Goal: Task Accomplishment & Management: Manage account settings

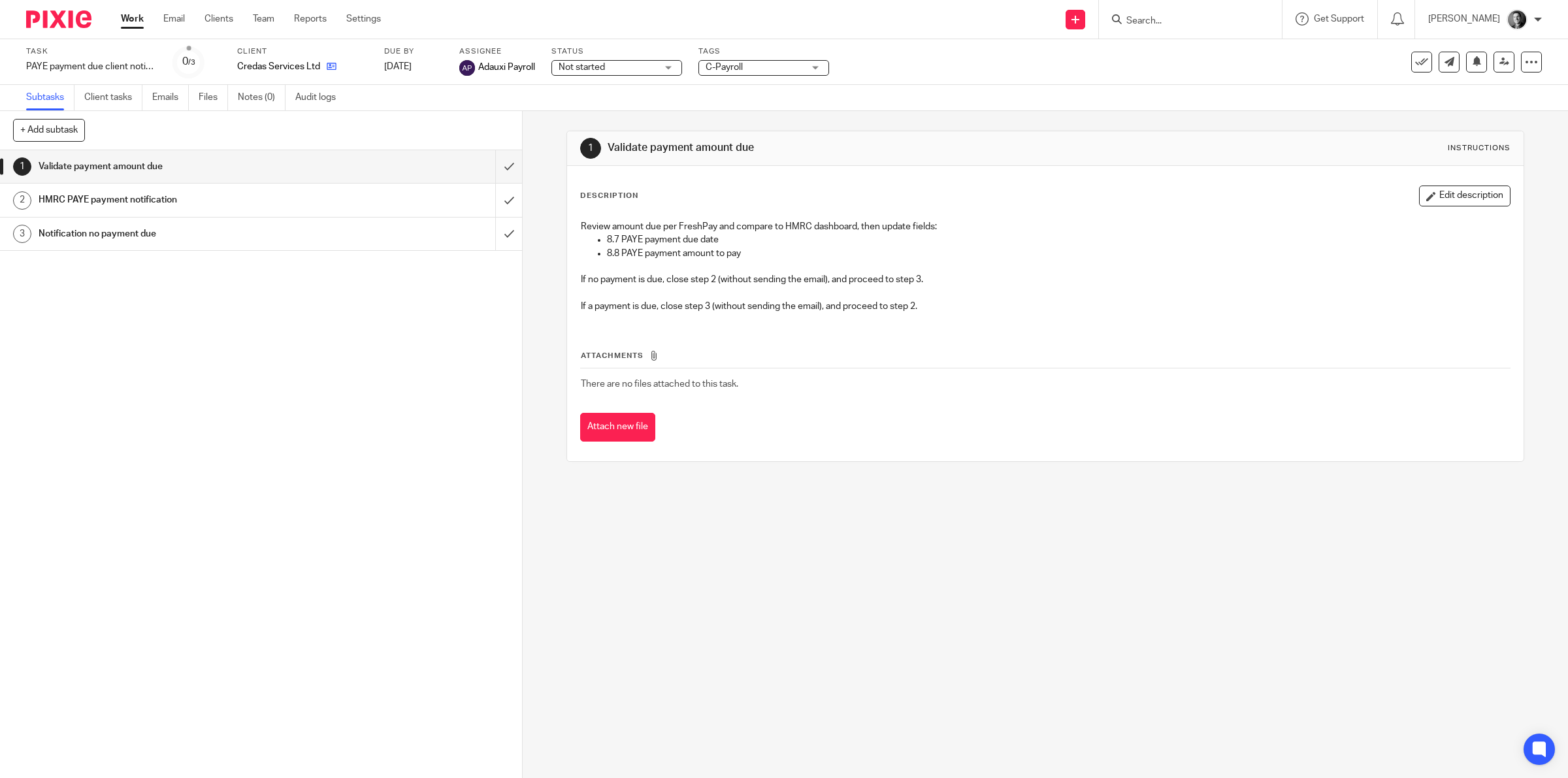
drag, startPoint x: 337, startPoint y: 68, endPoint x: 325, endPoint y: 66, distance: 12.2
click at [486, 164] on input "submit" at bounding box center [261, 166] width 522 height 33
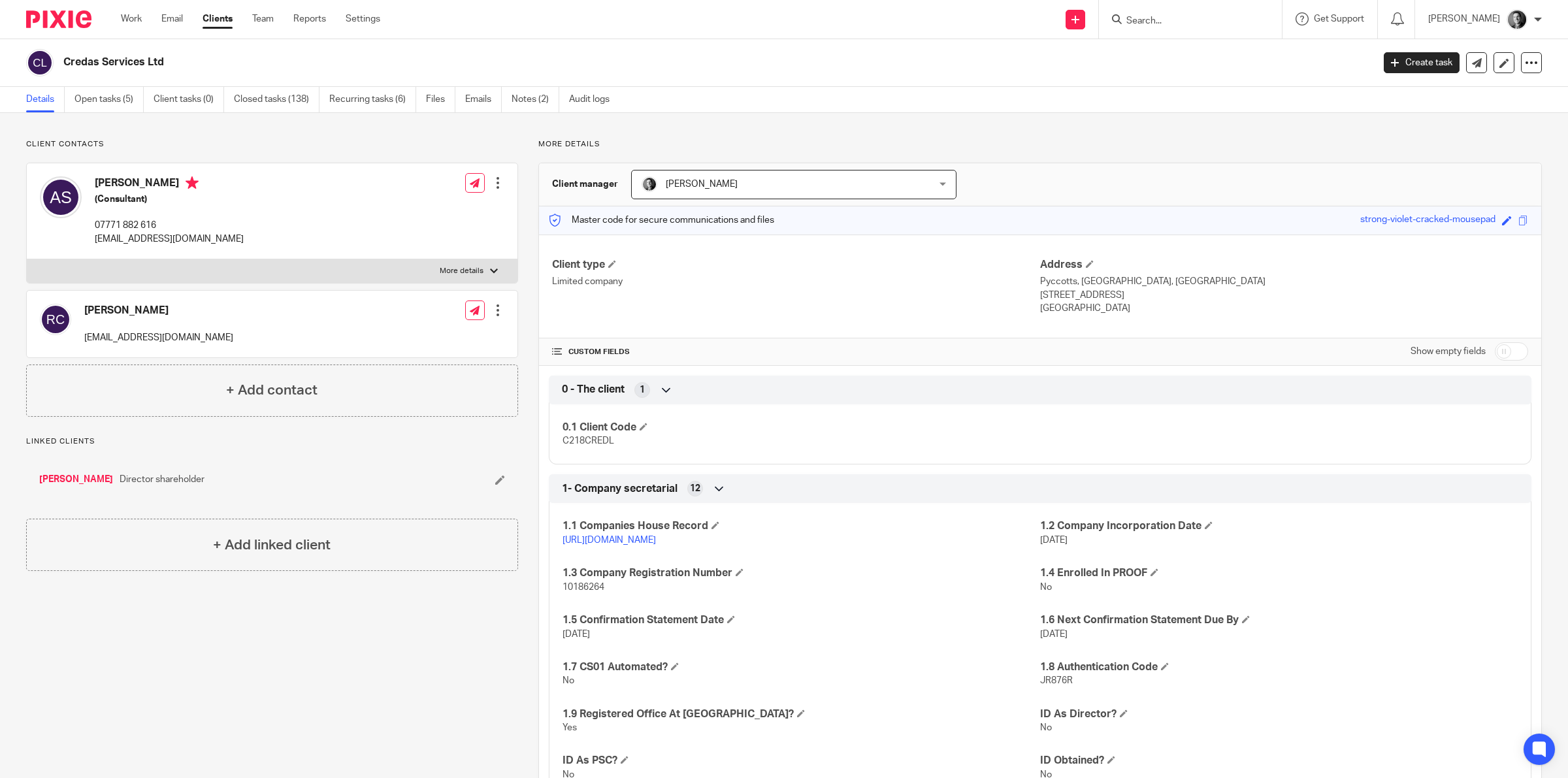
click at [1503, 357] on input "checkbox" at bounding box center [1511, 351] width 33 height 18
checkbox input "true"
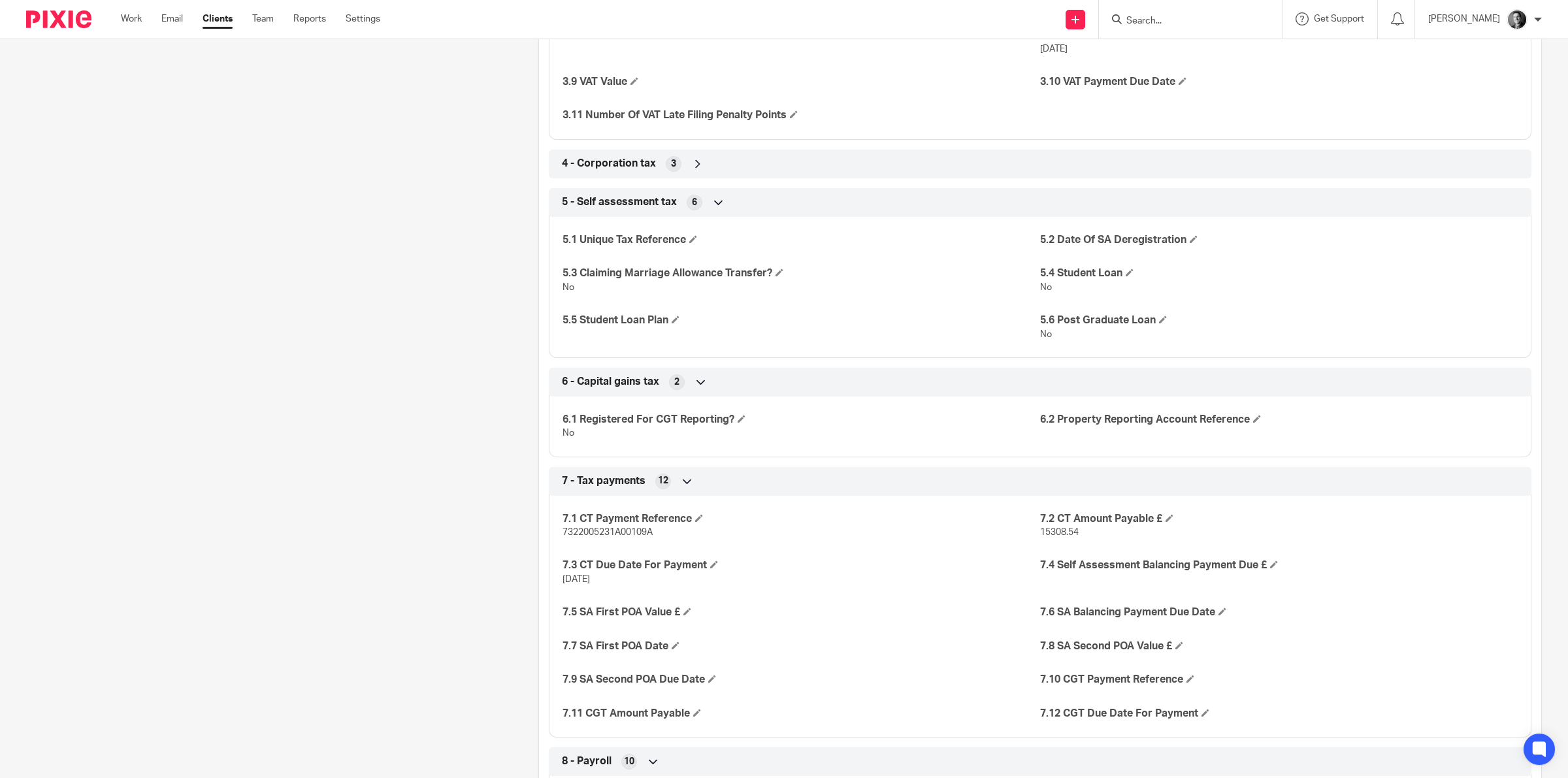
scroll to position [1634, 0]
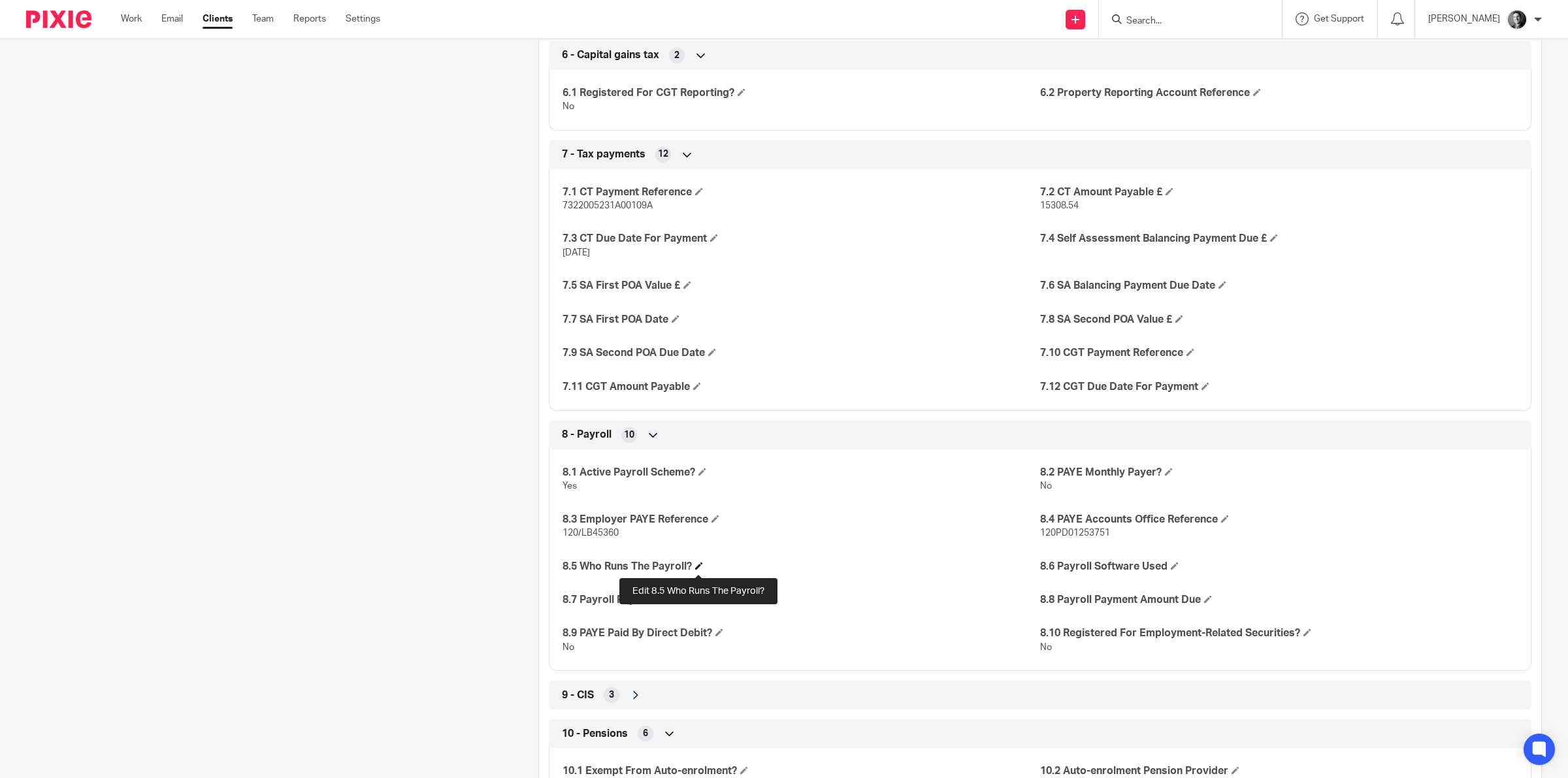
click at [696, 568] on span at bounding box center [698, 565] width 8 height 8
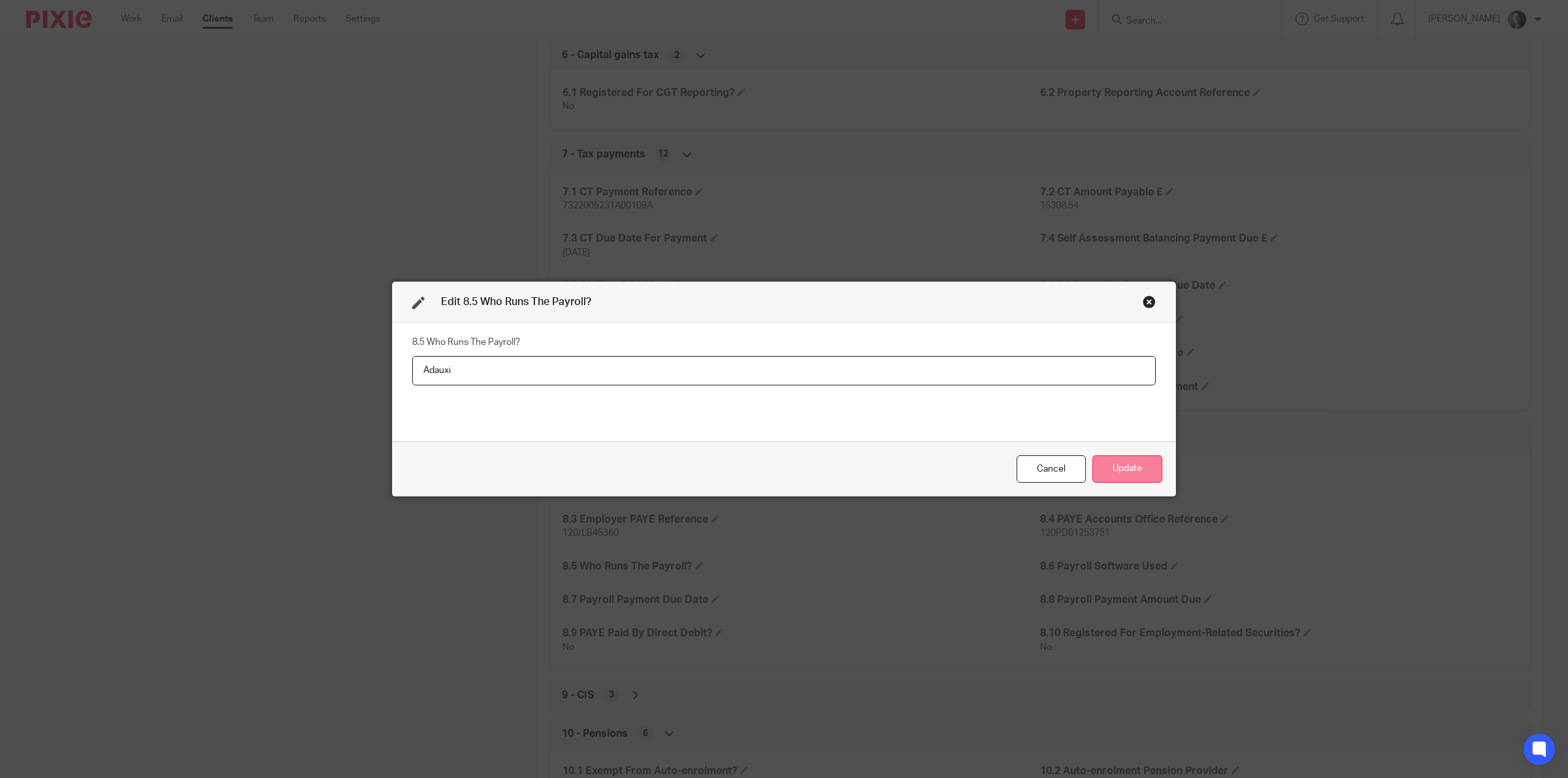
type input "Adauxi"
click at [1117, 469] on button "Update" at bounding box center [1127, 469] width 70 height 28
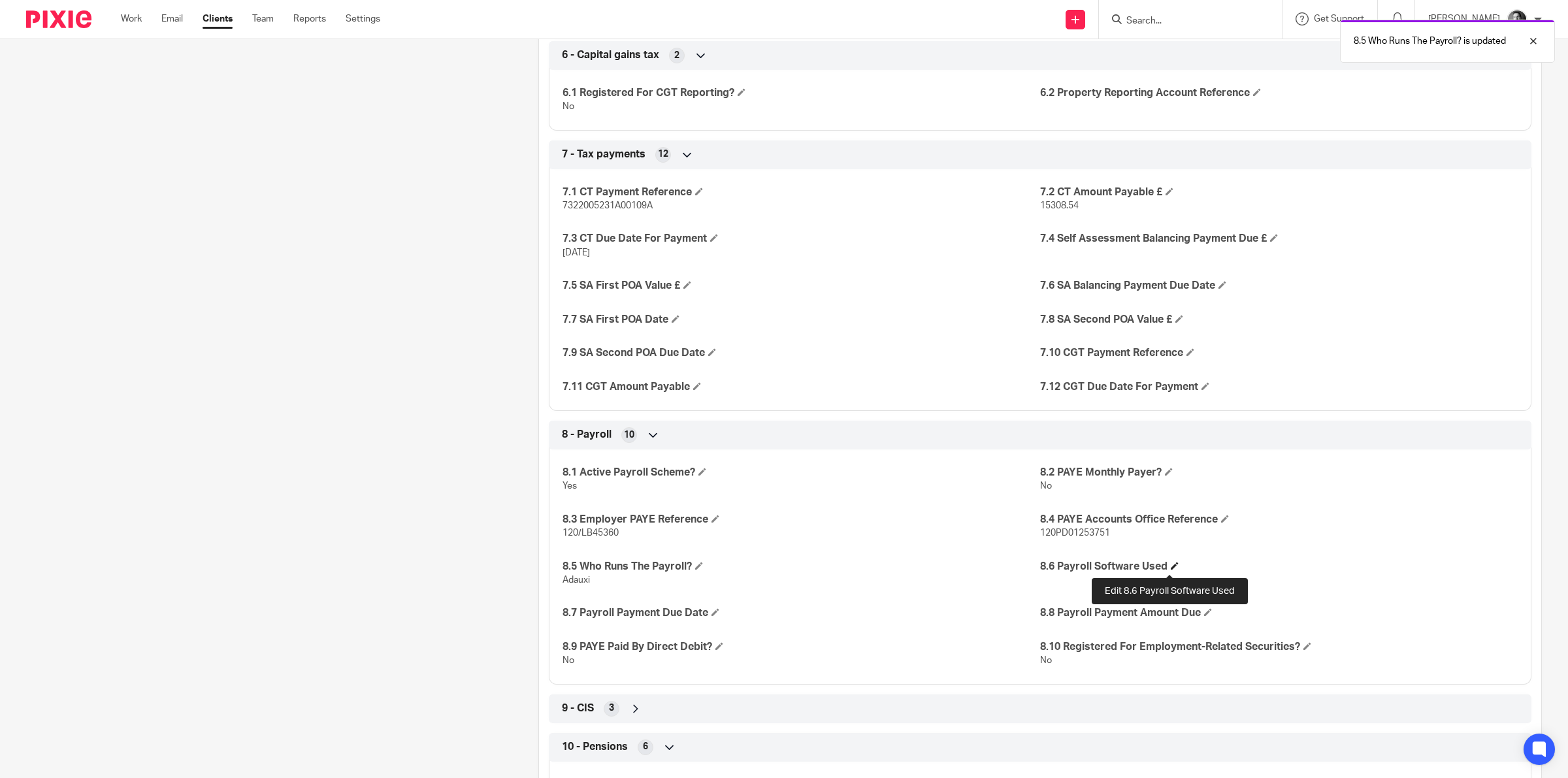
click at [1170, 566] on span at bounding box center [1174, 565] width 8 height 8
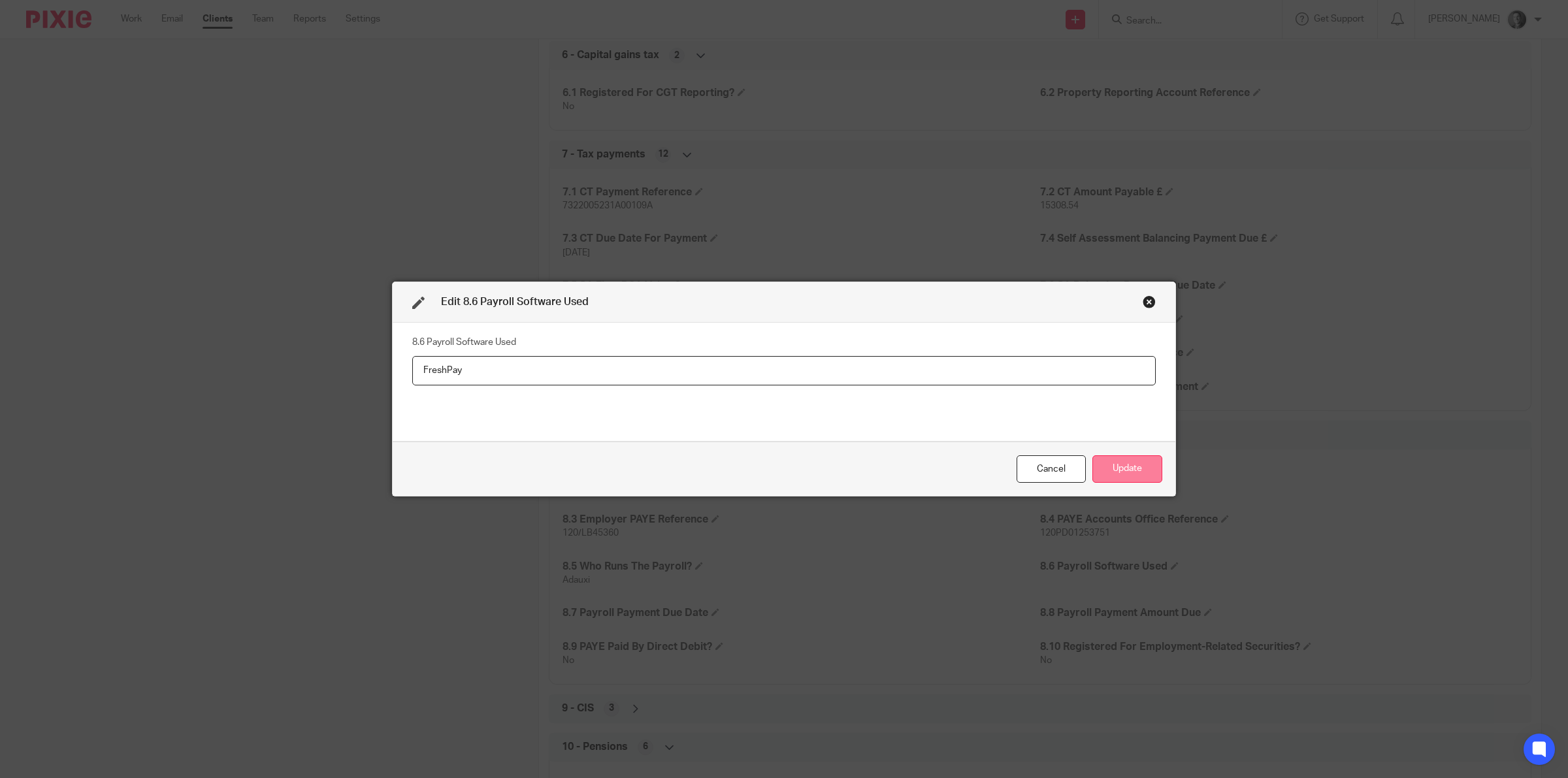
type input "FreshPay"
click at [1134, 474] on button "Update" at bounding box center [1127, 469] width 70 height 28
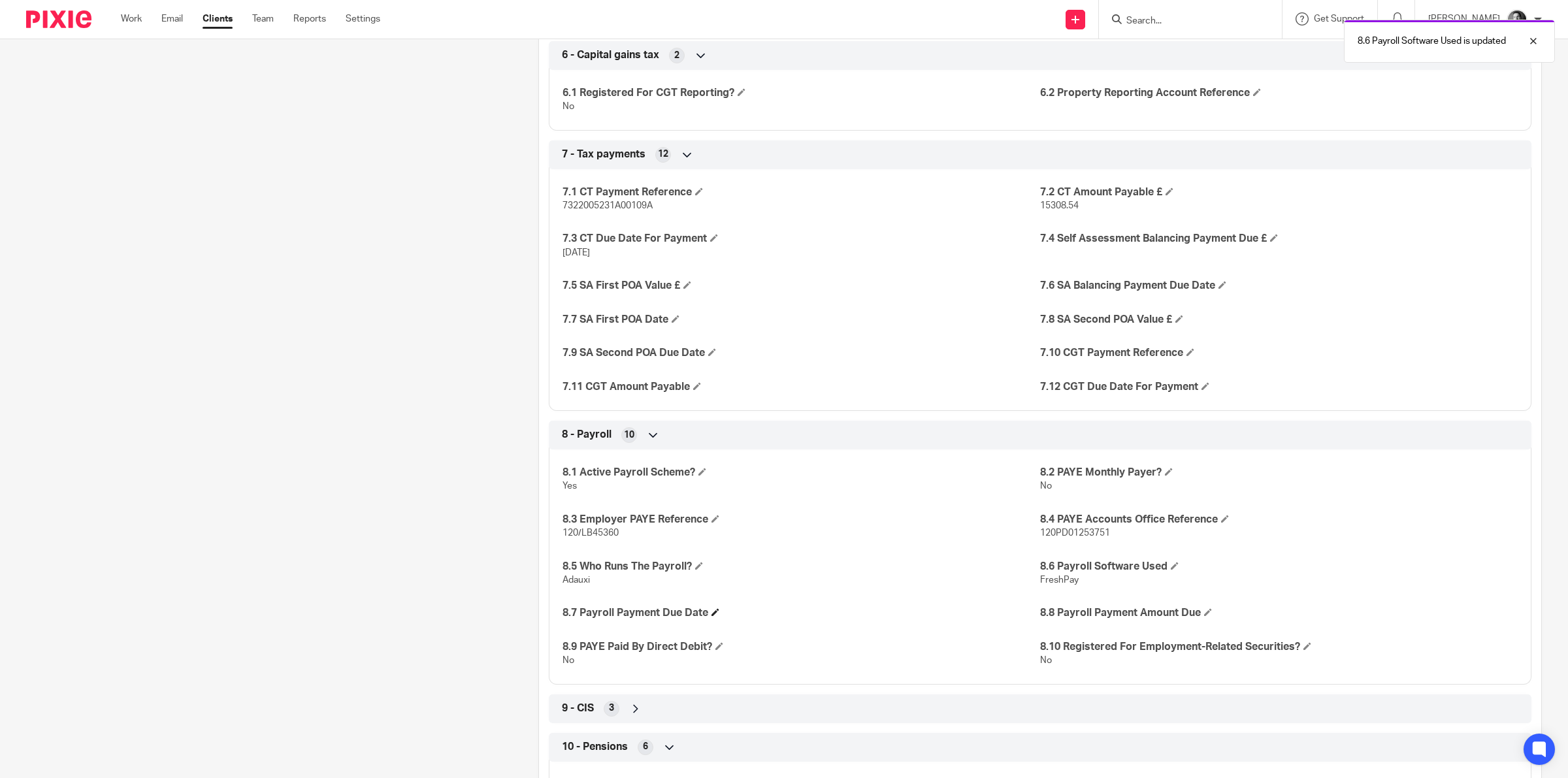
click at [713, 607] on div "8.1 Active Payroll Scheme? Yes 8.2 PAYE Monthly Payer? No 8.3 Employer PAYE Ref…" at bounding box center [1040, 562] width 983 height 245
click at [713, 614] on span at bounding box center [715, 612] width 8 height 8
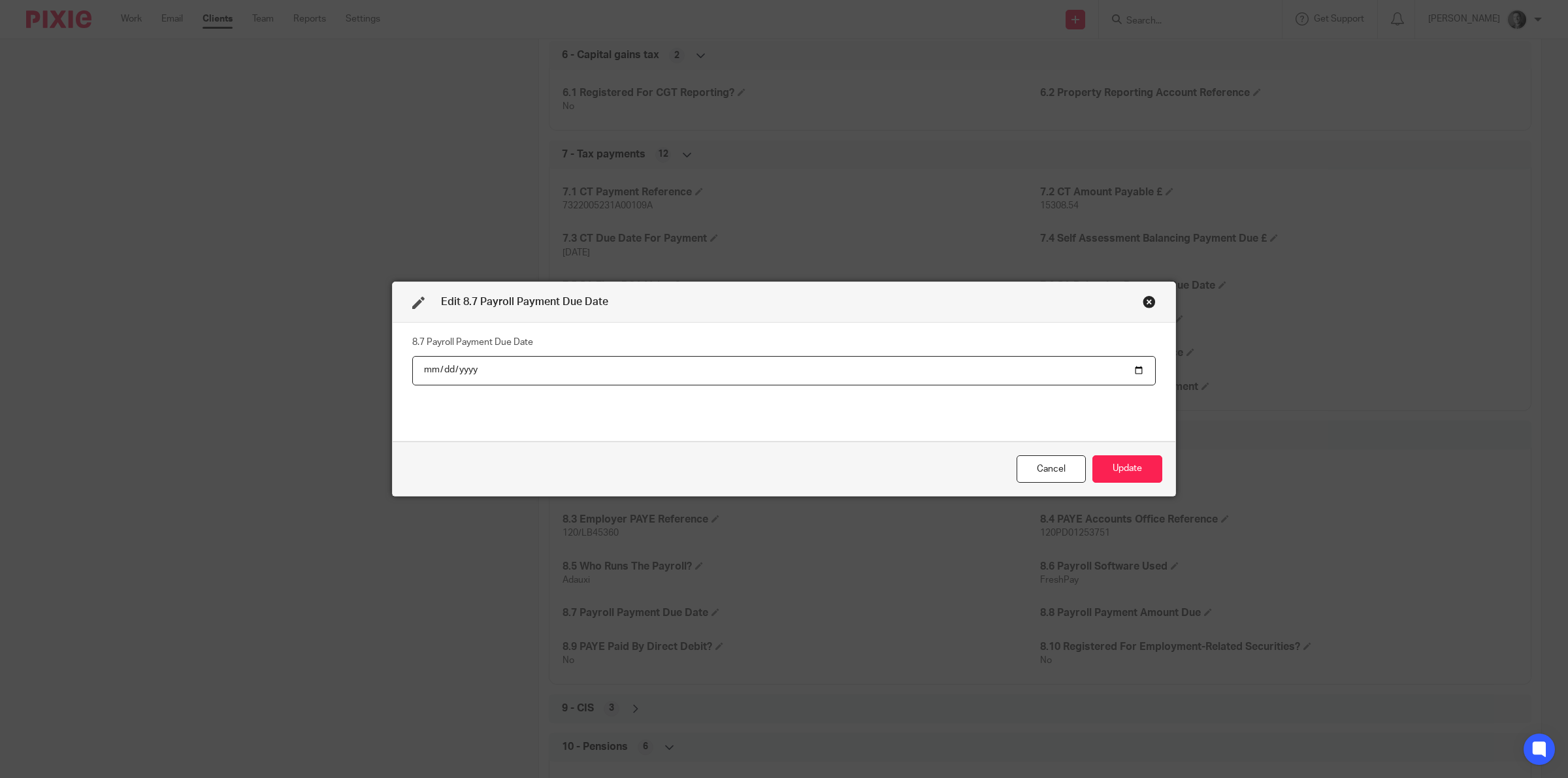
click at [1129, 371] on input "date" at bounding box center [784, 371] width 743 height 29
type input "2025-10-22"
click at [1142, 459] on button "Update" at bounding box center [1127, 469] width 70 height 28
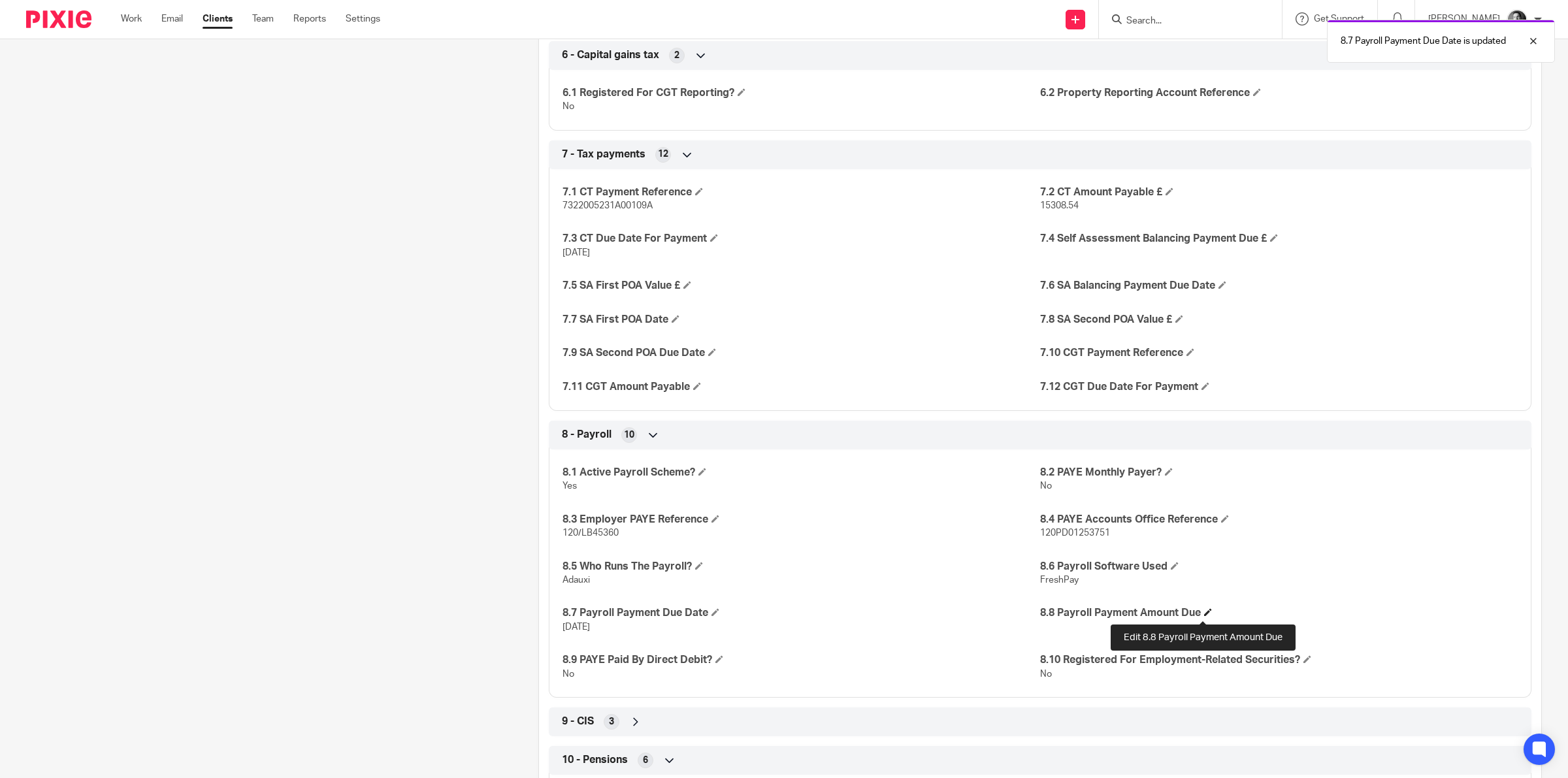
click at [1206, 613] on span at bounding box center [1207, 612] width 8 height 8
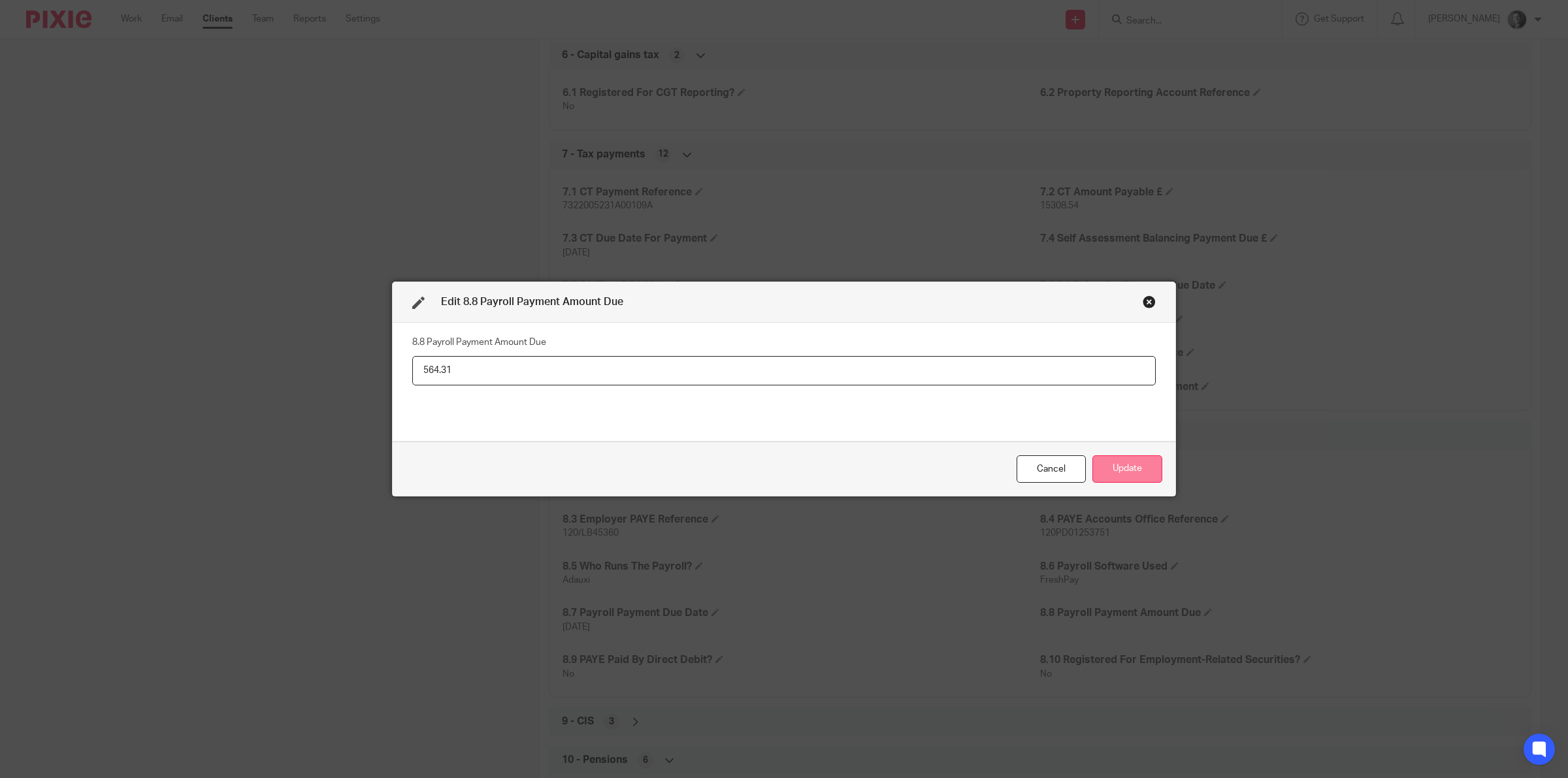
type input "564.31"
click at [1105, 472] on button "Update" at bounding box center [1127, 469] width 70 height 28
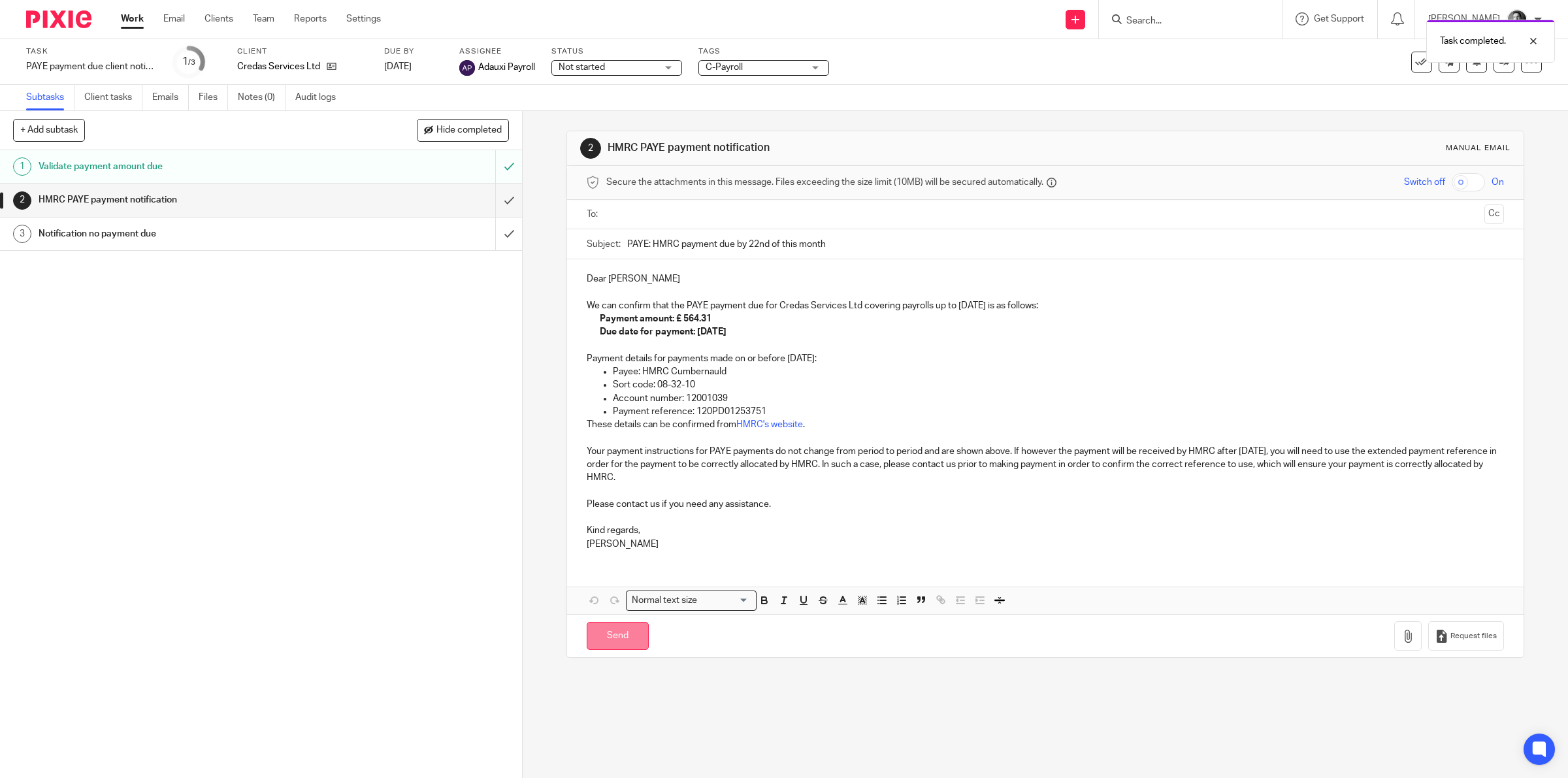
click at [598, 639] on input "Send" at bounding box center [617, 636] width 62 height 28
click at [631, 211] on input "text" at bounding box center [1045, 214] width 868 height 15
click at [602, 637] on input "Send" at bounding box center [617, 639] width 62 height 28
type input "Sent"
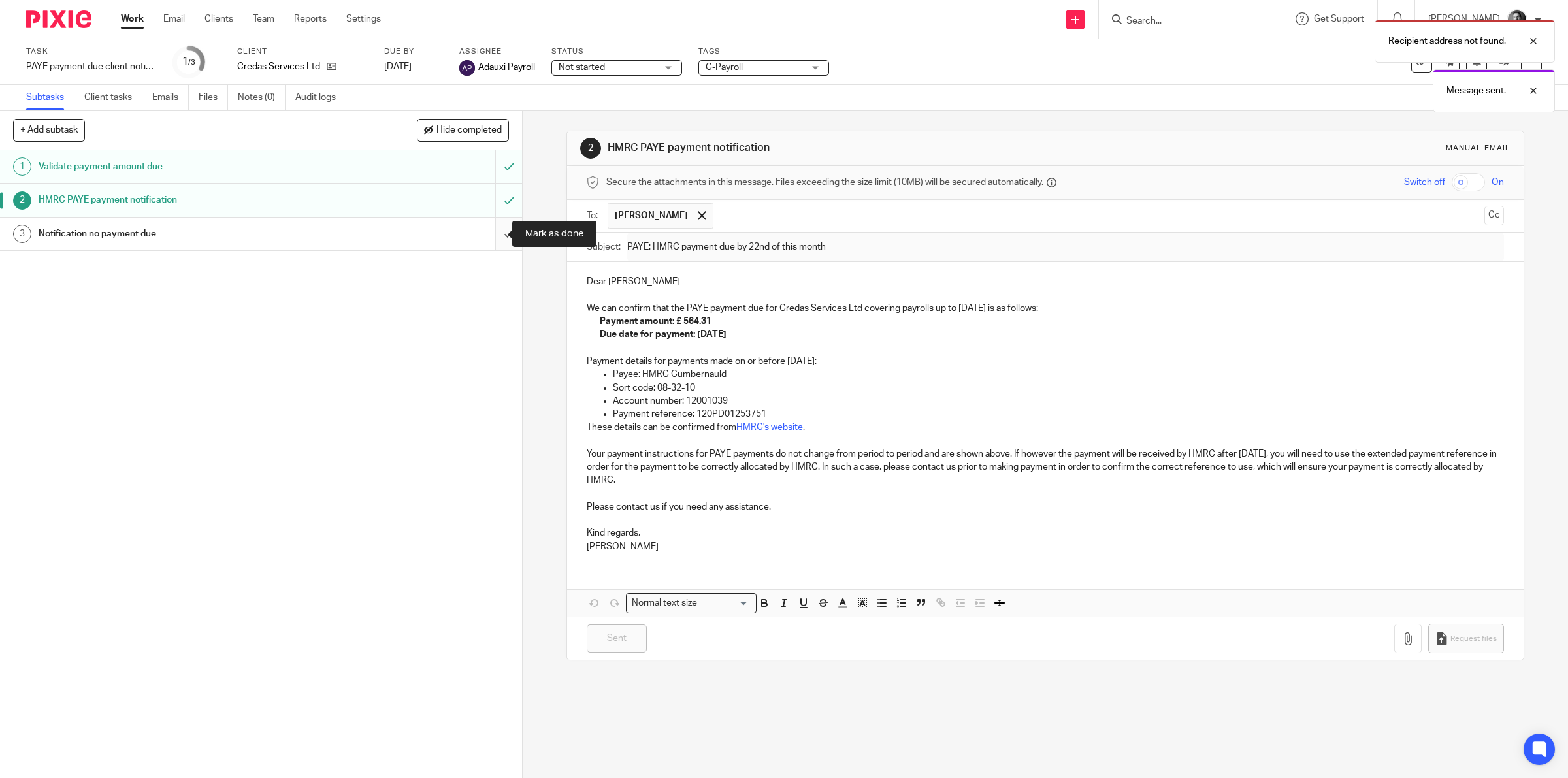
click at [494, 237] on input "submit" at bounding box center [261, 234] width 522 height 33
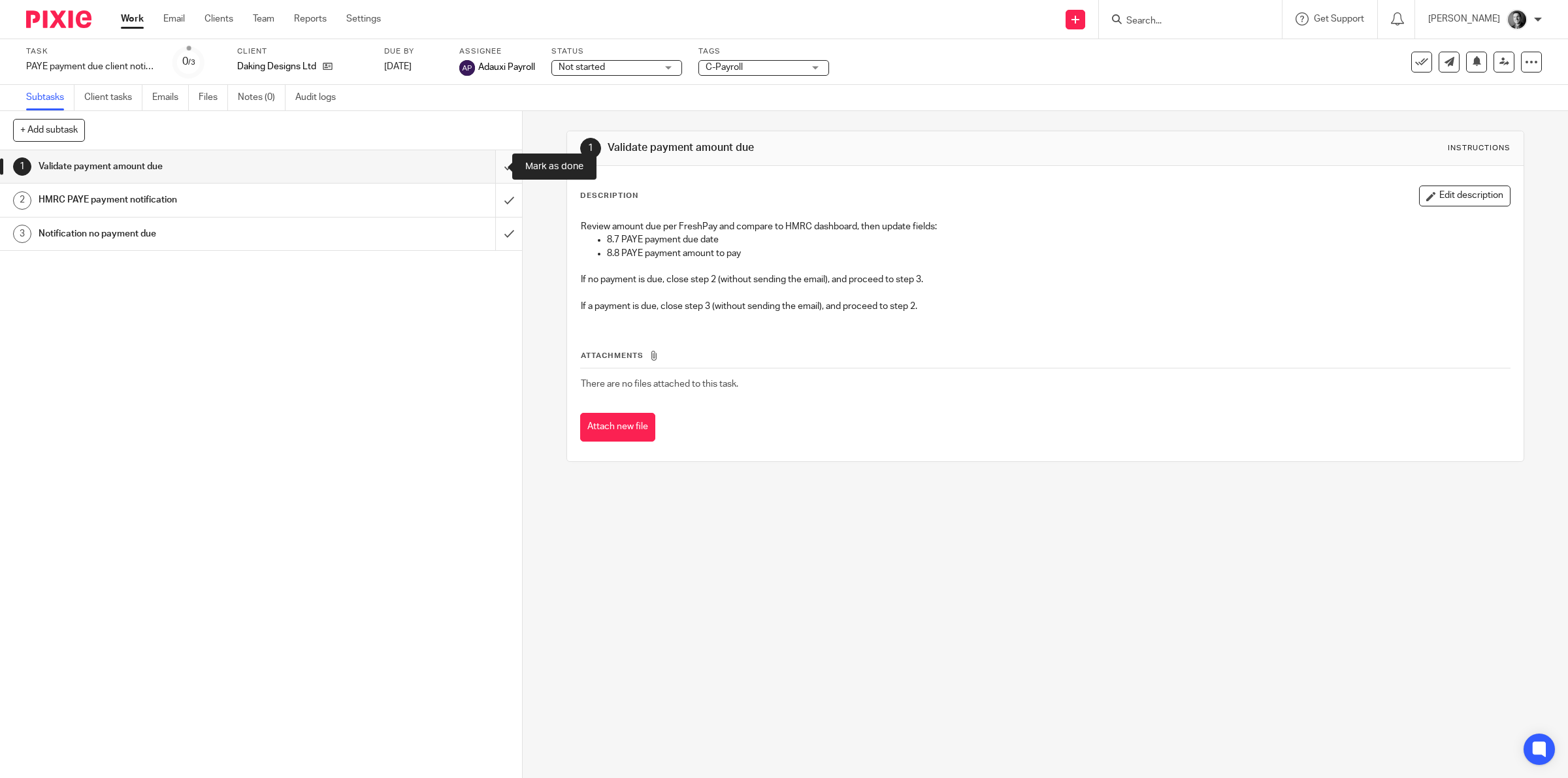
click at [496, 161] on input "submit" at bounding box center [261, 166] width 522 height 33
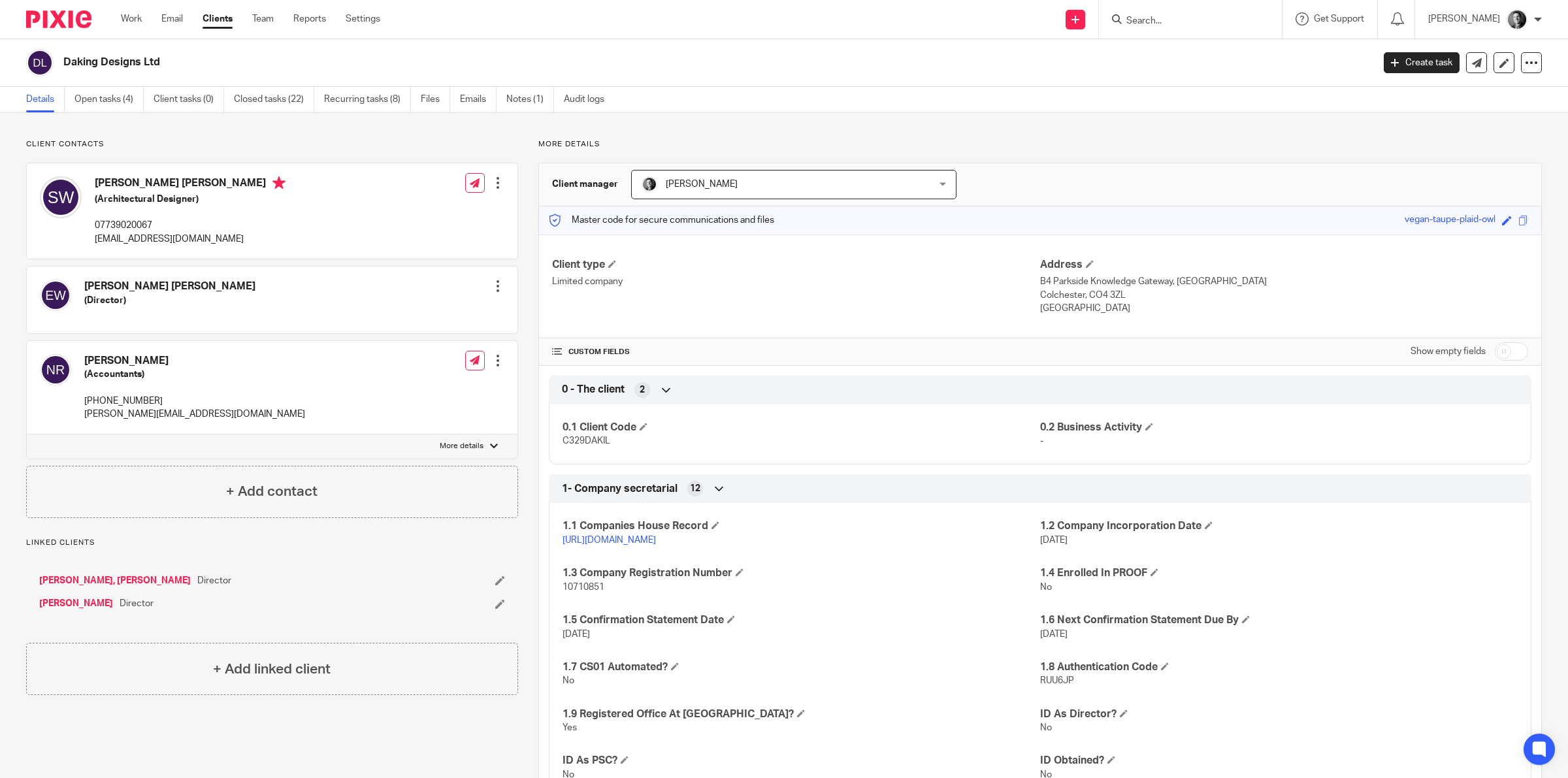
click at [1508, 350] on input "checkbox" at bounding box center [1511, 351] width 33 height 18
checkbox input "true"
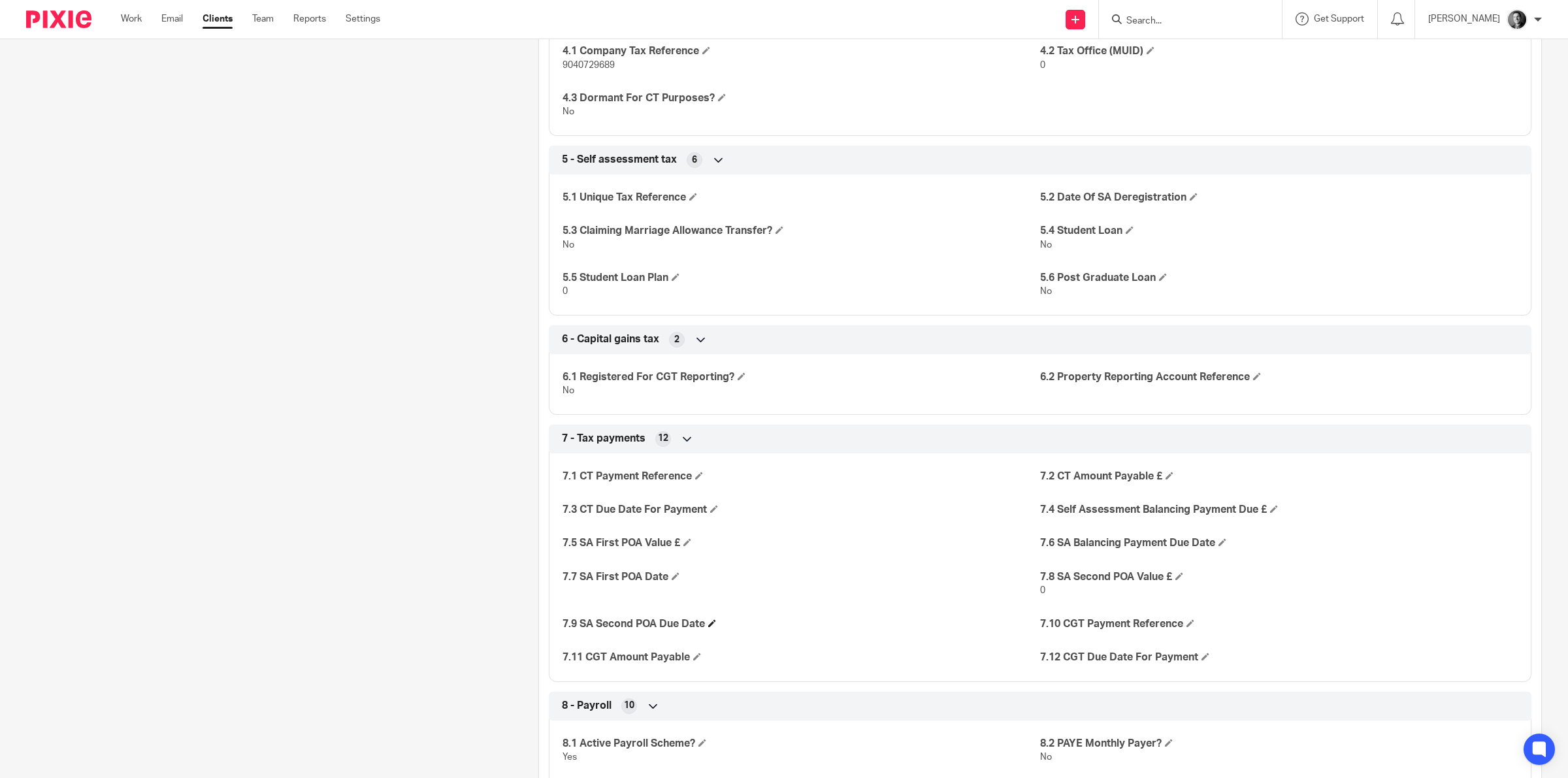
scroll to position [1796, 0]
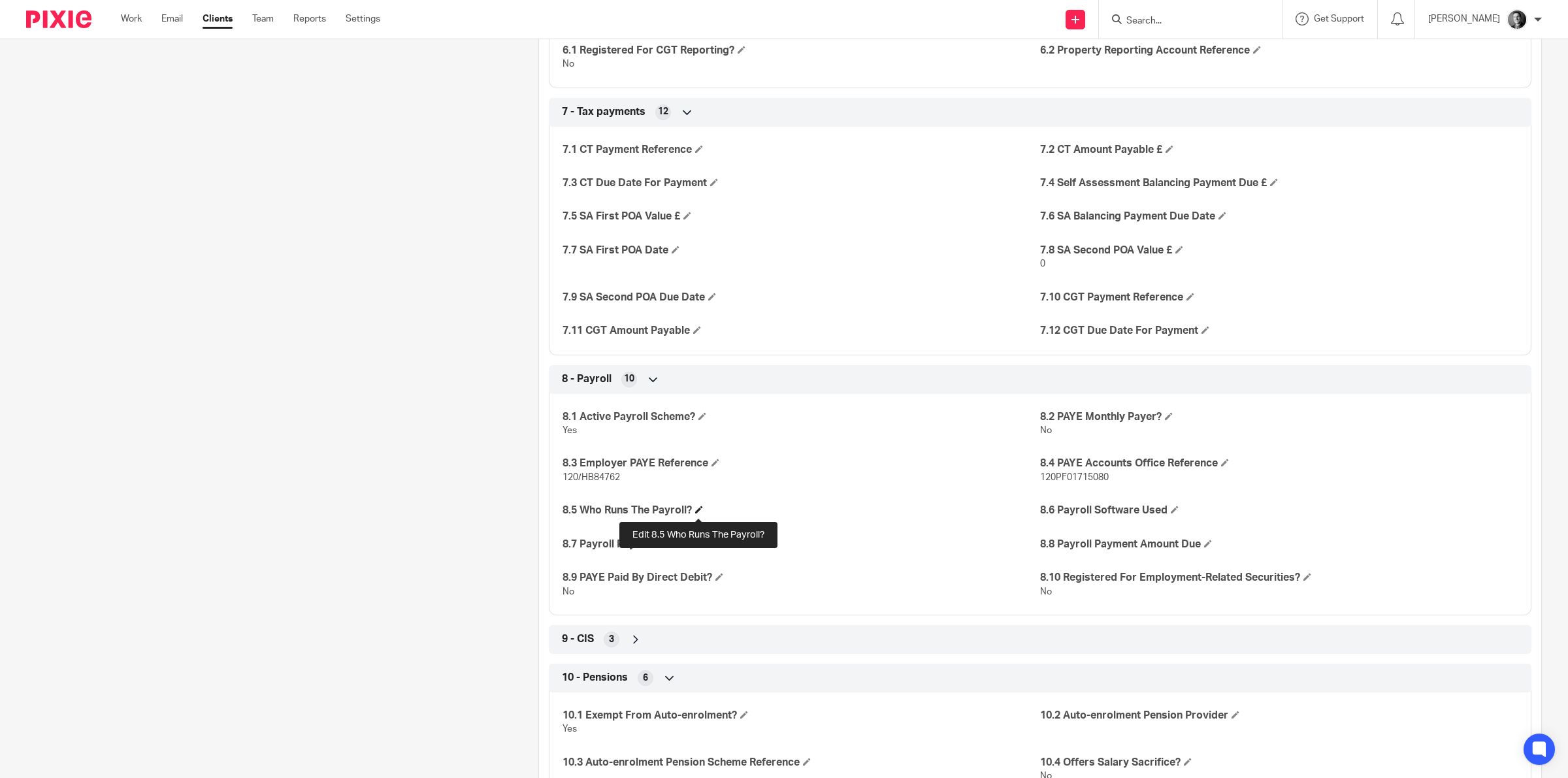
click at [701, 513] on span at bounding box center [698, 509] width 8 height 8
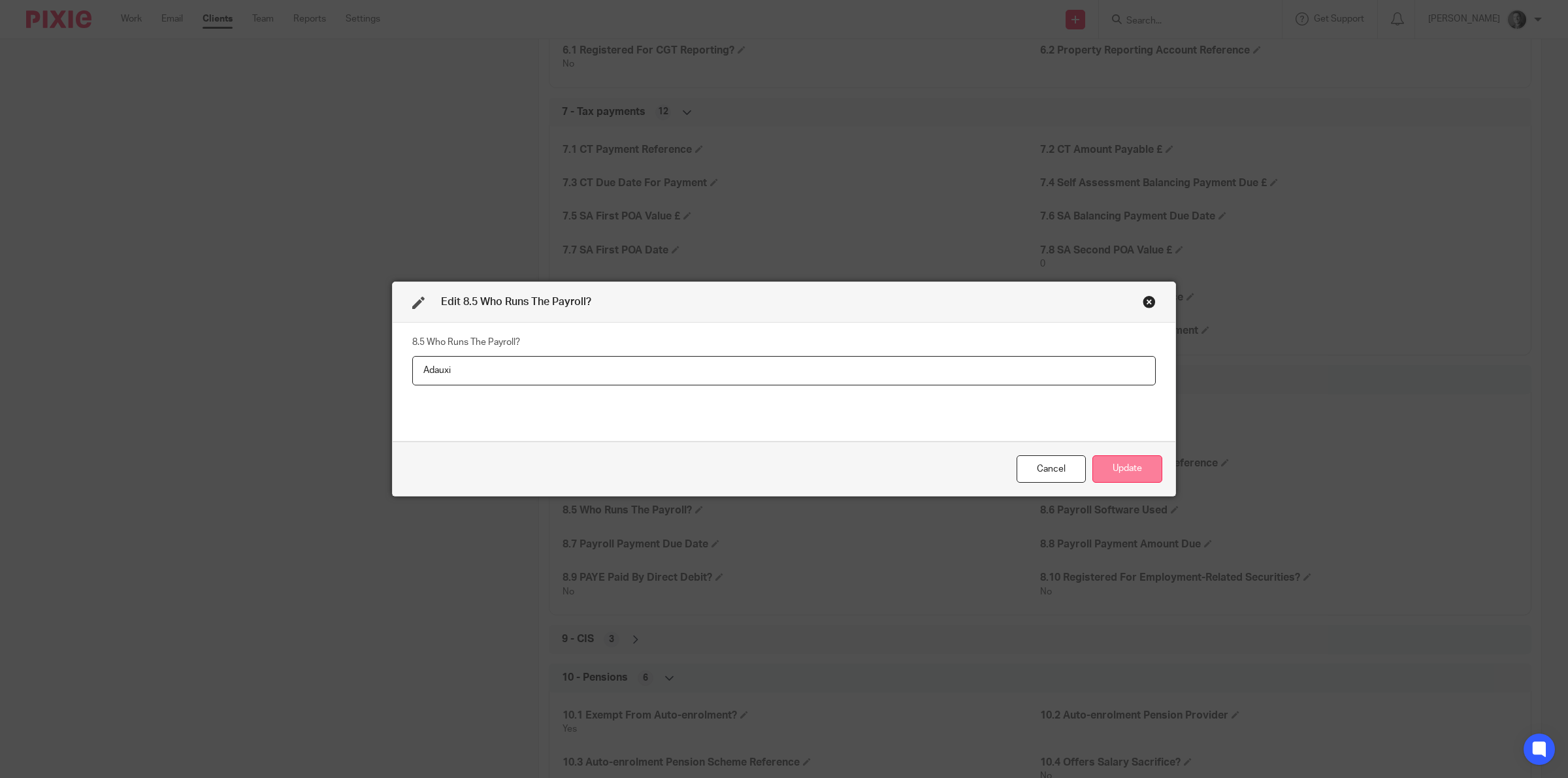
type input "Adauxi"
click at [1117, 474] on button "Update" at bounding box center [1127, 469] width 70 height 28
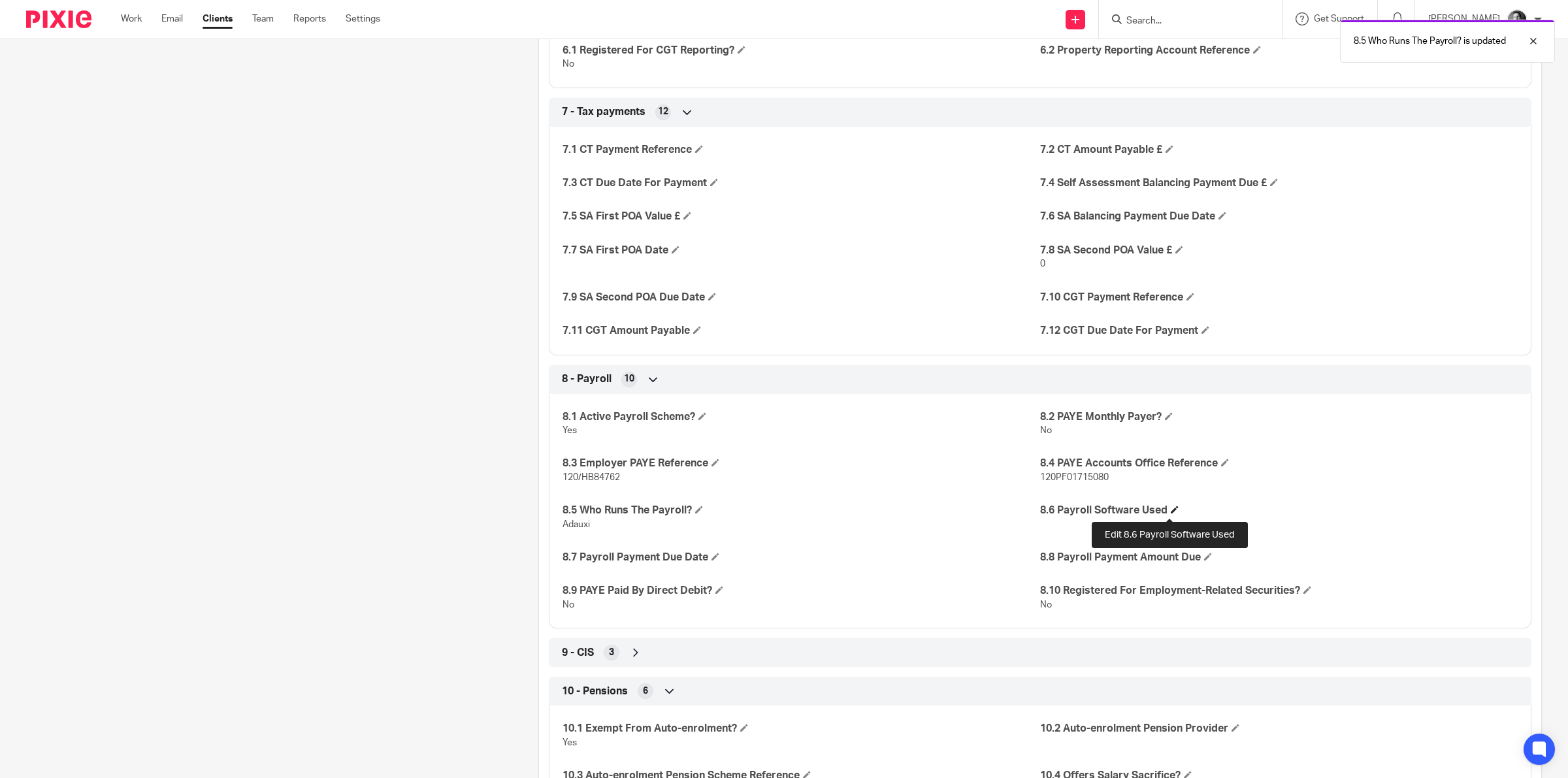
click at [1170, 511] on span at bounding box center [1174, 509] width 8 height 8
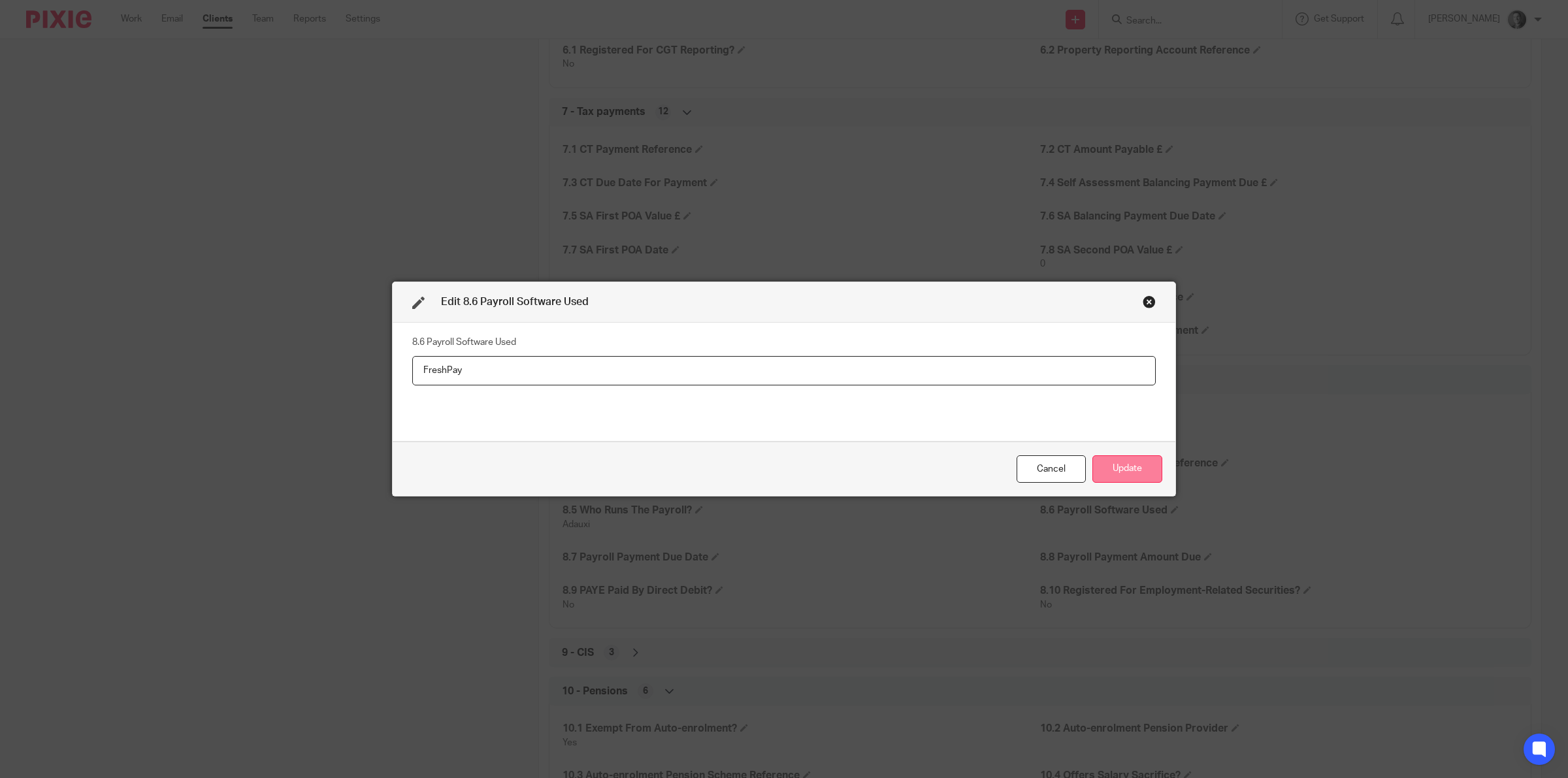
type input "FreshPay"
click at [1119, 464] on button "Update" at bounding box center [1127, 469] width 70 height 28
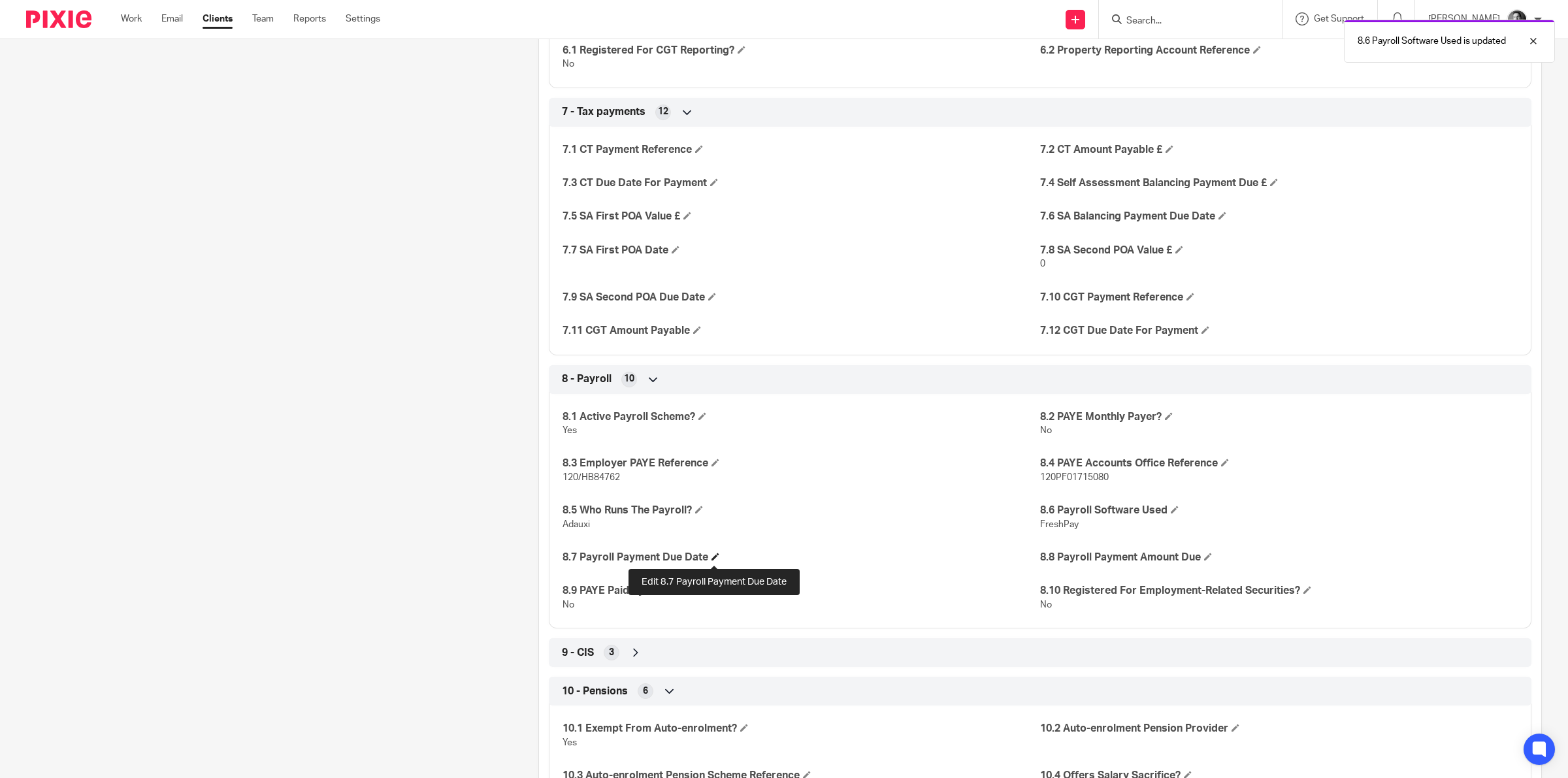
click at [714, 557] on span at bounding box center [715, 556] width 8 height 8
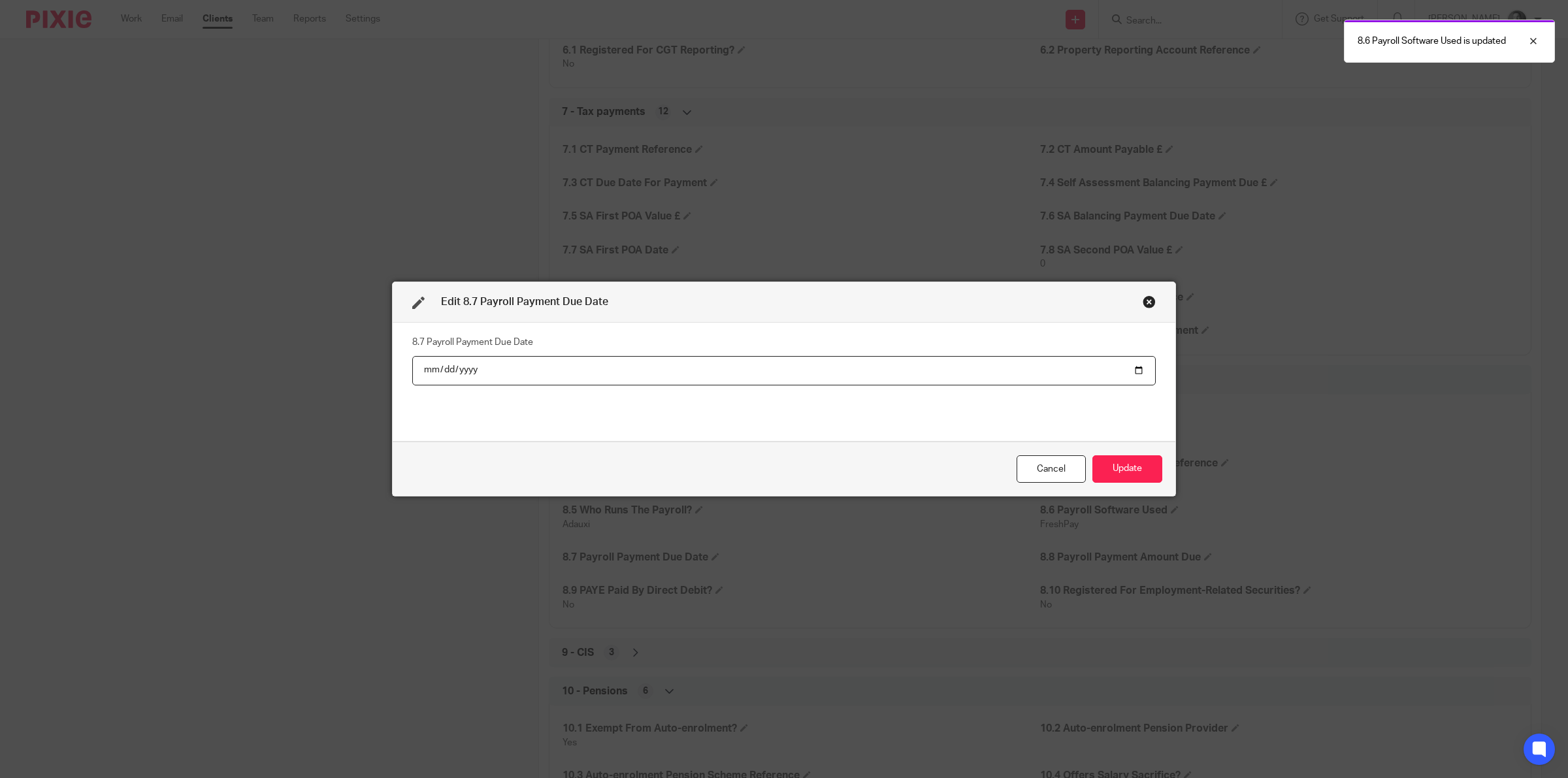
click at [1130, 370] on input "date" at bounding box center [784, 371] width 743 height 29
type input "2025-10-22"
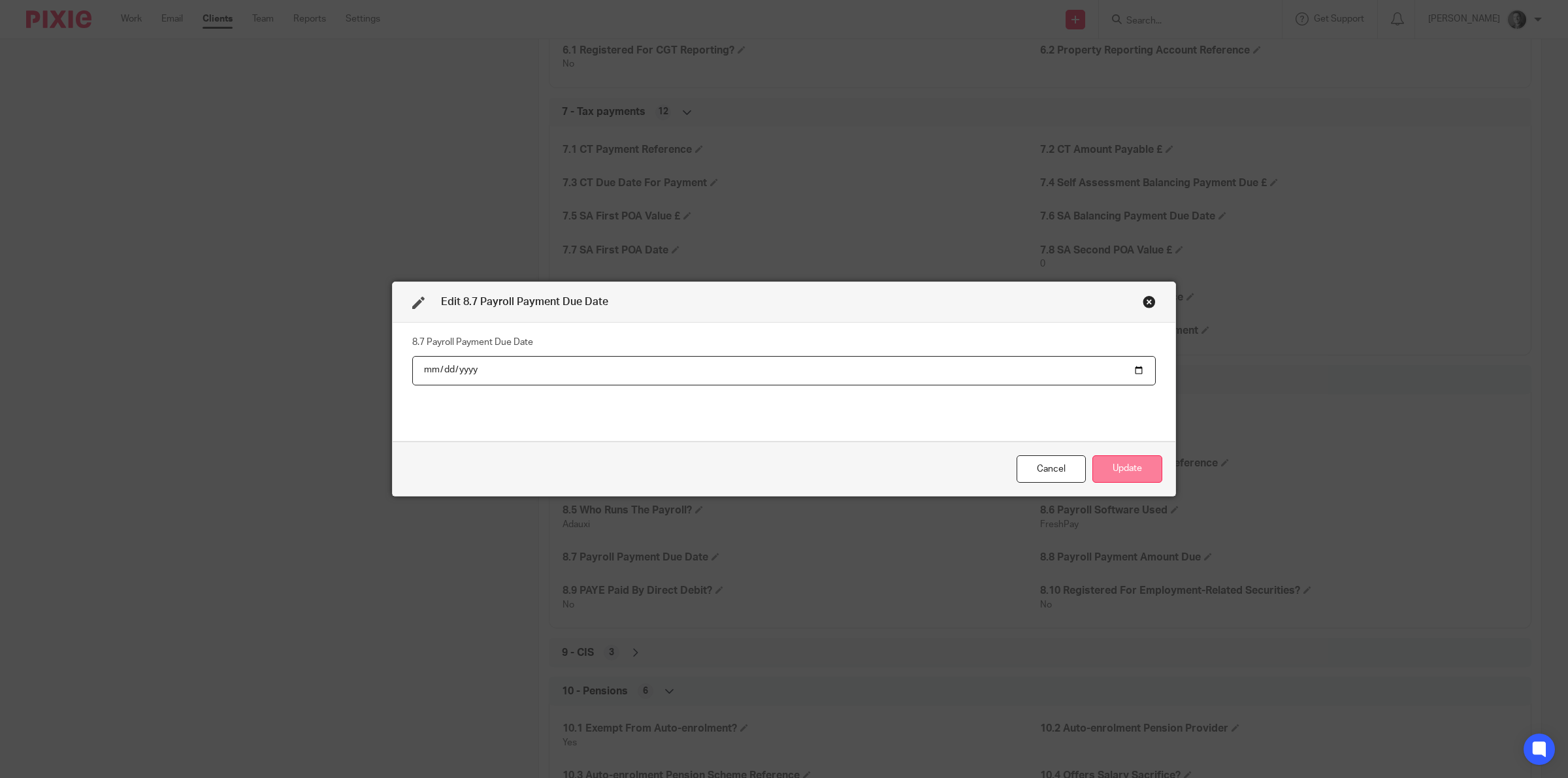
click at [1105, 465] on button "Update" at bounding box center [1127, 469] width 70 height 28
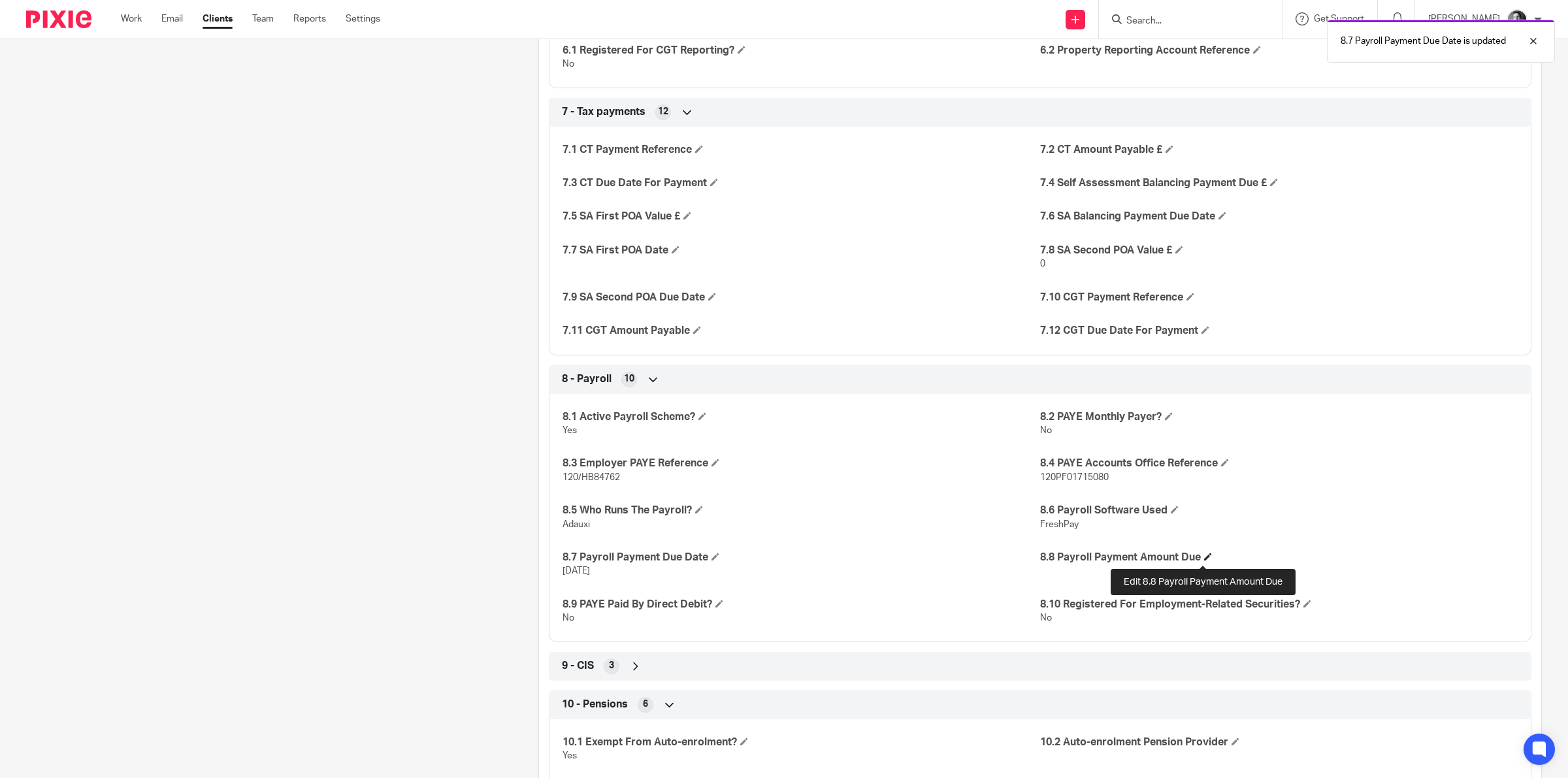
click at [1206, 558] on span at bounding box center [1207, 556] width 8 height 8
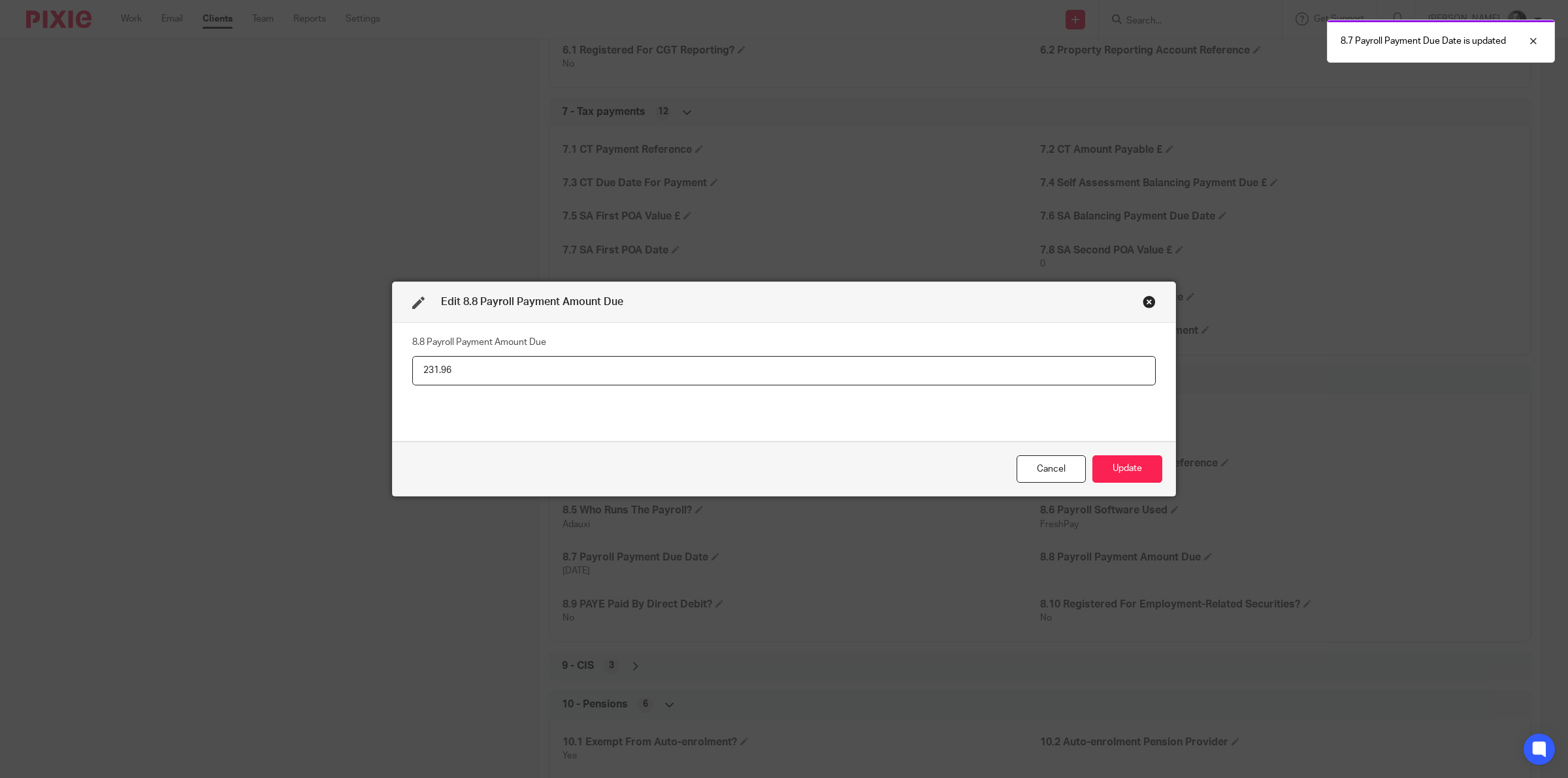
type input "231.96"
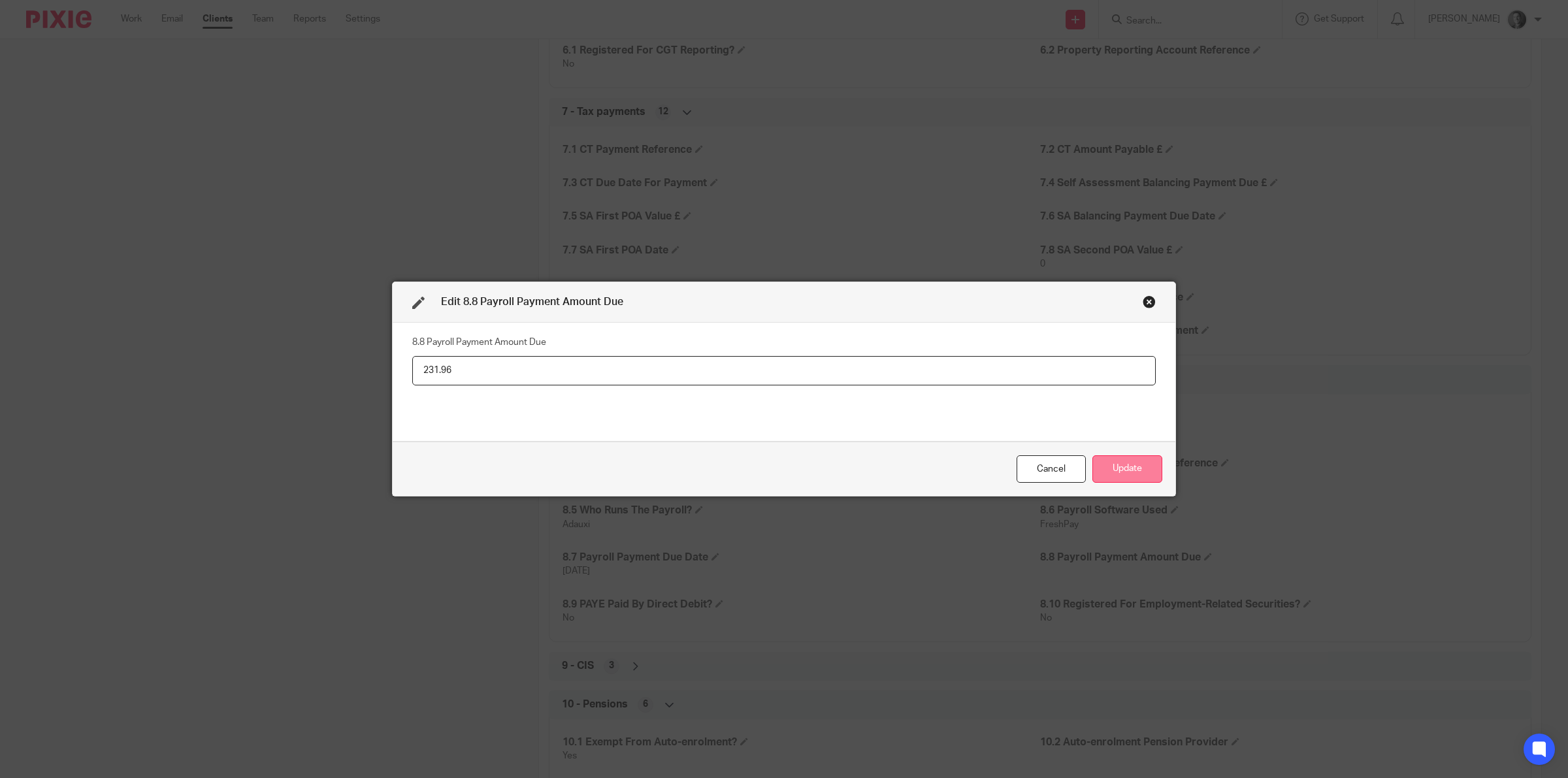
click at [1109, 464] on button "Update" at bounding box center [1127, 469] width 70 height 28
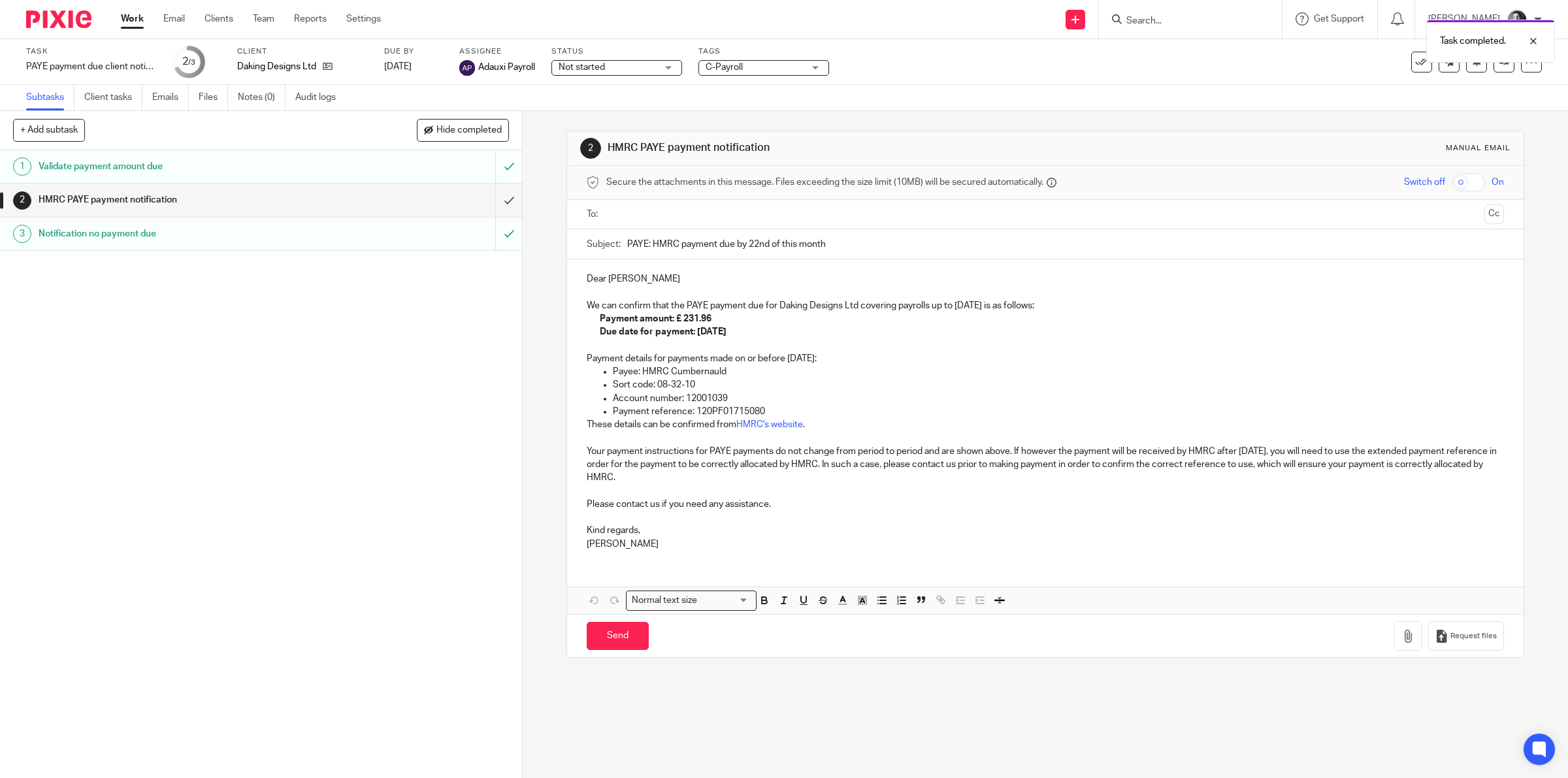
click at [624, 213] on input "text" at bounding box center [1045, 214] width 868 height 15
click at [606, 639] on input "Send" at bounding box center [617, 639] width 62 height 28
type input "Sent"
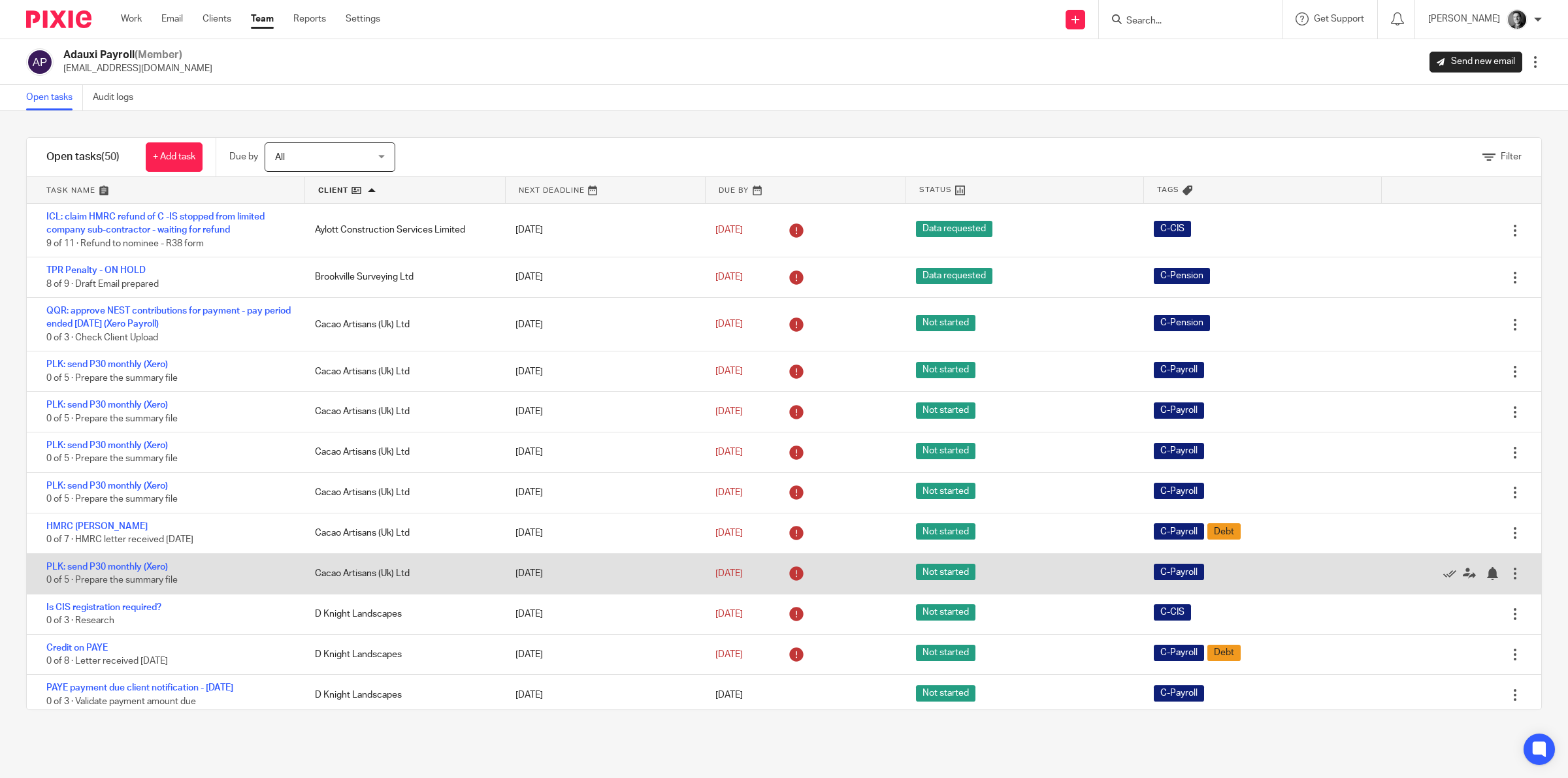
scroll to position [82, 0]
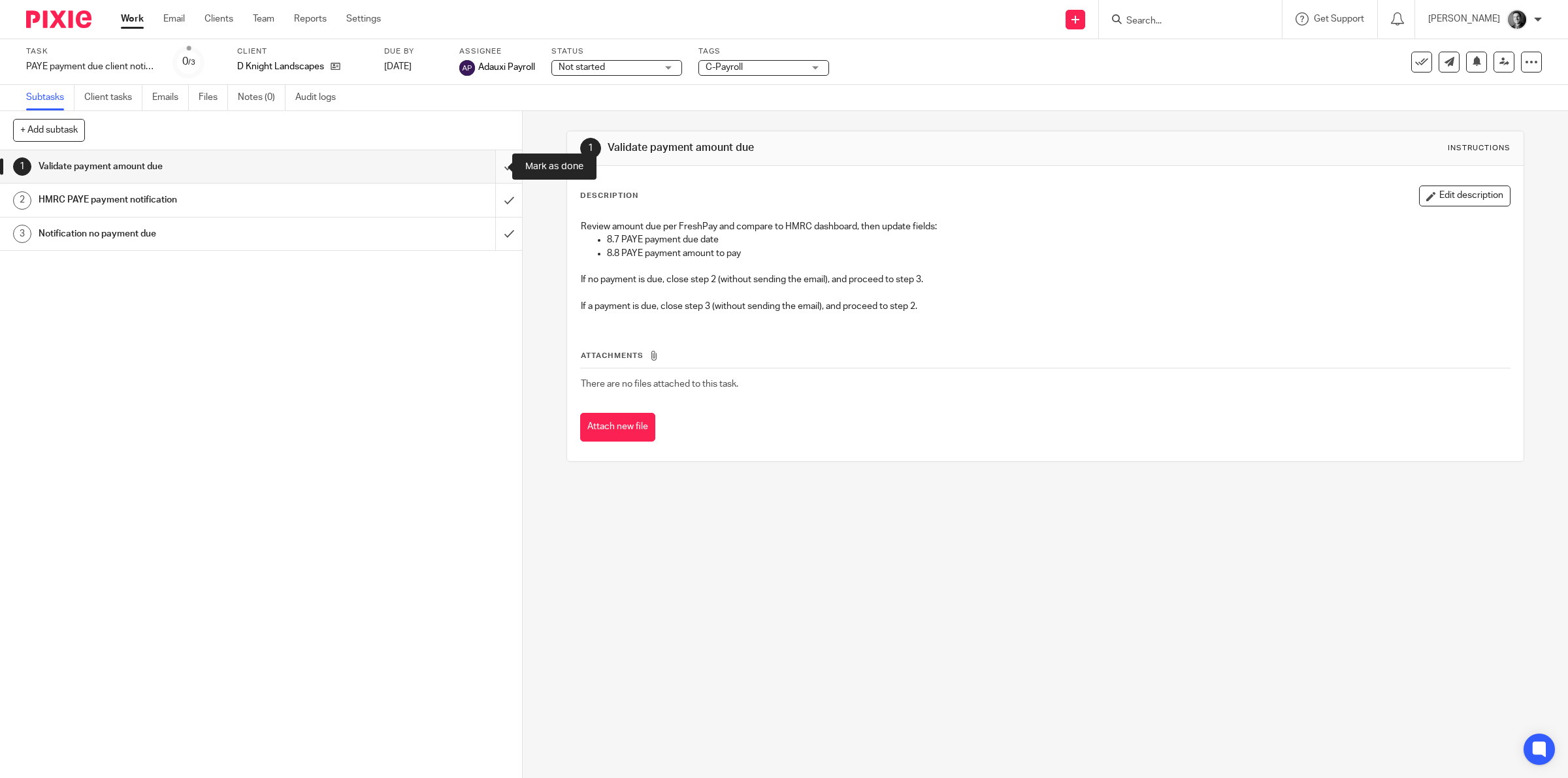
click at [491, 161] on input "submit" at bounding box center [261, 166] width 522 height 33
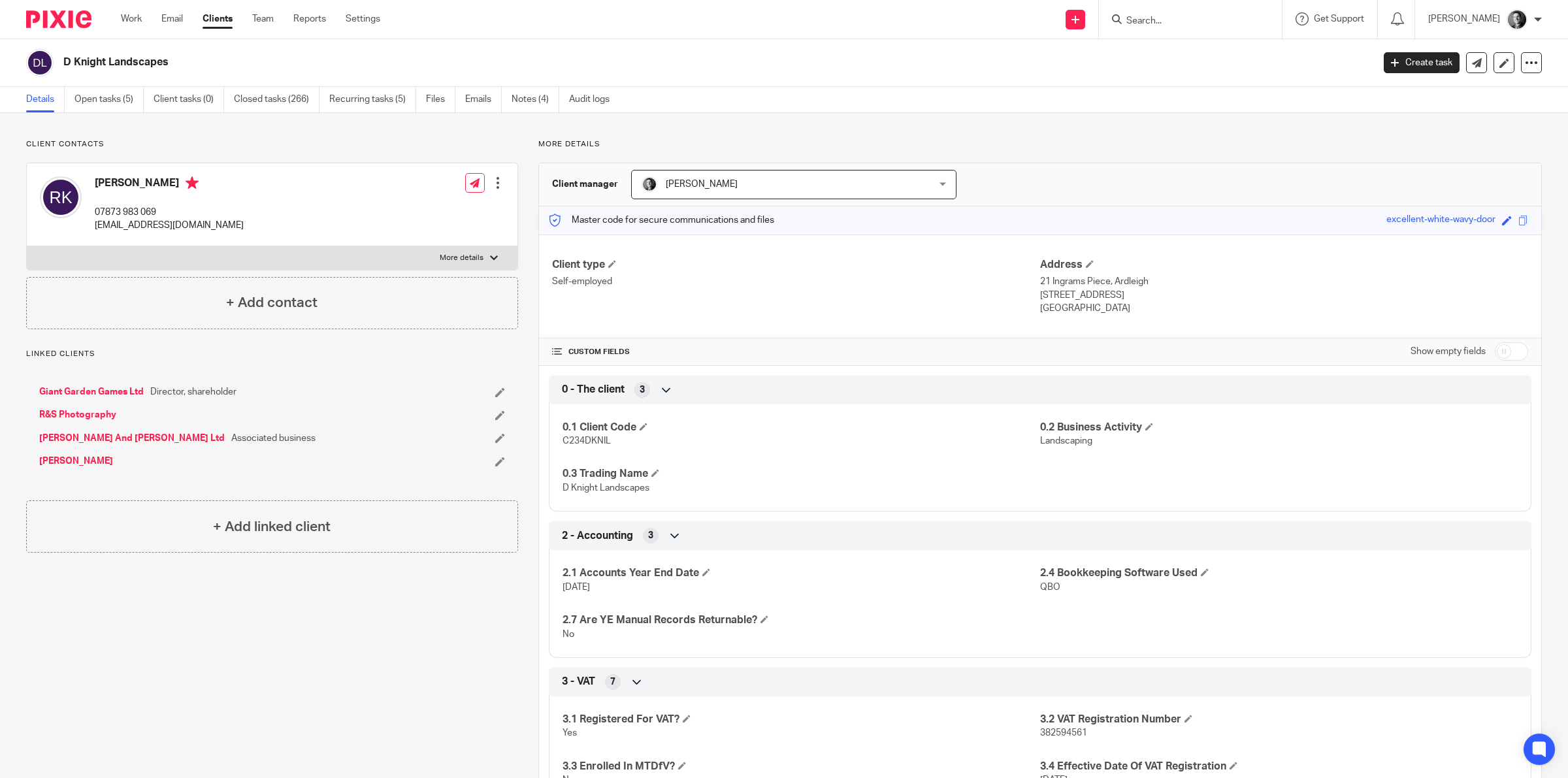
click at [1497, 350] on input "checkbox" at bounding box center [1511, 351] width 33 height 18
checkbox input "true"
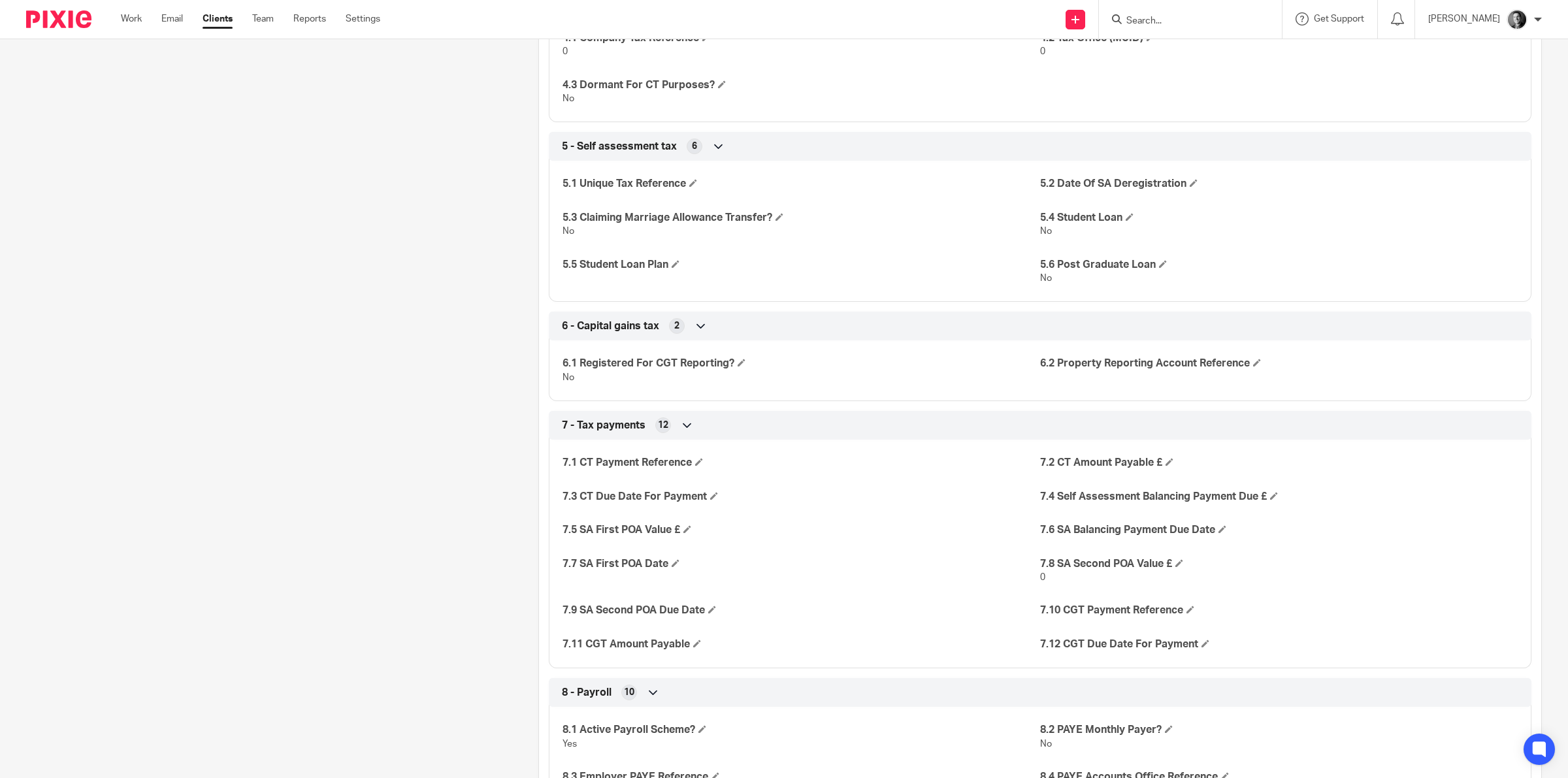
scroll to position [1715, 0]
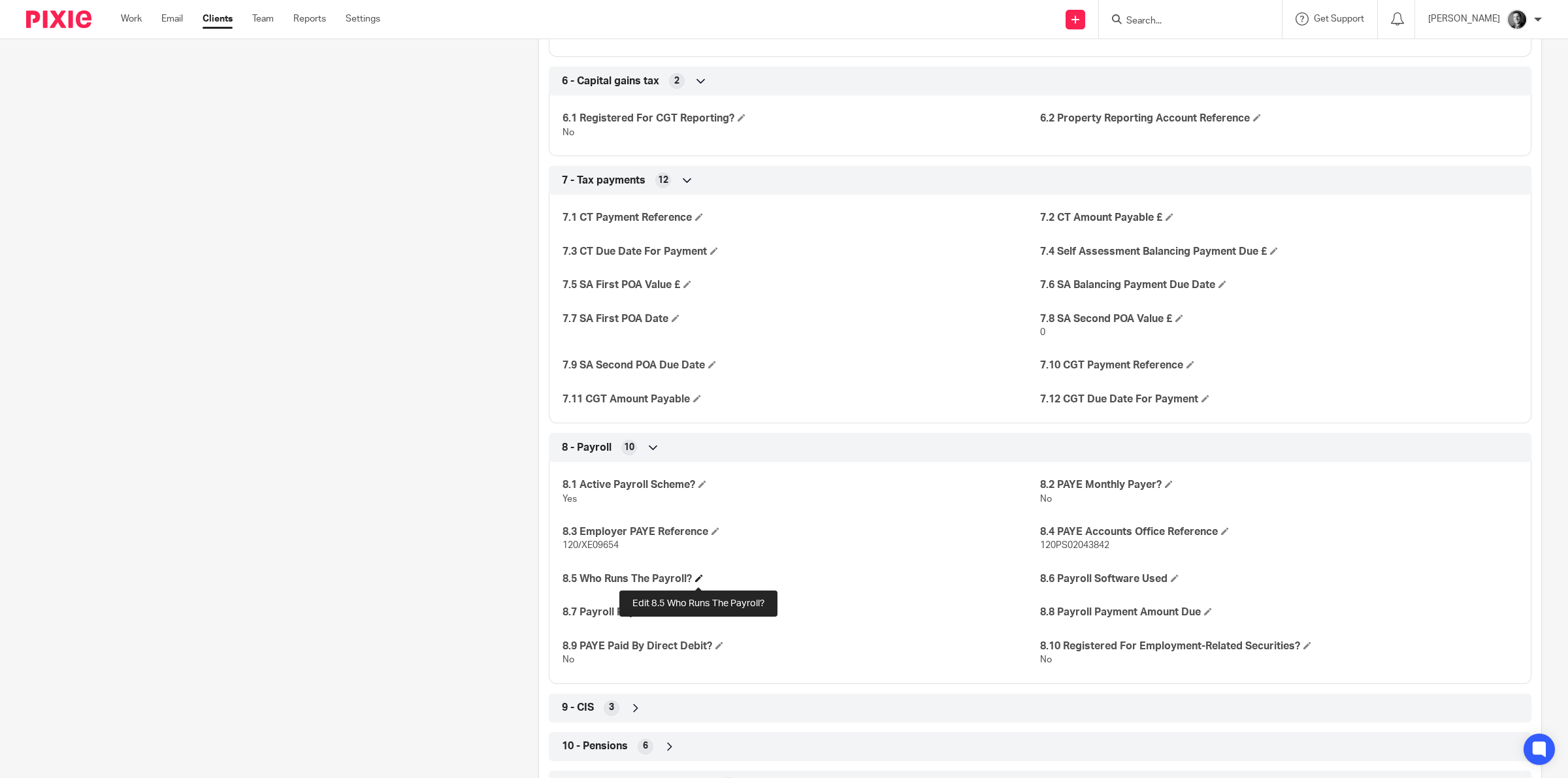
click at [700, 582] on span at bounding box center [698, 577] width 8 height 8
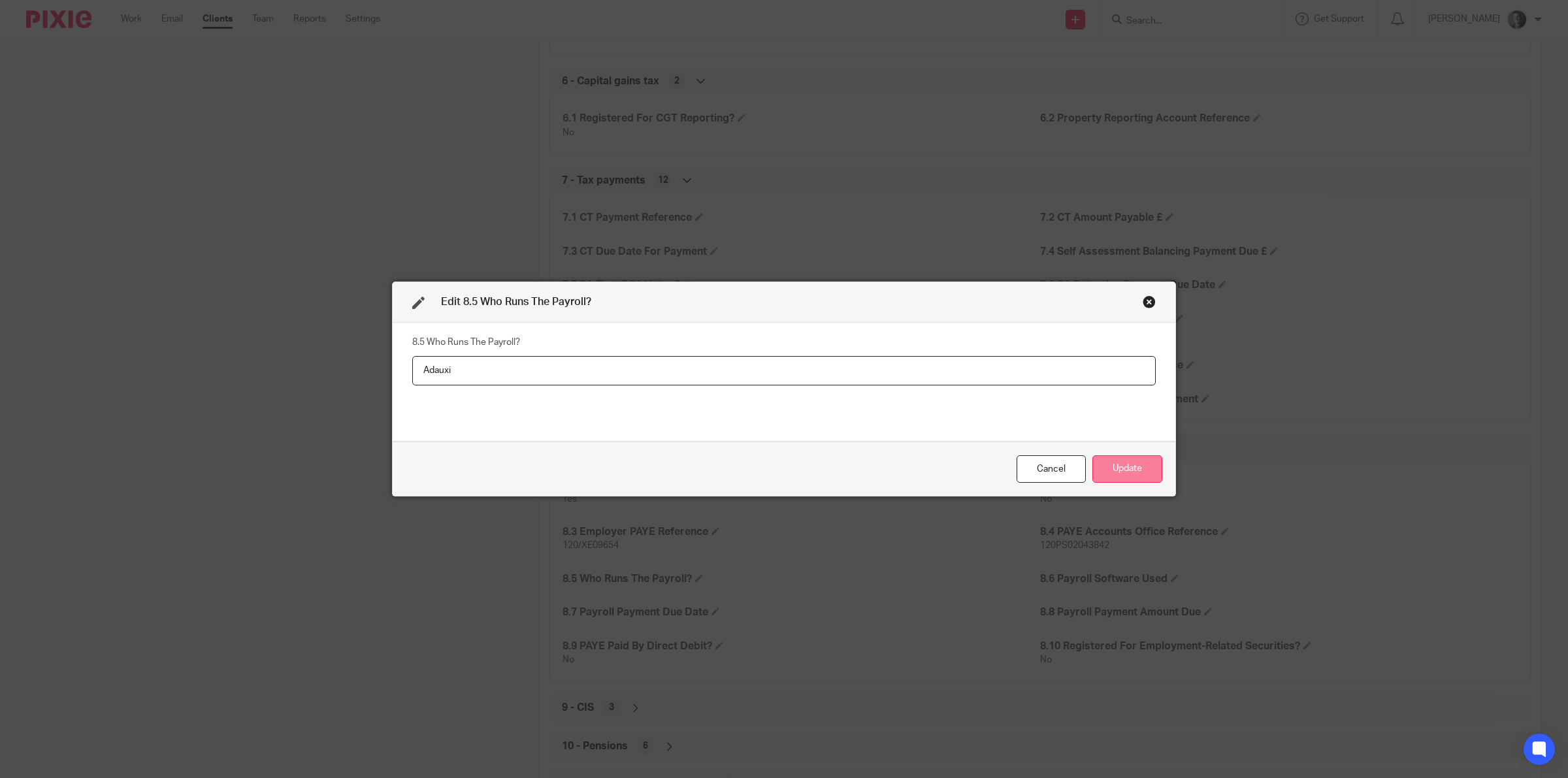
type input "Adauxi"
click at [1099, 469] on button "Update" at bounding box center [1127, 469] width 70 height 28
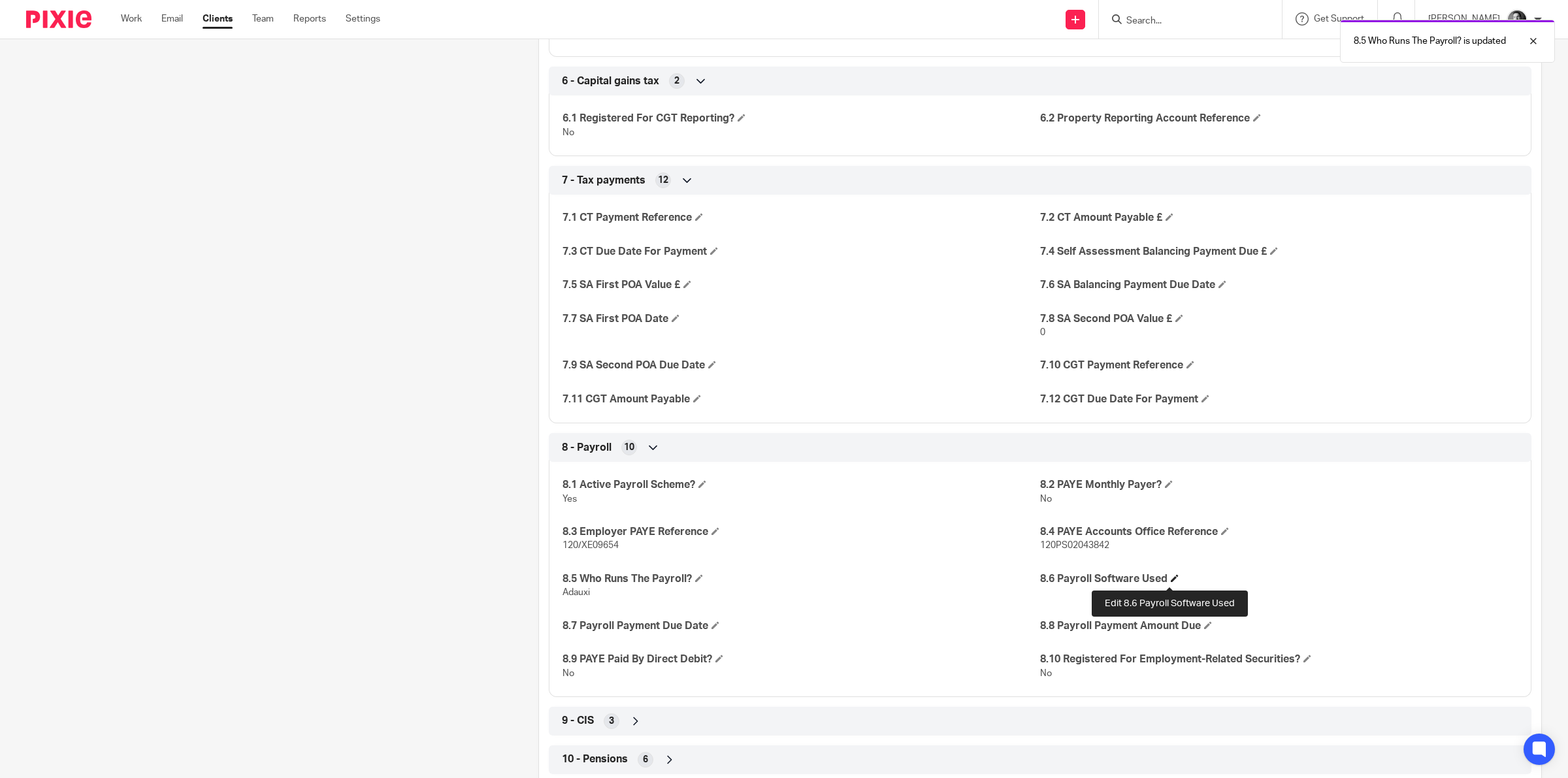
click at [1170, 578] on span at bounding box center [1174, 577] width 8 height 8
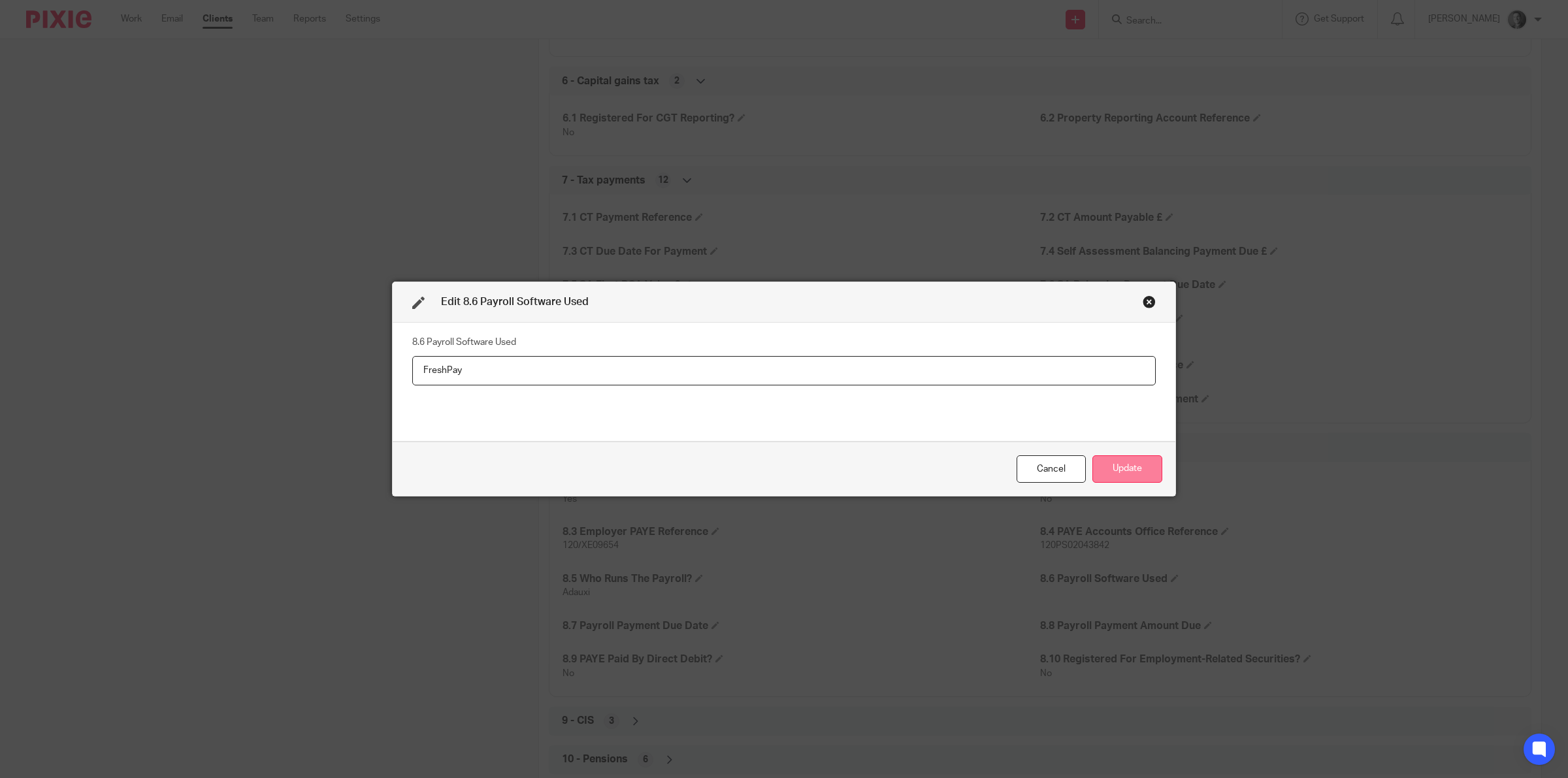
type input "FreshPay"
click at [1144, 470] on button "Update" at bounding box center [1127, 469] width 70 height 28
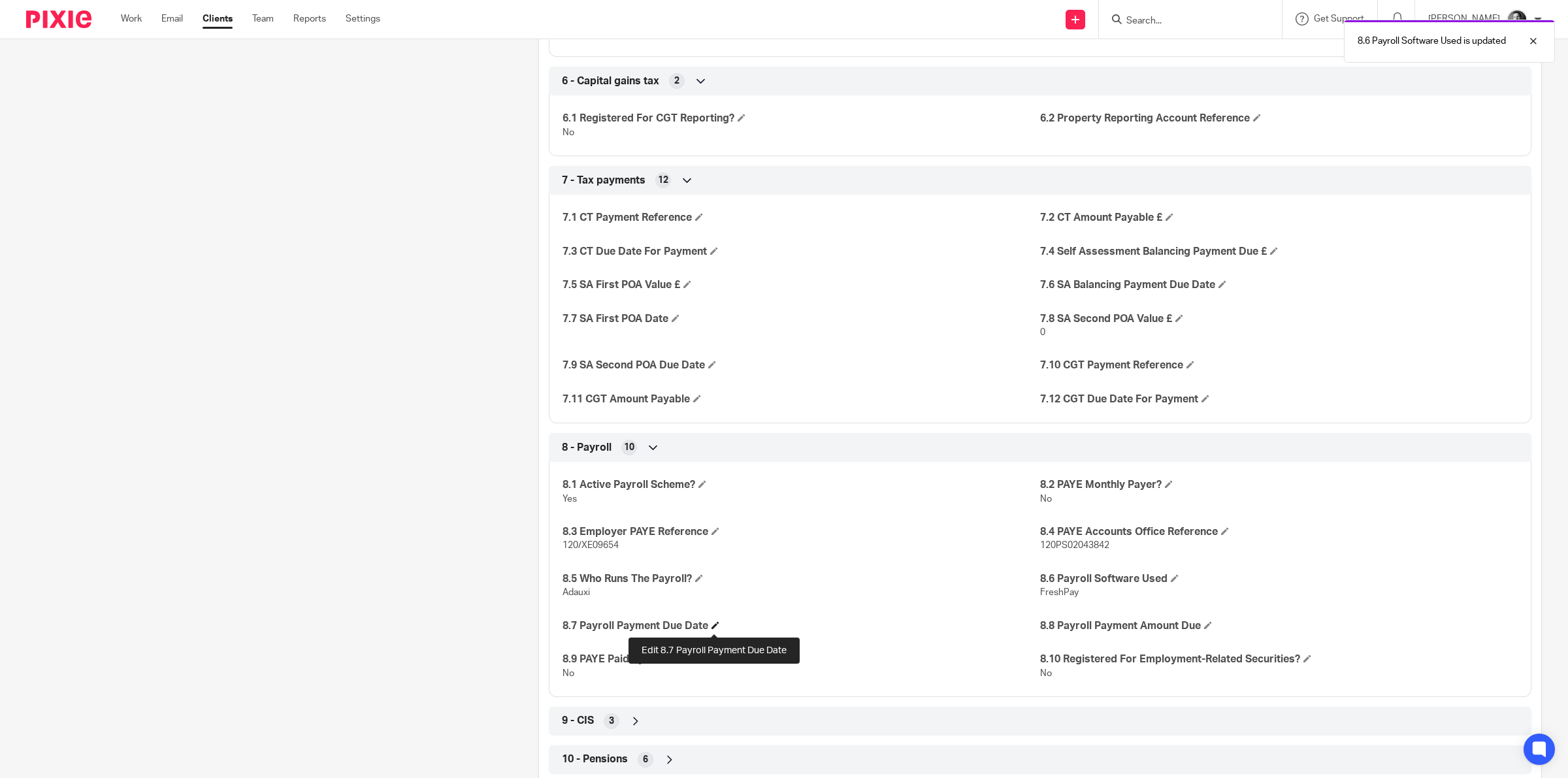
click at [711, 628] on span at bounding box center [715, 625] width 8 height 8
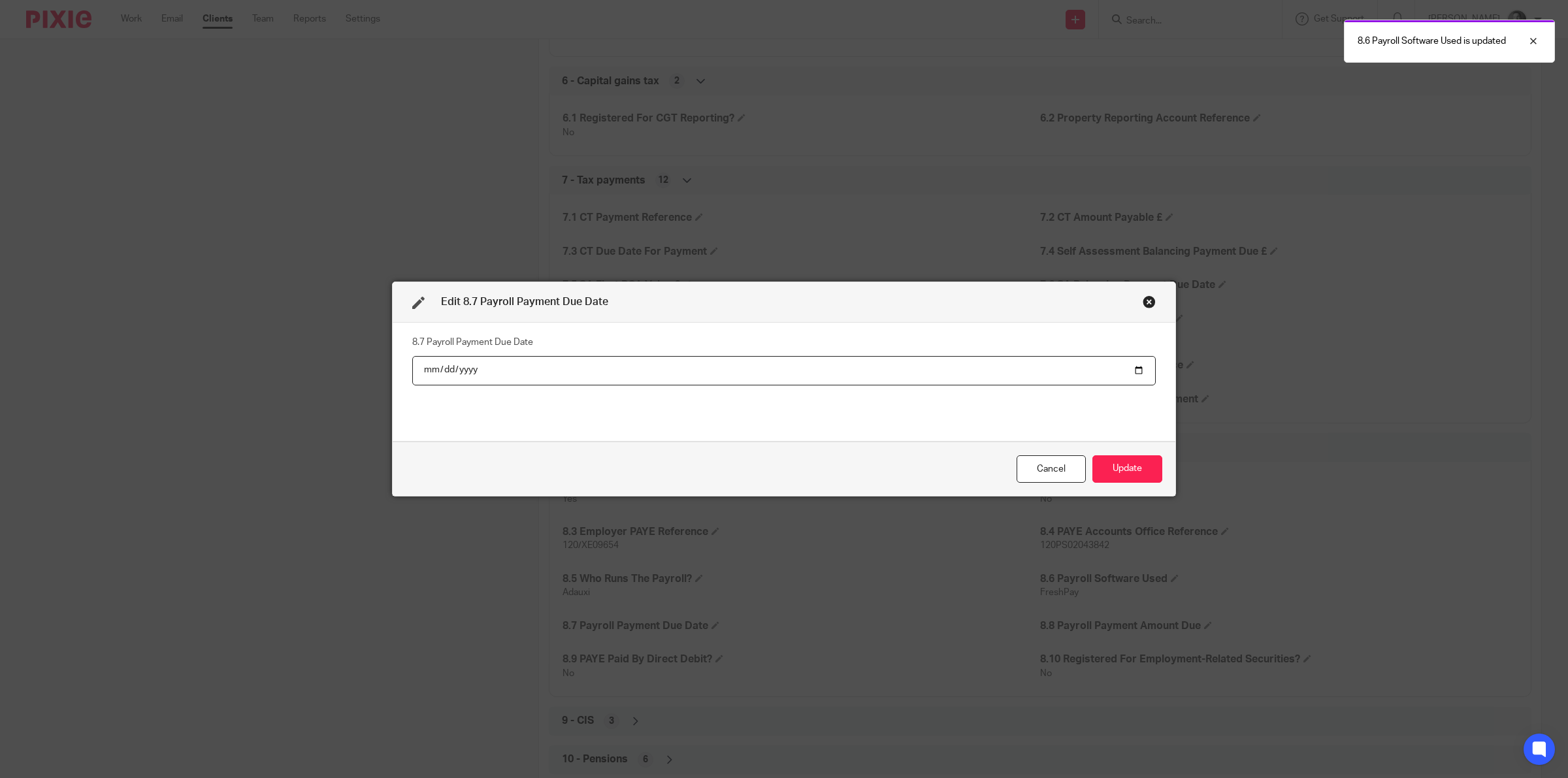
click at [1131, 366] on input "date" at bounding box center [784, 371] width 743 height 29
type input "2025-10-22"
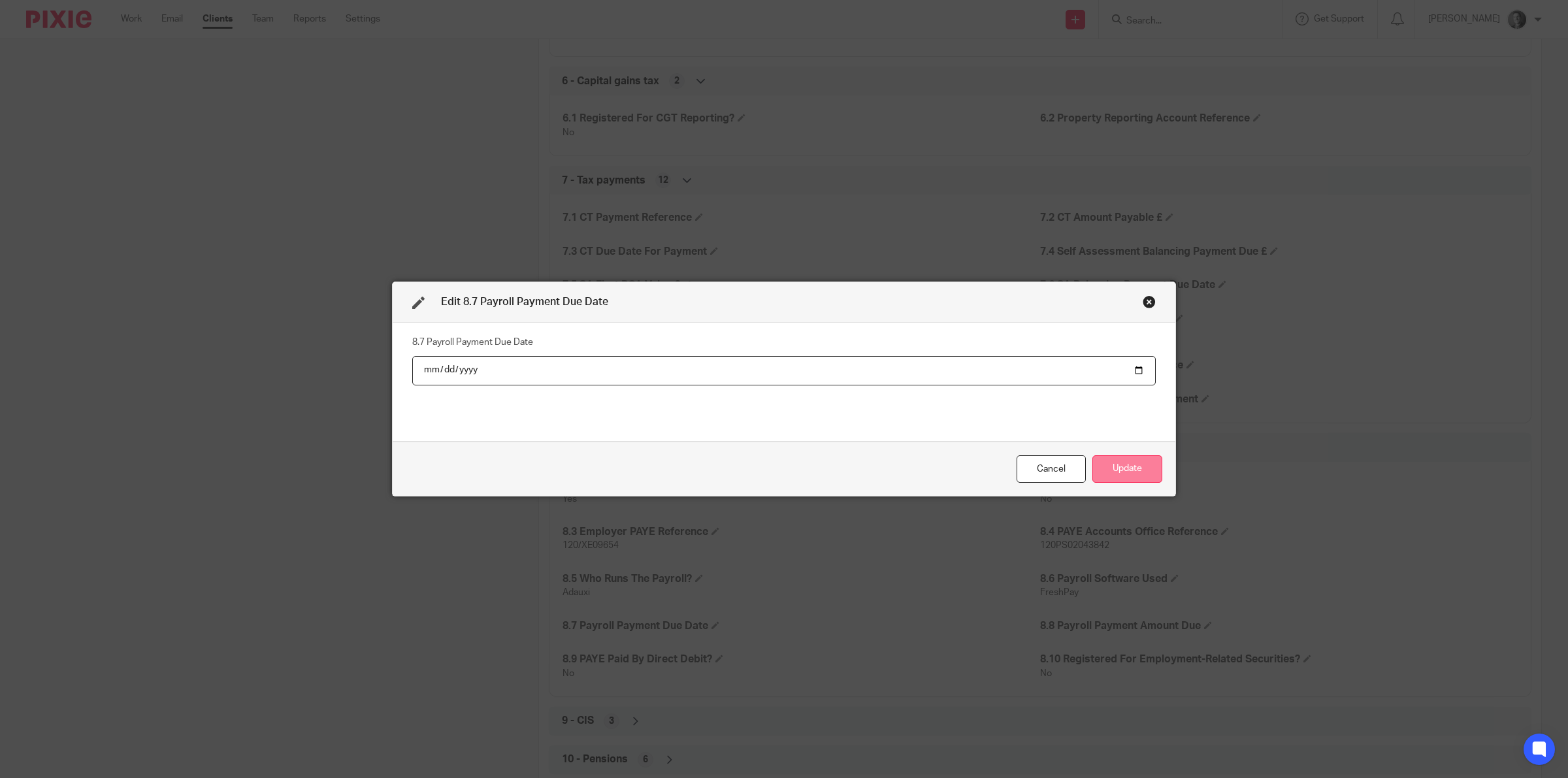
click at [1094, 462] on button "Update" at bounding box center [1127, 469] width 70 height 28
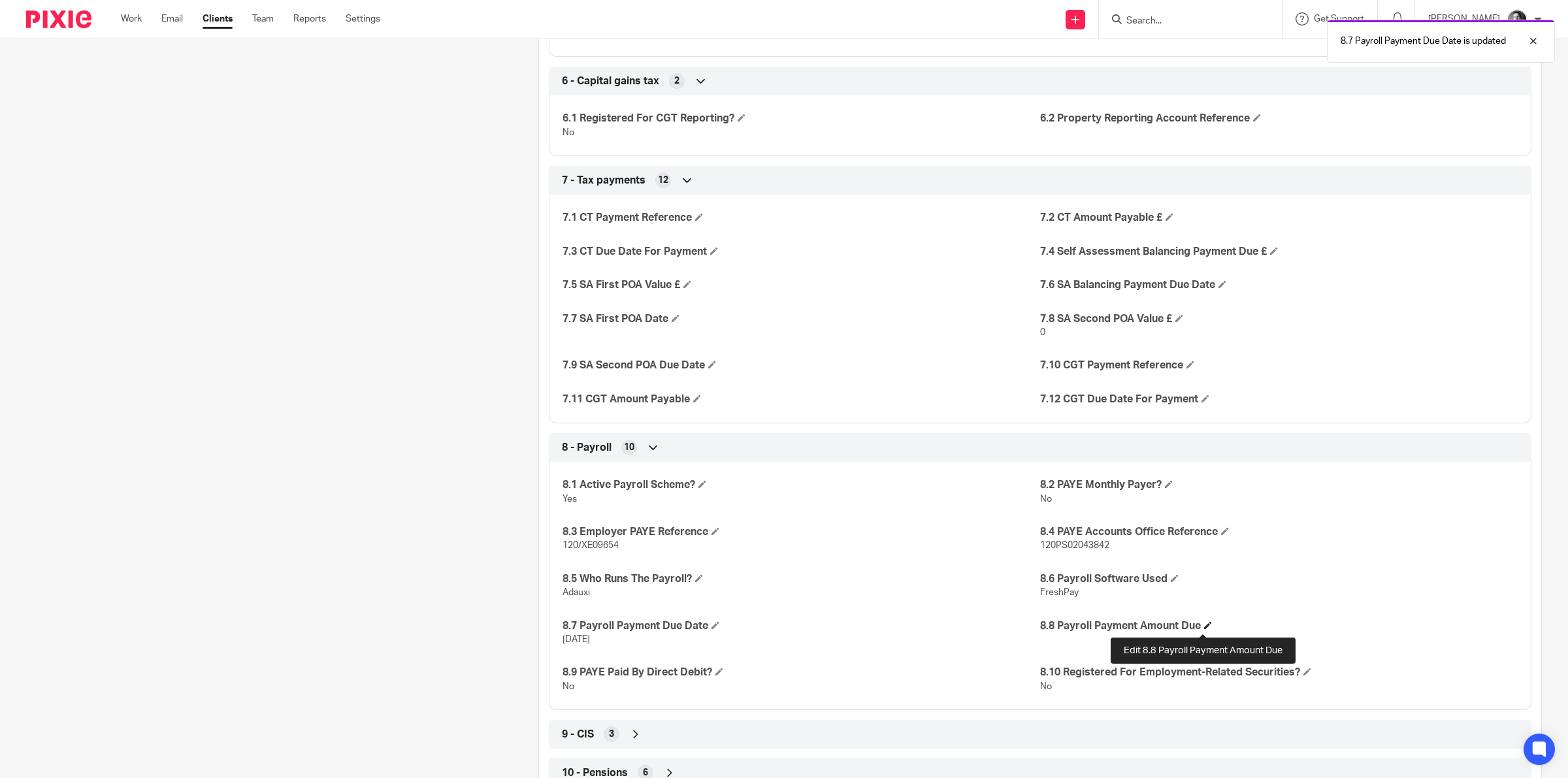
click at [1204, 624] on span at bounding box center [1207, 625] width 8 height 8
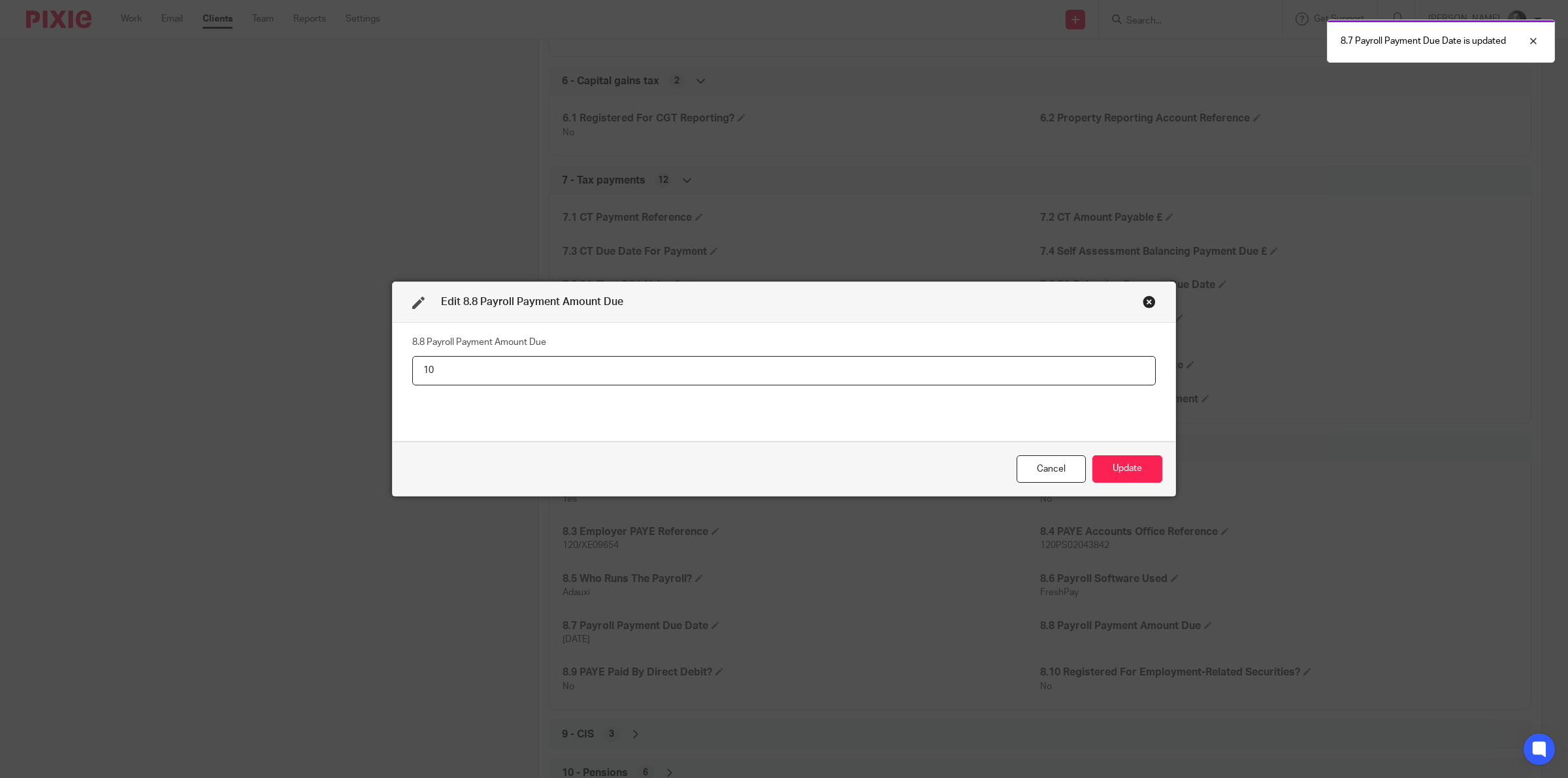
type input "1"
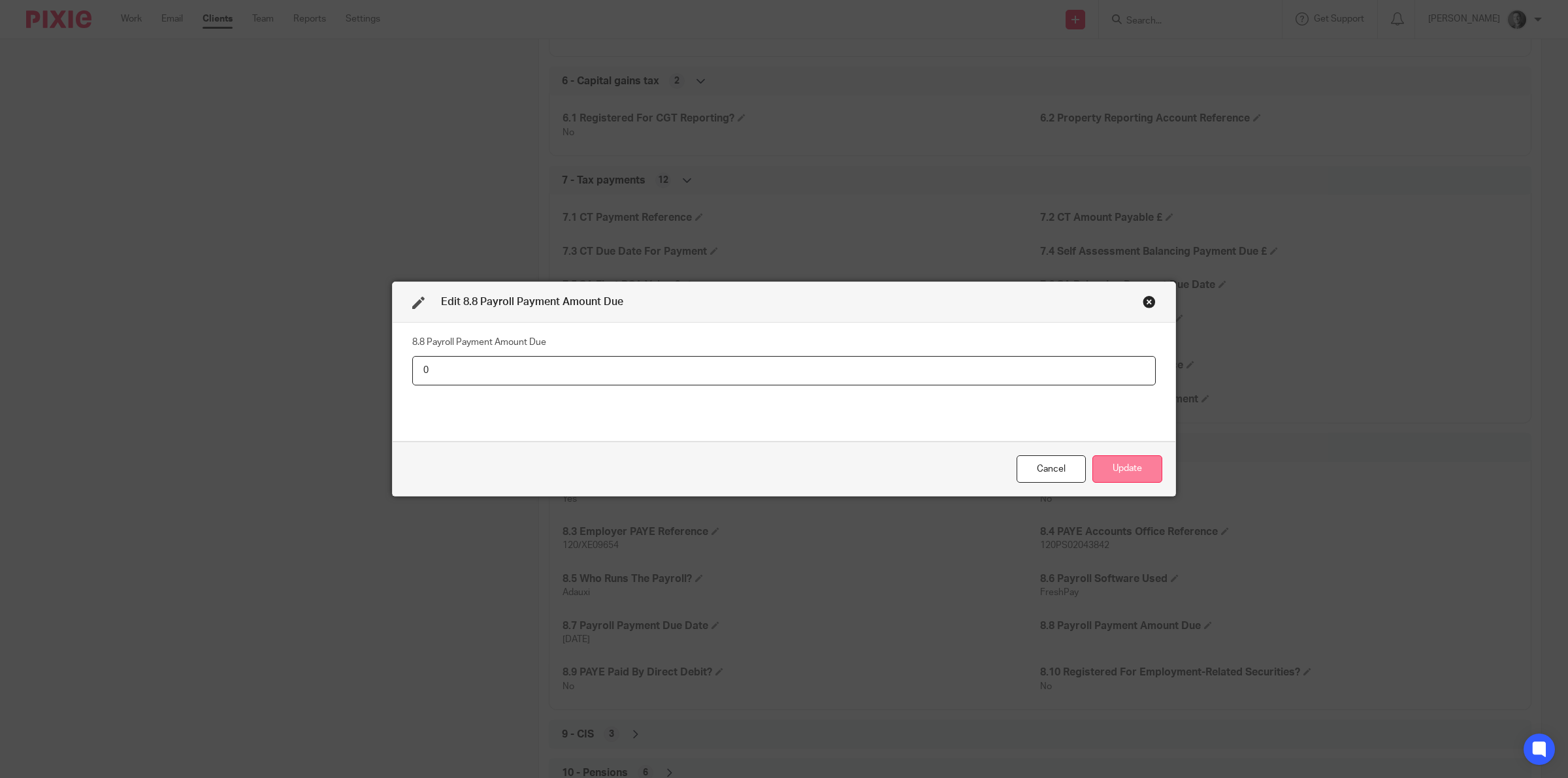
type input "0"
click at [1124, 469] on button "Update" at bounding box center [1127, 469] width 70 height 28
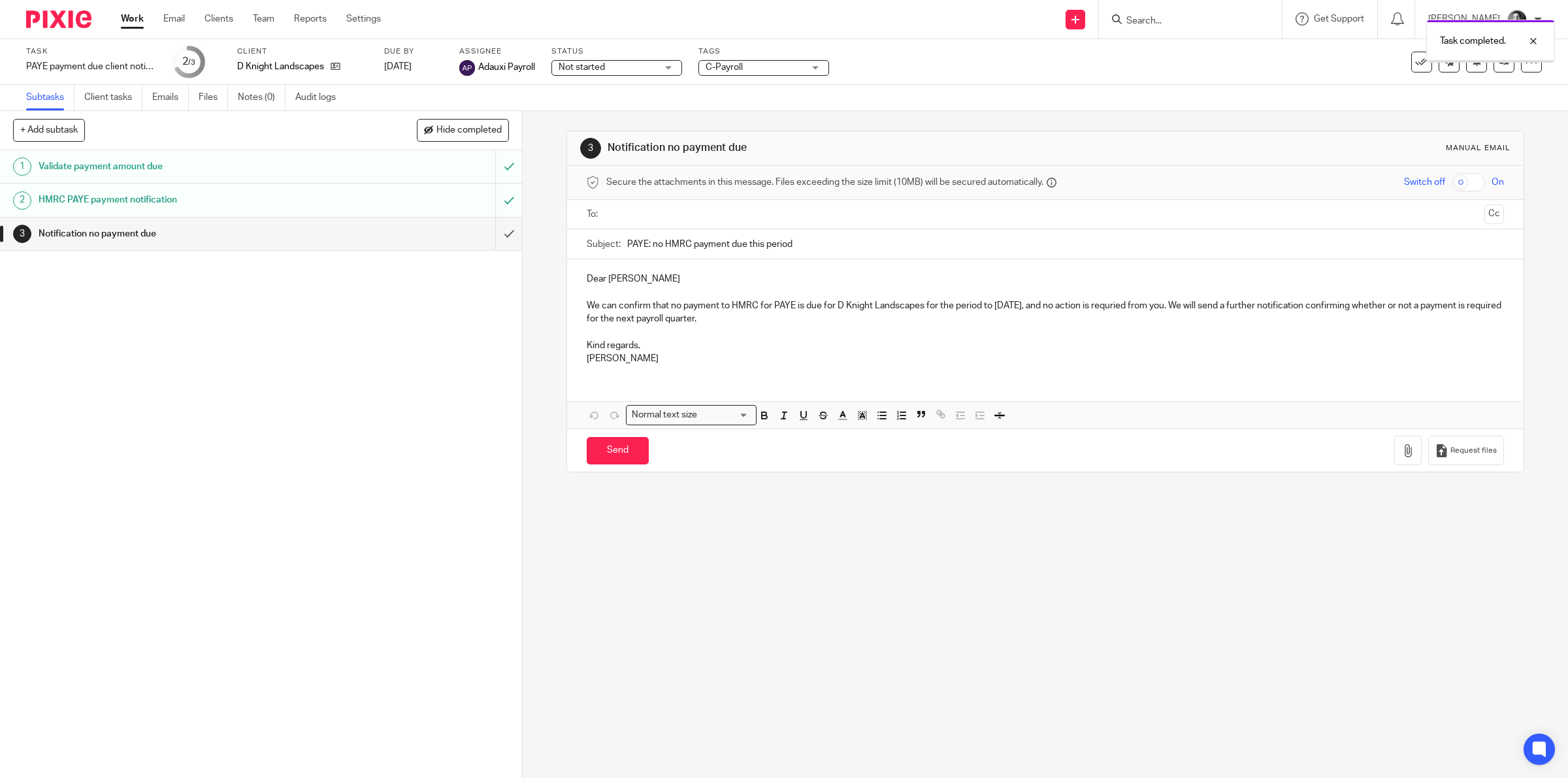
click at [612, 208] on input "text" at bounding box center [1045, 214] width 868 height 15
click at [1137, 309] on p "We can confirm that no payment to HMRC for PAYE is due for D Knight Landscapes …" at bounding box center [1045, 315] width 918 height 27
click at [1147, 309] on p "We can confirm that no payment to HMRC for PAYE is due for D Knight Landscapes …" at bounding box center [1045, 315] width 918 height 27
click at [873, 452] on button "Save draft" at bounding box center [859, 454] width 82 height 28
click at [617, 446] on input "Send" at bounding box center [617, 454] width 62 height 28
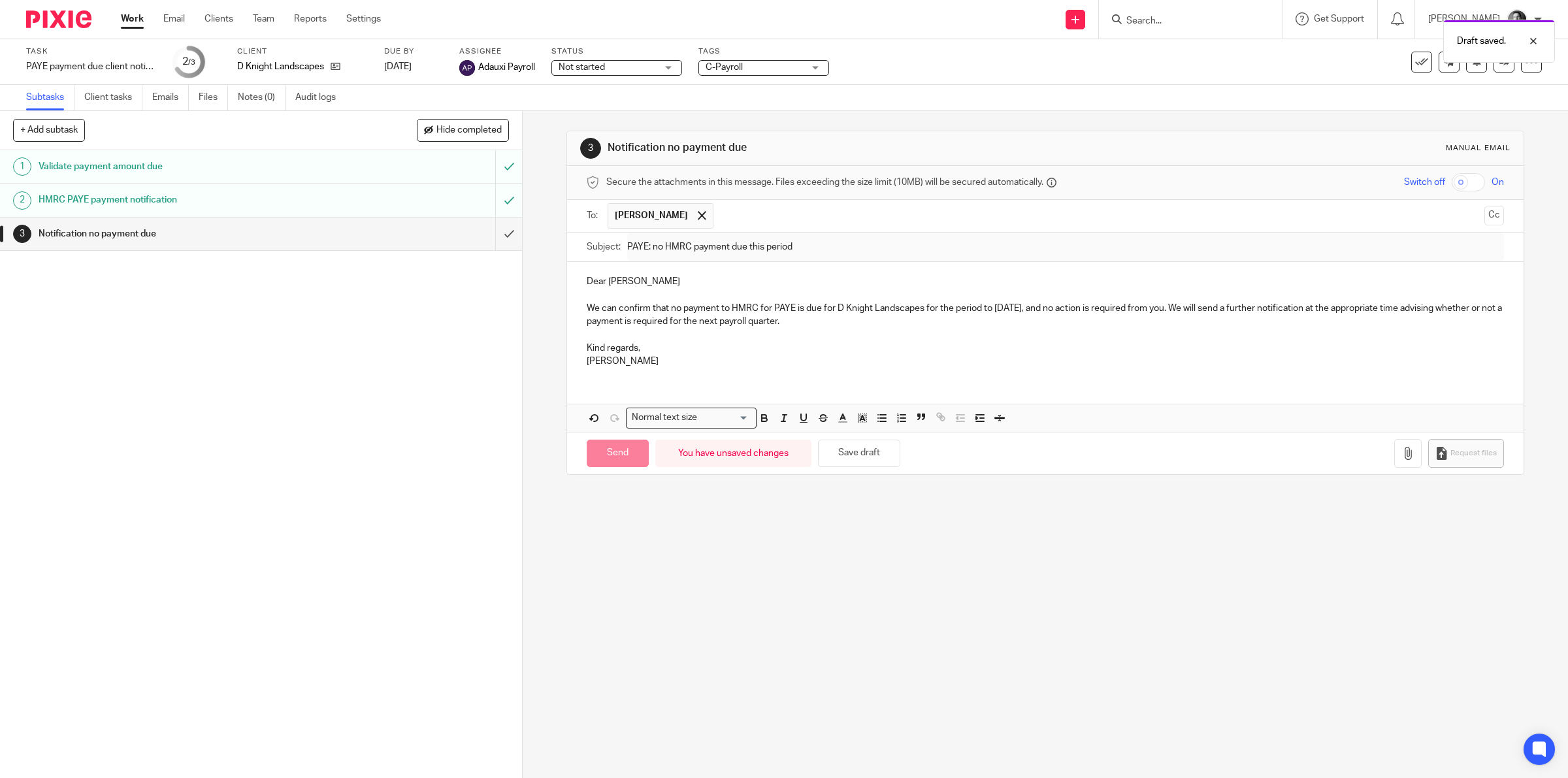
type input "Sent"
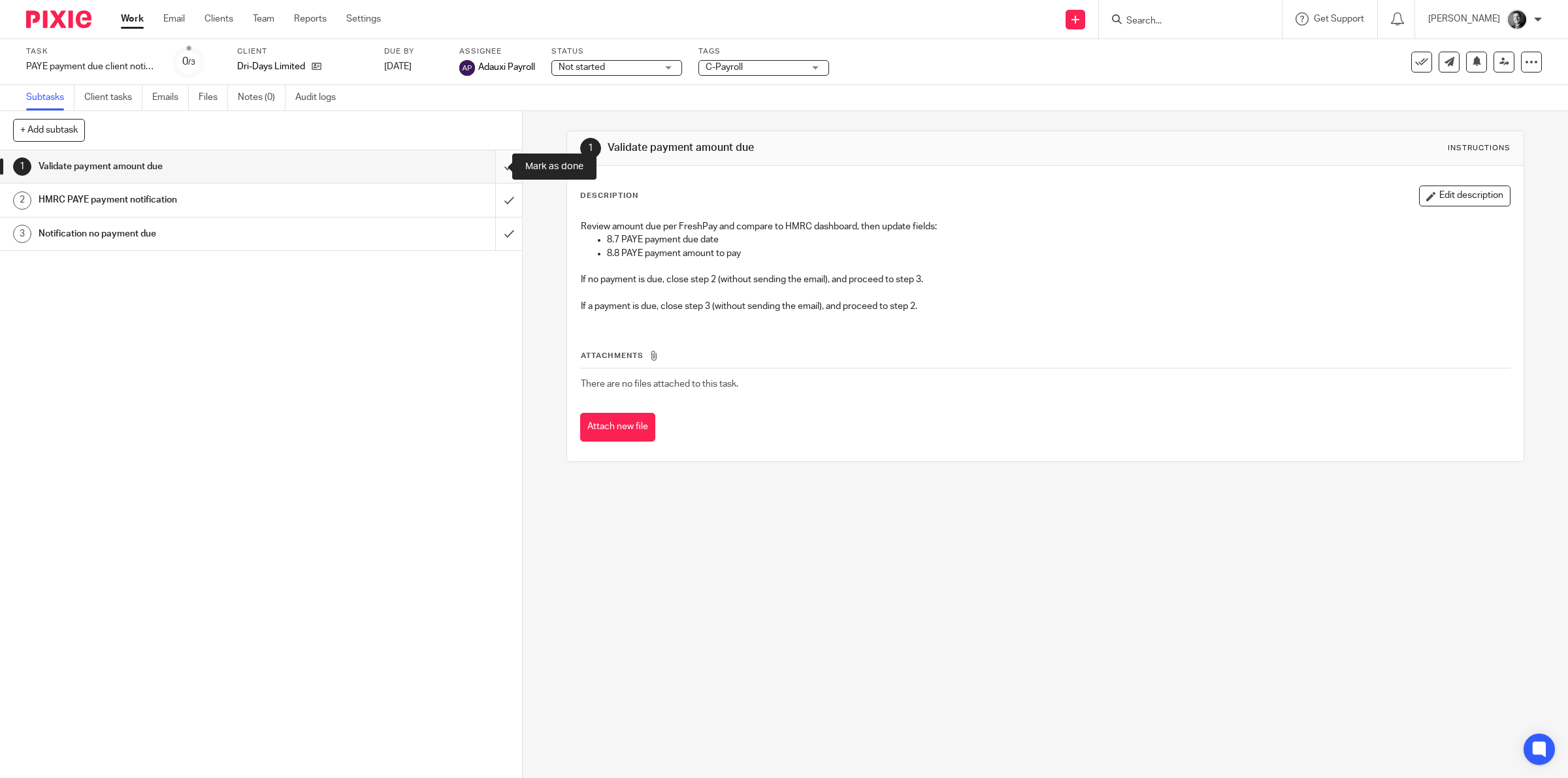
click at [486, 164] on input "submit" at bounding box center [261, 166] width 522 height 33
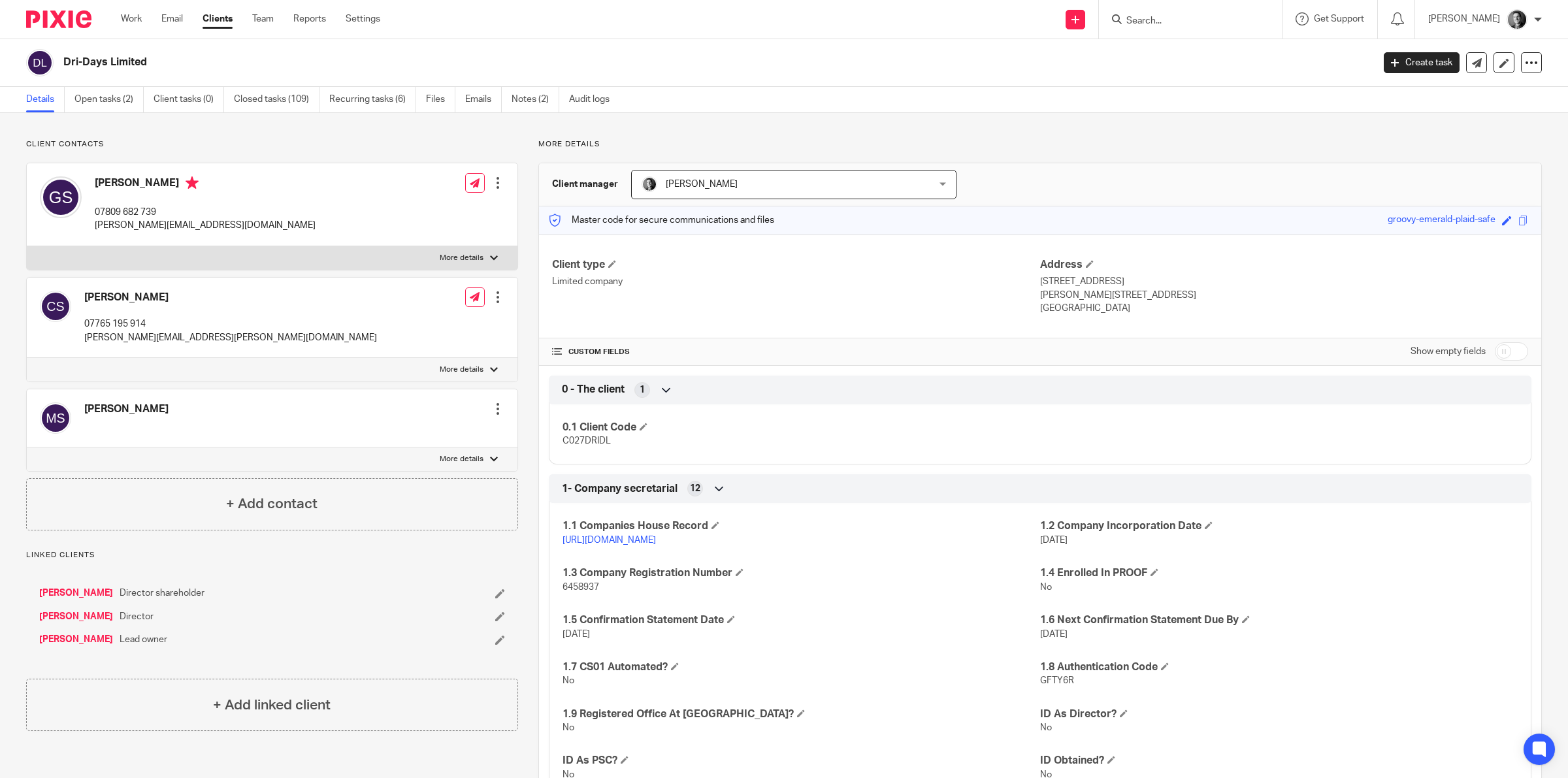
click at [1497, 348] on input "checkbox" at bounding box center [1511, 351] width 33 height 18
checkbox input "true"
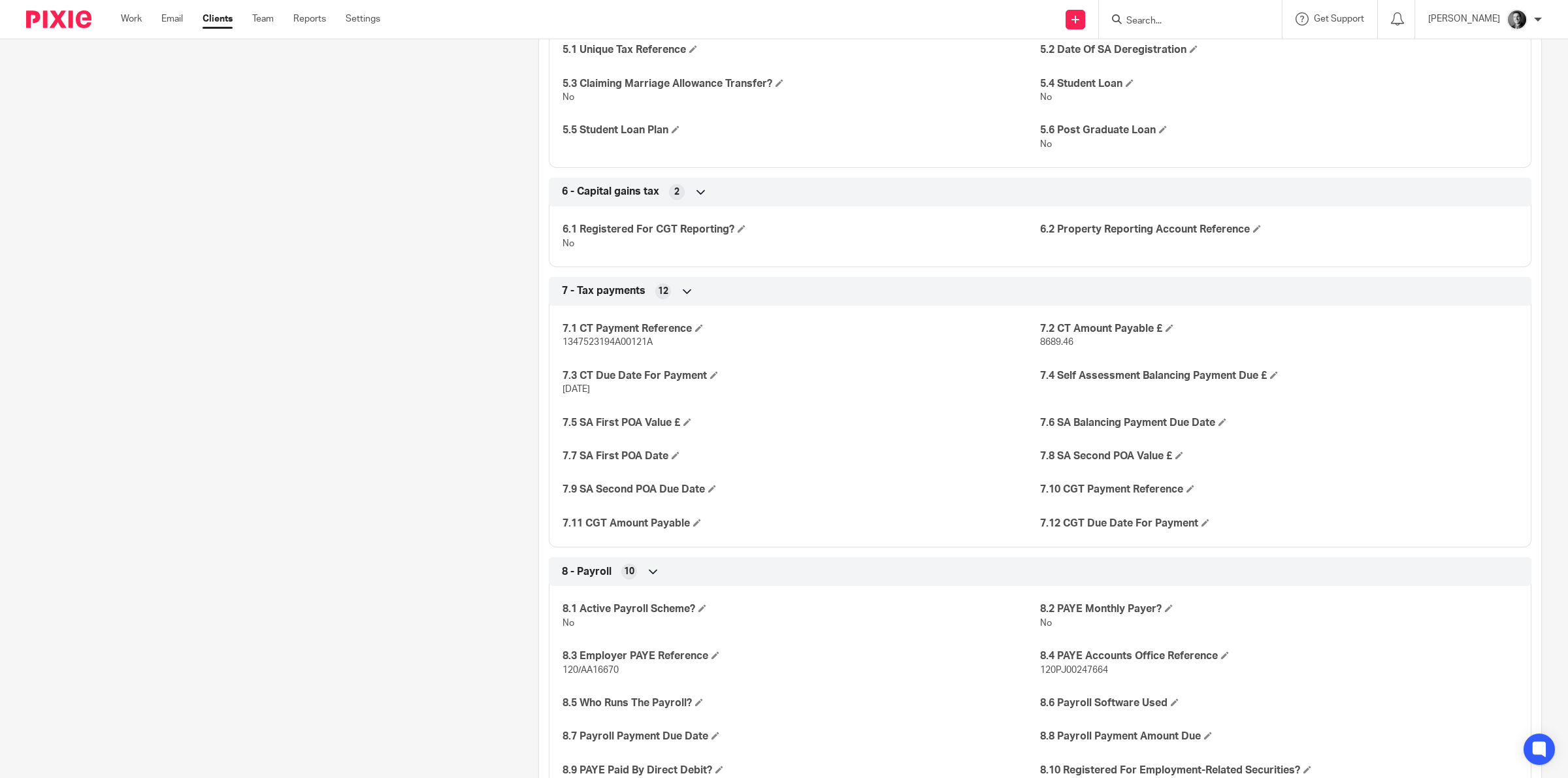
scroll to position [1715, 0]
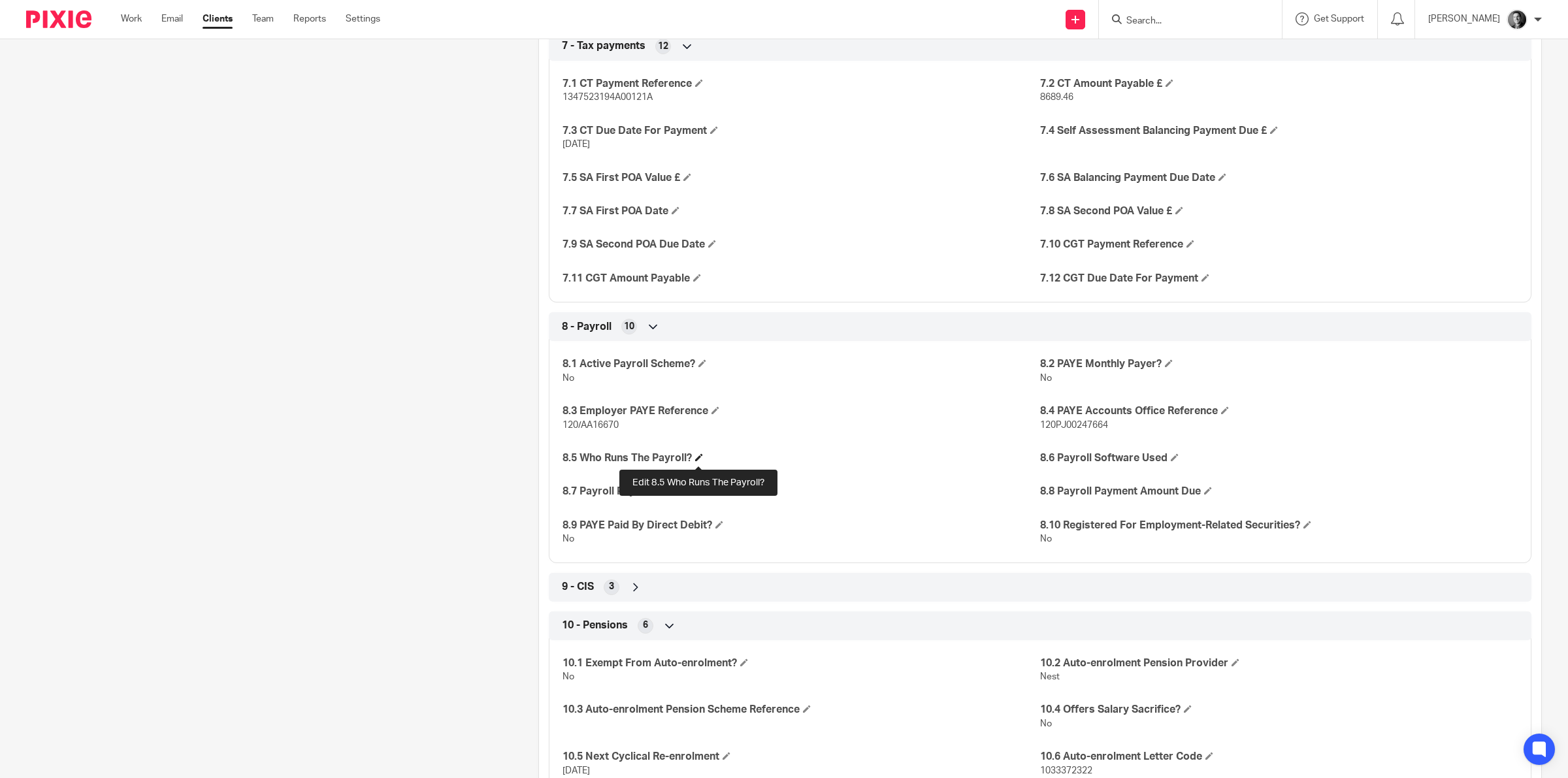
click at [699, 457] on span at bounding box center [698, 457] width 8 height 8
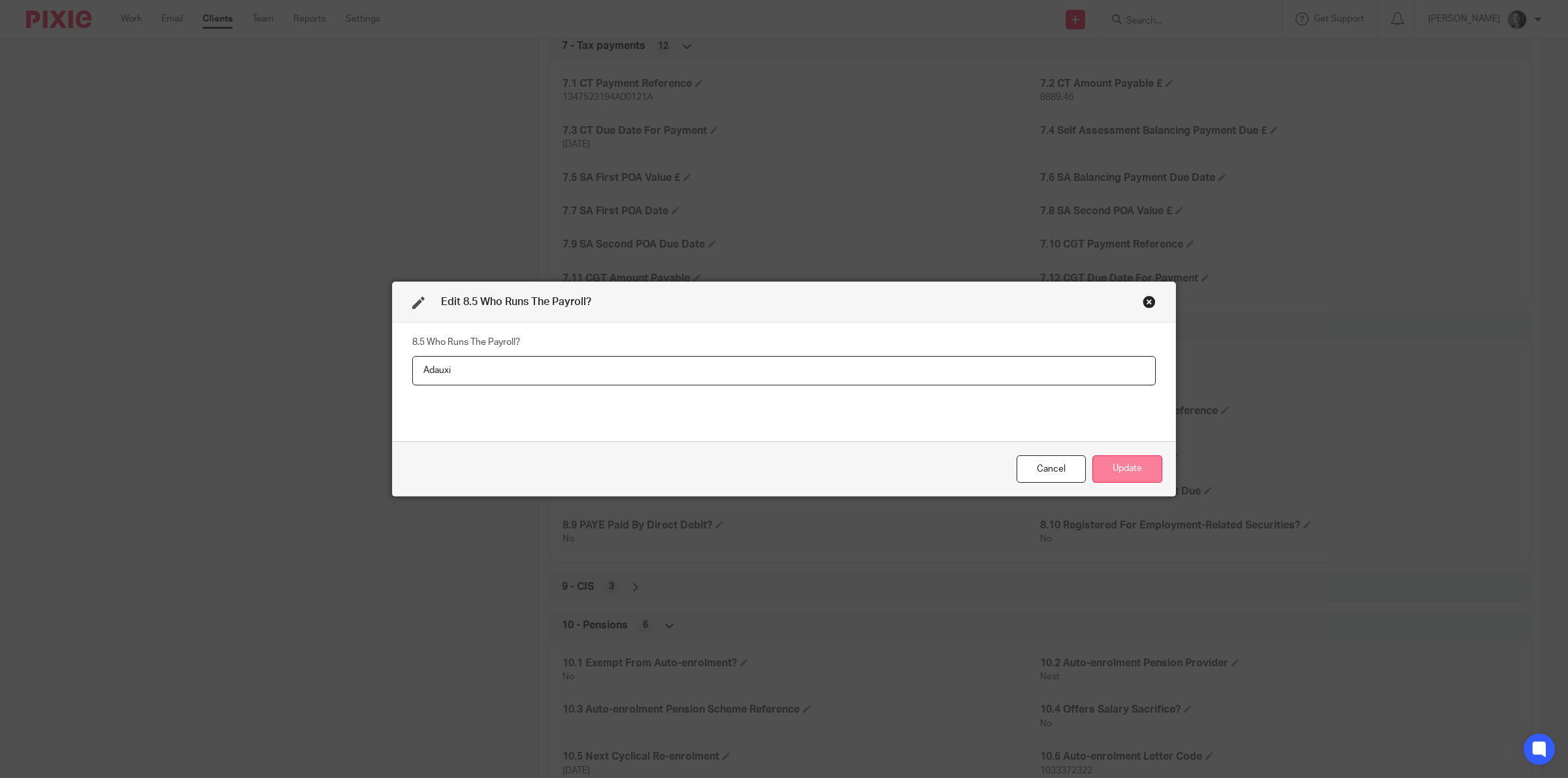
type input "Adauxi"
click at [1114, 462] on button "Update" at bounding box center [1127, 469] width 70 height 28
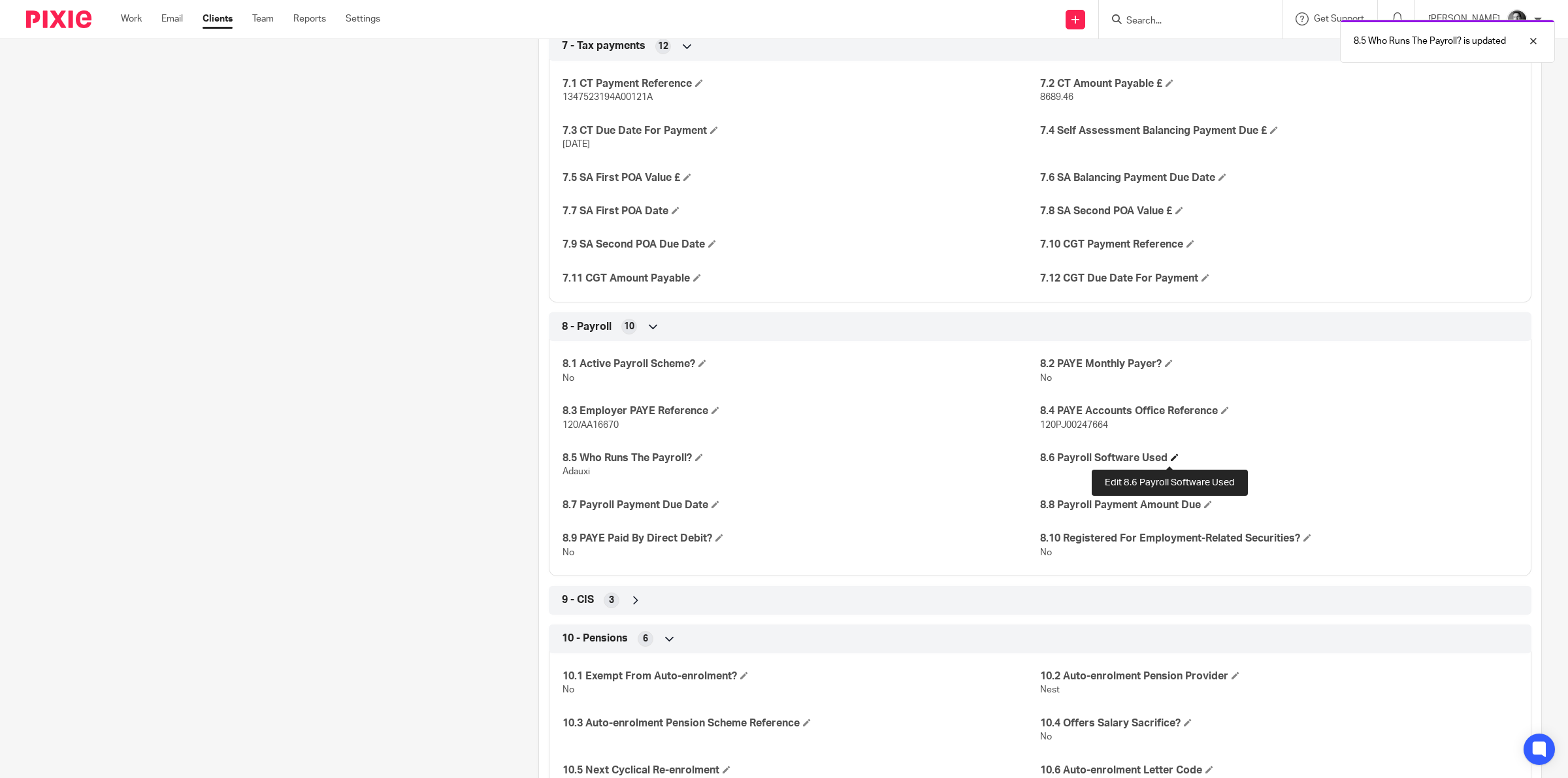
click at [1170, 458] on span at bounding box center [1174, 457] width 8 height 8
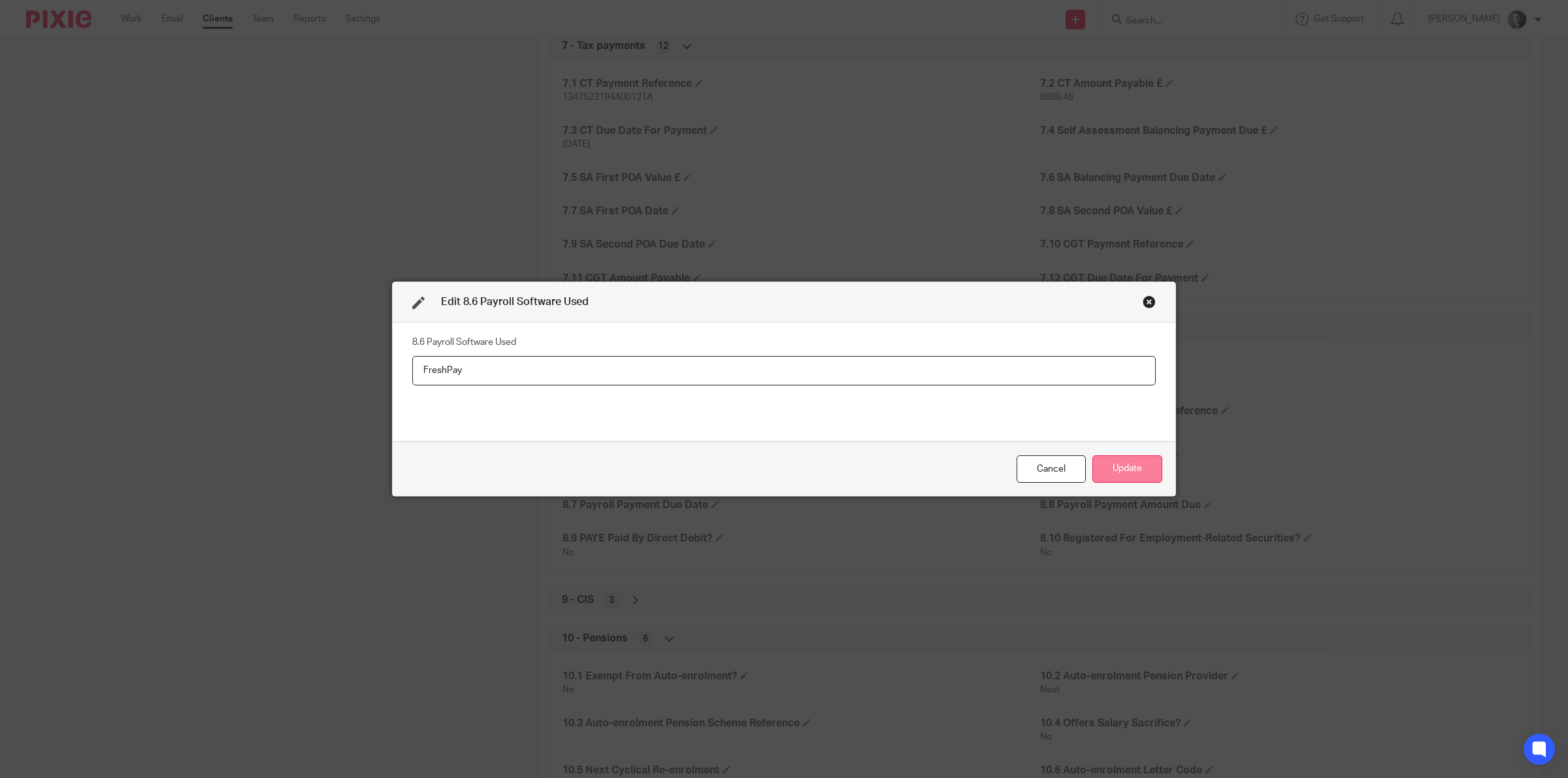
type input "FreshPay"
click at [1112, 461] on button "Update" at bounding box center [1127, 469] width 70 height 28
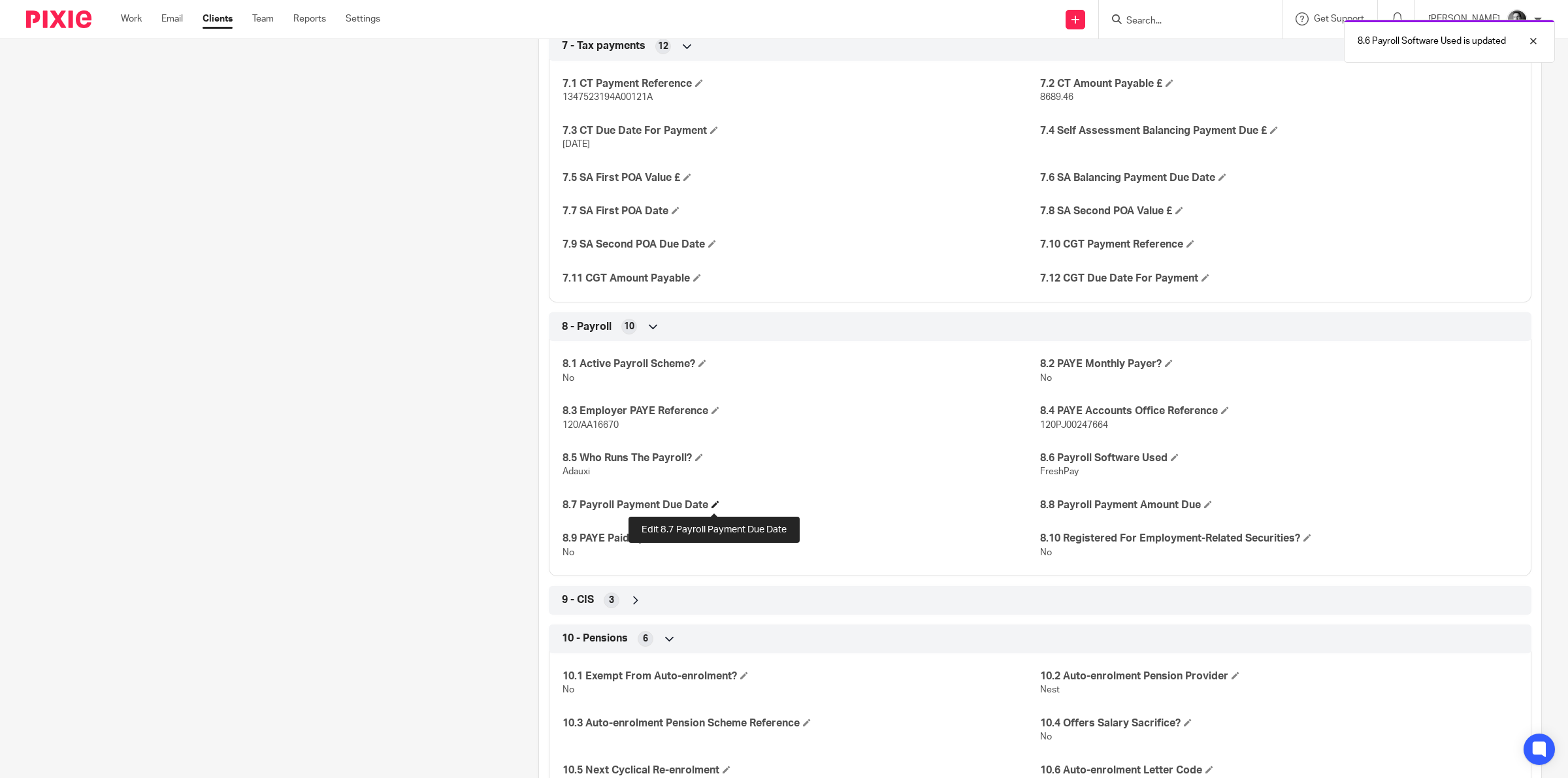
click at [714, 505] on span at bounding box center [715, 504] width 8 height 8
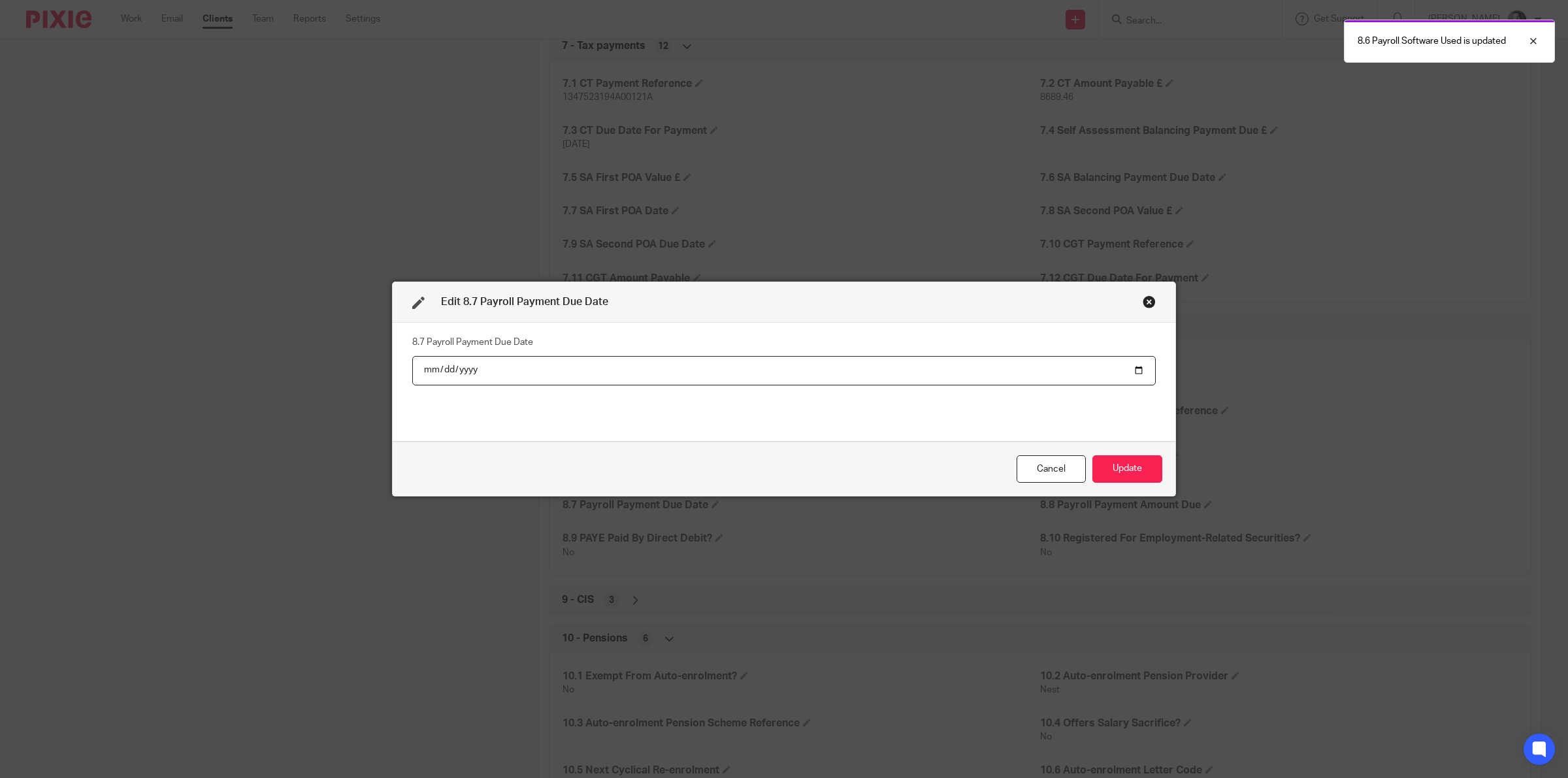
click at [1134, 370] on input "date" at bounding box center [784, 371] width 743 height 29
type input "2025-10-22"
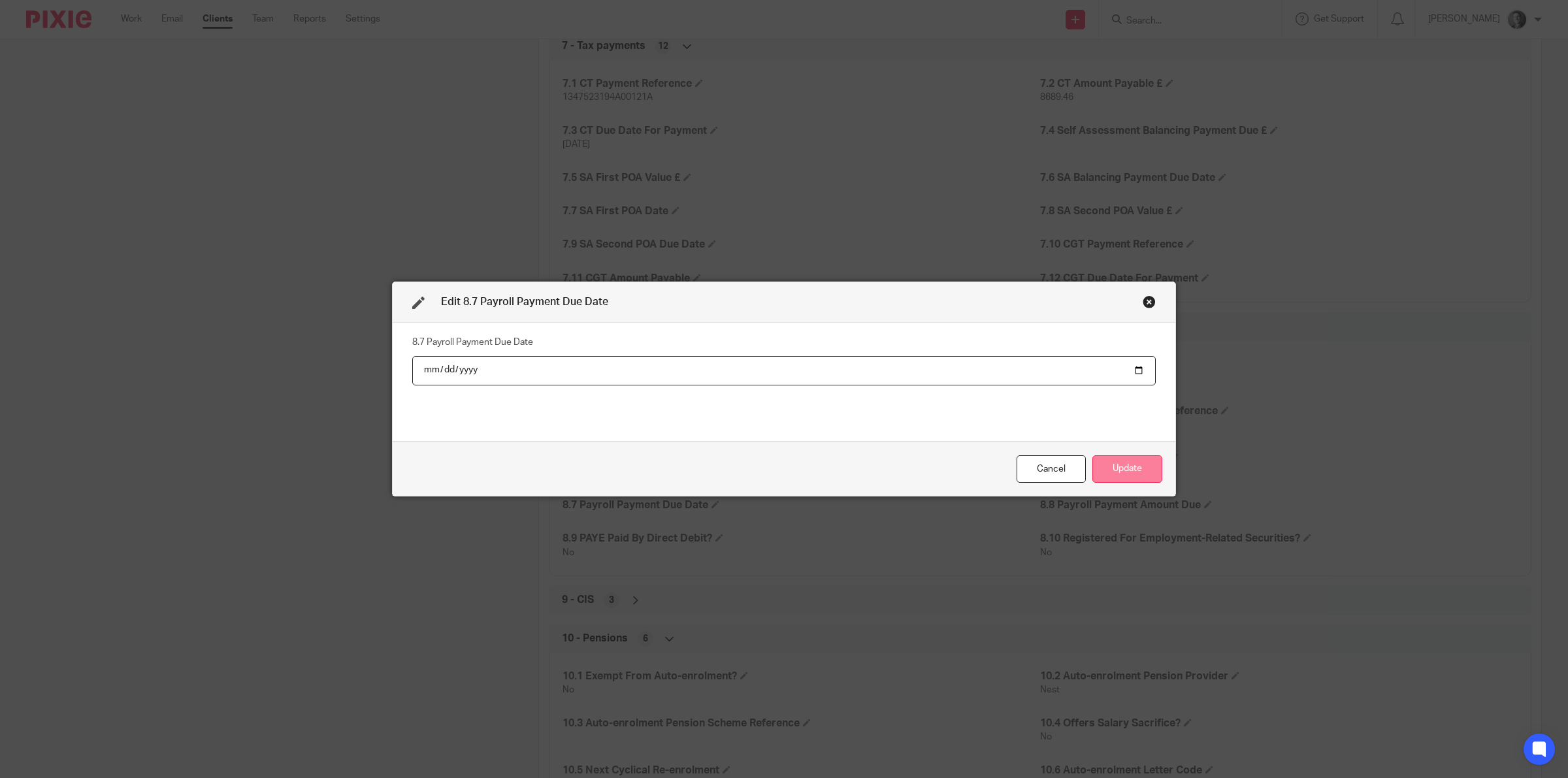
click at [1131, 471] on button "Update" at bounding box center [1127, 469] width 70 height 28
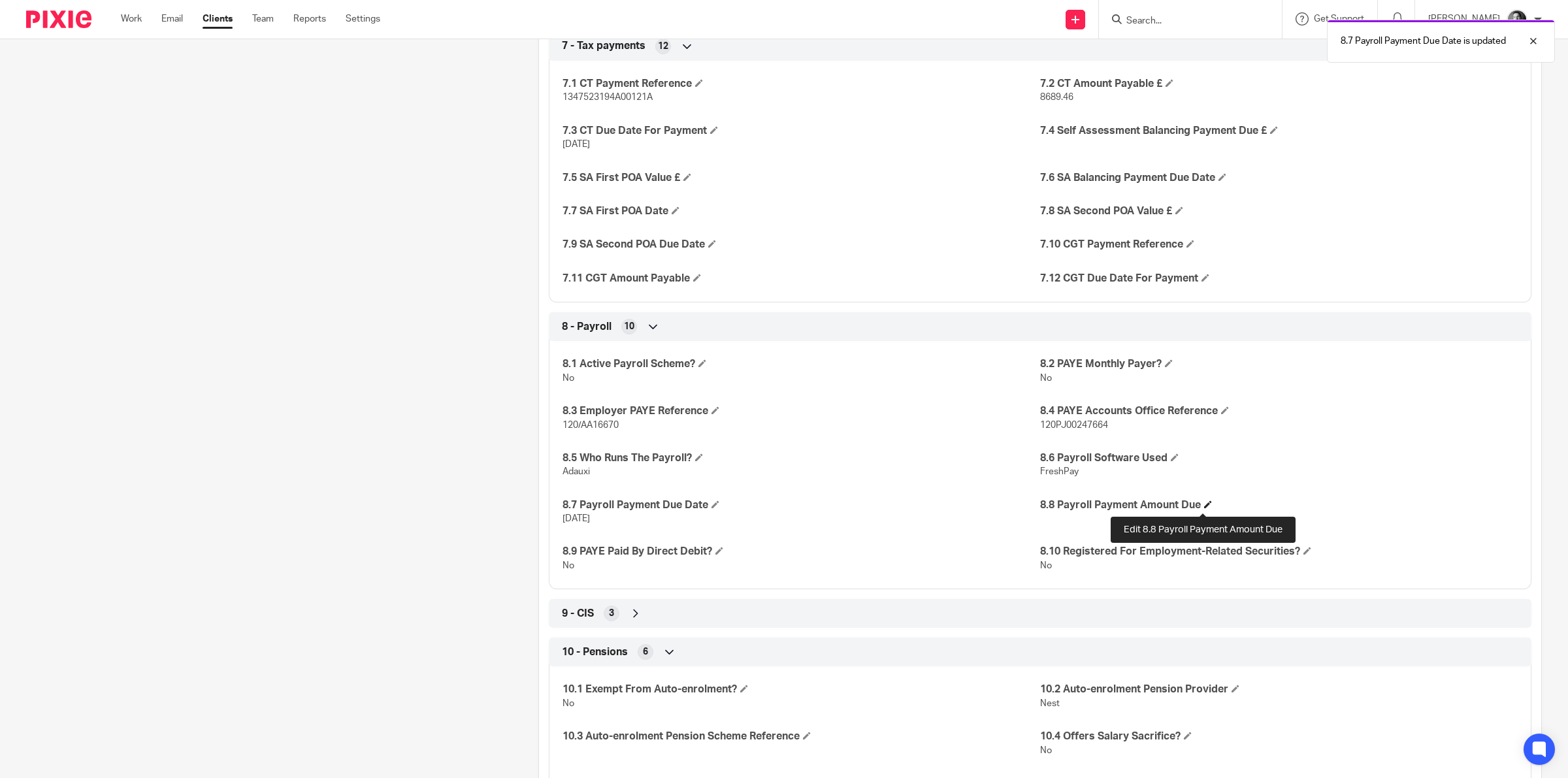
click at [1204, 504] on span at bounding box center [1207, 504] width 8 height 8
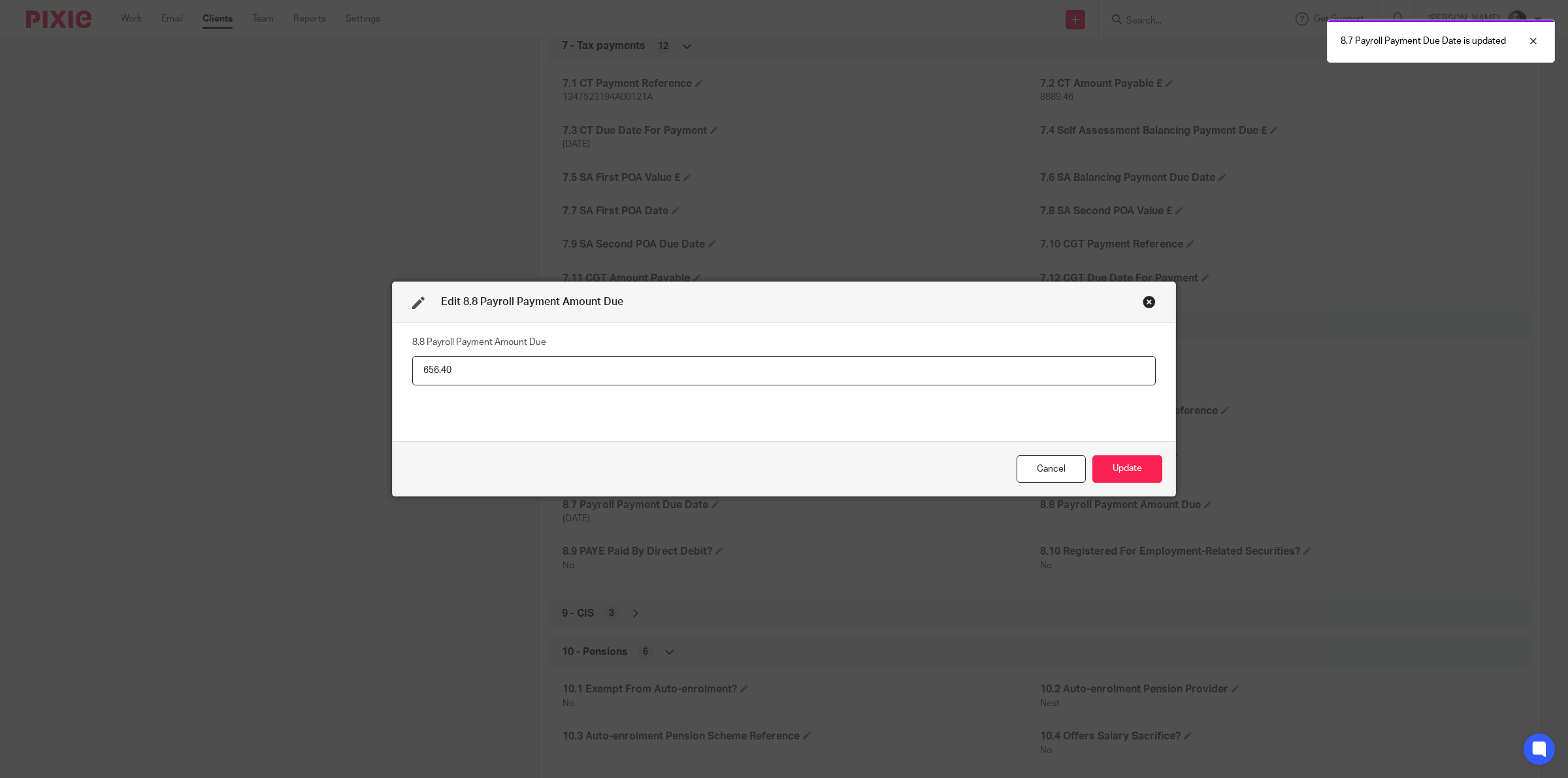
type input "656.40"
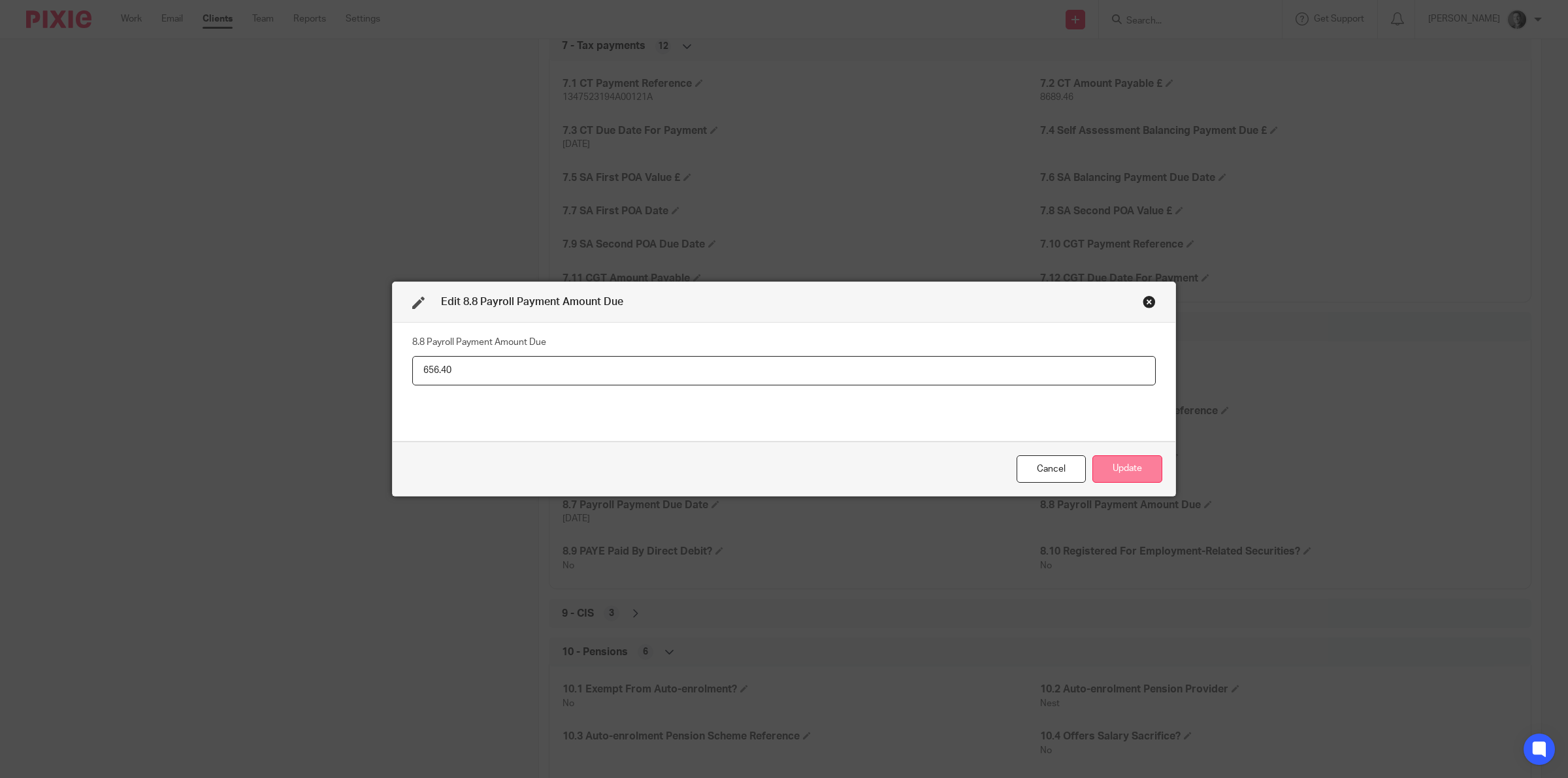
click at [1104, 467] on button "Update" at bounding box center [1127, 469] width 70 height 28
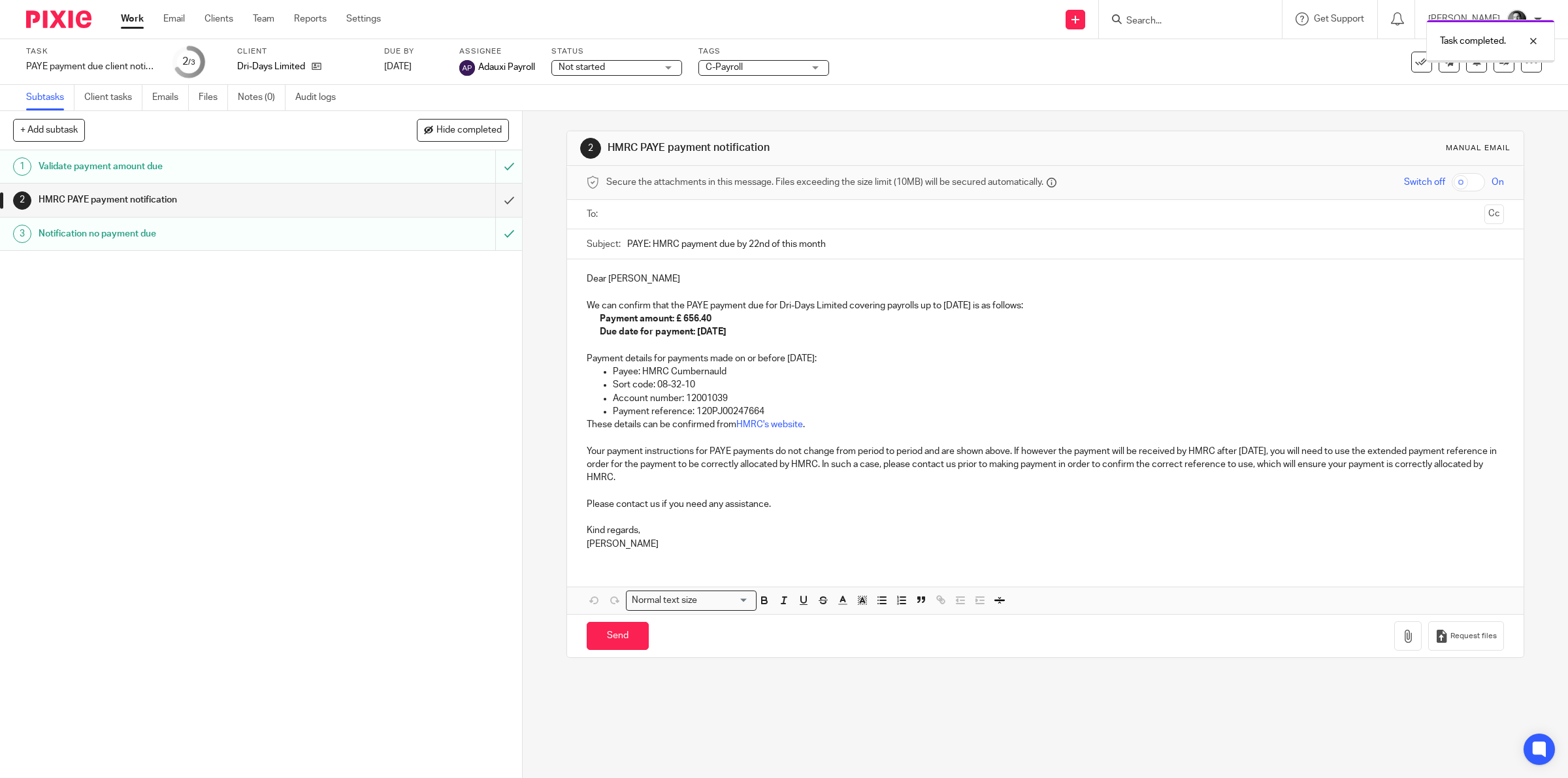
click at [658, 219] on input "text" at bounding box center [1045, 214] width 868 height 15
click at [665, 282] on p "Dear Geoffrey" at bounding box center [1045, 282] width 918 height 13
click at [657, 543] on p "[PERSON_NAME]" at bounding box center [1045, 547] width 918 height 13
click at [855, 637] on button "Save draft" at bounding box center [859, 639] width 82 height 28
click at [627, 639] on input "Send" at bounding box center [617, 639] width 62 height 28
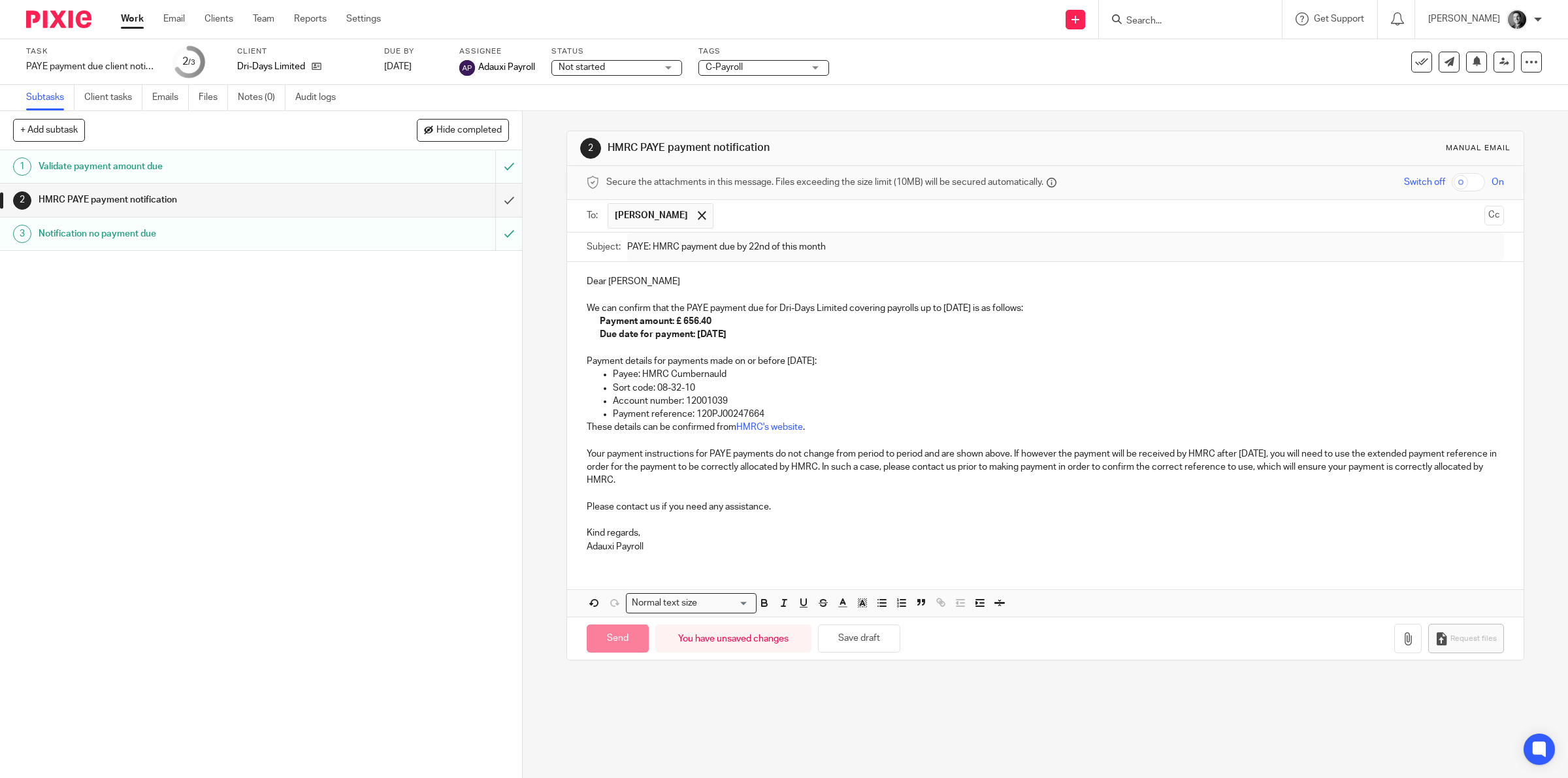
type input "Sent"
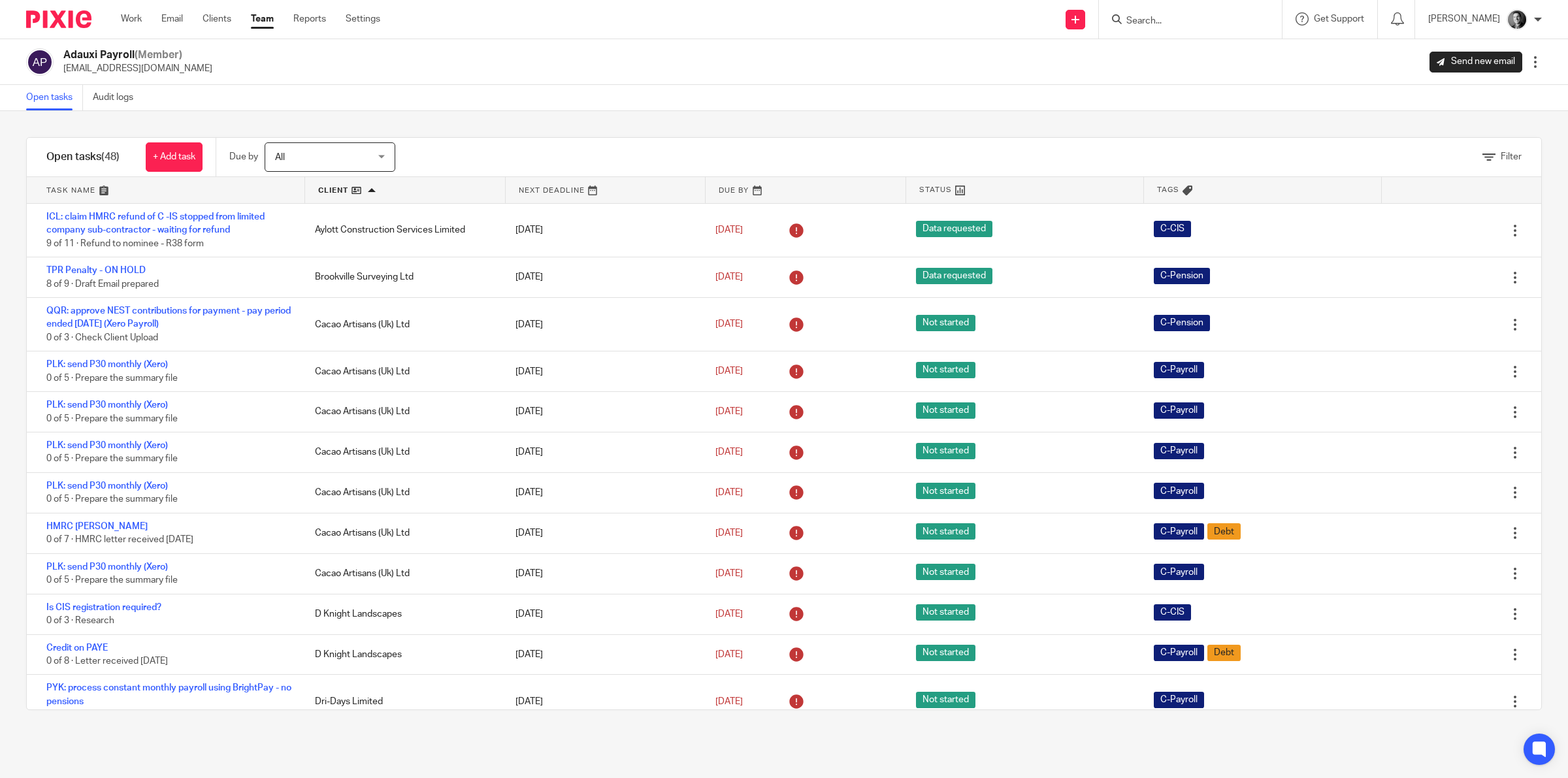
scroll to position [164, 0]
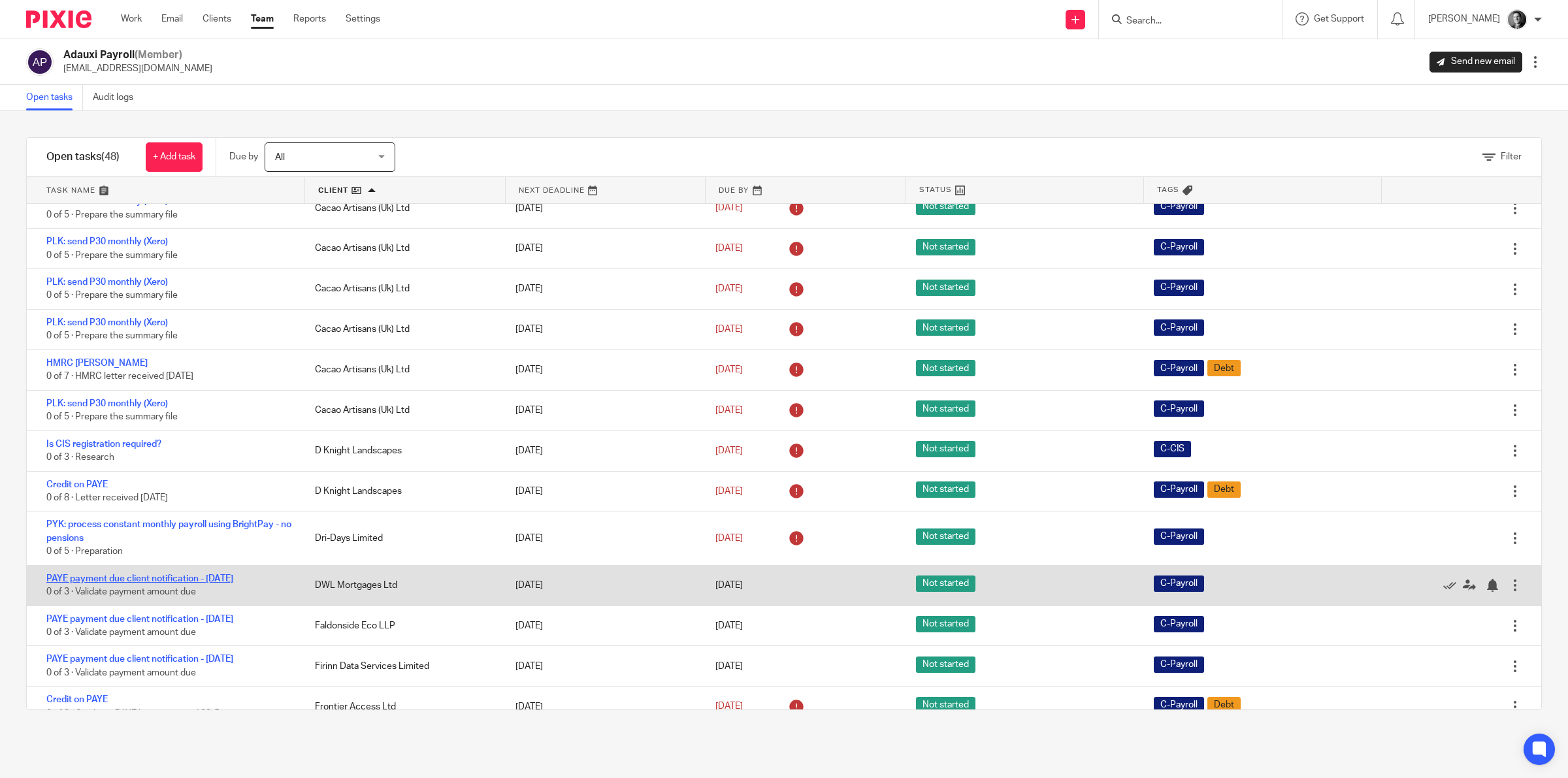
drag, startPoint x: 341, startPoint y: 582, endPoint x: 203, endPoint y: 575, distance: 138.2
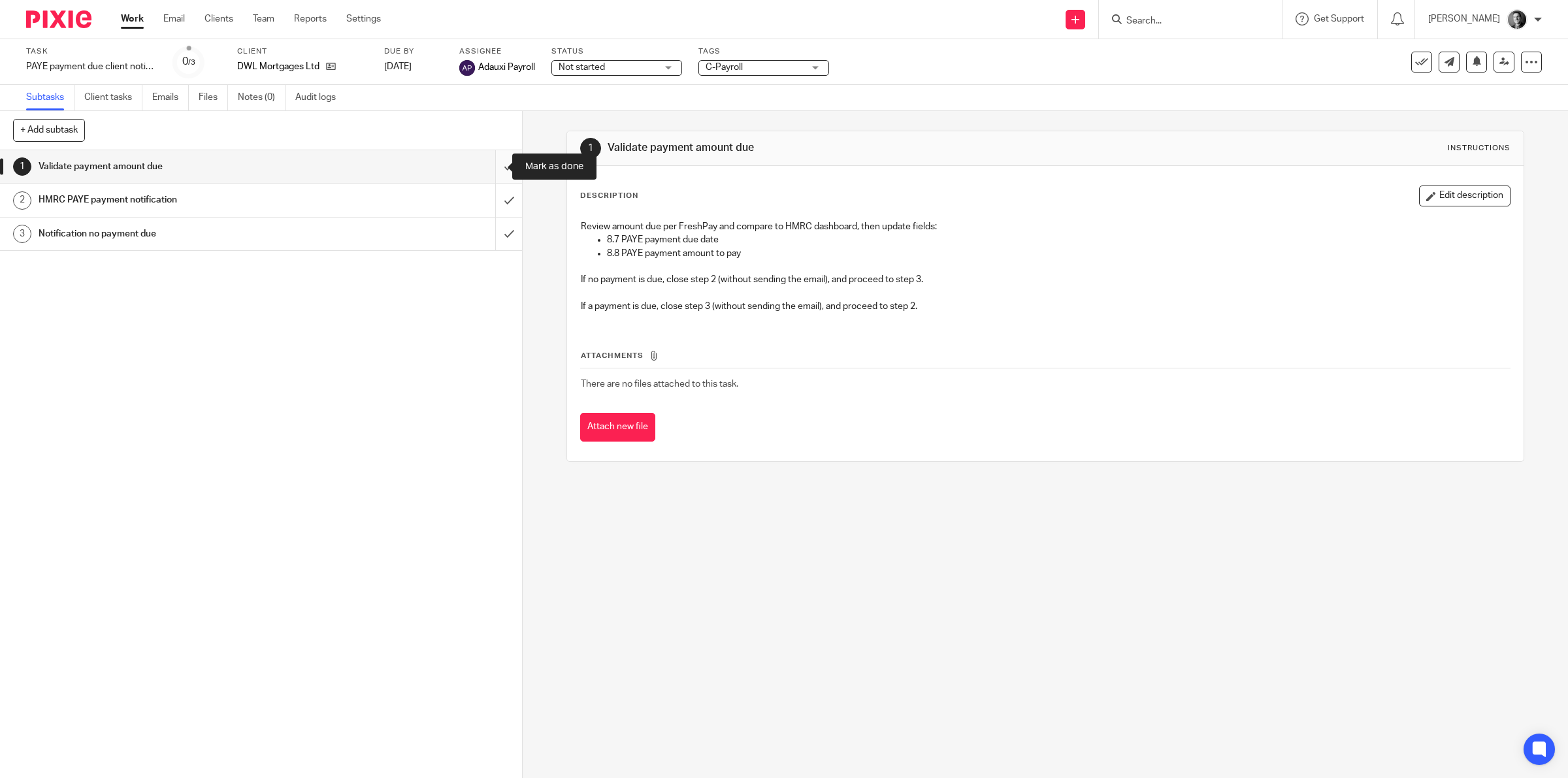
click at [501, 164] on input "submit" at bounding box center [261, 166] width 522 height 33
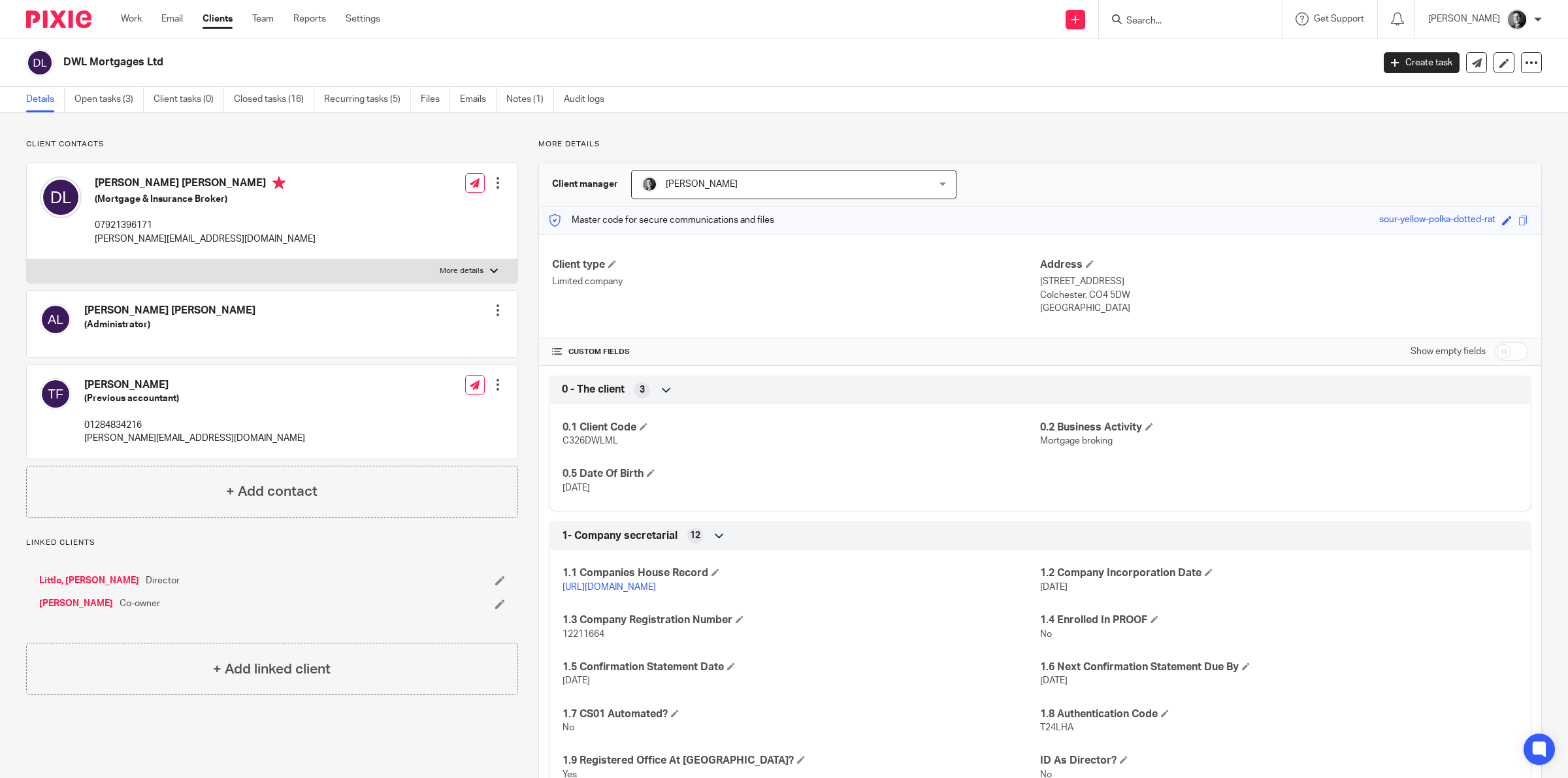
click at [1498, 348] on input "checkbox" at bounding box center [1511, 351] width 33 height 18
checkbox input "true"
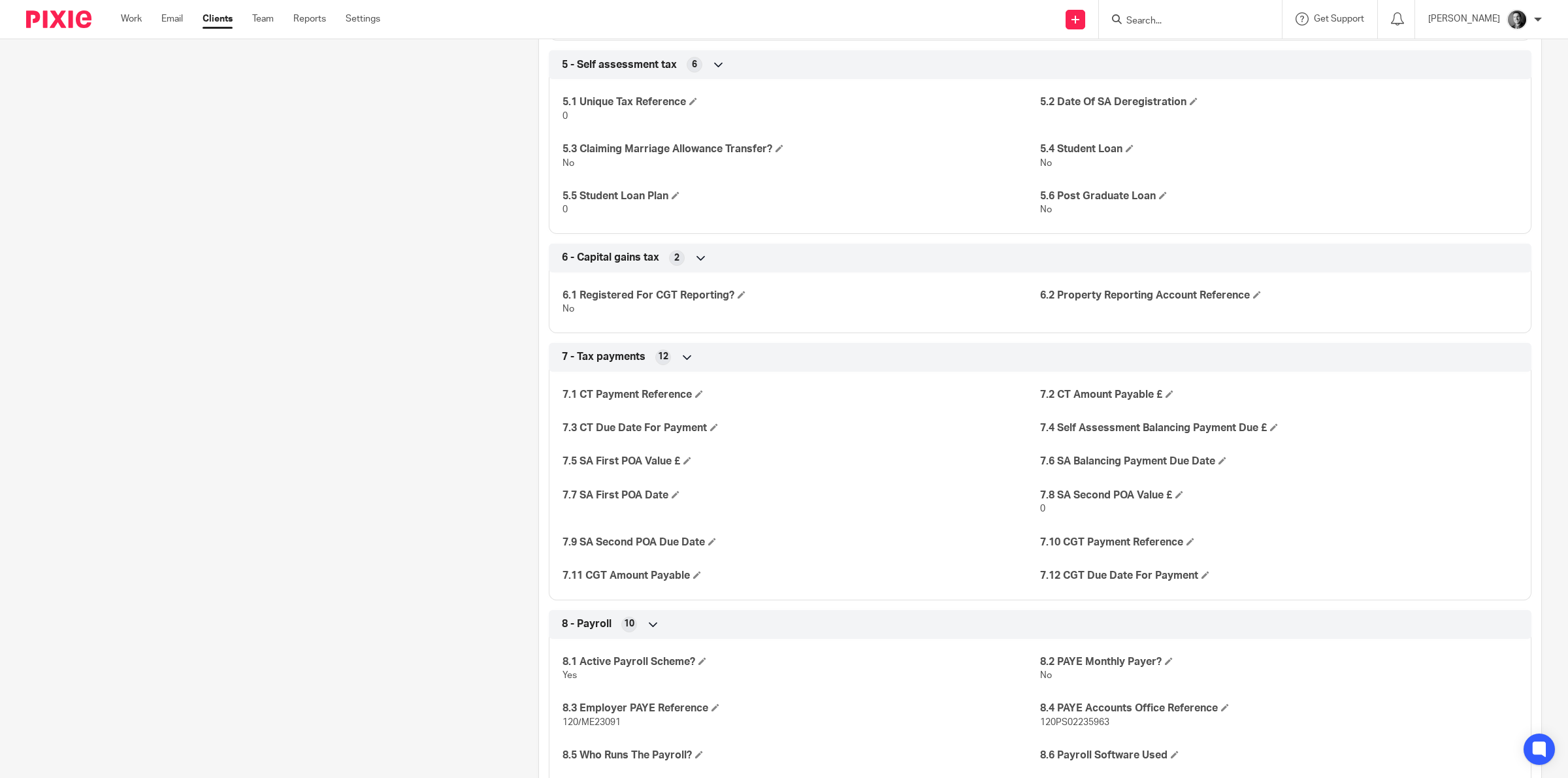
scroll to position [1878, 0]
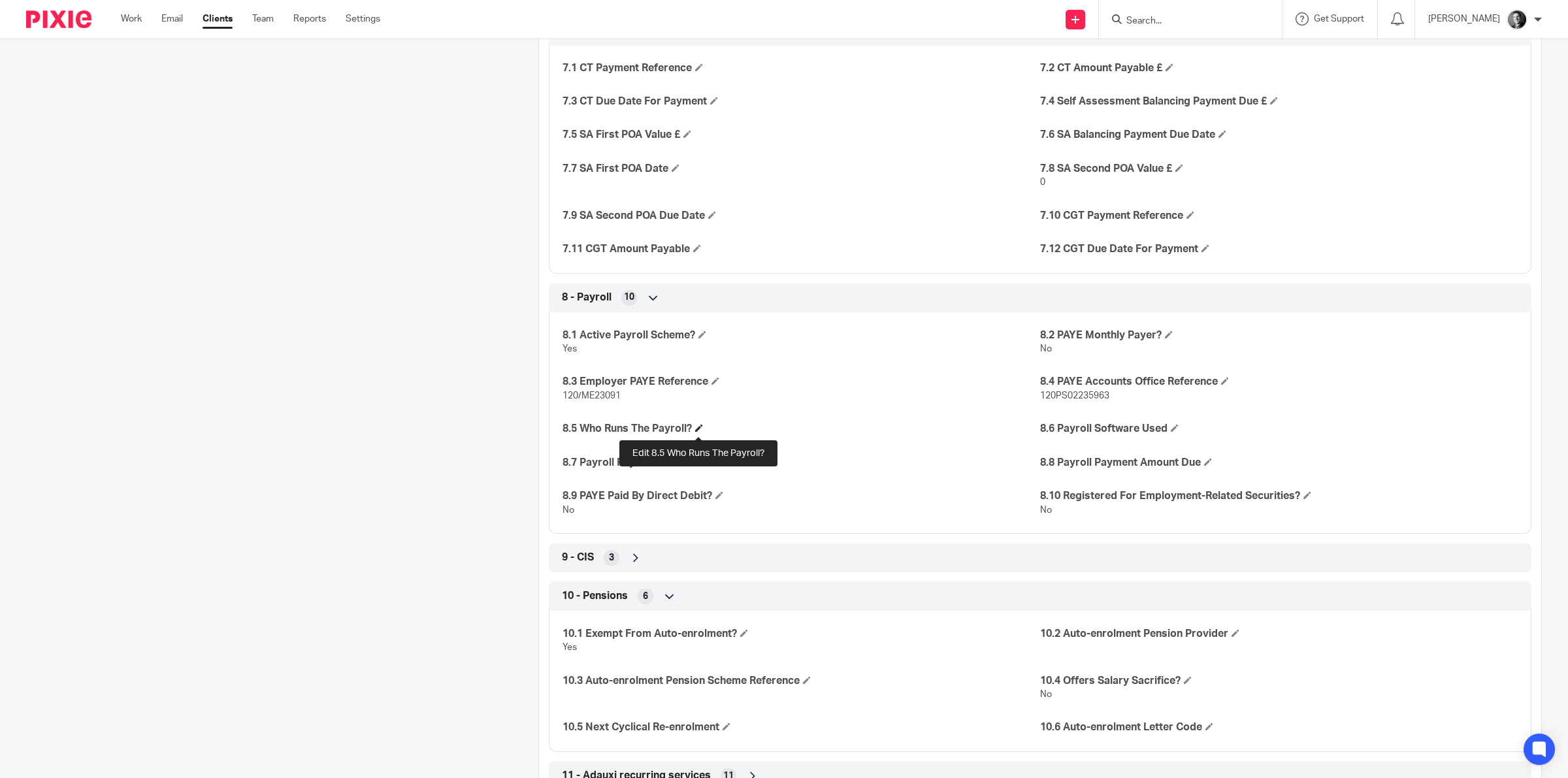
click at [698, 426] on span at bounding box center [698, 427] width 8 height 8
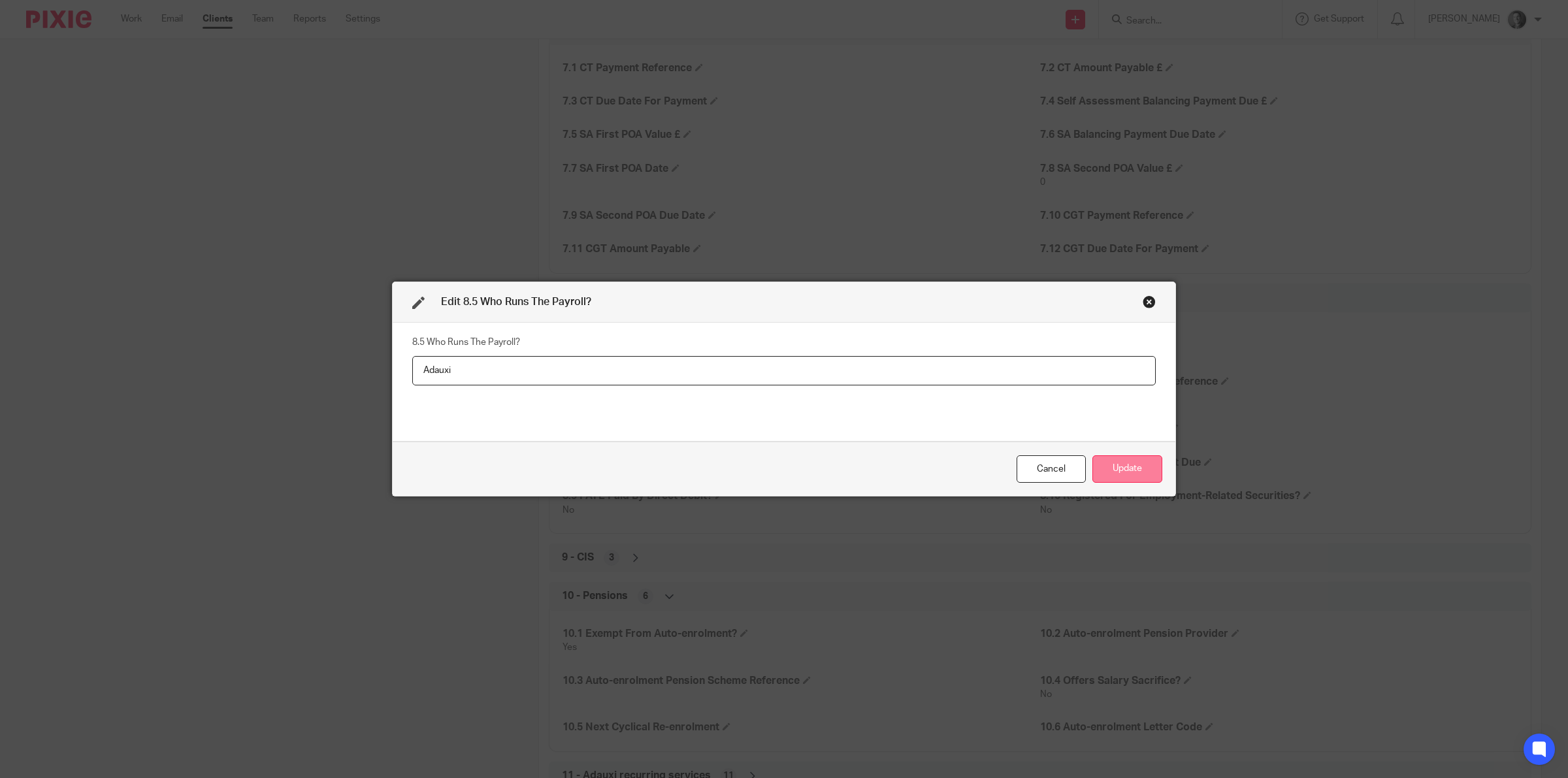
type input "Adauxi"
click at [1134, 455] on button "Update" at bounding box center [1127, 469] width 70 height 28
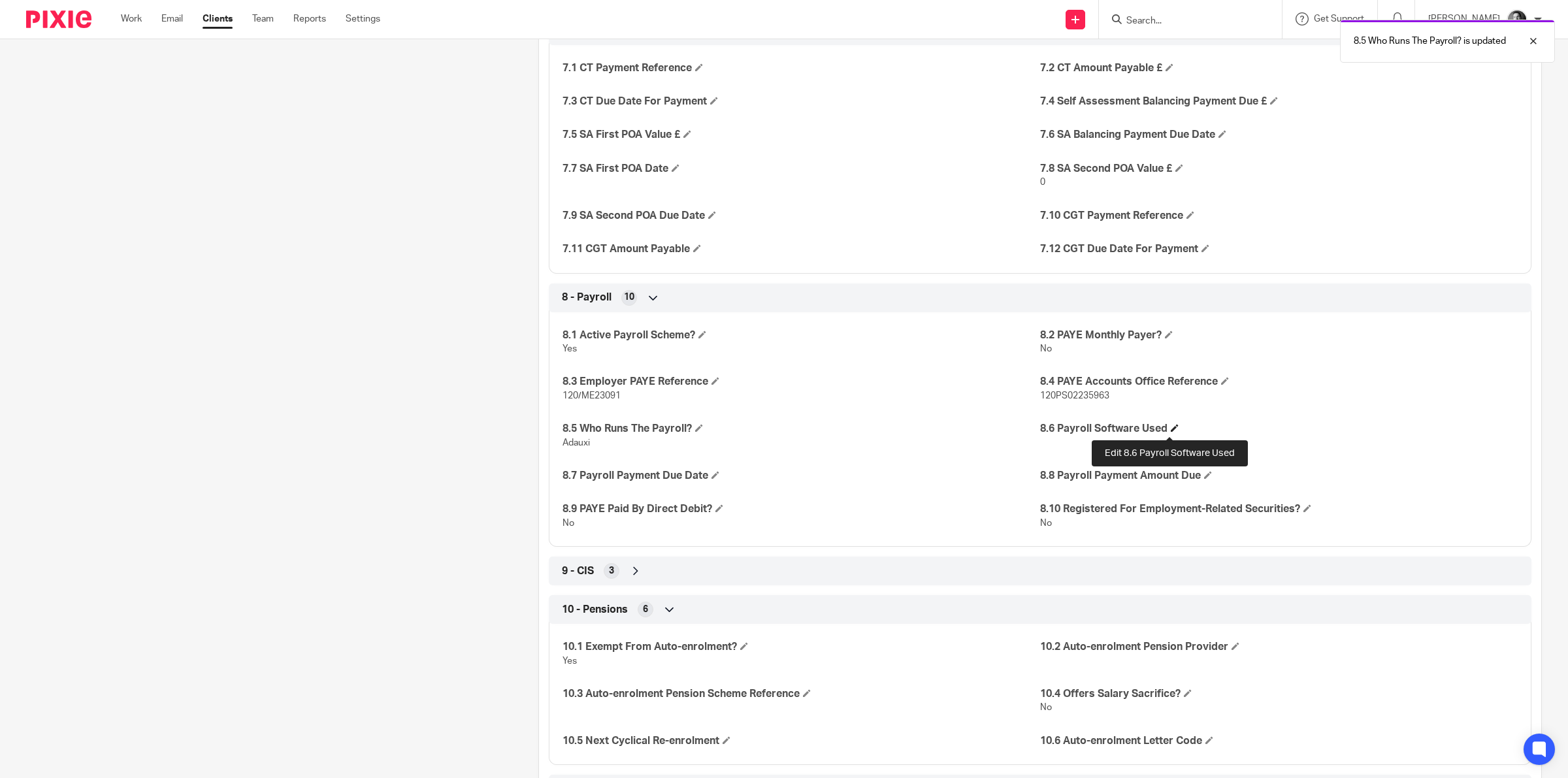
click at [1170, 426] on span at bounding box center [1174, 427] width 8 height 8
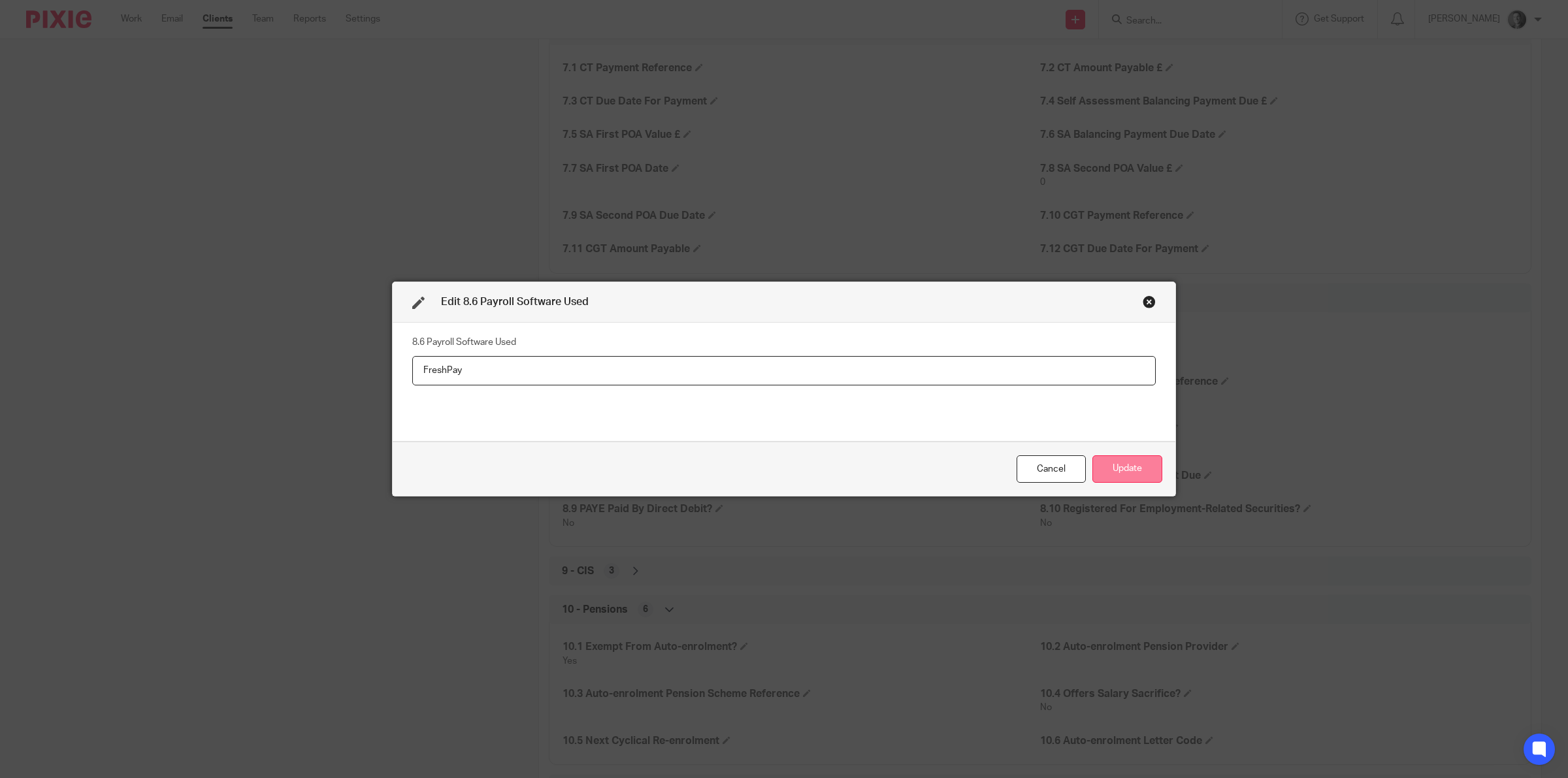
type input "FreshPay"
click at [1116, 468] on button "Update" at bounding box center [1127, 469] width 70 height 28
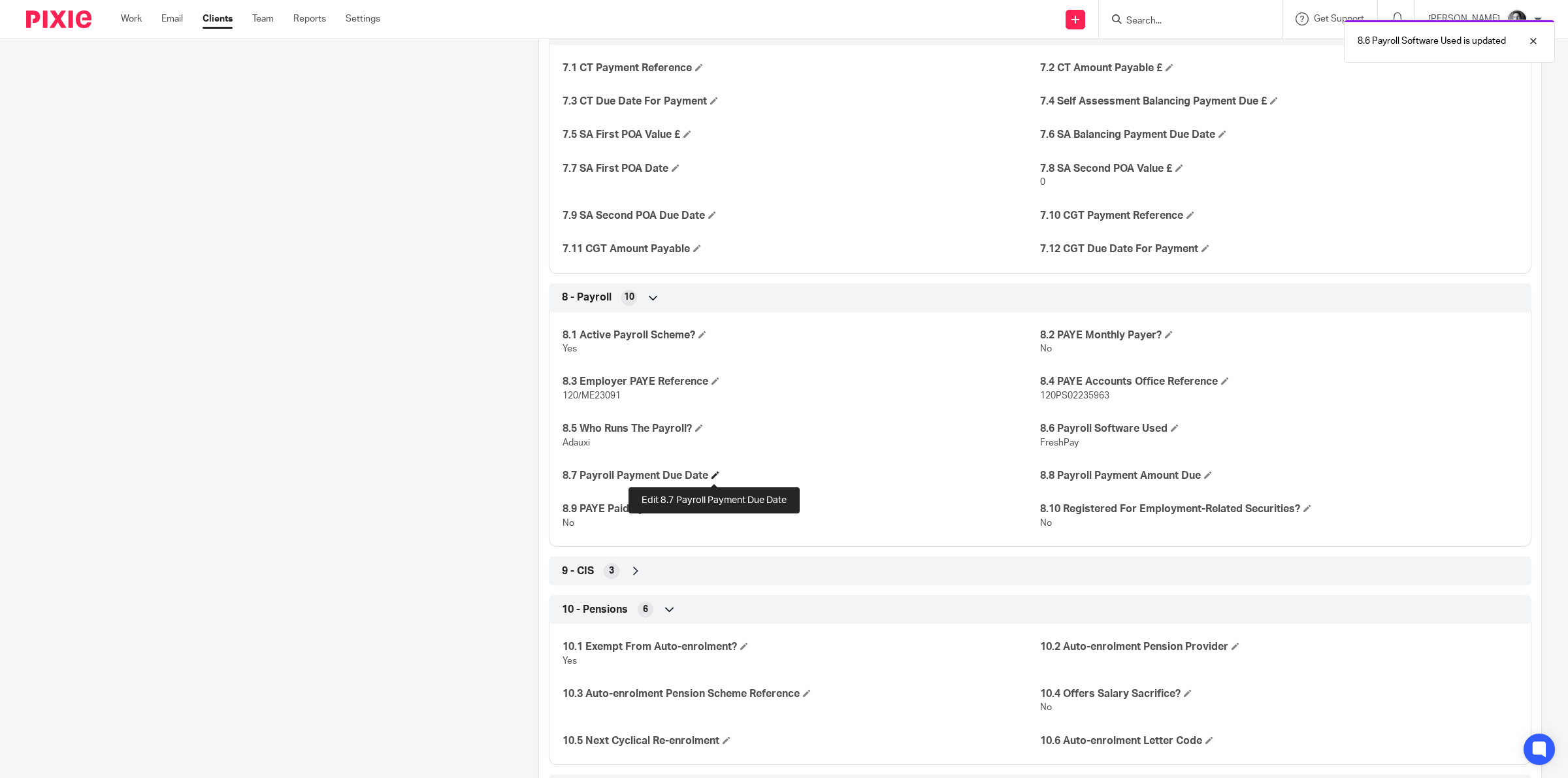
click at [711, 476] on span at bounding box center [715, 474] width 8 height 8
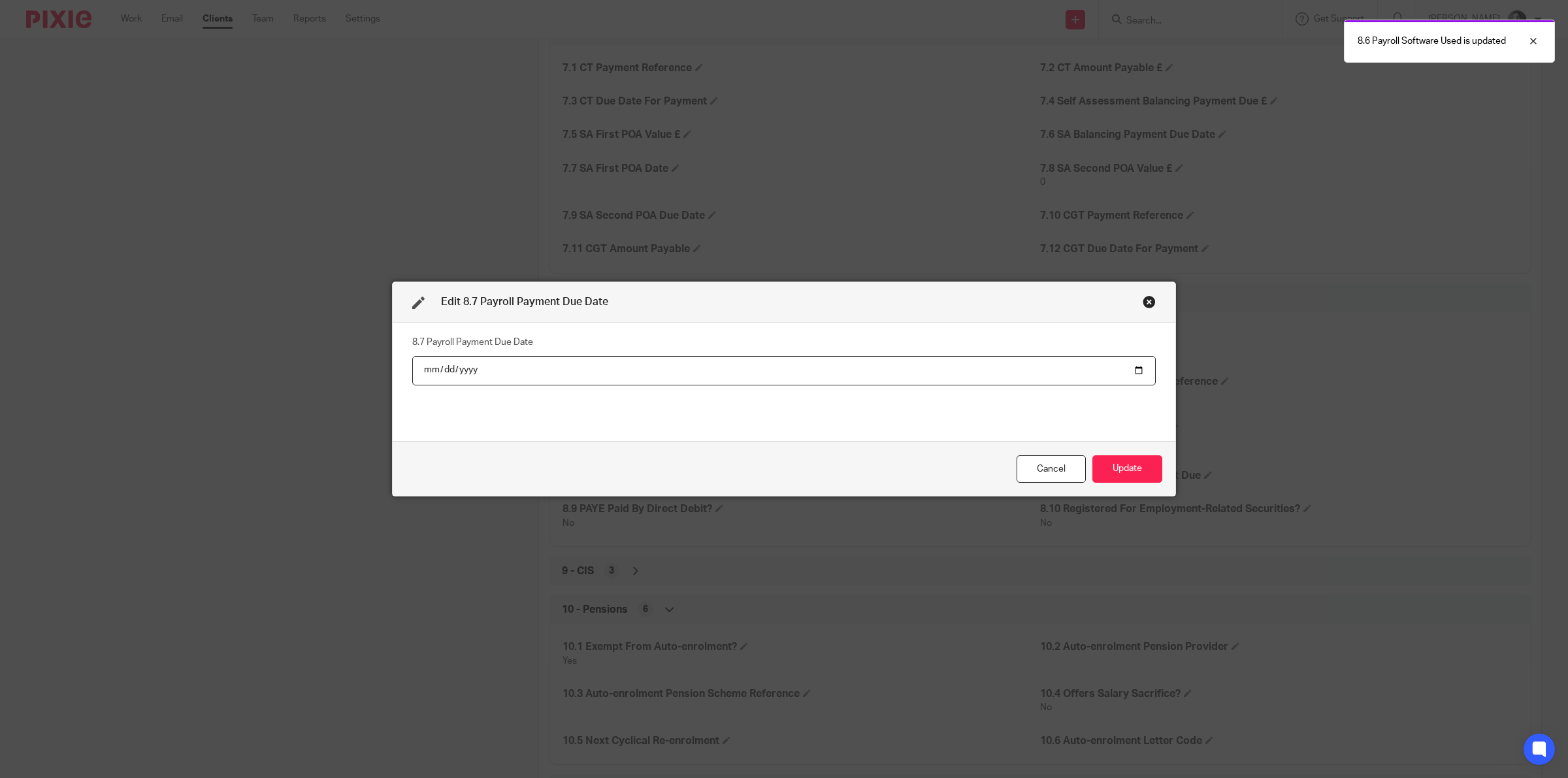
click at [1134, 368] on input "date" at bounding box center [784, 371] width 743 height 29
type input "[DATE]"
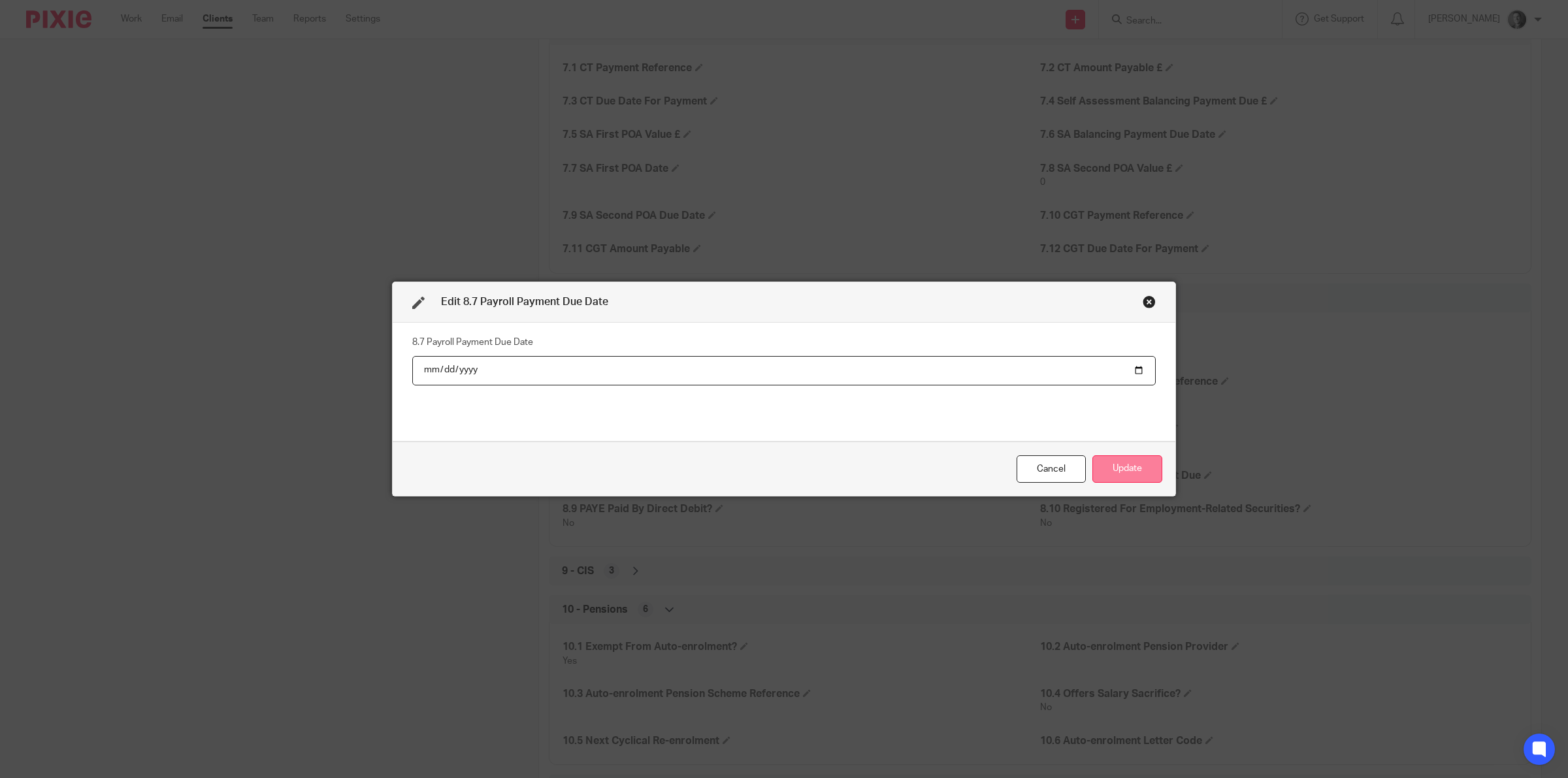
click at [1146, 464] on button "Update" at bounding box center [1127, 469] width 70 height 28
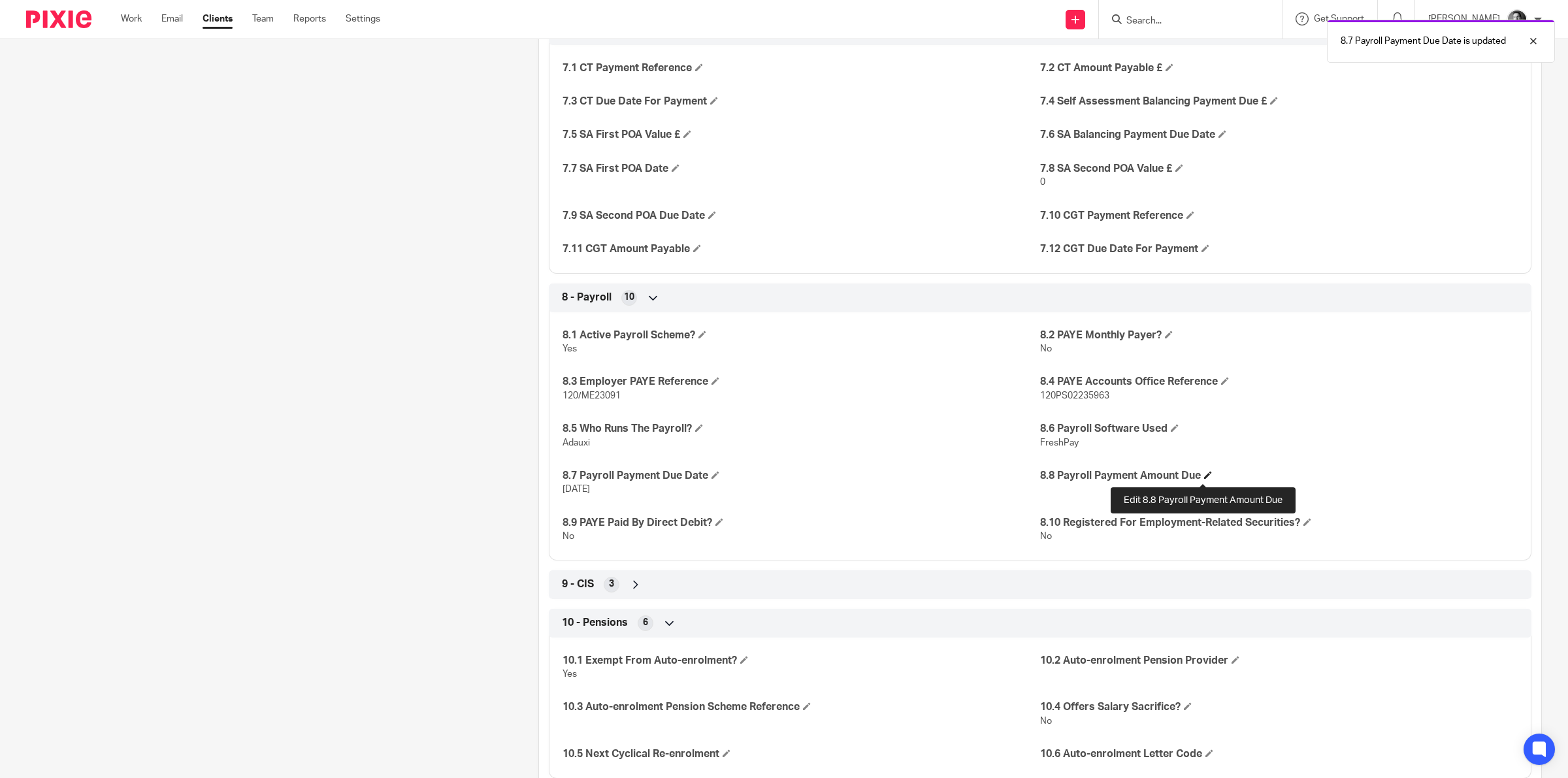
click at [1204, 475] on span at bounding box center [1207, 474] width 8 height 8
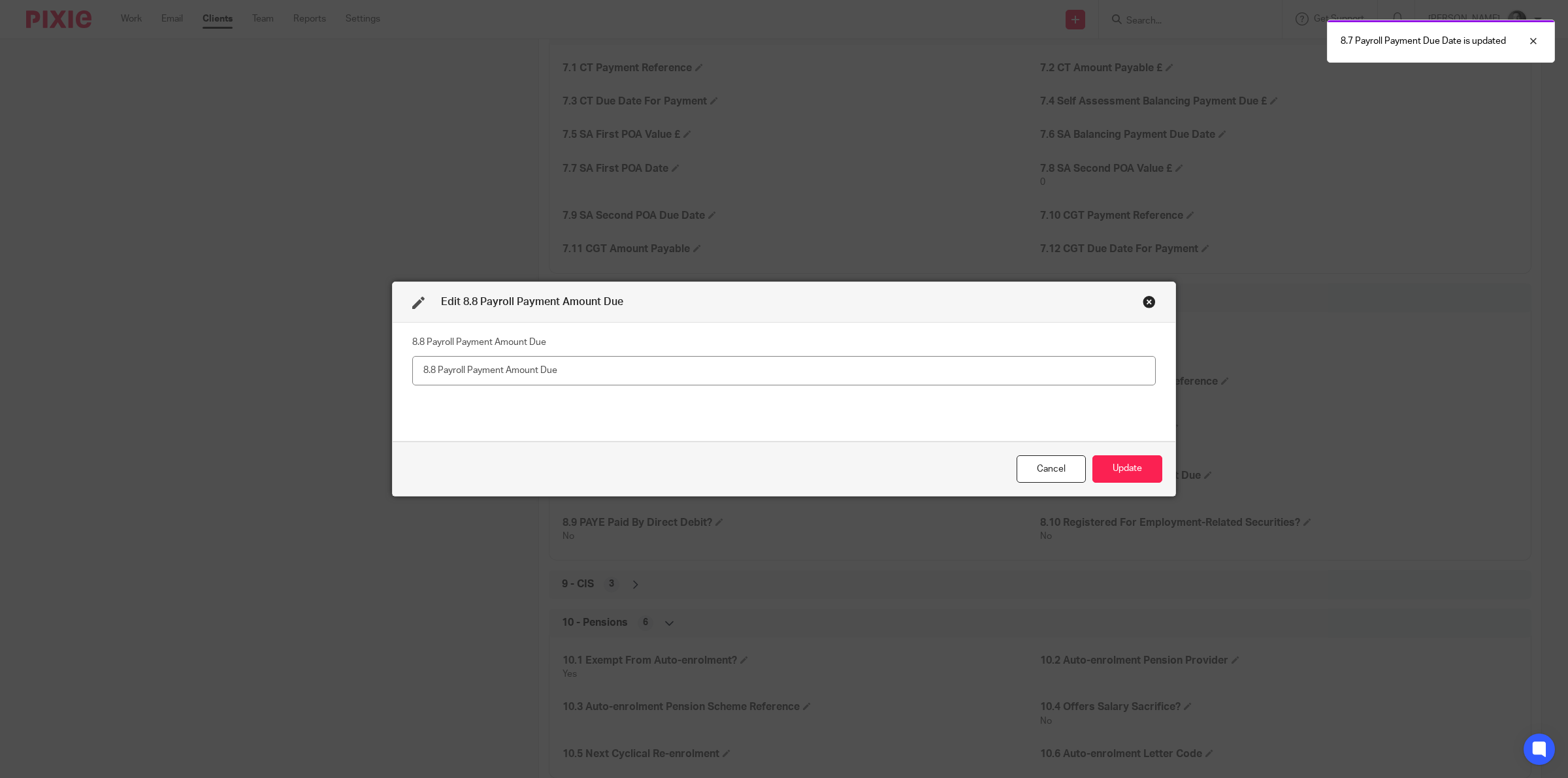
click at [882, 379] on input "text" at bounding box center [784, 371] width 743 height 29
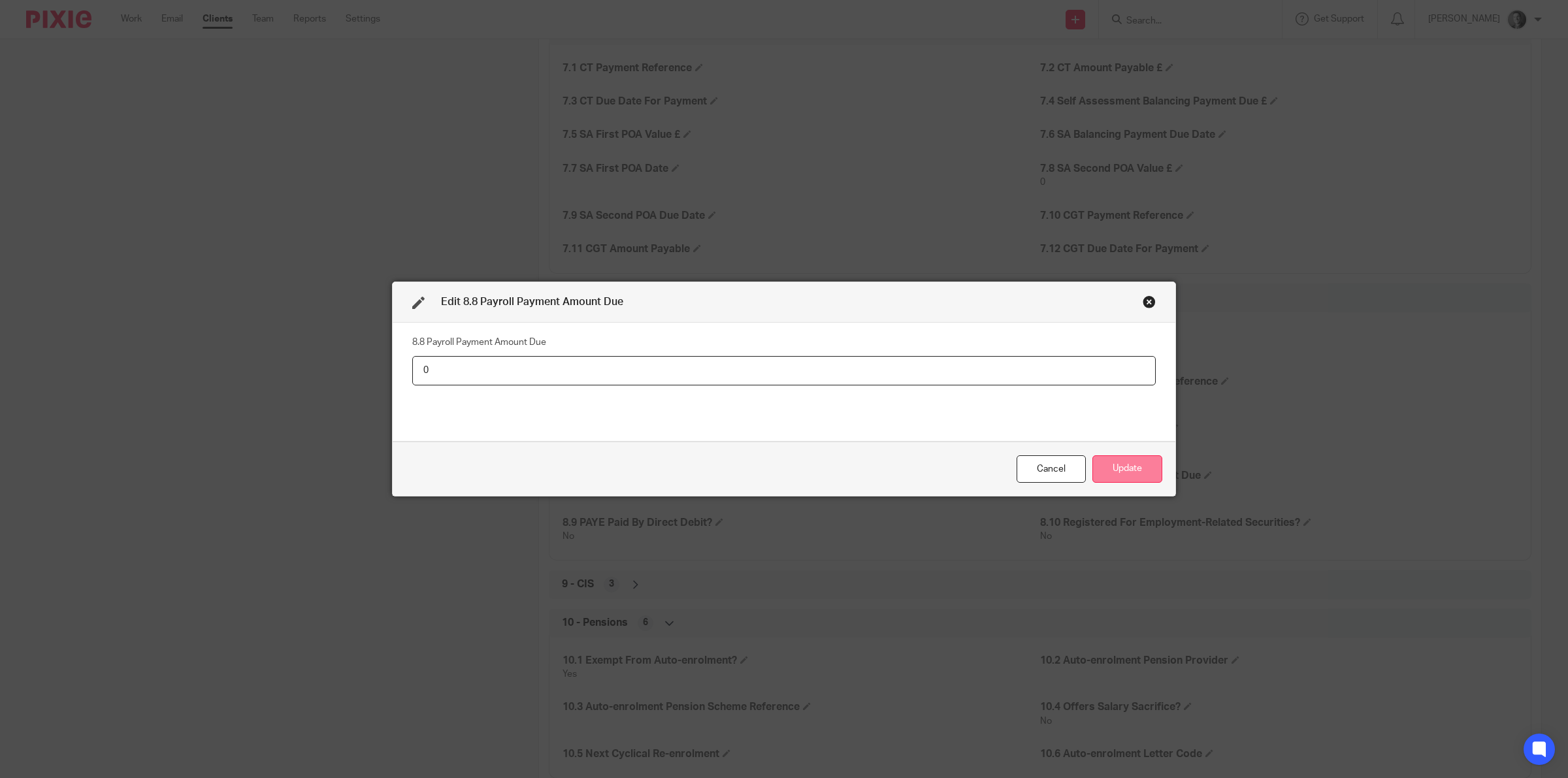
type input "0"
click at [1104, 468] on button "Update" at bounding box center [1127, 469] width 70 height 28
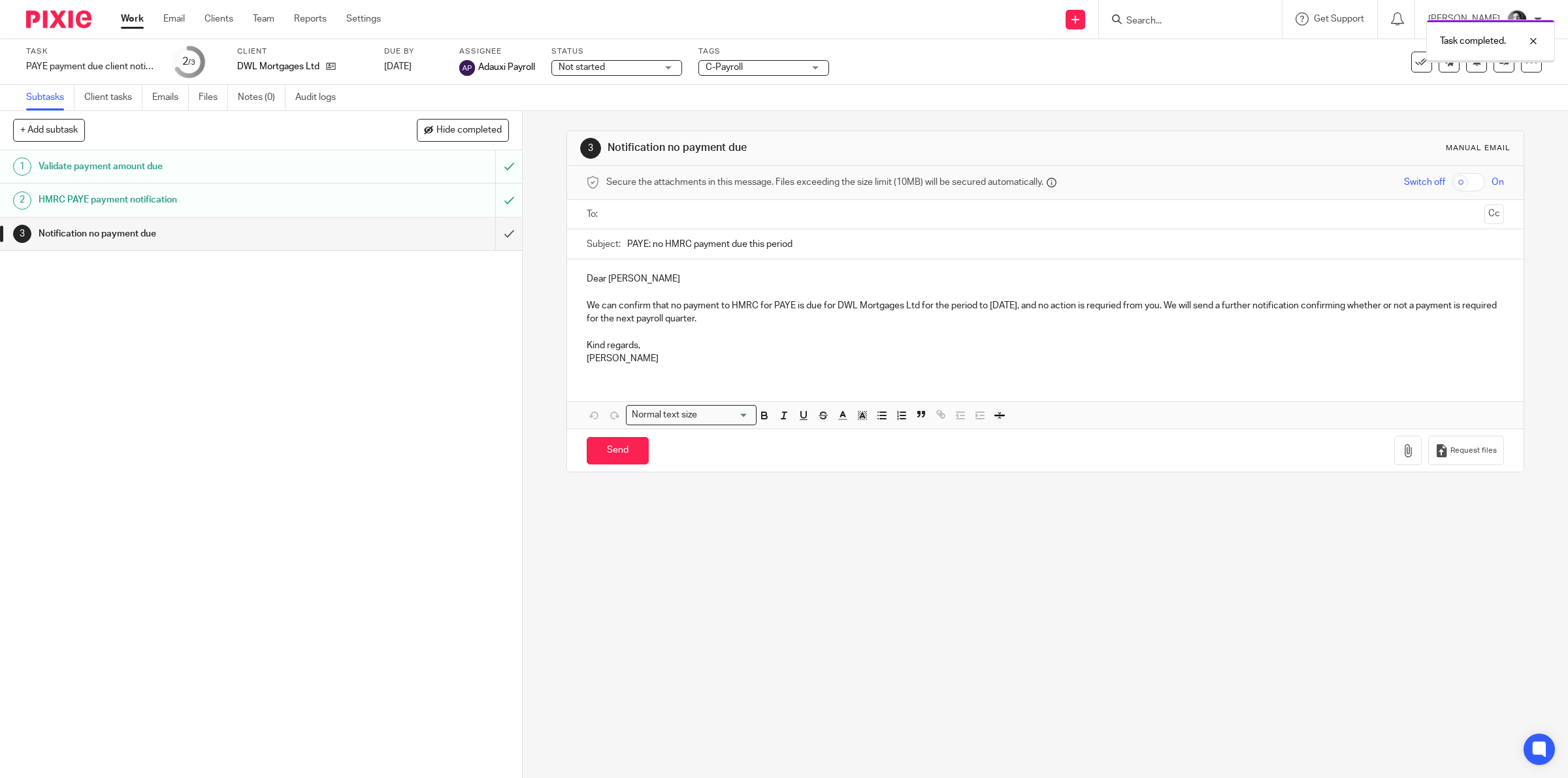
click at [661, 222] on input "text" at bounding box center [1045, 214] width 868 height 15
click at [1143, 309] on p "We can confirm that no payment to HMRC for PAYE is due for DWL Mortgages Ltd fo…" at bounding box center [1045, 315] width 918 height 27
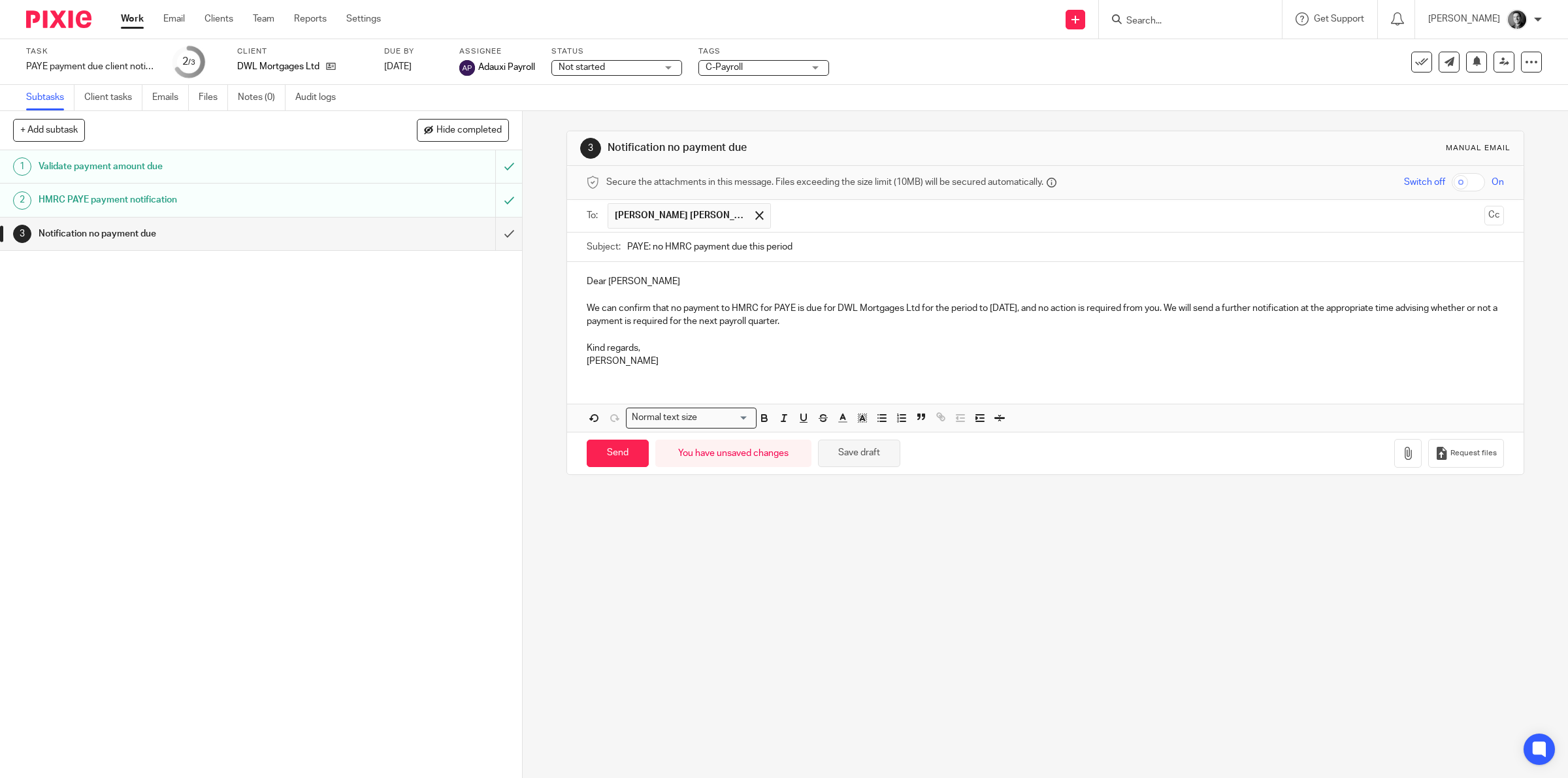
click at [870, 459] on button "Save draft" at bounding box center [859, 454] width 82 height 28
click at [625, 455] on input "Send" at bounding box center [617, 454] width 62 height 28
type input "Sent"
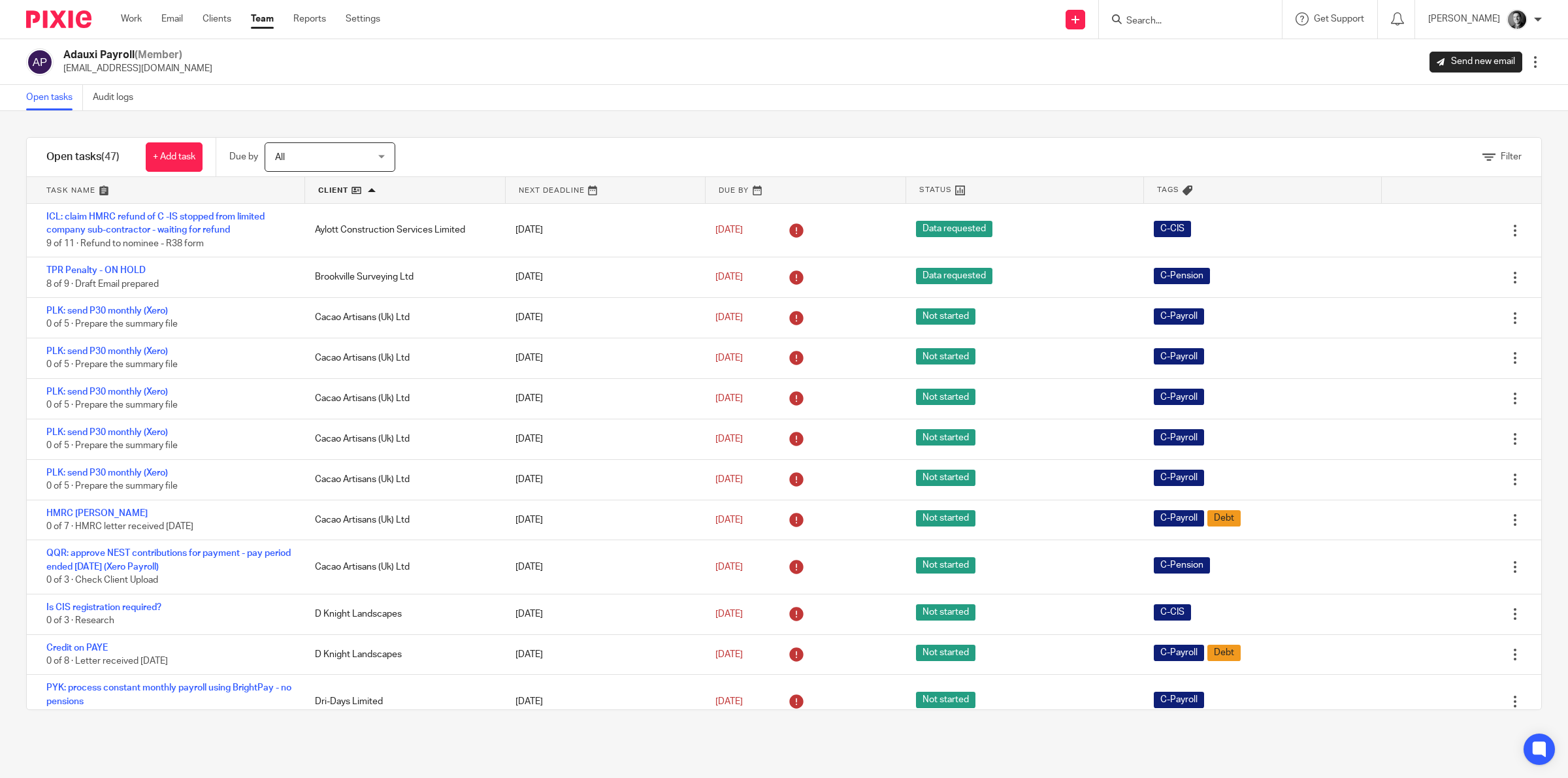
scroll to position [408, 0]
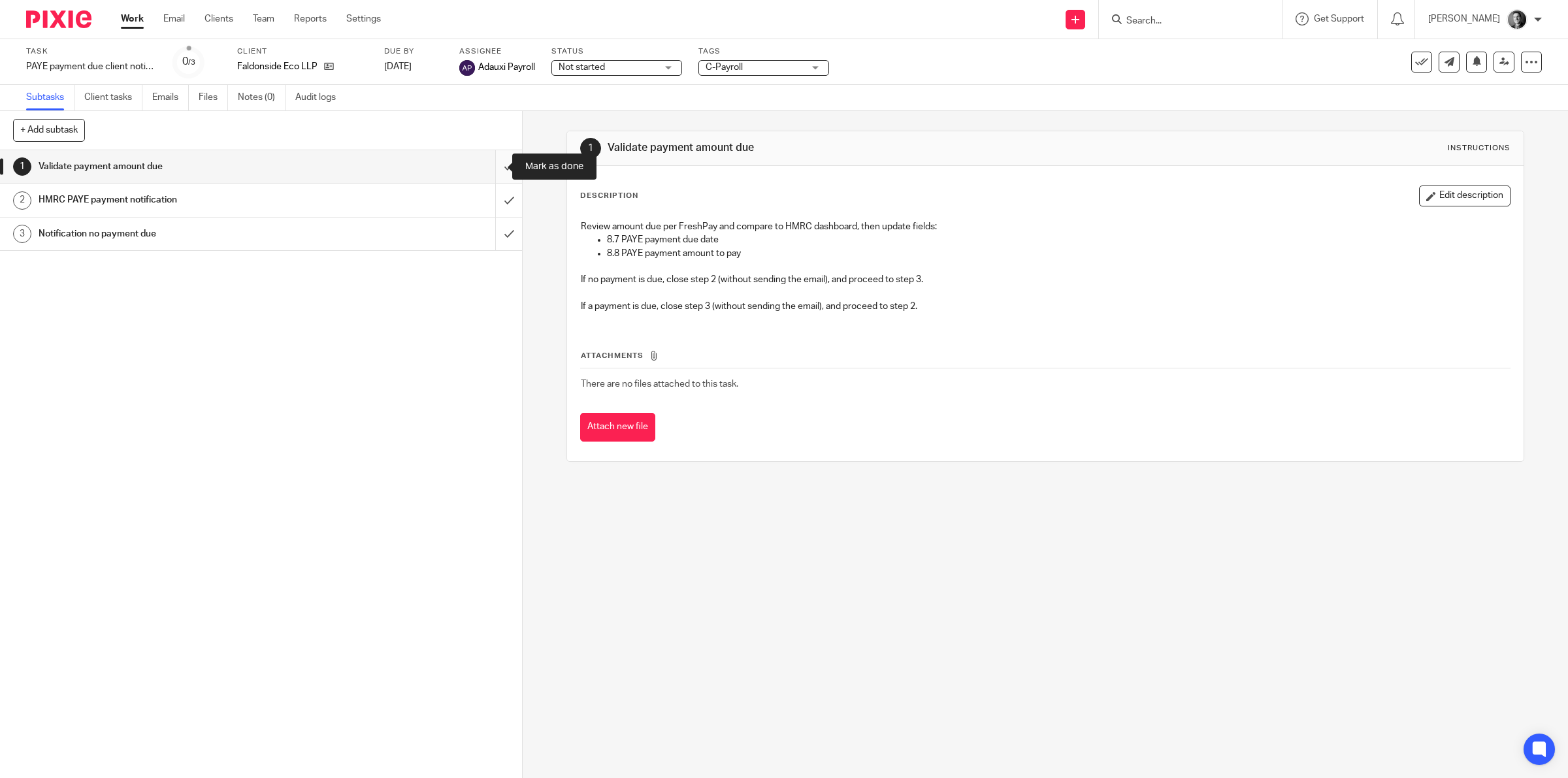
click at [485, 162] on input "submit" at bounding box center [261, 166] width 522 height 33
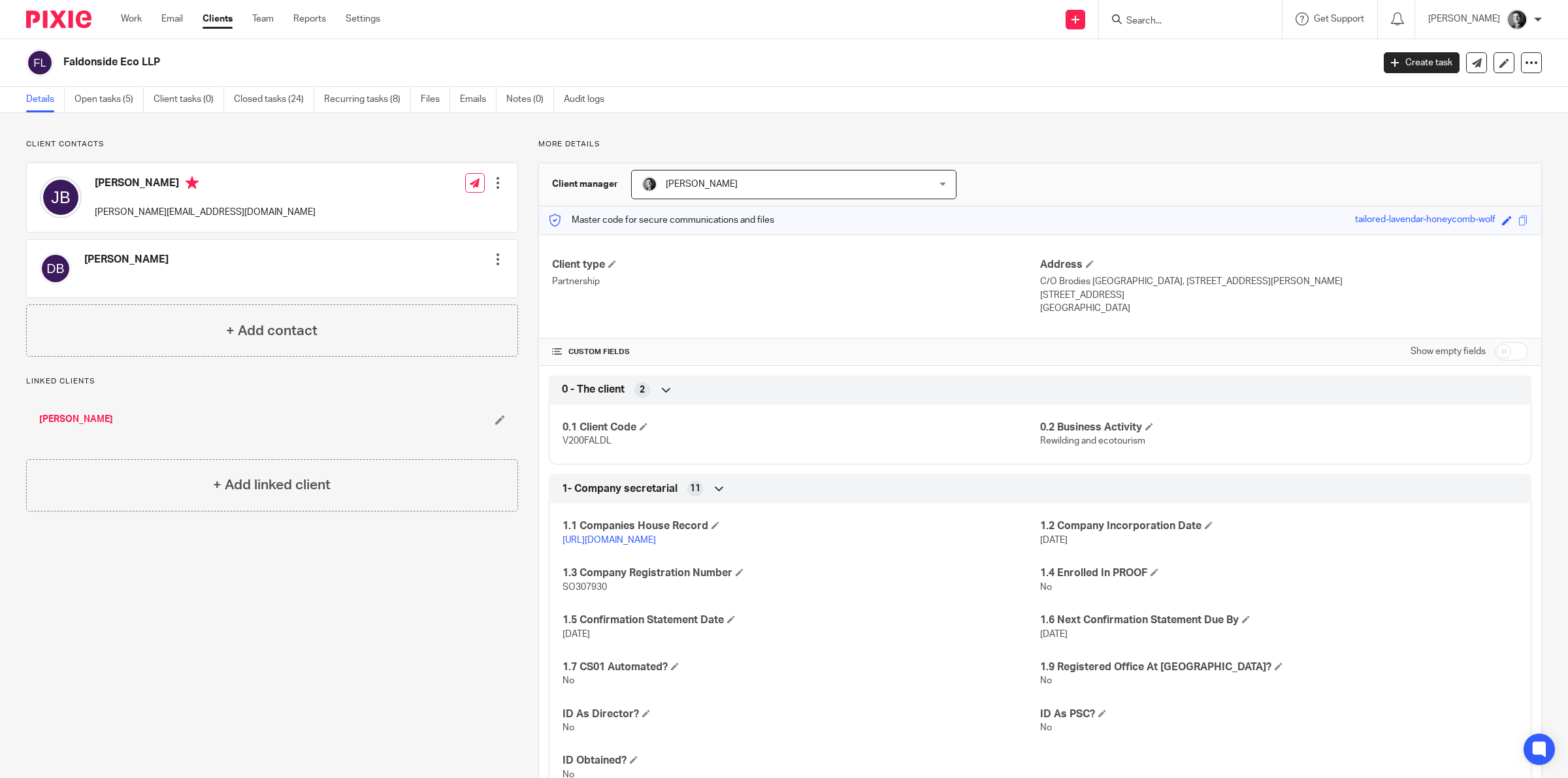
click at [1501, 348] on input "checkbox" at bounding box center [1511, 351] width 33 height 18
checkbox input "true"
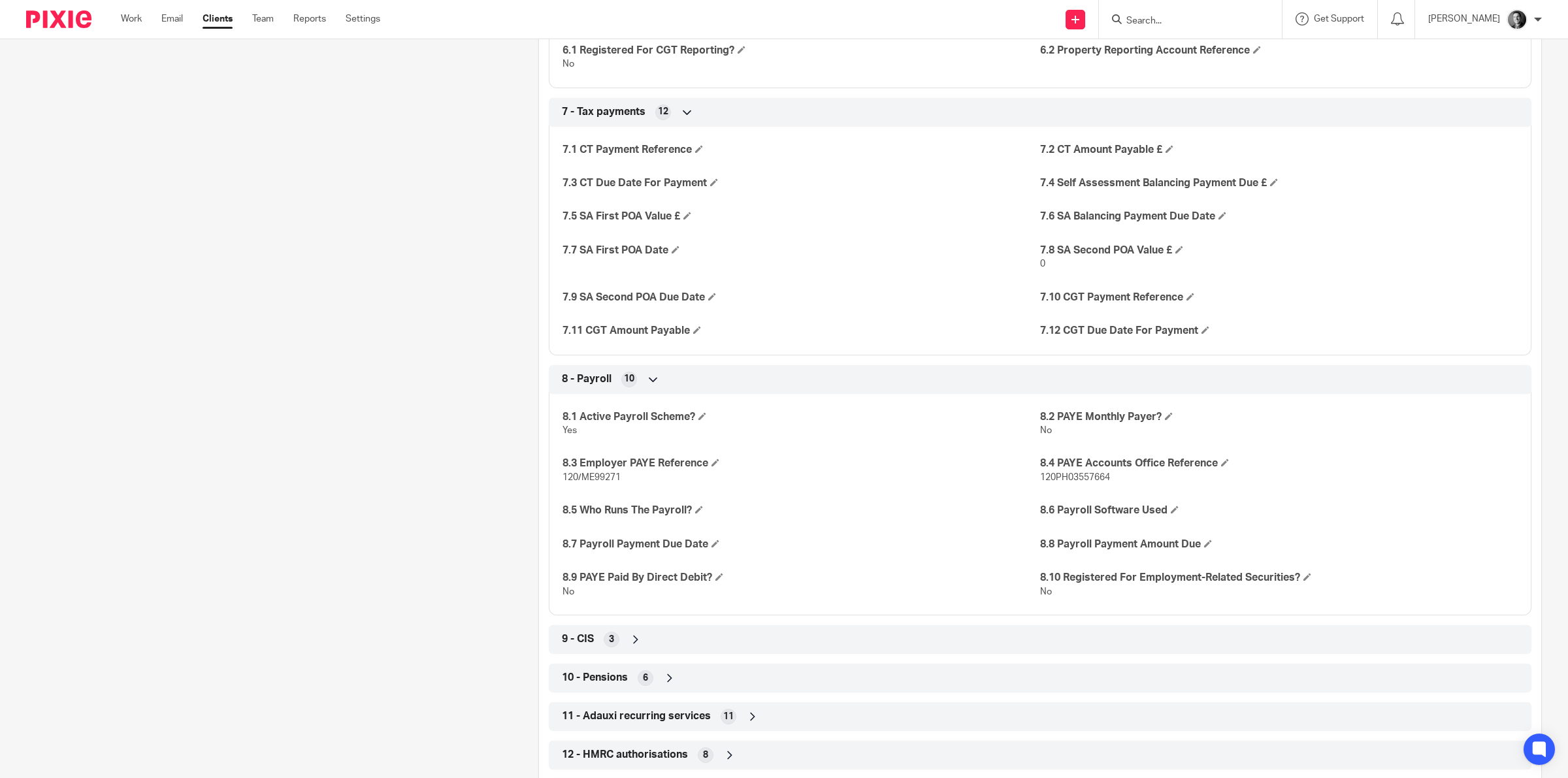
scroll to position [1960, 0]
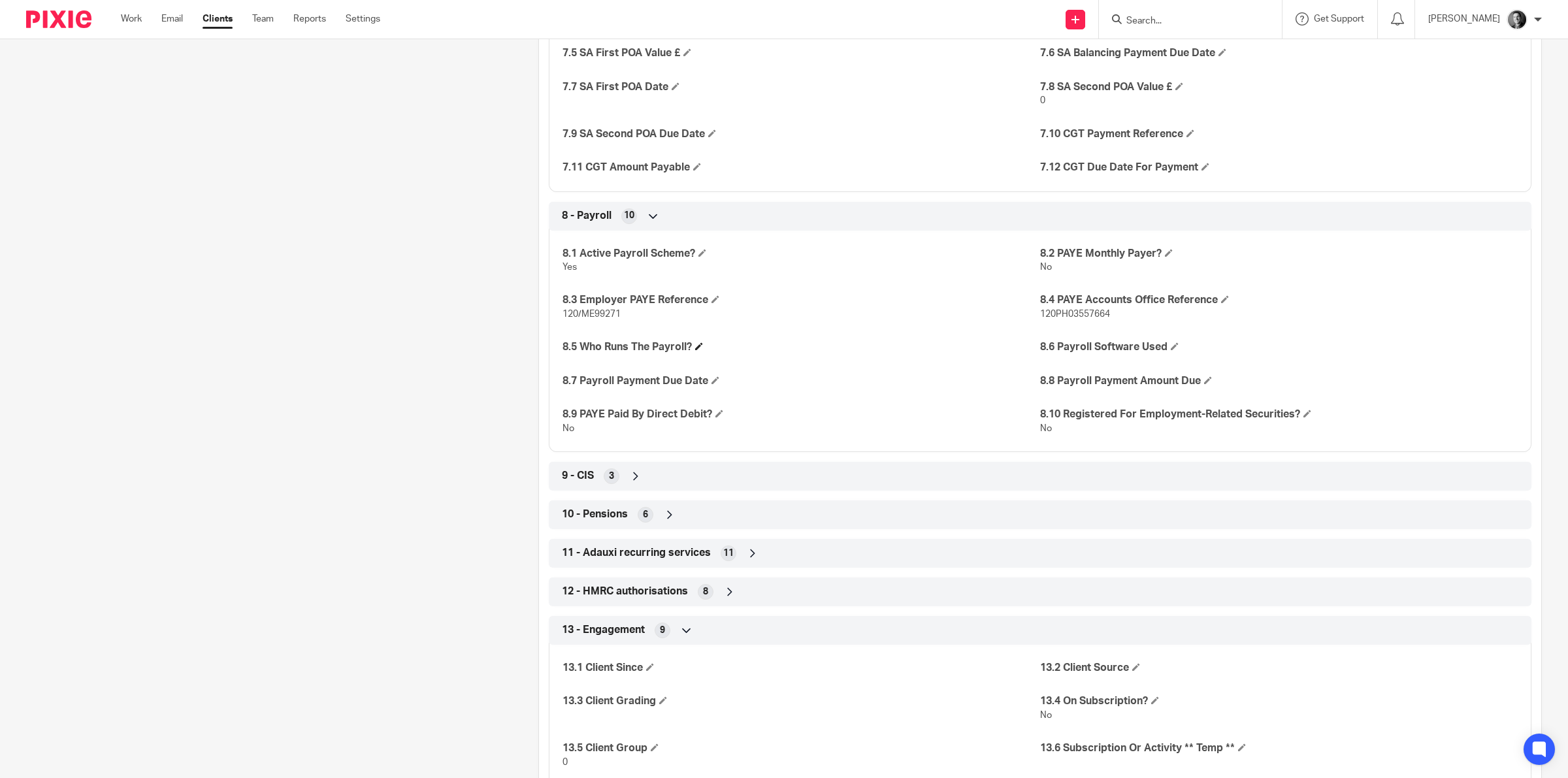
click at [693, 346] on h4 "8.5 Who Runs The Payroll?" at bounding box center [801, 347] width 478 height 14
click at [699, 350] on span at bounding box center [698, 346] width 8 height 8
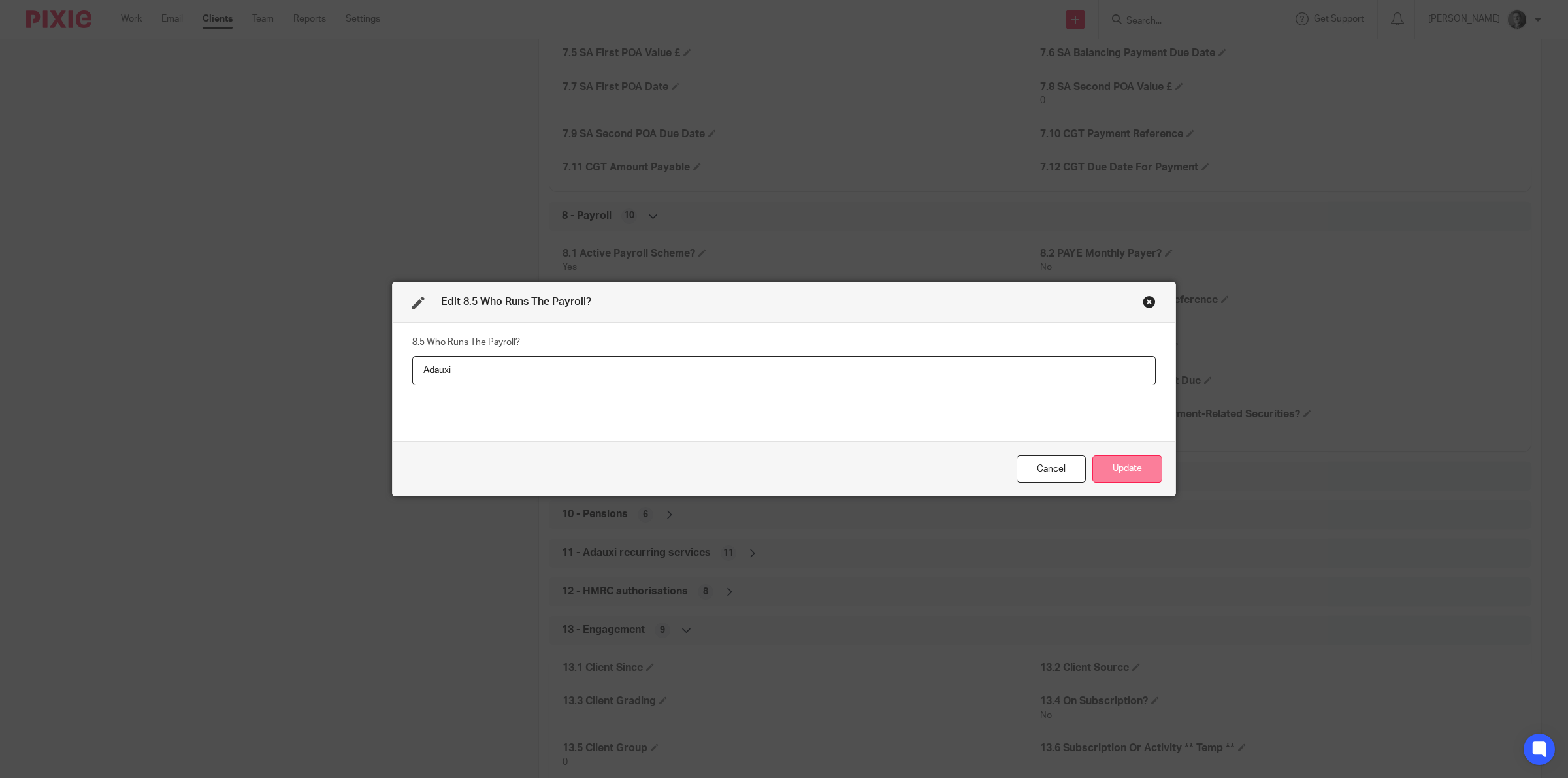
type input "Adauxi"
click at [1105, 471] on button "Update" at bounding box center [1127, 469] width 70 height 28
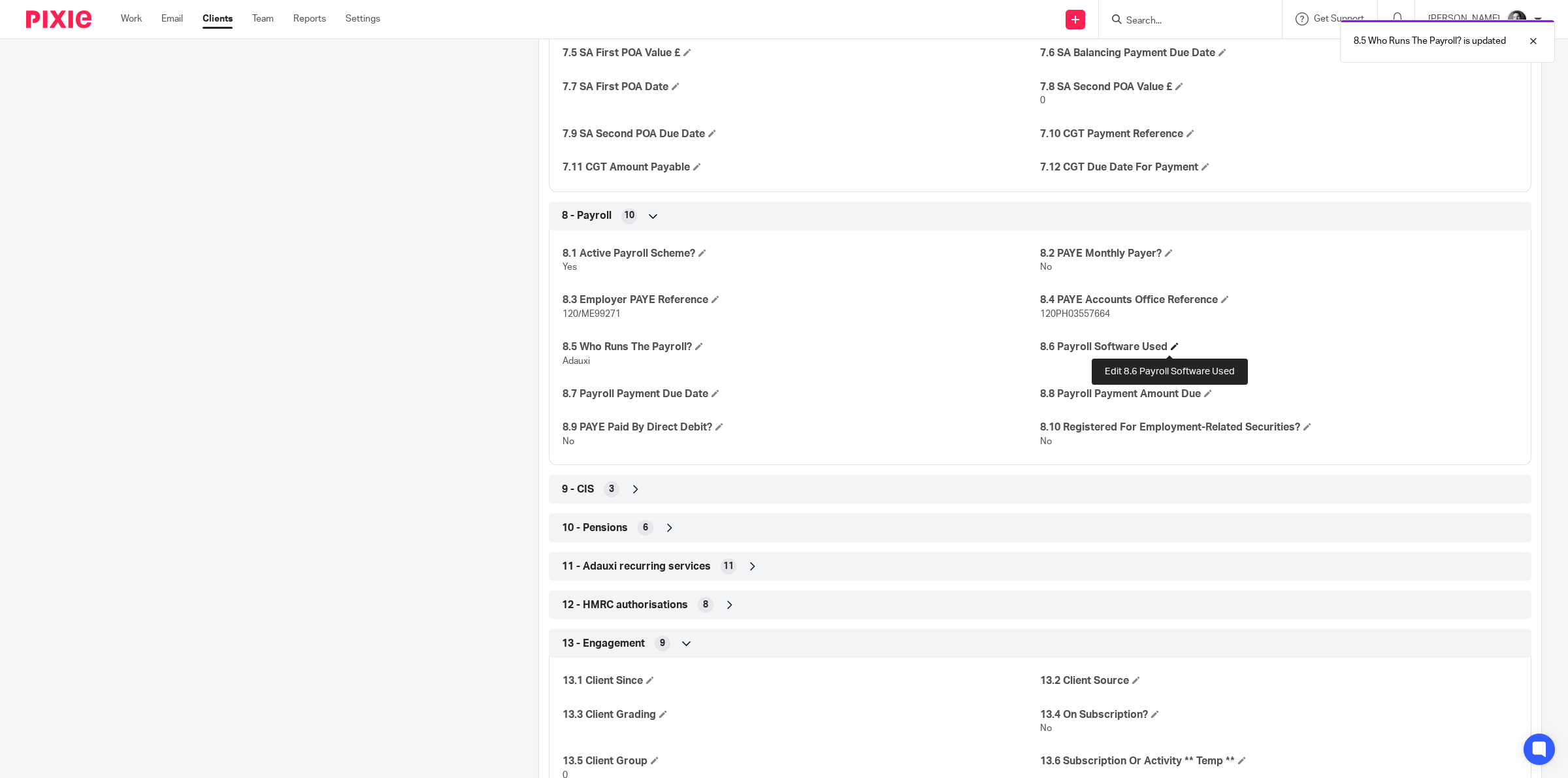
click at [1170, 350] on span at bounding box center [1174, 346] width 8 height 8
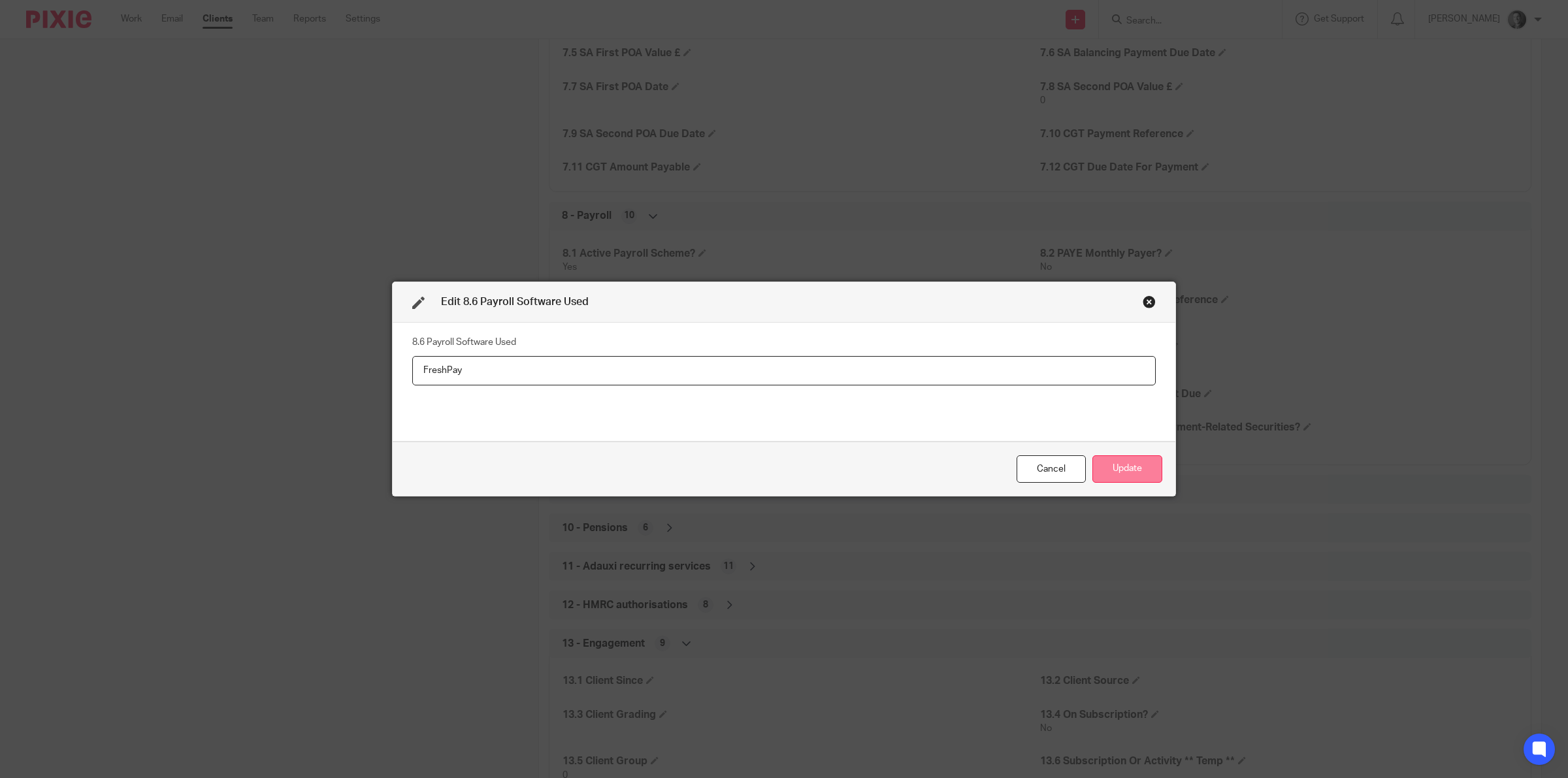
type input "FreshPay"
click at [1117, 464] on button "Update" at bounding box center [1127, 469] width 70 height 28
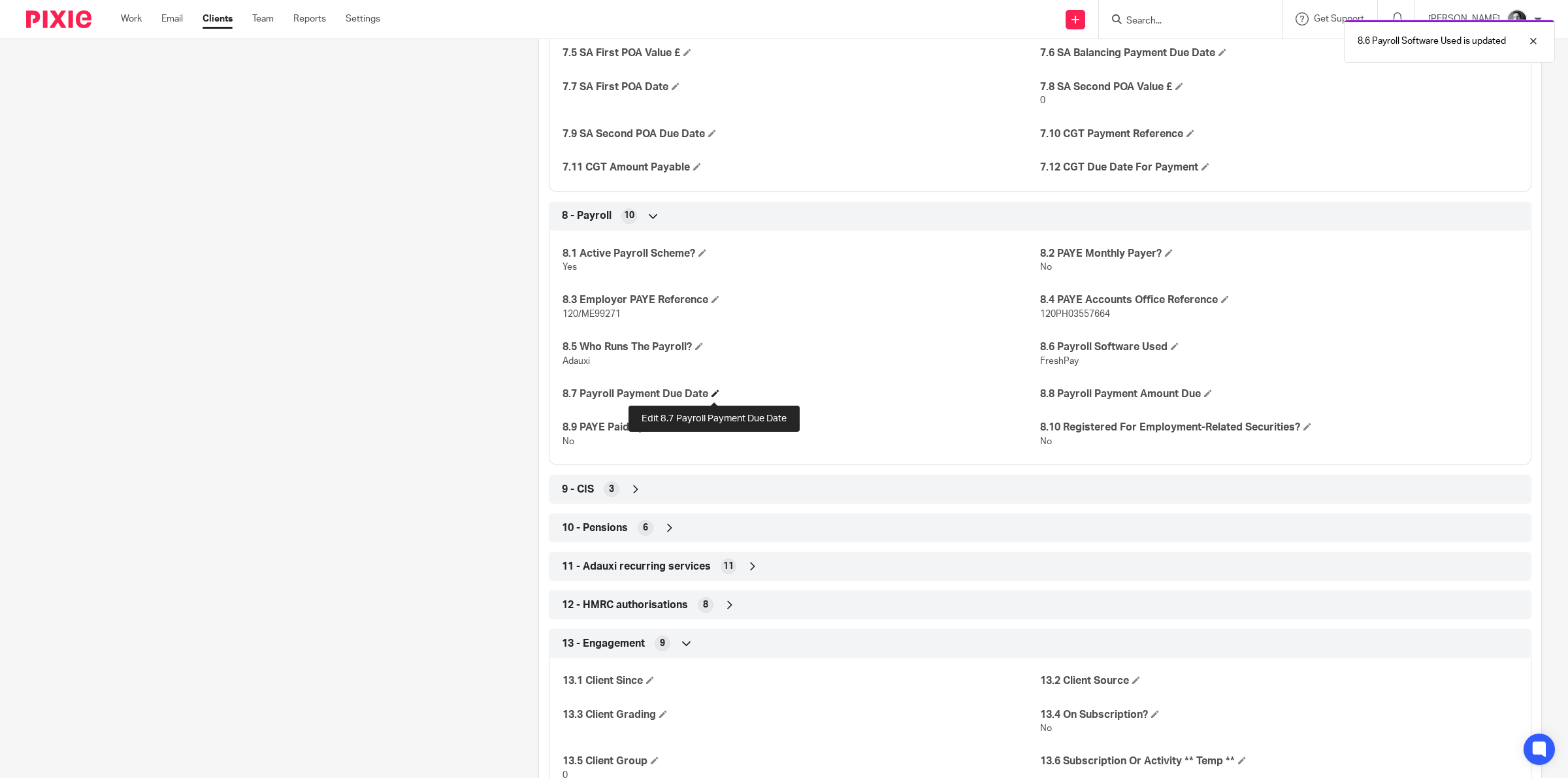
click at [714, 393] on span at bounding box center [715, 393] width 8 height 8
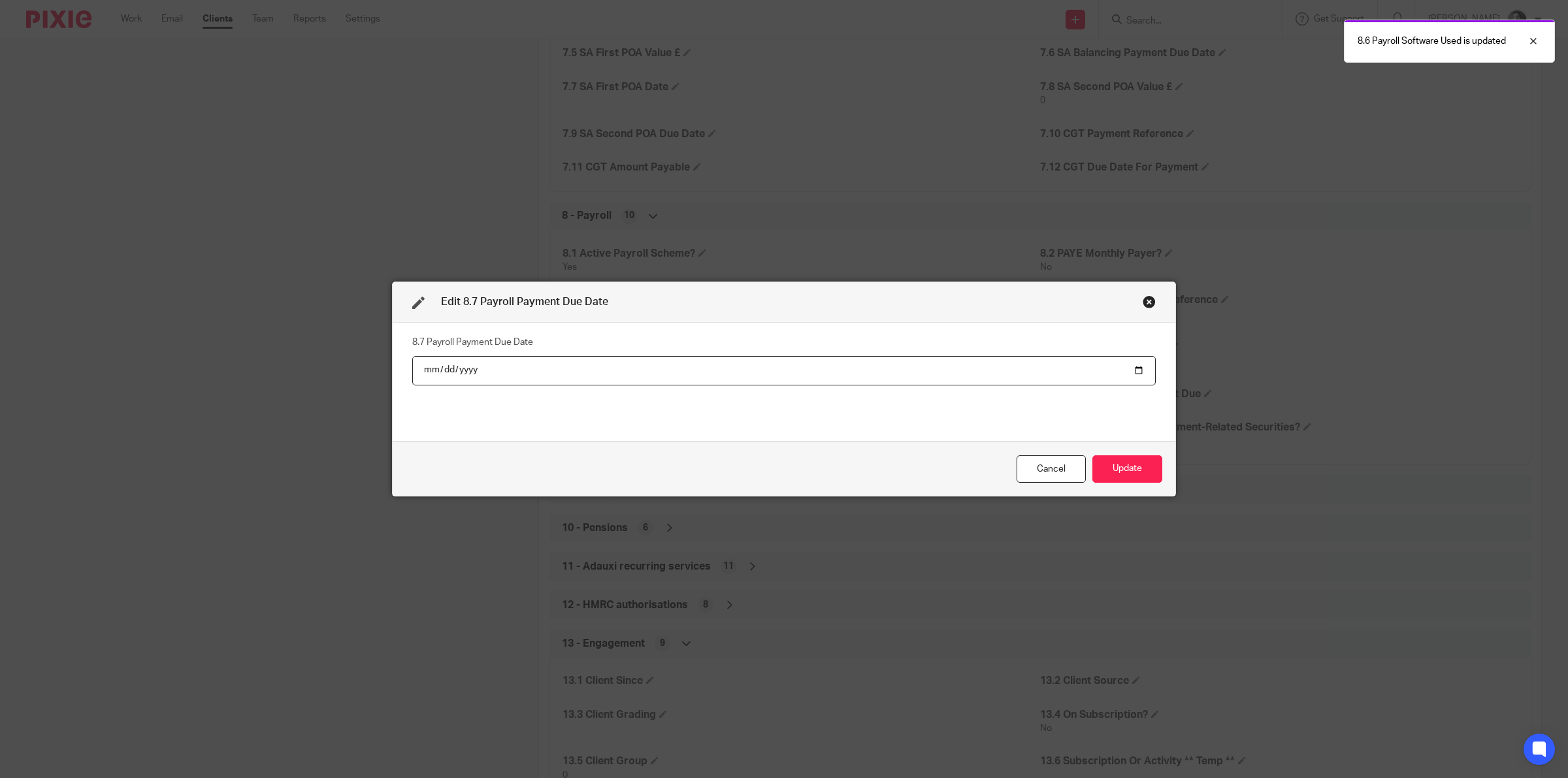
click at [1128, 366] on input "date" at bounding box center [784, 371] width 743 height 29
type input "2025-10-22"
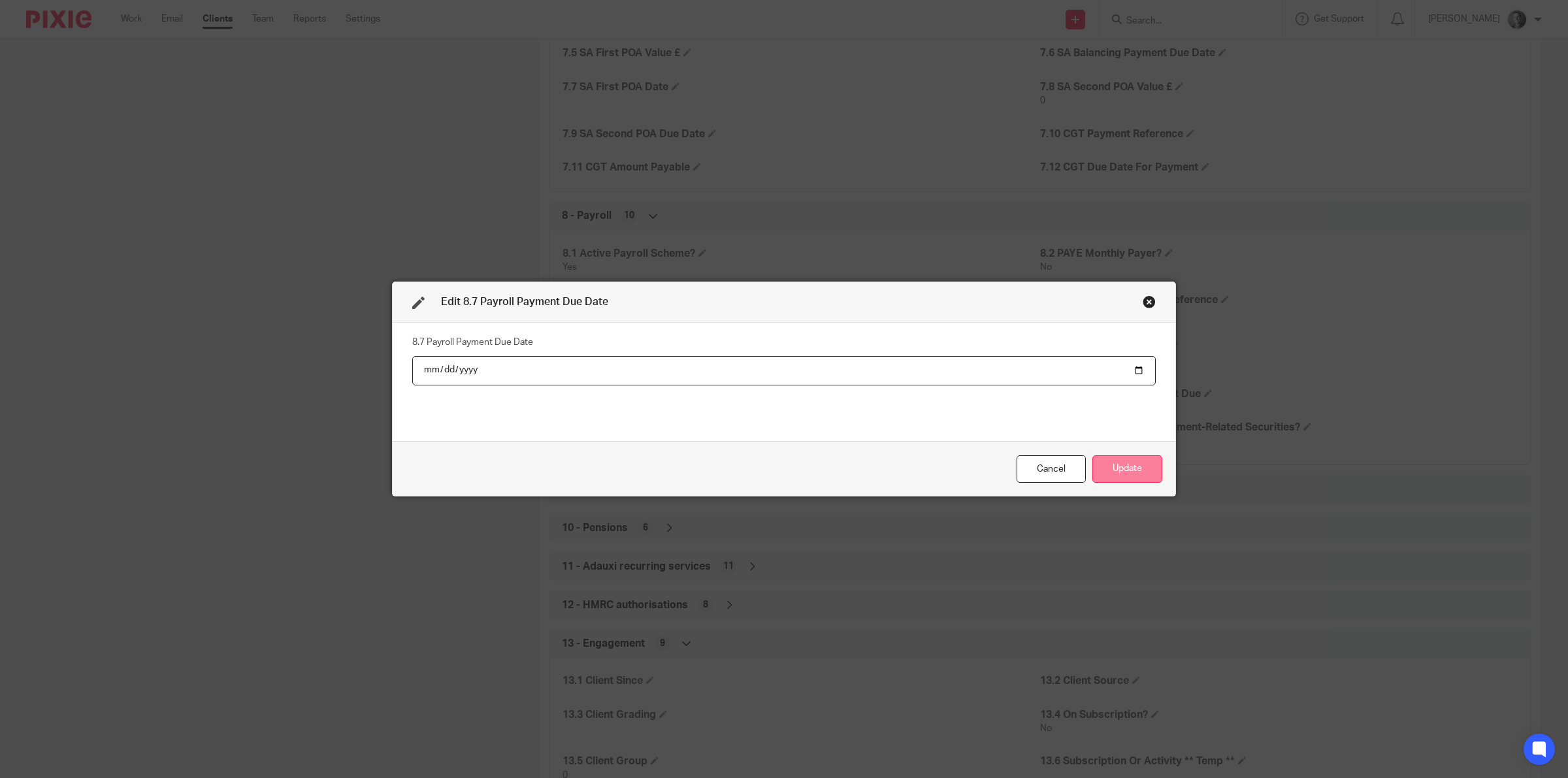
click at [1104, 464] on button "Update" at bounding box center [1127, 469] width 70 height 28
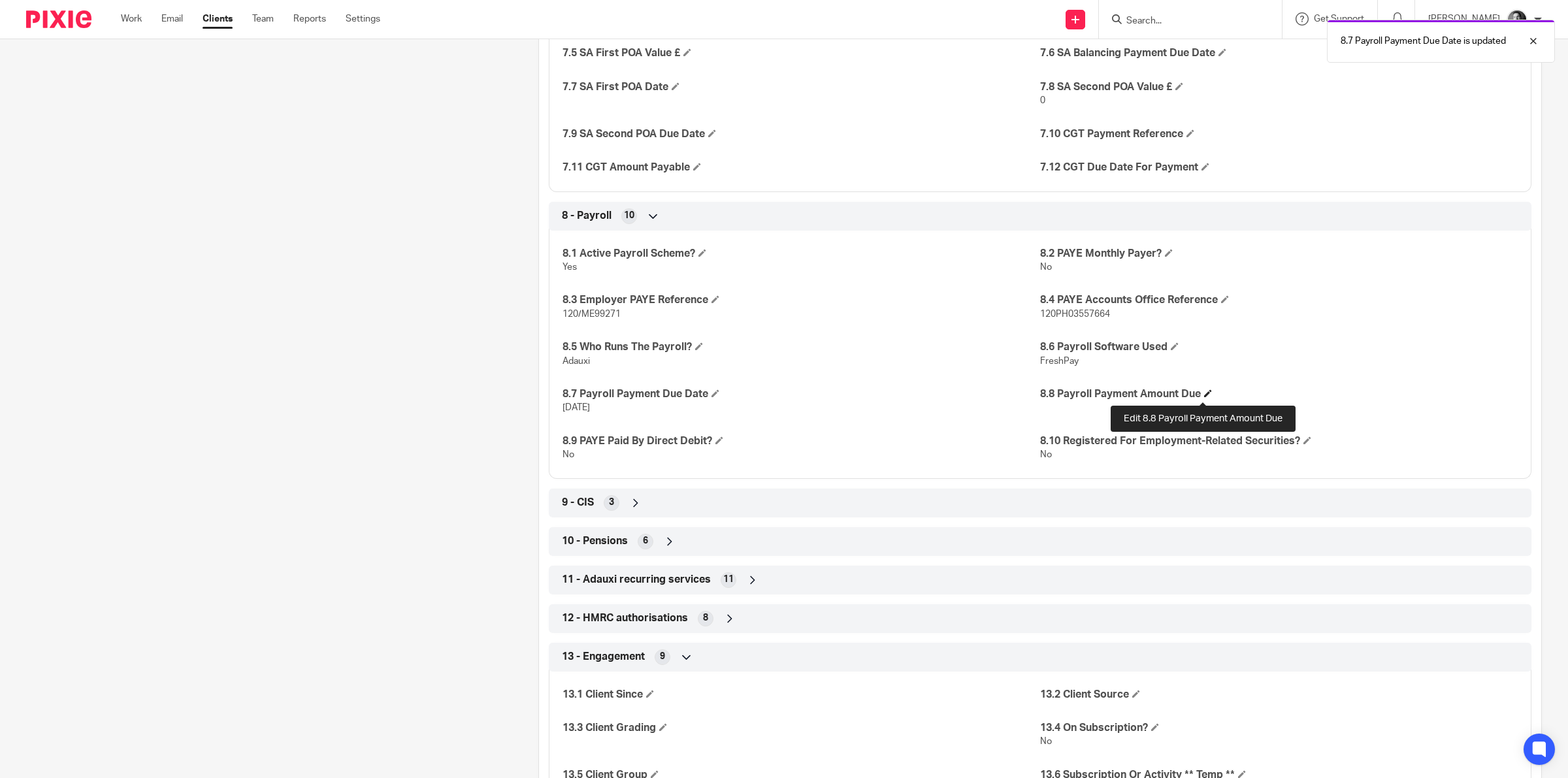
click at [1204, 392] on span at bounding box center [1207, 393] width 8 height 8
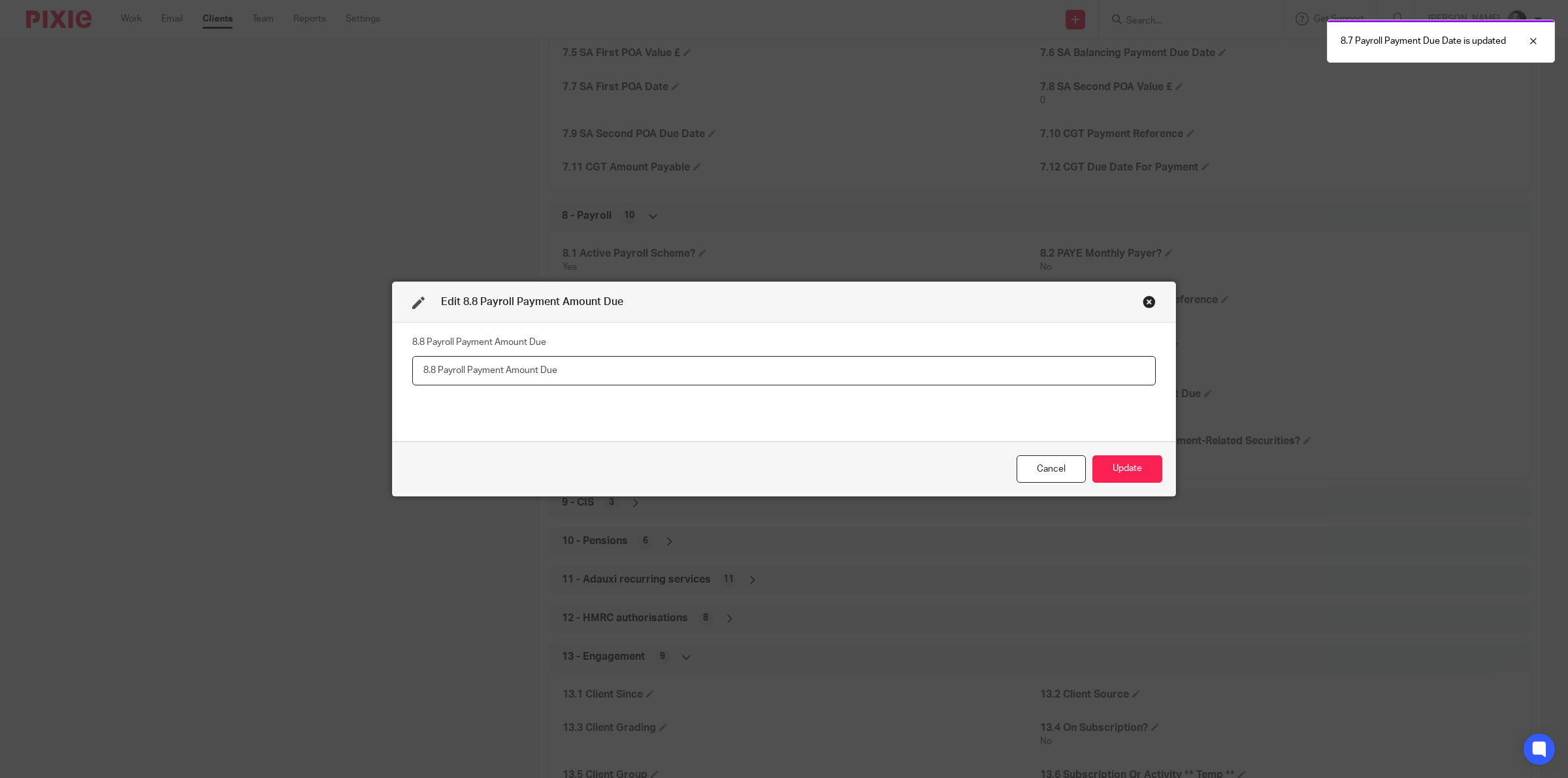
click at [543, 373] on input "text" at bounding box center [784, 371] width 743 height 29
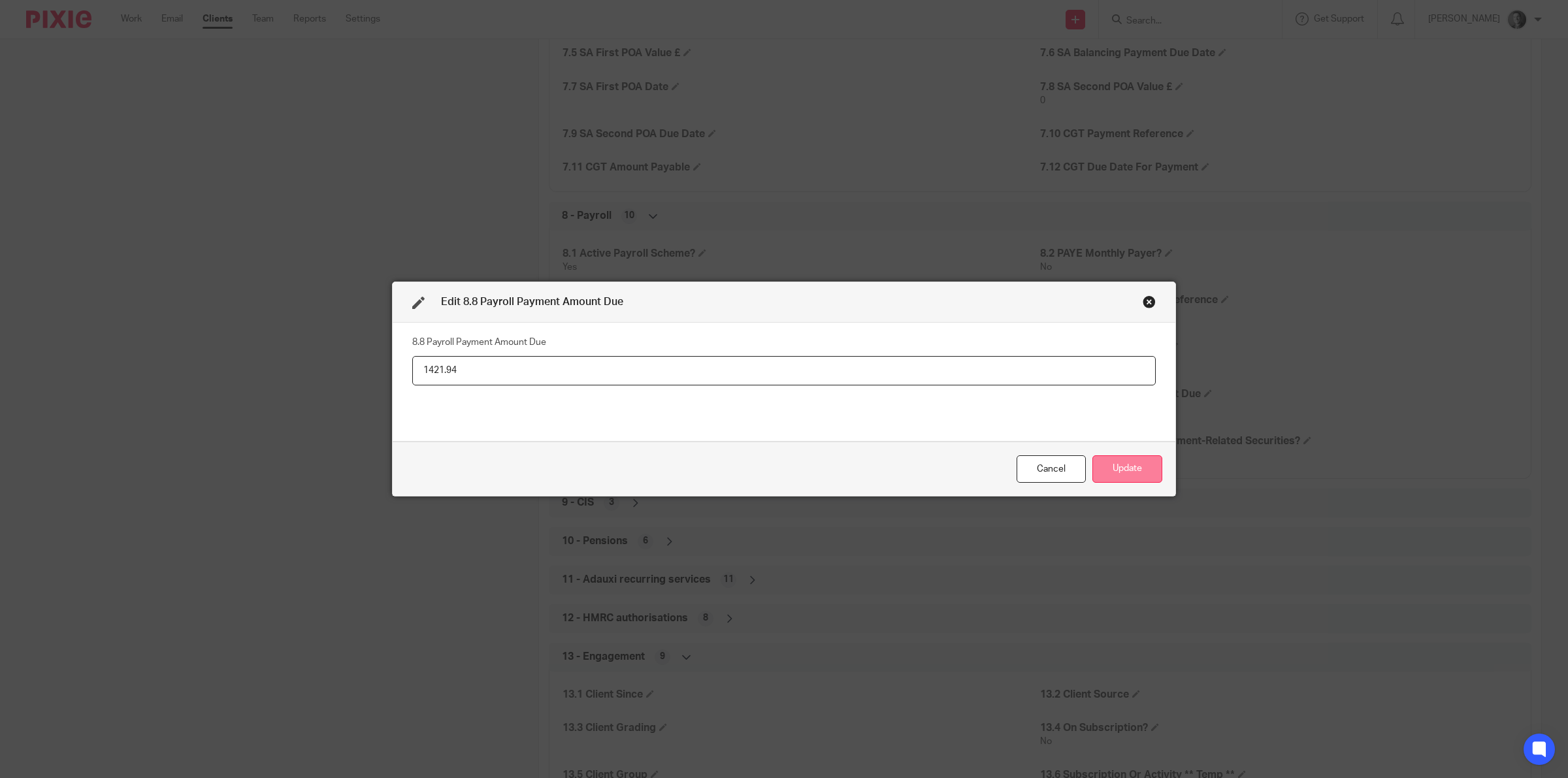
type input "1421.94"
click at [1127, 474] on button "Update" at bounding box center [1127, 469] width 70 height 28
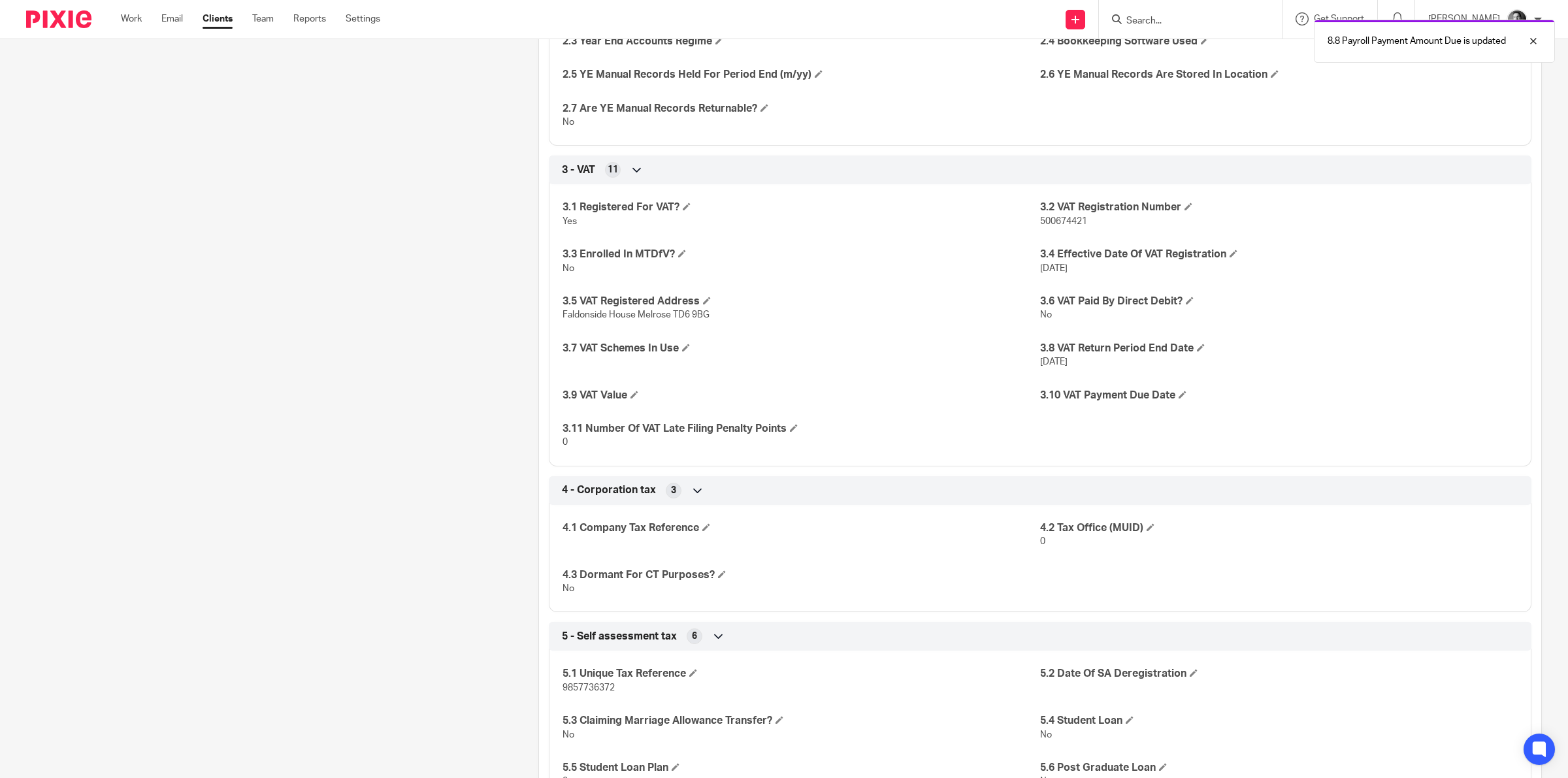
scroll to position [572, 0]
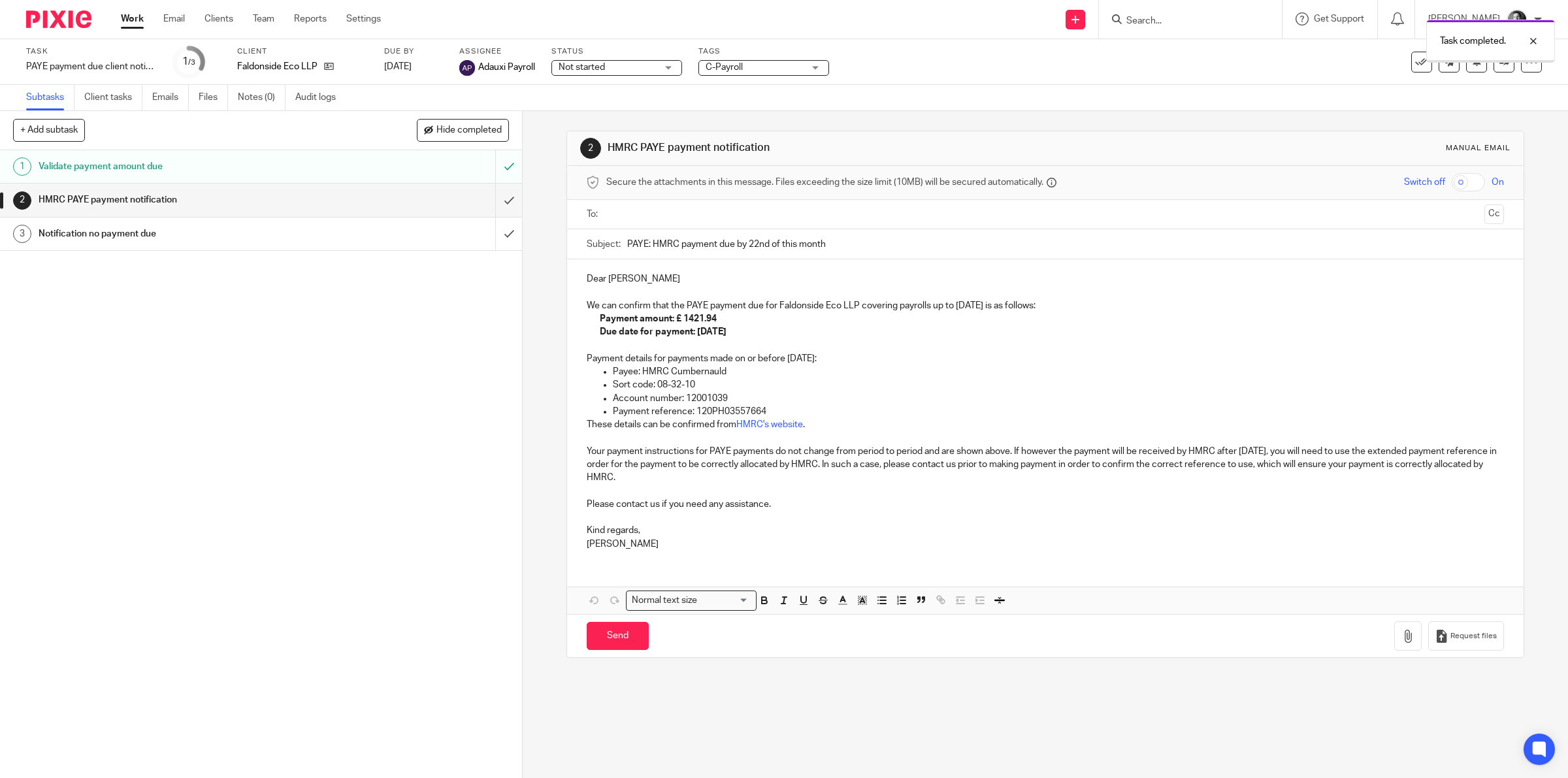
click at [617, 211] on input "text" at bounding box center [1045, 214] width 868 height 15
click at [622, 281] on p "Dear [PERSON_NAME]" at bounding box center [1045, 282] width 918 height 13
click at [617, 282] on p "Dear [PERSON_NAME]" at bounding box center [1045, 282] width 918 height 13
click at [617, 282] on p "Dear John" at bounding box center [1045, 282] width 918 height 13
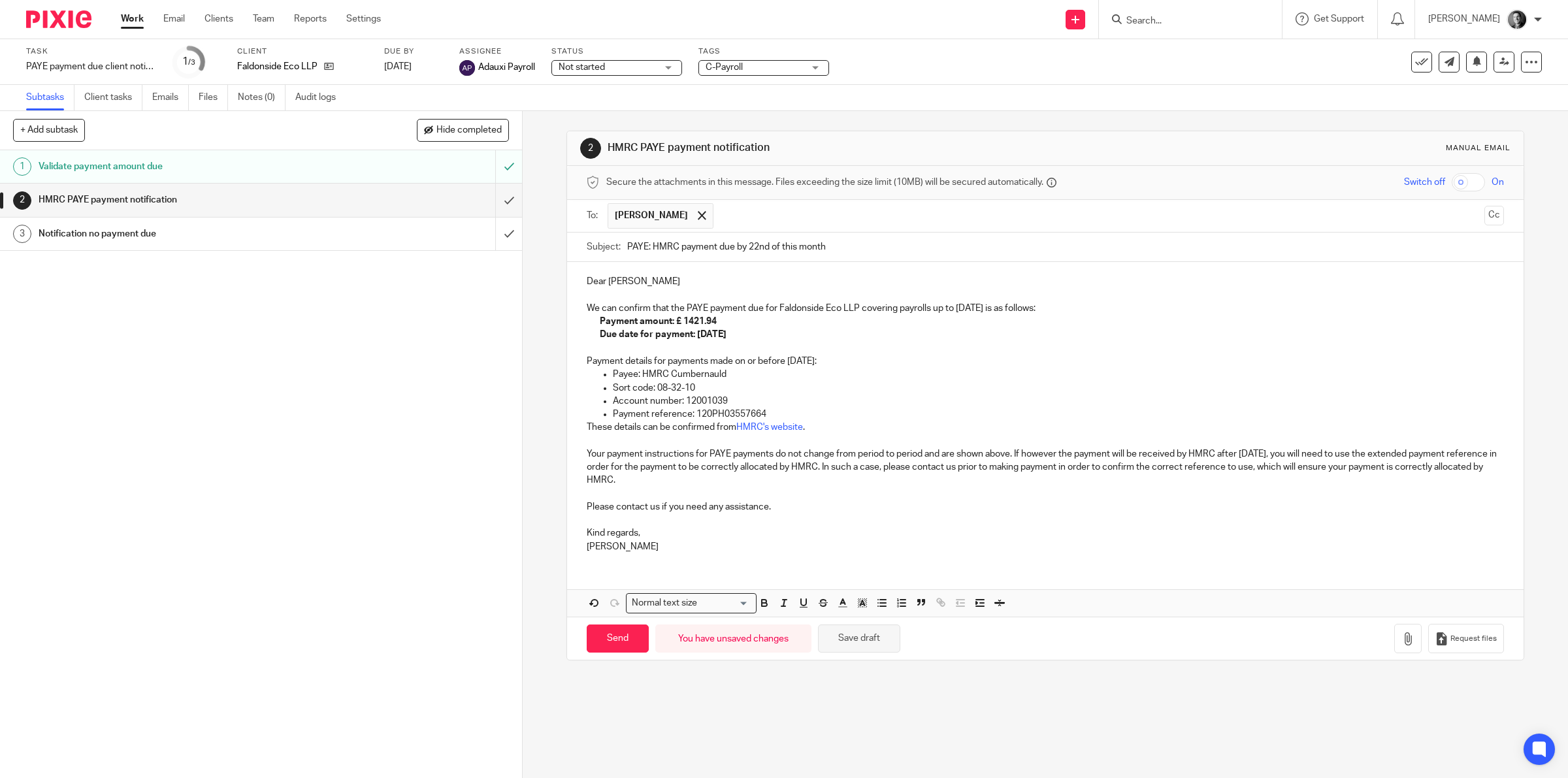
click at [855, 639] on button "Save draft" at bounding box center [859, 639] width 82 height 28
click at [613, 635] on input "Send" at bounding box center [617, 639] width 62 height 28
click at [827, 638] on button "Save draft" at bounding box center [859, 639] width 82 height 28
type input "Sent"
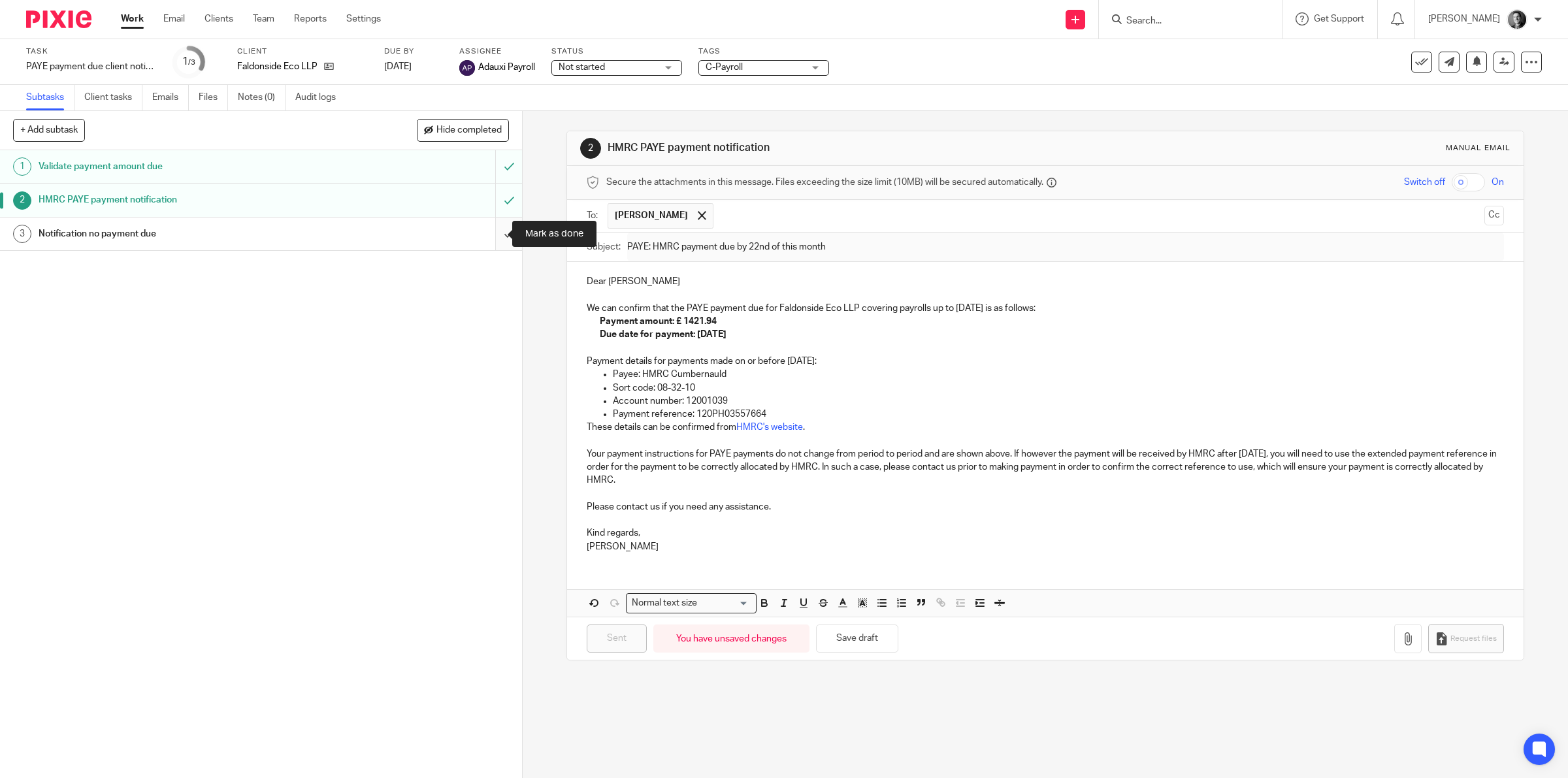
click at [498, 224] on input "submit" at bounding box center [261, 234] width 522 height 33
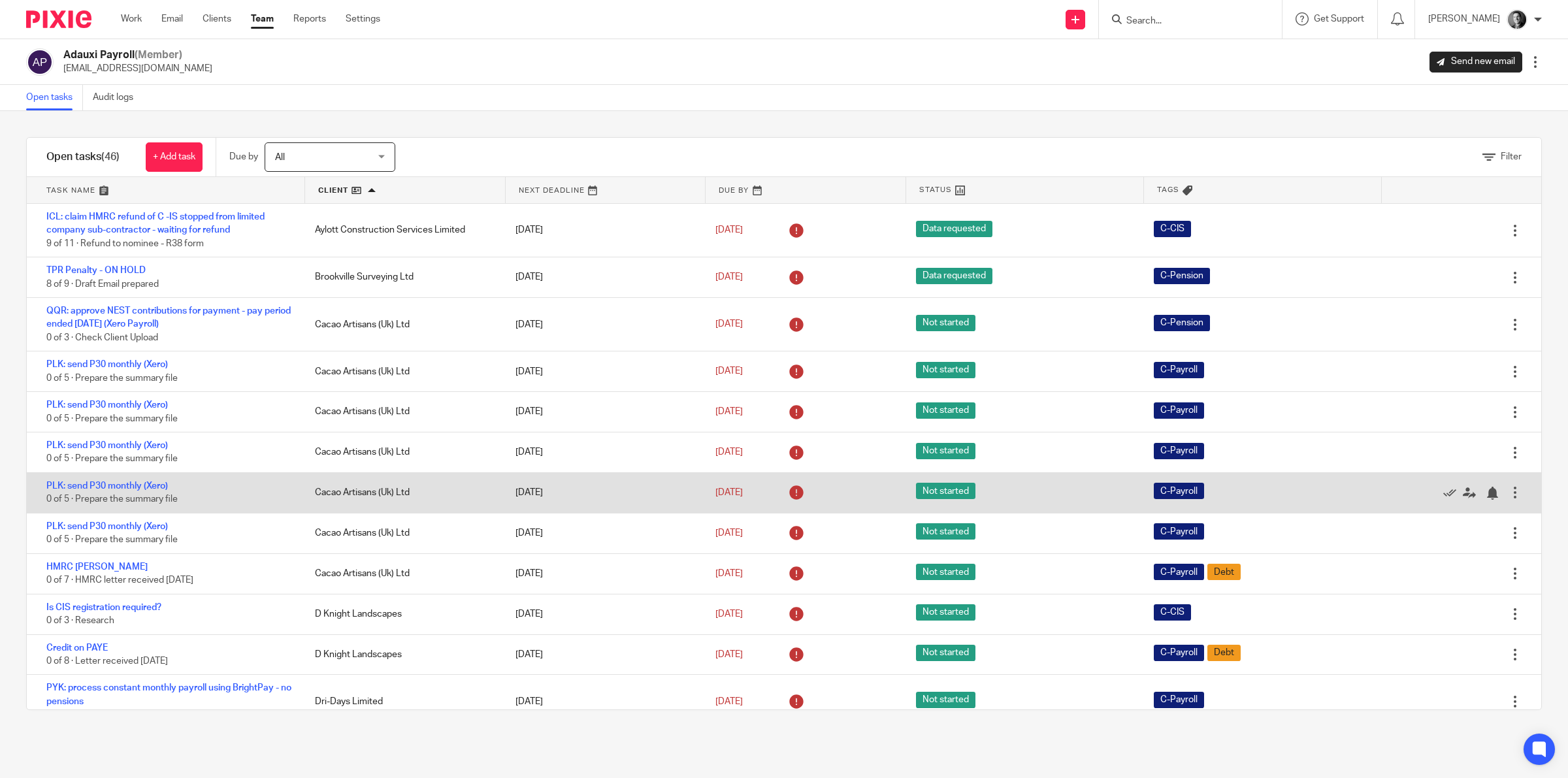
drag, startPoint x: 122, startPoint y: 481, endPoint x: 138, endPoint y: 491, distance: 18.9
click at [138, 491] on div "PLK: send P30 monthly (Xero) 0 of 5 · Prepare the summary file" at bounding box center [164, 493] width 275 height 40
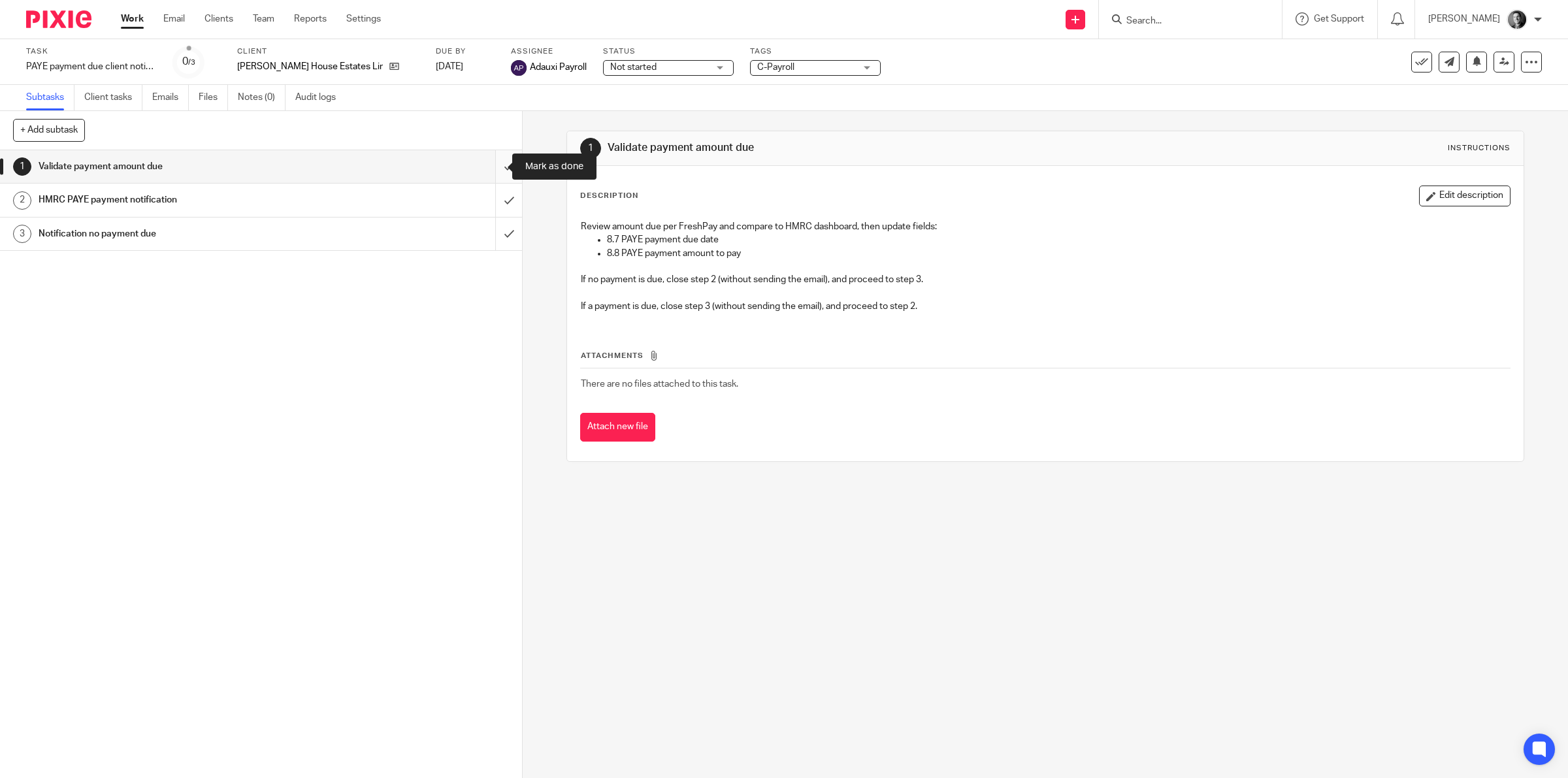
click at [490, 164] on input "submit" at bounding box center [261, 166] width 522 height 33
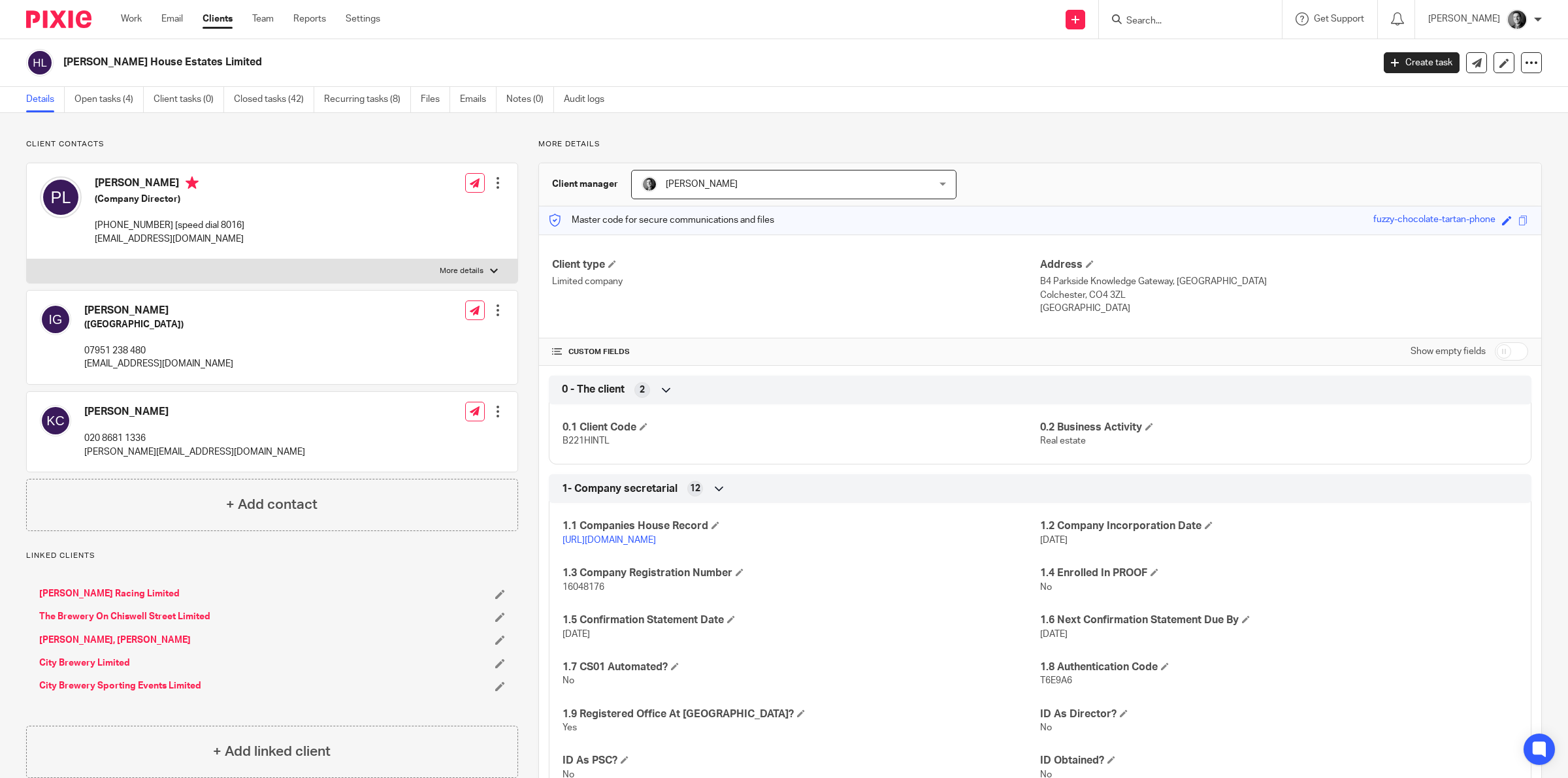
click at [1508, 351] on input "checkbox" at bounding box center [1511, 351] width 33 height 18
checkbox input "true"
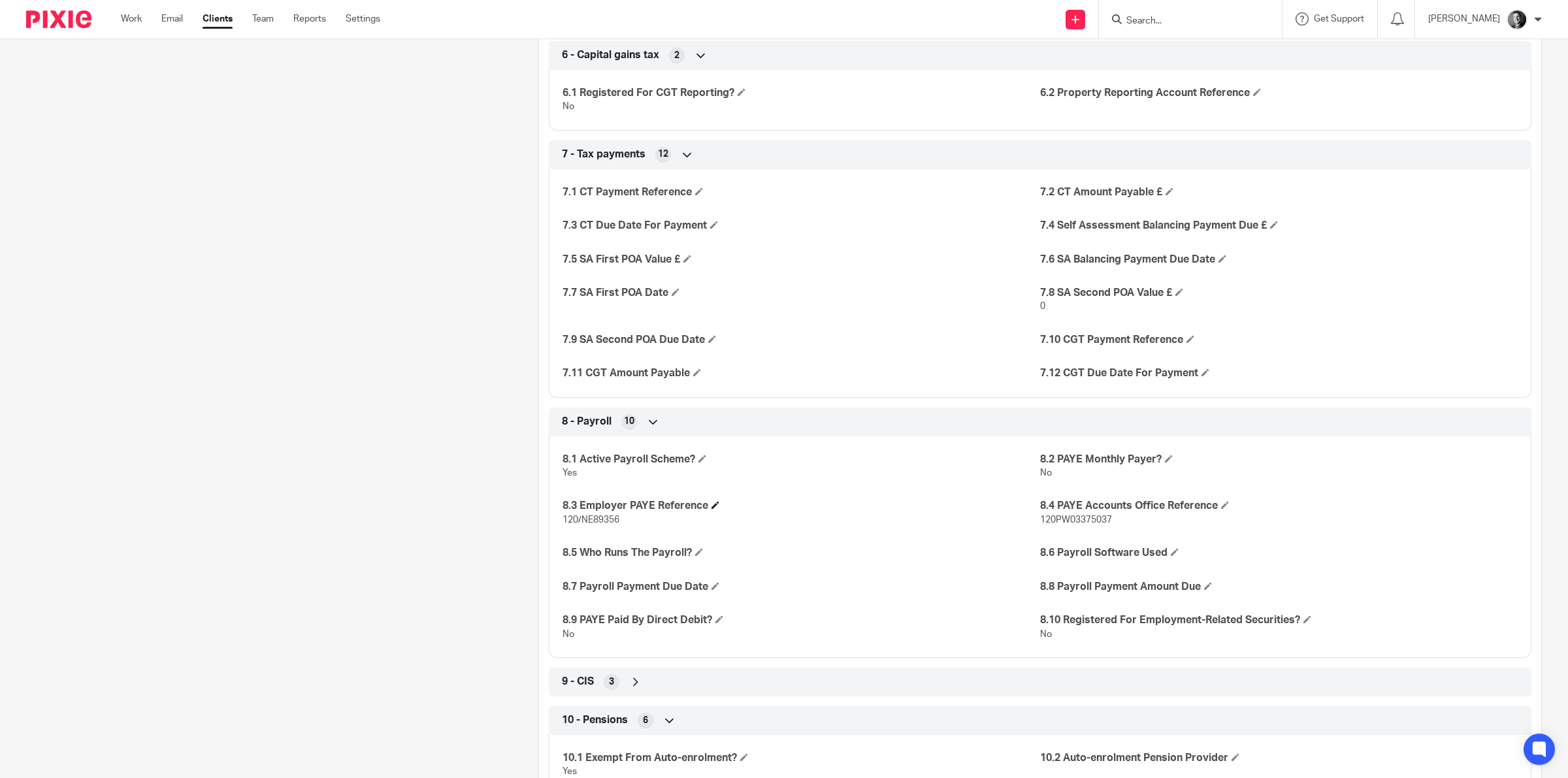
scroll to position [1715, 0]
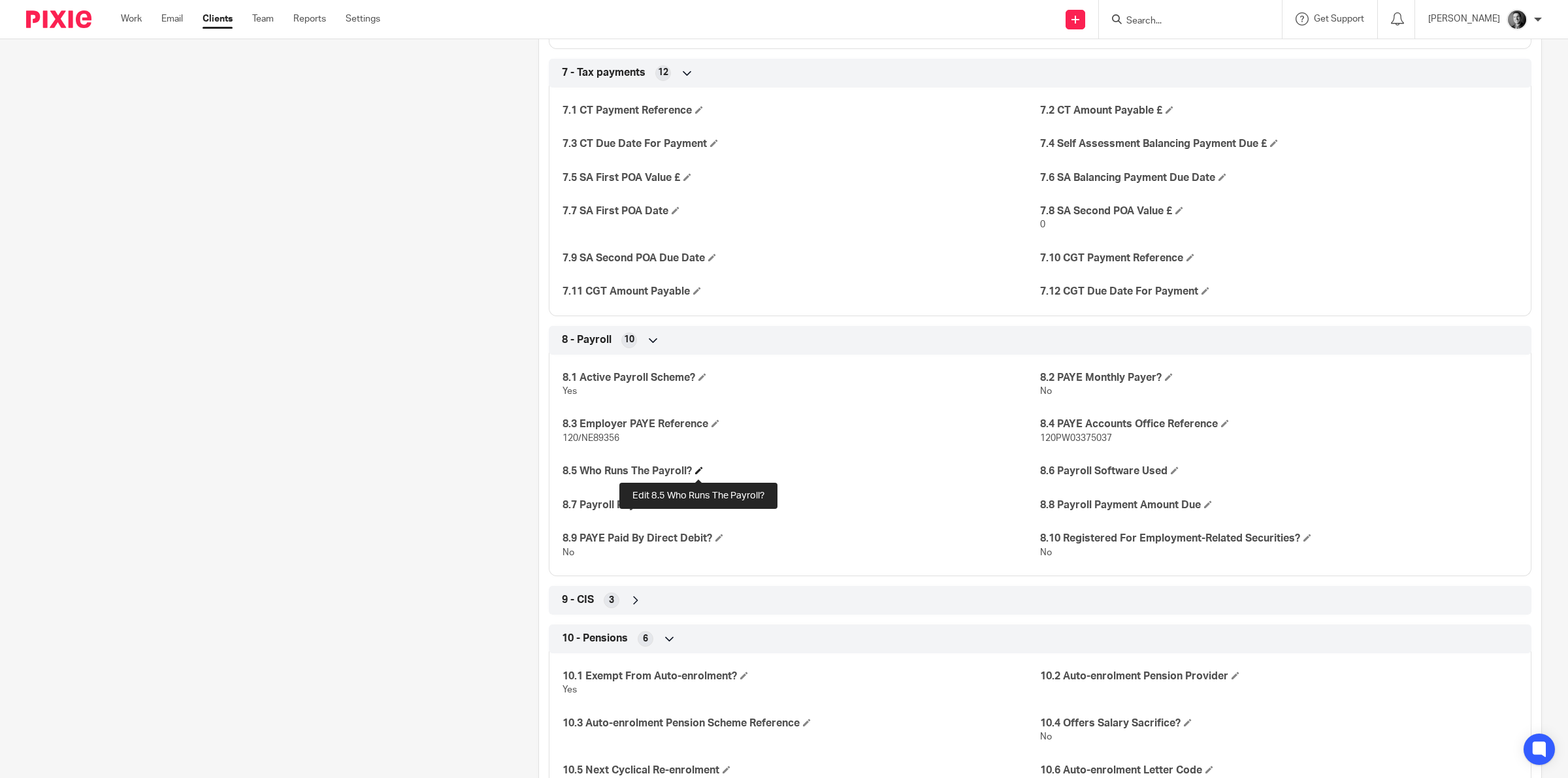
click at [700, 468] on span at bounding box center [698, 470] width 8 height 8
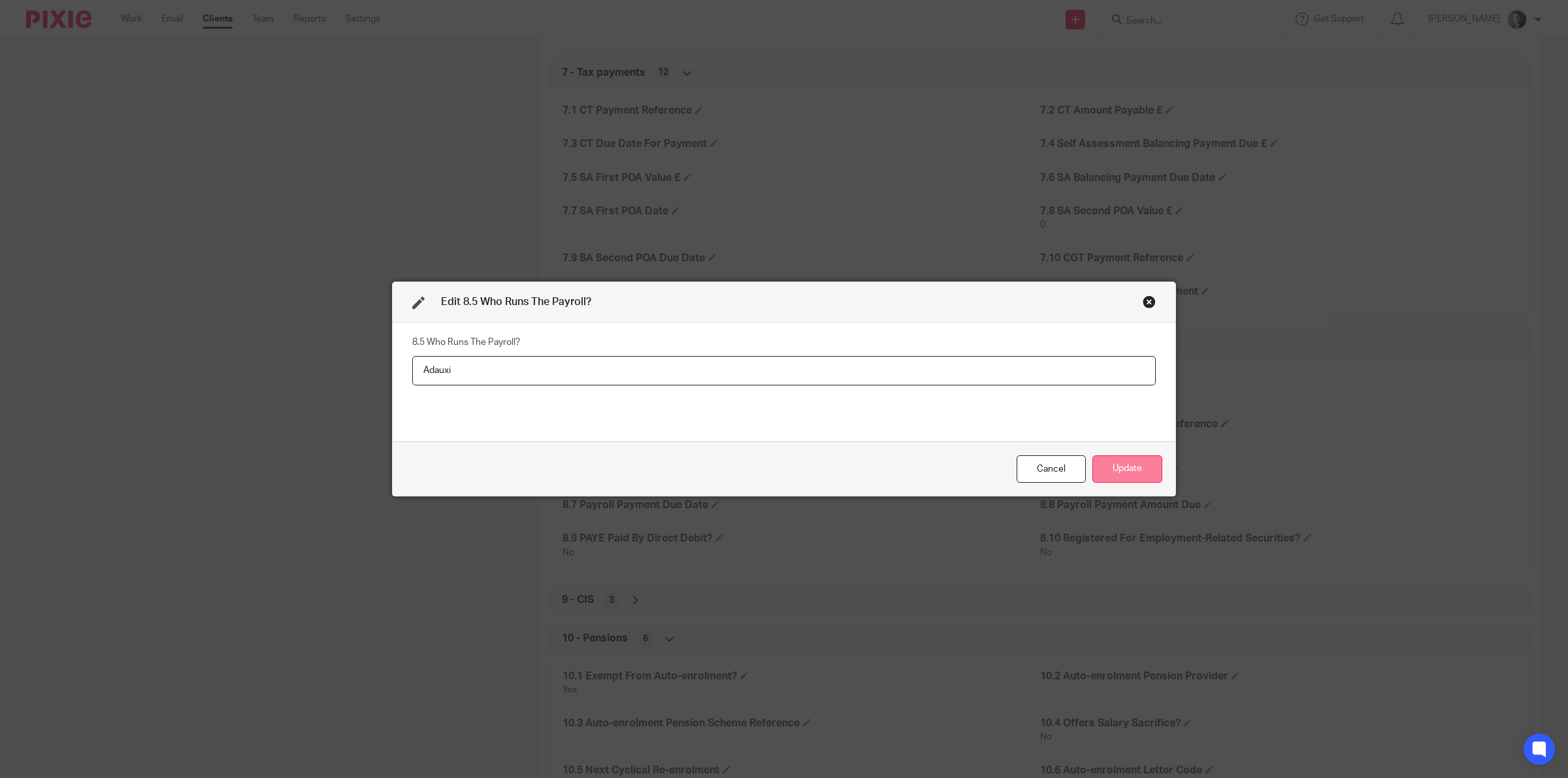
type input "Adauxi"
click at [1098, 470] on button "Update" at bounding box center [1127, 469] width 70 height 28
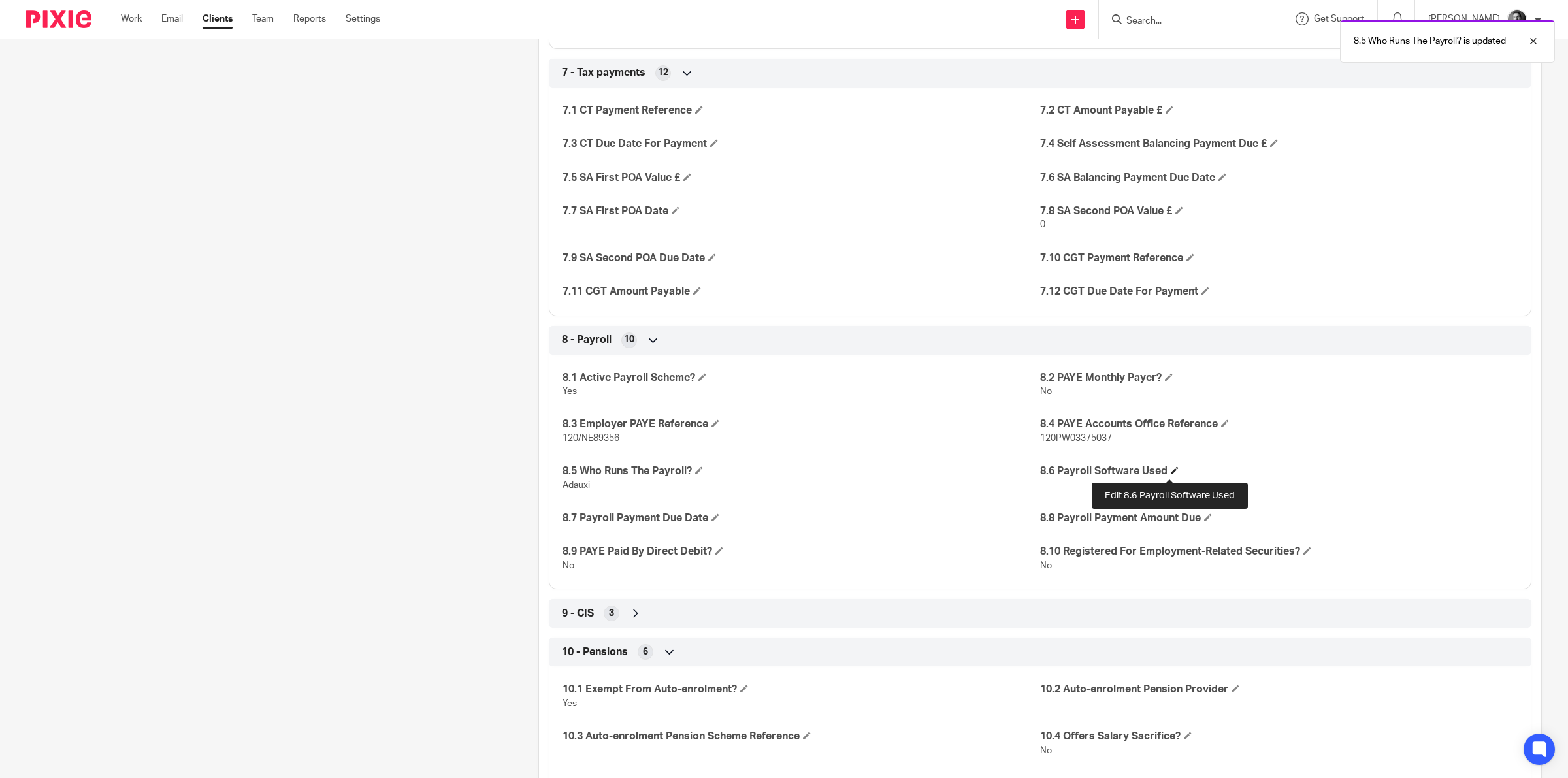
click at [1170, 471] on span at bounding box center [1174, 470] width 8 height 8
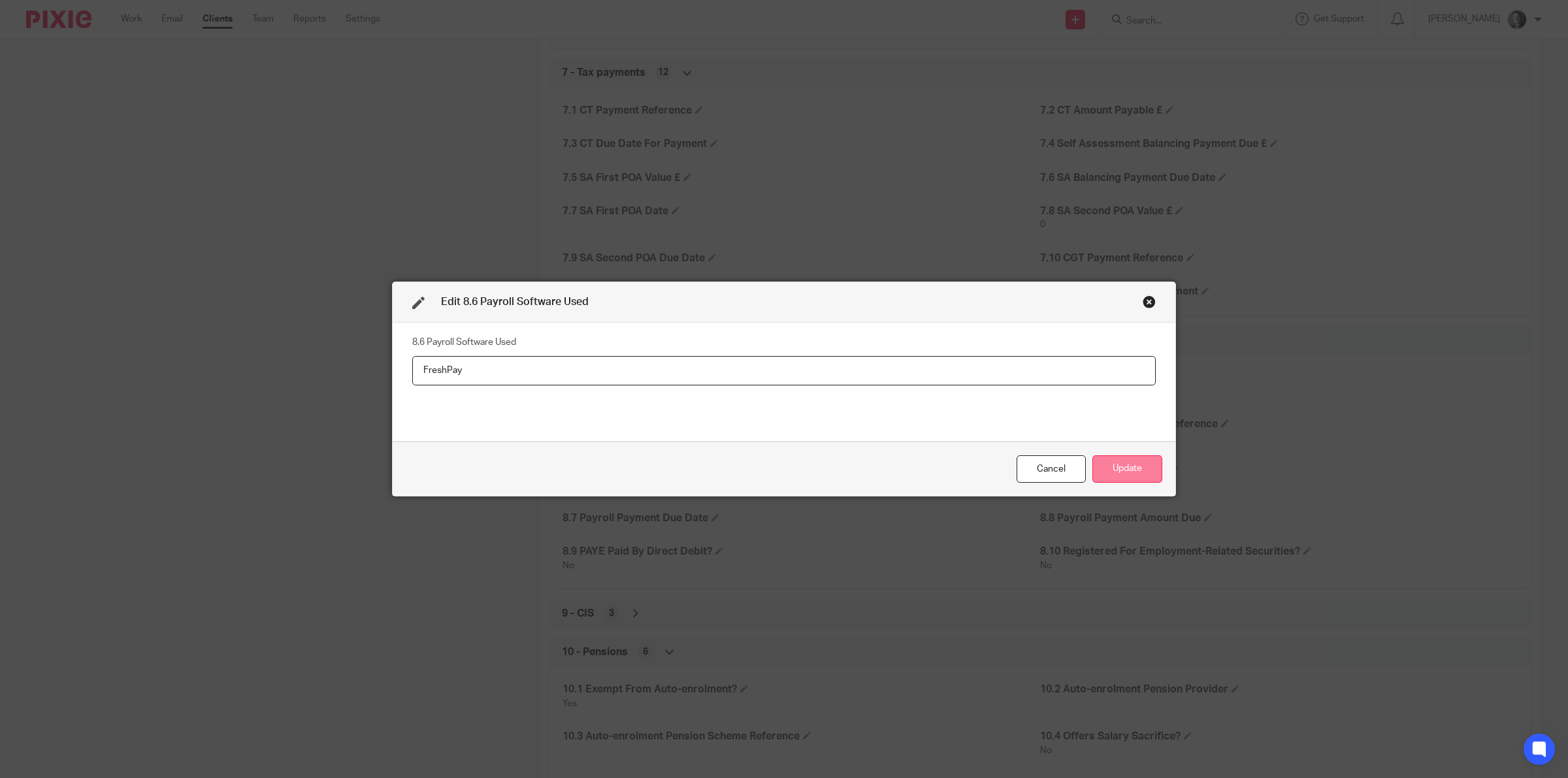
type input "FreshPay"
click at [1117, 470] on button "Update" at bounding box center [1127, 469] width 70 height 28
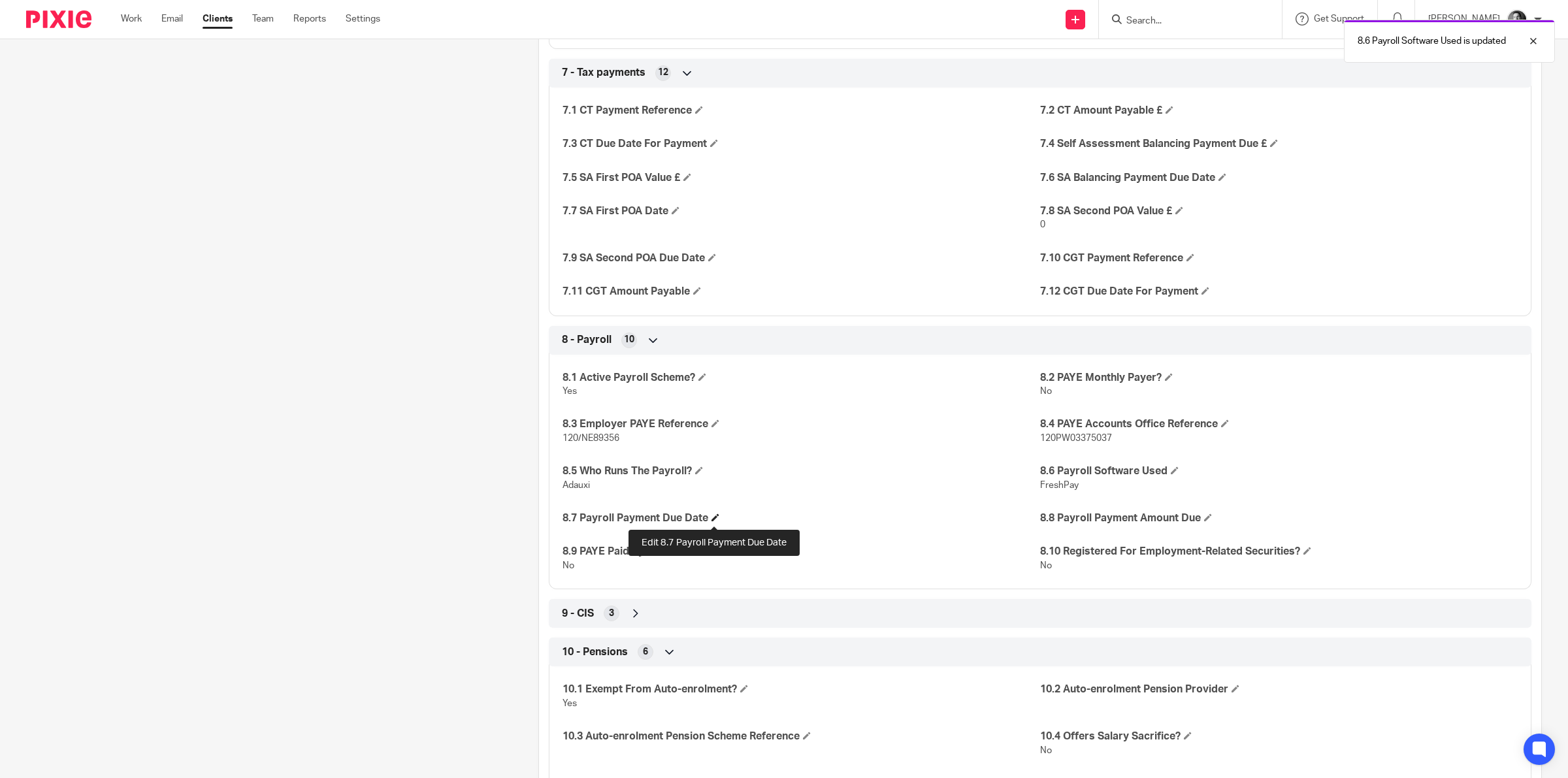
click at [713, 520] on span at bounding box center [715, 517] width 8 height 8
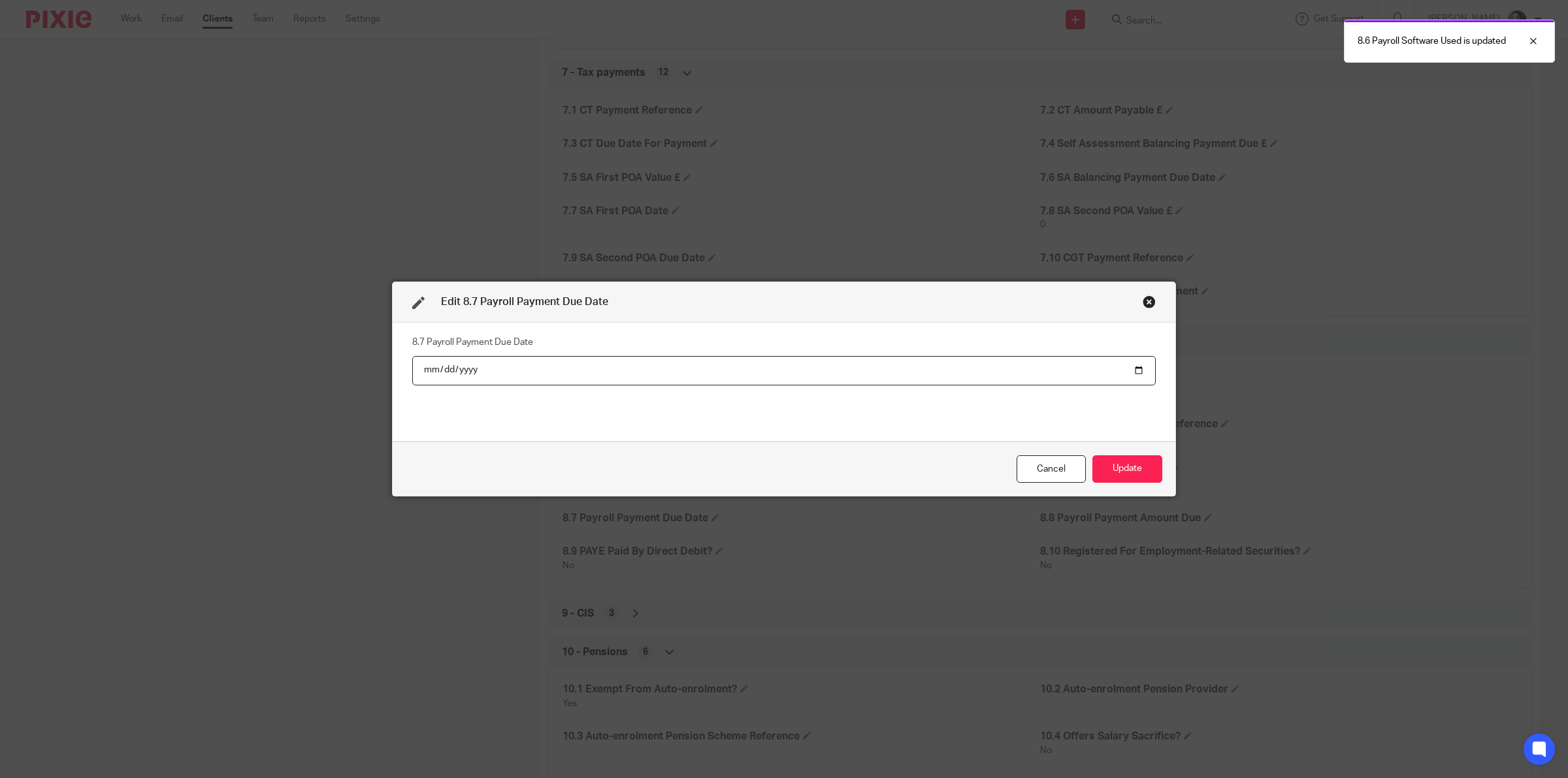
click at [1130, 366] on input "date" at bounding box center [784, 371] width 743 height 29
type input "2025-10-22"
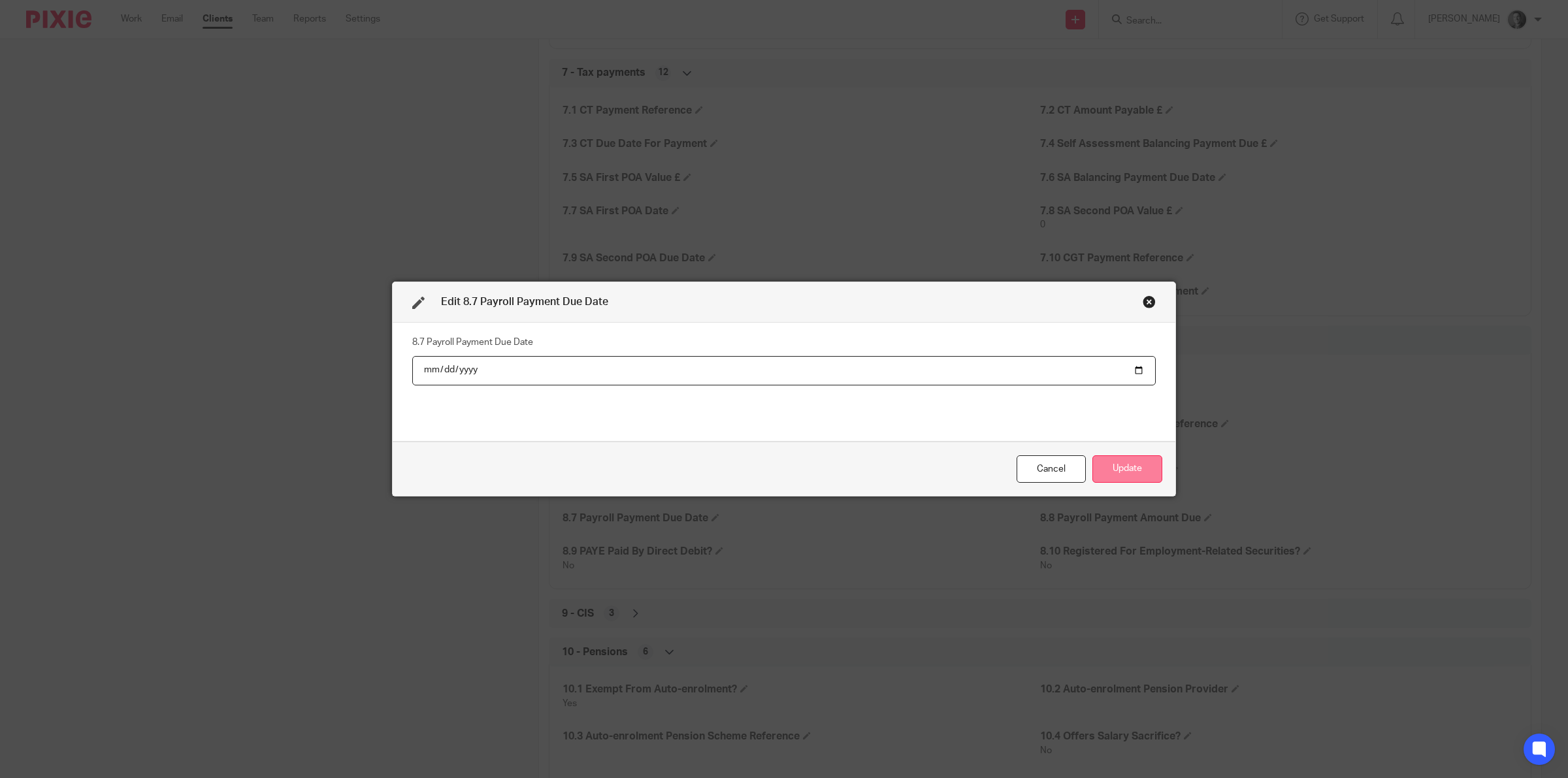
click at [1109, 472] on button "Update" at bounding box center [1127, 469] width 70 height 28
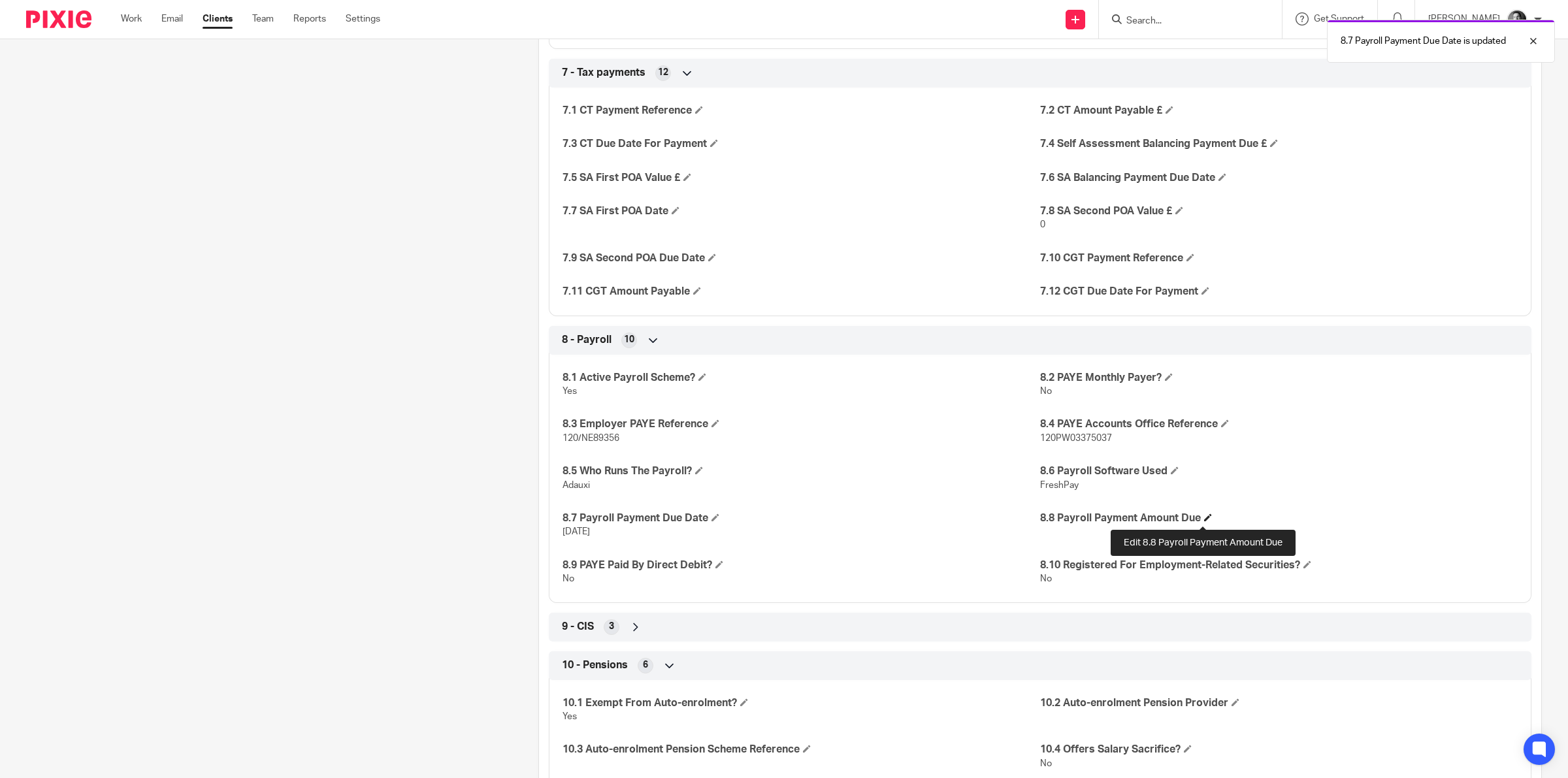
click at [1204, 518] on span at bounding box center [1207, 517] width 8 height 8
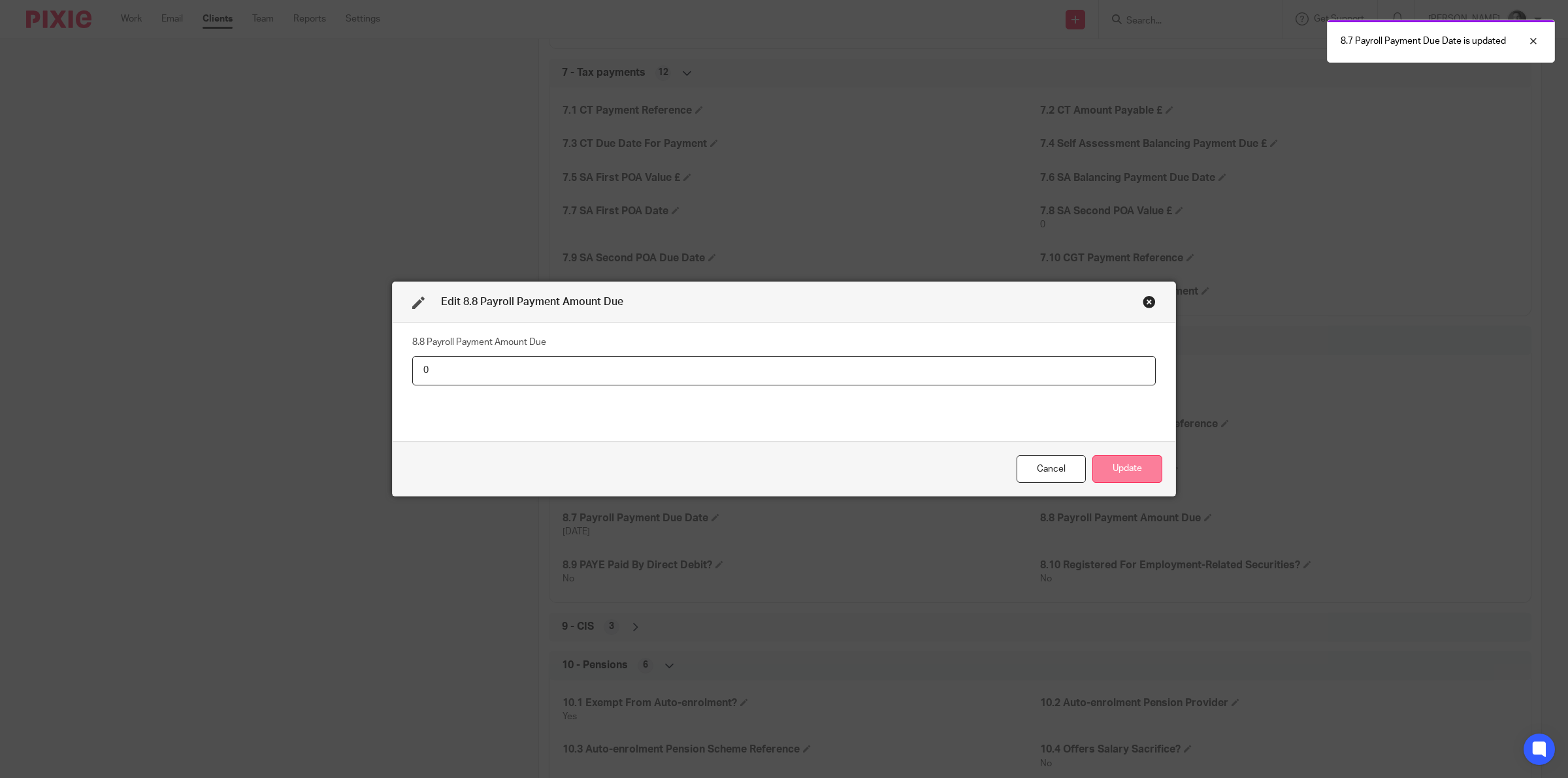
type input "0"
click at [1121, 471] on button "Update" at bounding box center [1127, 469] width 70 height 28
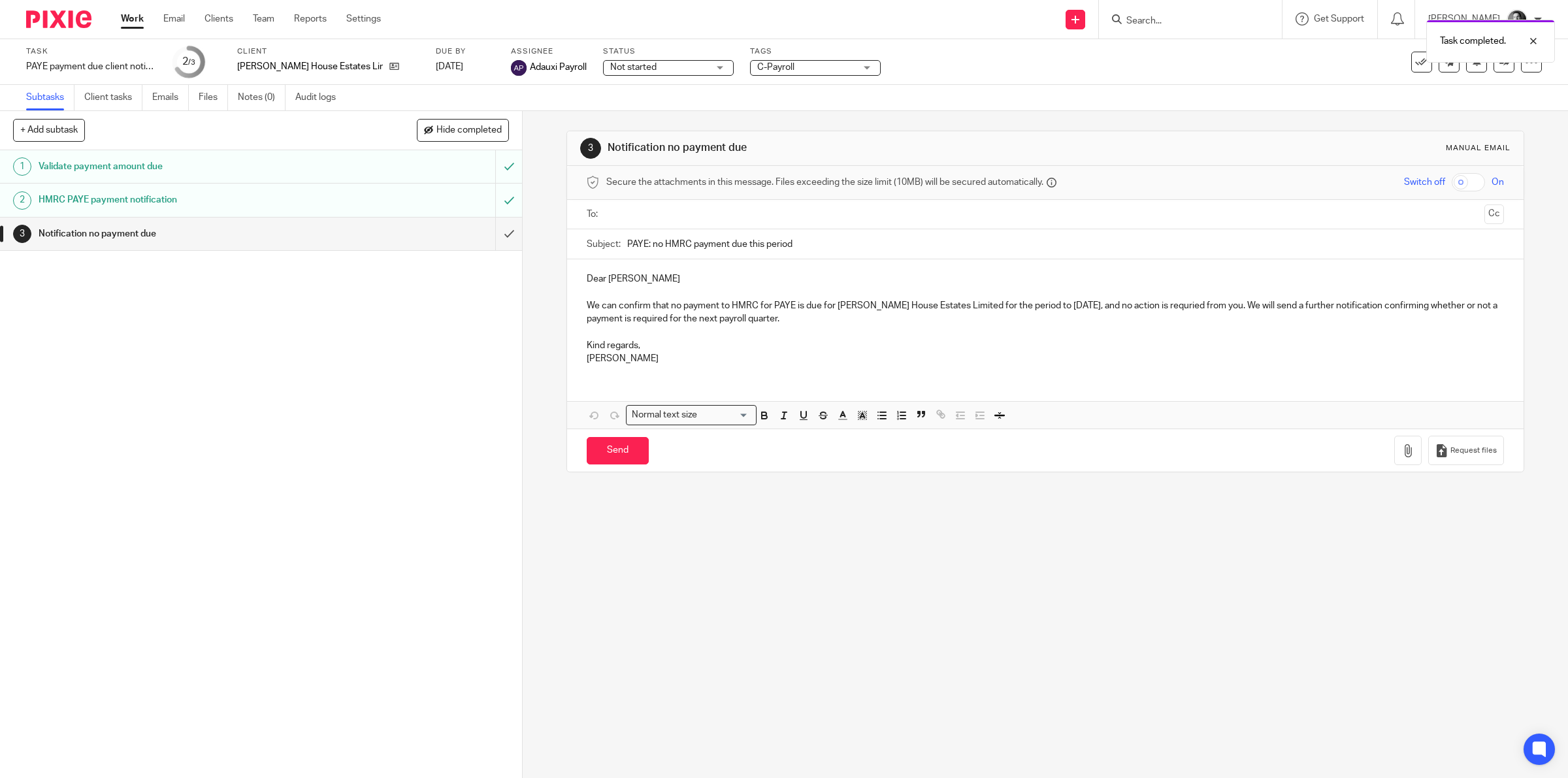
click at [640, 223] on ul at bounding box center [1046, 215] width 878 height 21
click at [646, 215] on input "text" at bounding box center [1045, 214] width 868 height 15
click at [617, 284] on p "Dear Paul" at bounding box center [1045, 282] width 918 height 13
click at [1183, 310] on p "We can confirm that no payment to HMRC for PAYE is due for Hinton House Estates…" at bounding box center [1045, 315] width 918 height 27
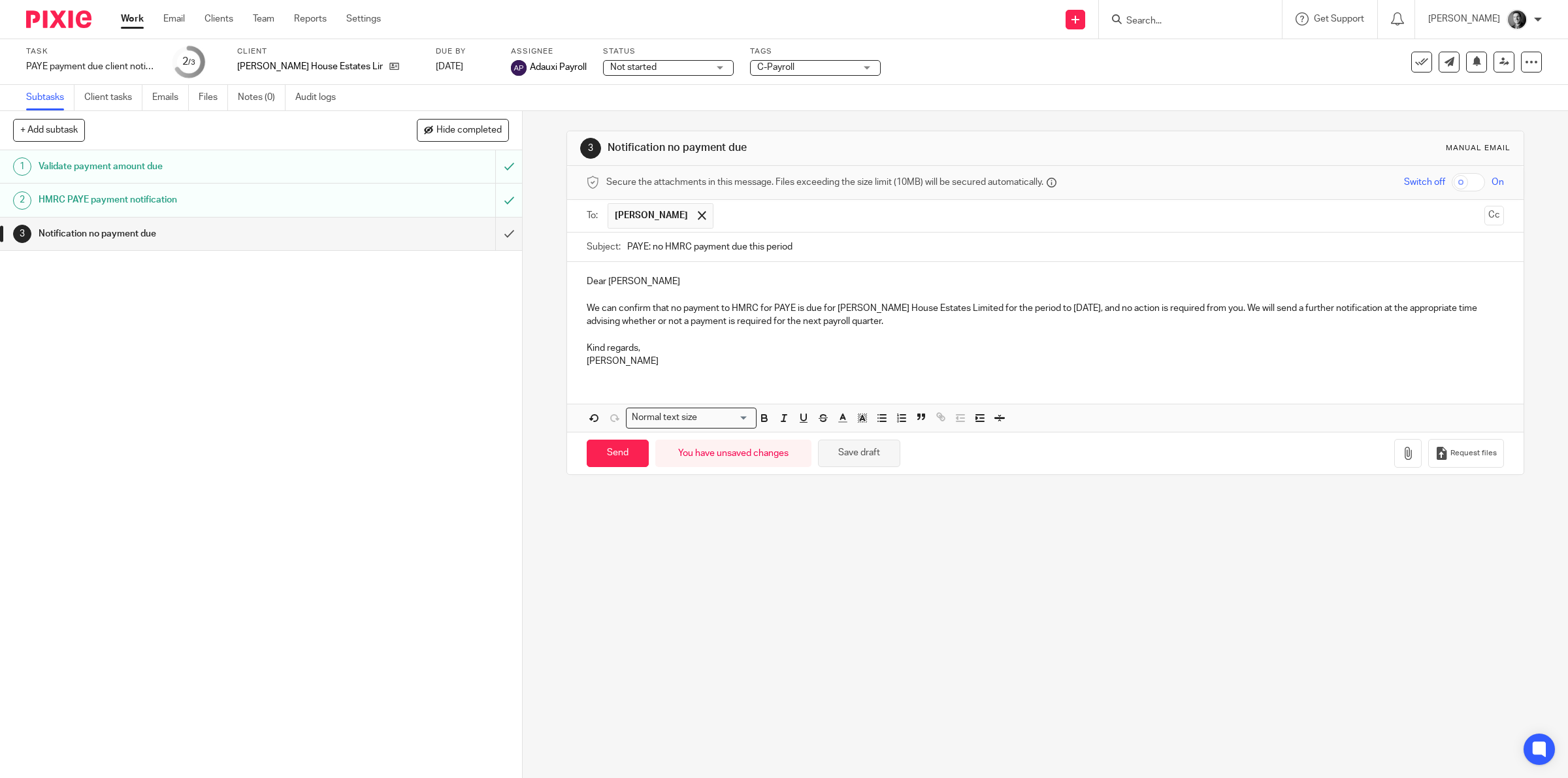
click at [882, 452] on button "Save draft" at bounding box center [859, 454] width 82 height 28
click at [617, 462] on input "Send" at bounding box center [617, 454] width 62 height 28
type input "Sent"
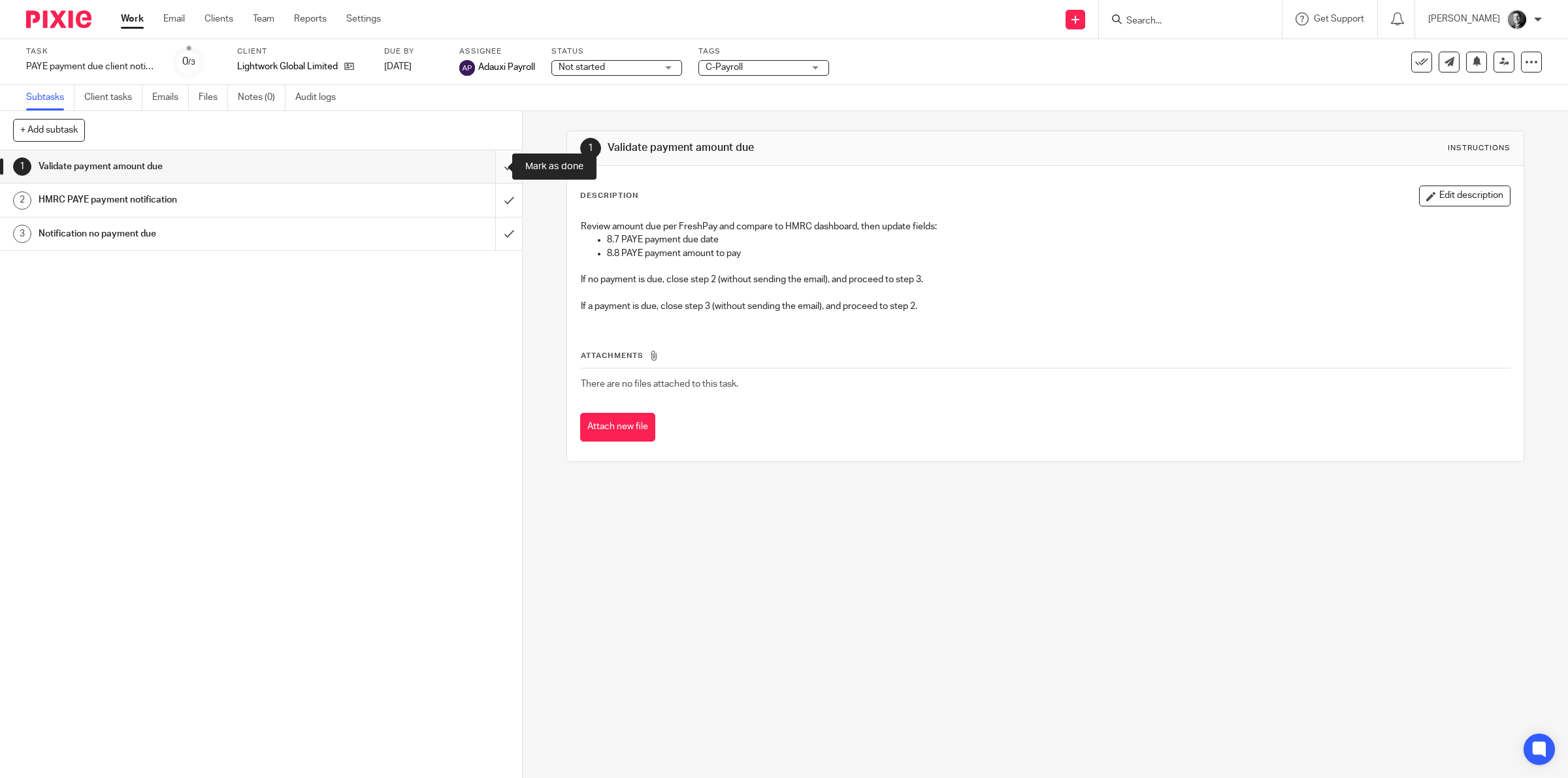
click at [498, 159] on input "submit" at bounding box center [261, 166] width 522 height 33
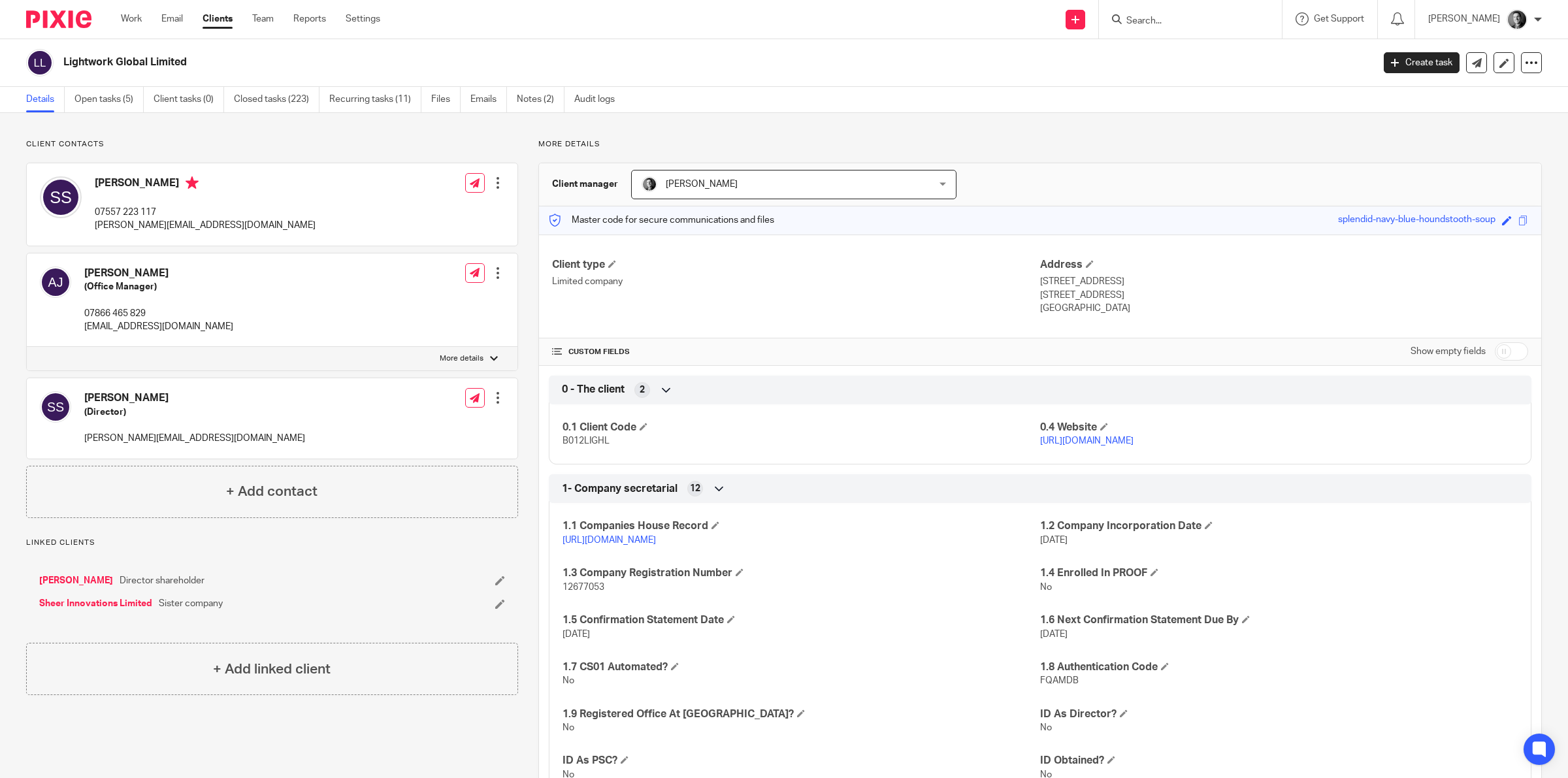
click at [1499, 348] on input "checkbox" at bounding box center [1511, 351] width 33 height 18
checkbox input "true"
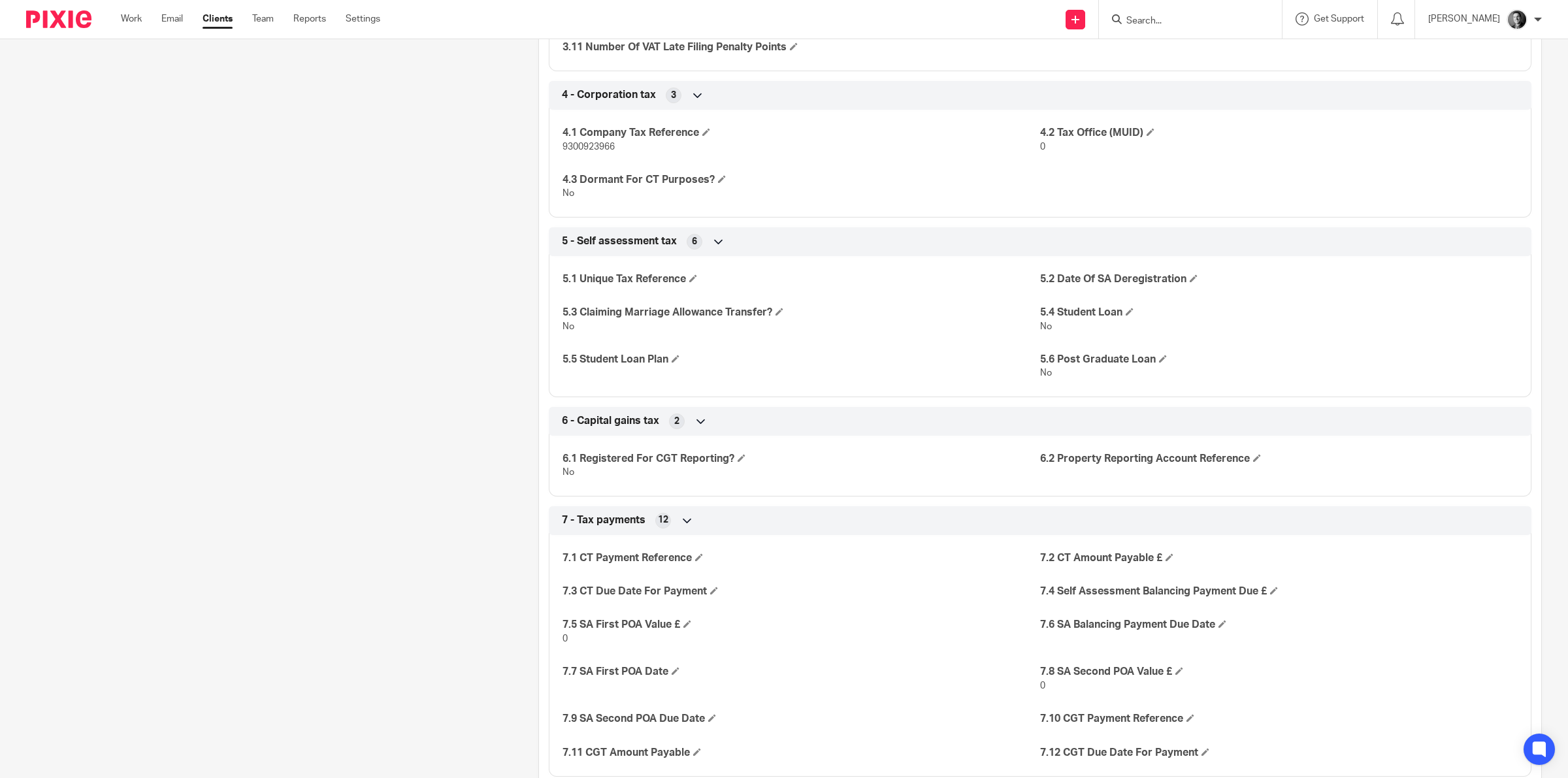
scroll to position [1796, 0]
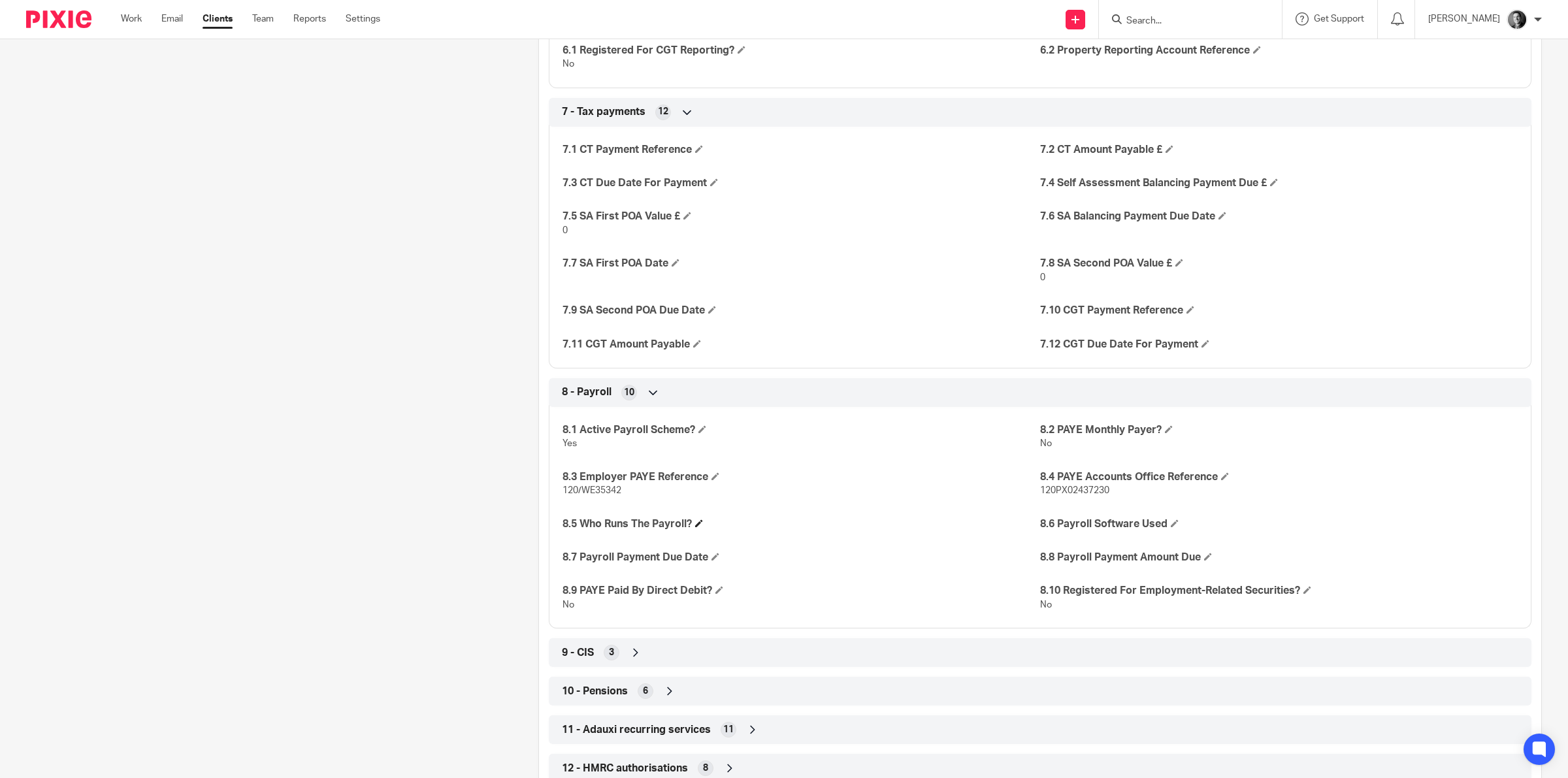
click at [693, 524] on h4 "8.5 Who Runs The Payroll?" at bounding box center [801, 524] width 478 height 14
click at [696, 523] on span at bounding box center [698, 523] width 8 height 8
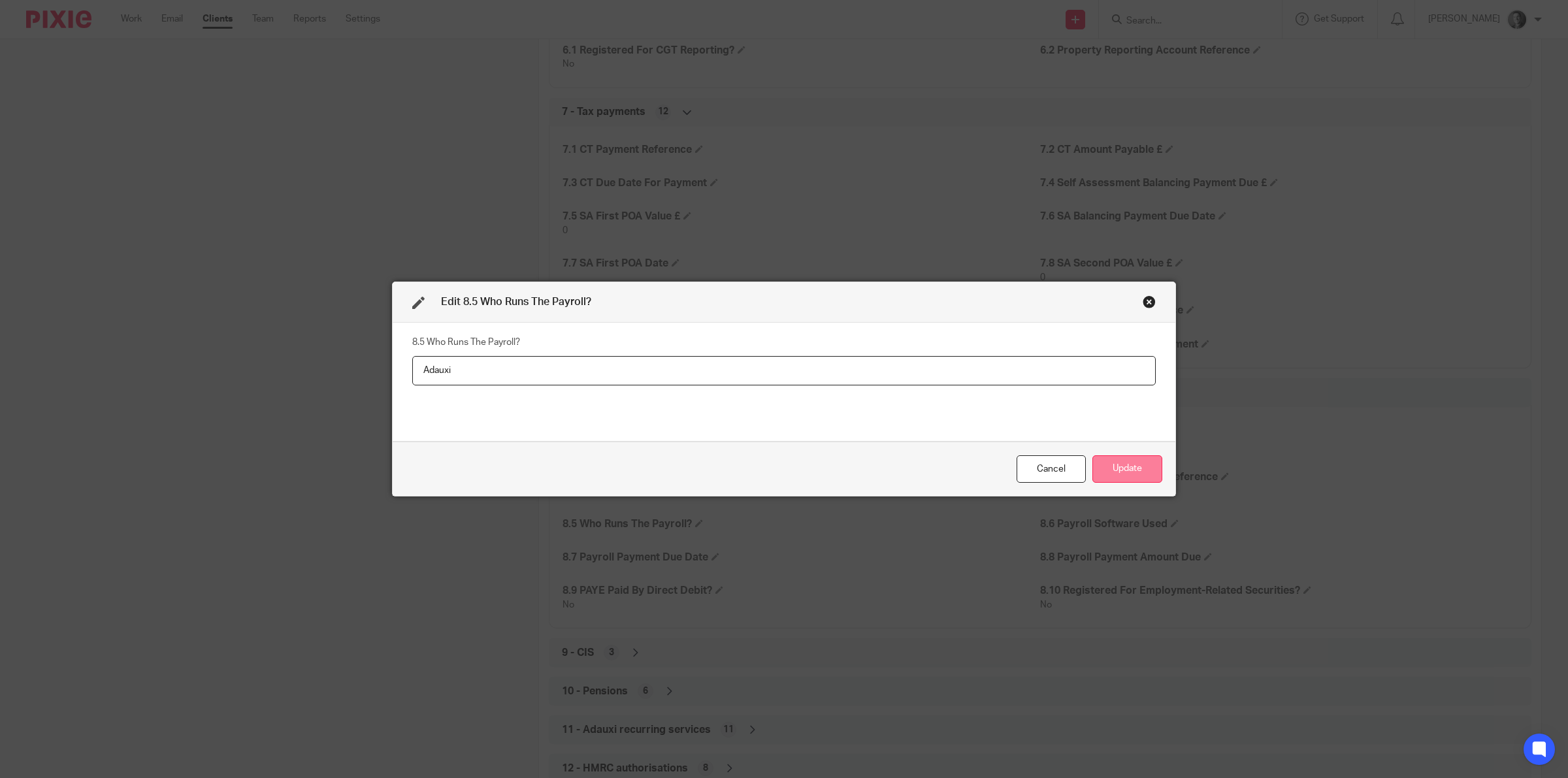
type input "Adauxi"
click at [1098, 472] on button "Update" at bounding box center [1127, 469] width 70 height 28
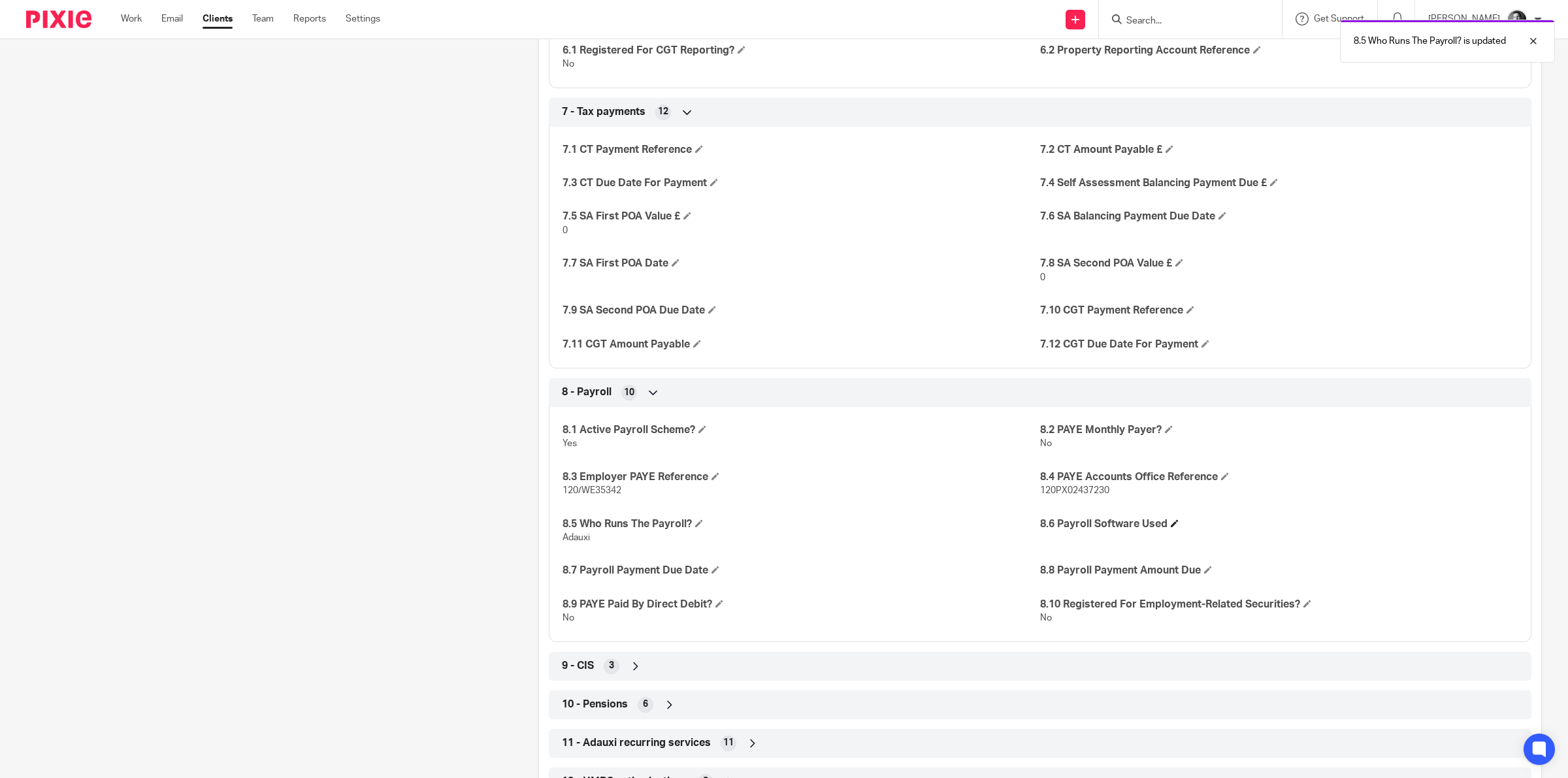
click at [1169, 521] on h4 "8.6 Payroll Software Used" at bounding box center [1279, 524] width 478 height 14
click at [1170, 523] on span at bounding box center [1174, 523] width 8 height 8
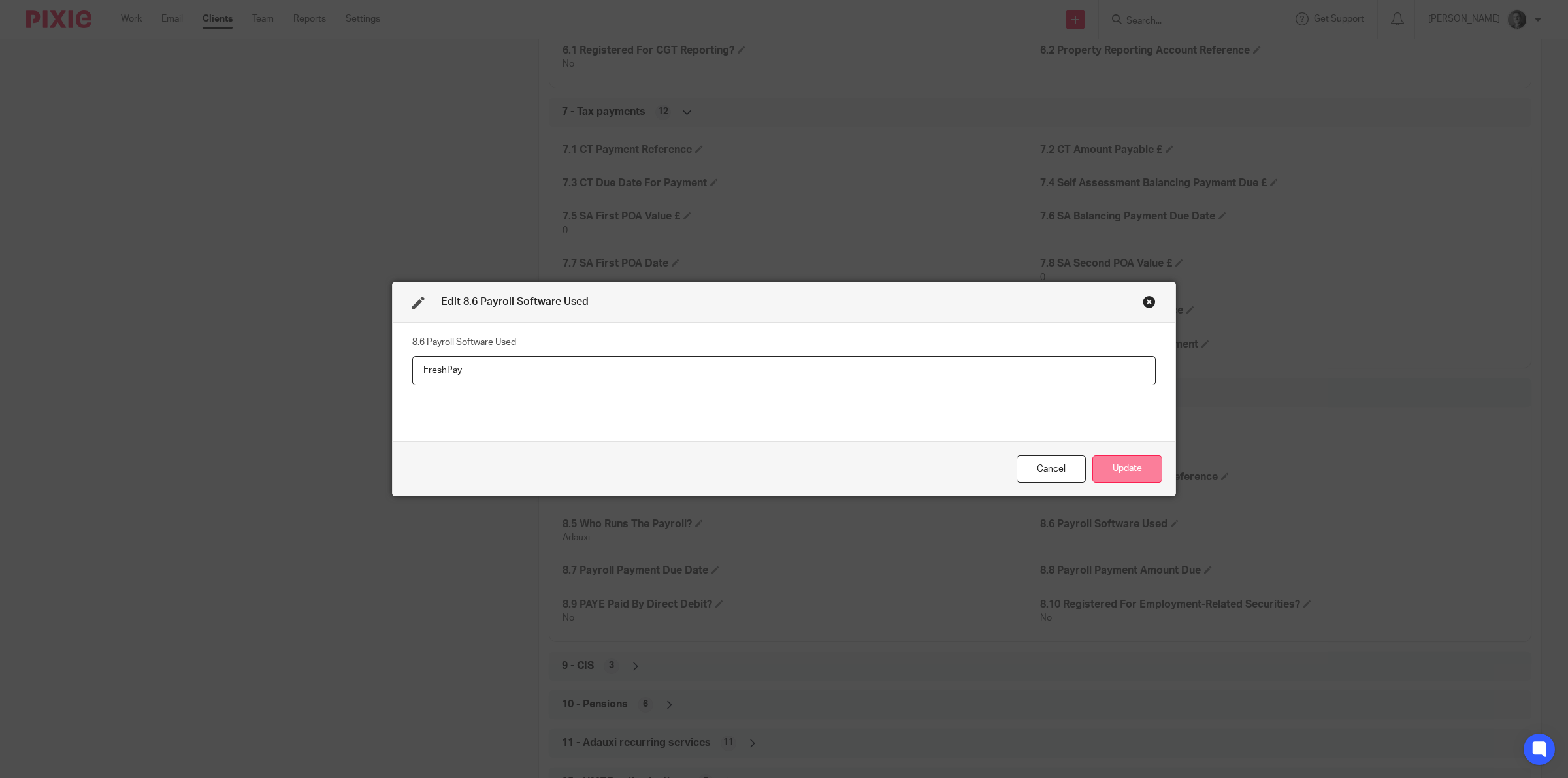
type input "FreshPay"
click at [1104, 461] on button "Update" at bounding box center [1127, 469] width 70 height 28
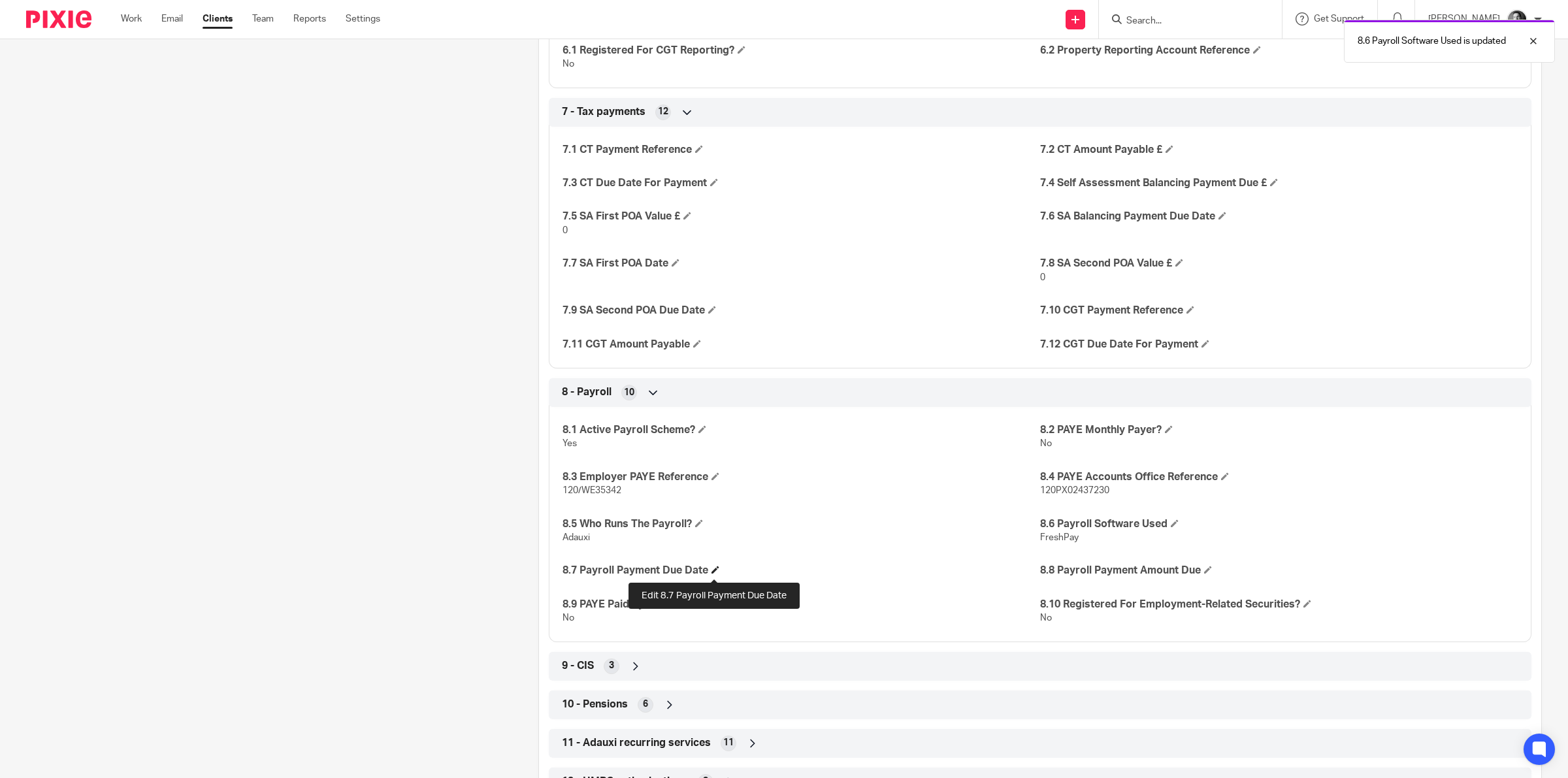
click at [715, 572] on span at bounding box center [715, 570] width 8 height 8
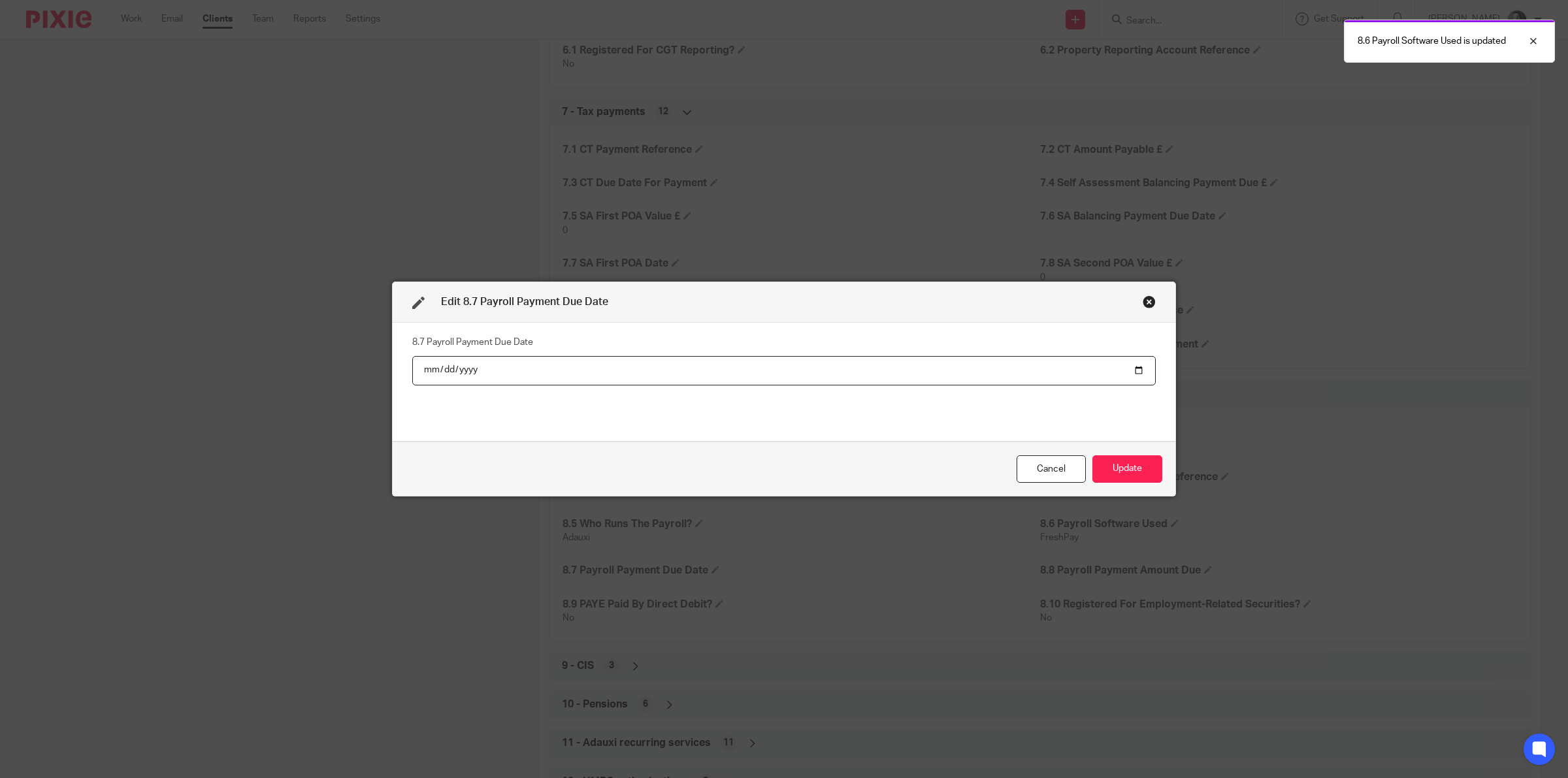
click at [1131, 365] on input "date" at bounding box center [784, 371] width 743 height 29
type input "2025-10-22"
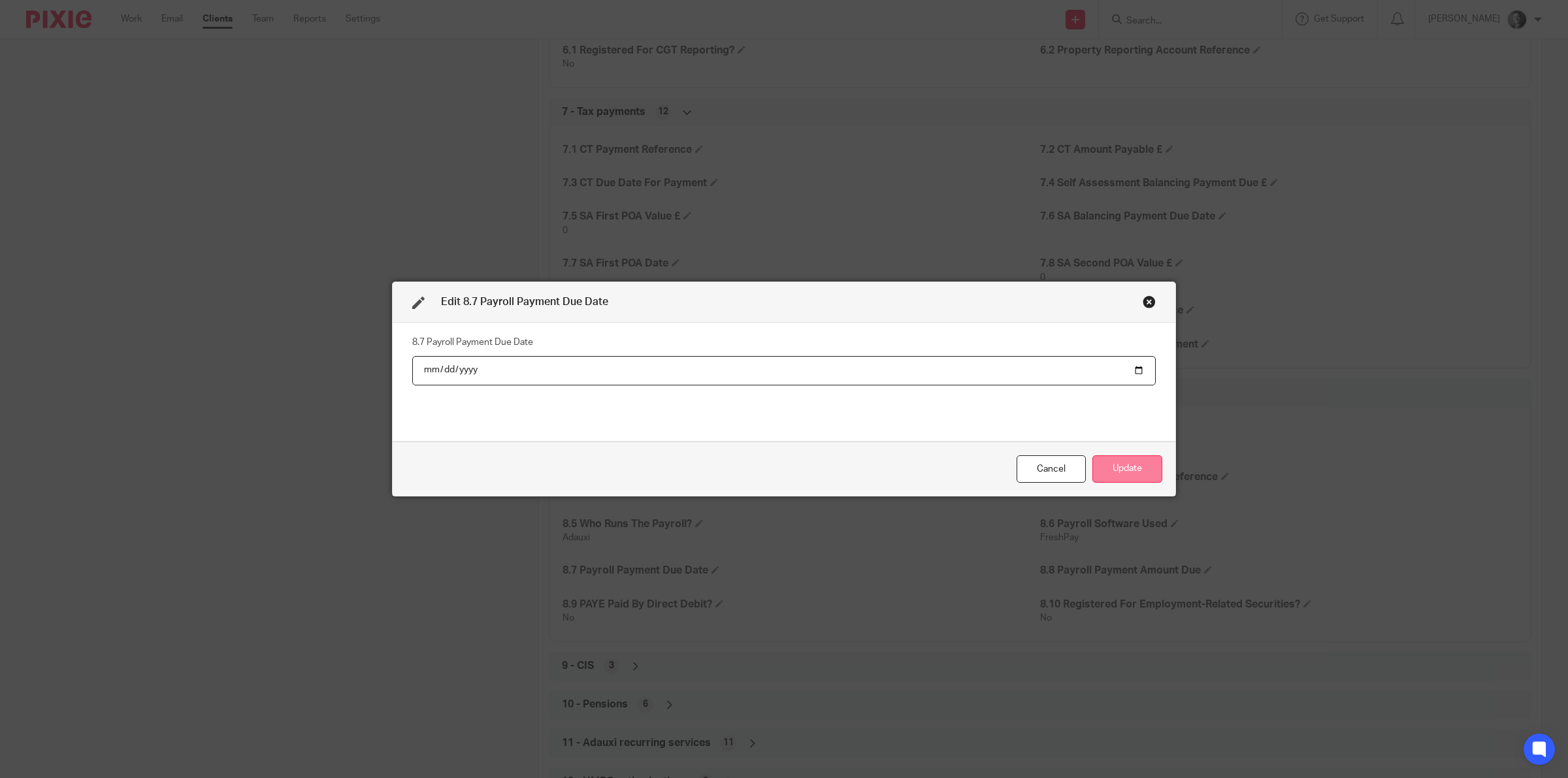
click at [1096, 455] on button "Update" at bounding box center [1127, 469] width 70 height 28
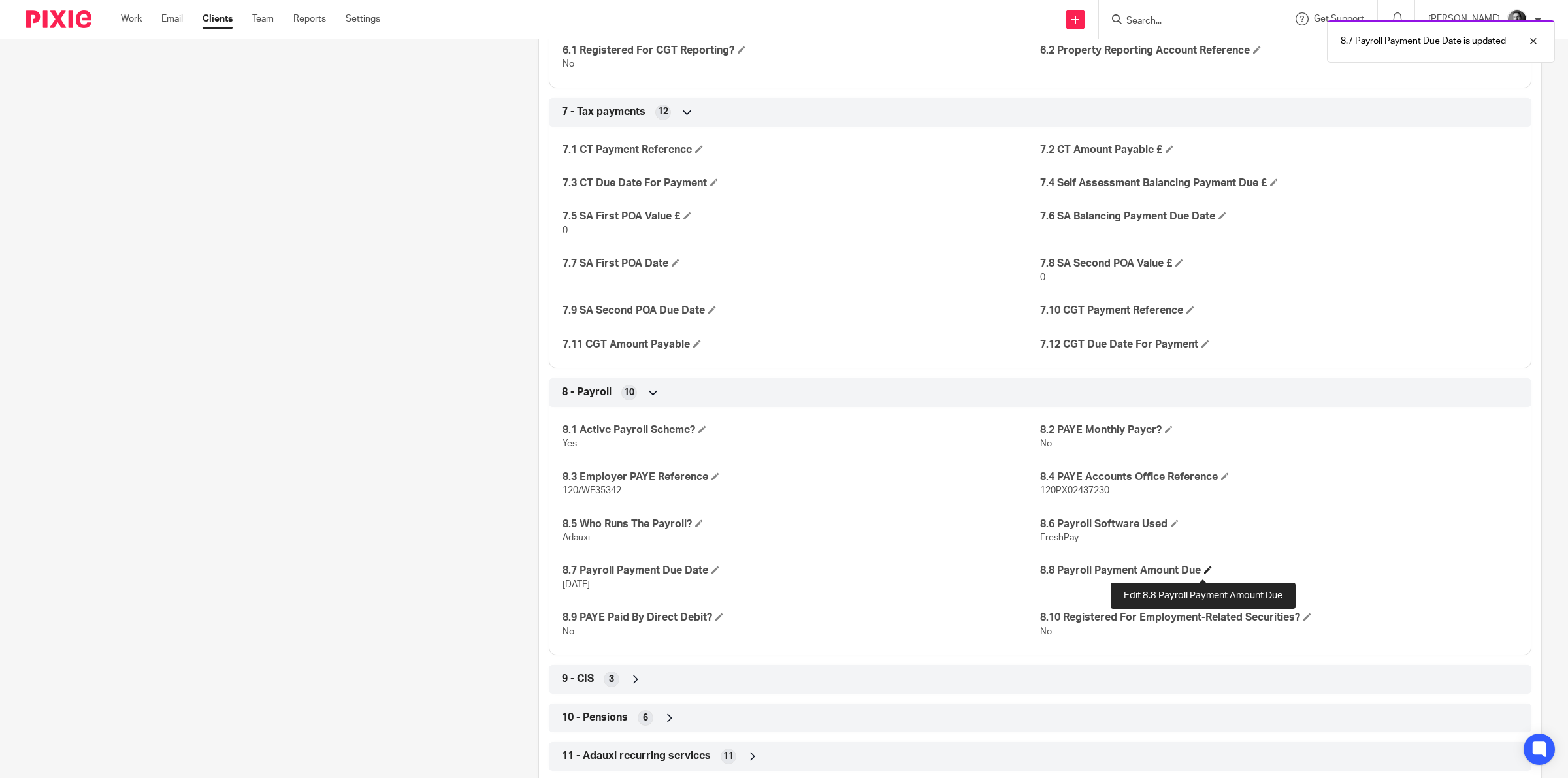
click at [1204, 570] on span at bounding box center [1207, 570] width 8 height 8
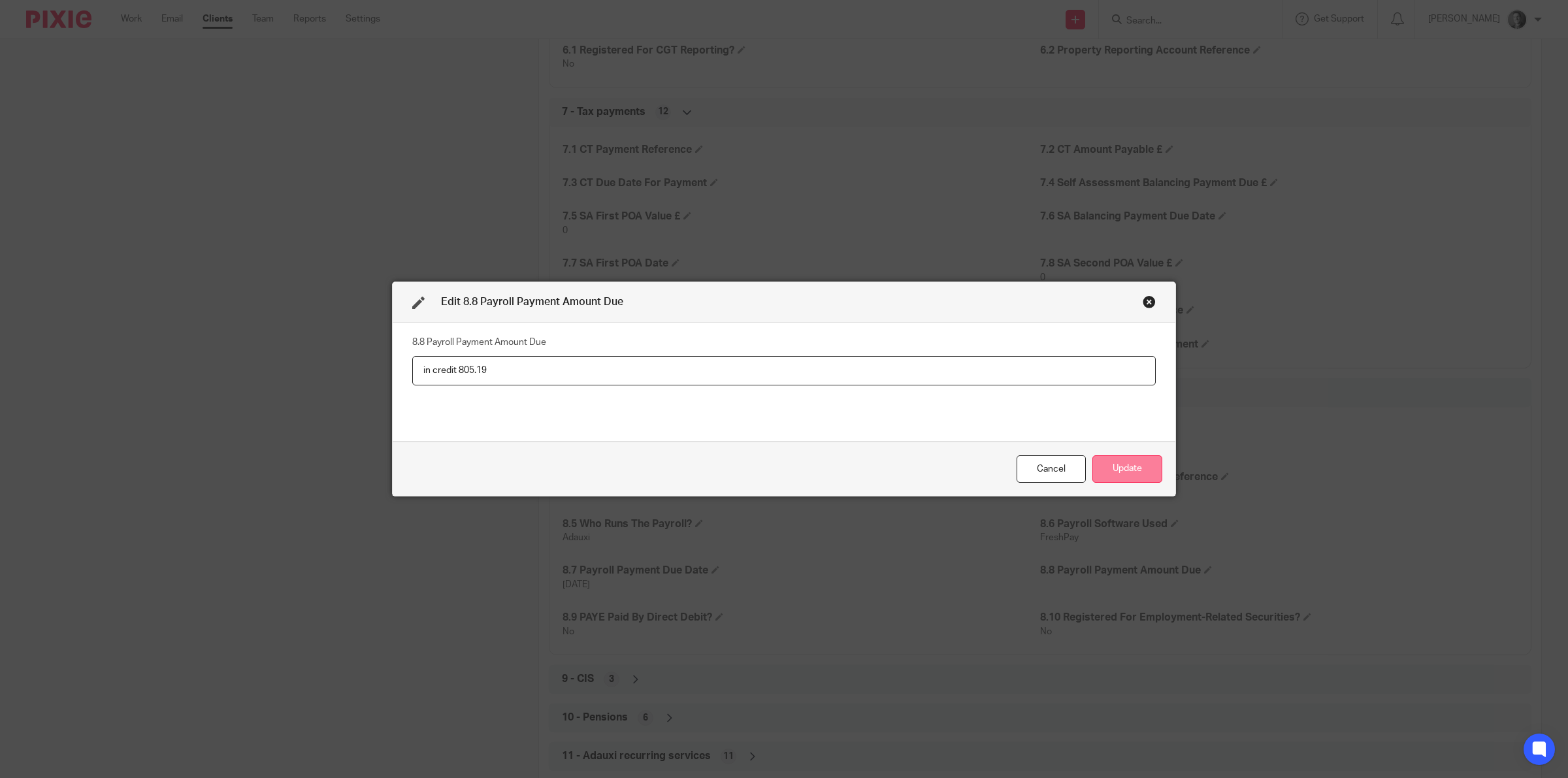
type input "in credit 805.19"
click at [1111, 461] on button "Update" at bounding box center [1127, 469] width 70 height 28
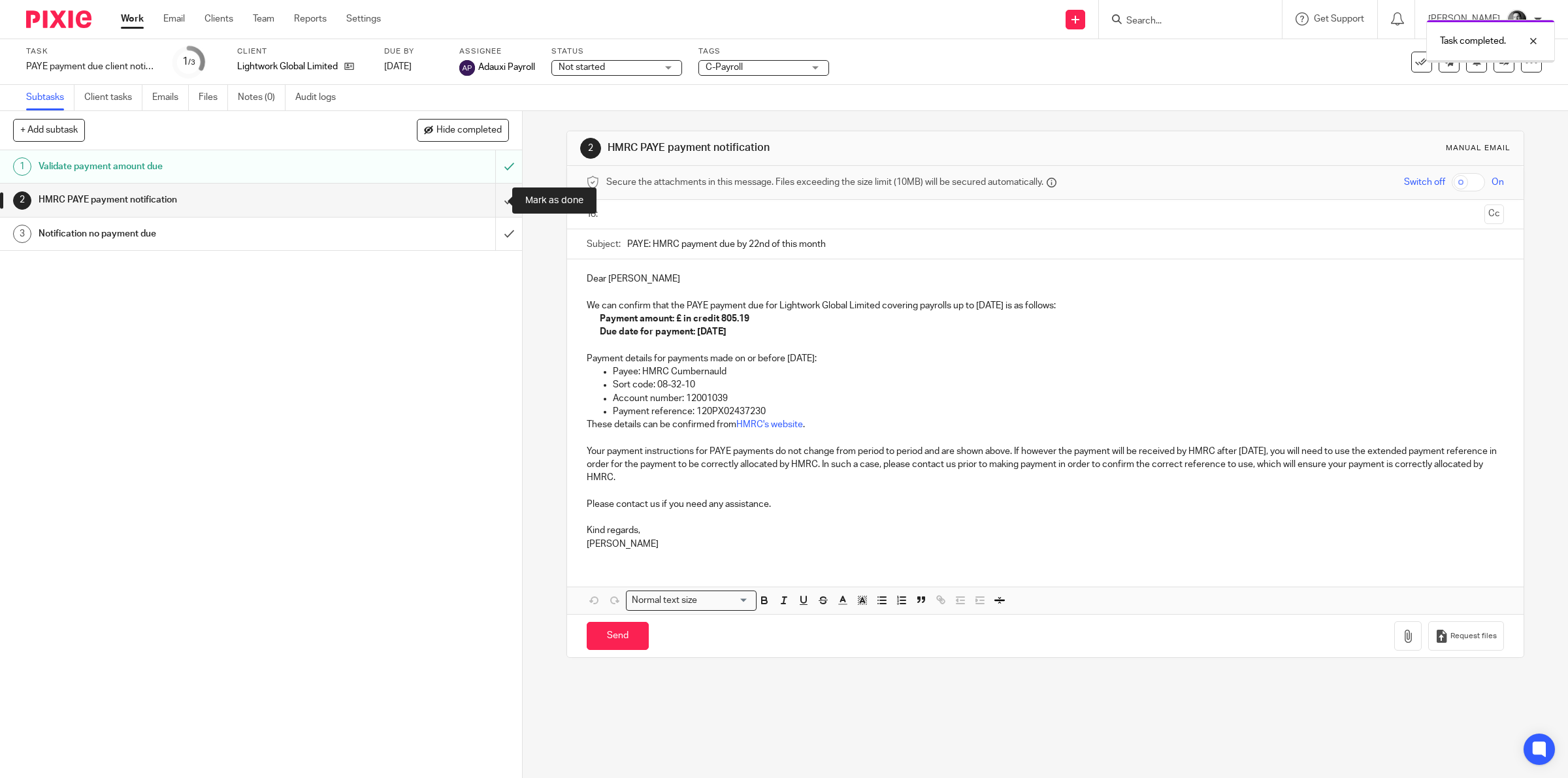
click at [485, 194] on input "submit" at bounding box center [261, 200] width 522 height 33
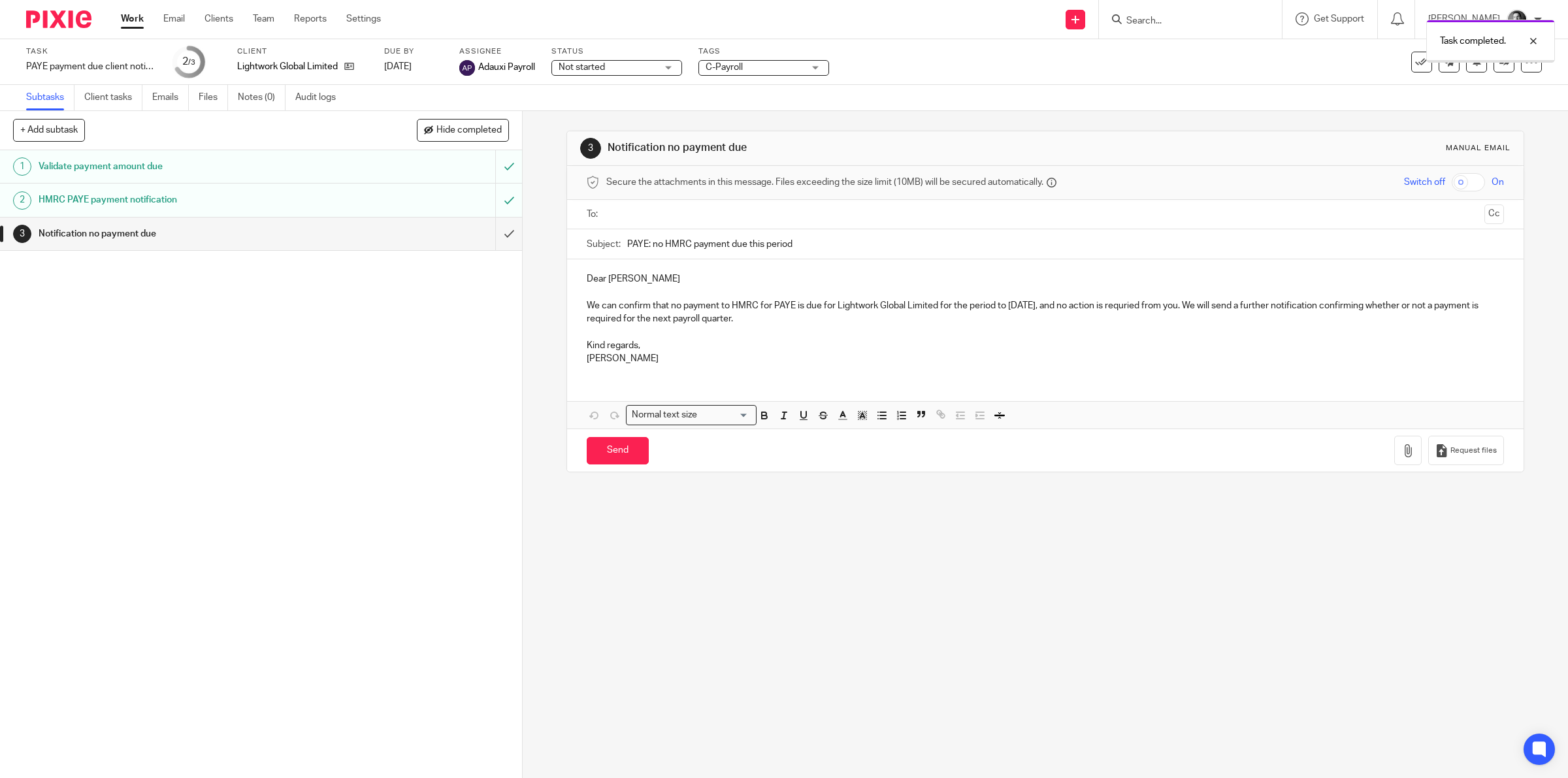
click at [641, 222] on input "text" at bounding box center [1045, 214] width 868 height 15
click at [611, 279] on p "Dear [PERSON_NAME]" at bounding box center [1045, 282] width 918 height 13
click at [1166, 310] on p "We can confirm that no payment to HMRC for PAYE is due for Lightwork Global Lim…" at bounding box center [1045, 315] width 918 height 27
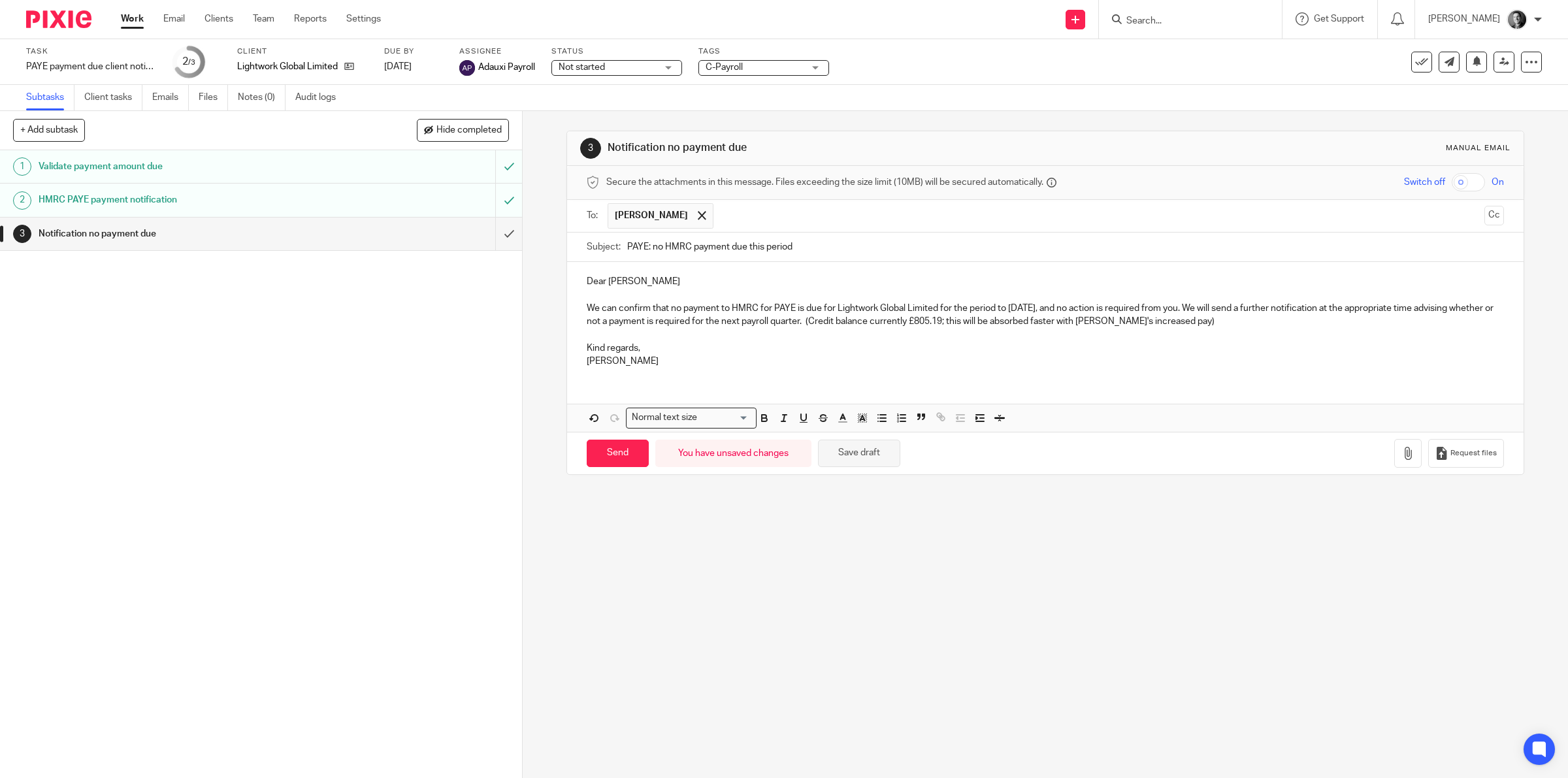
click at [863, 459] on button "Save draft" at bounding box center [859, 454] width 82 height 28
click at [598, 447] on input "Send" at bounding box center [617, 454] width 62 height 28
type input "Sent"
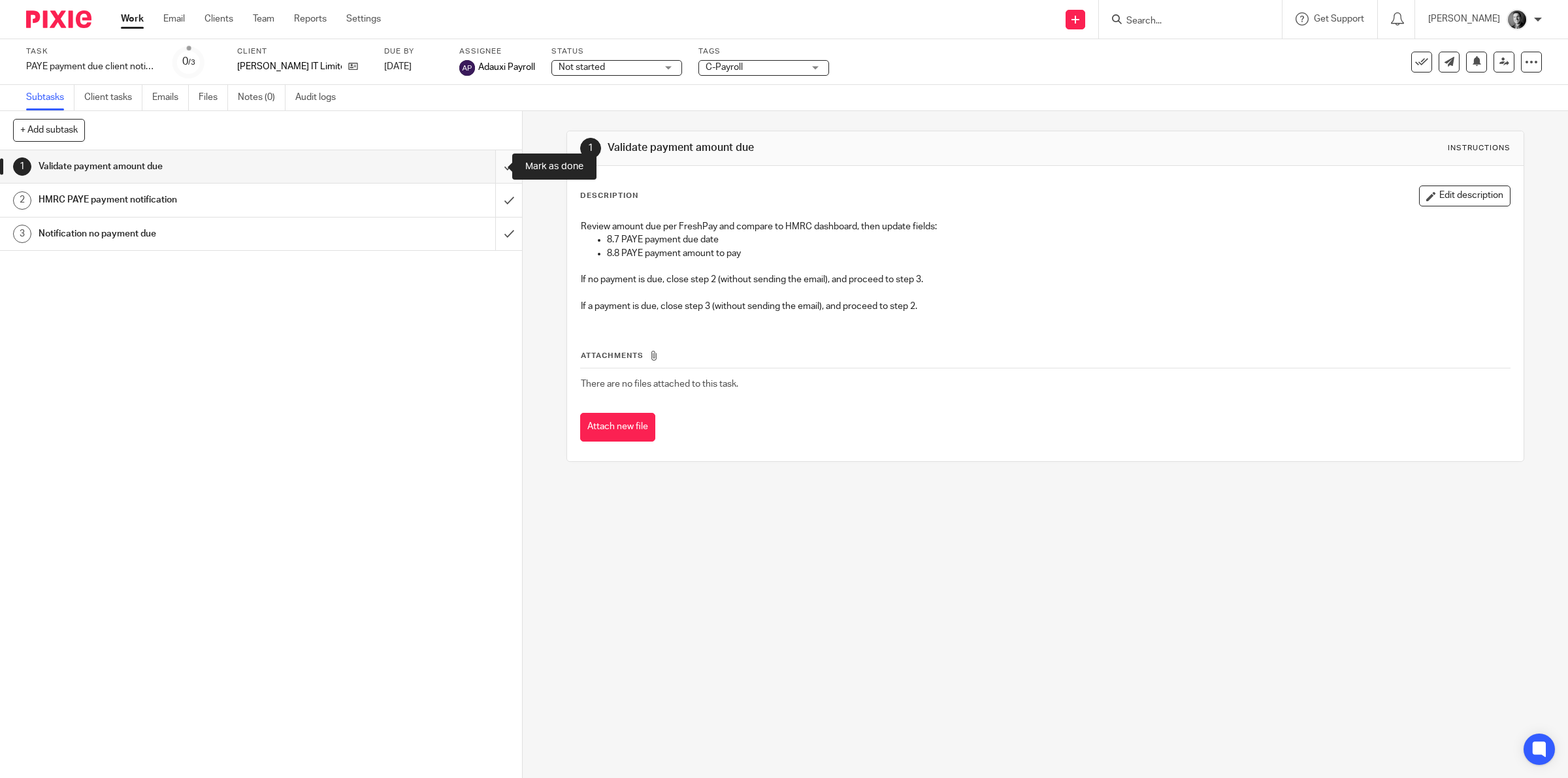
click at [494, 176] on input "submit" at bounding box center [261, 166] width 522 height 33
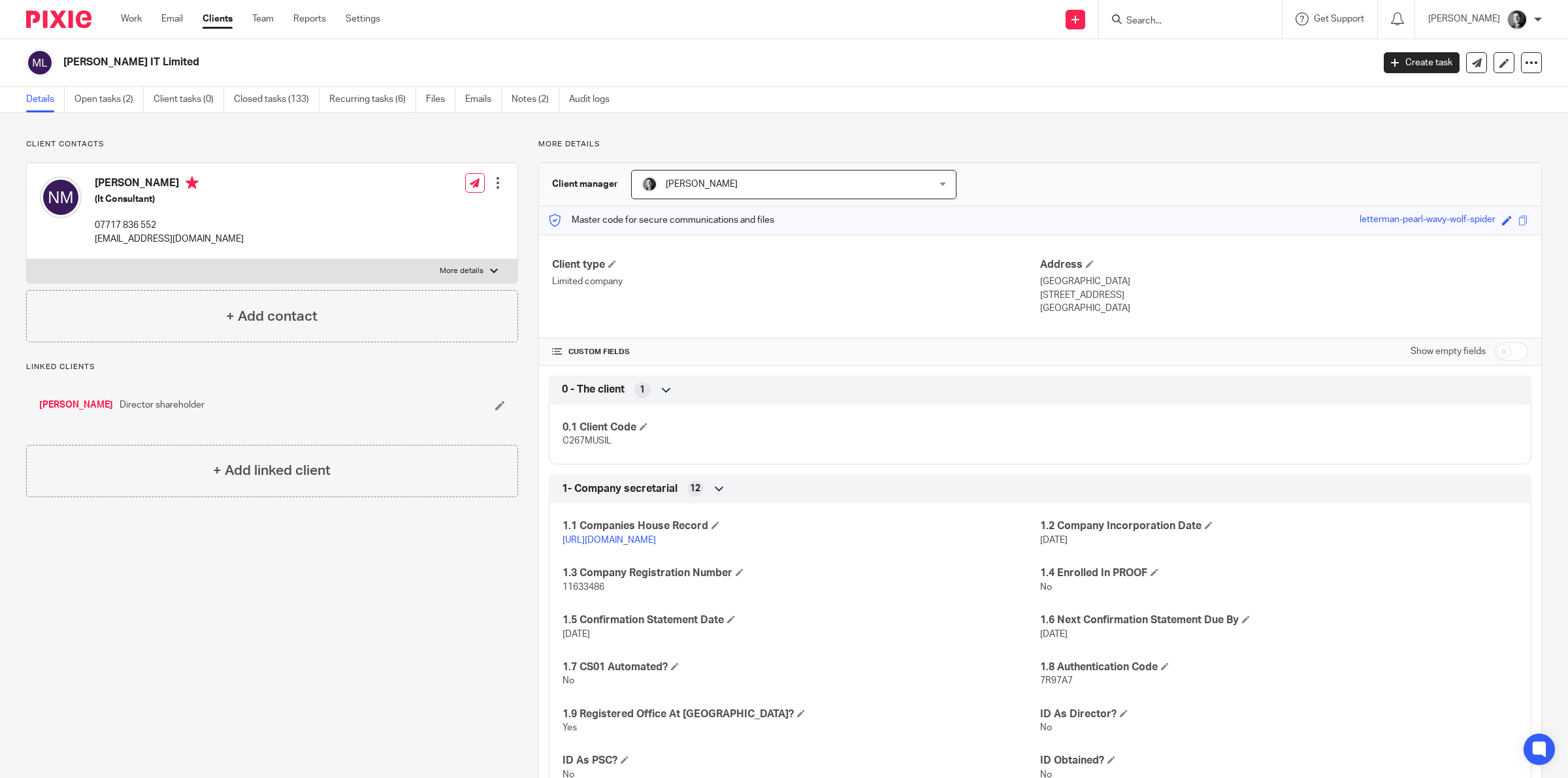
click at [1508, 354] on input "checkbox" at bounding box center [1511, 351] width 33 height 18
checkbox input "true"
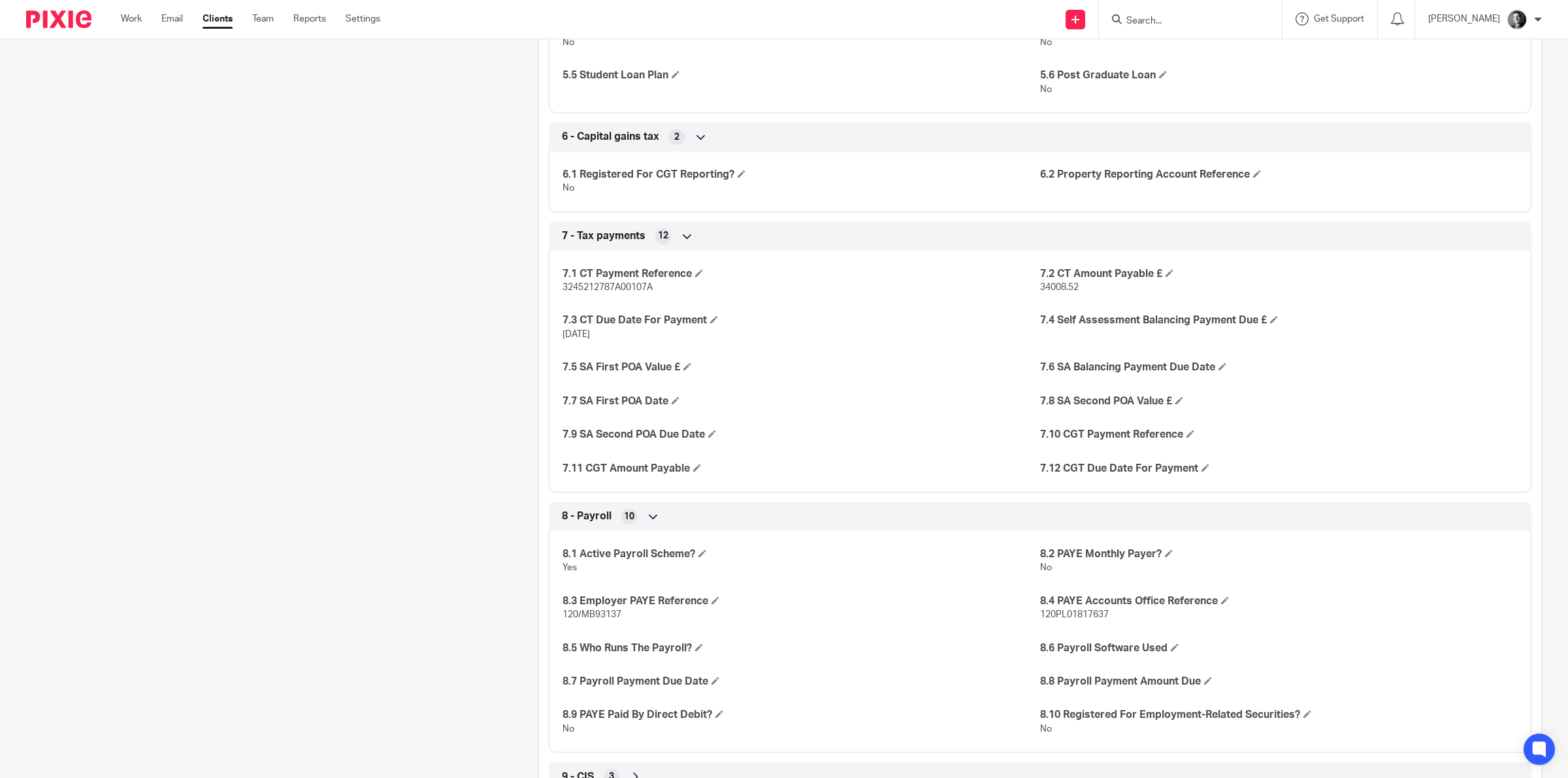
scroll to position [1960, 0]
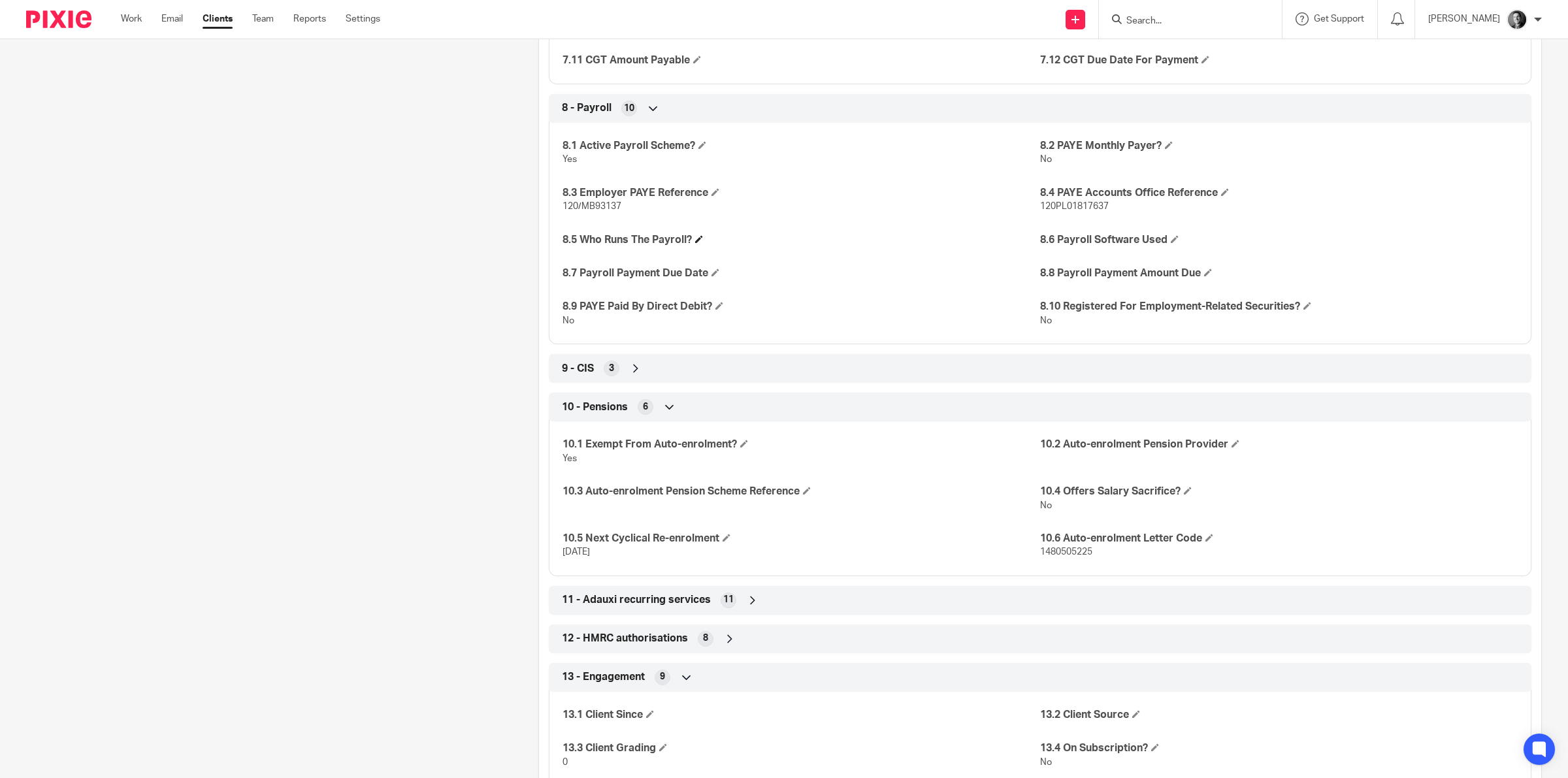
click at [693, 239] on h4 "8.5 Who Runs The Payroll?" at bounding box center [801, 240] width 478 height 14
click at [699, 238] on span at bounding box center [698, 239] width 8 height 8
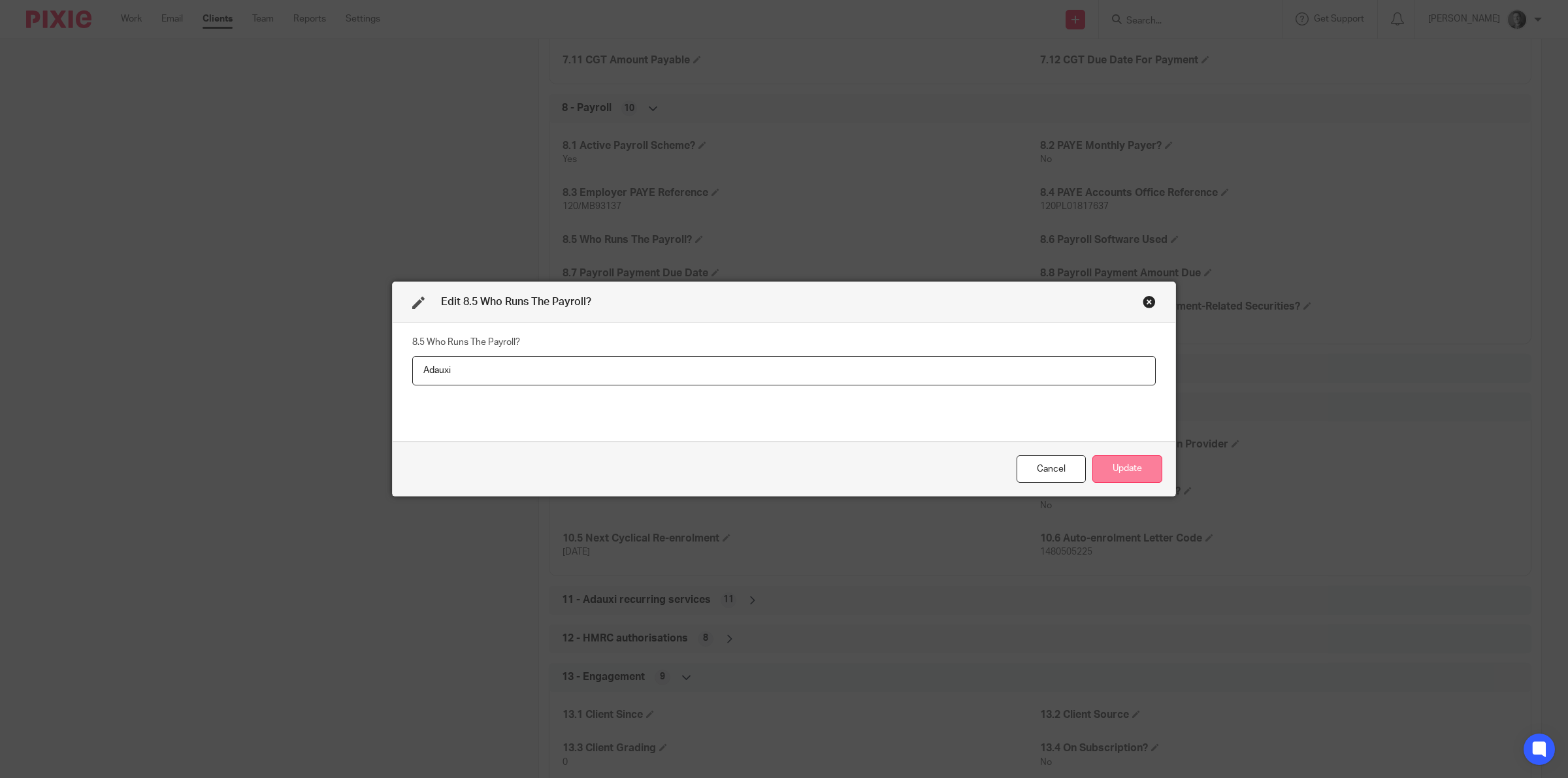
type input "Adauxi"
click at [1109, 468] on button "Update" at bounding box center [1127, 469] width 70 height 28
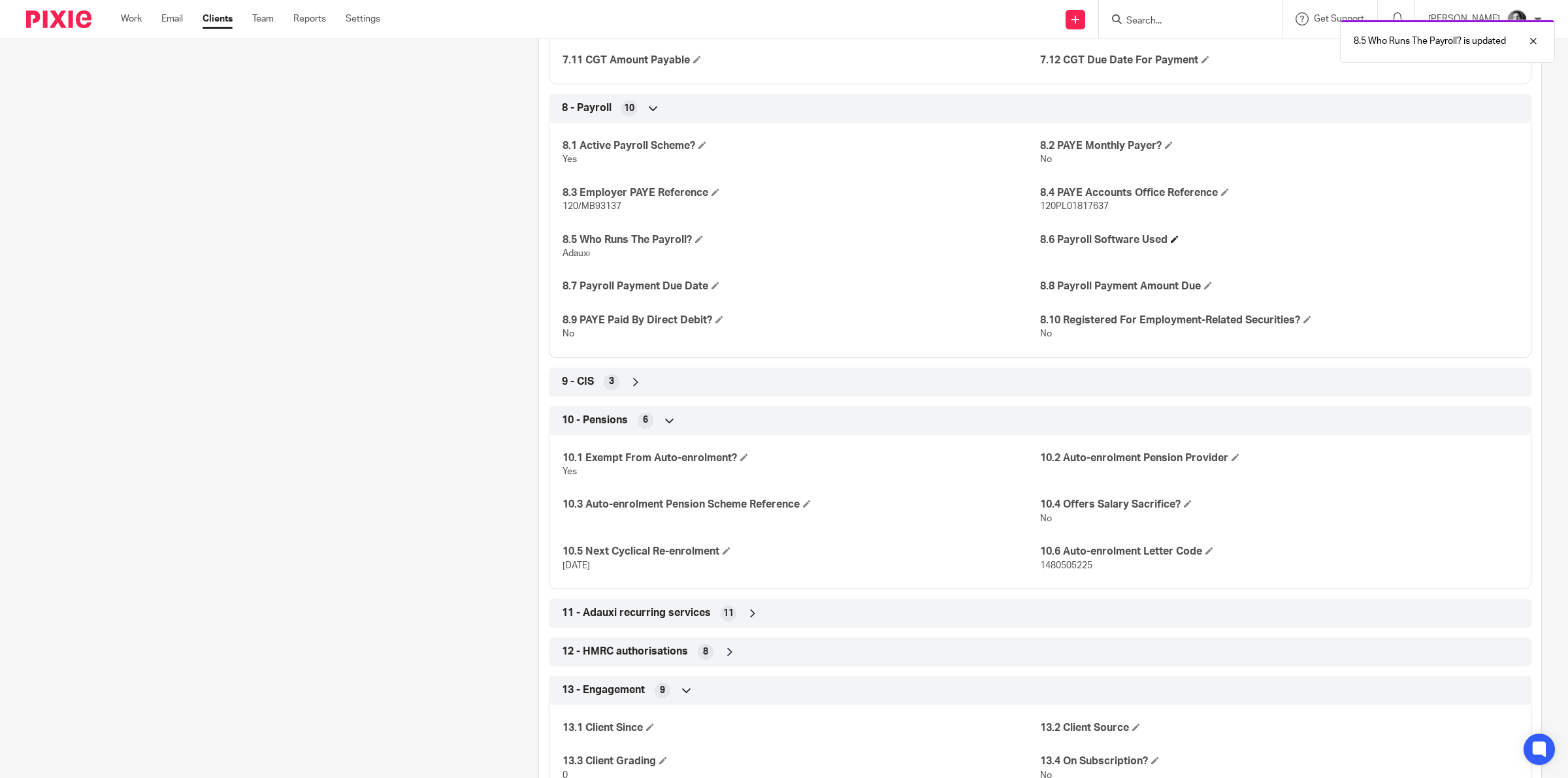
click at [1173, 239] on h4 "8.6 Payroll Software Used" at bounding box center [1279, 240] width 478 height 14
click at [1170, 242] on span at bounding box center [1174, 239] width 8 height 8
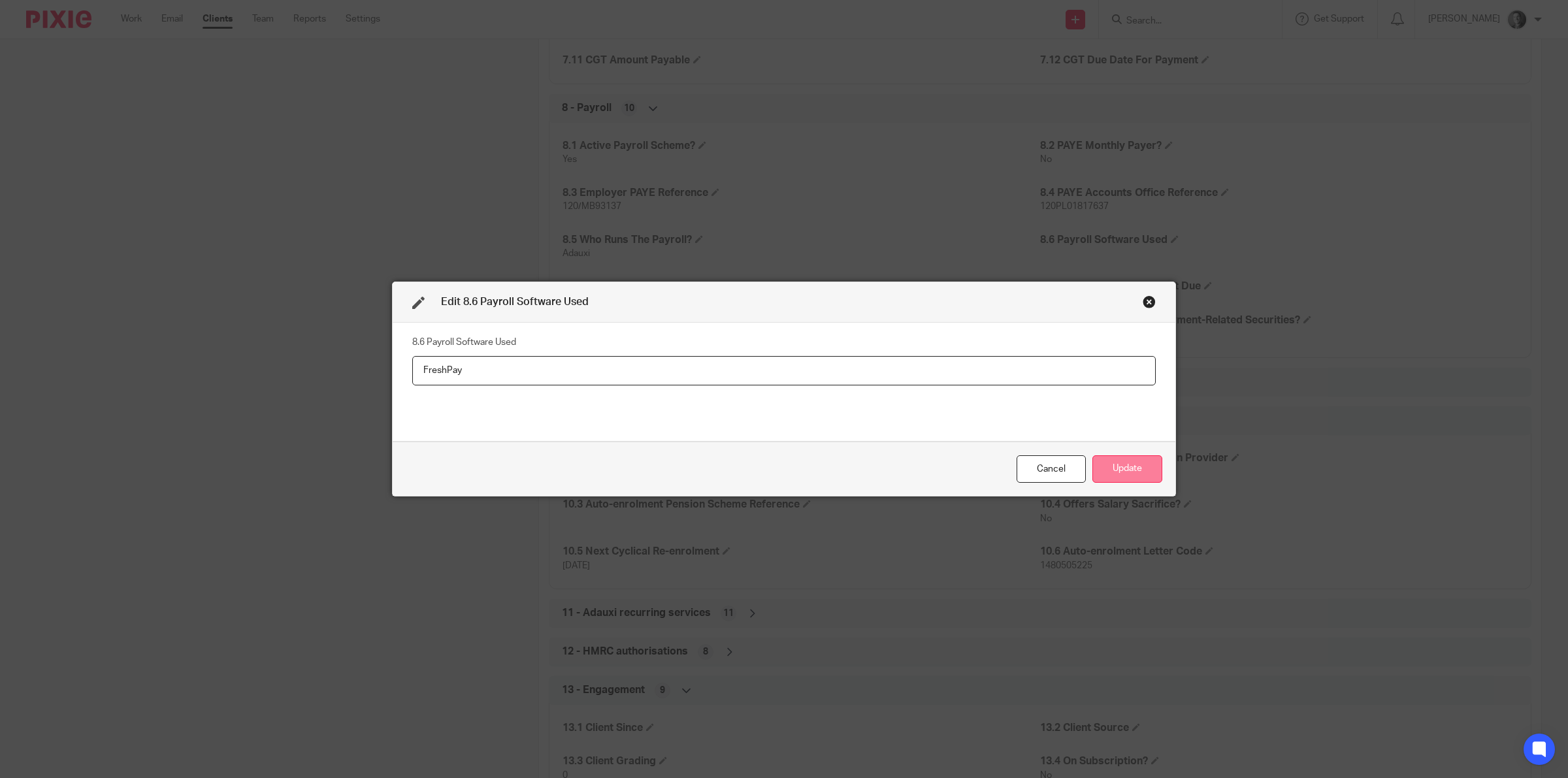
type input "FreshPay"
click at [1129, 469] on button "Update" at bounding box center [1127, 469] width 70 height 28
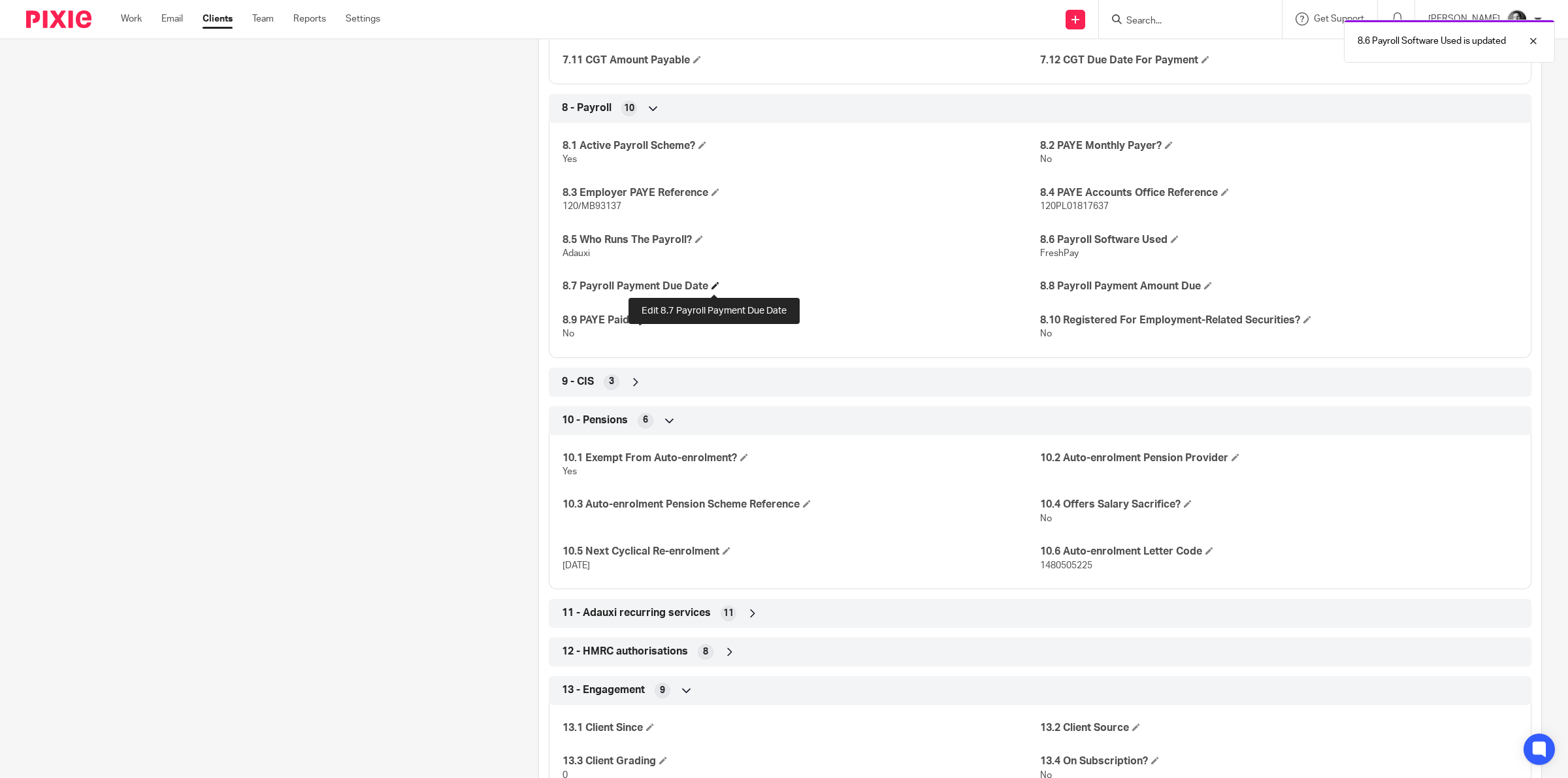
click at [714, 289] on span at bounding box center [715, 285] width 8 height 8
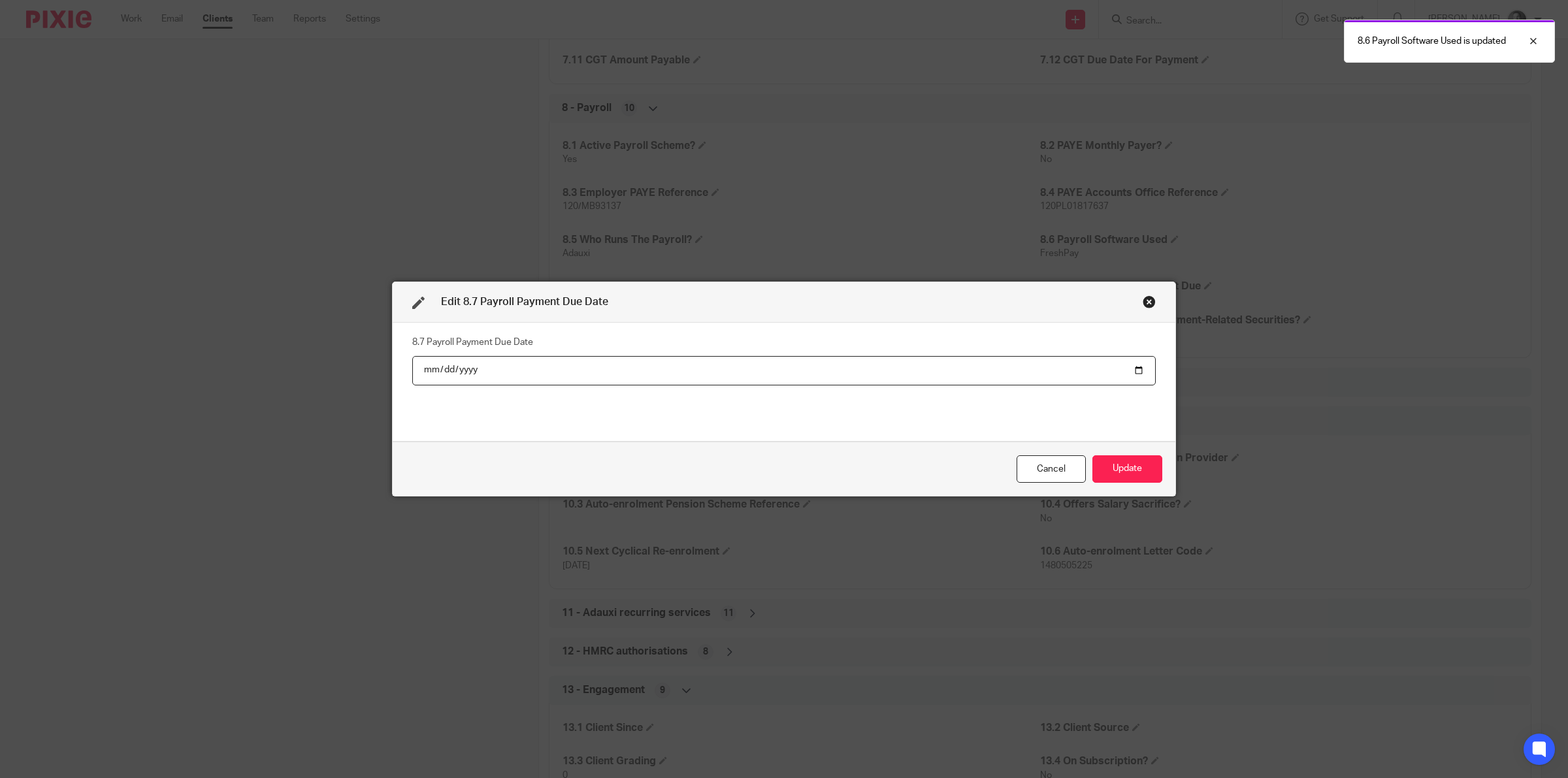
click at [1132, 366] on input "date" at bounding box center [784, 371] width 743 height 29
type input "2025-10-22"
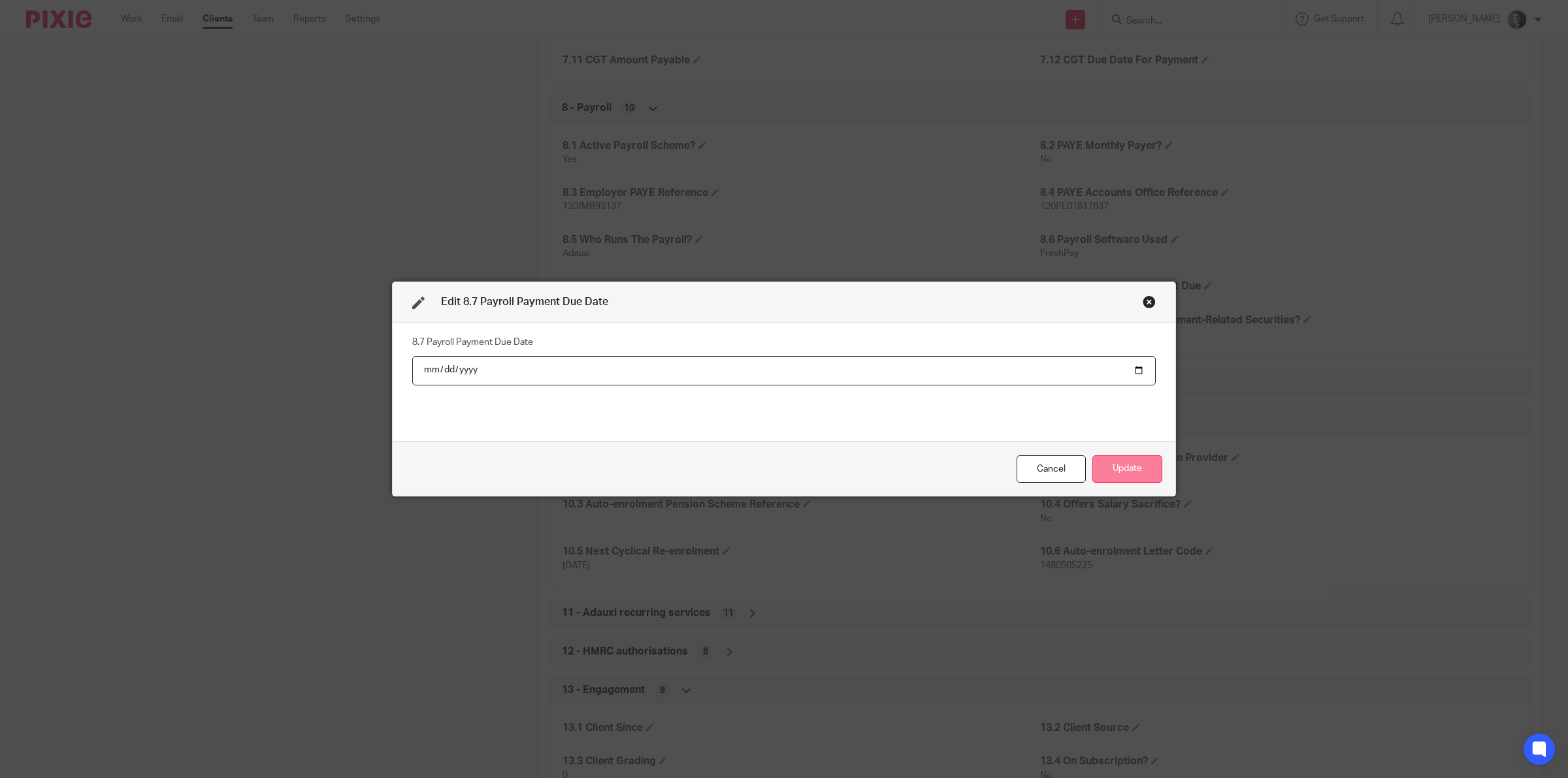
click at [1098, 462] on button "Update" at bounding box center [1127, 469] width 70 height 28
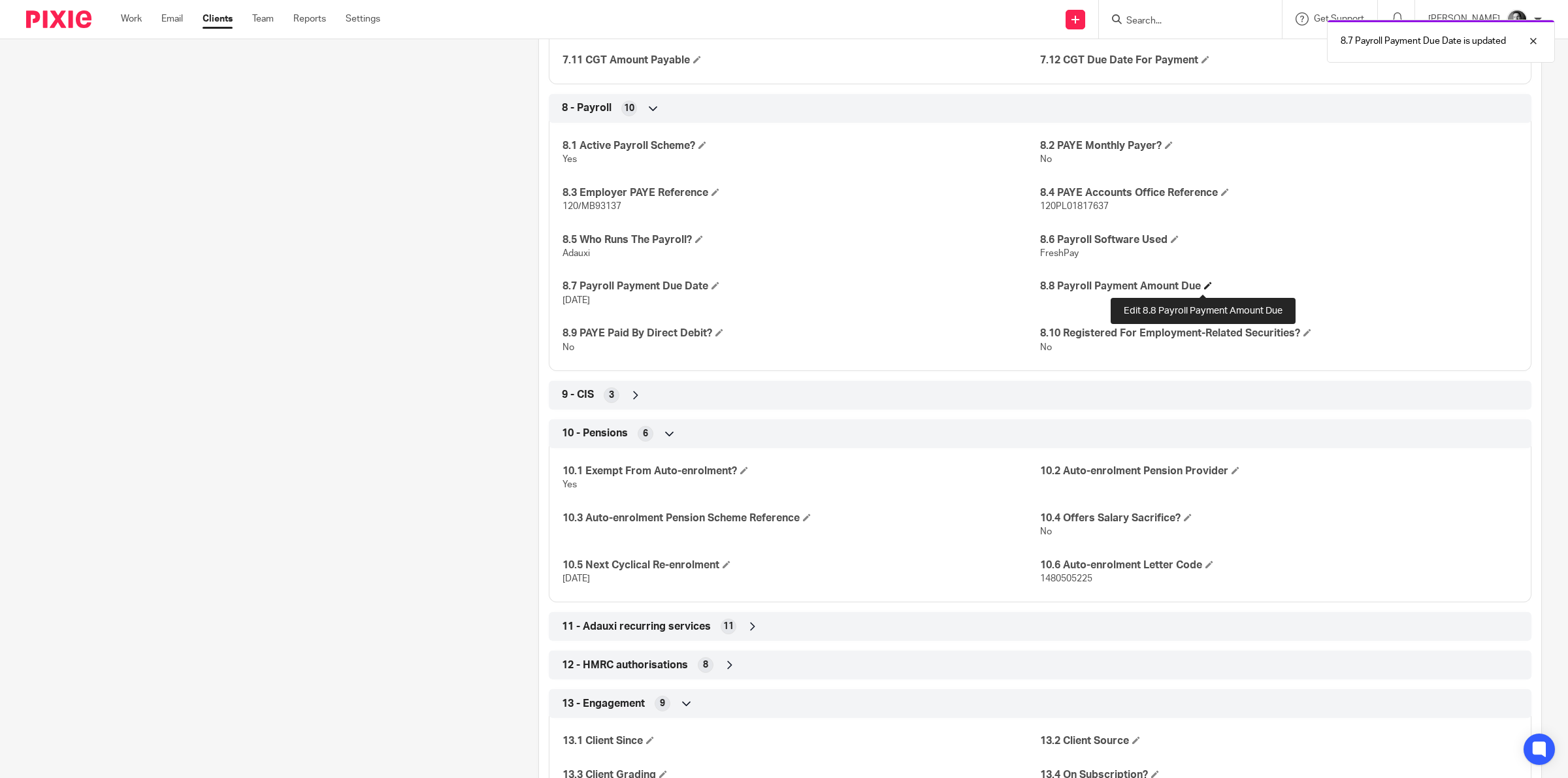
click at [1204, 287] on span at bounding box center [1207, 285] width 8 height 8
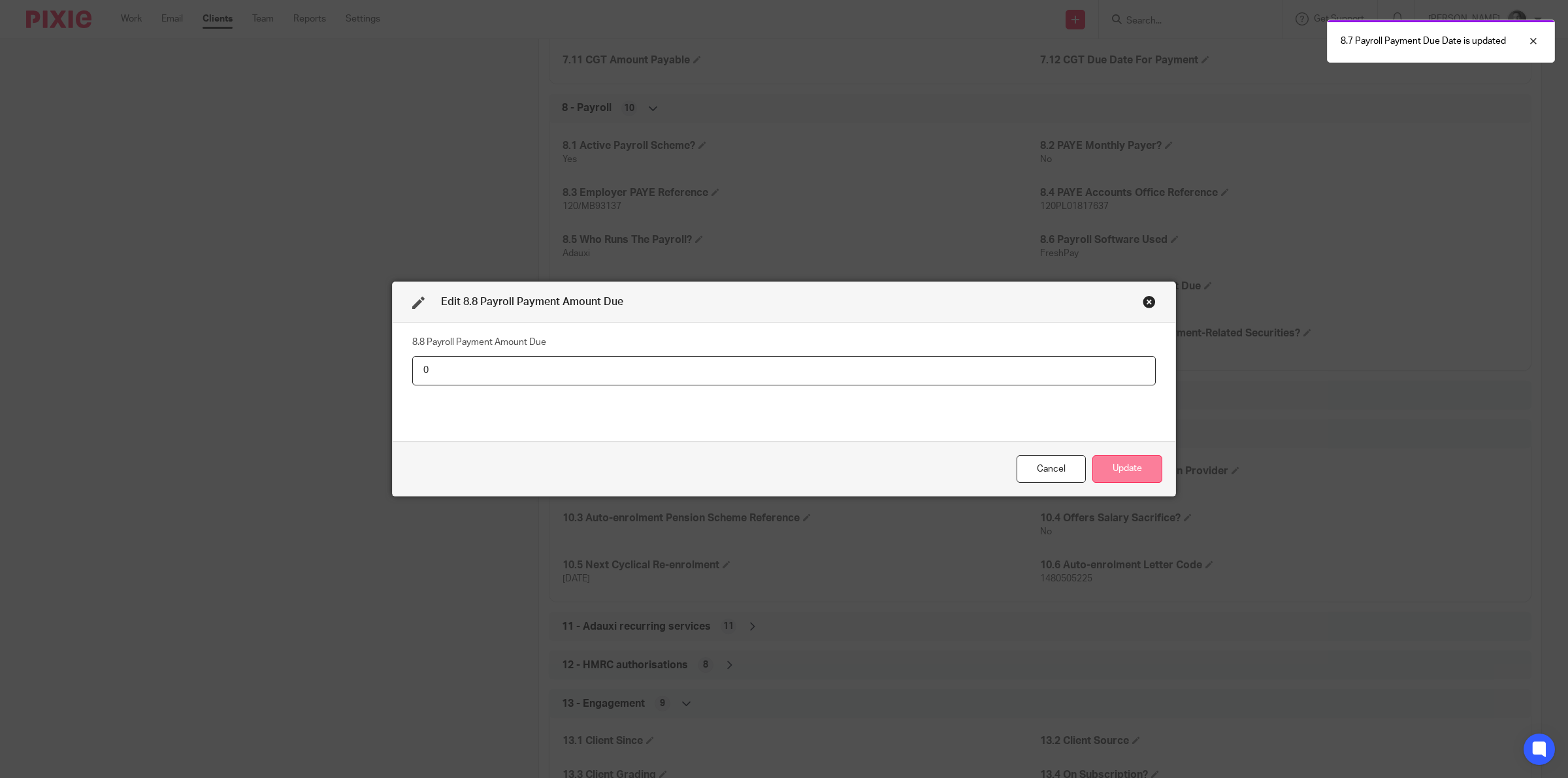
type input "0"
click at [1099, 461] on button "Update" at bounding box center [1127, 469] width 70 height 28
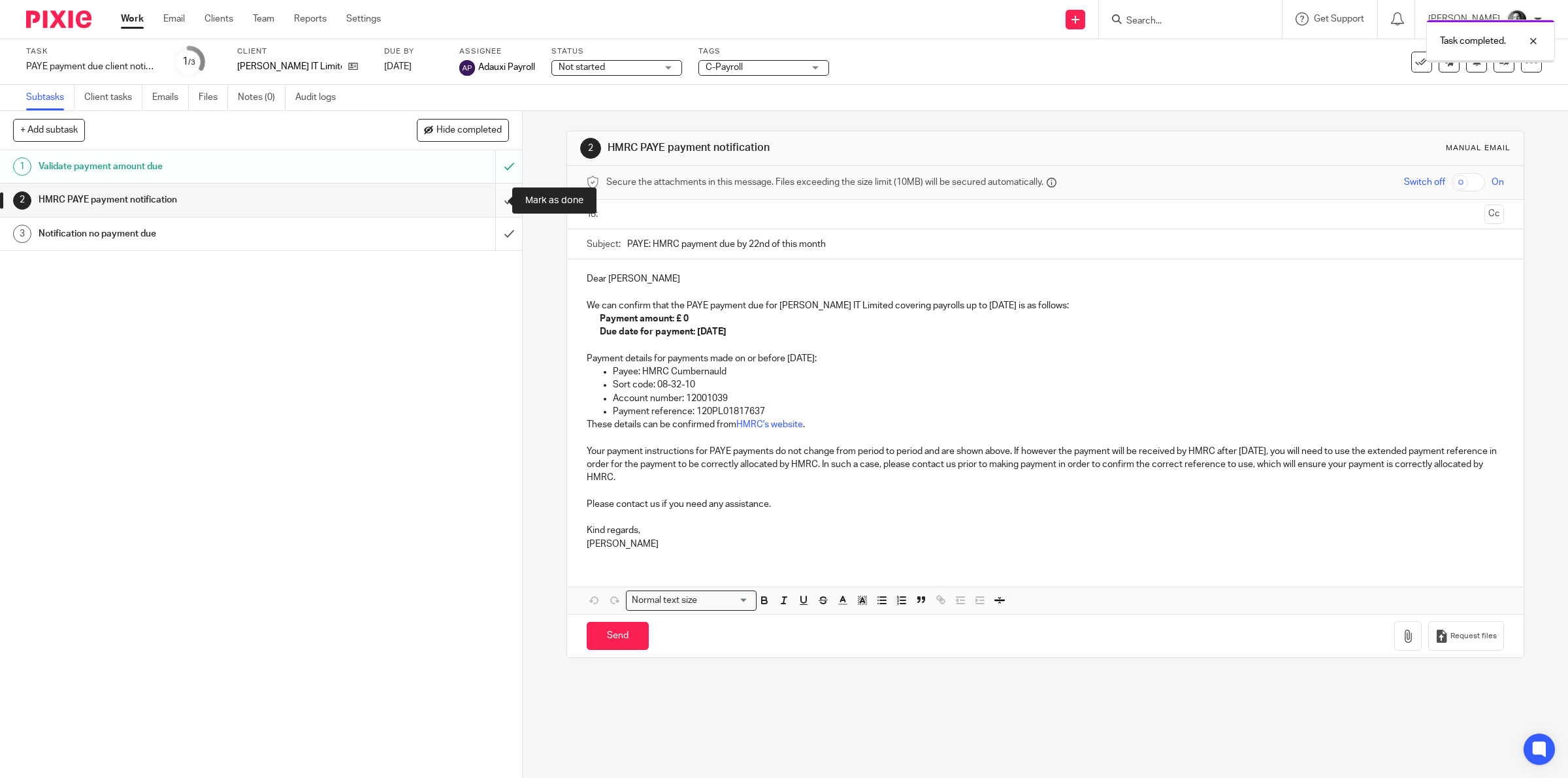
click at [491, 201] on input "submit" at bounding box center [261, 200] width 522 height 33
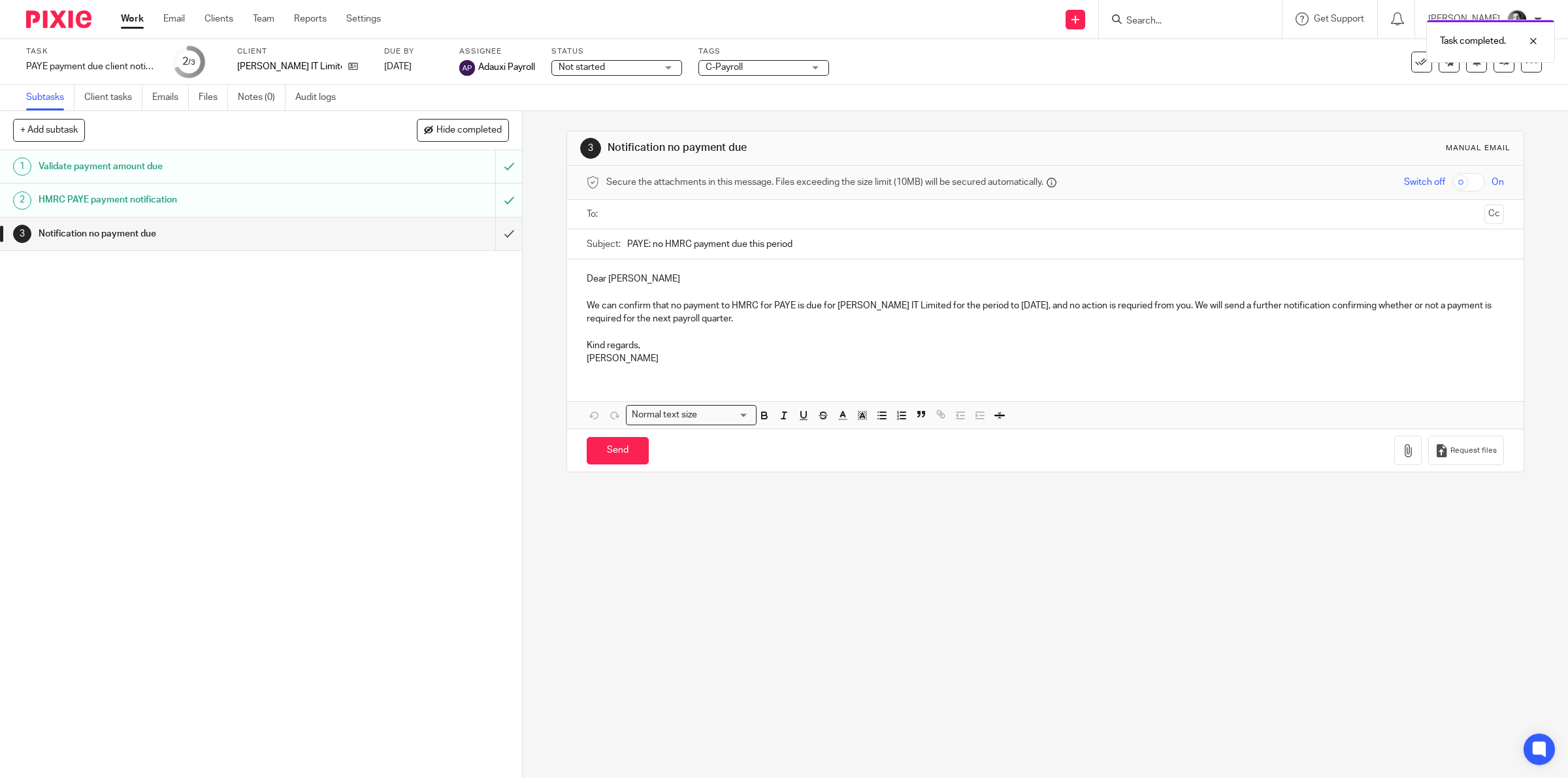
click at [611, 217] on input "text" at bounding box center [1045, 214] width 868 height 15
click at [1136, 310] on p "We can confirm that no payment to HMRC for PAYE is due for [PERSON_NAME] IT Lim…" at bounding box center [1045, 315] width 918 height 27
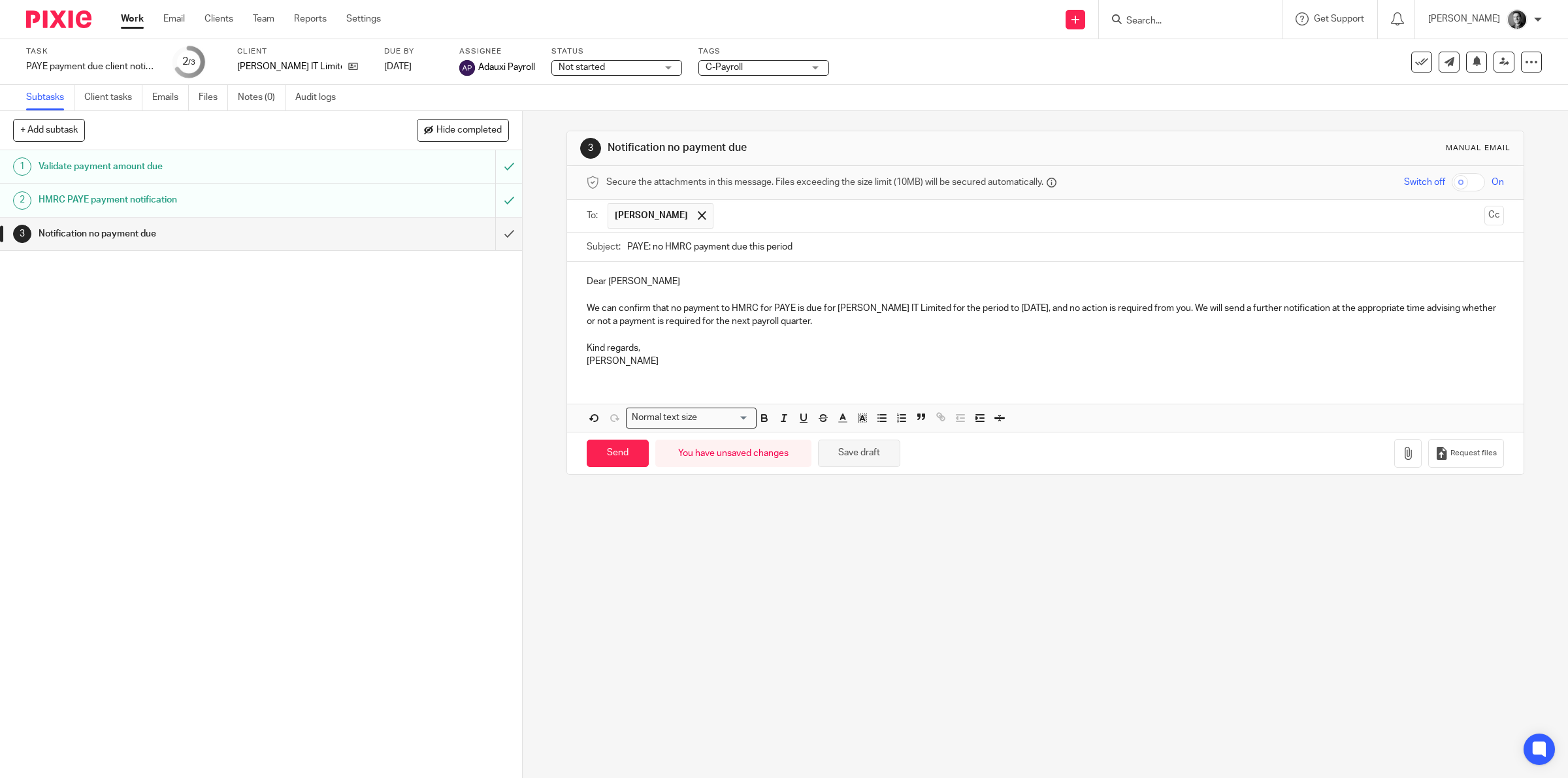
click at [865, 462] on button "Save draft" at bounding box center [859, 454] width 82 height 28
click at [602, 446] on input "Send" at bounding box center [617, 454] width 62 height 28
type input "Sent"
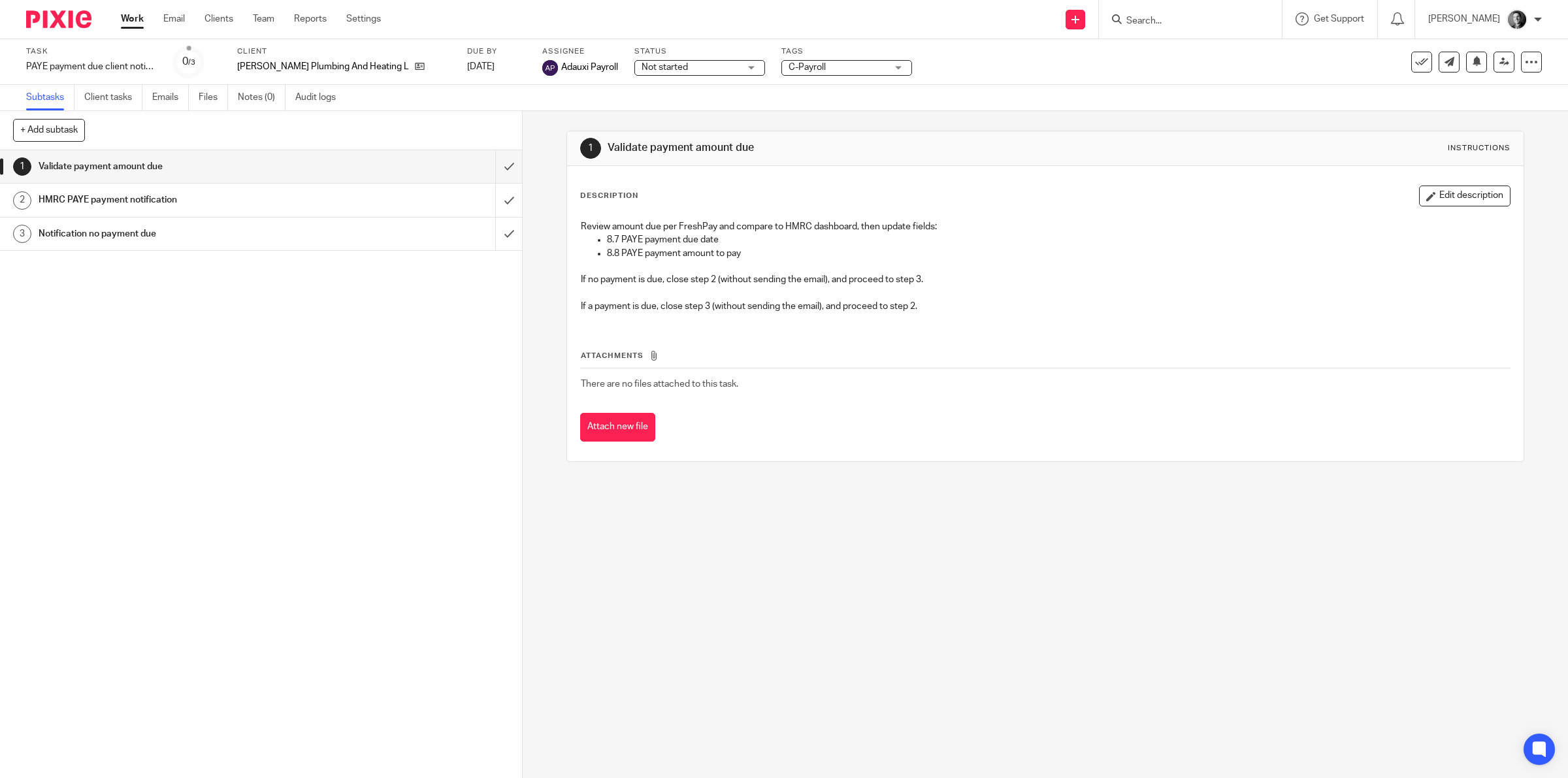
drag, startPoint x: 404, startPoint y: 66, endPoint x: 427, endPoint y: 74, distance: 24.4
click at [427, 74] on div "Client Philip Smith Plumbing And Heating Limited" at bounding box center [343, 62] width 213 height 31
click at [492, 172] on input "submit" at bounding box center [261, 166] width 522 height 33
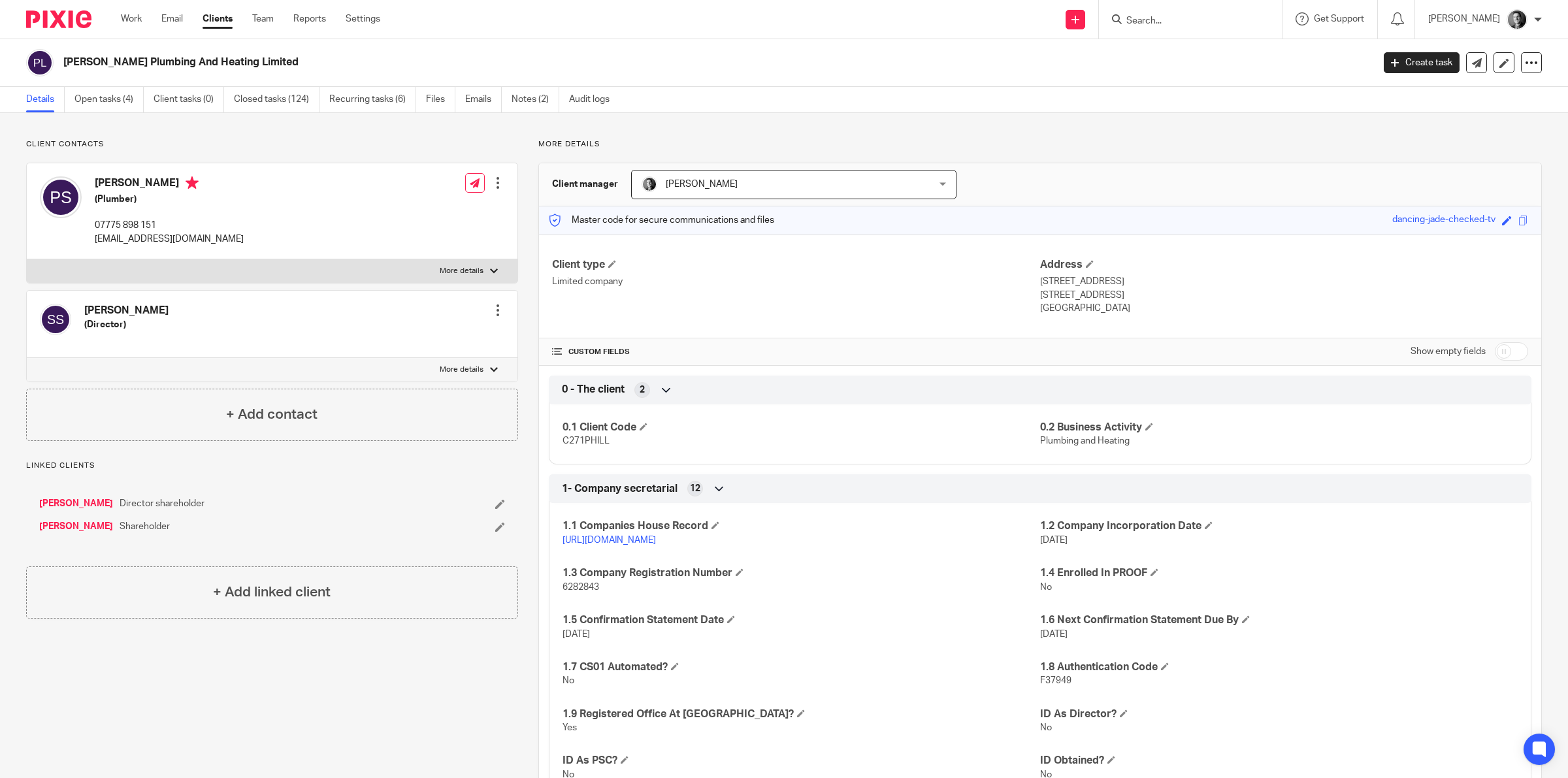
click at [1501, 353] on input "checkbox" at bounding box center [1511, 351] width 33 height 18
checkbox input "true"
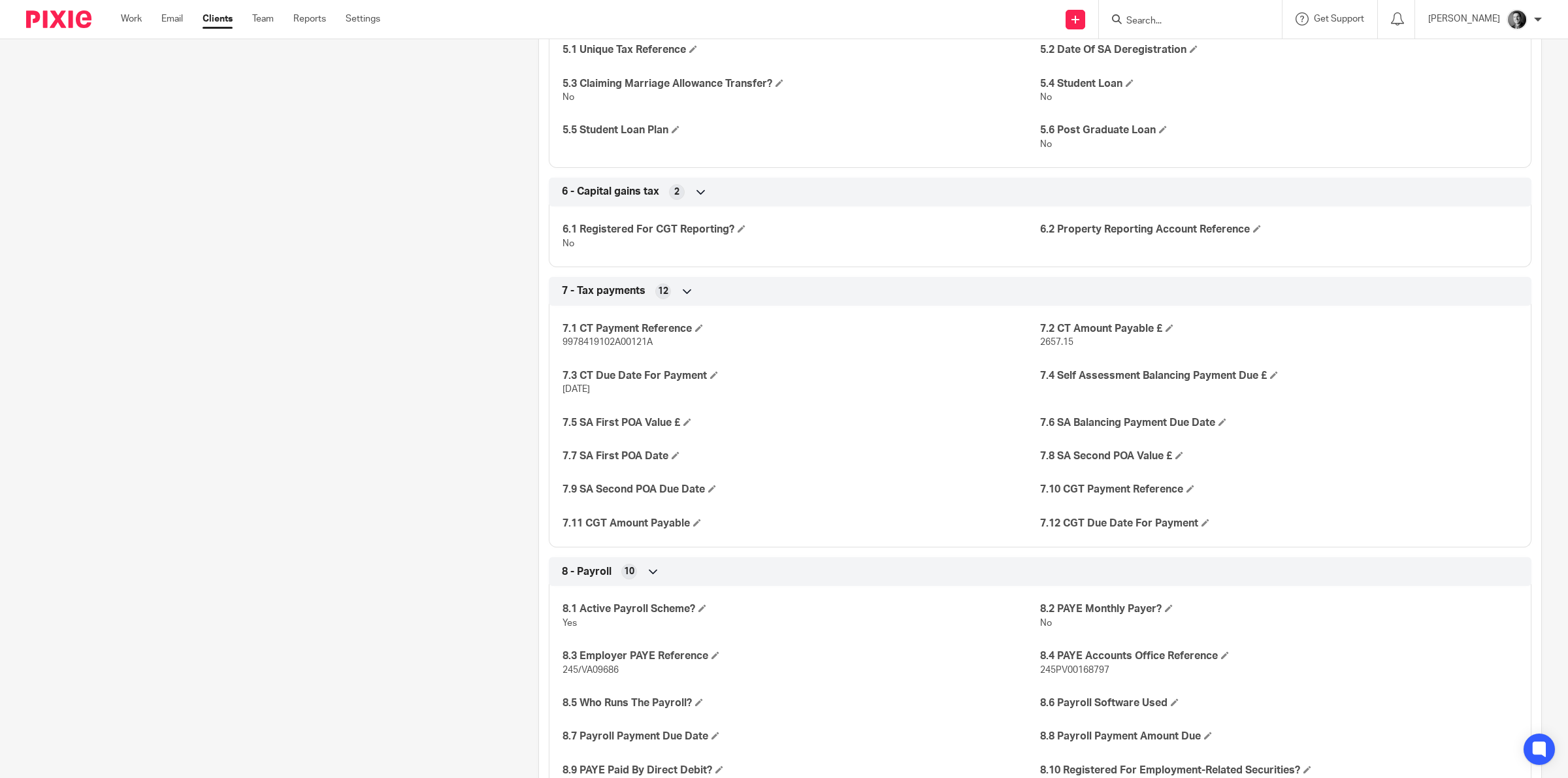
scroll to position [1796, 0]
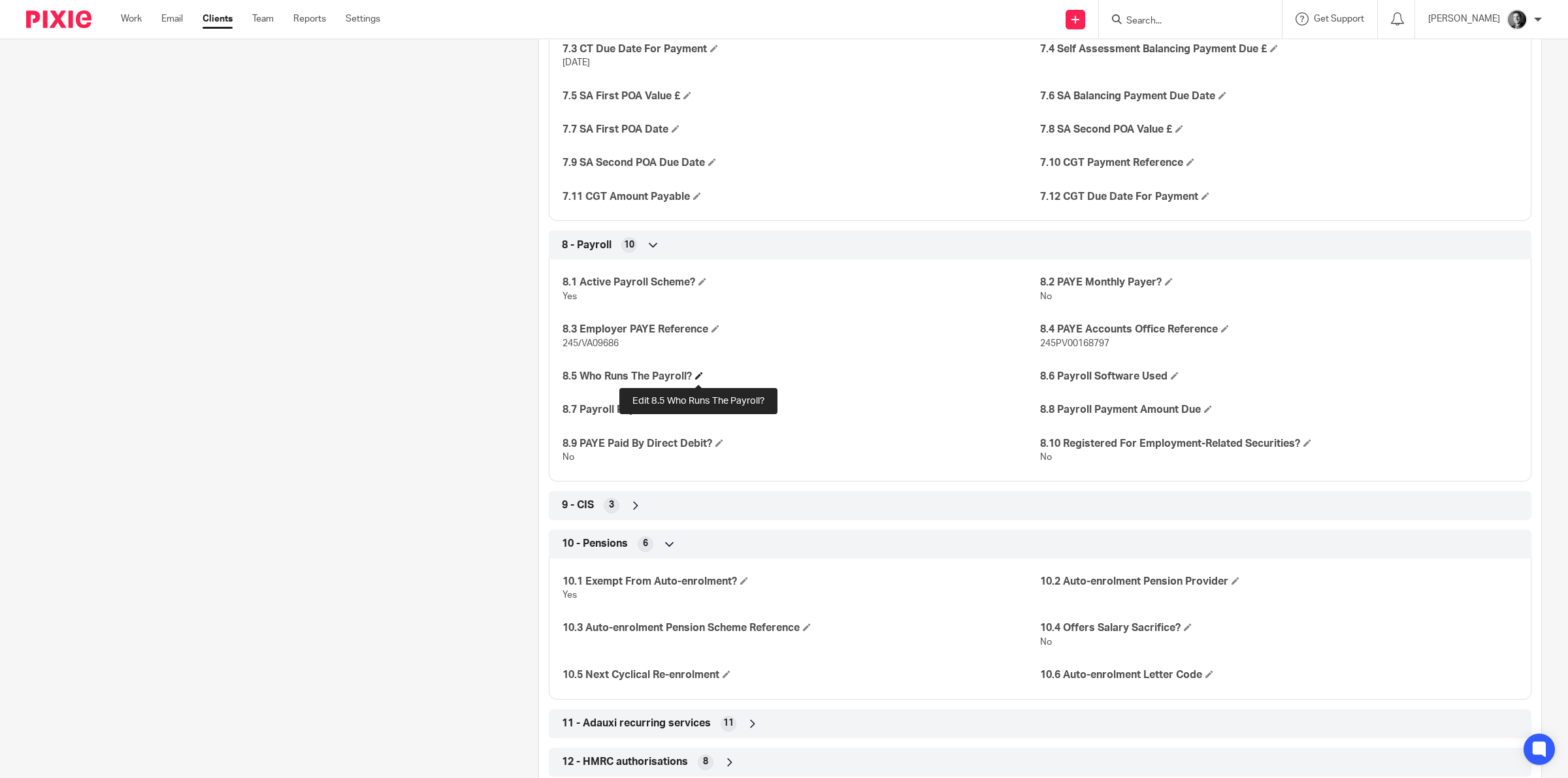
click at [700, 378] on span at bounding box center [698, 375] width 8 height 8
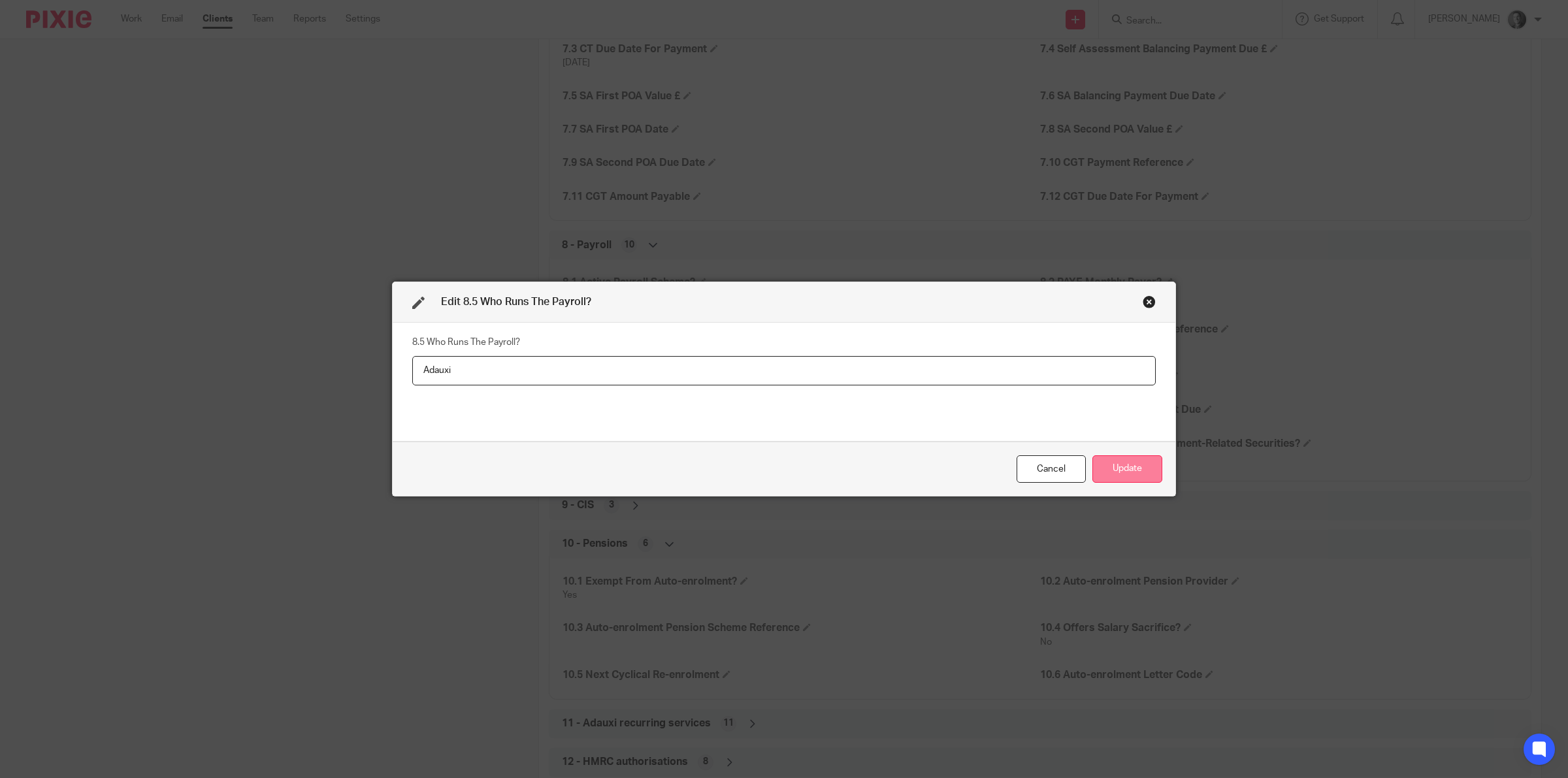
type input "Adauxi"
click at [1148, 468] on button "Update" at bounding box center [1127, 469] width 70 height 28
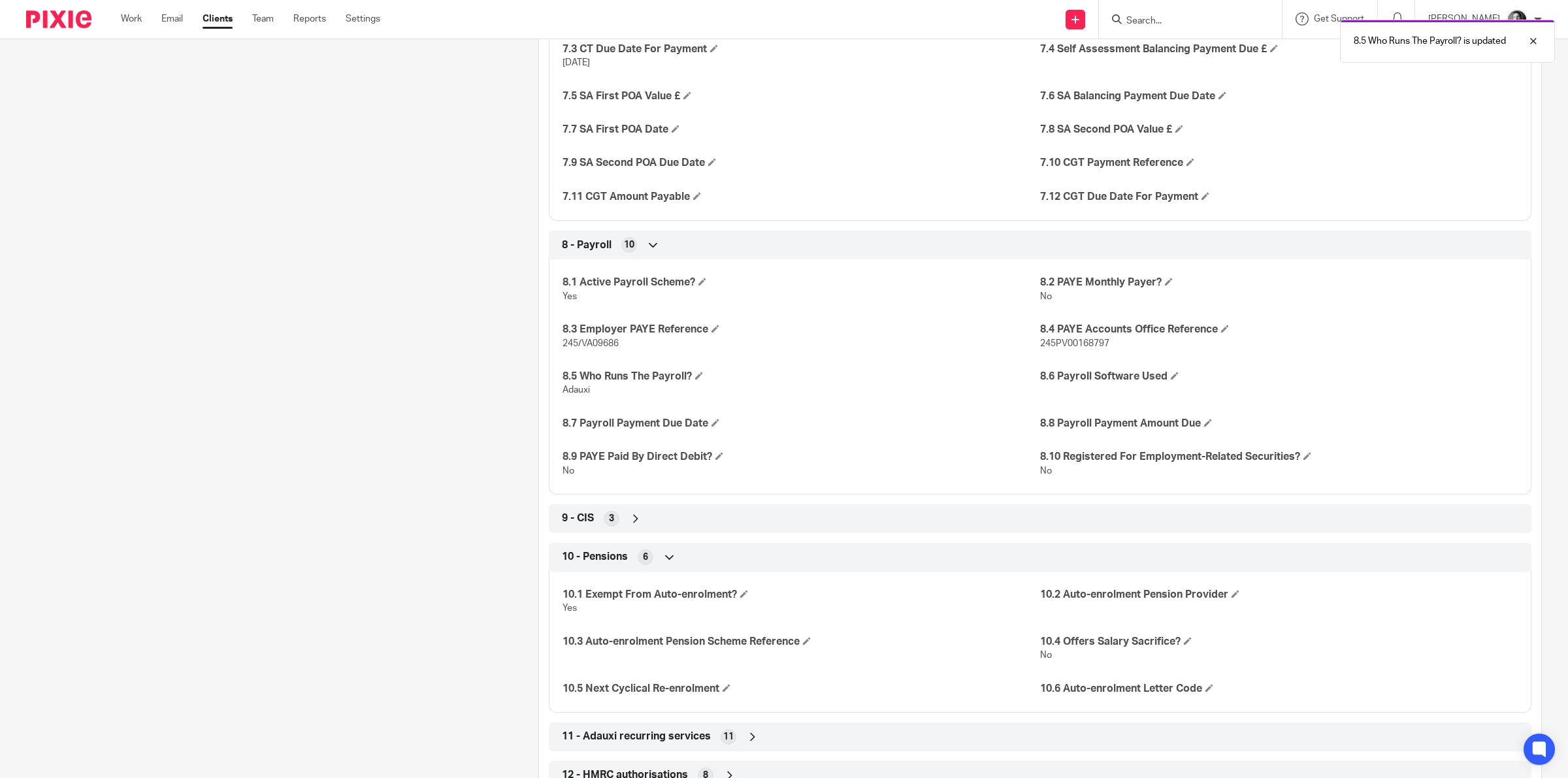
click at [1170, 370] on div "8.1 Active Payroll Scheme? Yes 8.2 PAYE Monthly Payer? No 8.3 Employer PAYE Ref…" at bounding box center [1040, 372] width 983 height 245
click at [1170, 375] on span at bounding box center [1174, 375] width 8 height 8
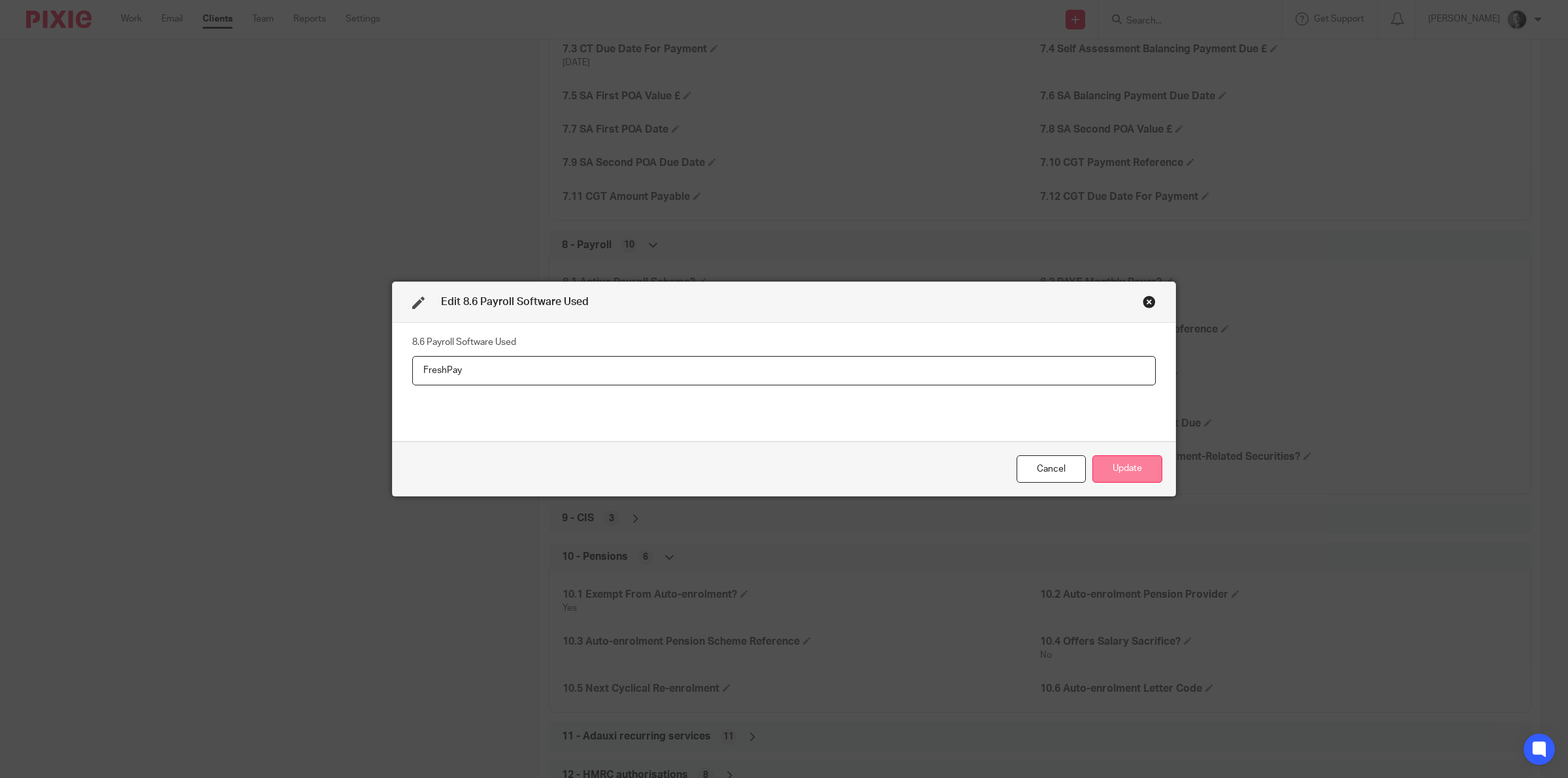
type input "FreshPay"
click at [1102, 458] on button "Update" at bounding box center [1127, 469] width 70 height 28
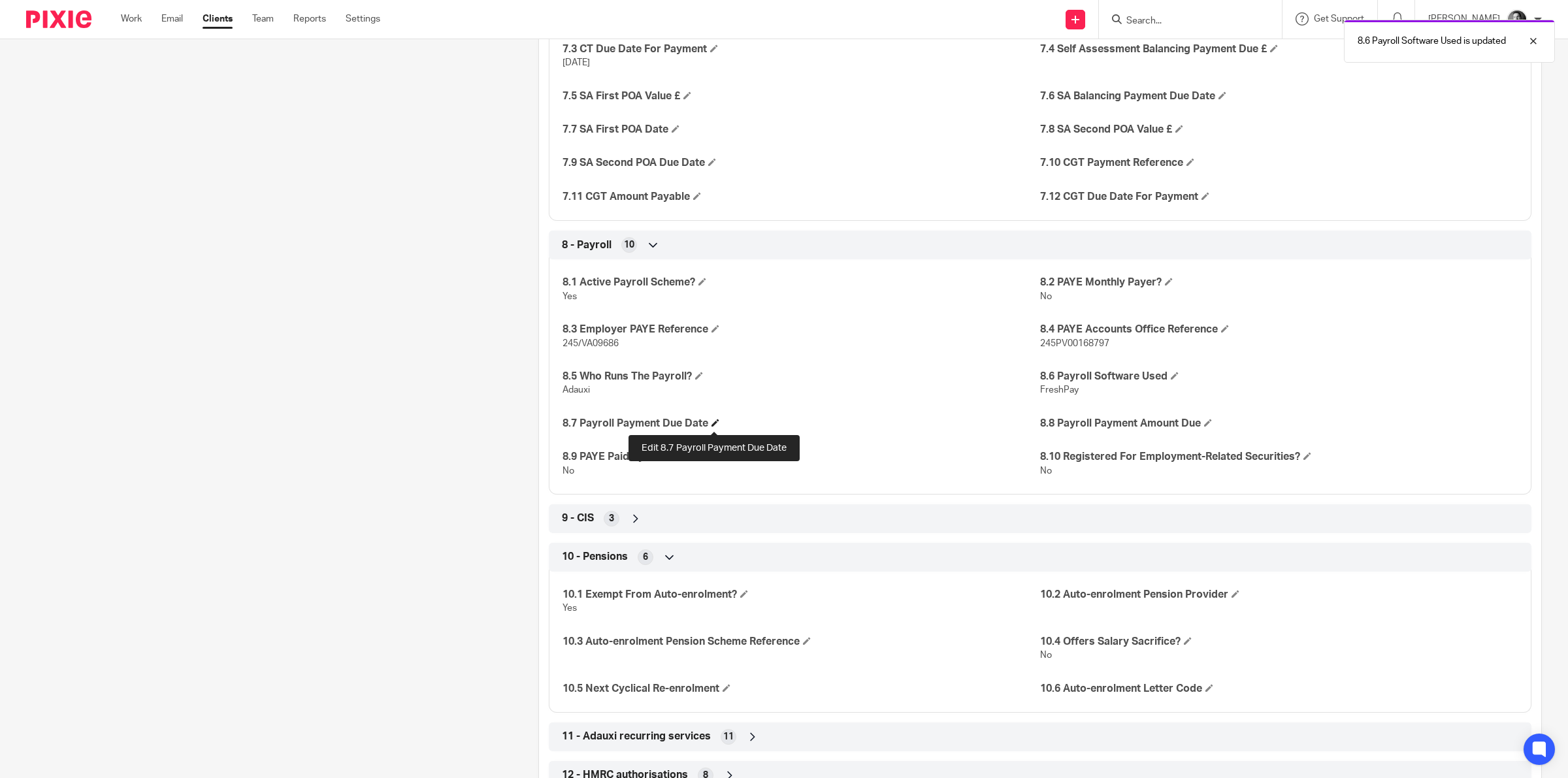
click at [711, 423] on span at bounding box center [715, 422] width 8 height 8
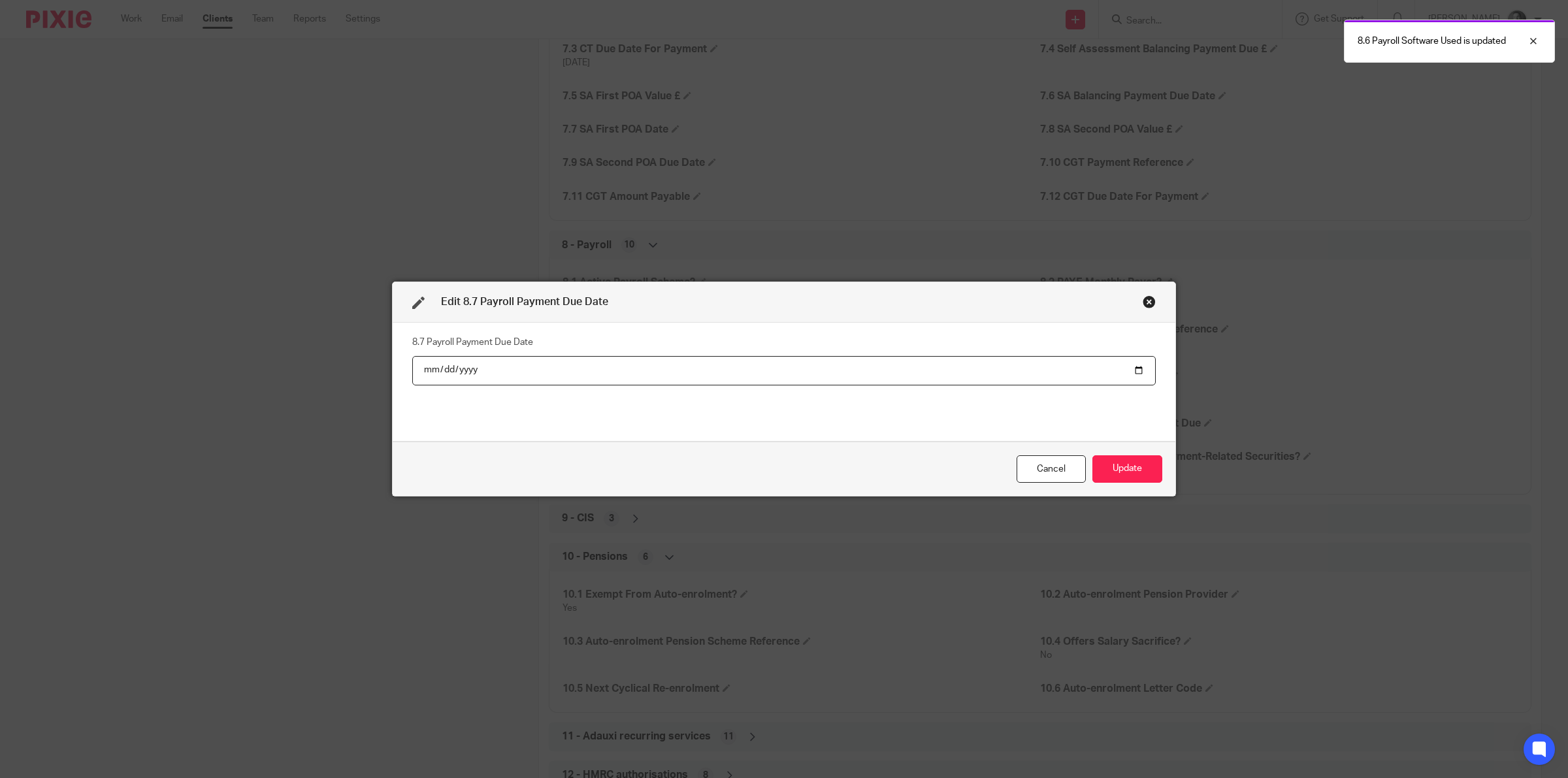
click at [1131, 369] on input "date" at bounding box center [784, 371] width 743 height 29
type input "[DATE]"
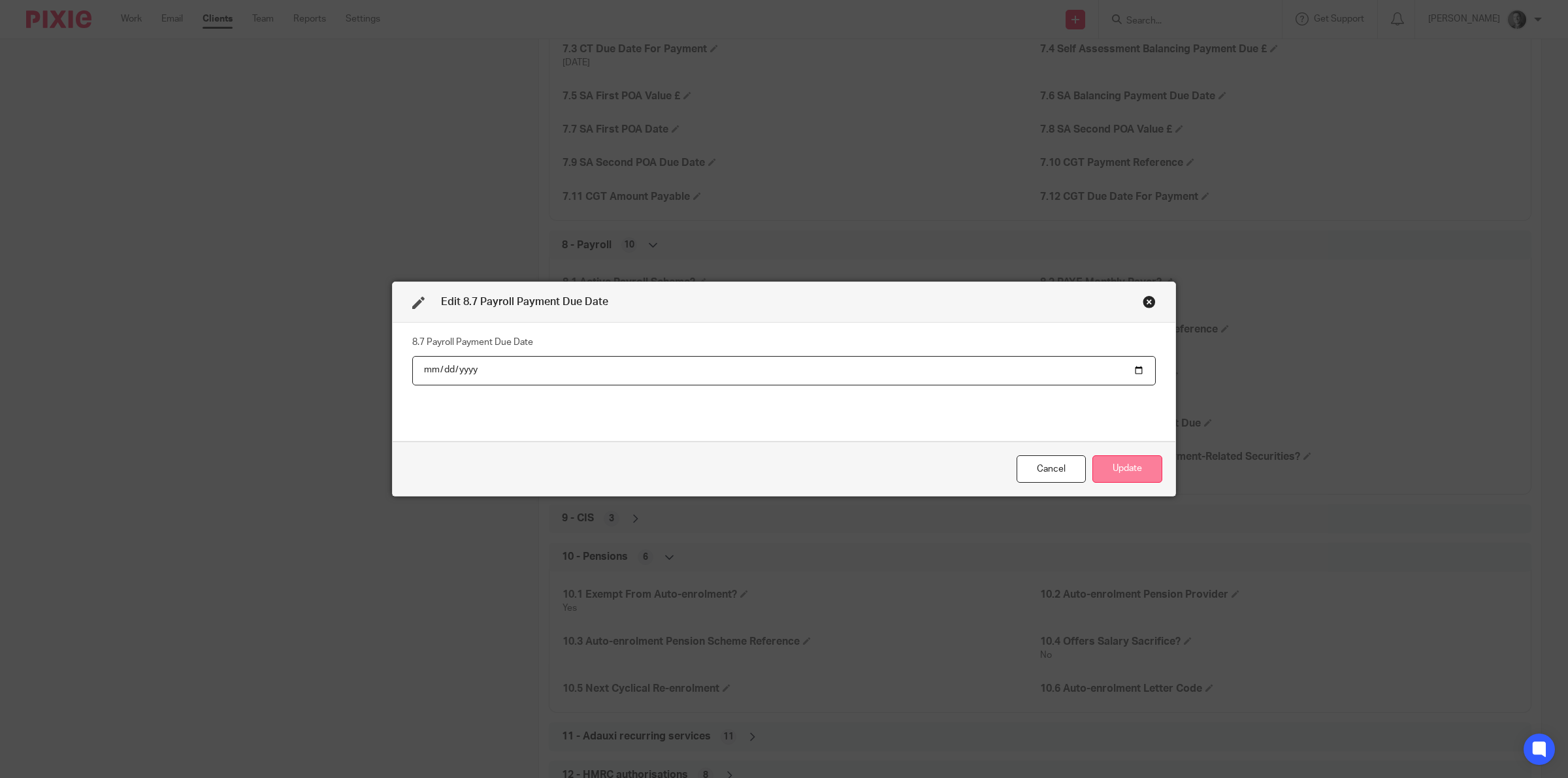
click at [1099, 462] on button "Update" at bounding box center [1127, 469] width 70 height 28
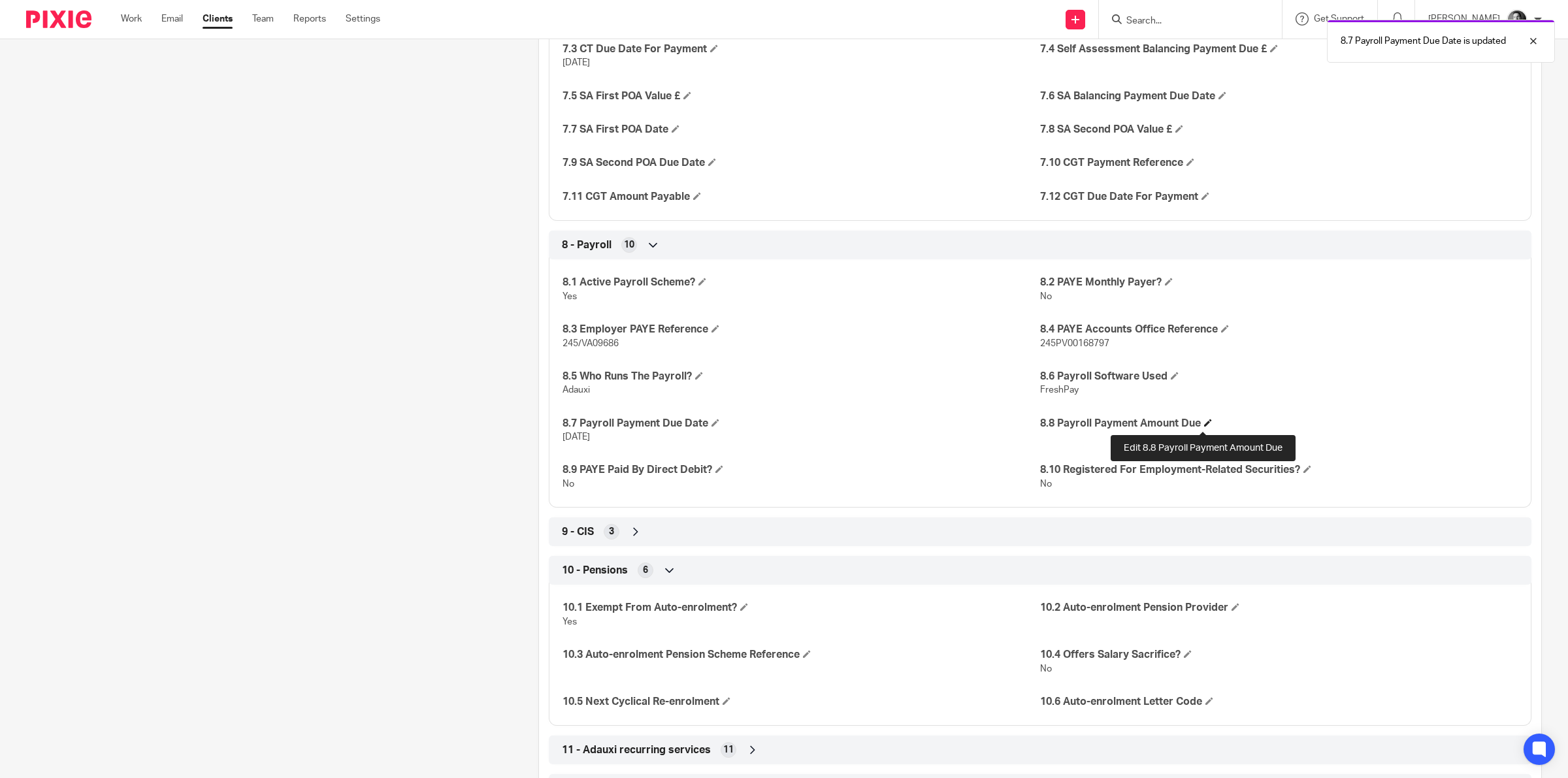
click at [1205, 425] on span at bounding box center [1207, 422] width 8 height 8
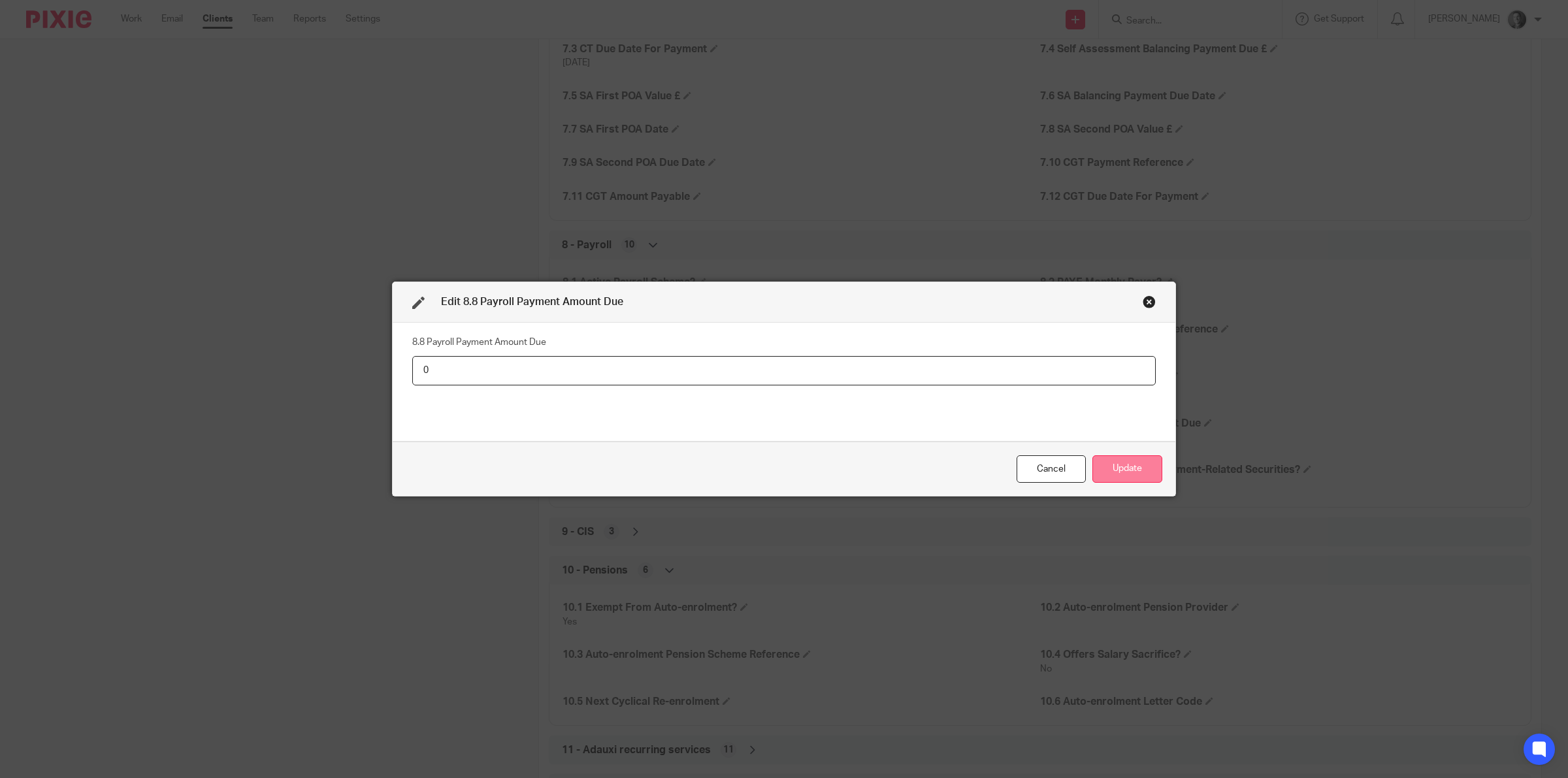
type input "0"
click at [1099, 469] on button "Update" at bounding box center [1127, 469] width 70 height 28
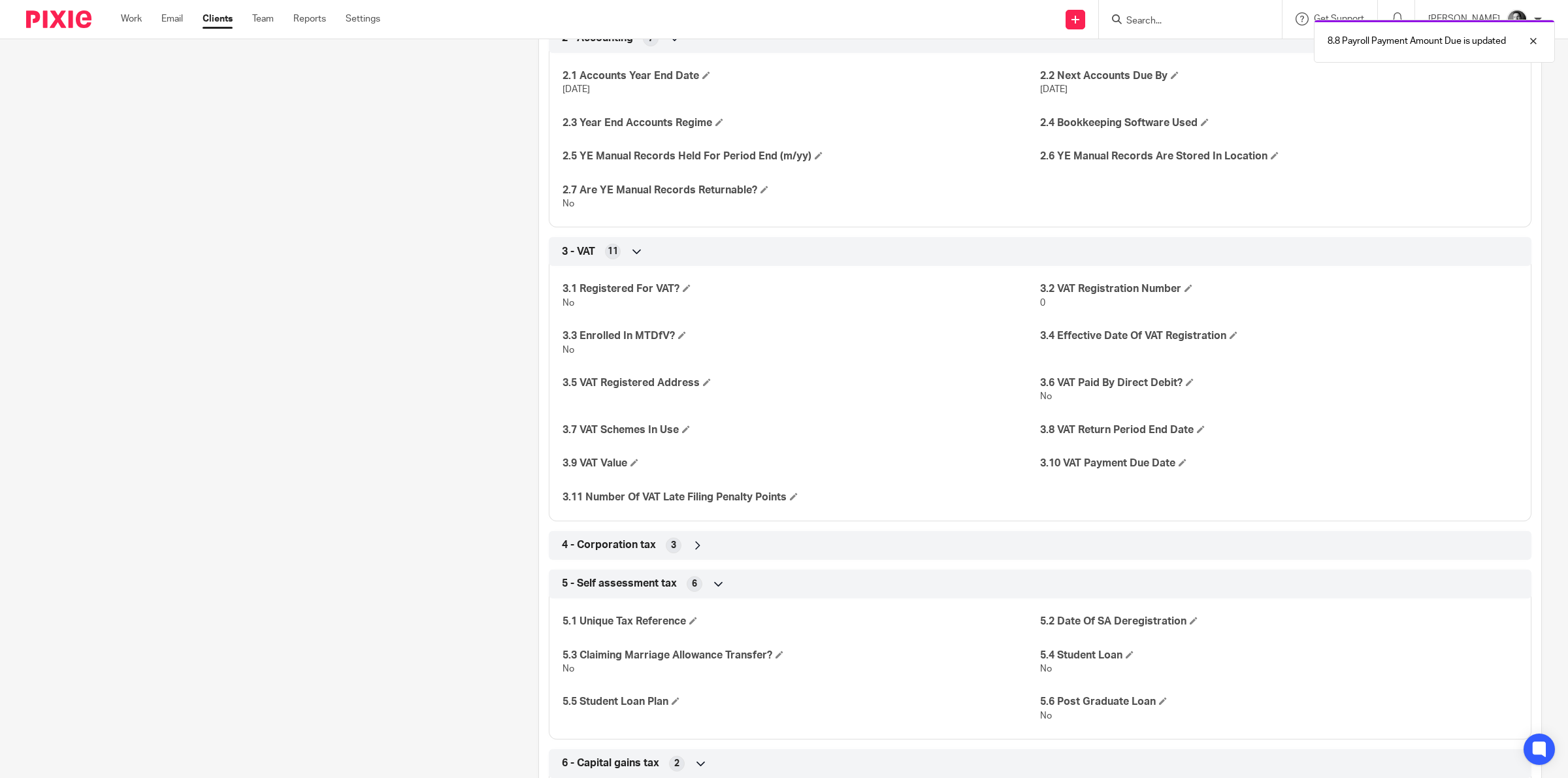
scroll to position [654, 0]
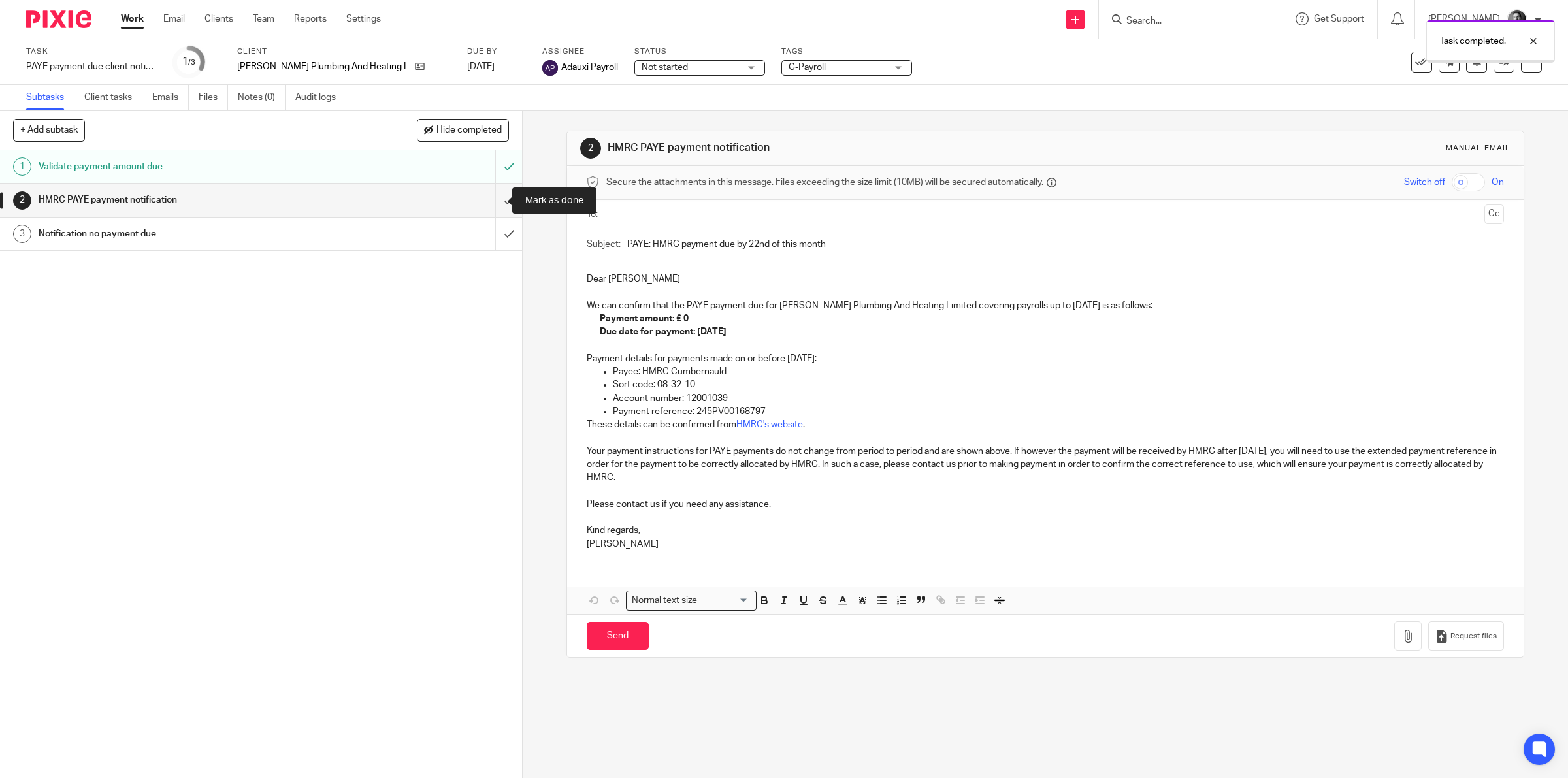
click at [489, 201] on input "submit" at bounding box center [261, 200] width 522 height 33
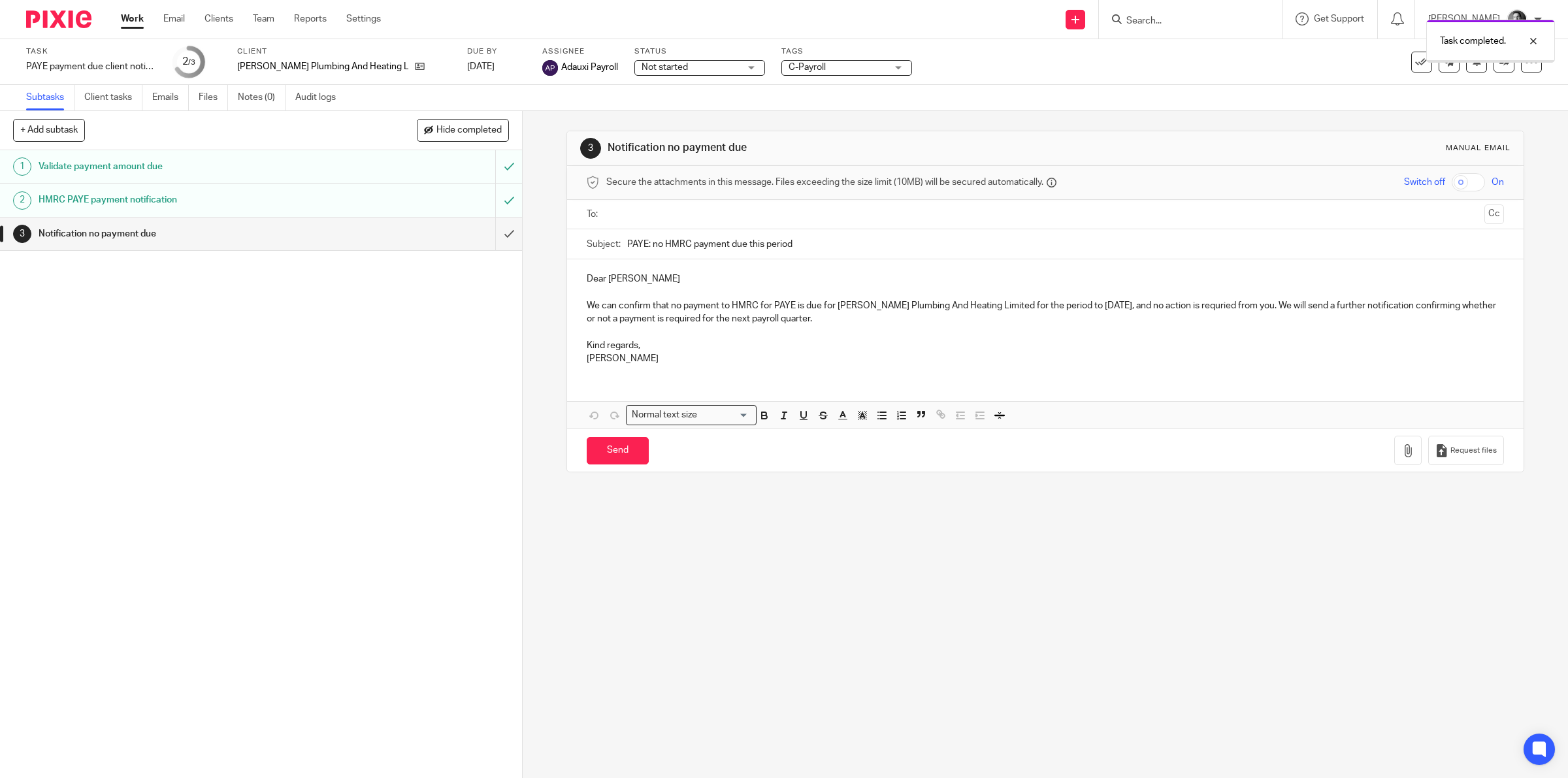
click at [616, 209] on input "text" at bounding box center [1045, 214] width 868 height 15
click at [1238, 306] on p "We can confirm that no payment to HMRC for PAYE is due for Philip Smith Plumbin…" at bounding box center [1045, 315] width 918 height 27
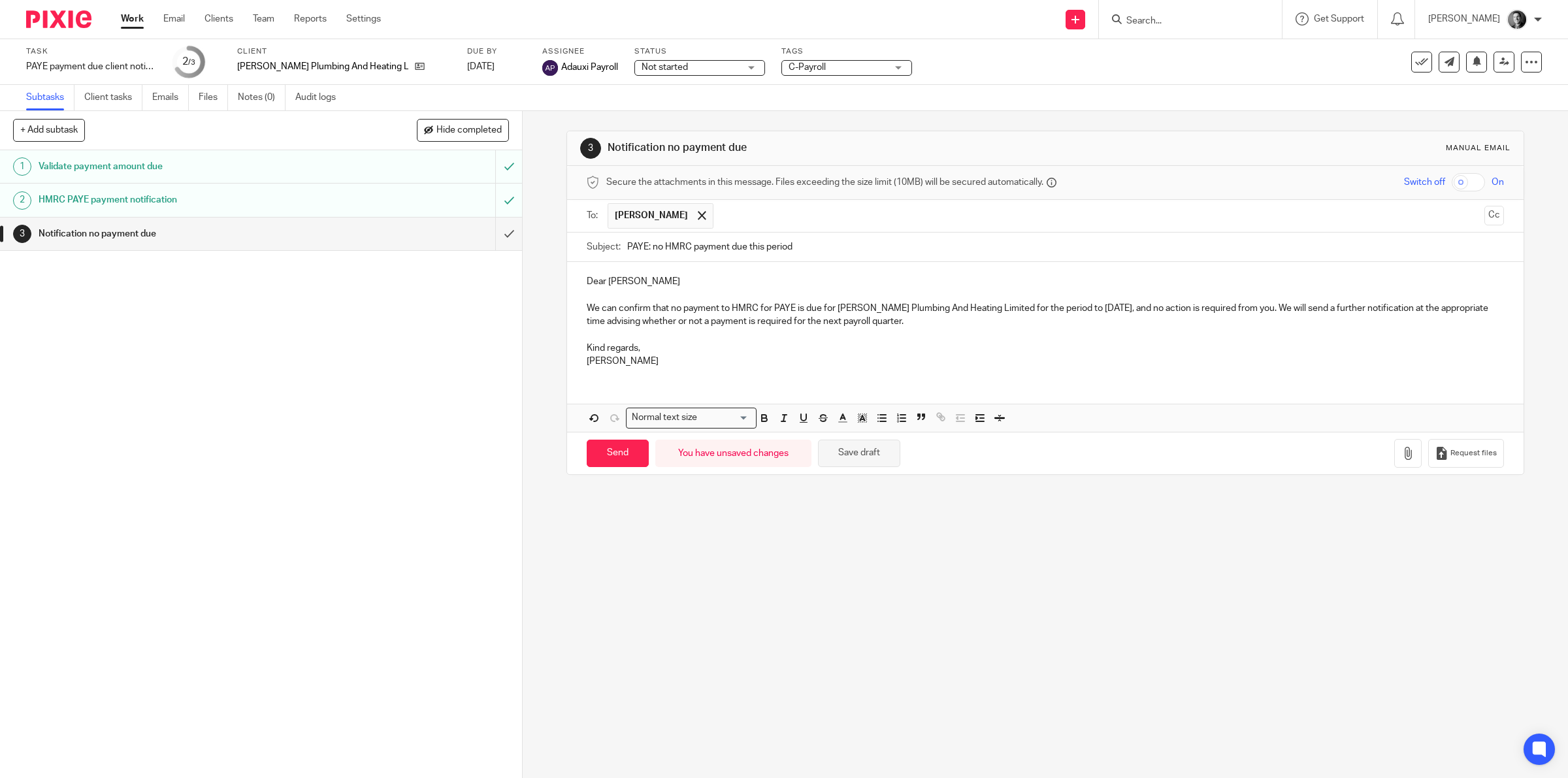
click at [834, 452] on button "Save draft" at bounding box center [859, 454] width 82 height 28
click at [629, 458] on input "Send" at bounding box center [617, 454] width 62 height 28
type input "Sent"
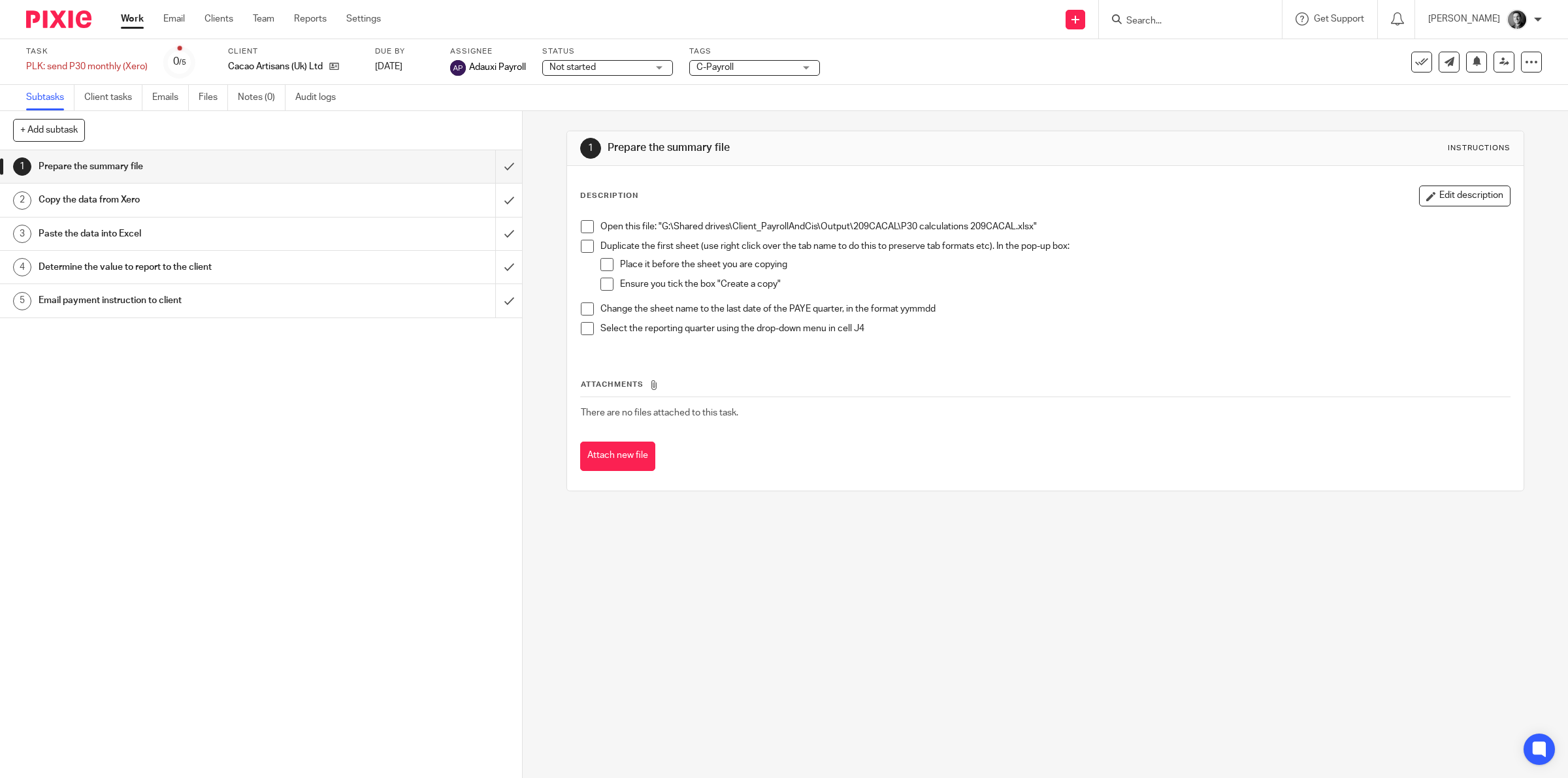
click at [776, 72] on span "C-Payroll" at bounding box center [745, 67] width 98 height 14
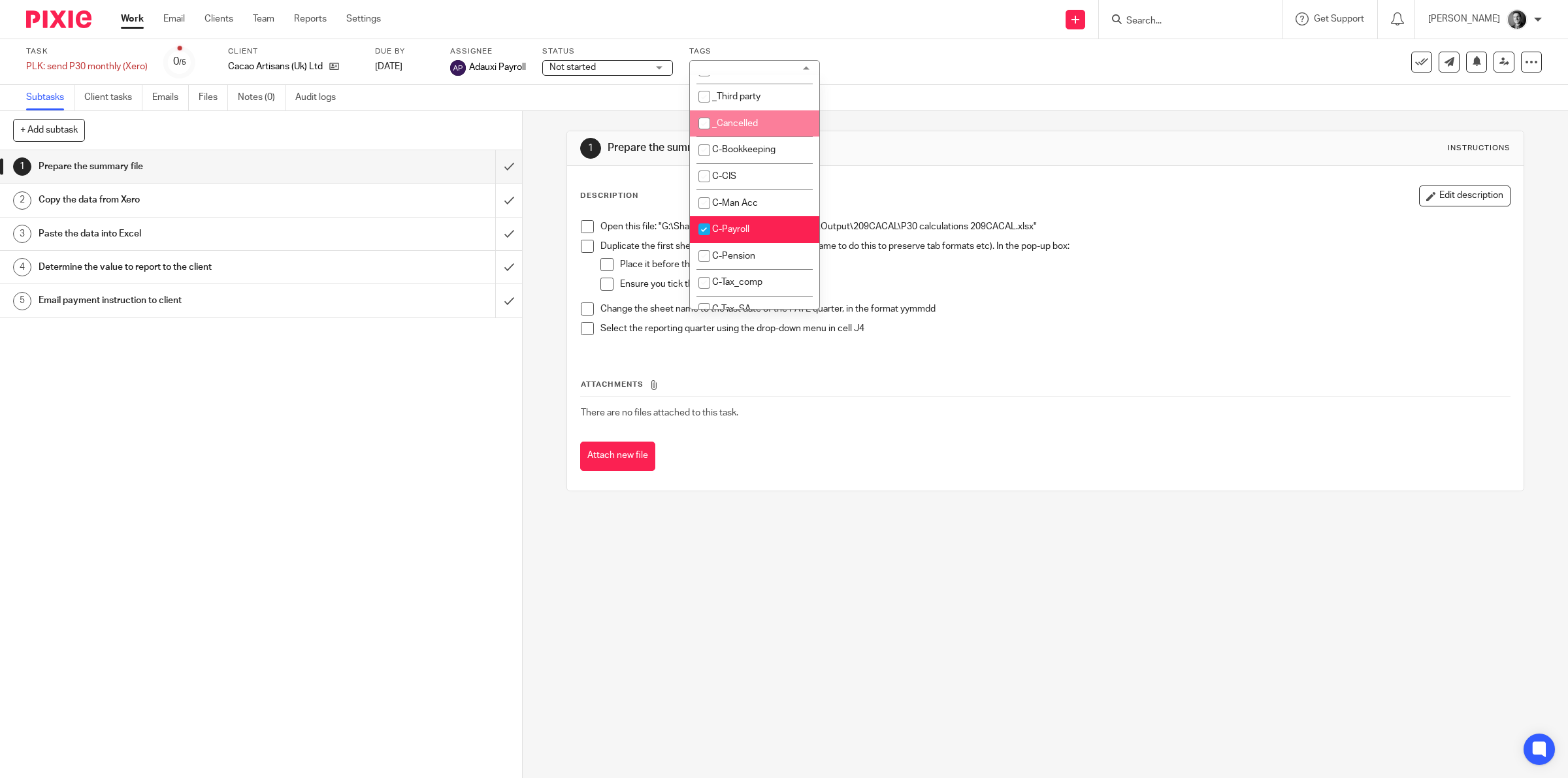
click at [753, 124] on span "_Cancelled" at bounding box center [735, 123] width 46 height 9
checkbox input "true"
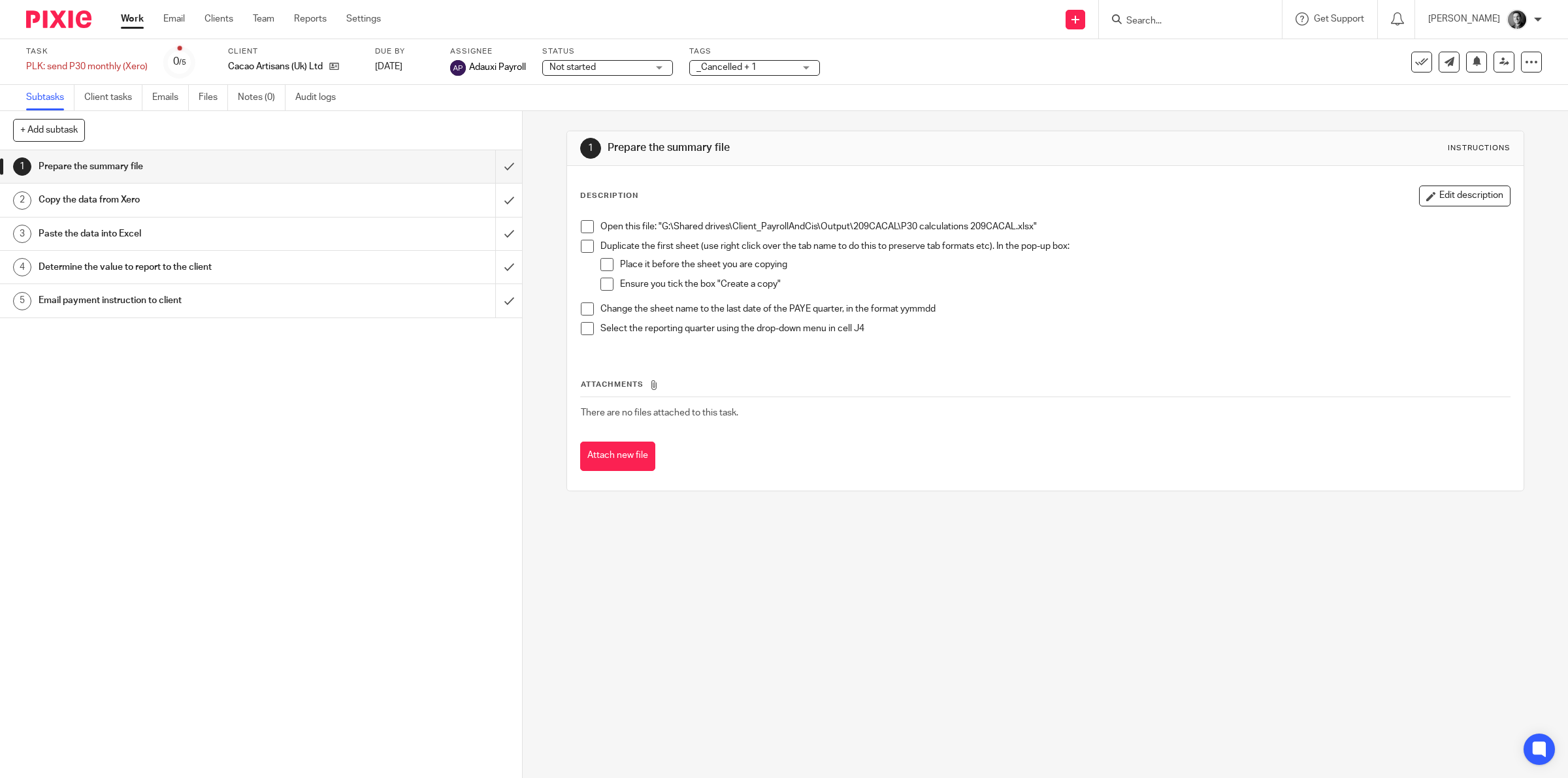
drag, startPoint x: 898, startPoint y: 66, endPoint x: 1066, endPoint y: 56, distance: 168.3
click at [905, 63] on div "Task PLK: send P30 monthly (Xero) Save PLK: send P30 monthly (Xero) 0 /5 Client…" at bounding box center [658, 62] width 1263 height 31
click at [1416, 58] on button at bounding box center [1421, 62] width 21 height 21
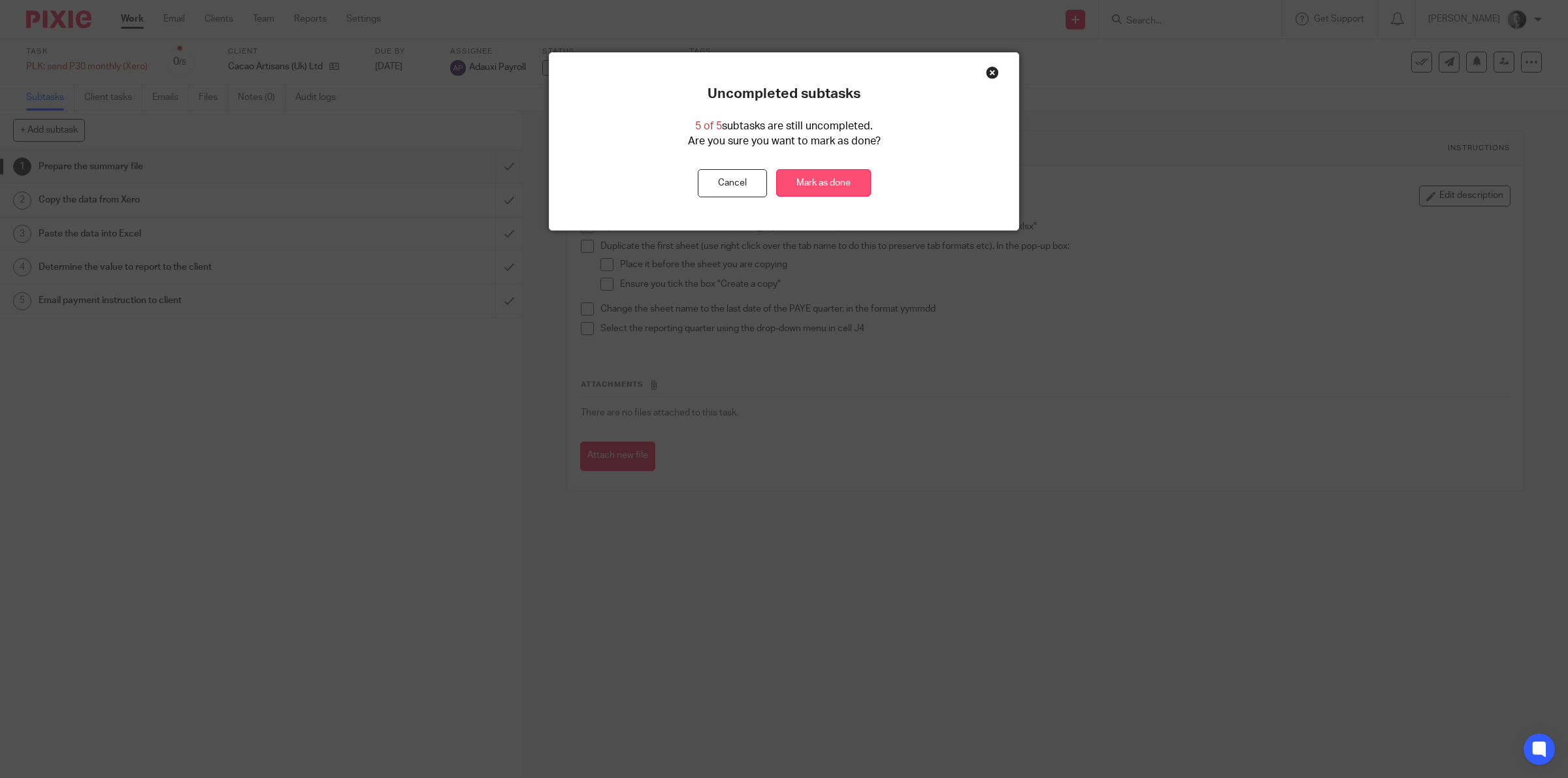
click at [797, 178] on link "Mark as done" at bounding box center [823, 183] width 95 height 28
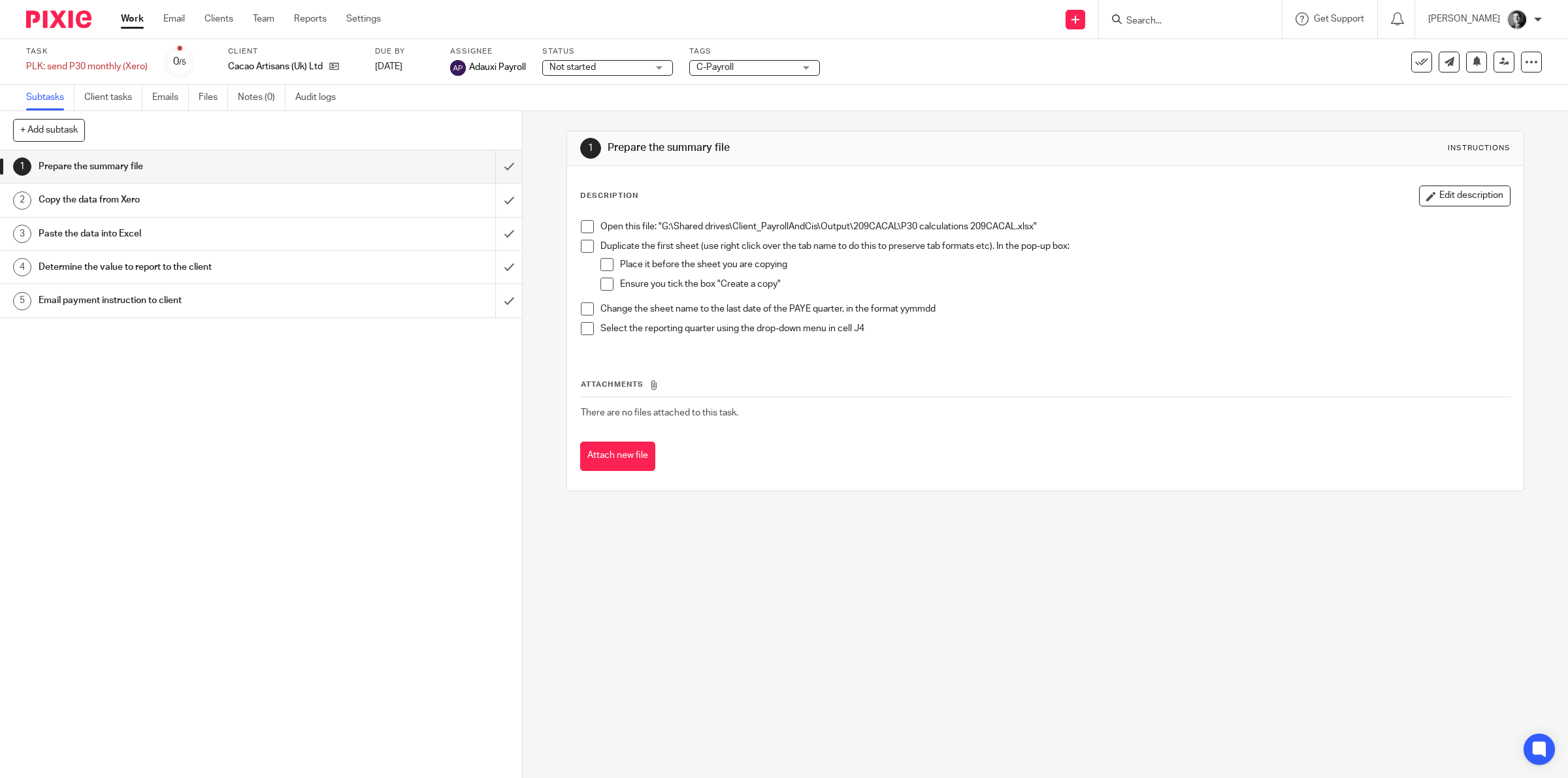
drag, startPoint x: 755, startPoint y: 67, endPoint x: 764, endPoint y: 76, distance: 12.7
click at [756, 67] on span "C-Payroll" at bounding box center [745, 67] width 98 height 14
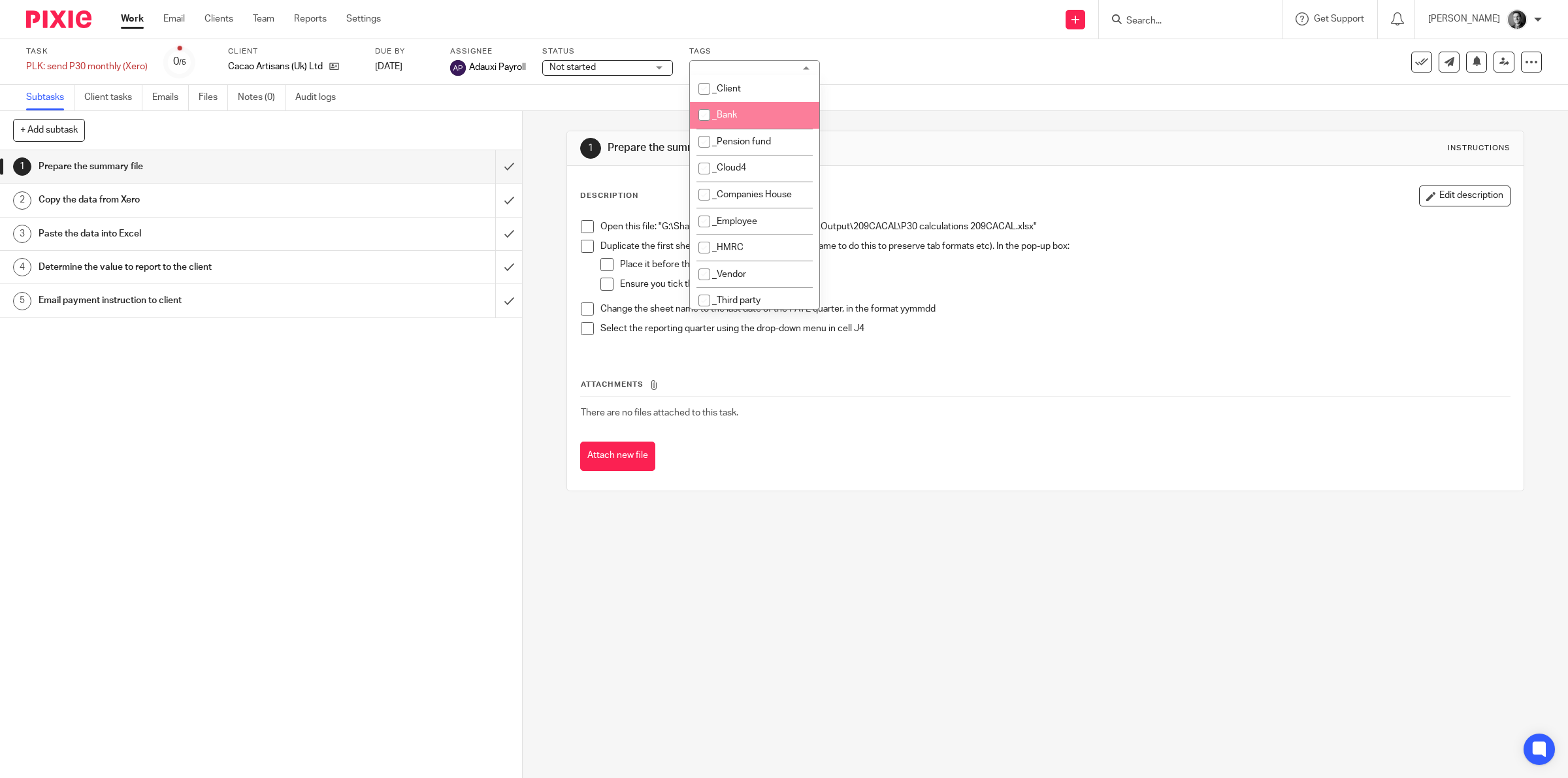
scroll to position [204, 0]
click at [771, 124] on li "_Cancelled" at bounding box center [754, 124] width 129 height 27
checkbox input "true"
click at [988, 93] on div "Subtasks Client tasks Emails Files Notes (0) Audit logs" at bounding box center [784, 97] width 1568 height 26
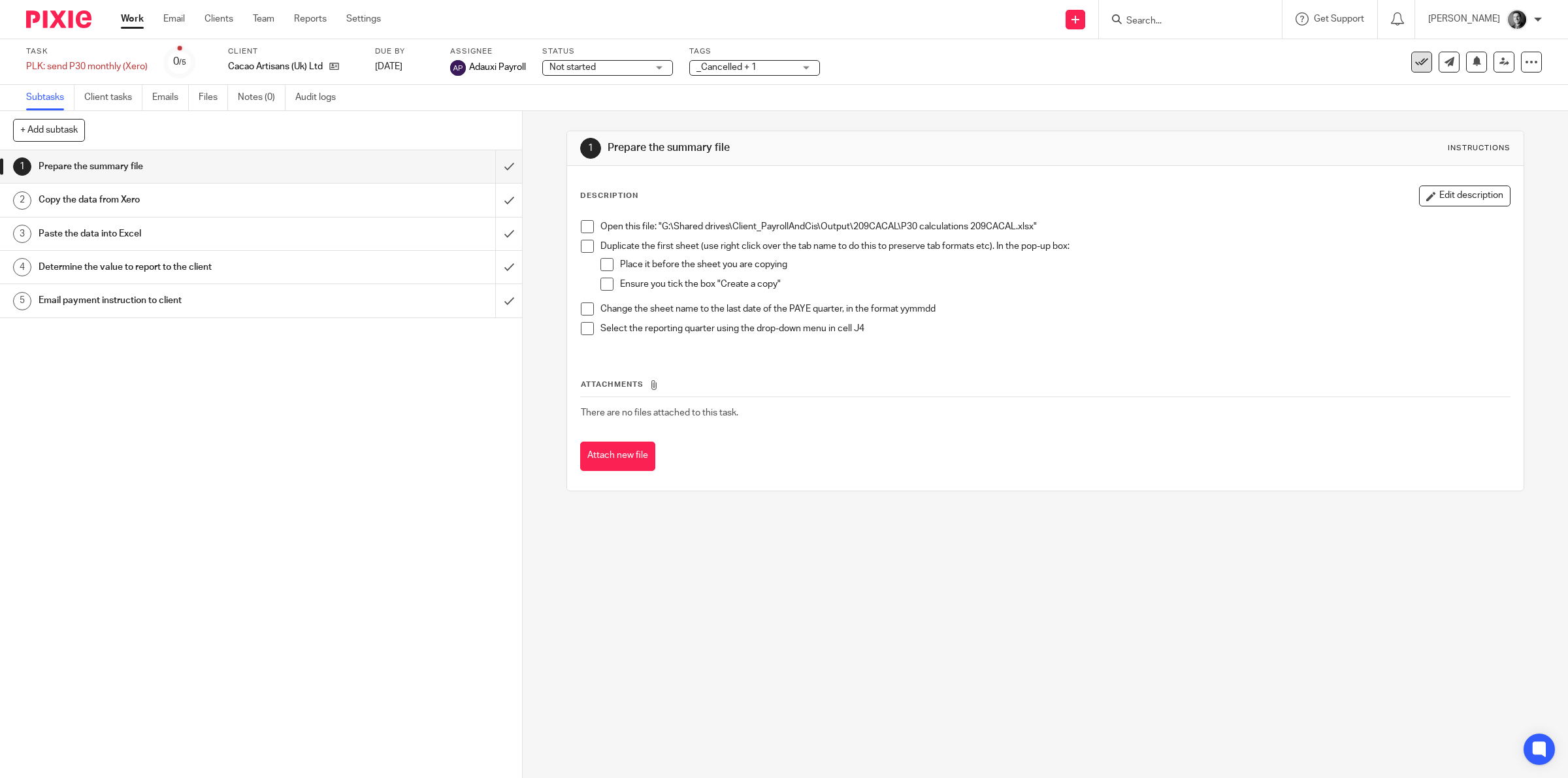
click at [1415, 66] on icon at bounding box center [1422, 62] width 13 height 13
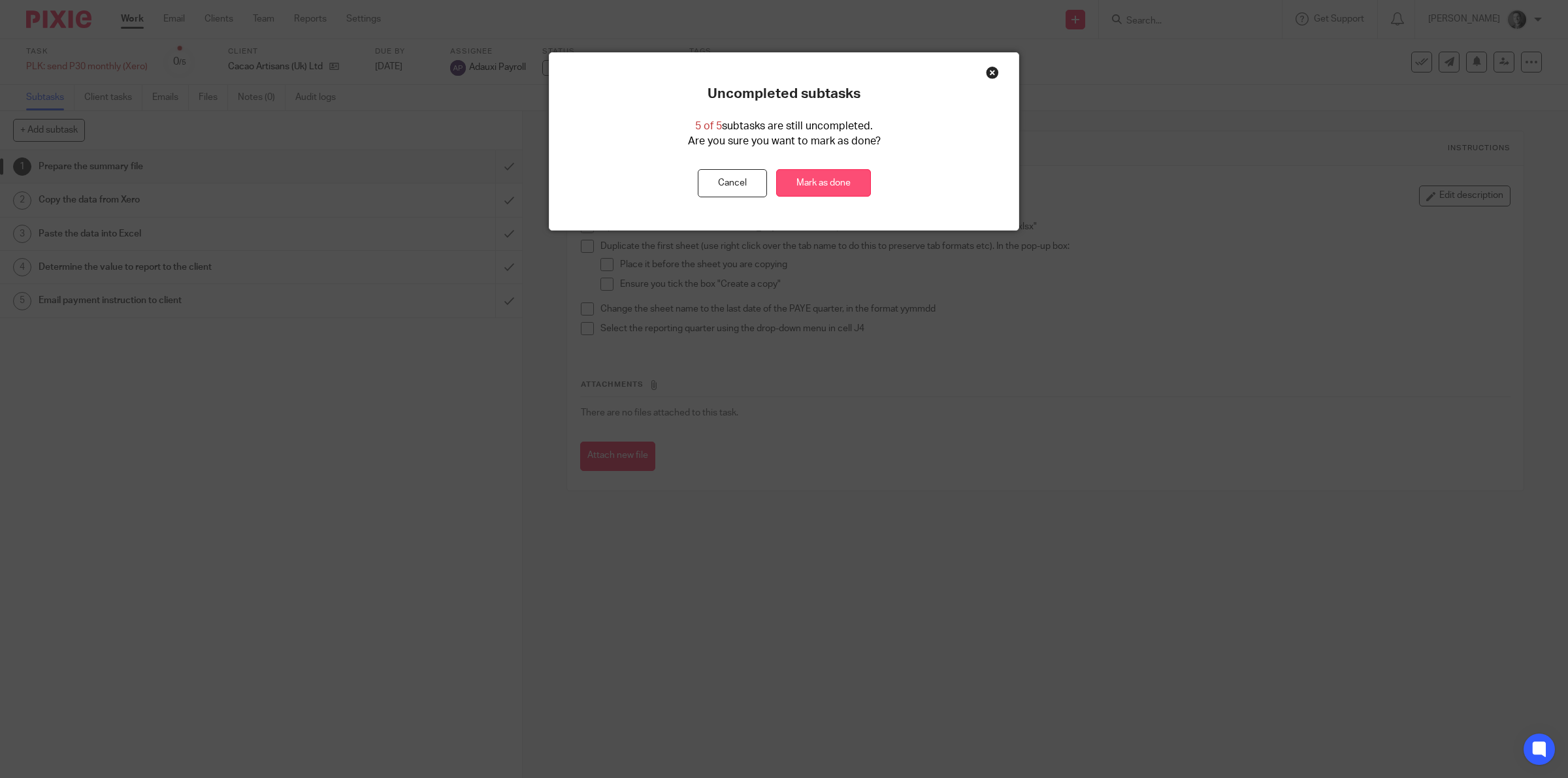
click at [818, 183] on link "Mark as done" at bounding box center [823, 183] width 95 height 28
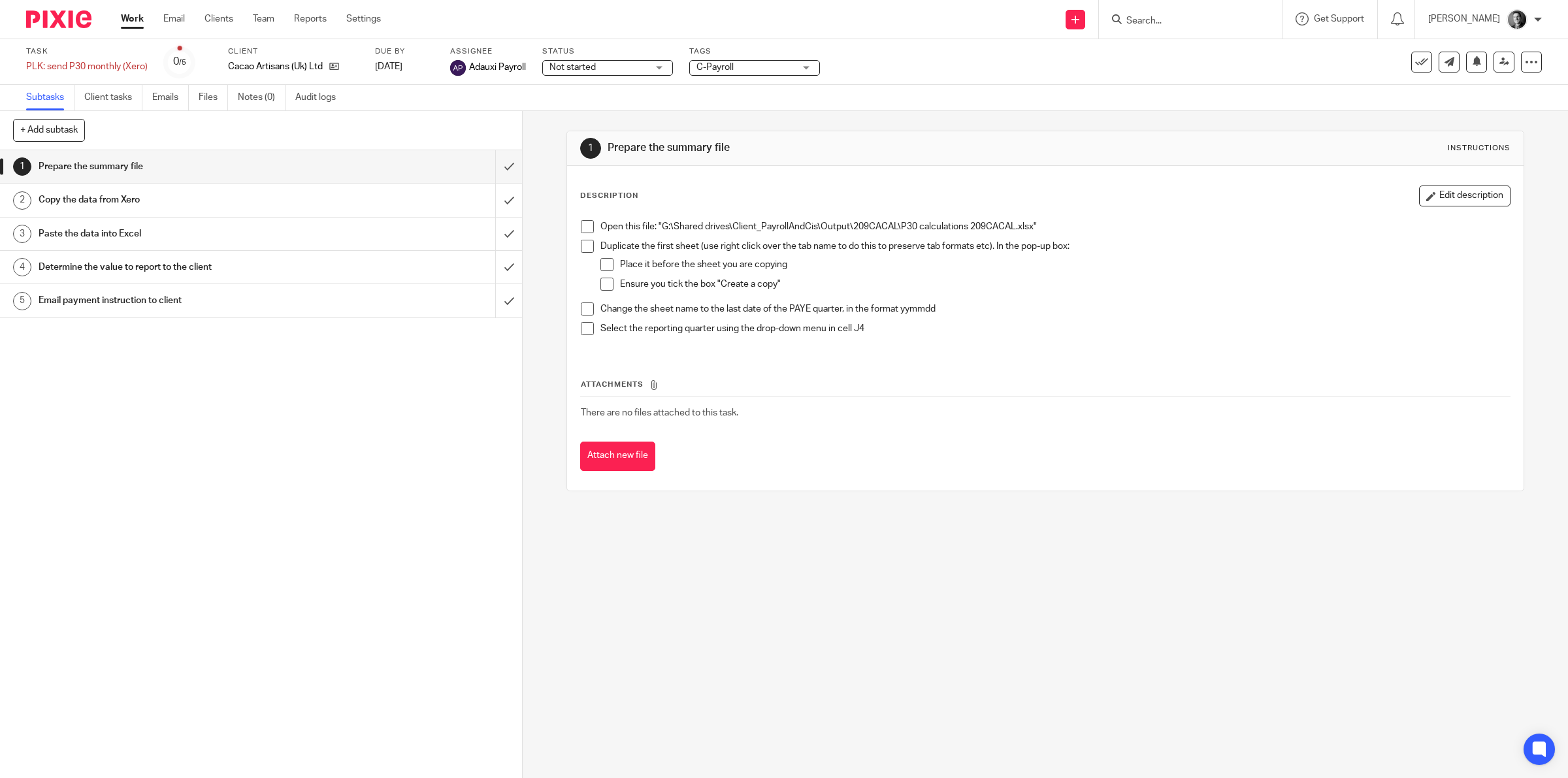
click at [789, 69] on span "C-Payroll" at bounding box center [745, 67] width 98 height 14
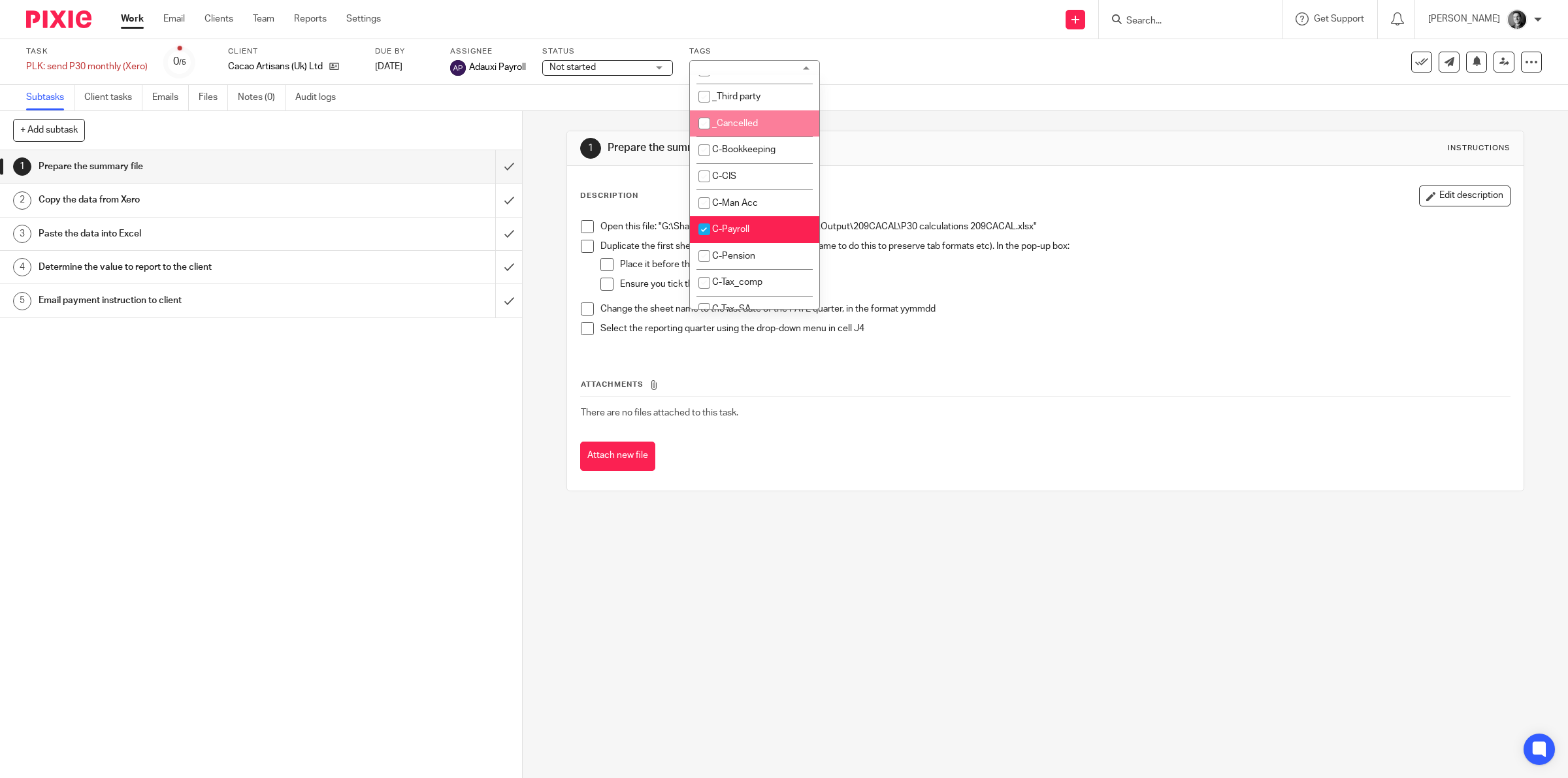
click at [766, 119] on li "_Cancelled" at bounding box center [754, 124] width 129 height 27
checkbox input "true"
click at [951, 77] on div "Task PLK: send P30 monthly (Xero) Save PLK: send P30 monthly (Xero) 0 /5 Client…" at bounding box center [784, 62] width 1568 height 46
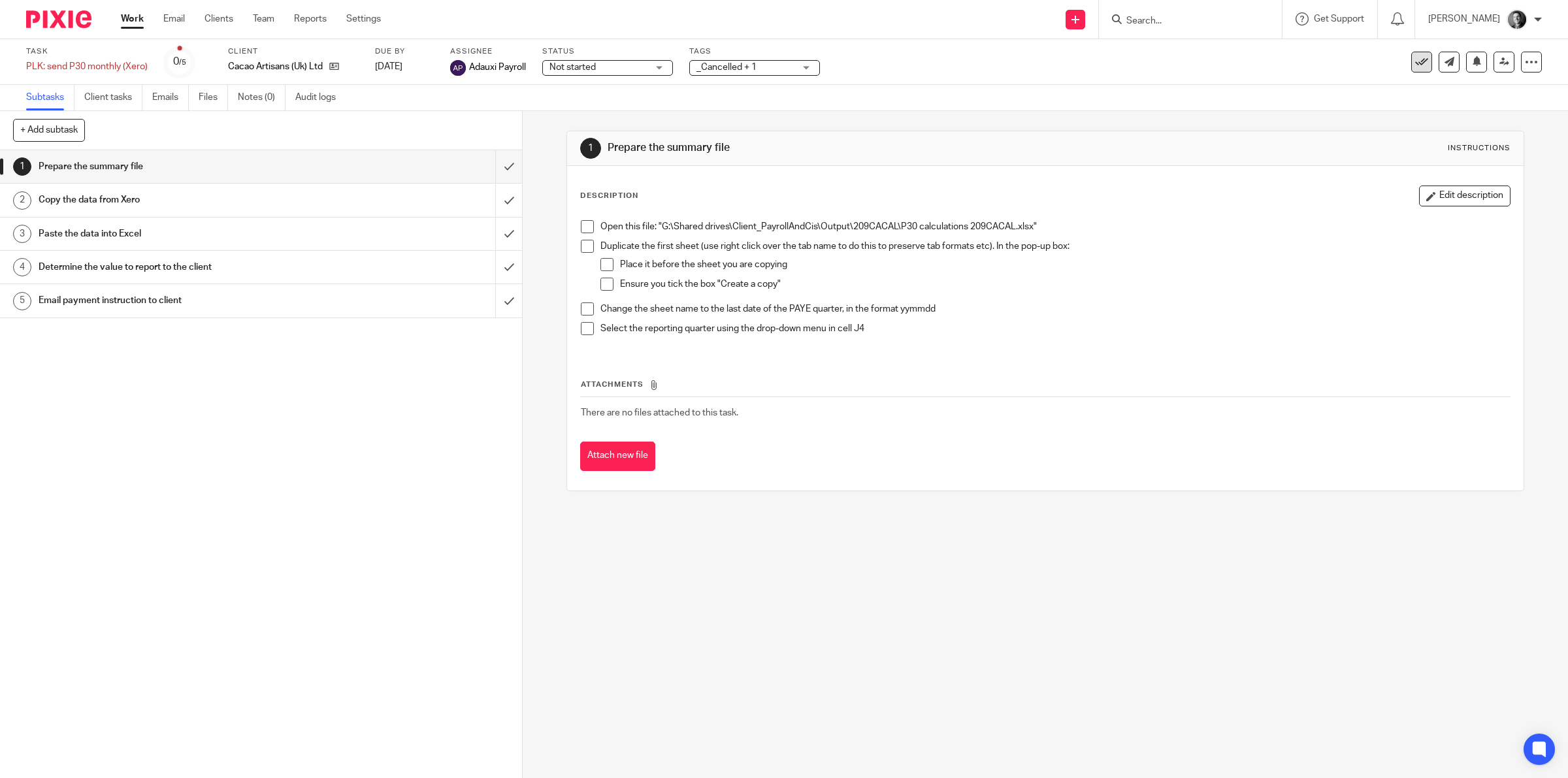
click at [1415, 60] on icon at bounding box center [1422, 62] width 13 height 13
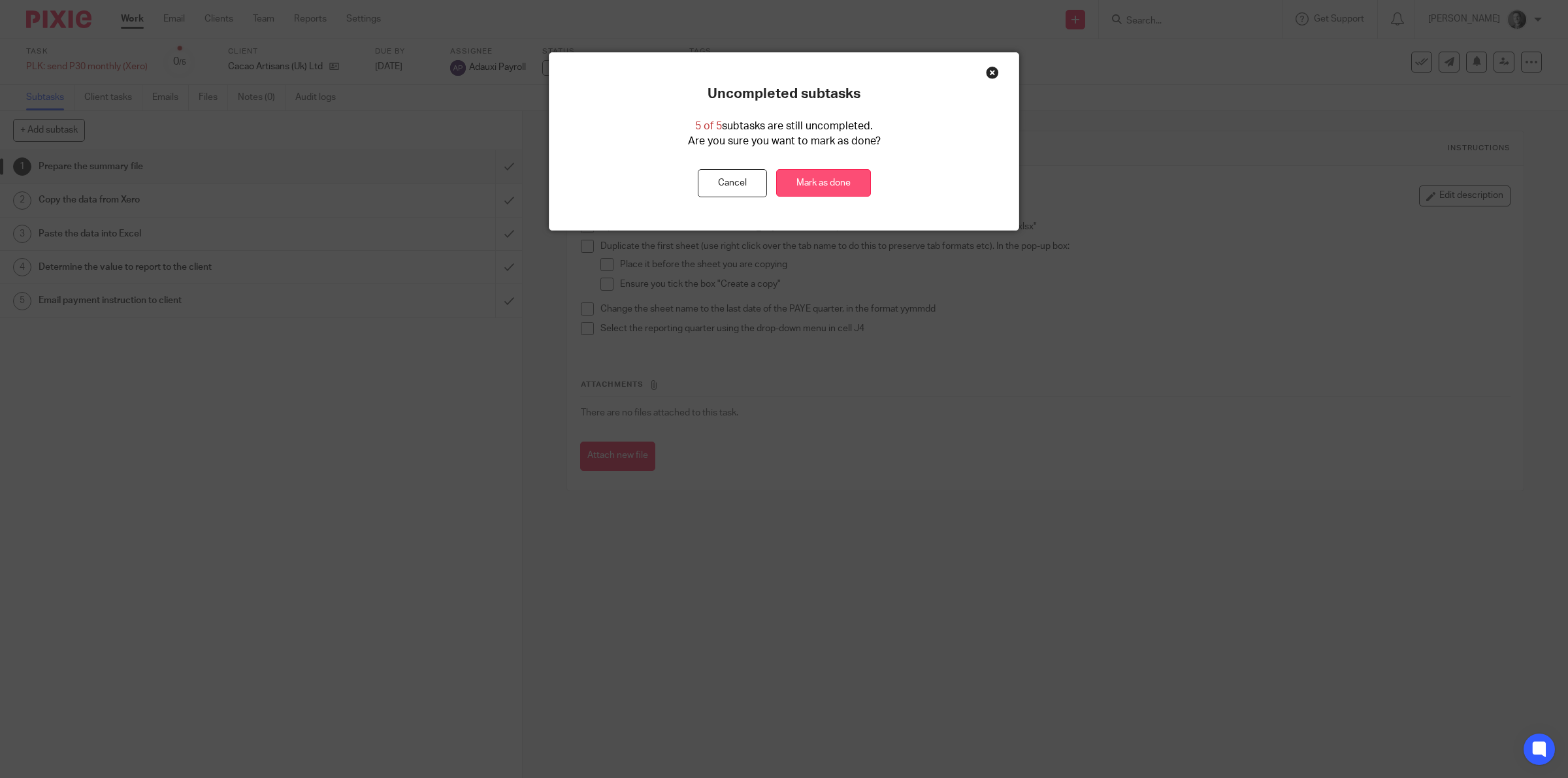
click at [831, 183] on link "Mark as done" at bounding box center [823, 183] width 95 height 28
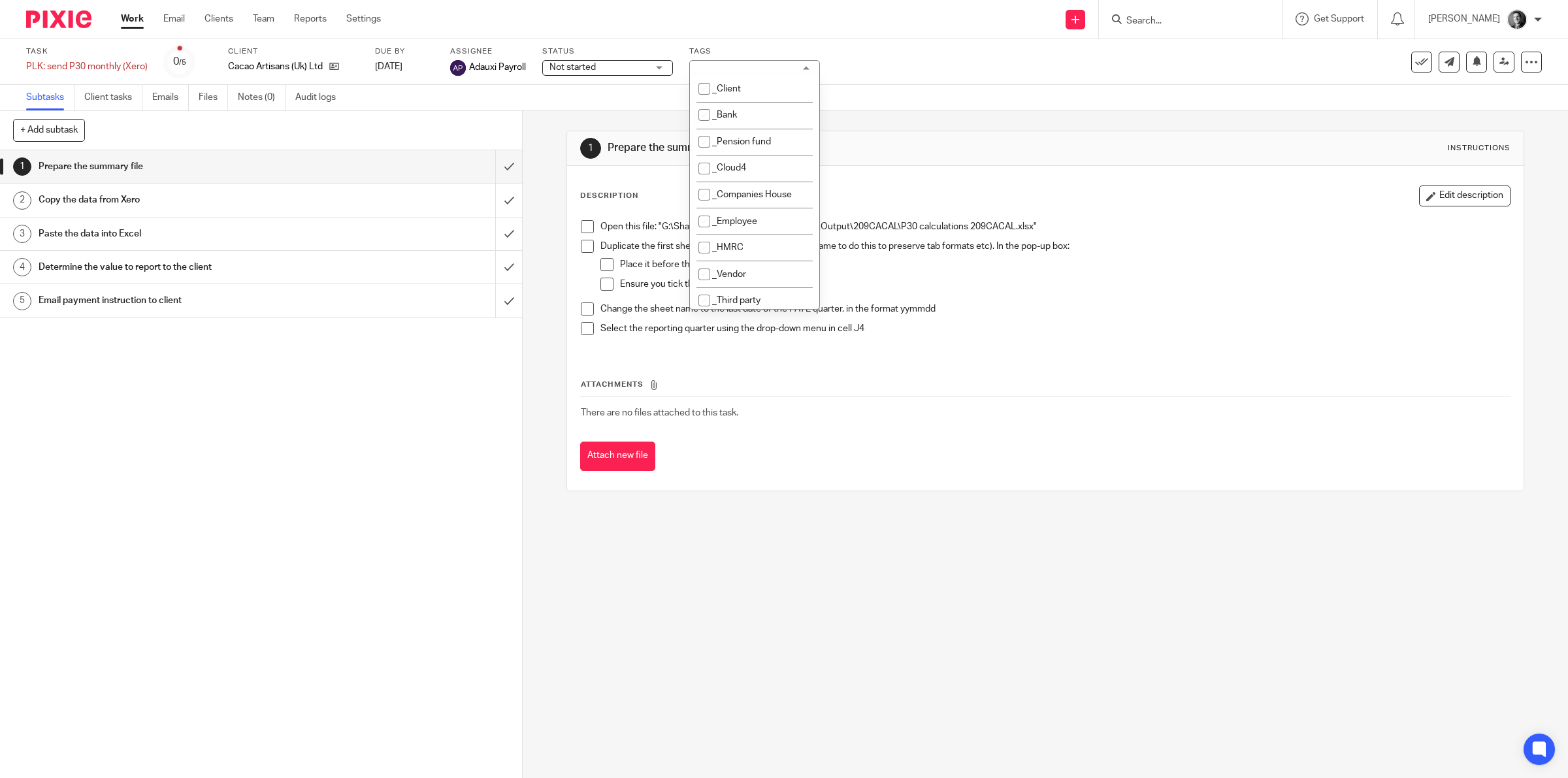
scroll to position [204, 0]
click at [754, 119] on span "_Cancelled" at bounding box center [735, 123] width 46 height 9
checkbox input "true"
drag, startPoint x: 939, startPoint y: 67, endPoint x: 969, endPoint y: 63, distance: 30.3
click at [951, 63] on div "Task PLK: send P30 monthly (Xero) Save PLK: send P30 monthly (Xero) 0 /5 Client…" at bounding box center [658, 62] width 1263 height 31
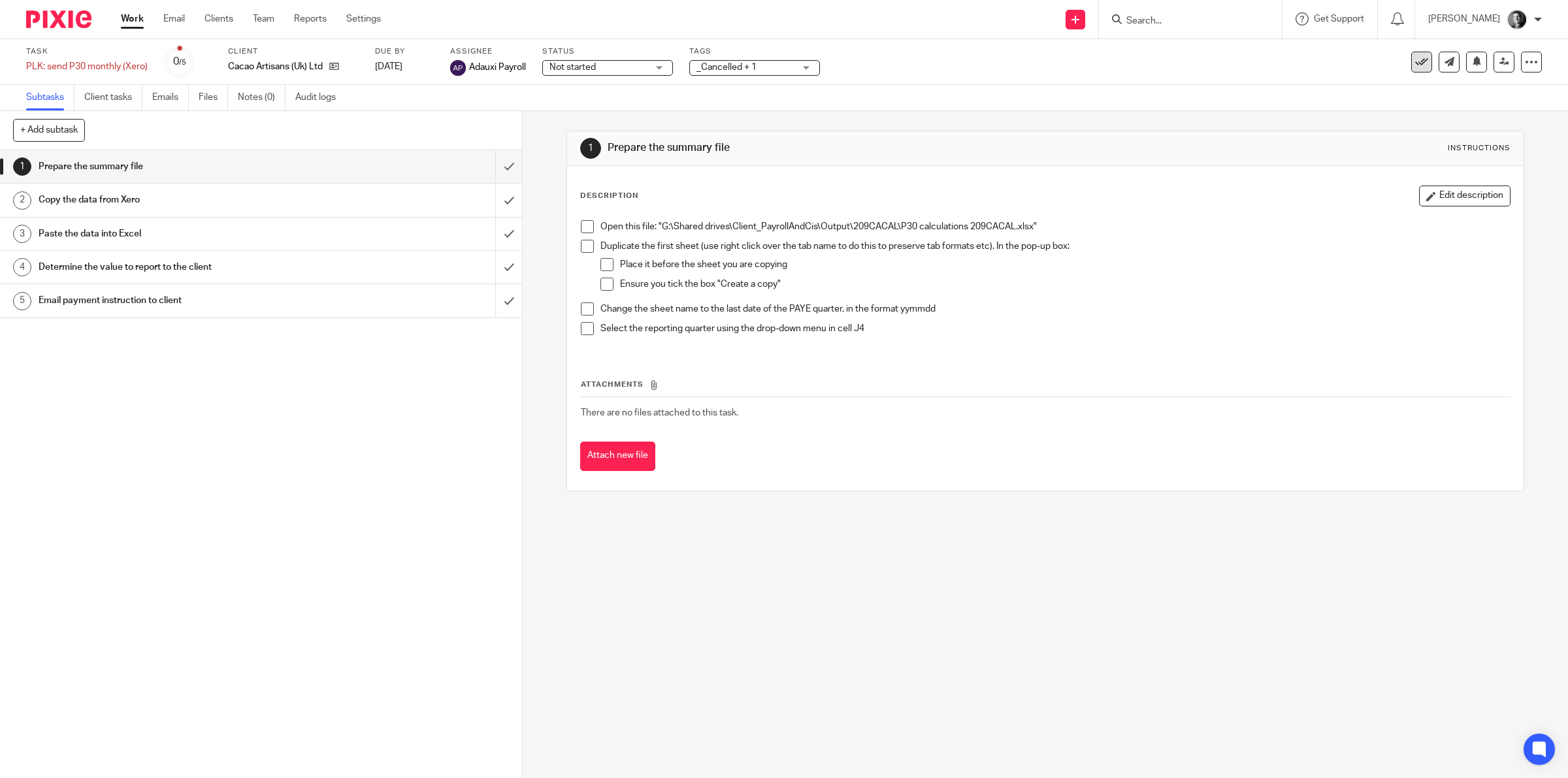
click at [1415, 55] on icon at bounding box center [1422, 62] width 13 height 13
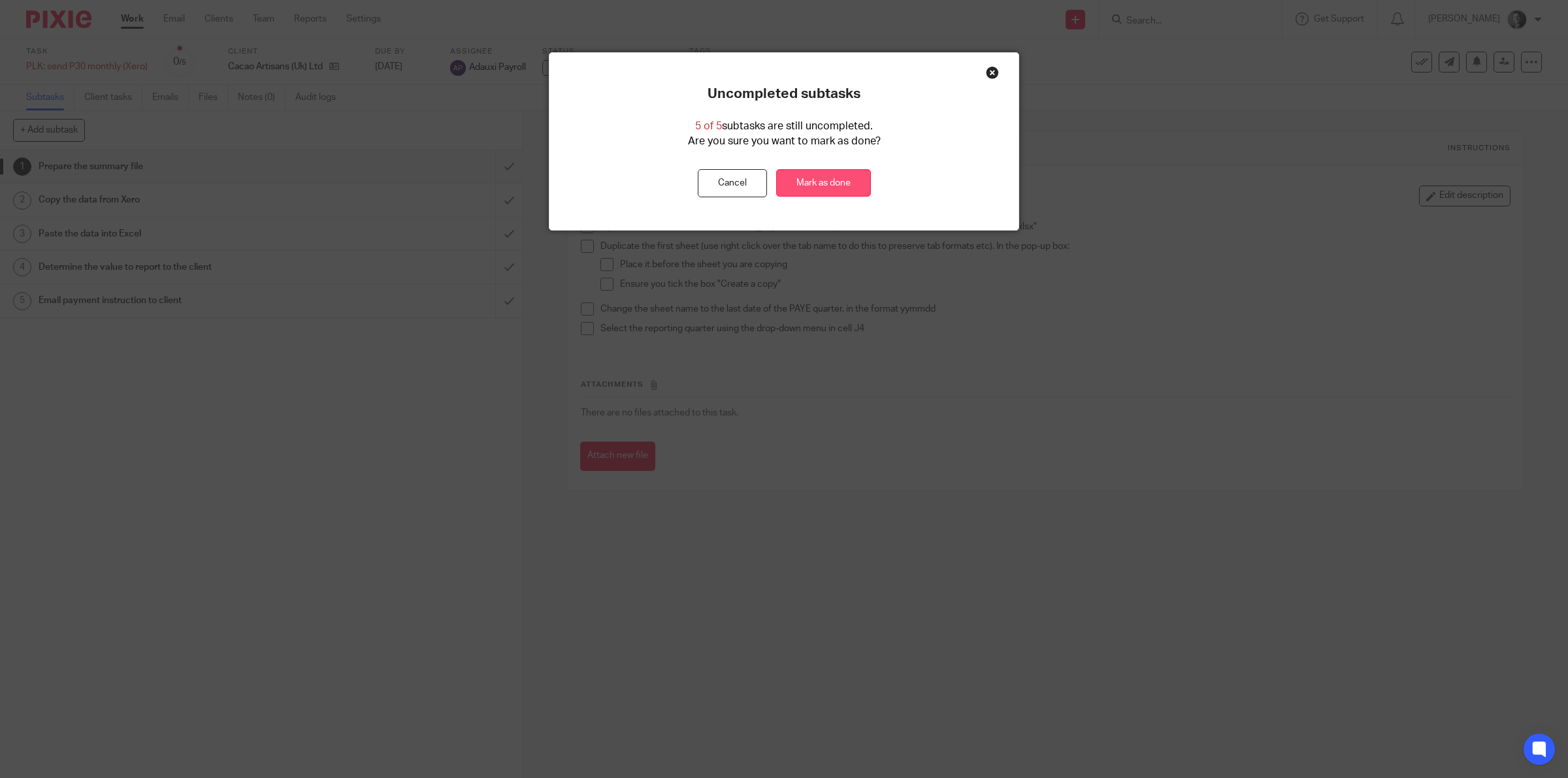
click at [837, 181] on link "Mark as done" at bounding box center [823, 183] width 95 height 28
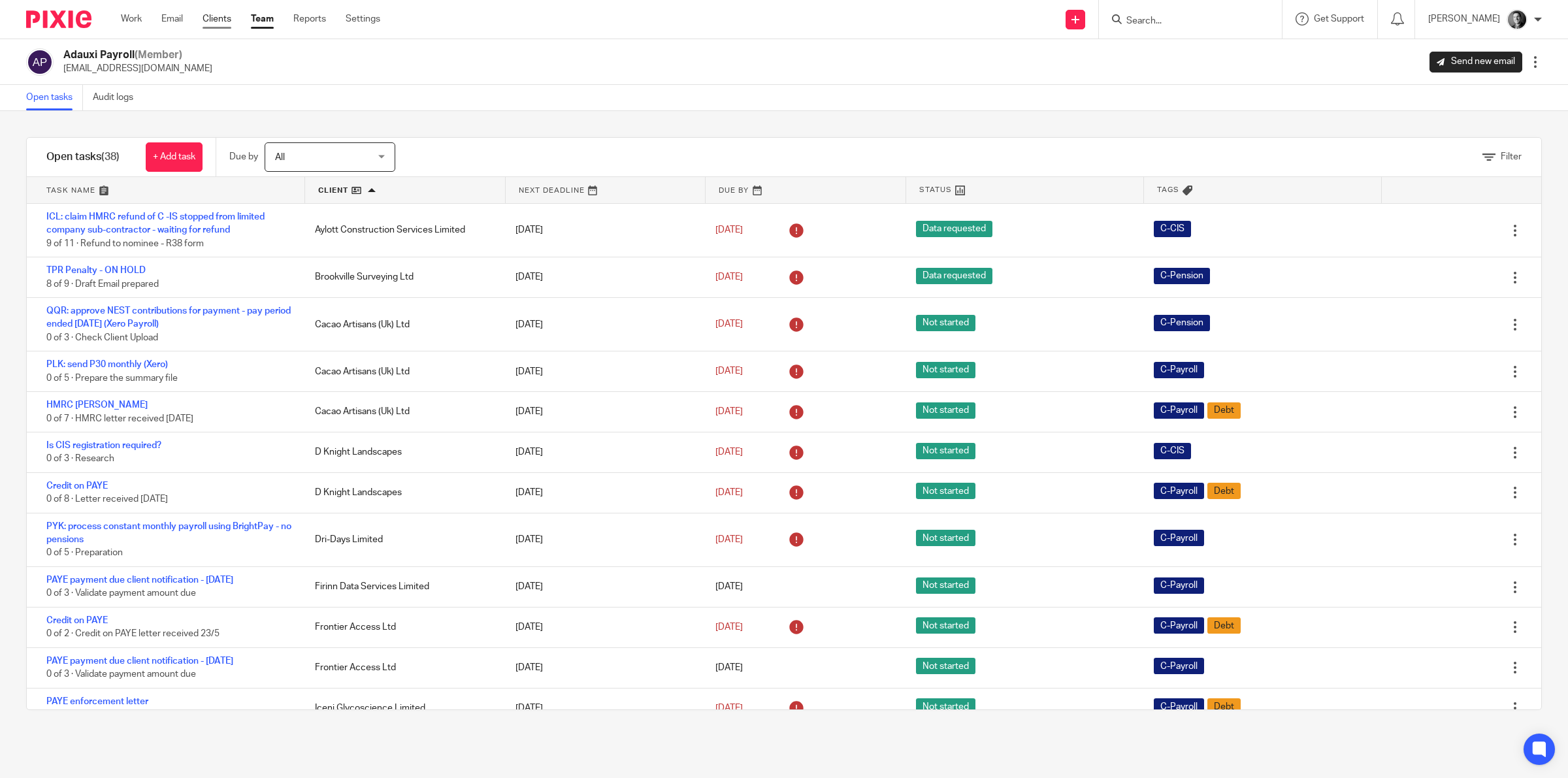
click at [217, 21] on link "Clients" at bounding box center [217, 18] width 28 height 13
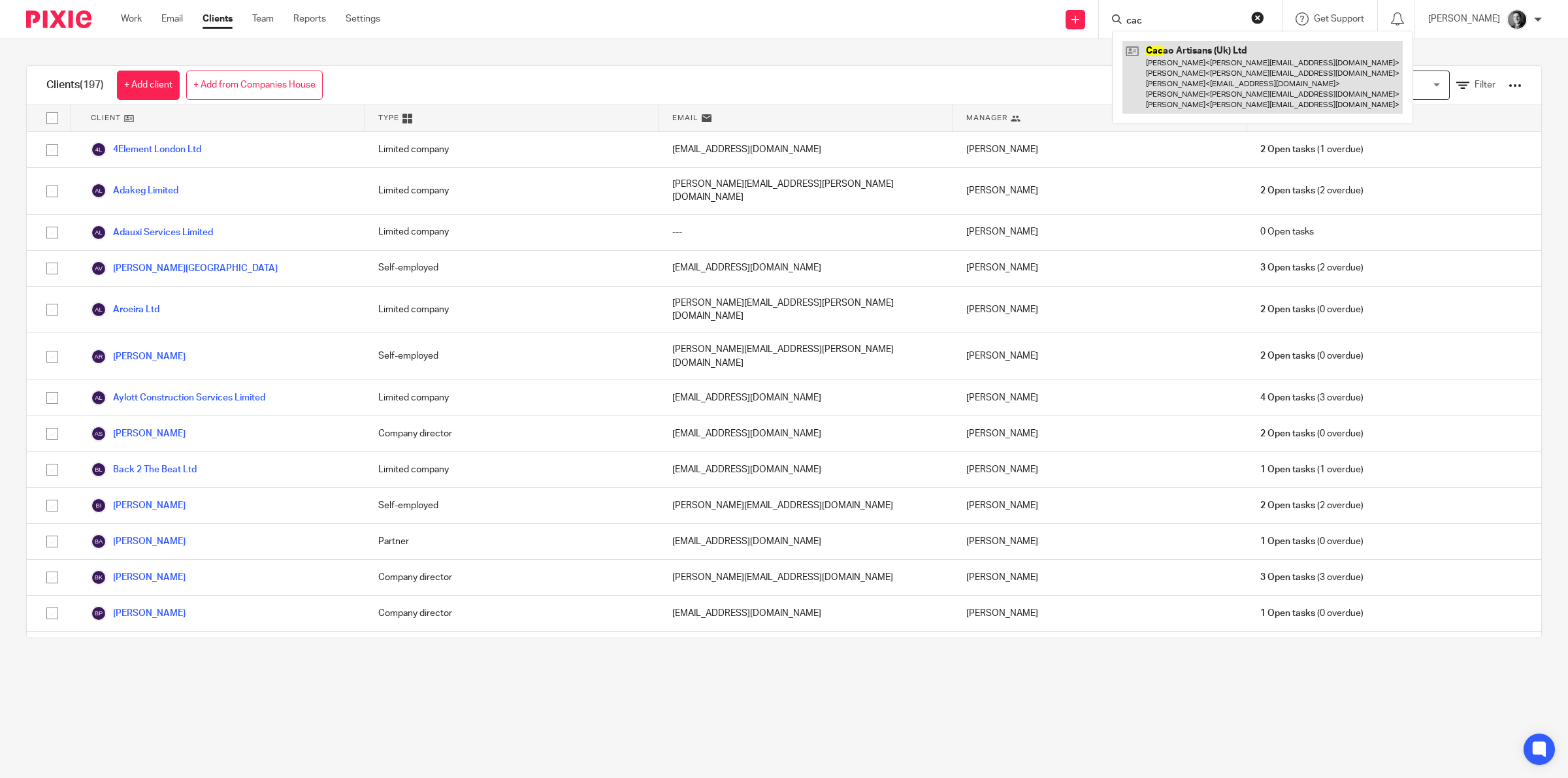
type input "cac"
click at [1151, 53] on link at bounding box center [1262, 78] width 280 height 73
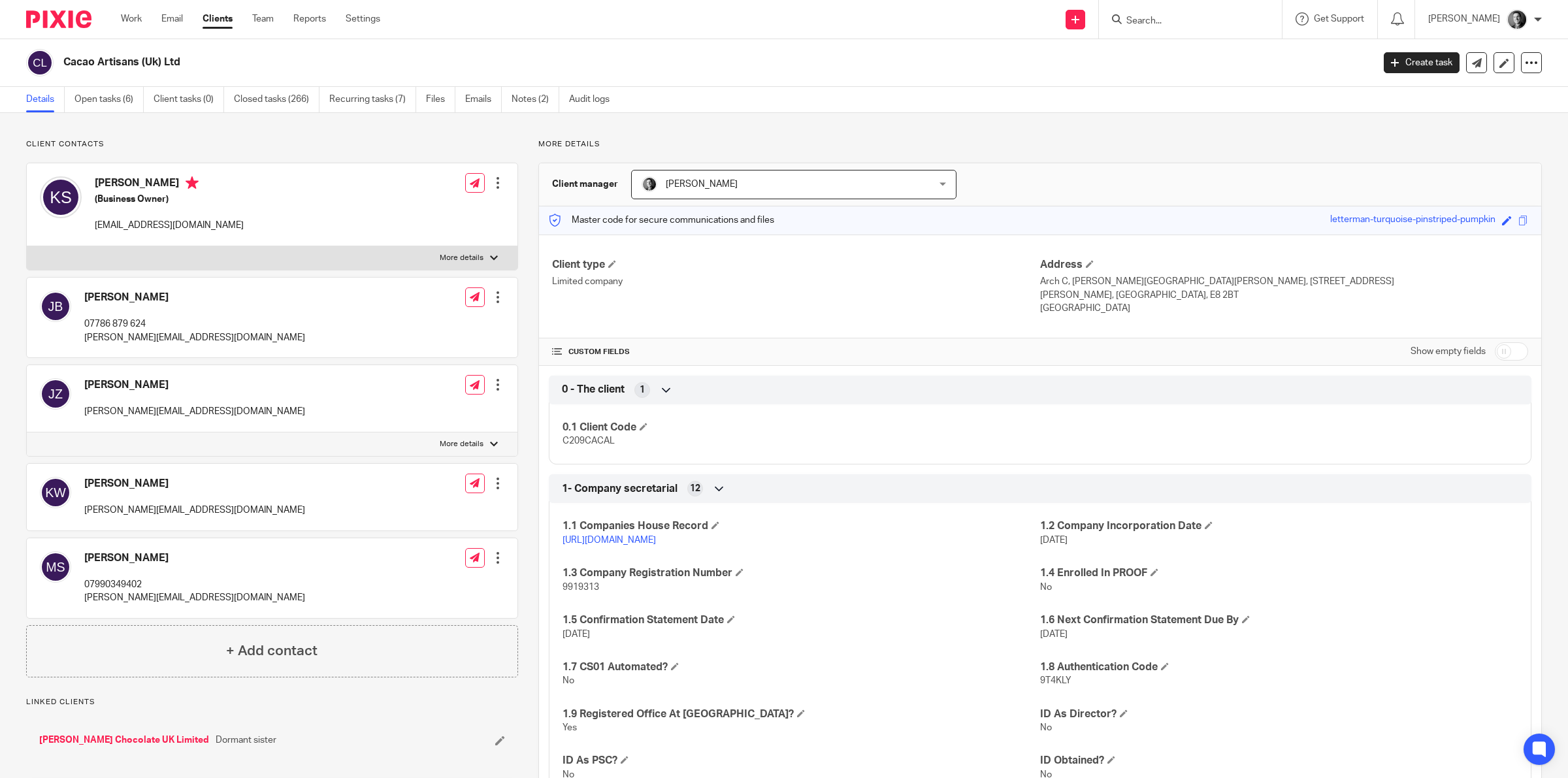
drag, startPoint x: 66, startPoint y: 60, endPoint x: 173, endPoint y: 63, distance: 107.0
click at [178, 62] on h2 "Cacao Artisans (Uk) Ltd" at bounding box center [583, 62] width 1040 height 14
copy h2 "Cacao Artisans (Uk) Ltd"
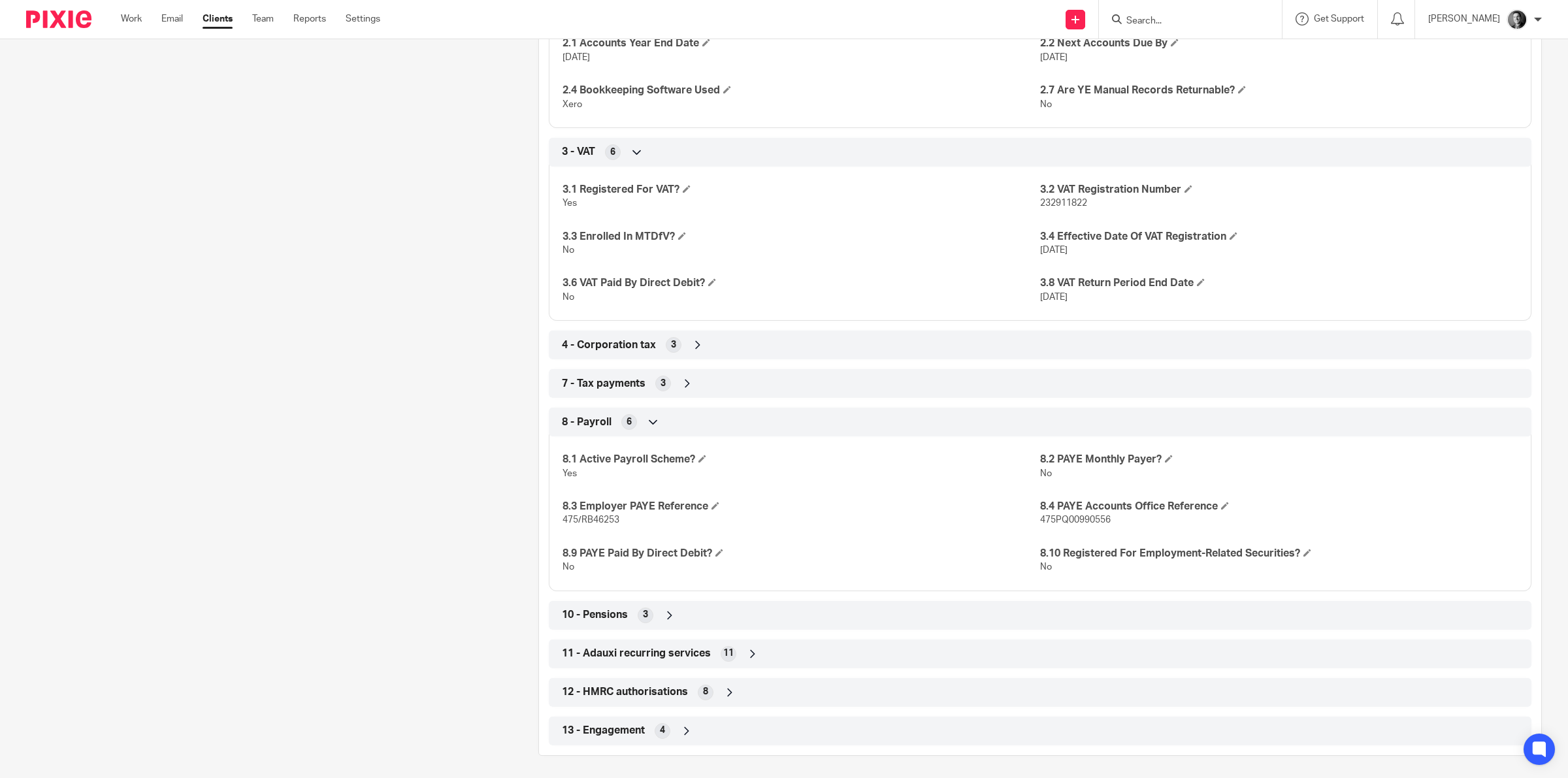
scroll to position [822, 0]
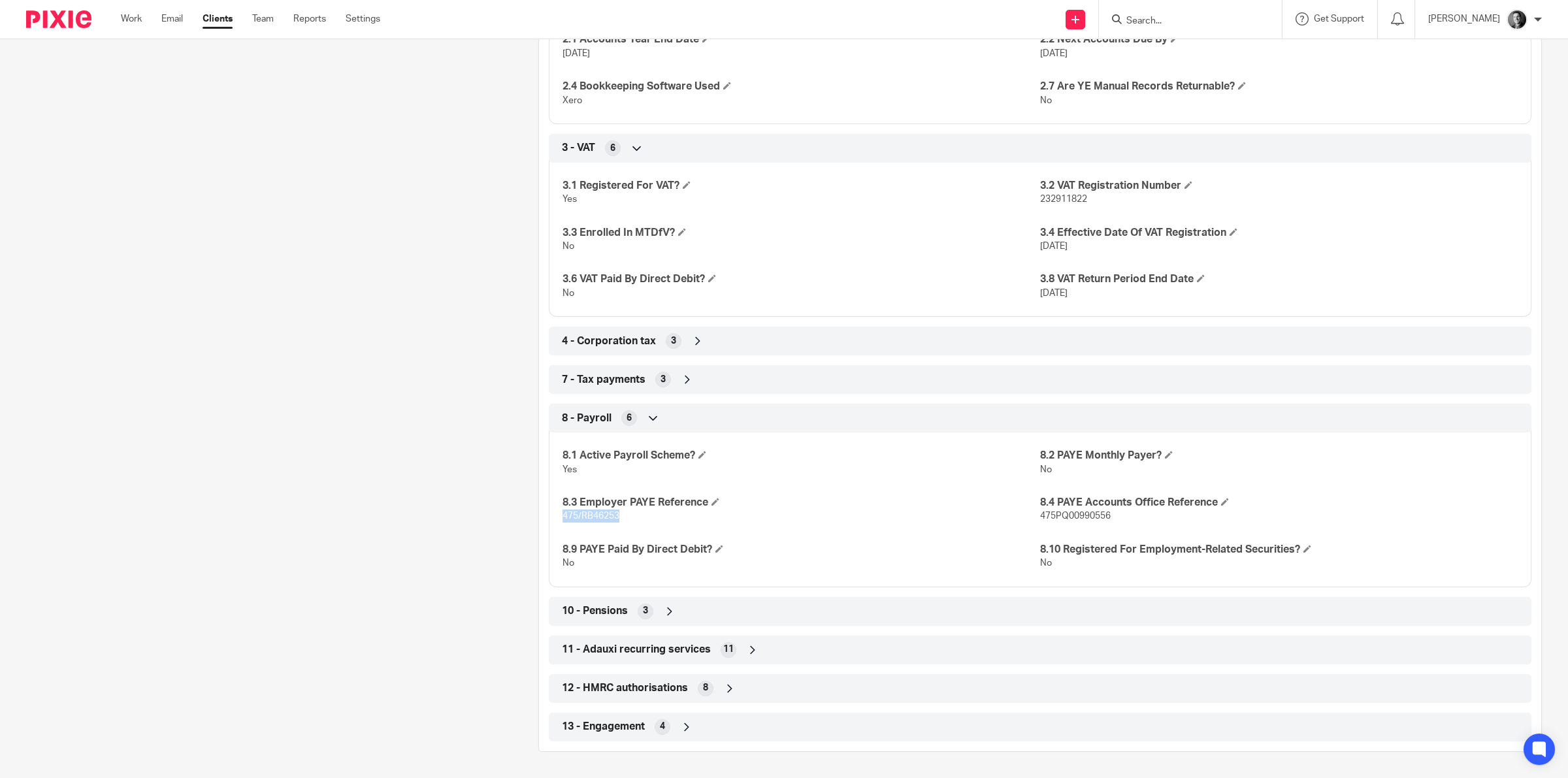
drag, startPoint x: 558, startPoint y: 516, endPoint x: 619, endPoint y: 517, distance: 61.0
click at [624, 517] on p "475/RB46253" at bounding box center [801, 516] width 478 height 13
copy span "475/RB46253"
click at [1043, 511] on span "475PQ00990556" at bounding box center [1074, 516] width 70 height 9
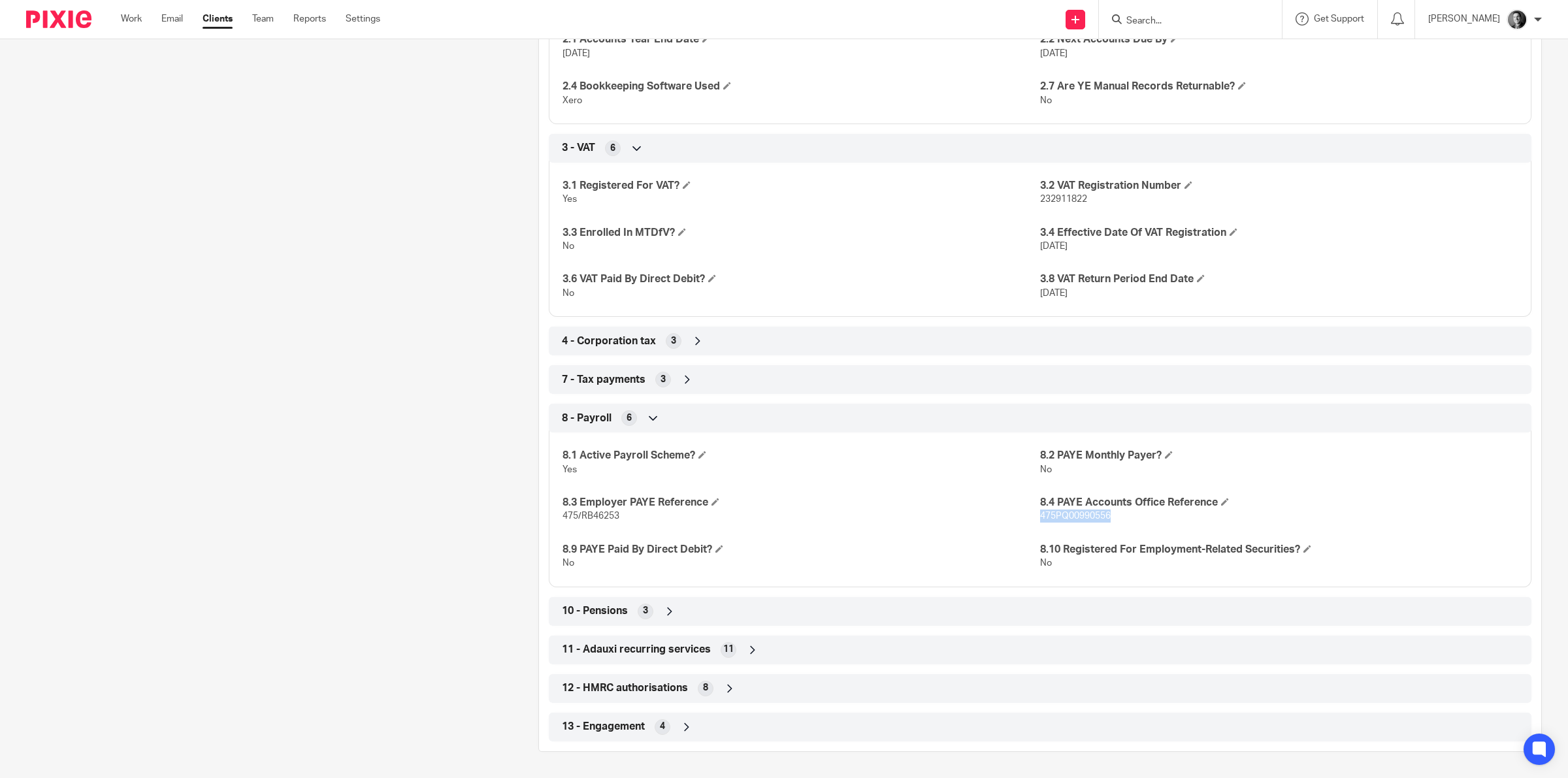
copy span "475PQ00990556"
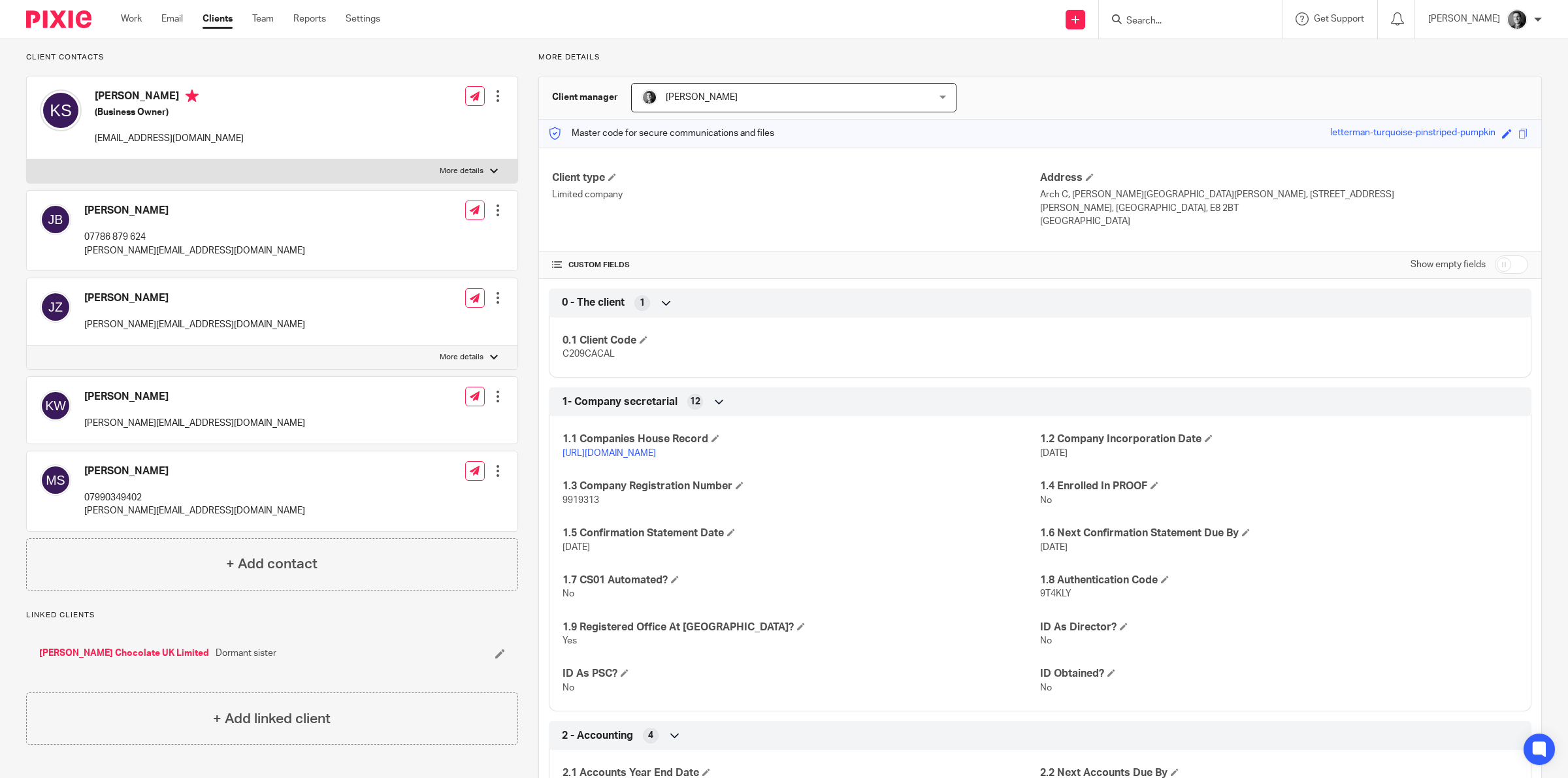
scroll to position [0, 0]
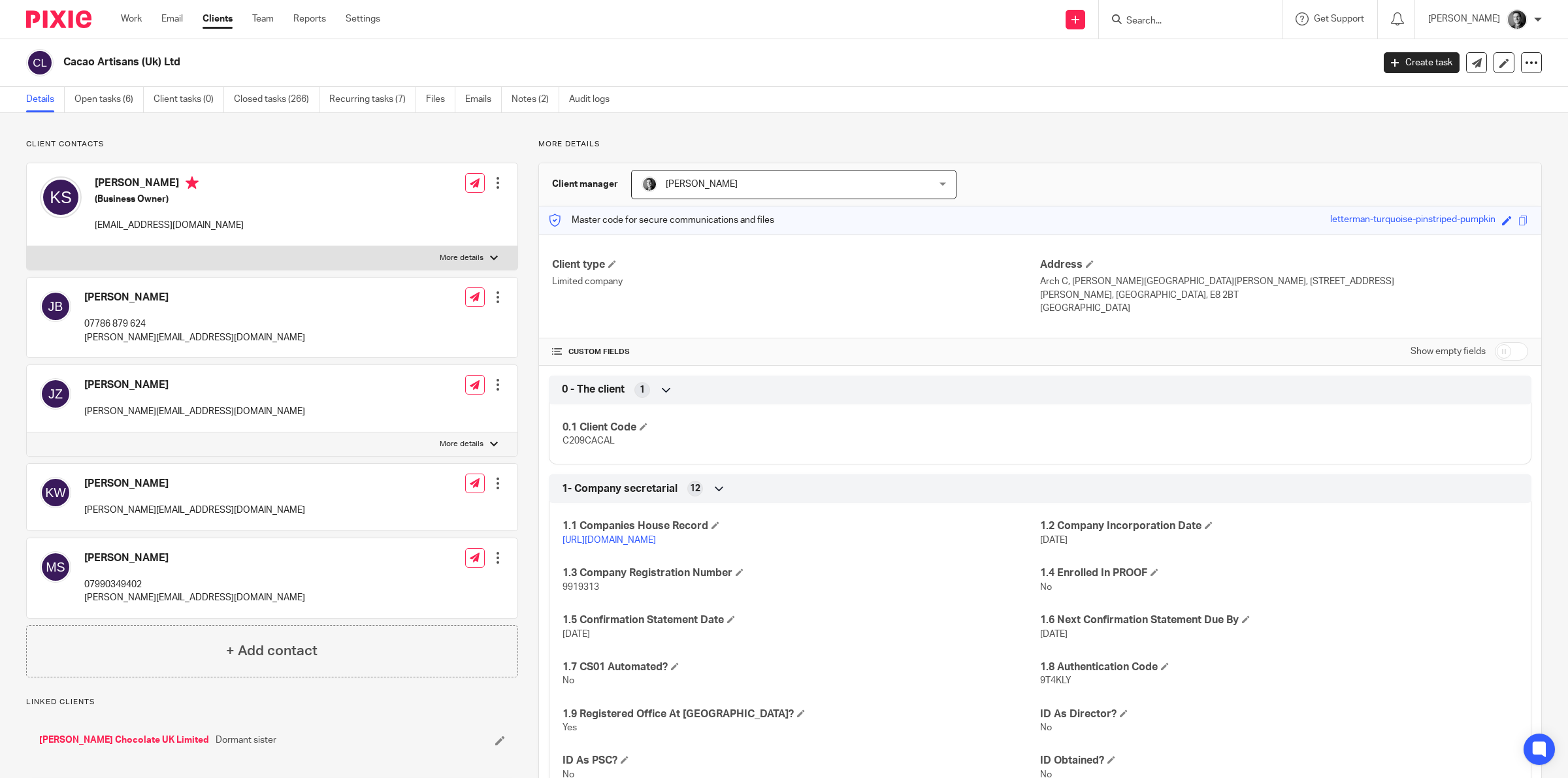
click at [1498, 348] on input "checkbox" at bounding box center [1511, 351] width 33 height 18
checkbox input "true"
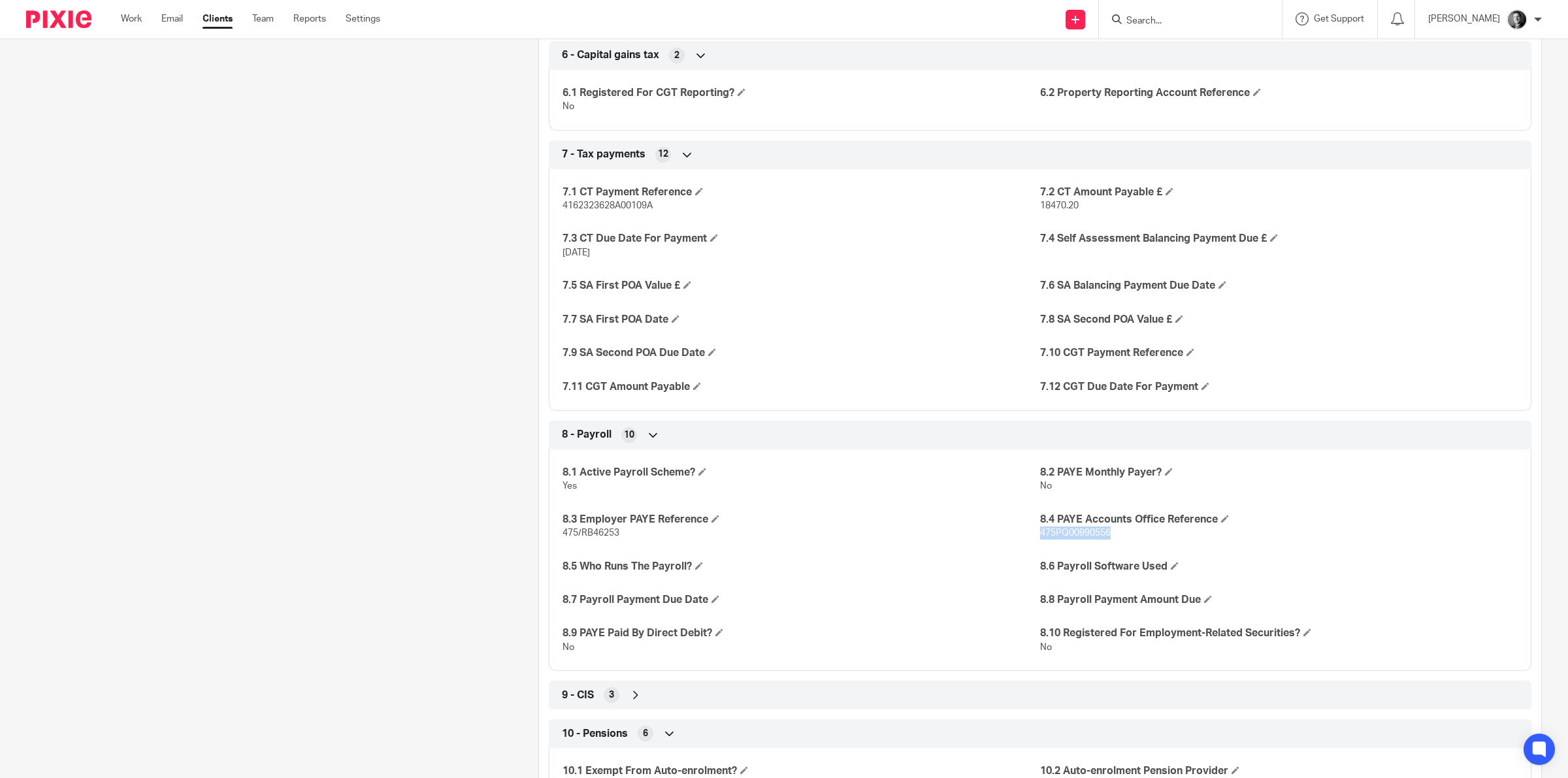
scroll to position [1796, 0]
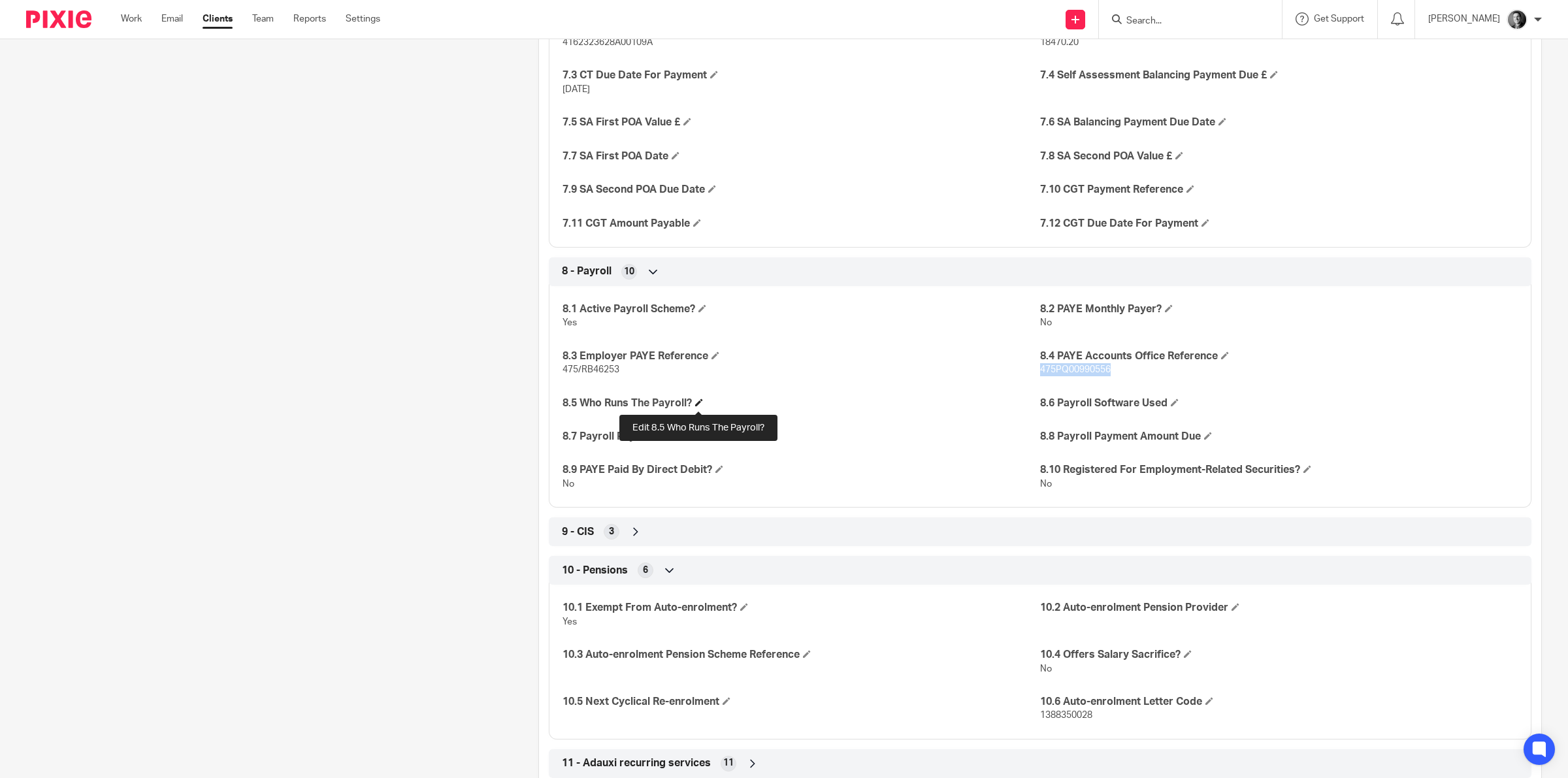
click at [695, 402] on span at bounding box center [698, 402] width 8 height 8
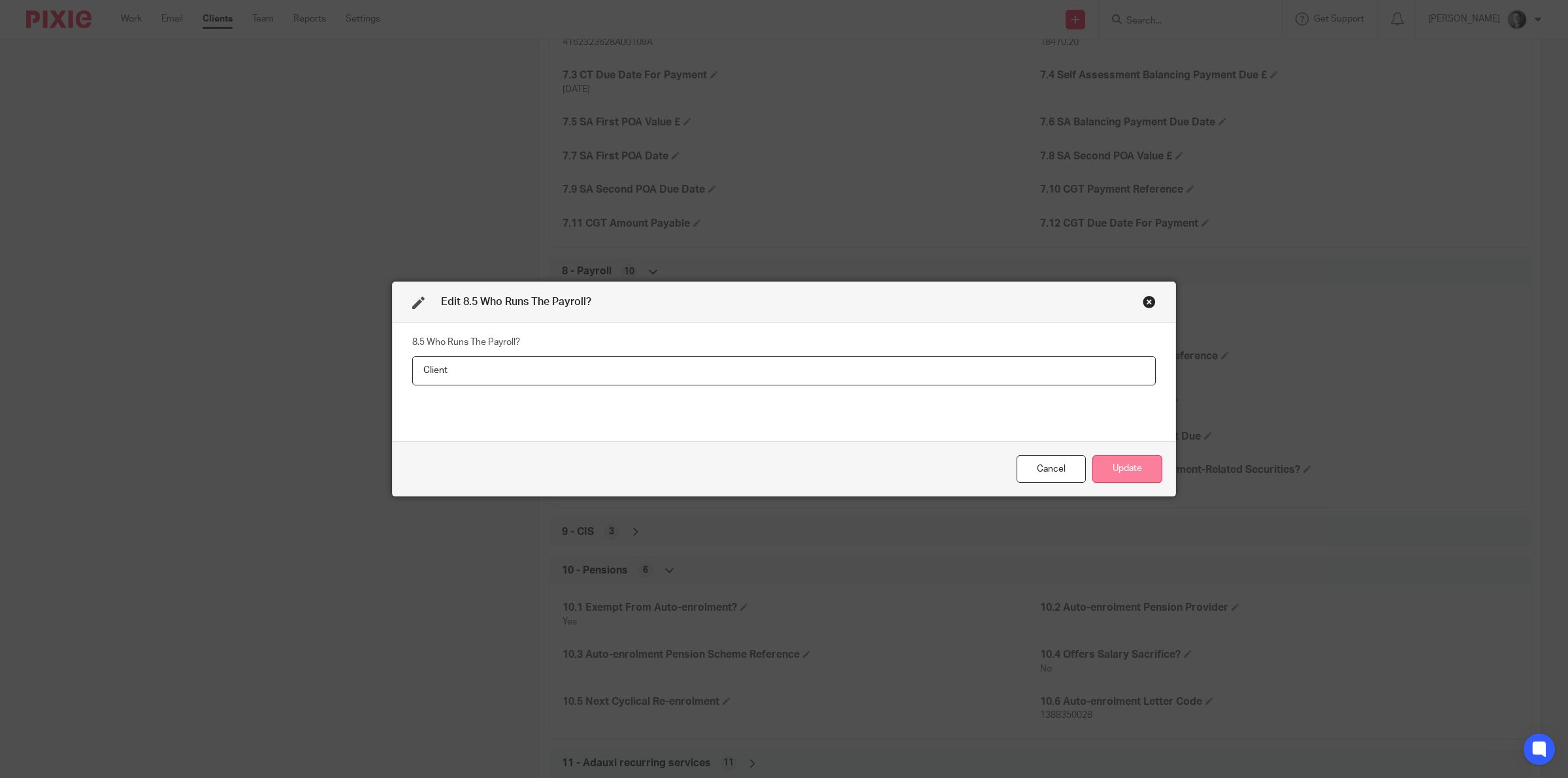
type input "Client"
click at [1119, 464] on button "Update" at bounding box center [1127, 469] width 70 height 28
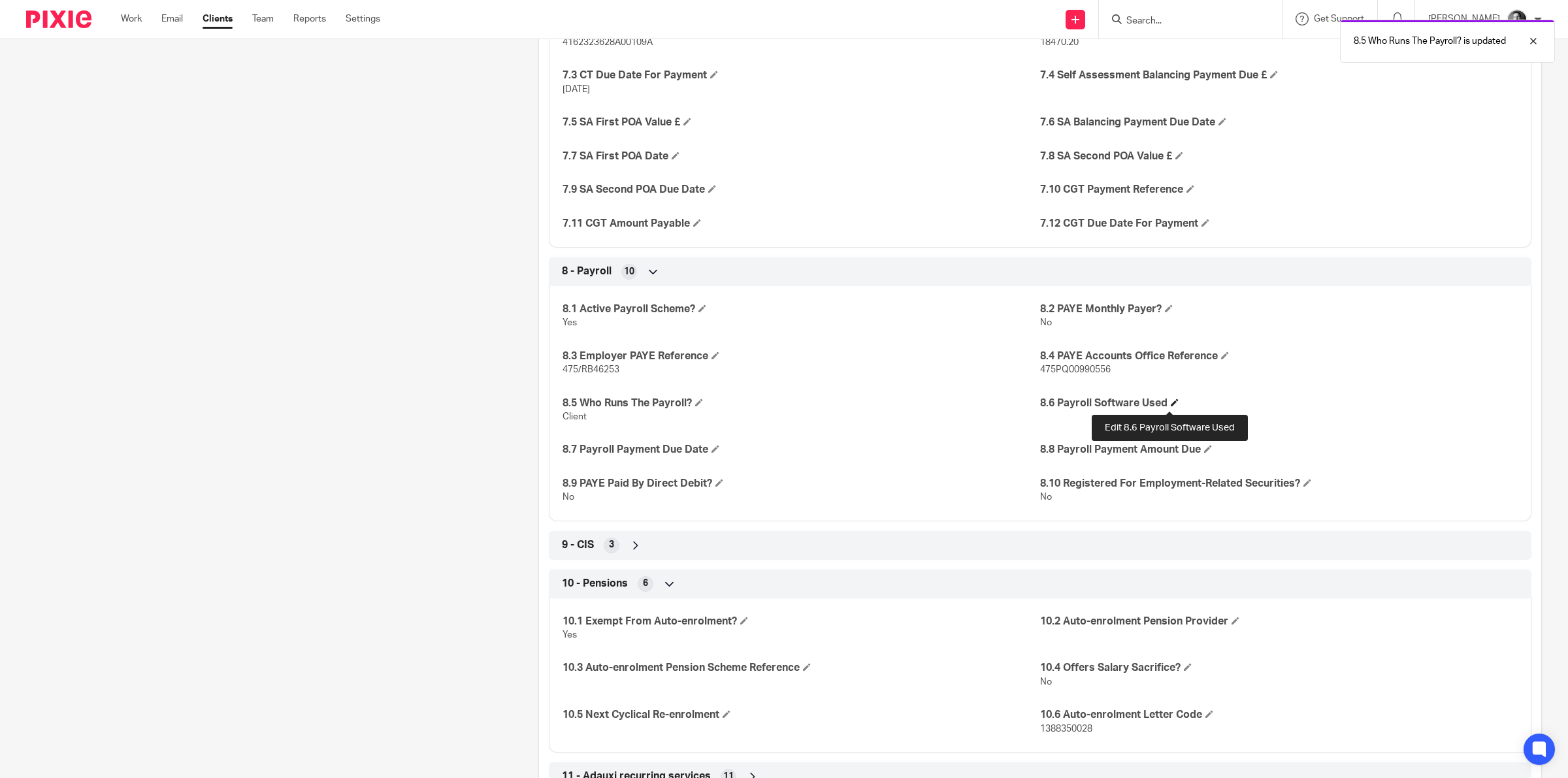
click at [1170, 405] on span at bounding box center [1174, 402] width 8 height 8
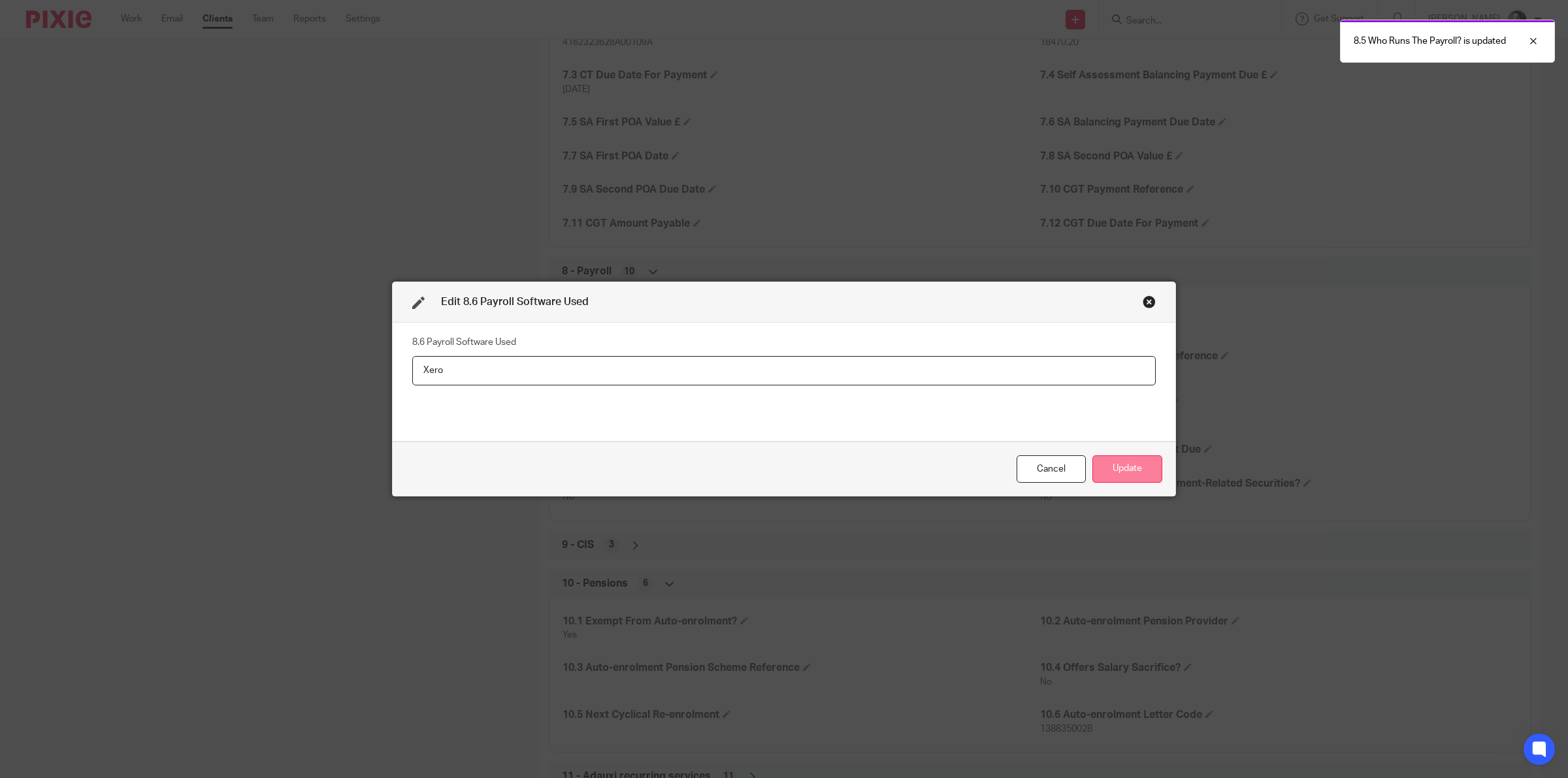
type input "Xero"
click at [1098, 459] on button "Update" at bounding box center [1127, 469] width 70 height 28
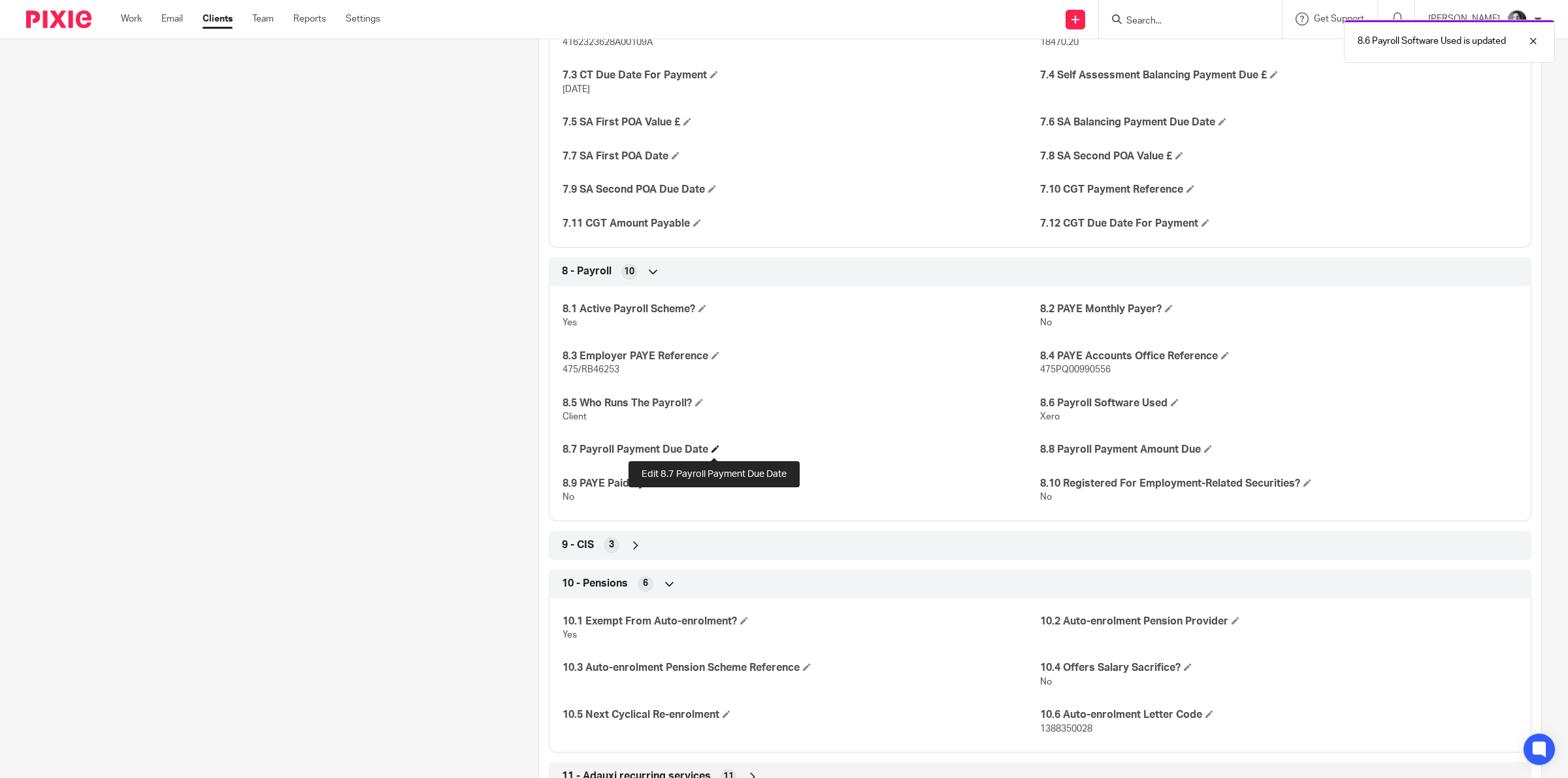
click at [713, 451] on span at bounding box center [715, 449] width 8 height 8
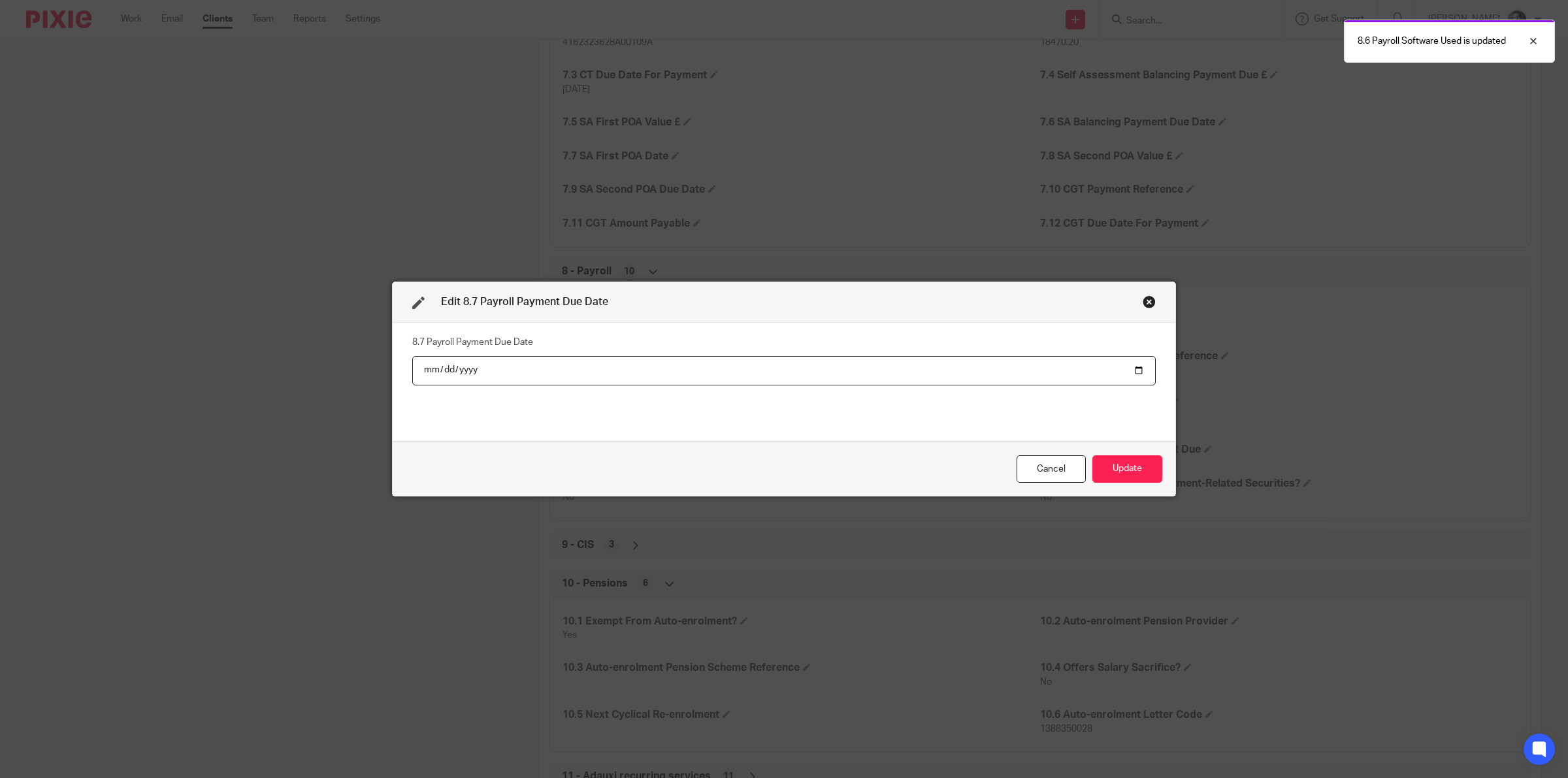
click at [1128, 368] on input "date" at bounding box center [784, 371] width 743 height 29
type input "2025-10-22"
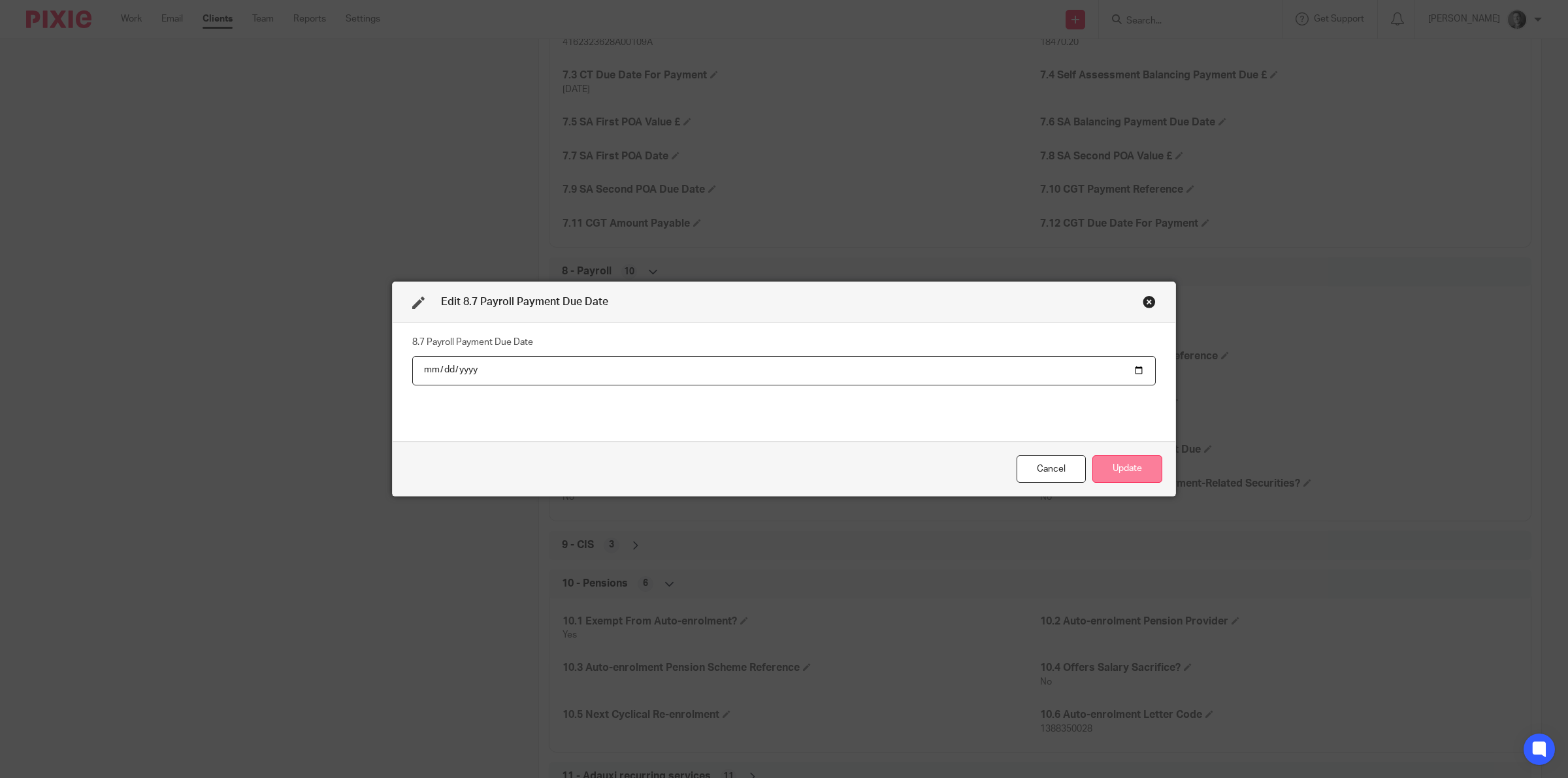
click at [1102, 471] on button "Update" at bounding box center [1127, 469] width 70 height 28
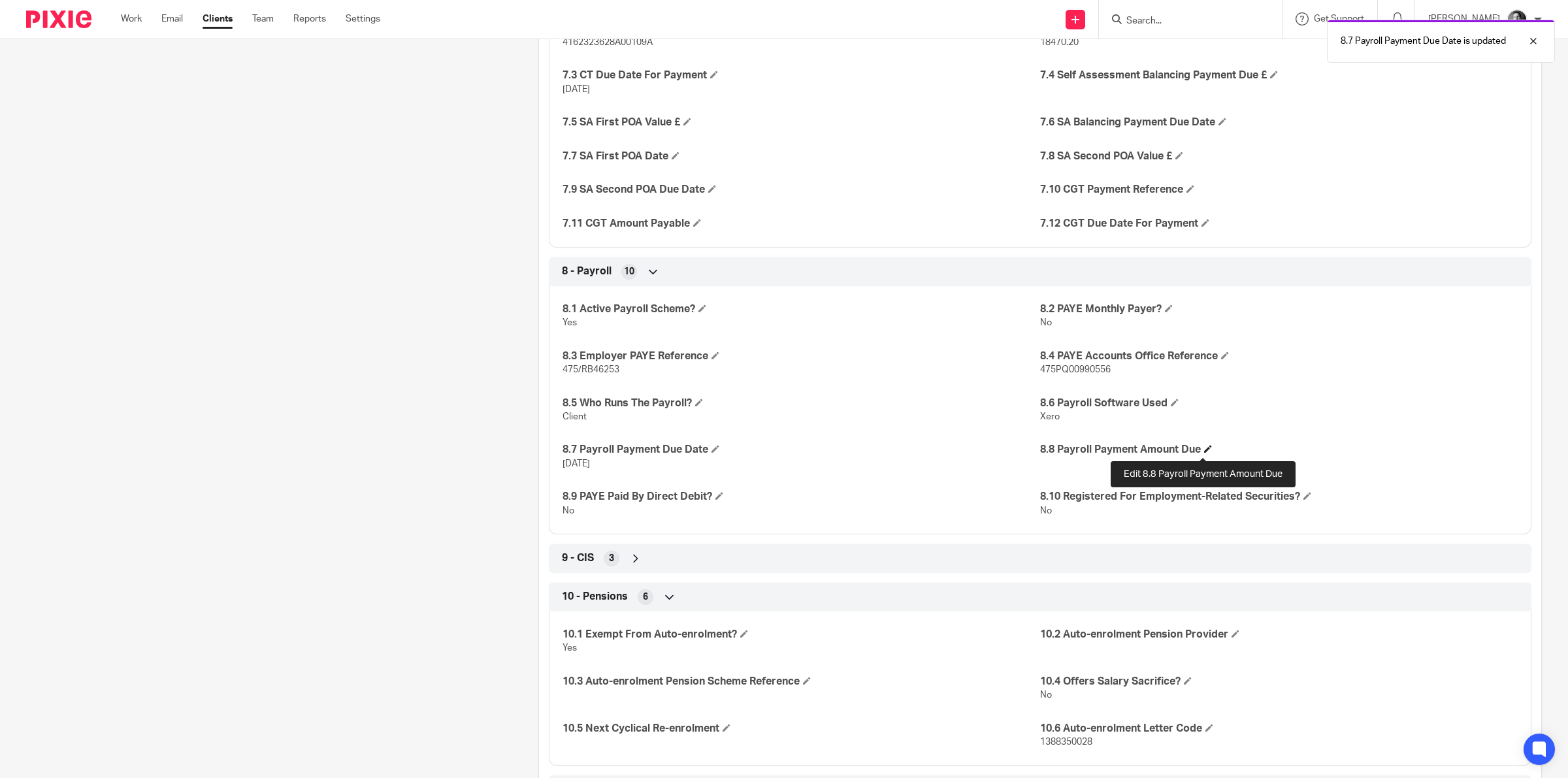
click at [1204, 452] on span at bounding box center [1207, 449] width 8 height 8
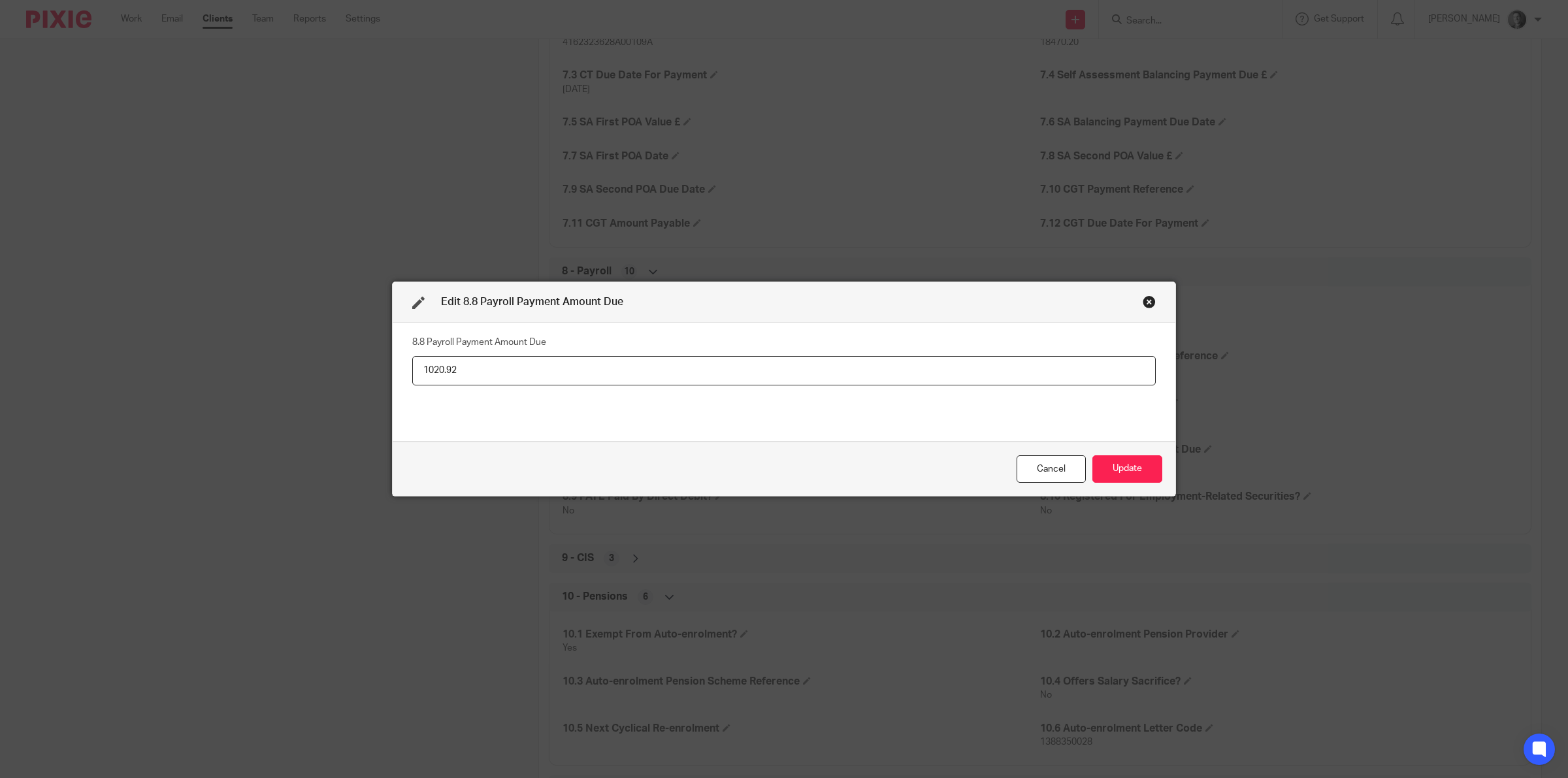
type input "1020.92"
click at [1106, 465] on button "Update" at bounding box center [1127, 469] width 70 height 28
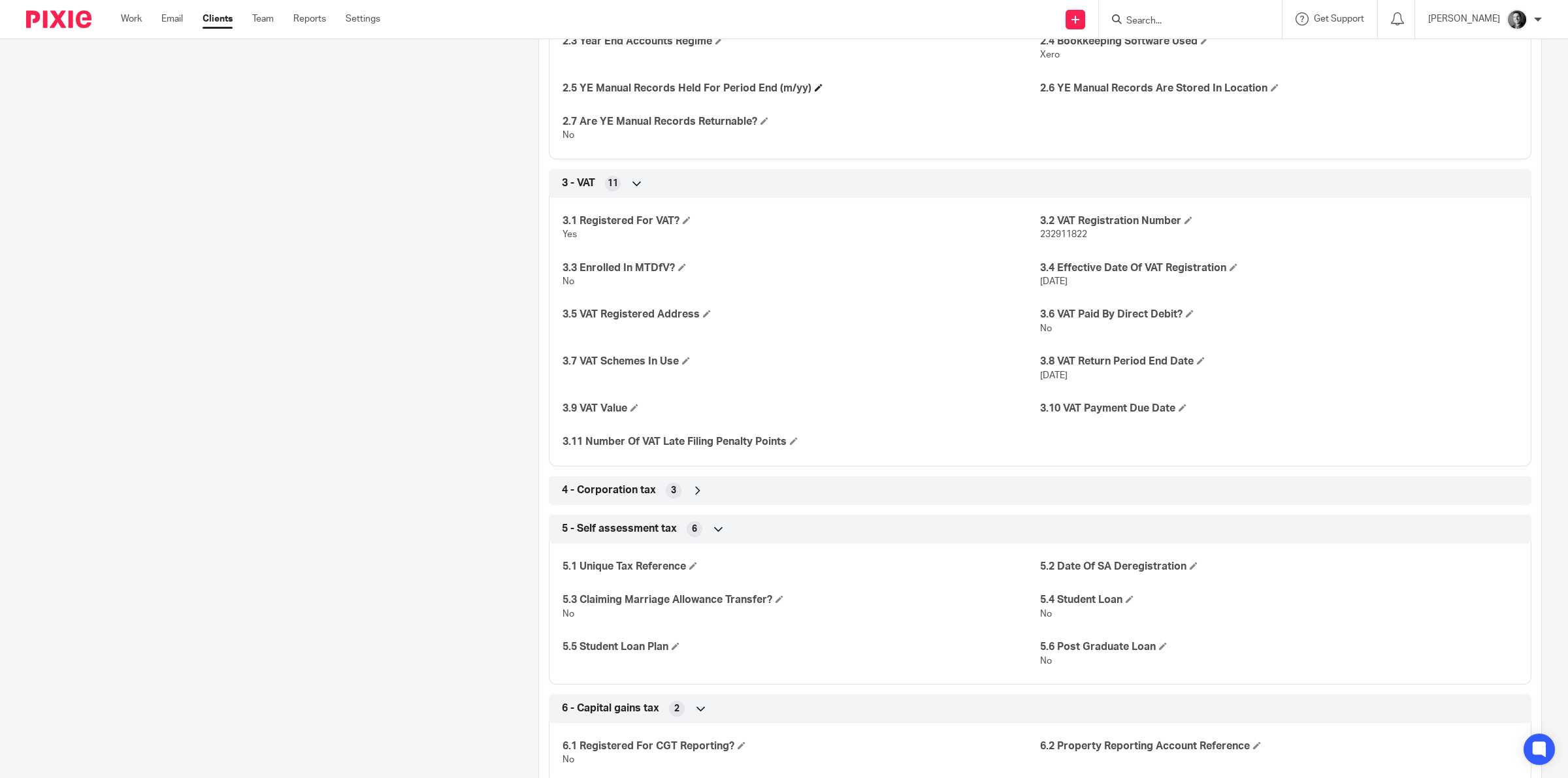
scroll to position [1306, 0]
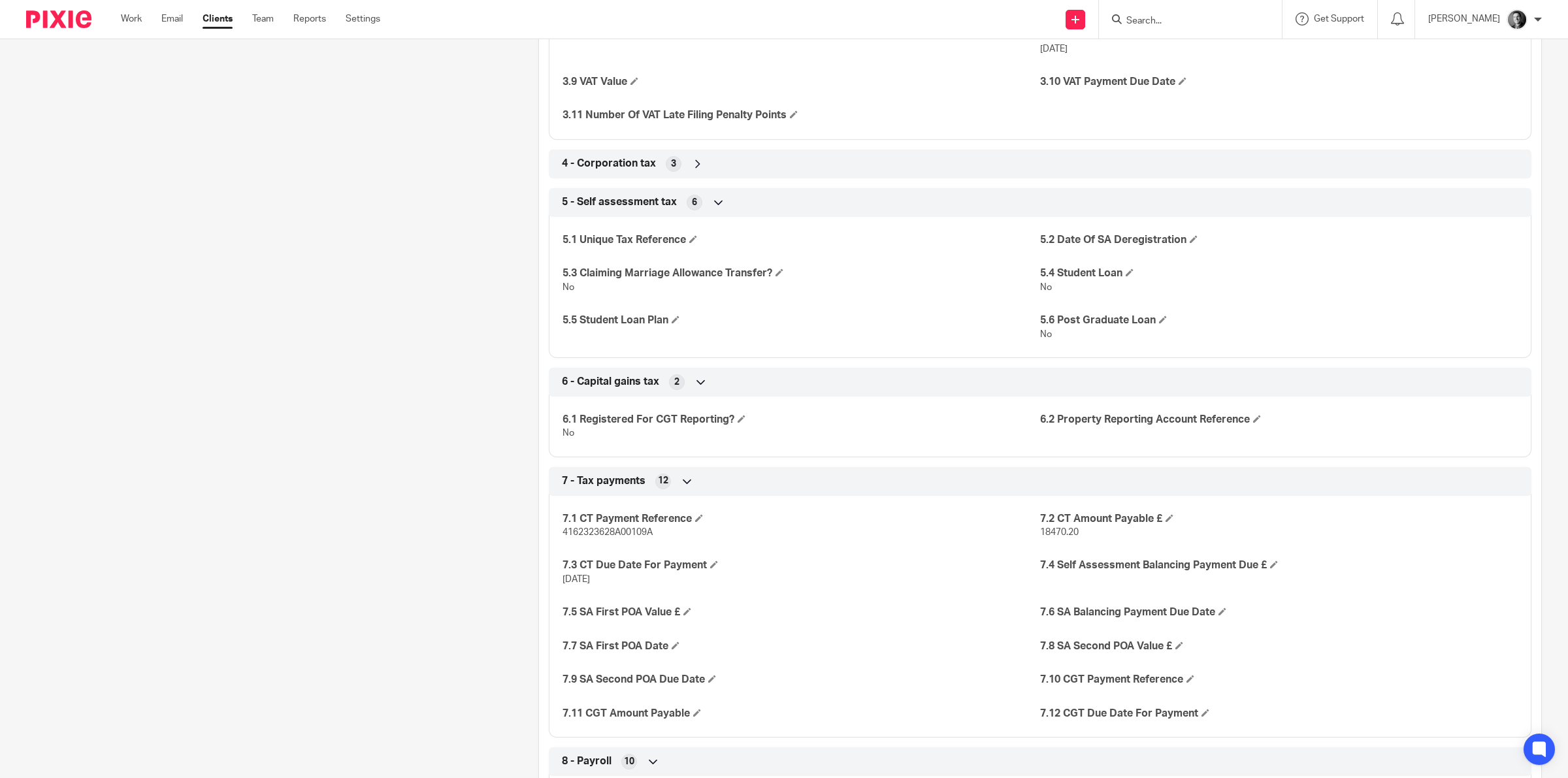
click at [691, 167] on icon at bounding box center [698, 164] width 13 height 13
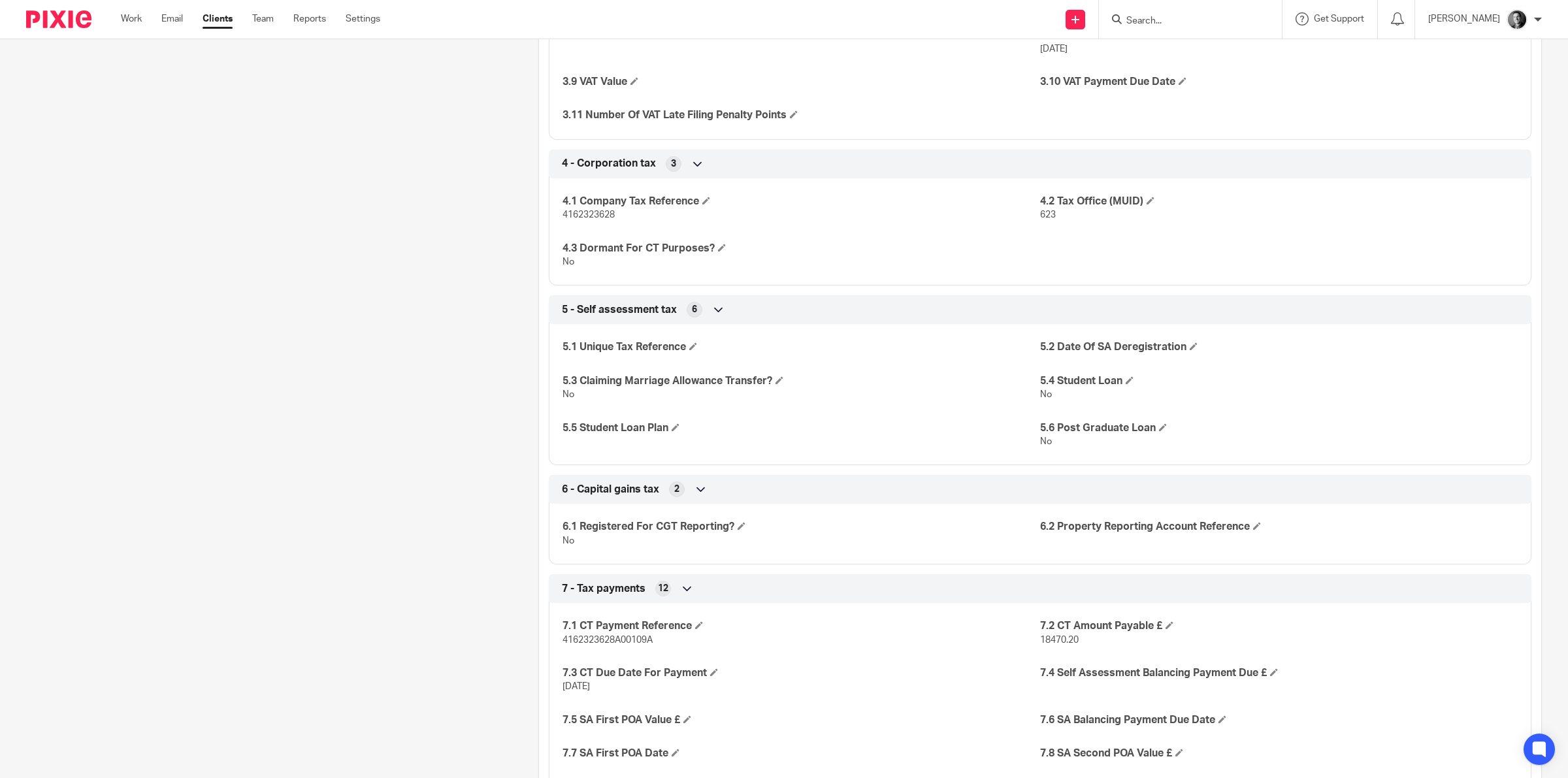
click at [599, 215] on span "4162323628" at bounding box center [588, 215] width 52 height 9
copy span "4162323628"
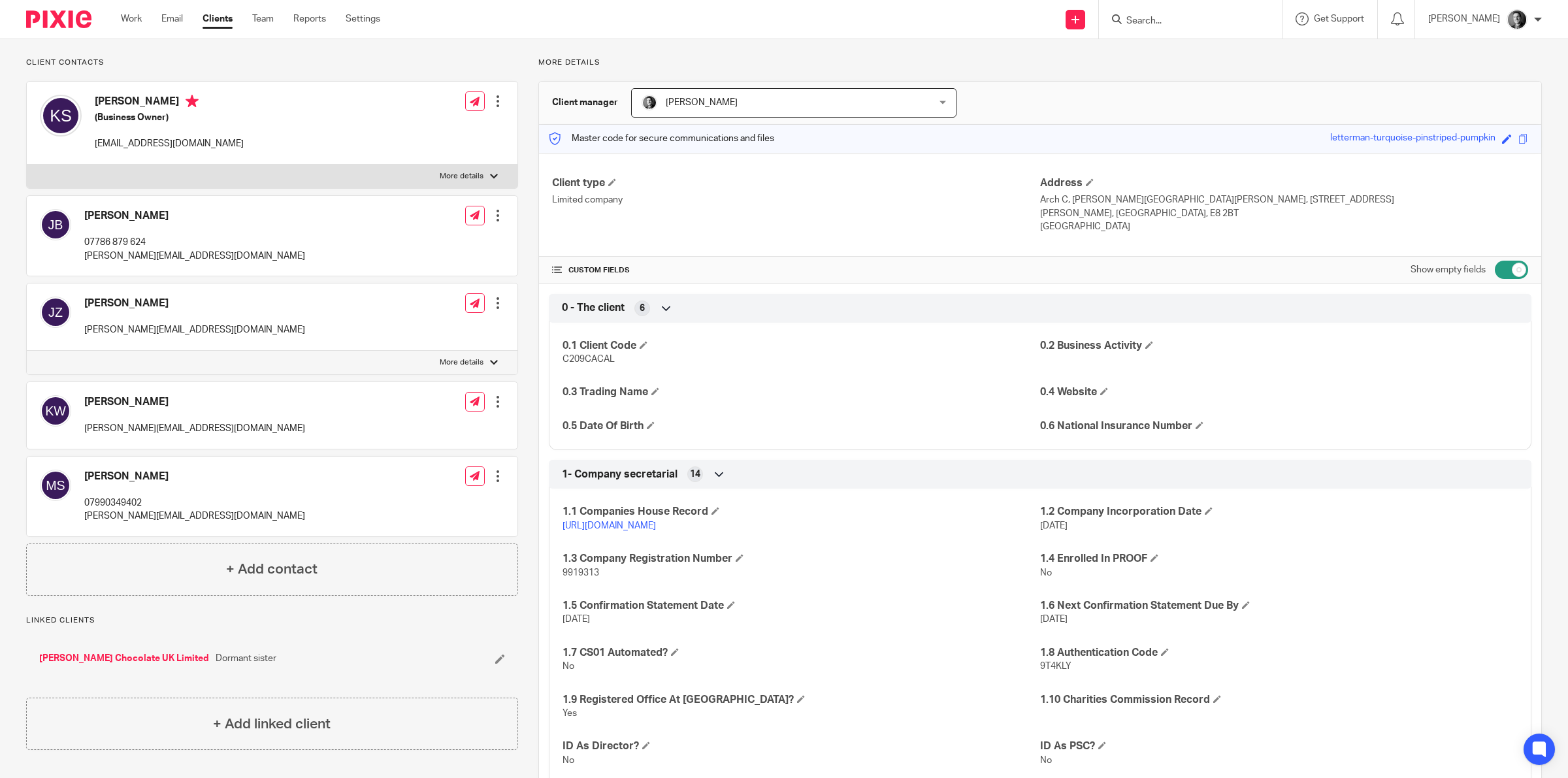
scroll to position [0, 0]
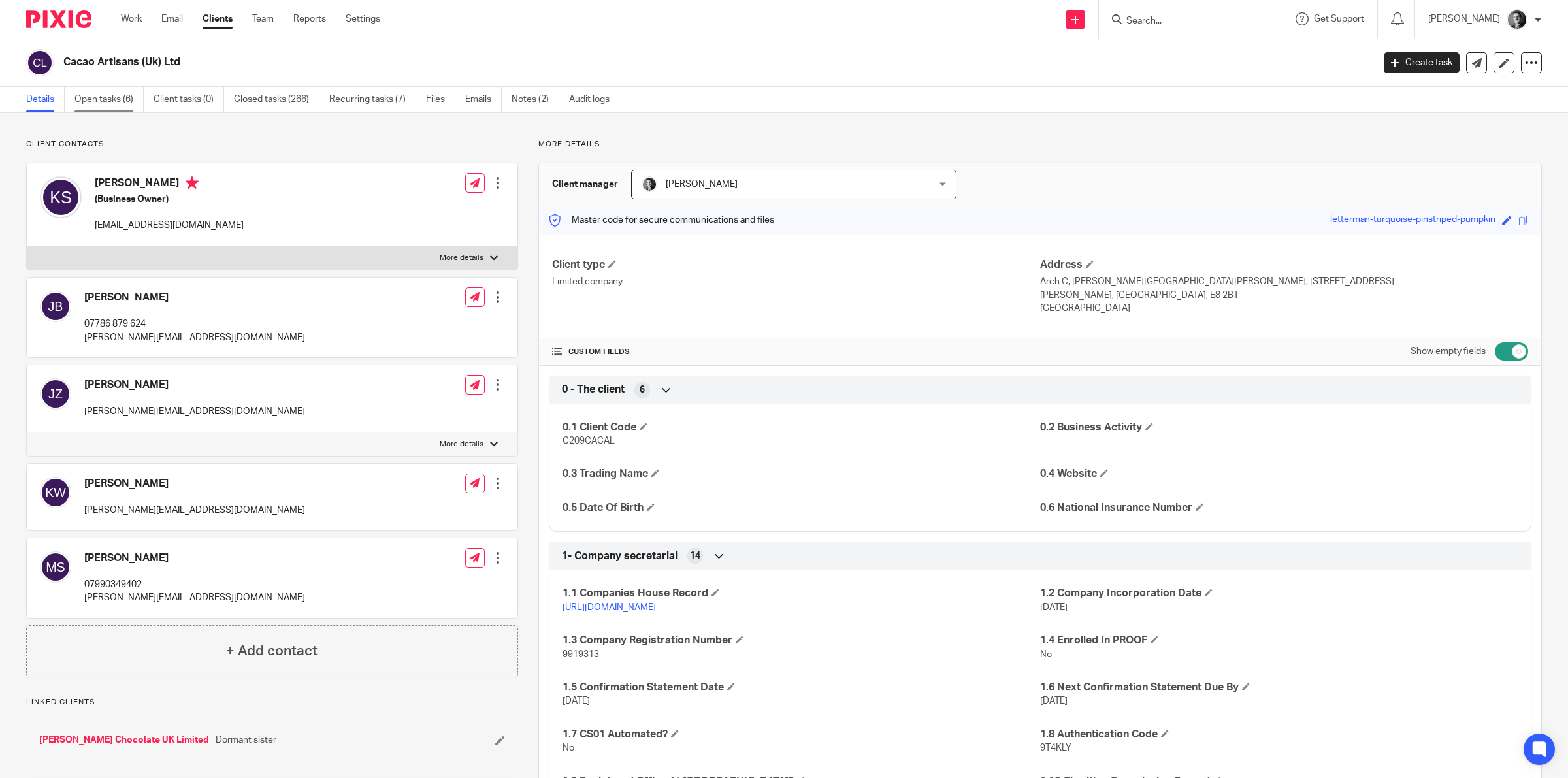
click at [124, 96] on link "Open tasks (6)" at bounding box center [109, 100] width 69 height 26
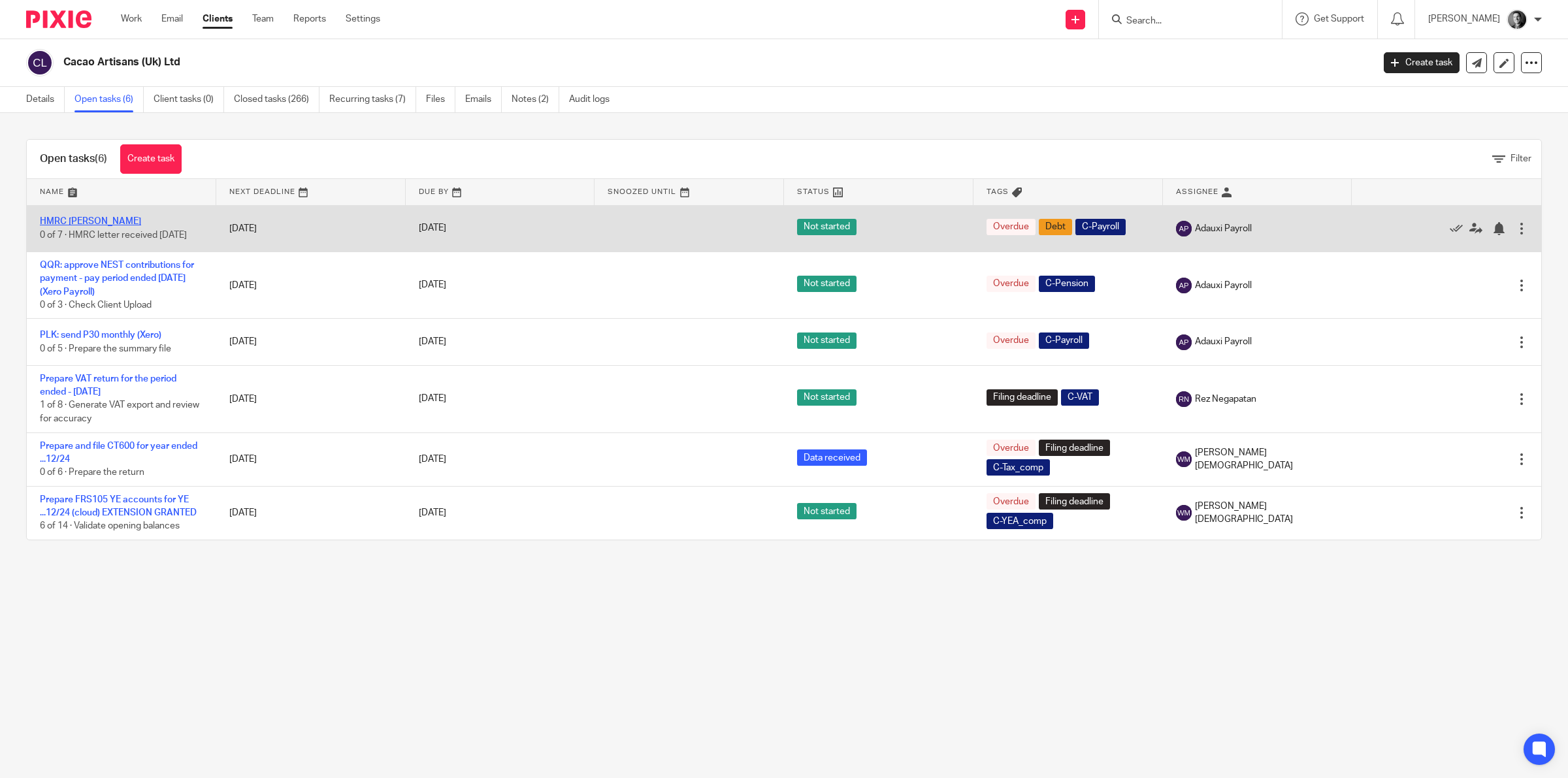
click at [90, 217] on link "HMRC [PERSON_NAME]" at bounding box center [90, 221] width 101 height 9
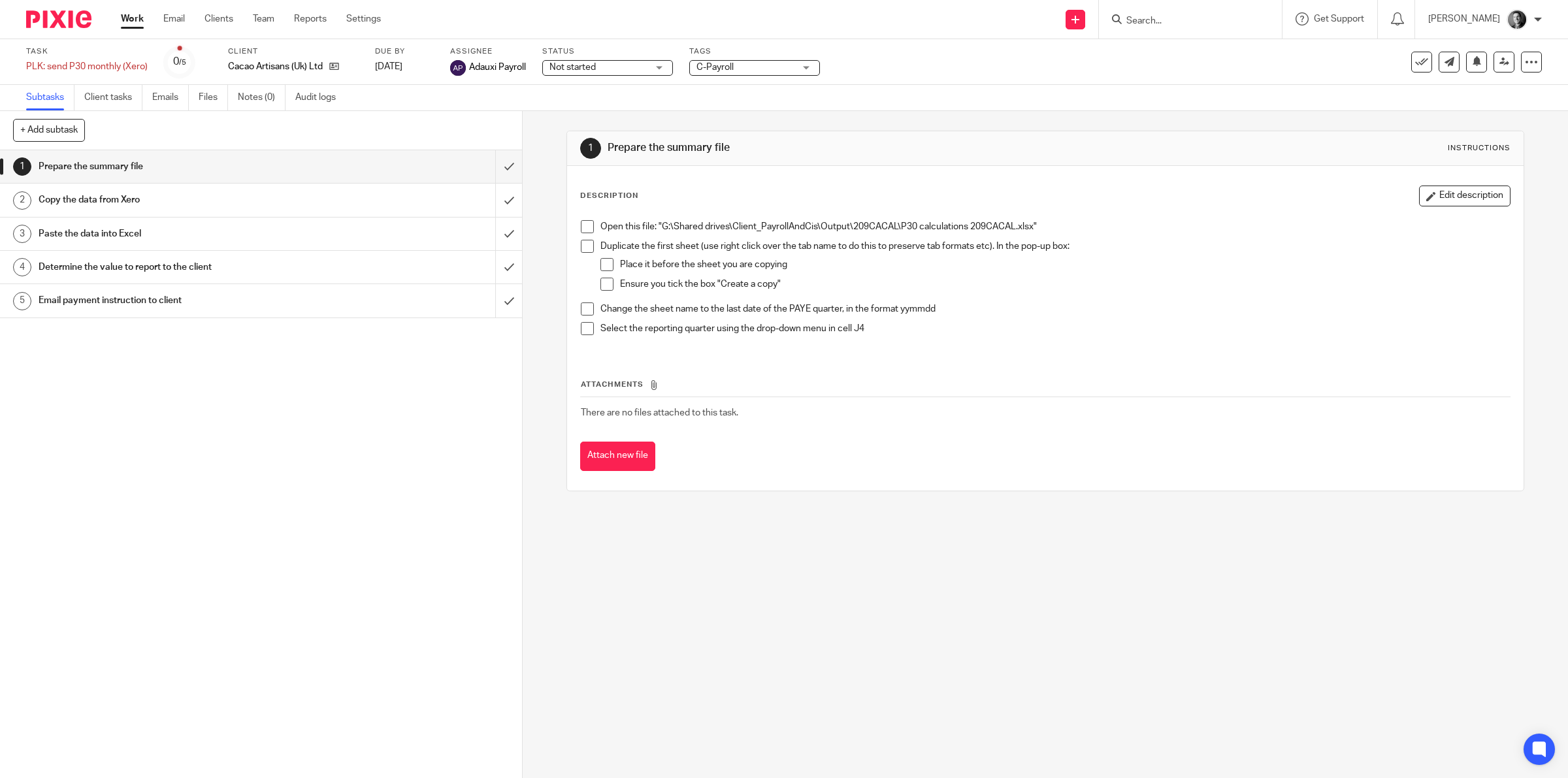
click at [295, 295] on h1 "Email payment instruction to client" at bounding box center [186, 301] width 296 height 20
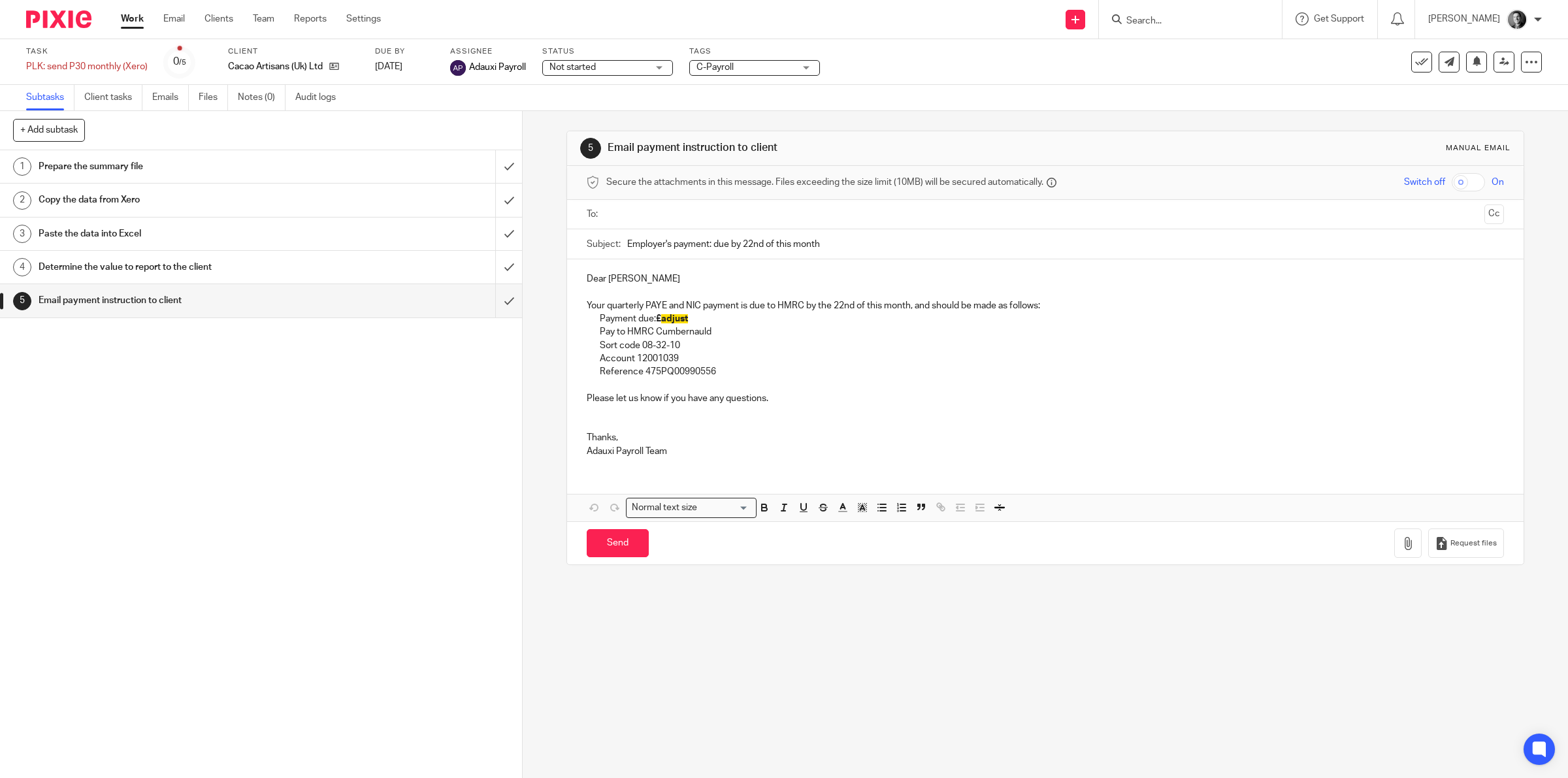
click at [634, 200] on div at bounding box center [1046, 214] width 878 height 29
click at [621, 208] on input "text" at bounding box center [1045, 214] width 868 height 15
click at [644, 248] on input "Employer's payment: due by 22nd of this month" at bounding box center [1066, 247] width 878 height 29
type input "HMRC PAYE payment: due by 22nd of this month"
click at [661, 320] on span "adjust" at bounding box center [675, 321] width 27 height 9
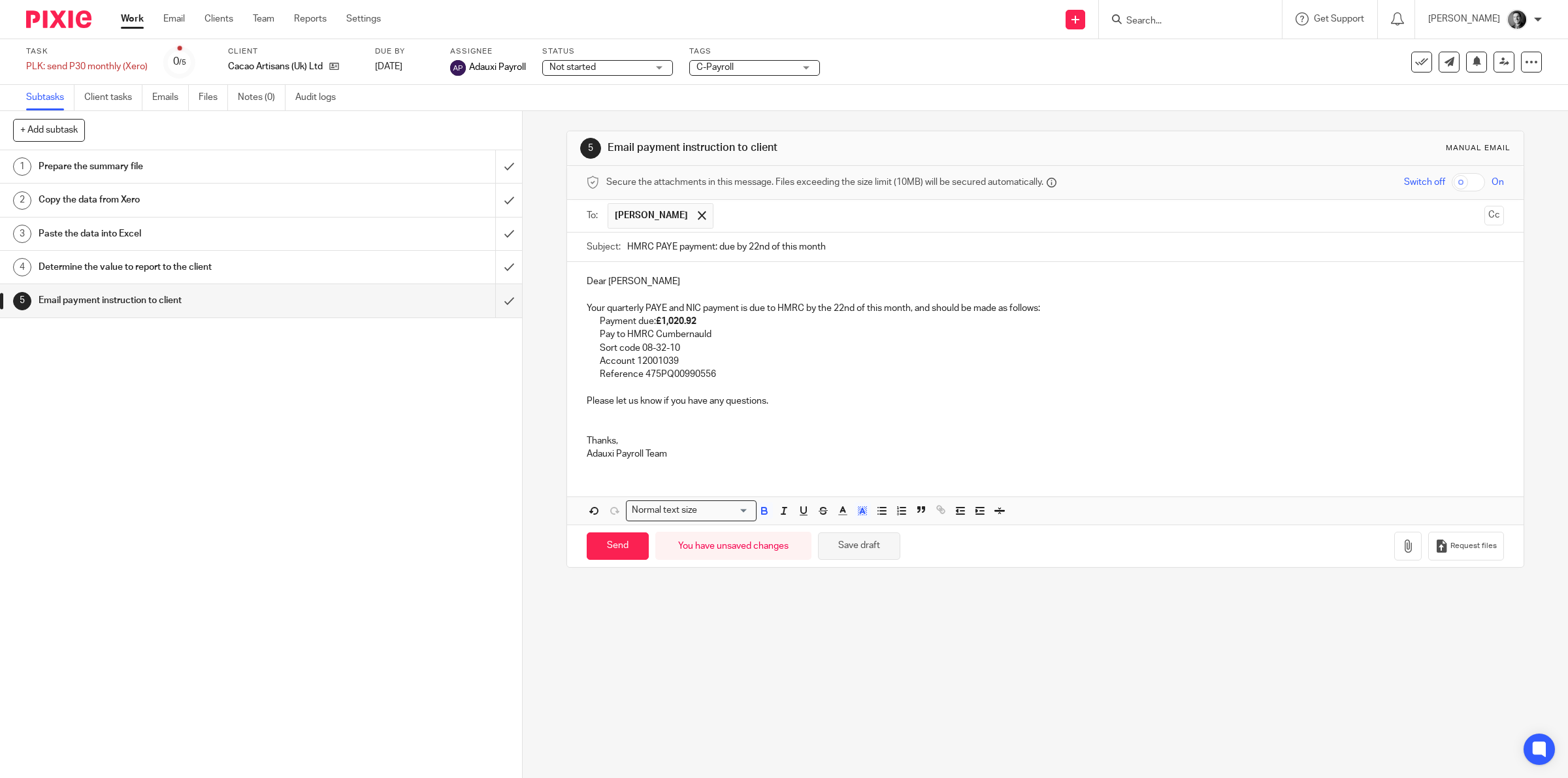
click at [844, 546] on button "Save draft" at bounding box center [859, 547] width 82 height 28
click at [612, 543] on input "Send" at bounding box center [617, 547] width 62 height 28
type input "Sent"
click at [1404, 63] on div "Draft saved. Message sent." at bounding box center [1169, 63] width 771 height 100
click at [1415, 60] on icon at bounding box center [1422, 62] width 13 height 13
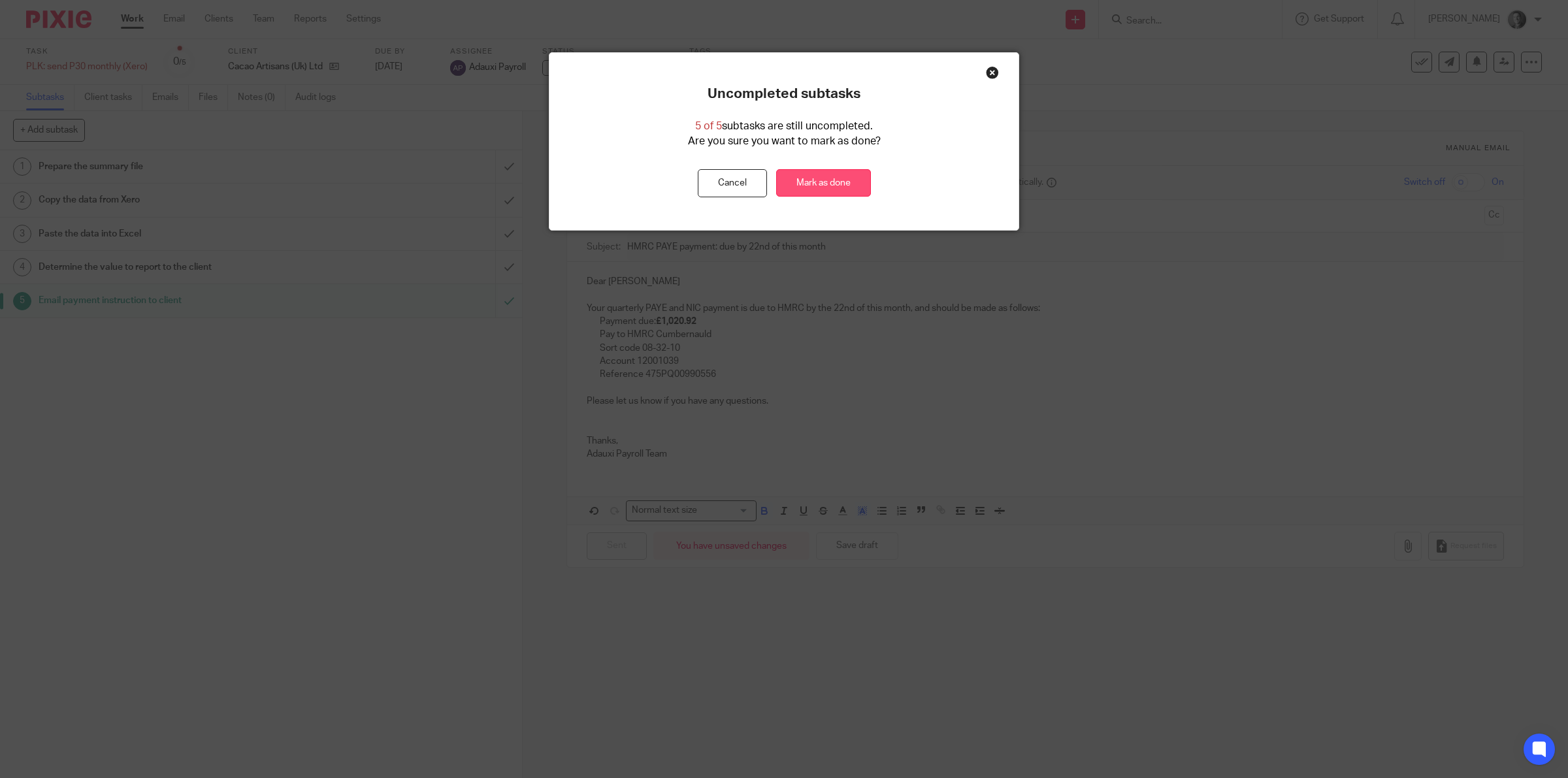
click at [845, 175] on link "Mark as done" at bounding box center [823, 183] width 95 height 28
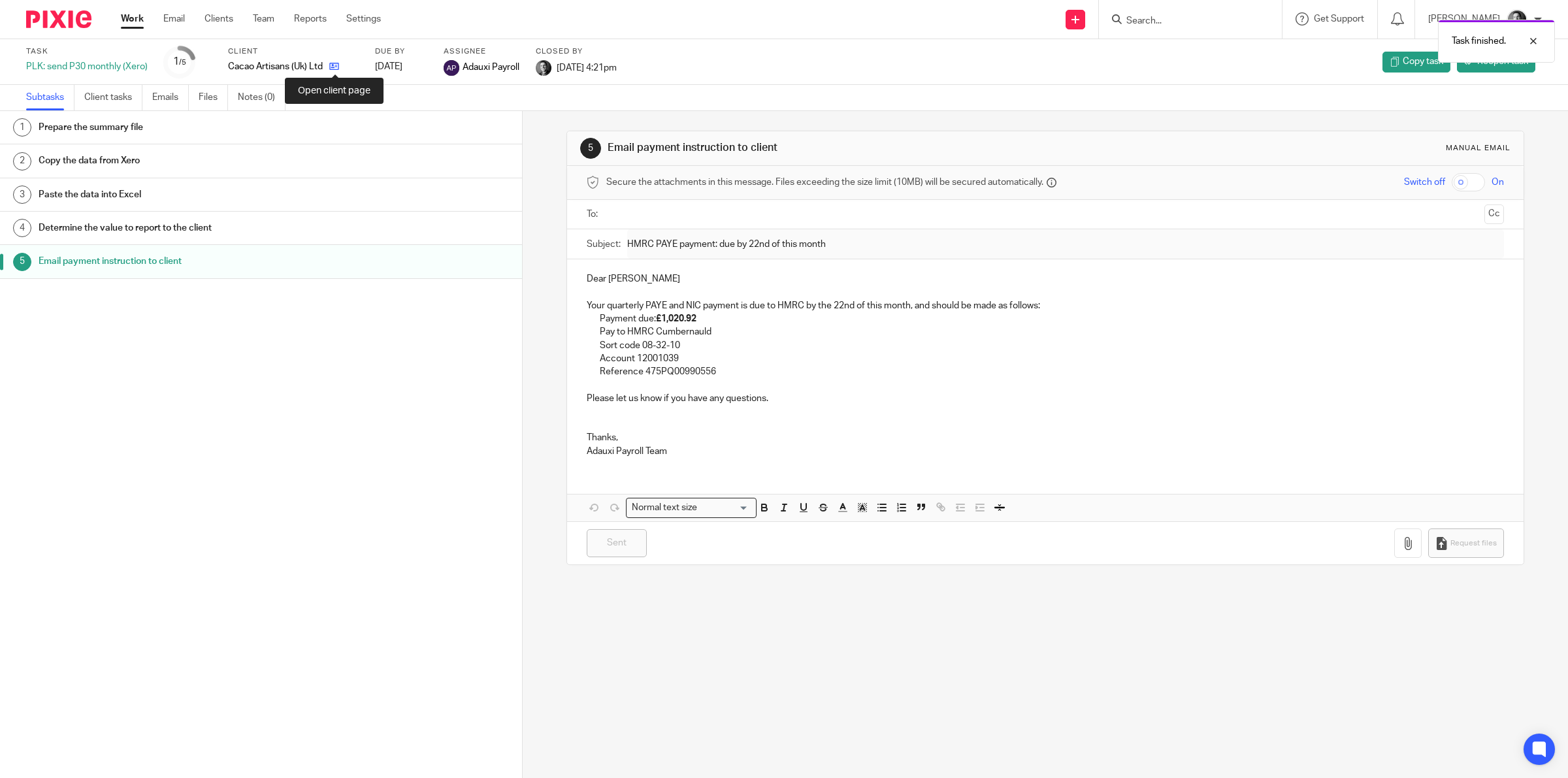
click at [335, 68] on icon at bounding box center [334, 66] width 10 height 10
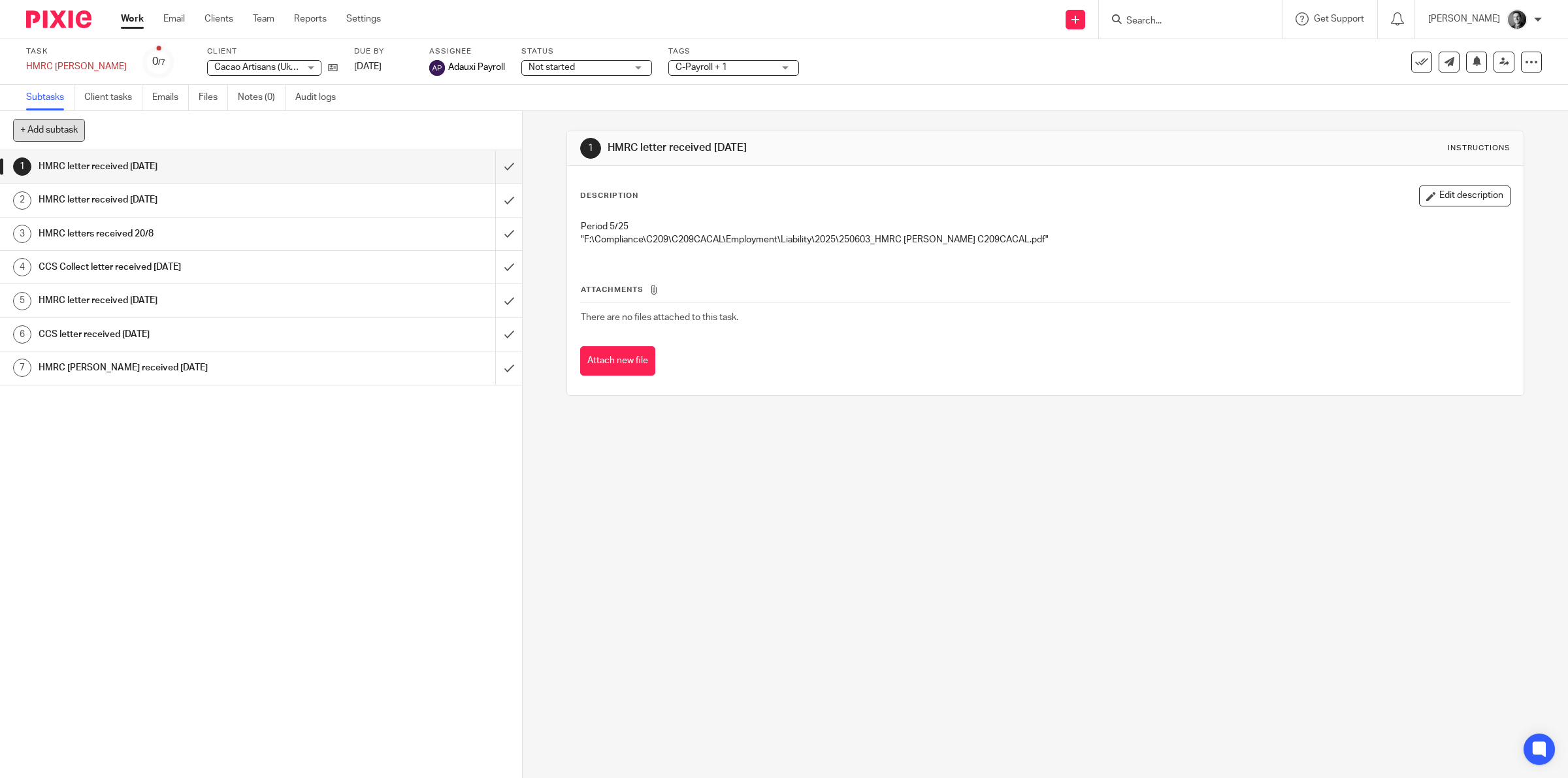
click at [73, 127] on button "+ Add subtask" at bounding box center [48, 129] width 72 height 22
type input "NOTE [DATE]"
click at [256, 387] on link "8 NOTE 14-Oct-25" at bounding box center [247, 402] width 495 height 33
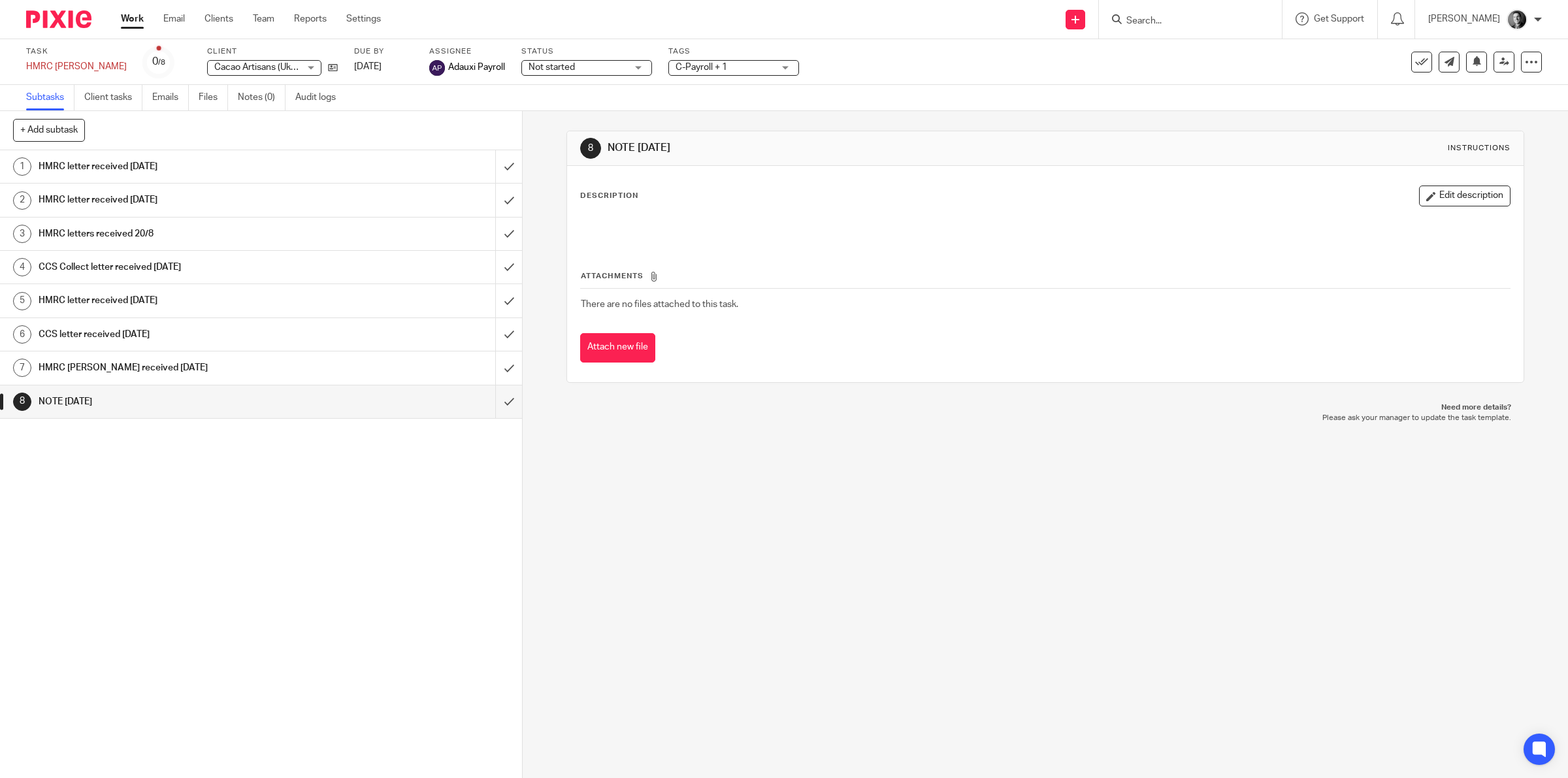
click at [1437, 194] on button "Edit description" at bounding box center [1464, 196] width 92 height 21
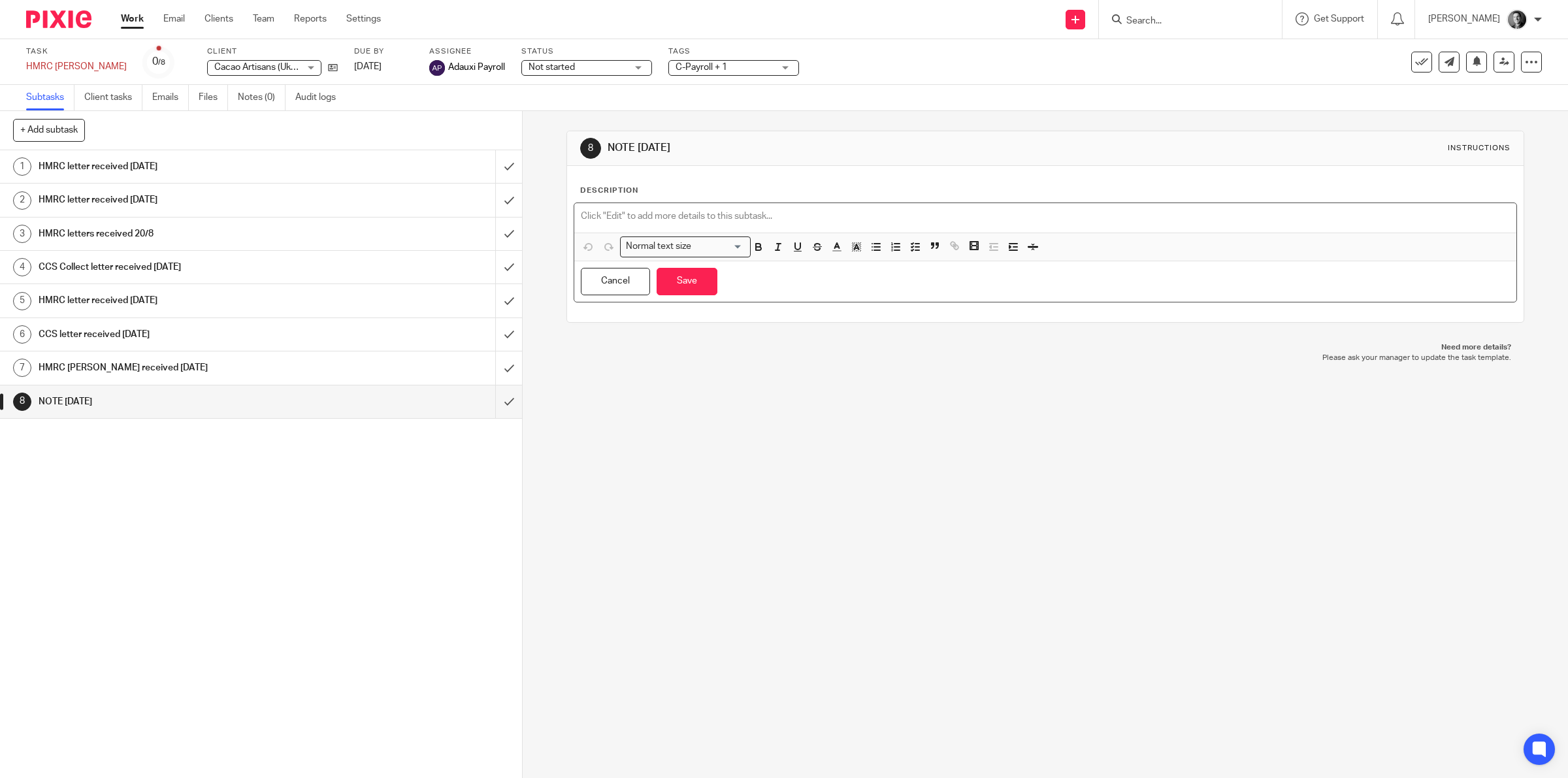
click at [1089, 210] on p at bounding box center [1045, 216] width 929 height 13
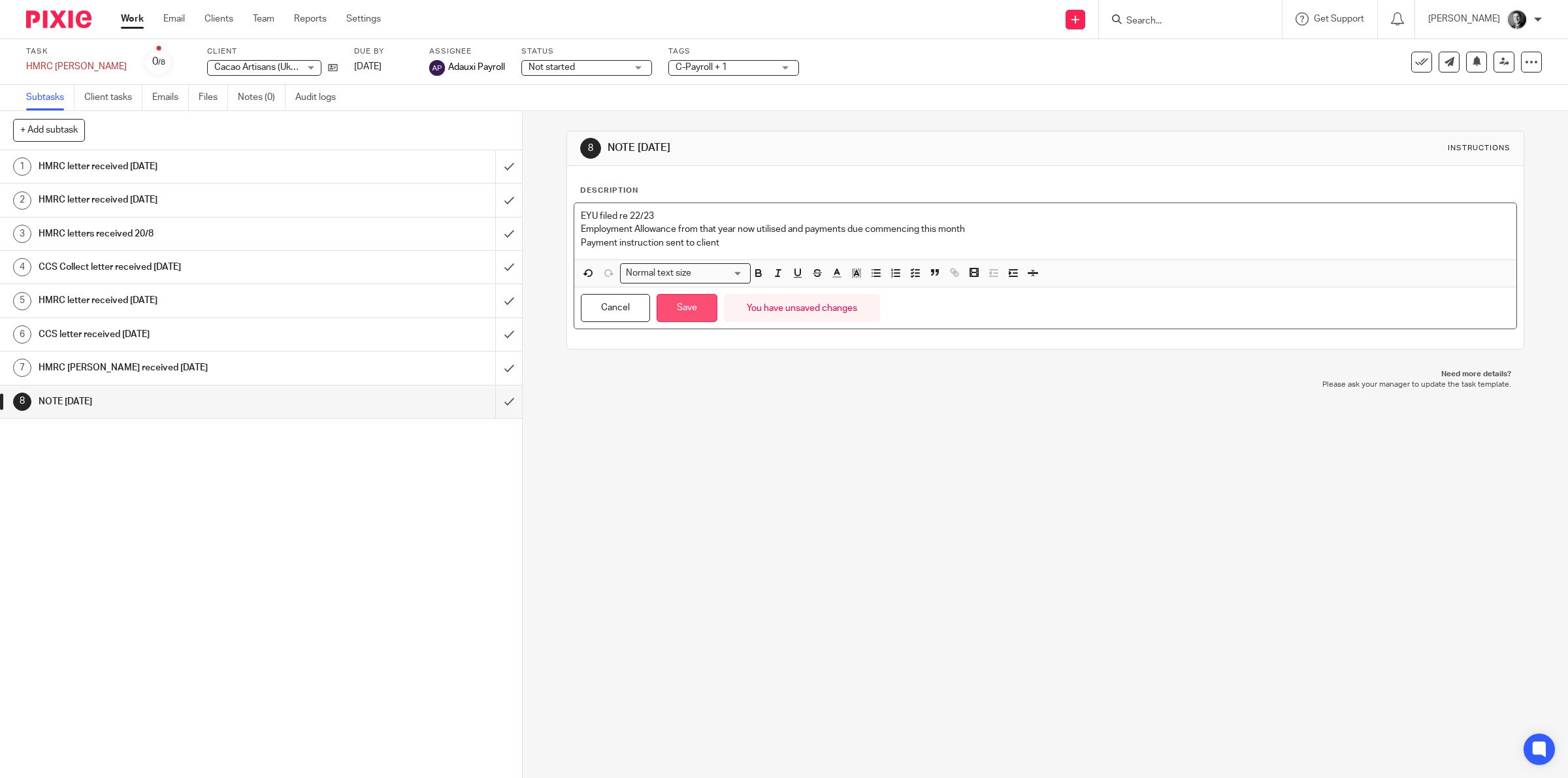
click at [678, 314] on button "Save" at bounding box center [686, 308] width 60 height 28
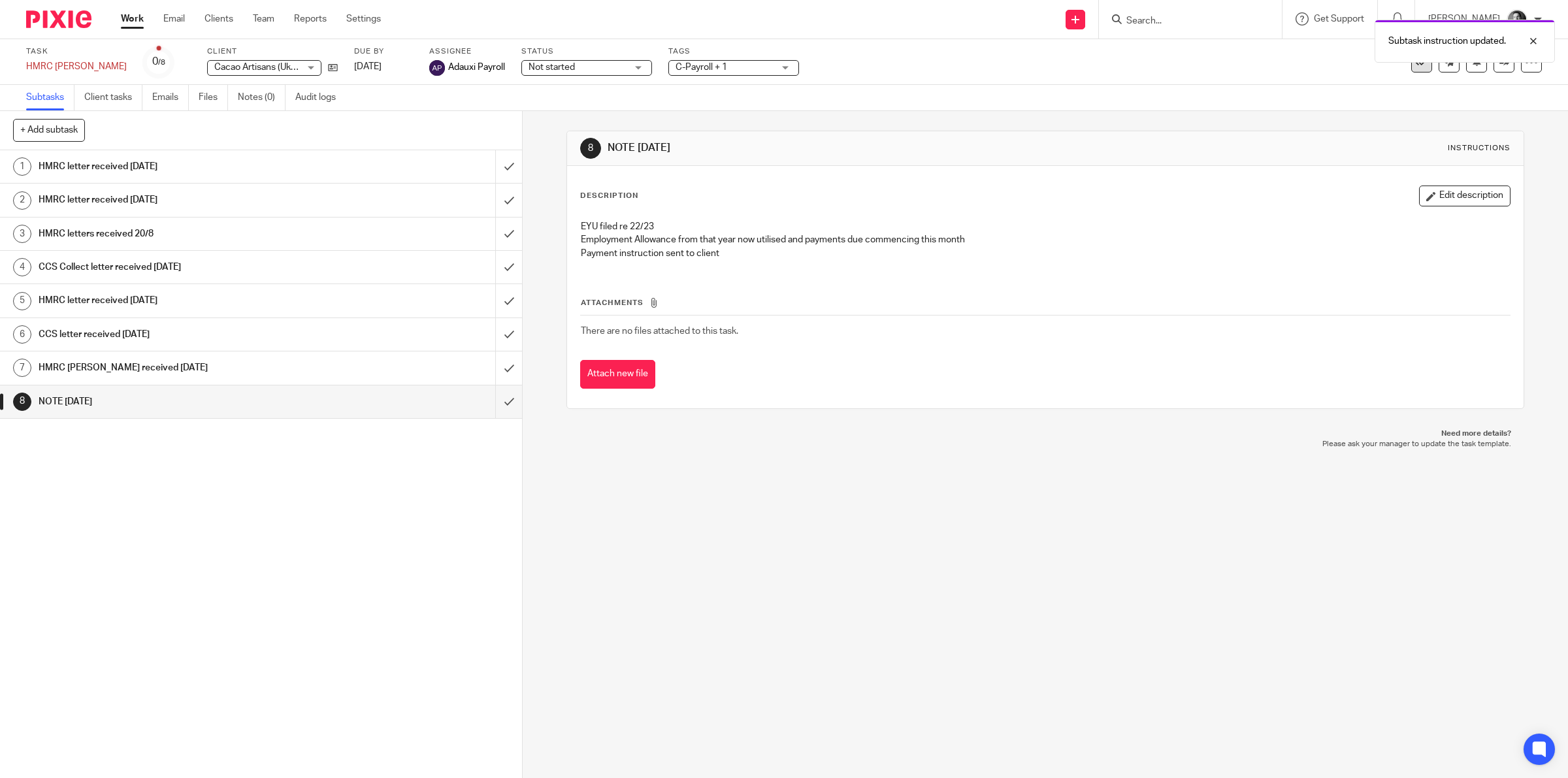
click at [1413, 68] on button at bounding box center [1421, 62] width 21 height 21
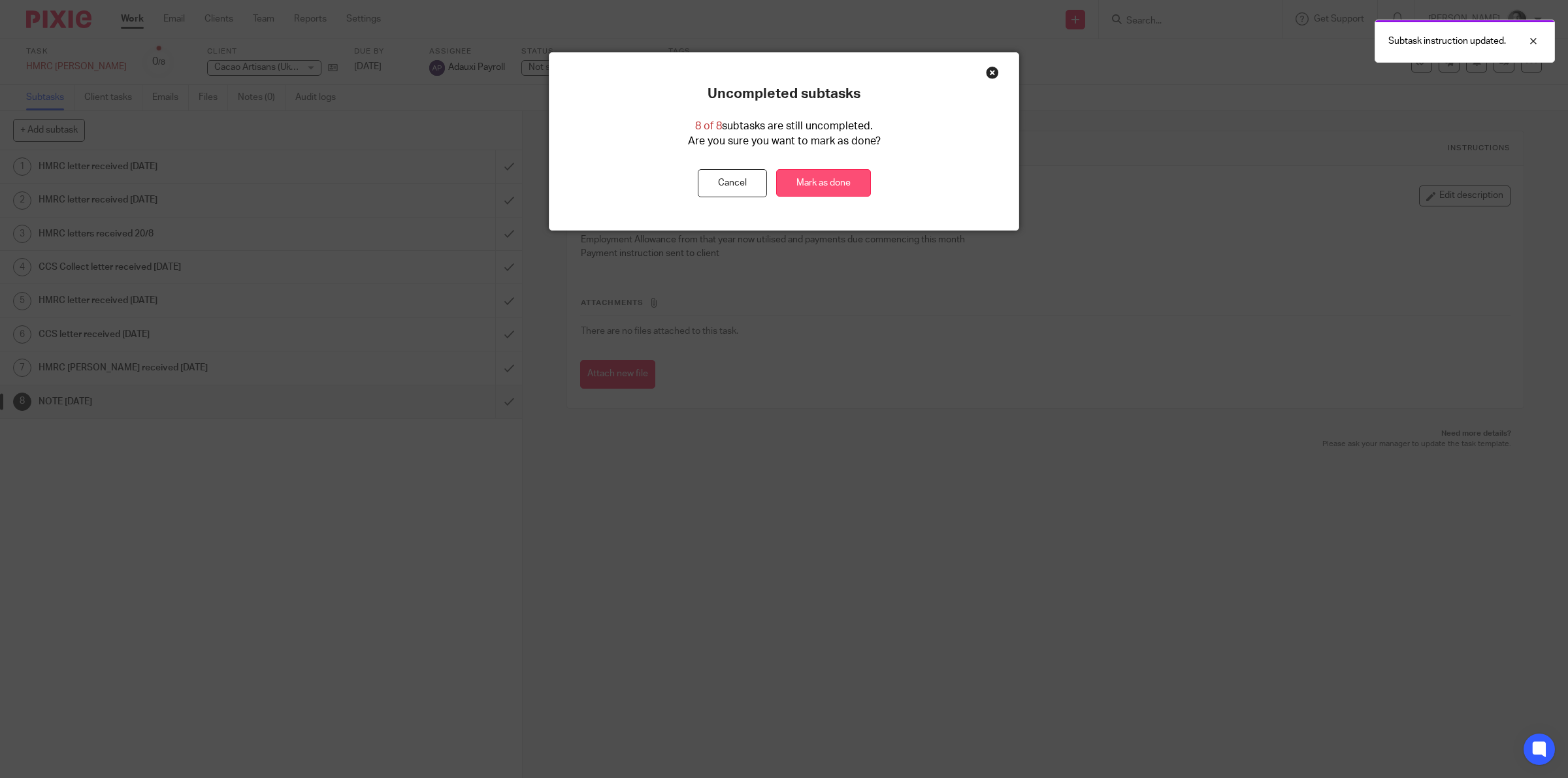
click at [835, 176] on link "Mark as done" at bounding box center [823, 183] width 95 height 28
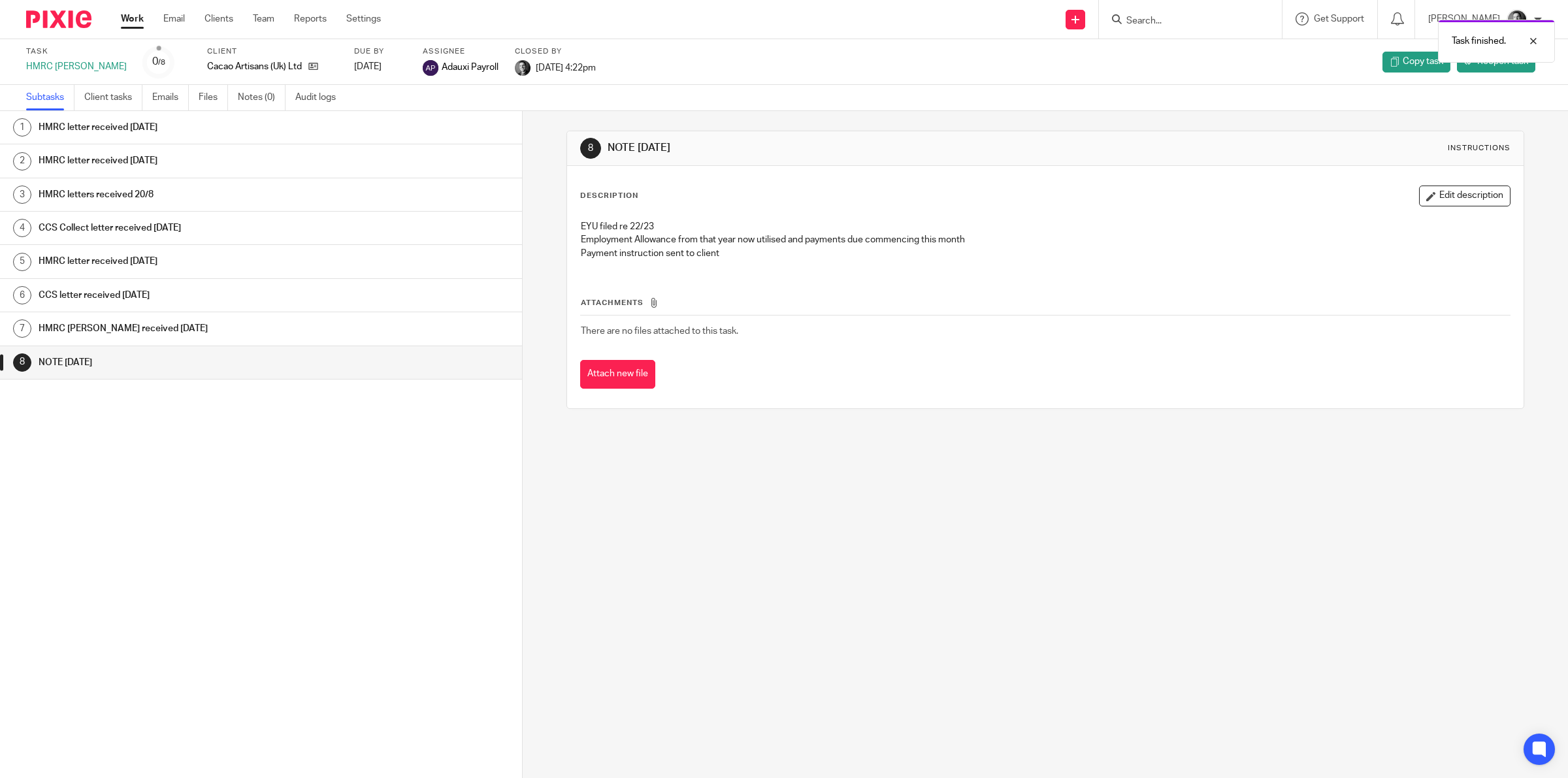
drag, startPoint x: 269, startPoint y: 14, endPoint x: 279, endPoint y: 7, distance: 12.2
click at [270, 14] on link "Team" at bounding box center [264, 18] width 21 height 13
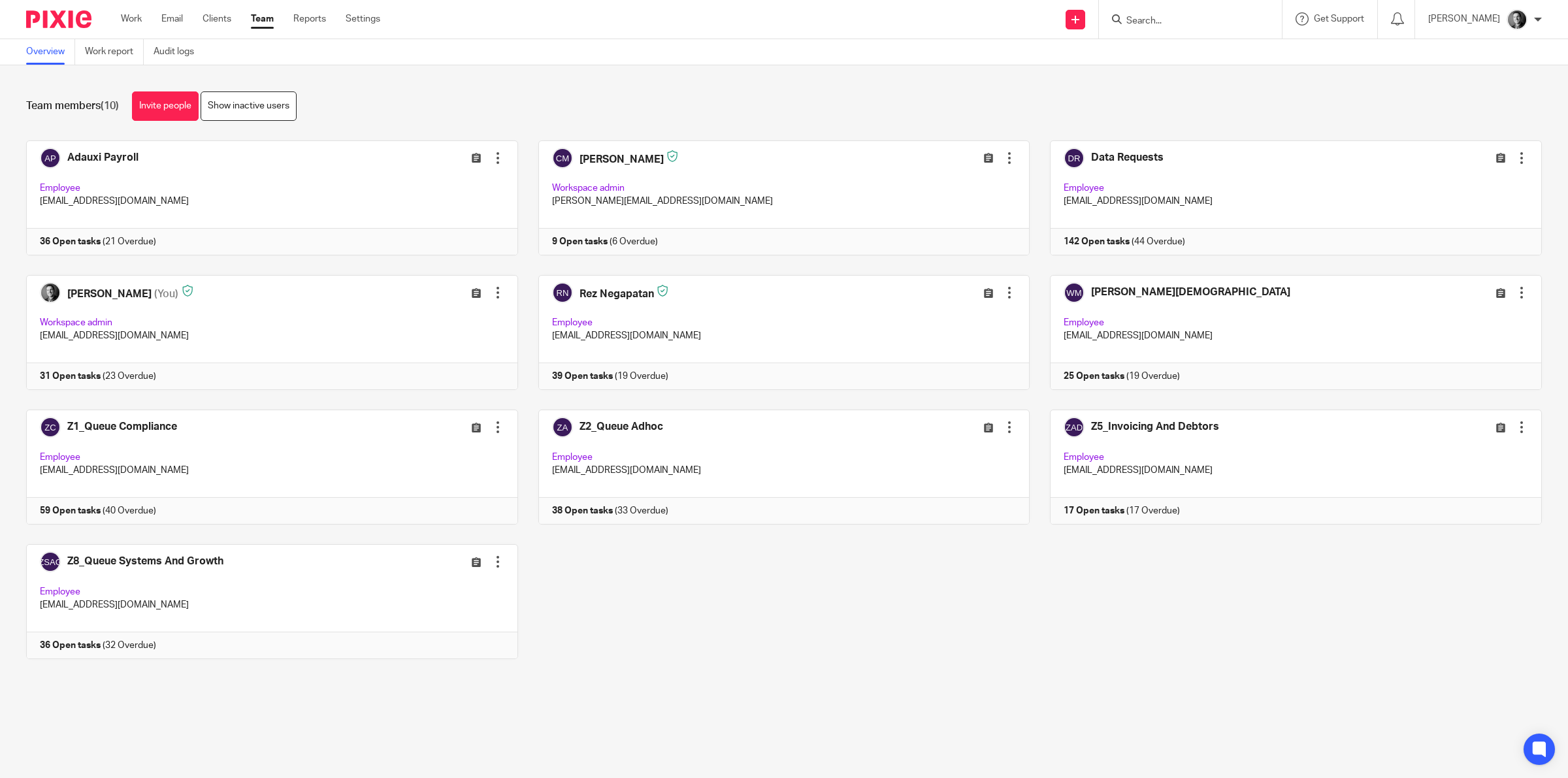
click at [102, 149] on link at bounding box center [262, 198] width 512 height 115
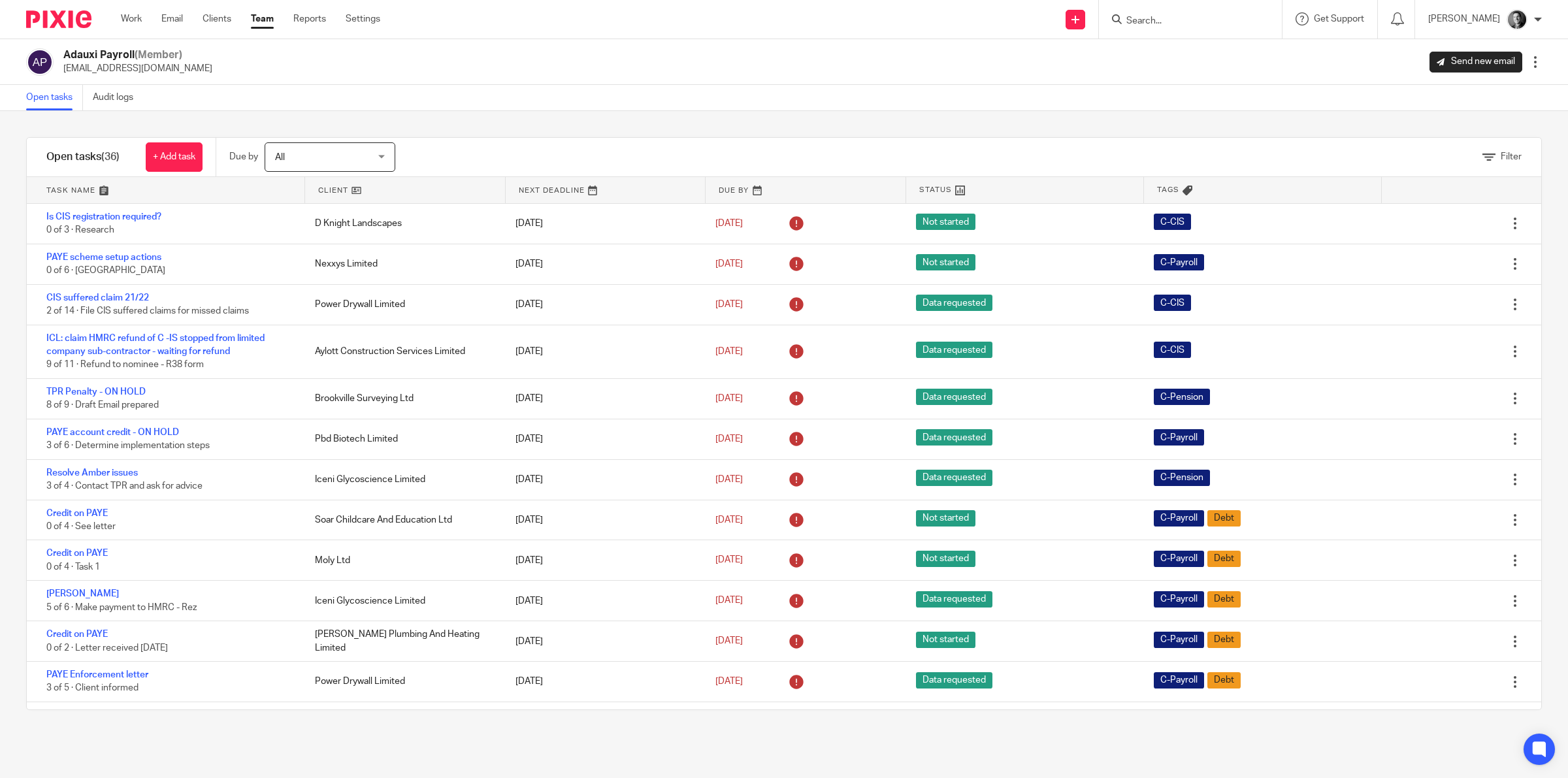
click at [324, 191] on link at bounding box center [405, 190] width 201 height 26
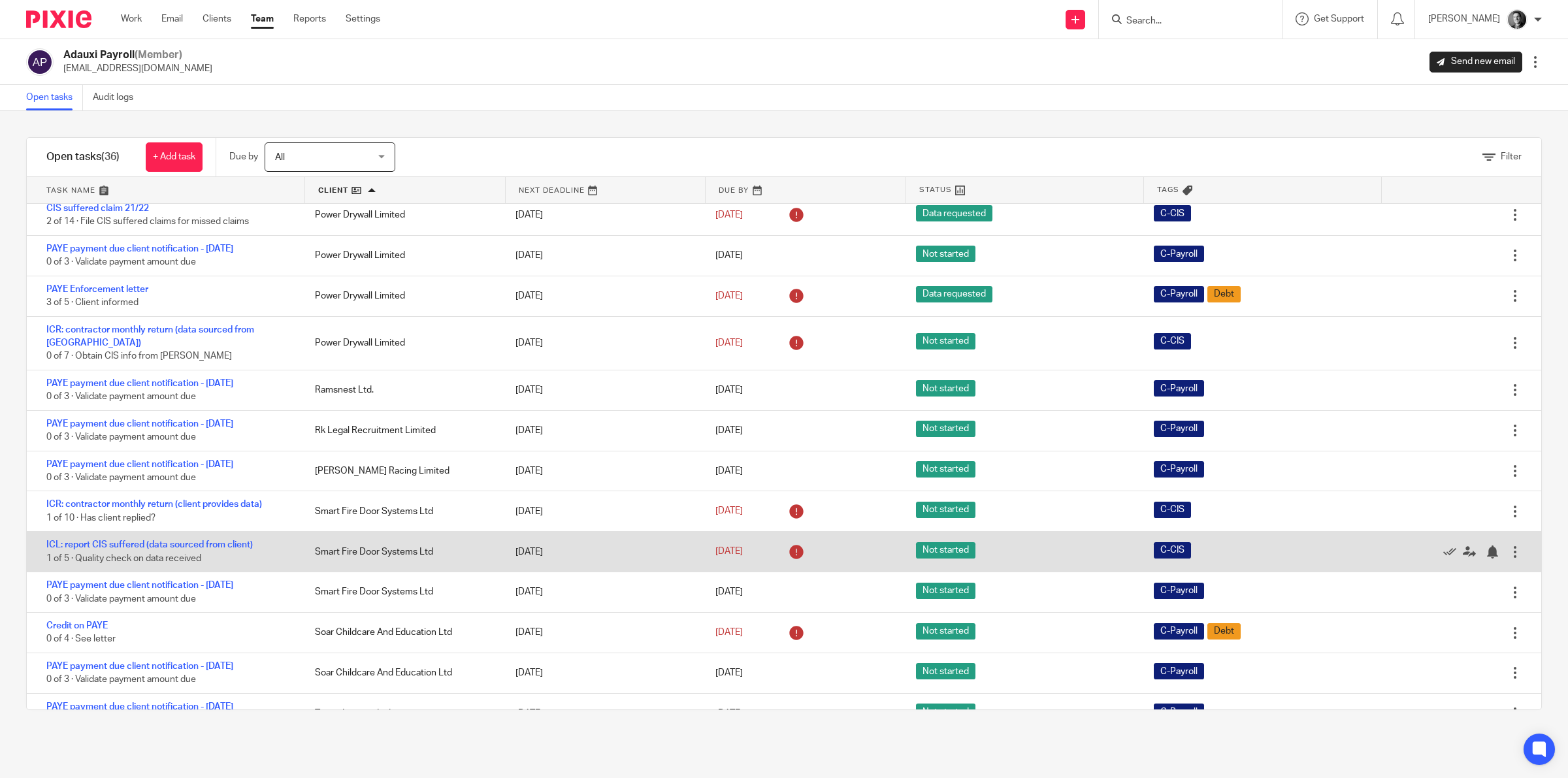
scroll to position [990, 0]
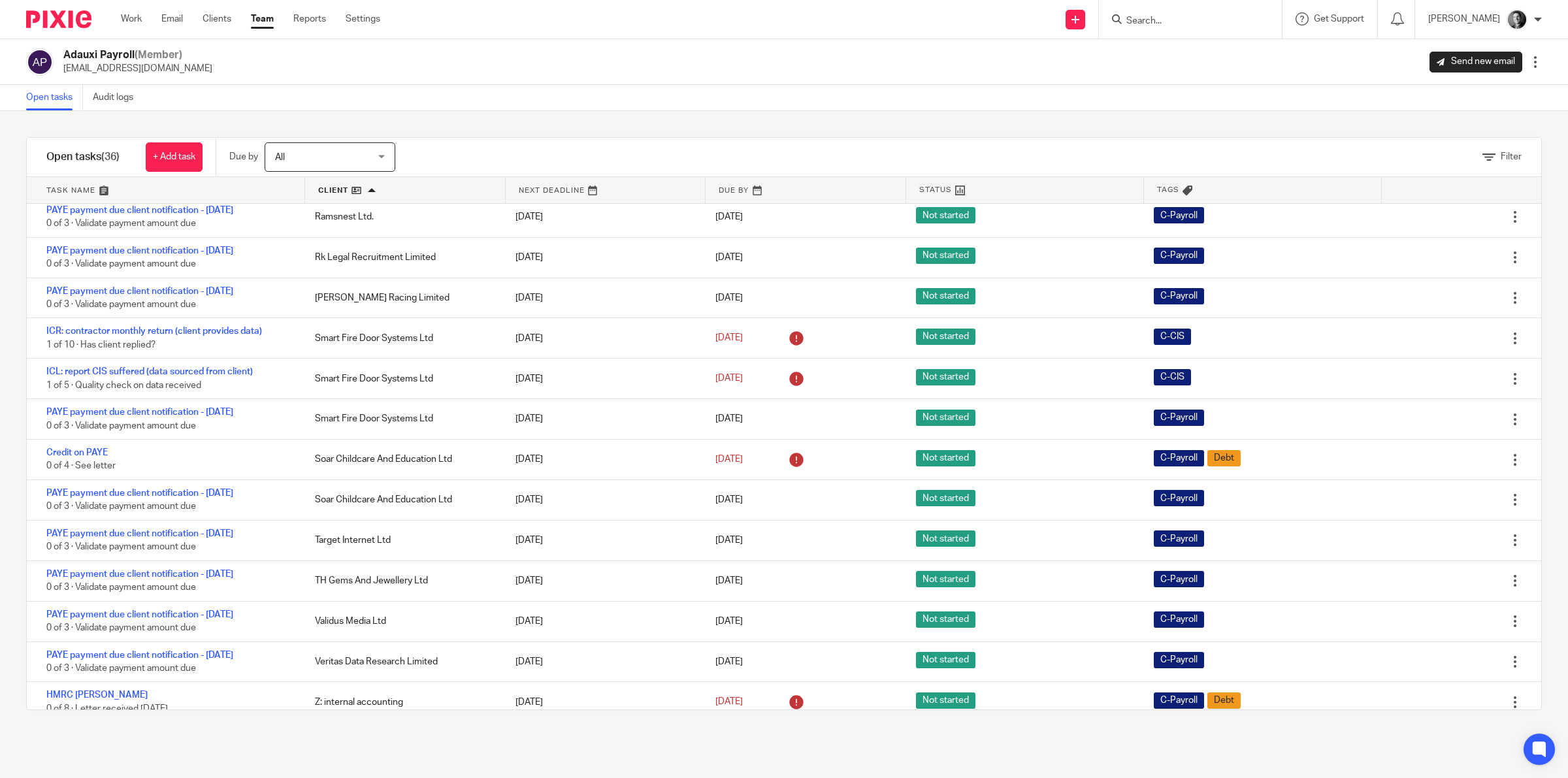
click at [1141, 28] on div at bounding box center [1190, 19] width 183 height 38
click at [1147, 21] on input "Search" at bounding box center [1183, 21] width 117 height 12
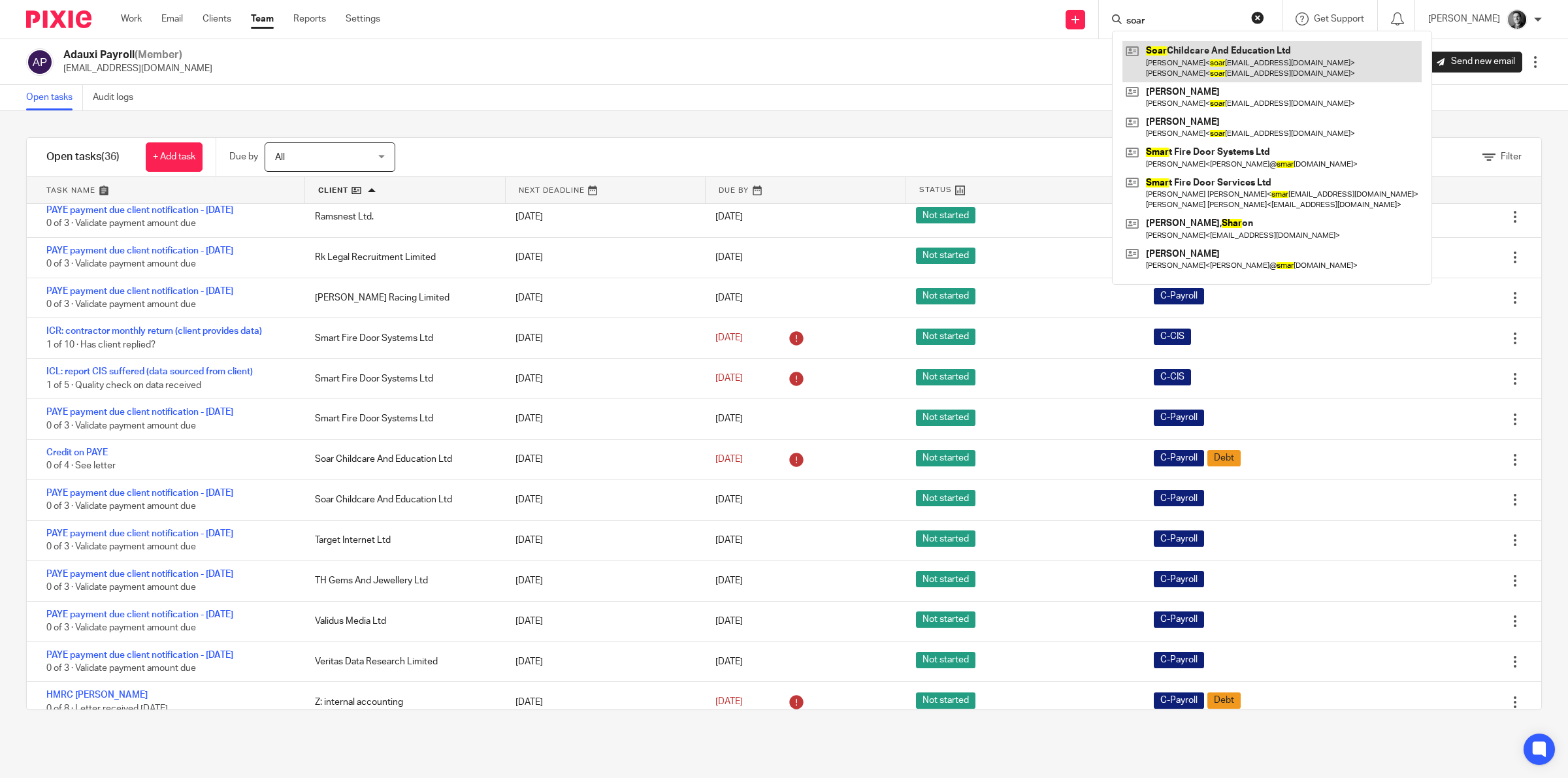
type input "soar"
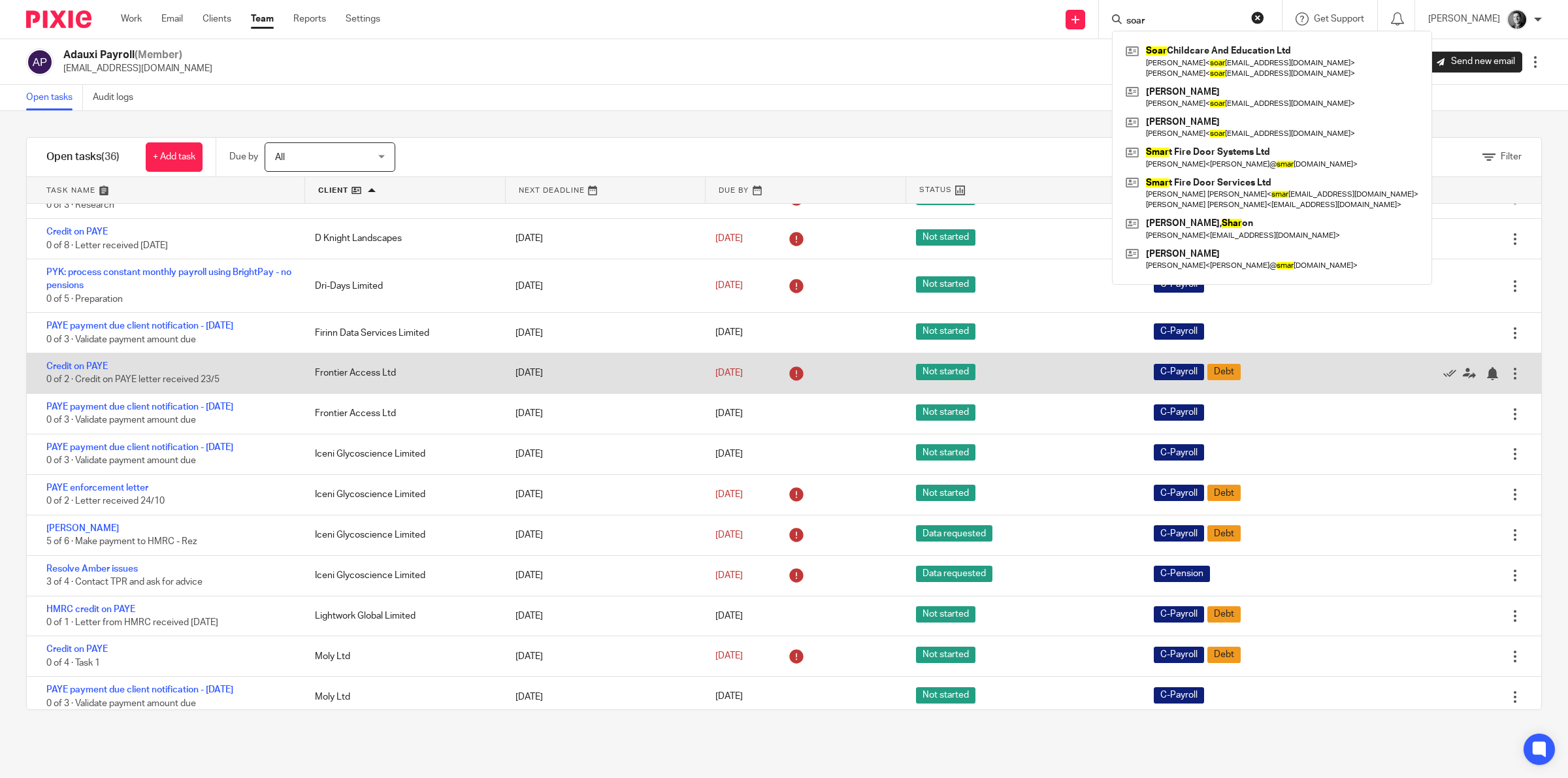
scroll to position [0, 0]
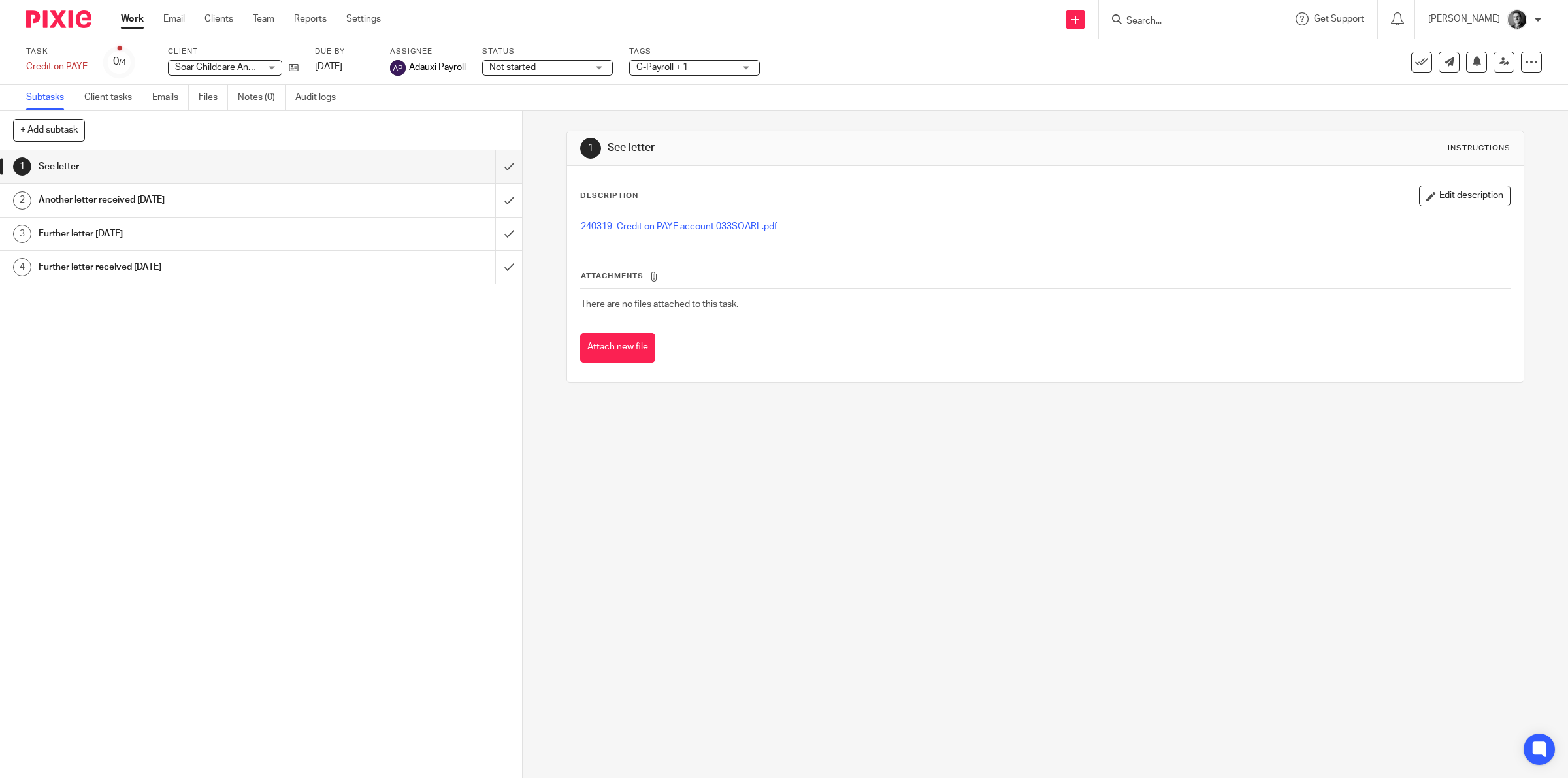
click at [651, 67] on span "C-Payroll + 1" at bounding box center [662, 67] width 52 height 9
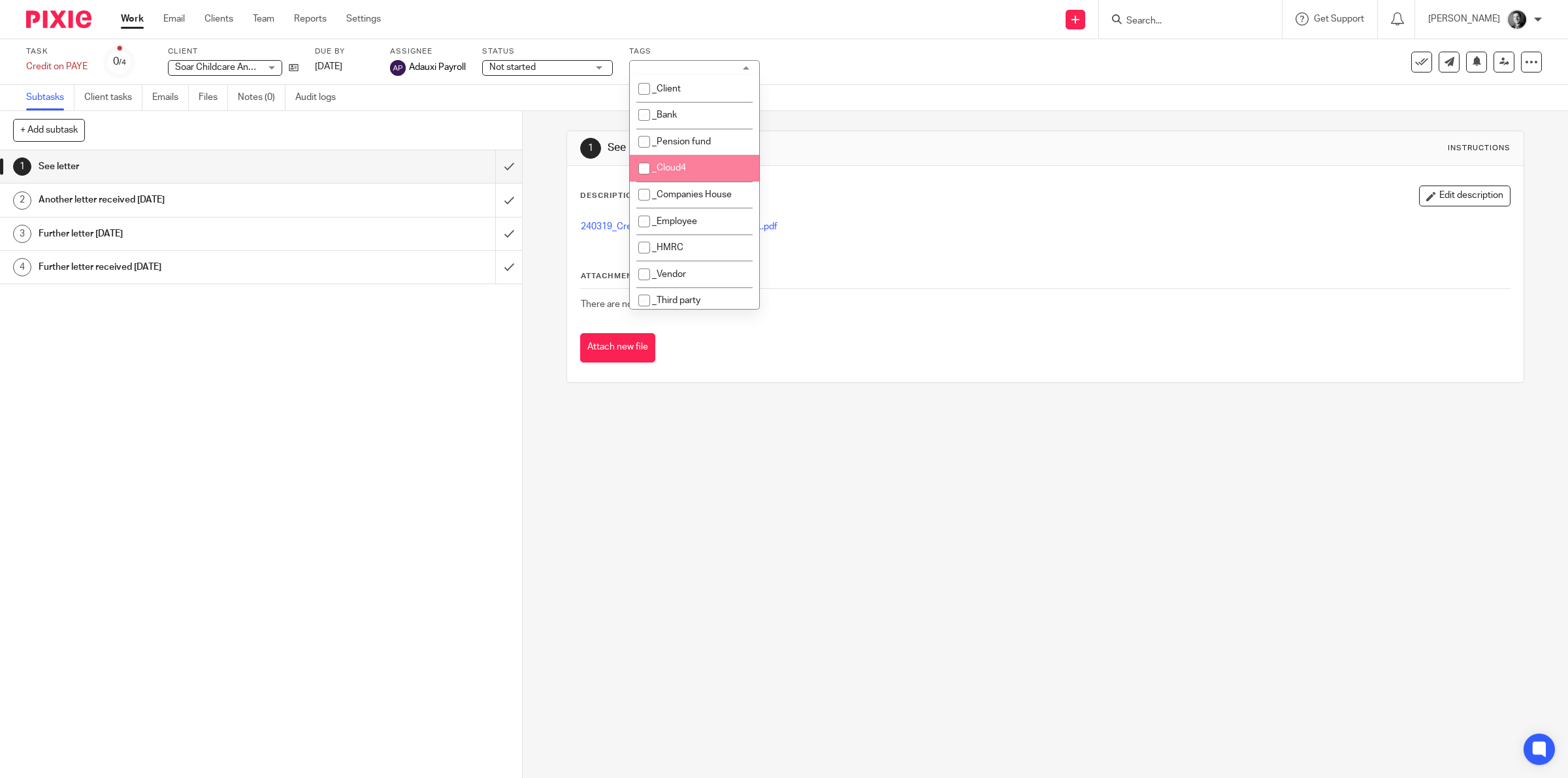
scroll to position [204, 0]
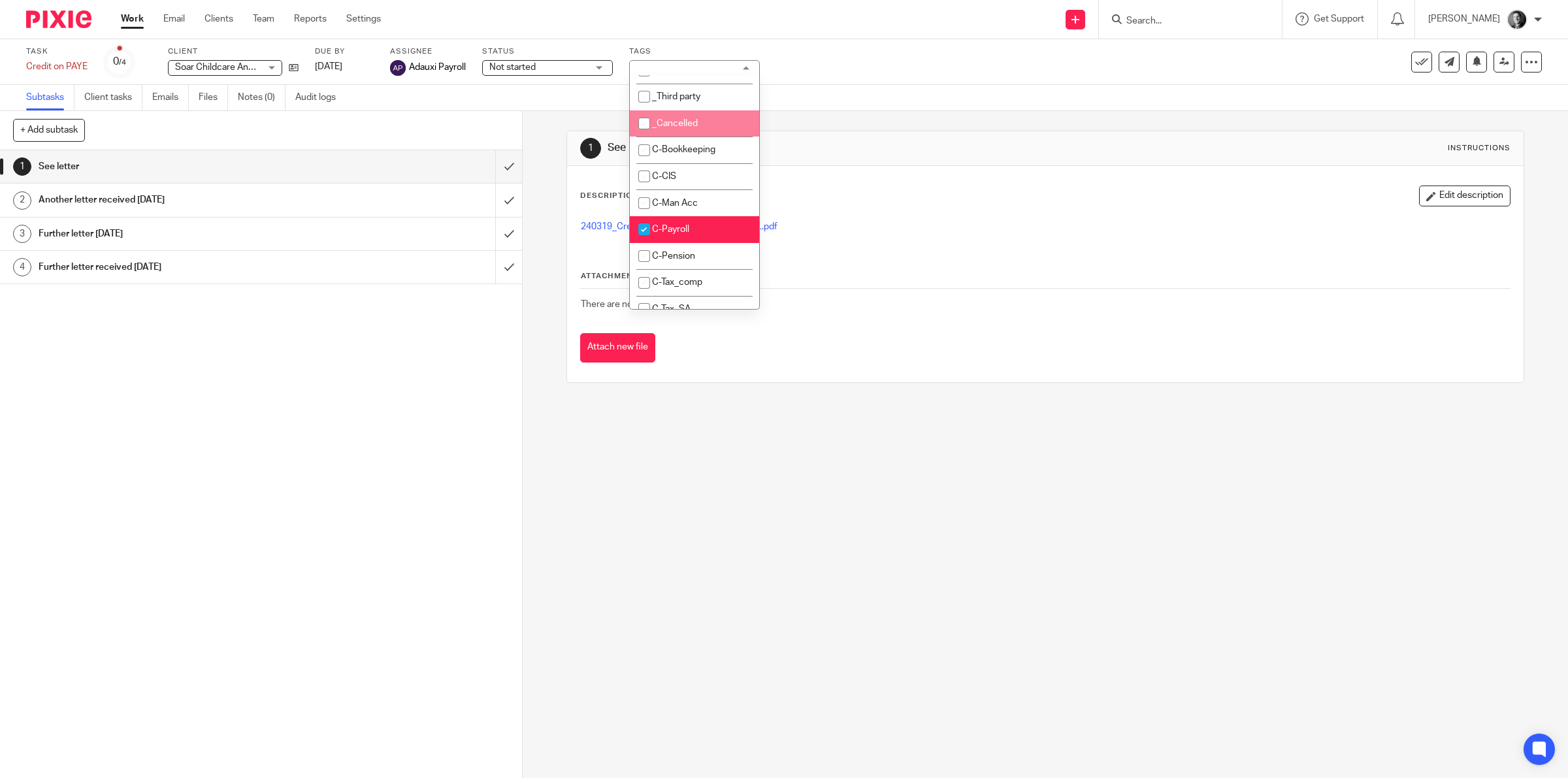
click at [695, 127] on li "_Cancelled" at bounding box center [695, 124] width 129 height 27
checkbox input "true"
click at [883, 80] on div "Task Credit on PAYE Save Credit on PAYE 0 /4 Client Soar Childcare And Educatio…" at bounding box center [784, 62] width 1568 height 46
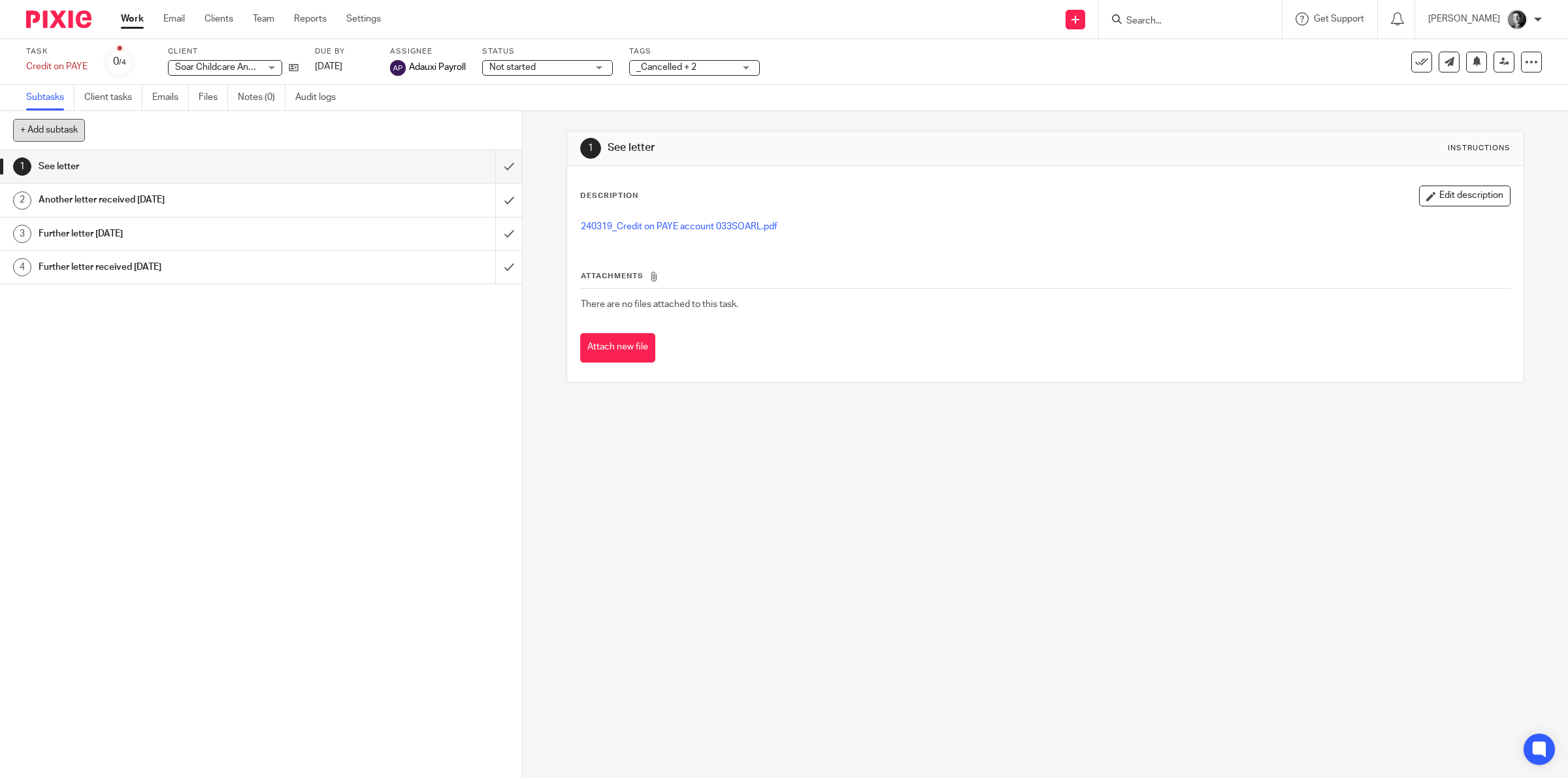
click at [63, 128] on button "+ Add subtask" at bounding box center [48, 129] width 72 height 22
type input "NOTES"
click at [269, 310] on h1 "NOTES" at bounding box center [186, 301] width 296 height 20
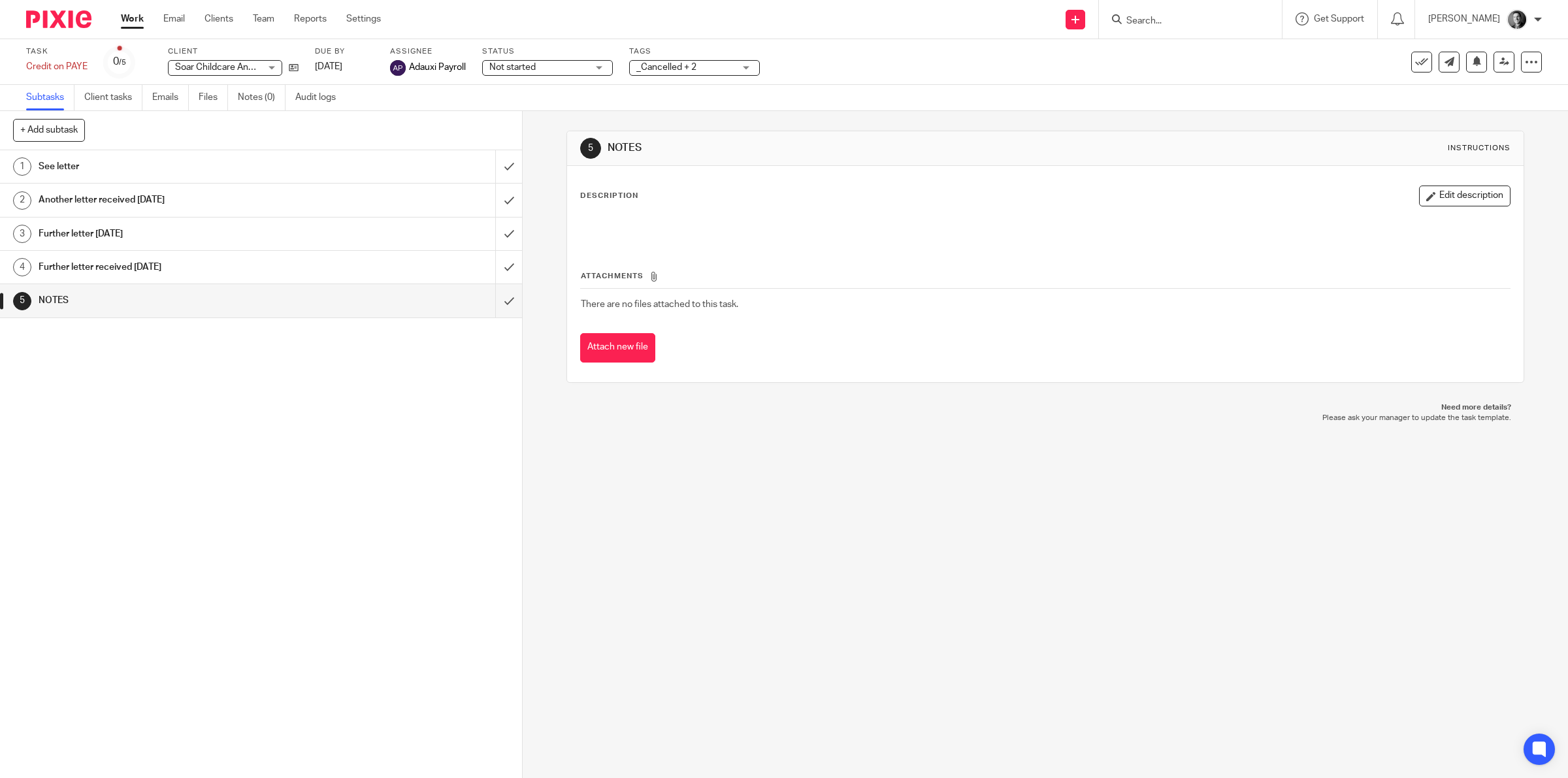
click at [1450, 193] on button "Edit description" at bounding box center [1464, 196] width 92 height 21
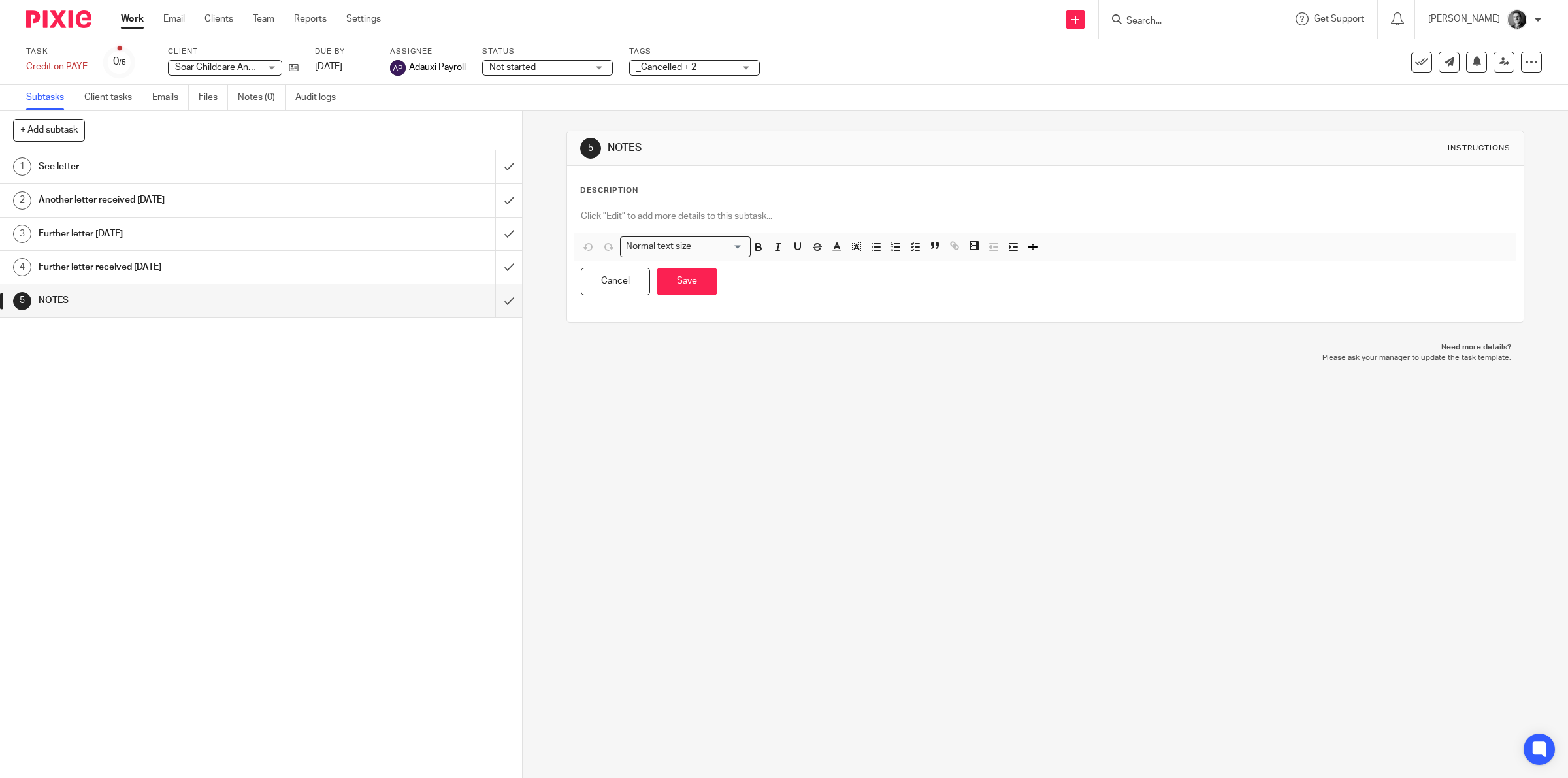
click at [742, 196] on div "Description" at bounding box center [1045, 191] width 931 height 11
click at [799, 211] on p at bounding box center [1045, 216] width 929 height 13
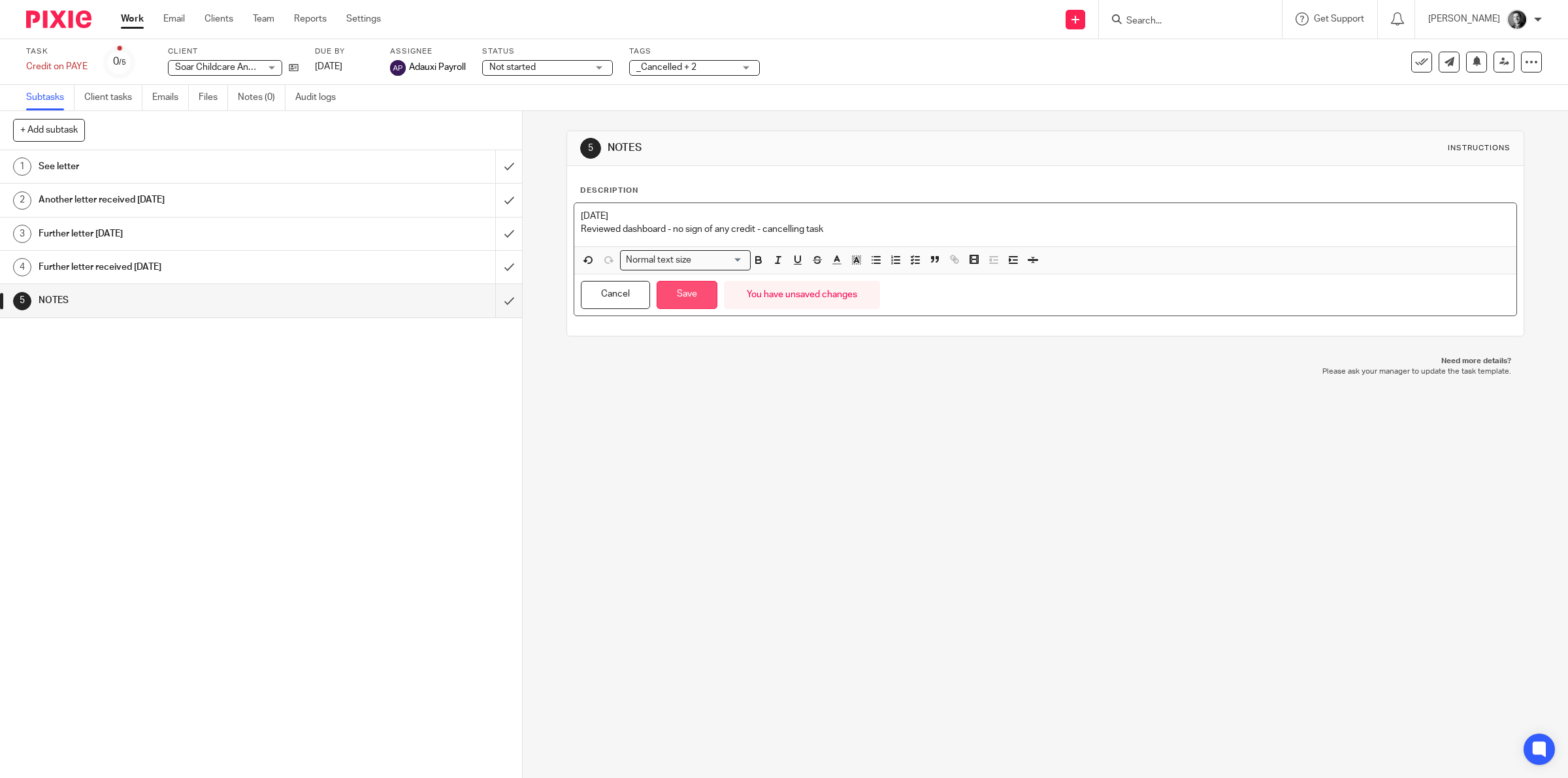
click at [673, 306] on button "Save" at bounding box center [686, 295] width 60 height 28
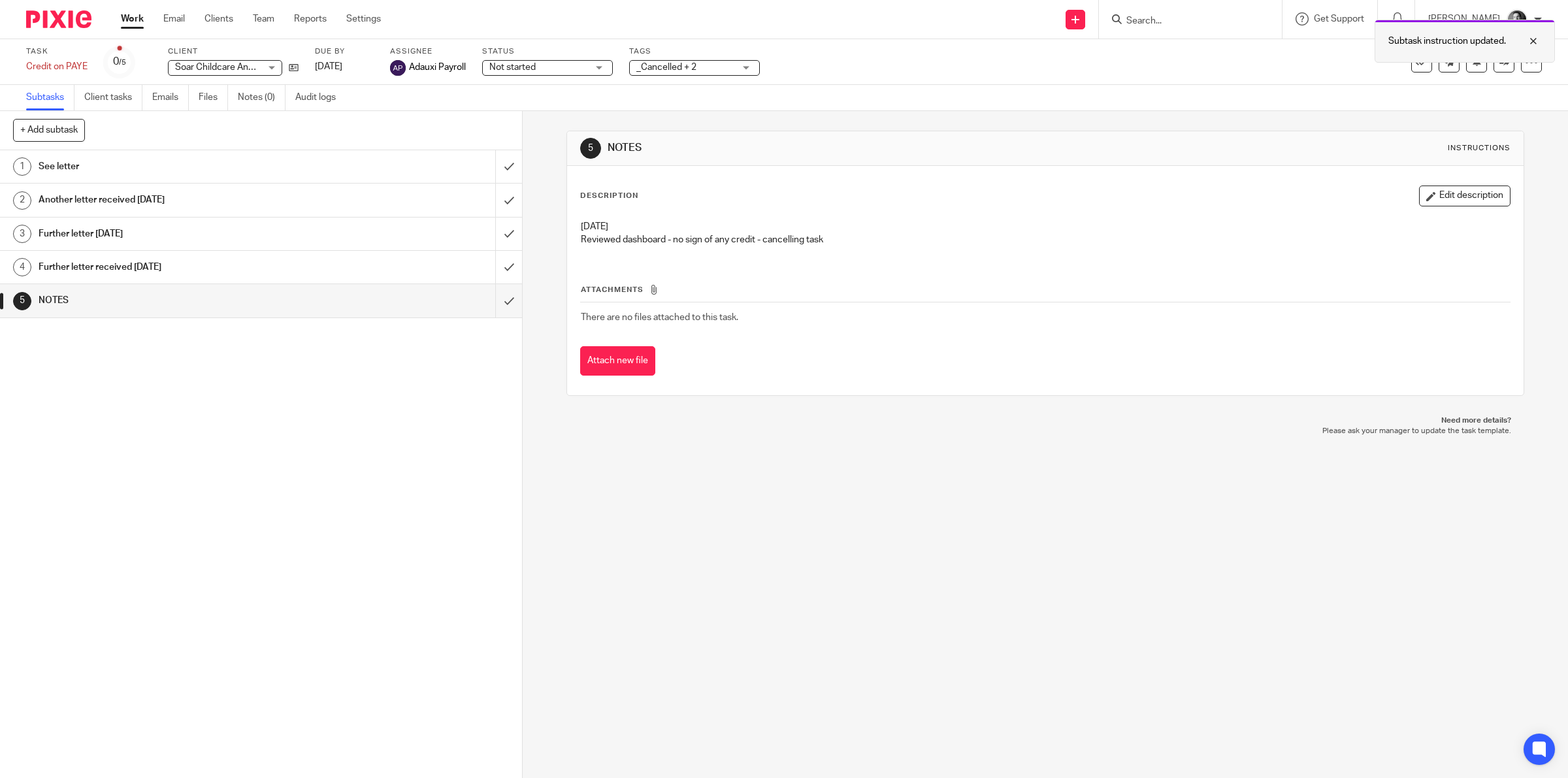
click at [1530, 43] on div at bounding box center [1523, 41] width 36 height 16
click at [1417, 60] on button at bounding box center [1421, 62] width 21 height 21
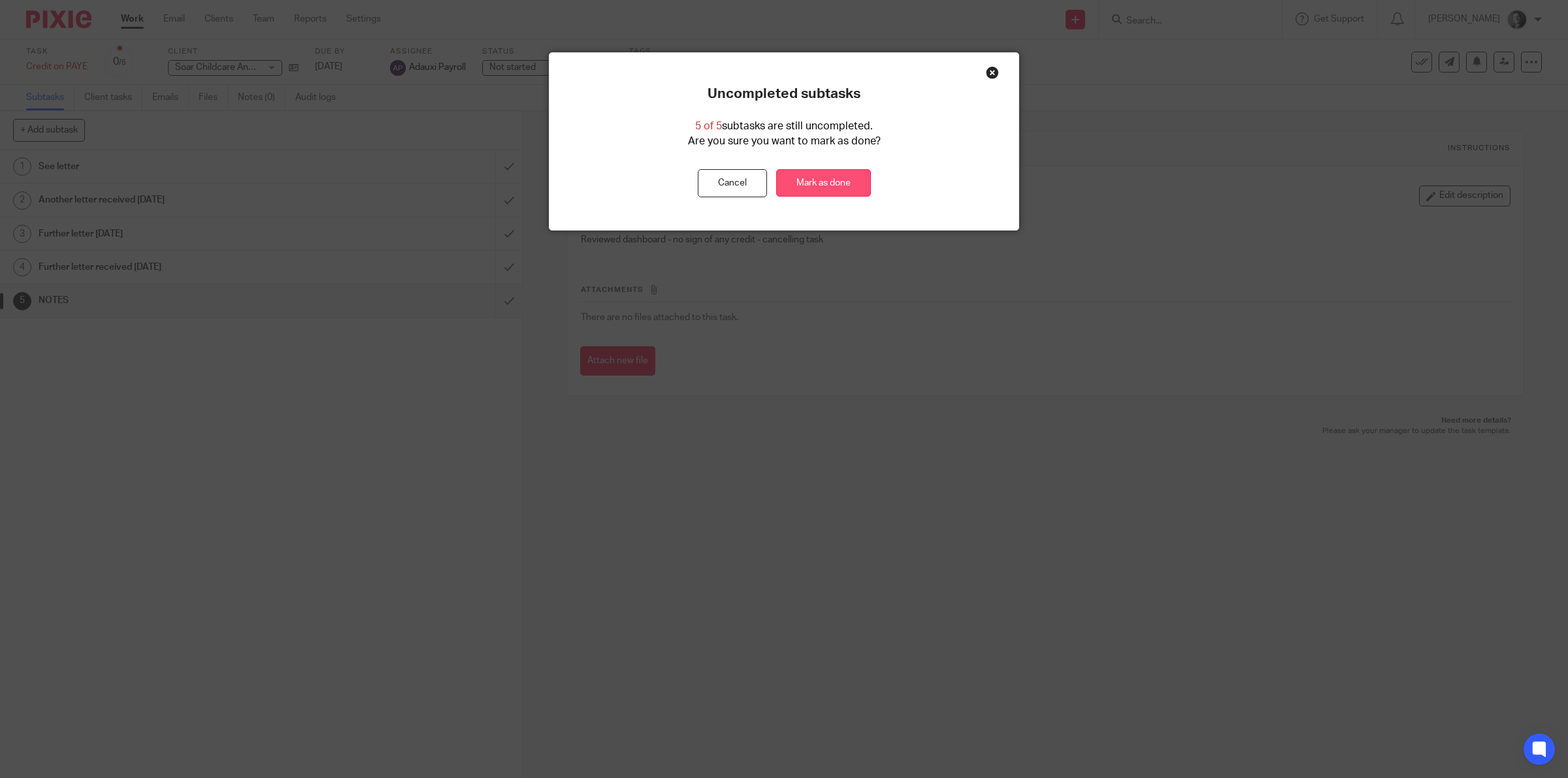
click at [860, 174] on link "Mark as done" at bounding box center [823, 183] width 95 height 28
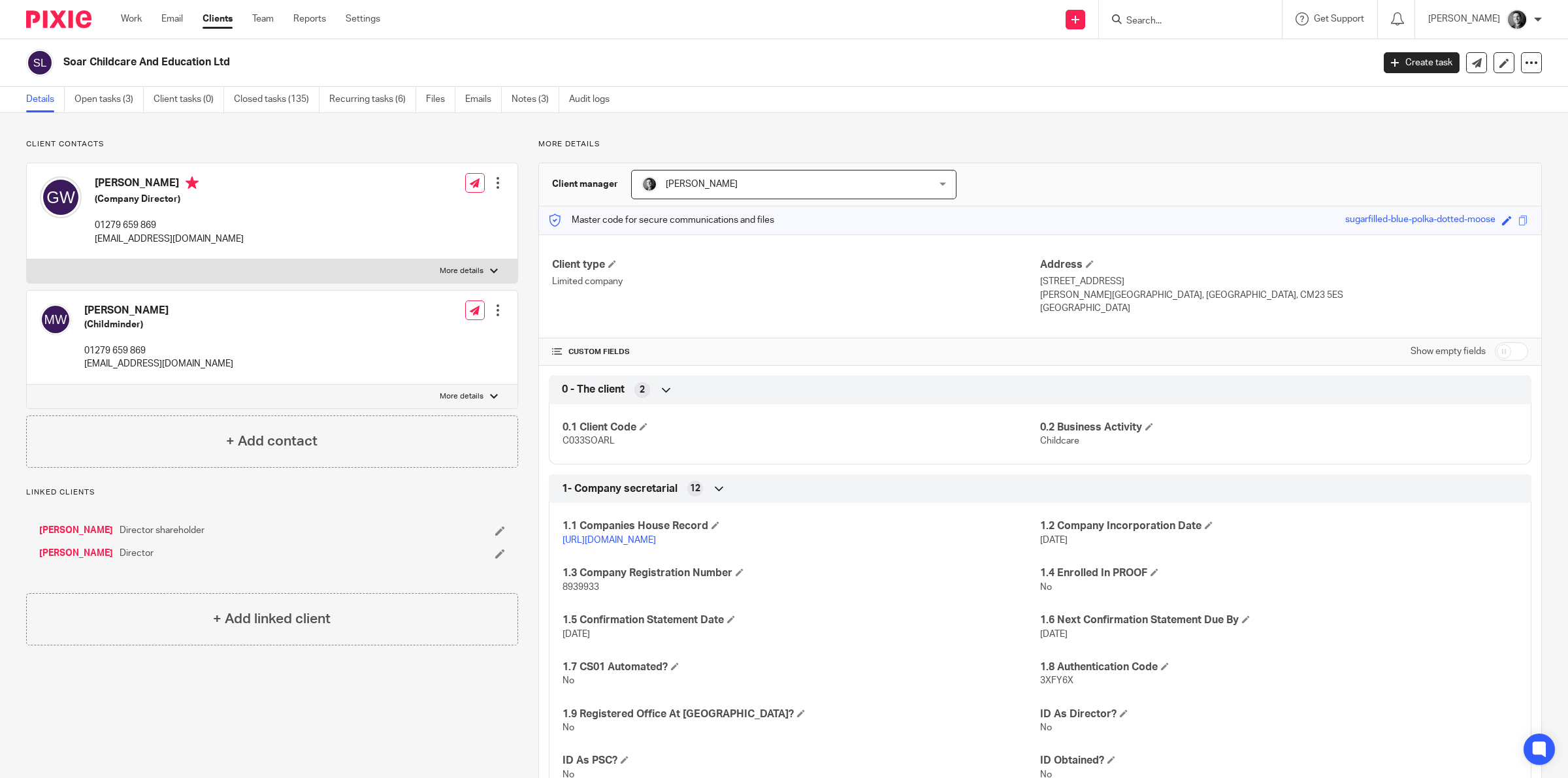
click at [1495, 351] on input "checkbox" at bounding box center [1511, 351] width 33 height 18
checkbox input "true"
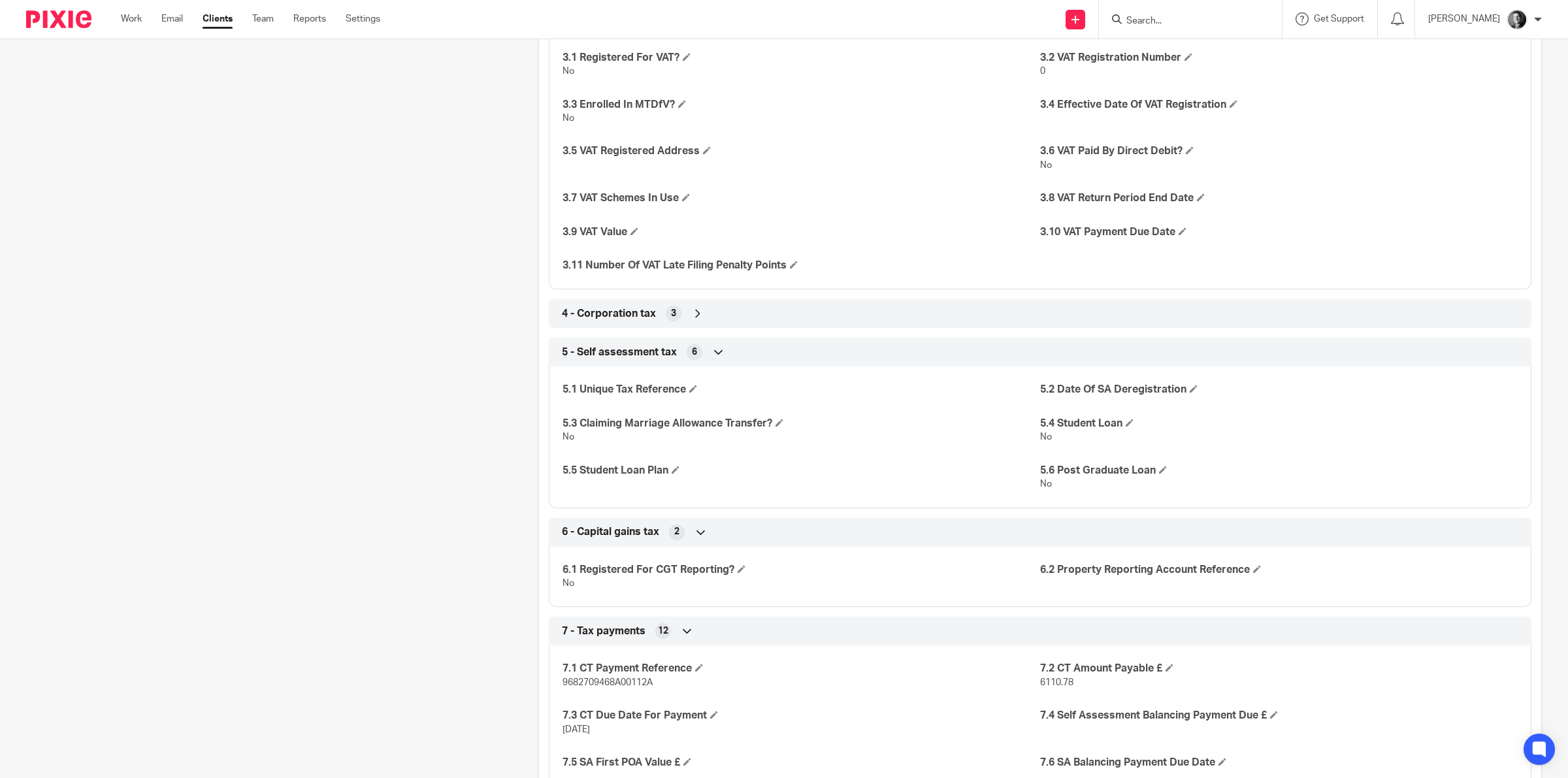
scroll to position [1634, 0]
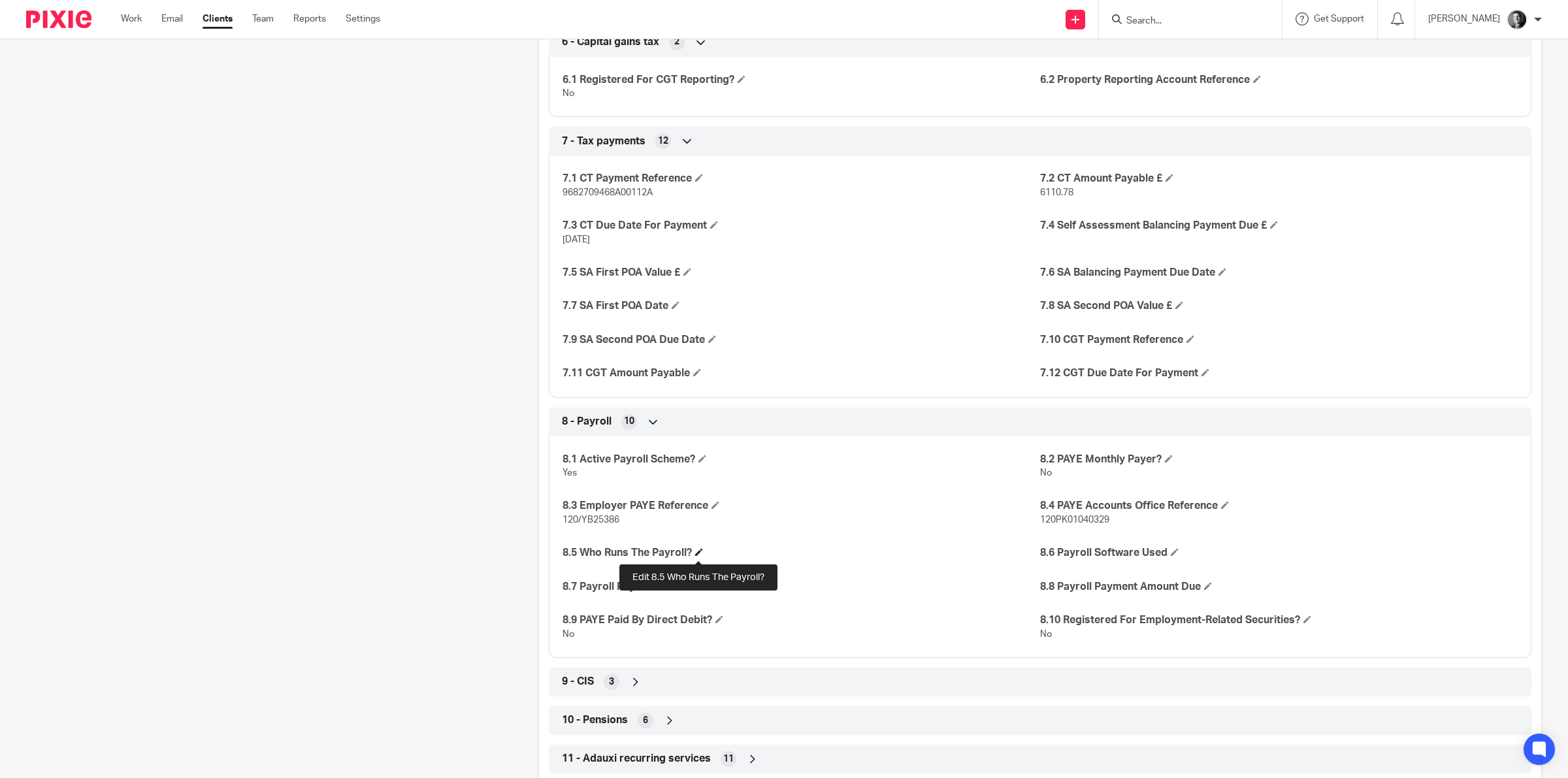
click at [698, 555] on span at bounding box center [698, 552] width 8 height 8
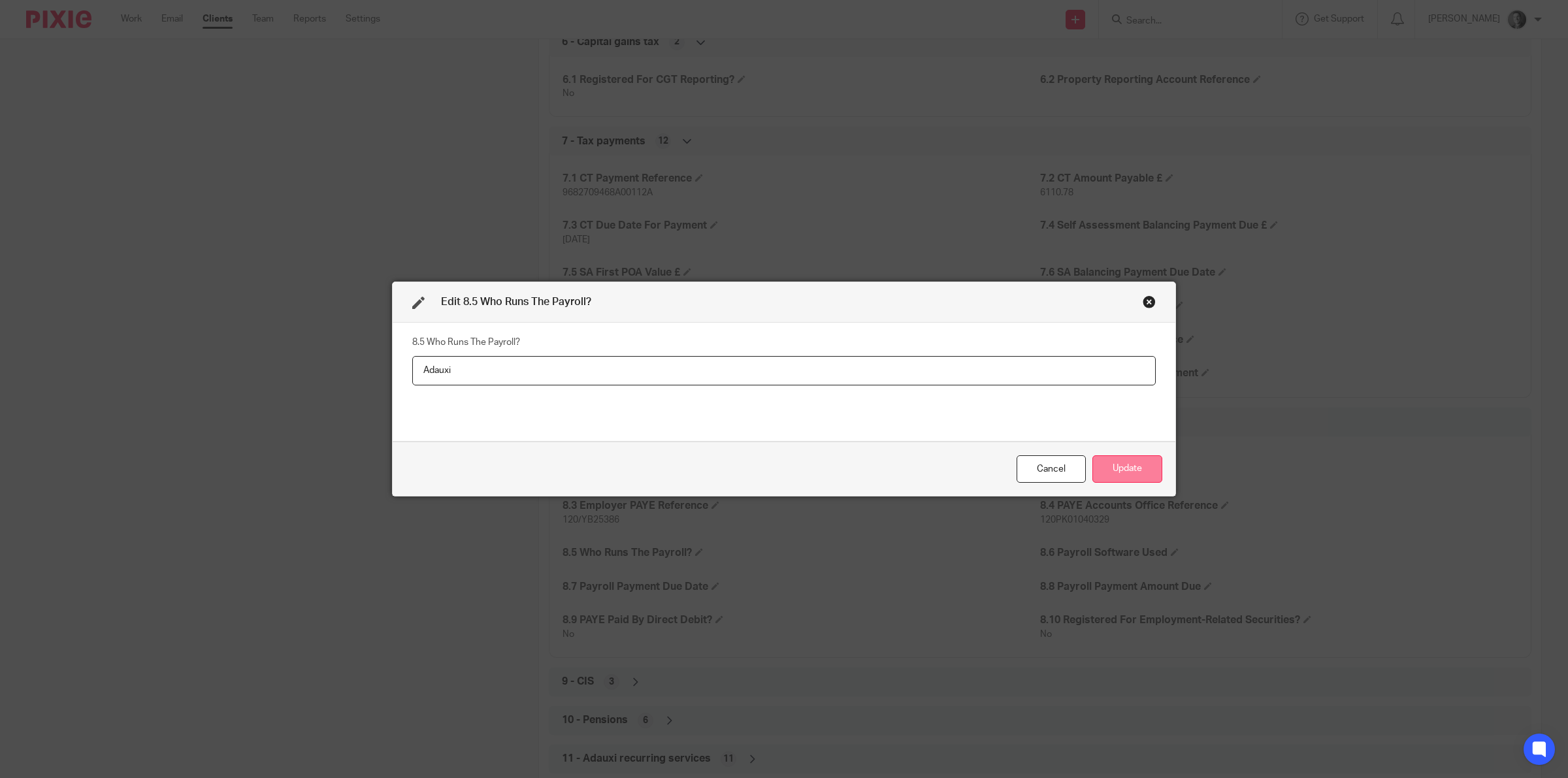
type input "Adauxi"
click at [1131, 462] on button "Update" at bounding box center [1127, 469] width 70 height 28
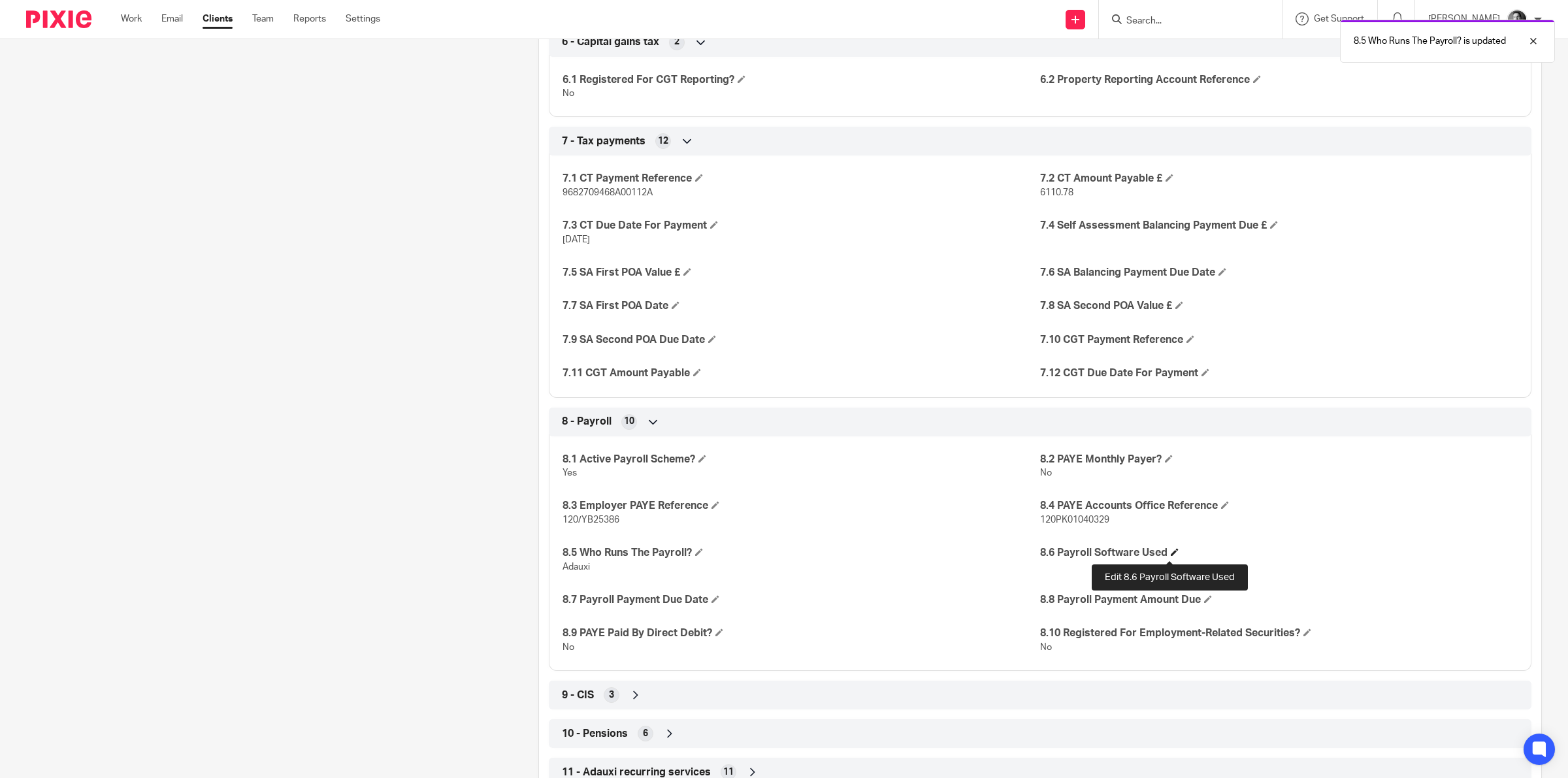
click at [1170, 550] on span at bounding box center [1174, 552] width 8 height 8
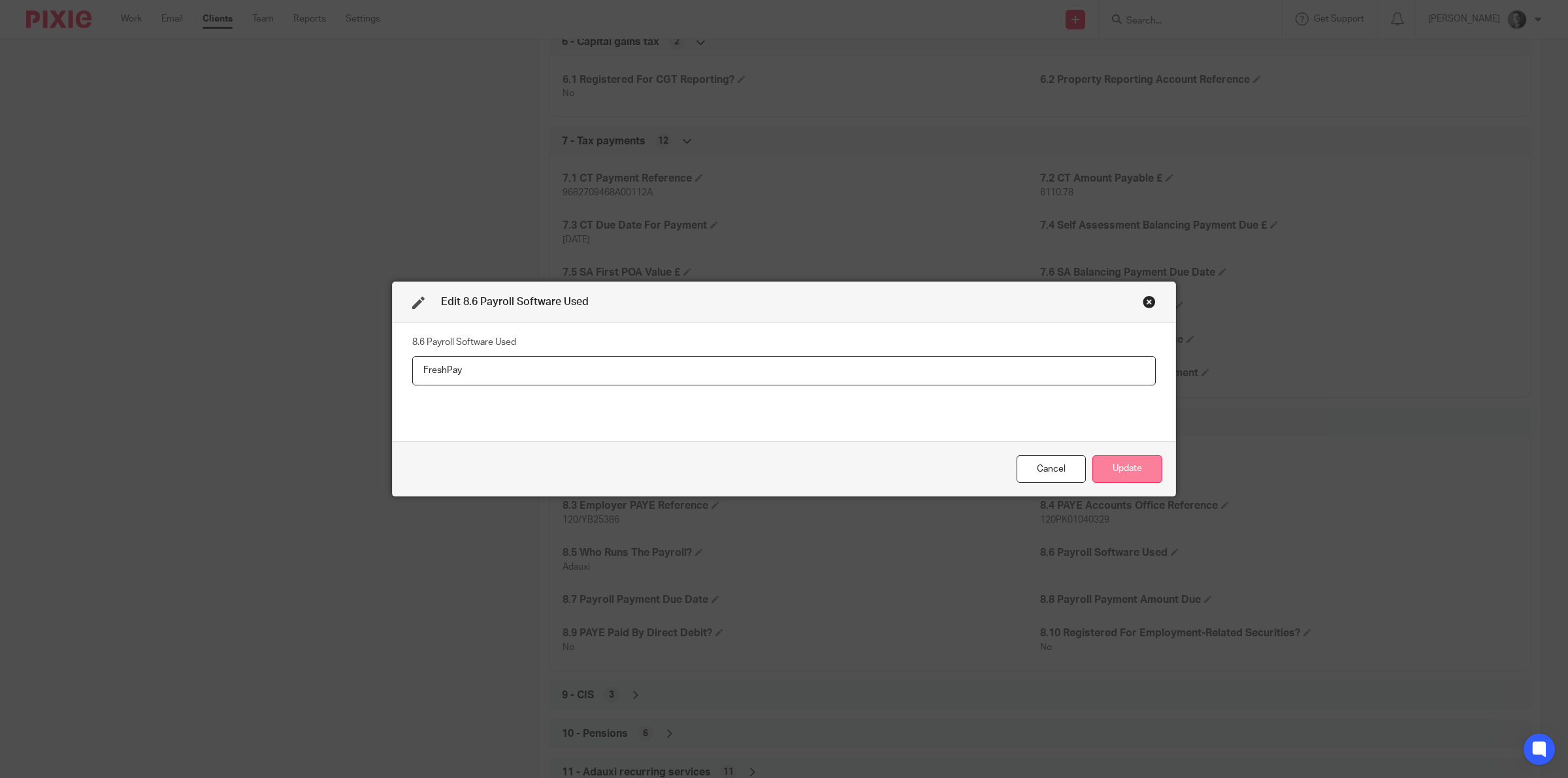
type input "FreshPay"
click at [1124, 464] on button "Update" at bounding box center [1127, 469] width 70 height 28
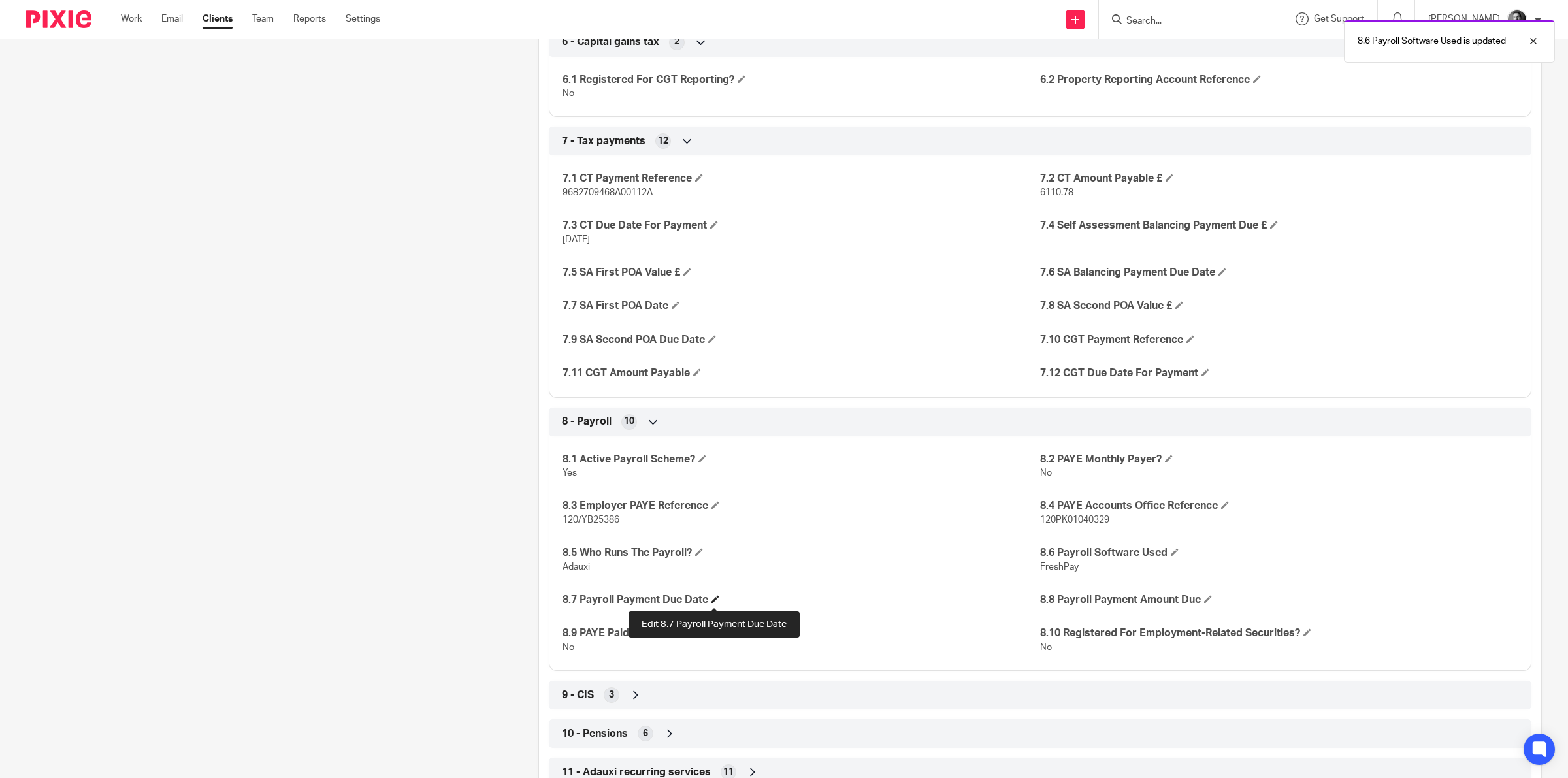
click at [716, 601] on span at bounding box center [715, 599] width 8 height 8
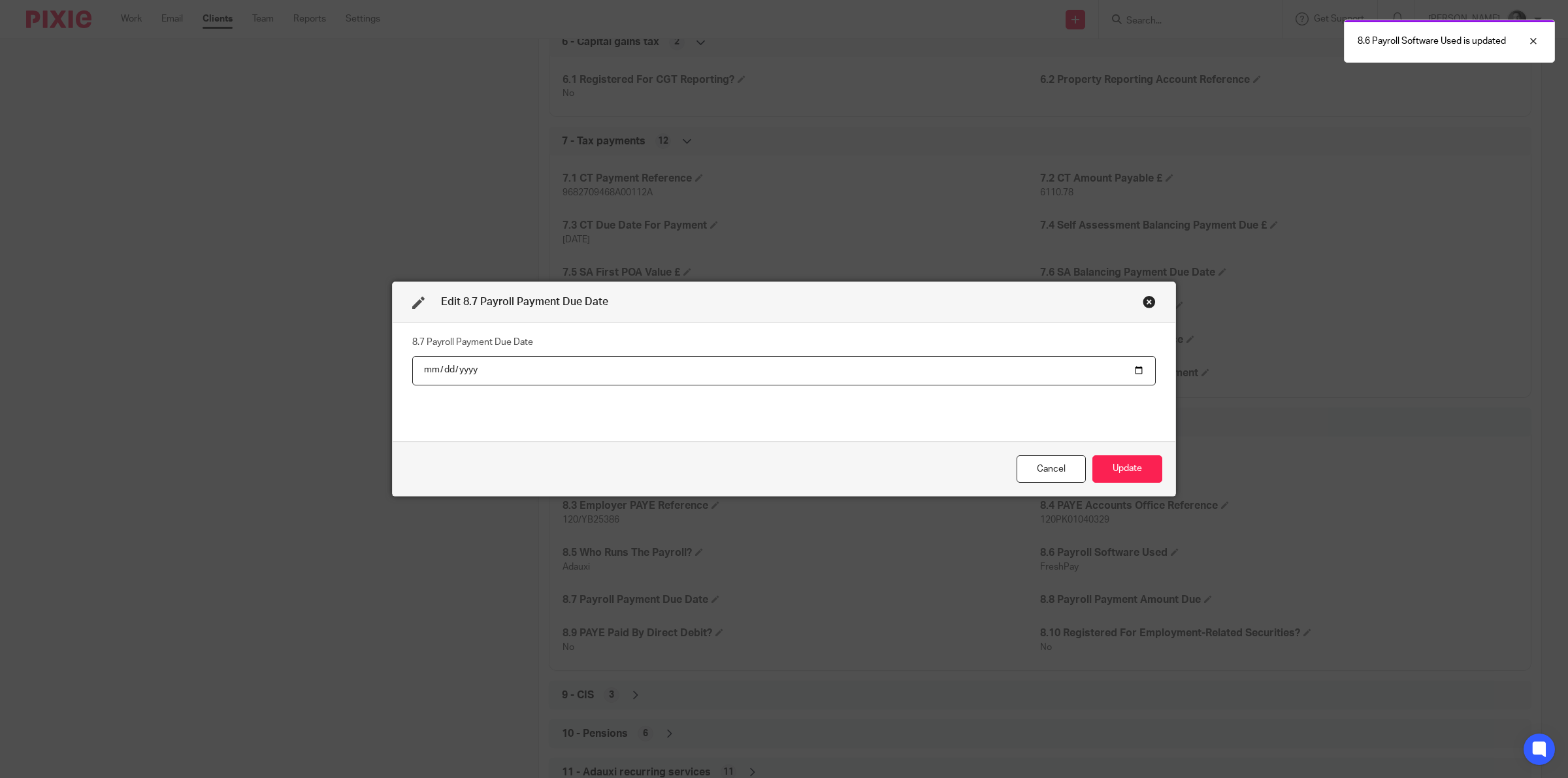
click at [1132, 366] on input "date" at bounding box center [784, 371] width 743 height 29
type input "2025-10-22"
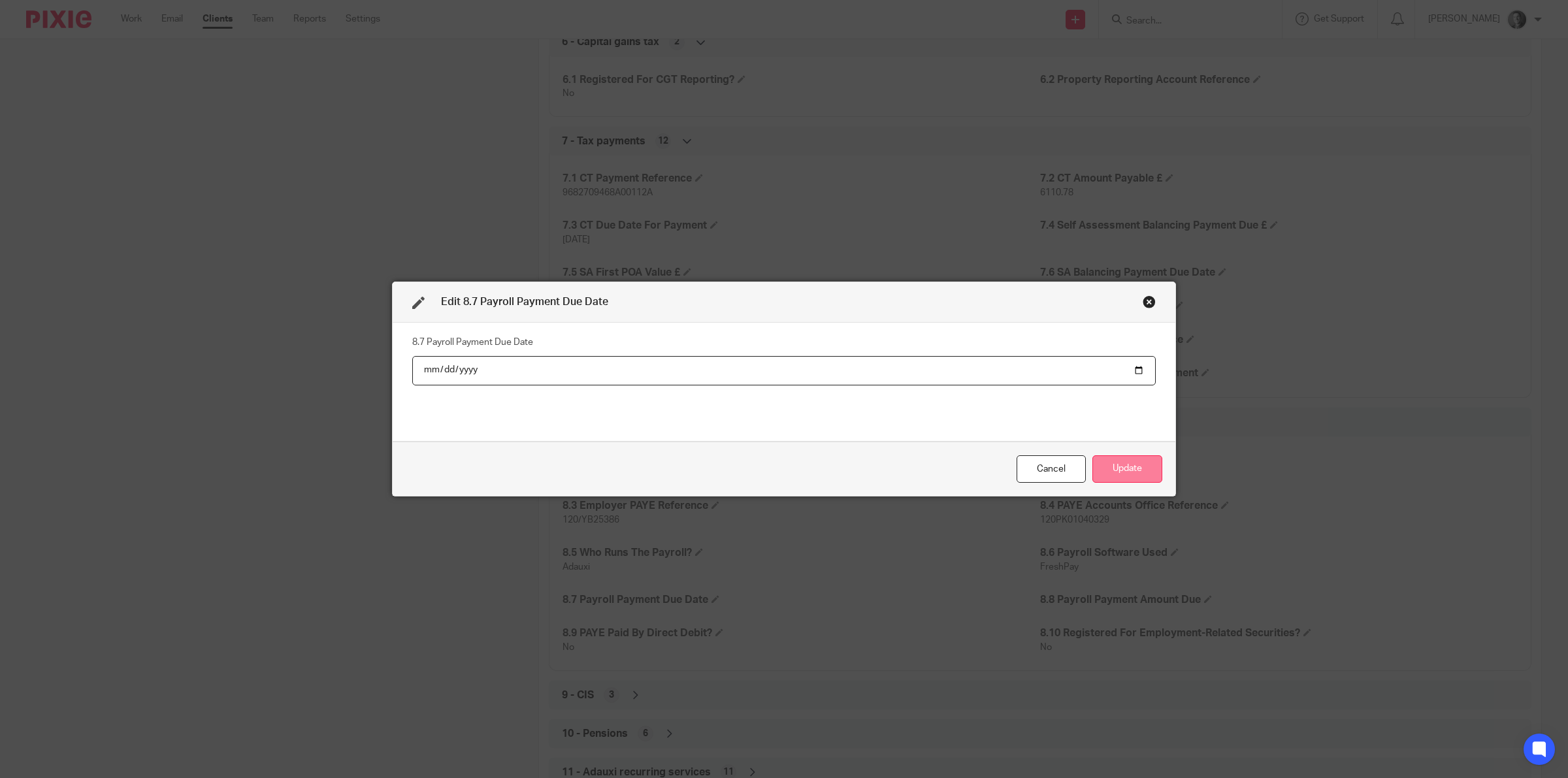
click at [1117, 466] on button "Update" at bounding box center [1127, 469] width 70 height 28
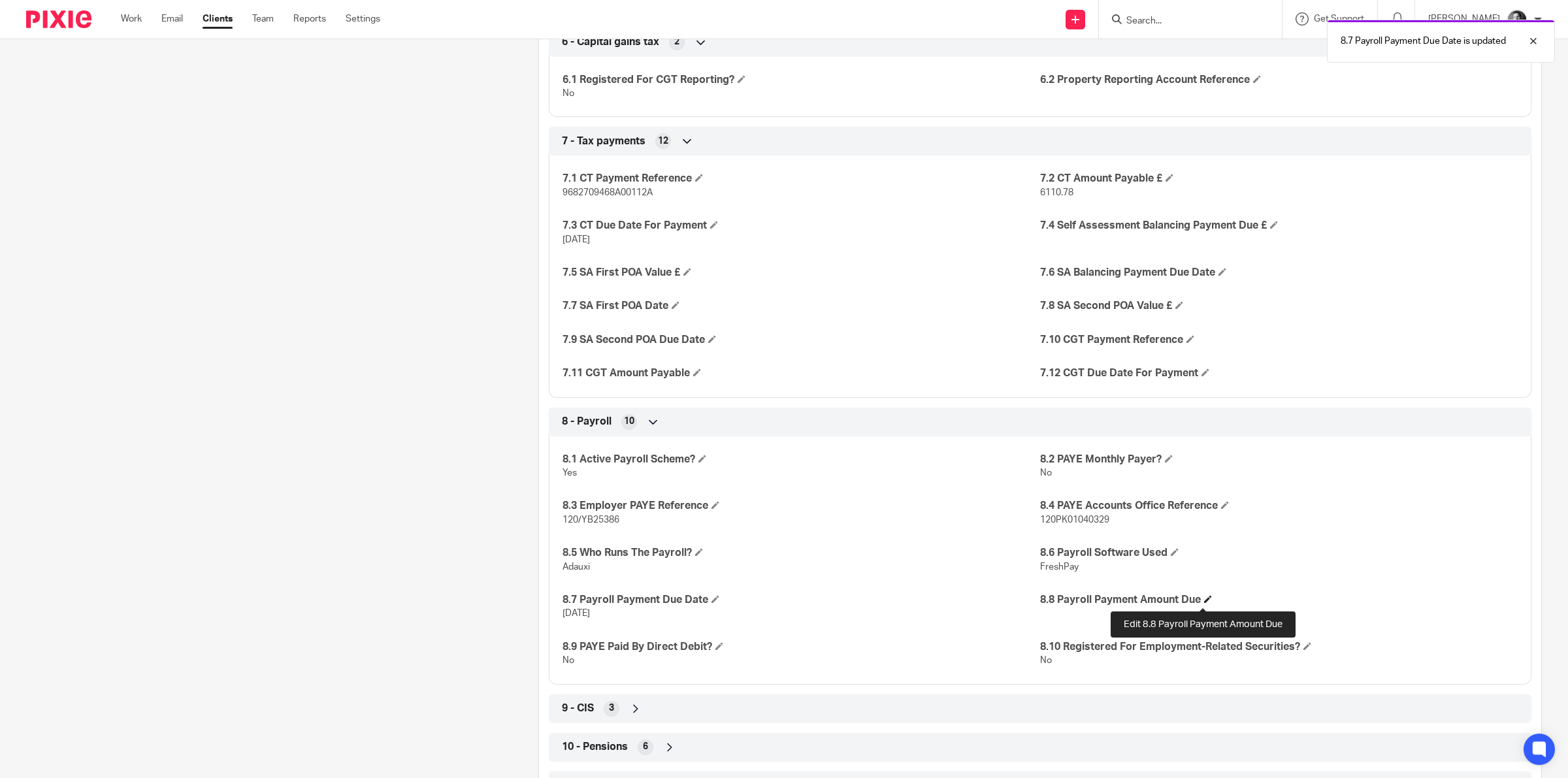
click at [1204, 598] on span at bounding box center [1207, 599] width 8 height 8
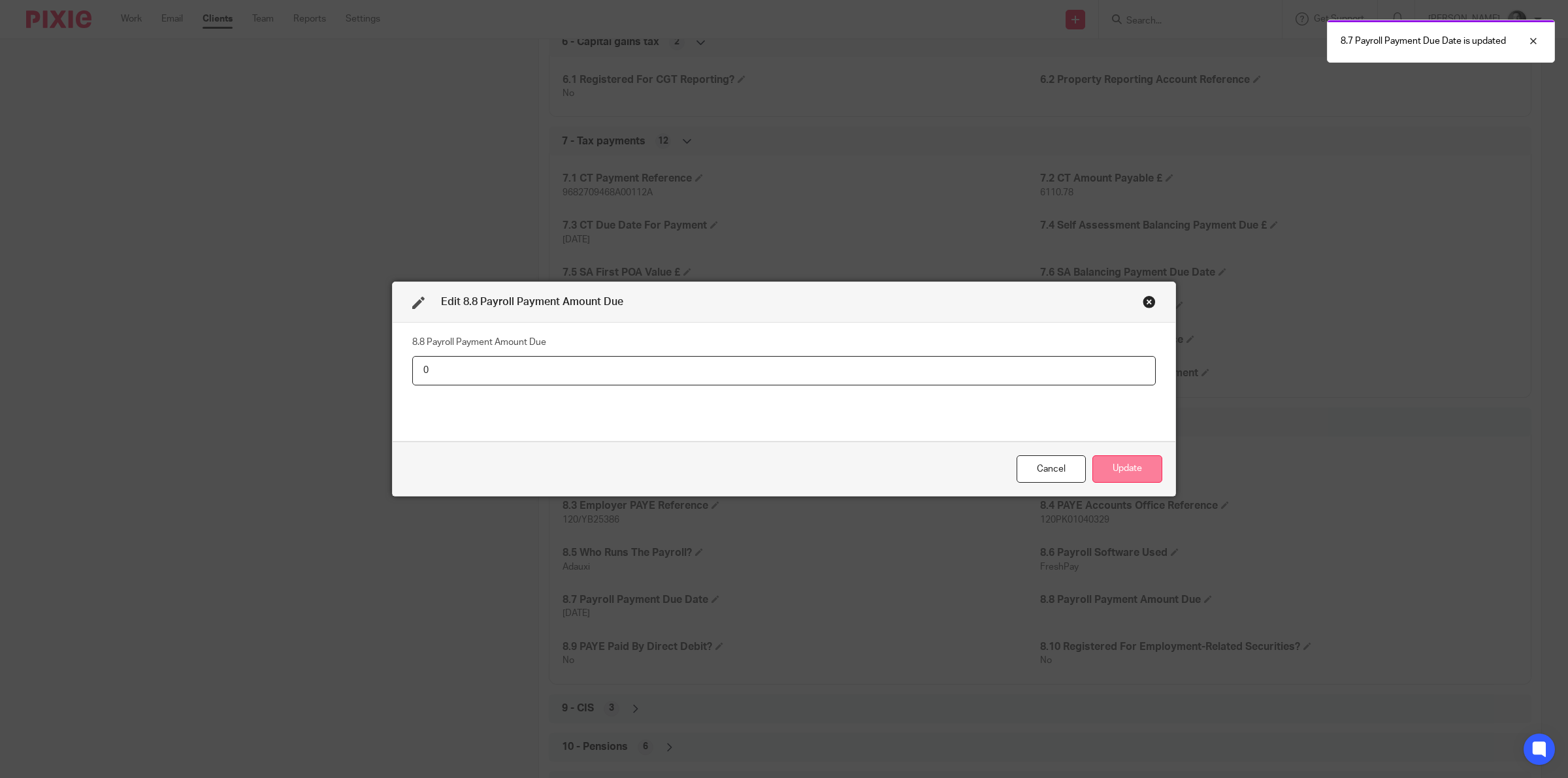
type input "0"
click at [1138, 474] on button "Update" at bounding box center [1127, 469] width 70 height 28
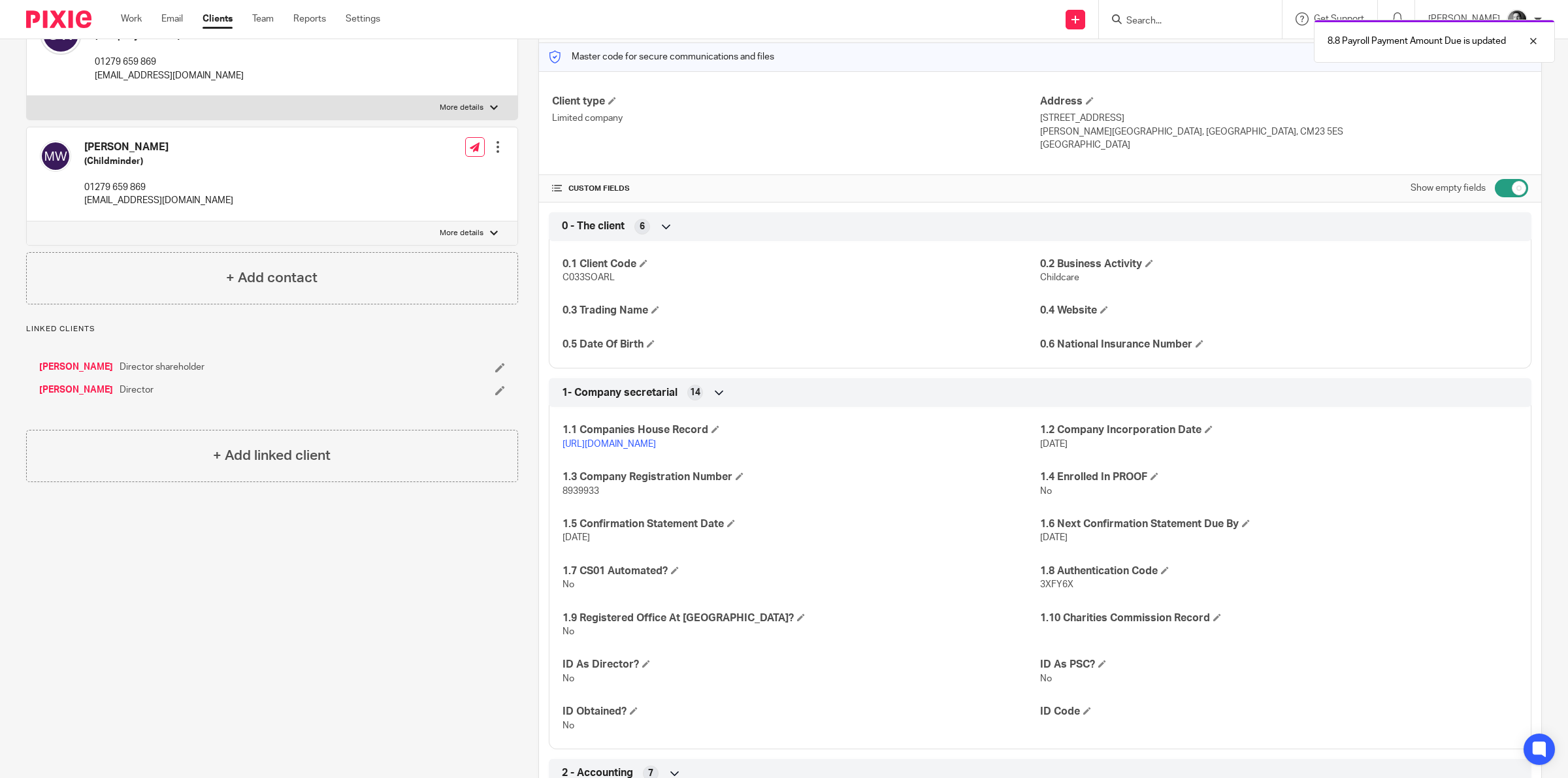
scroll to position [0, 0]
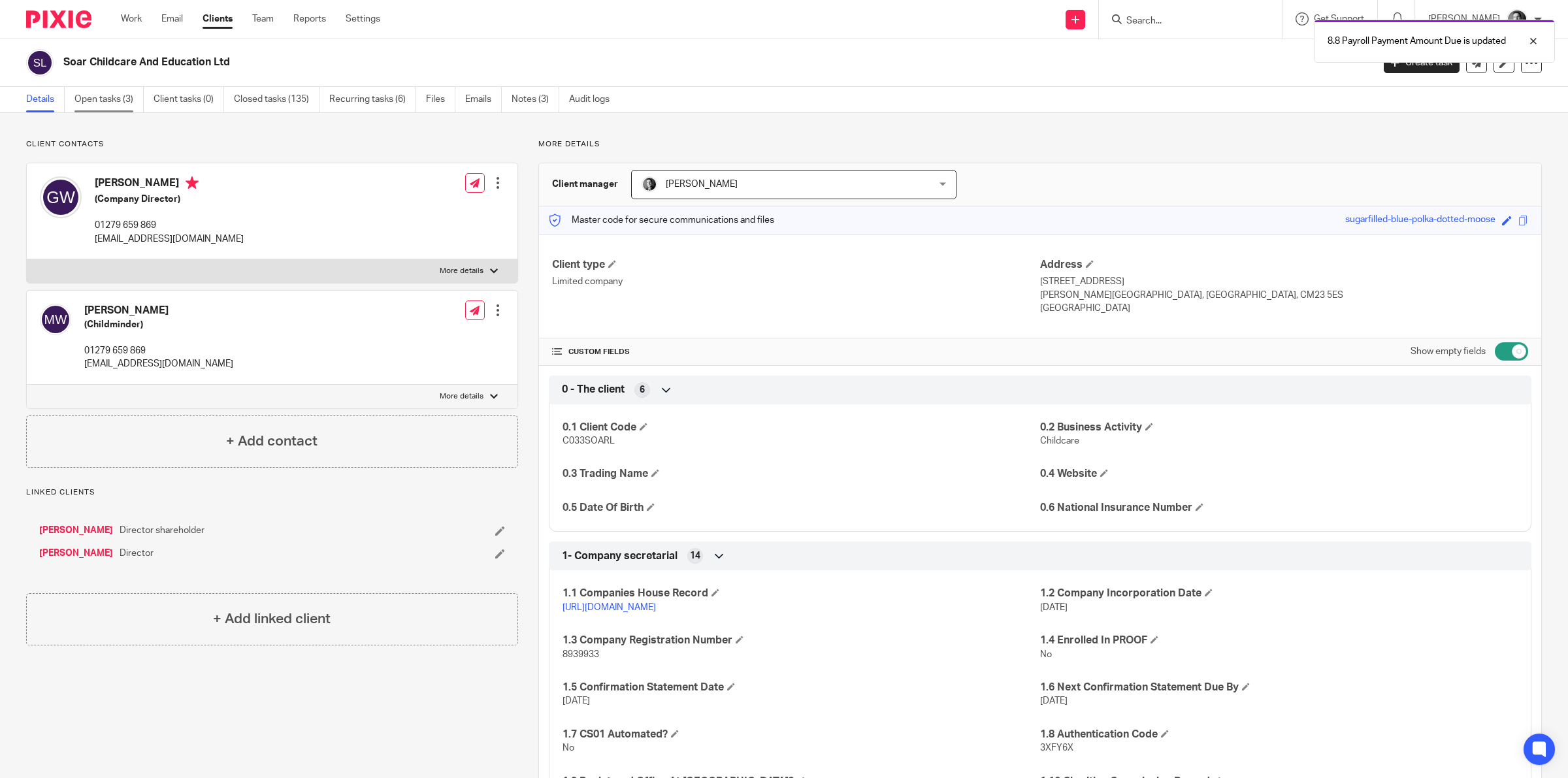
click at [105, 89] on link "Open tasks (3)" at bounding box center [109, 100] width 69 height 26
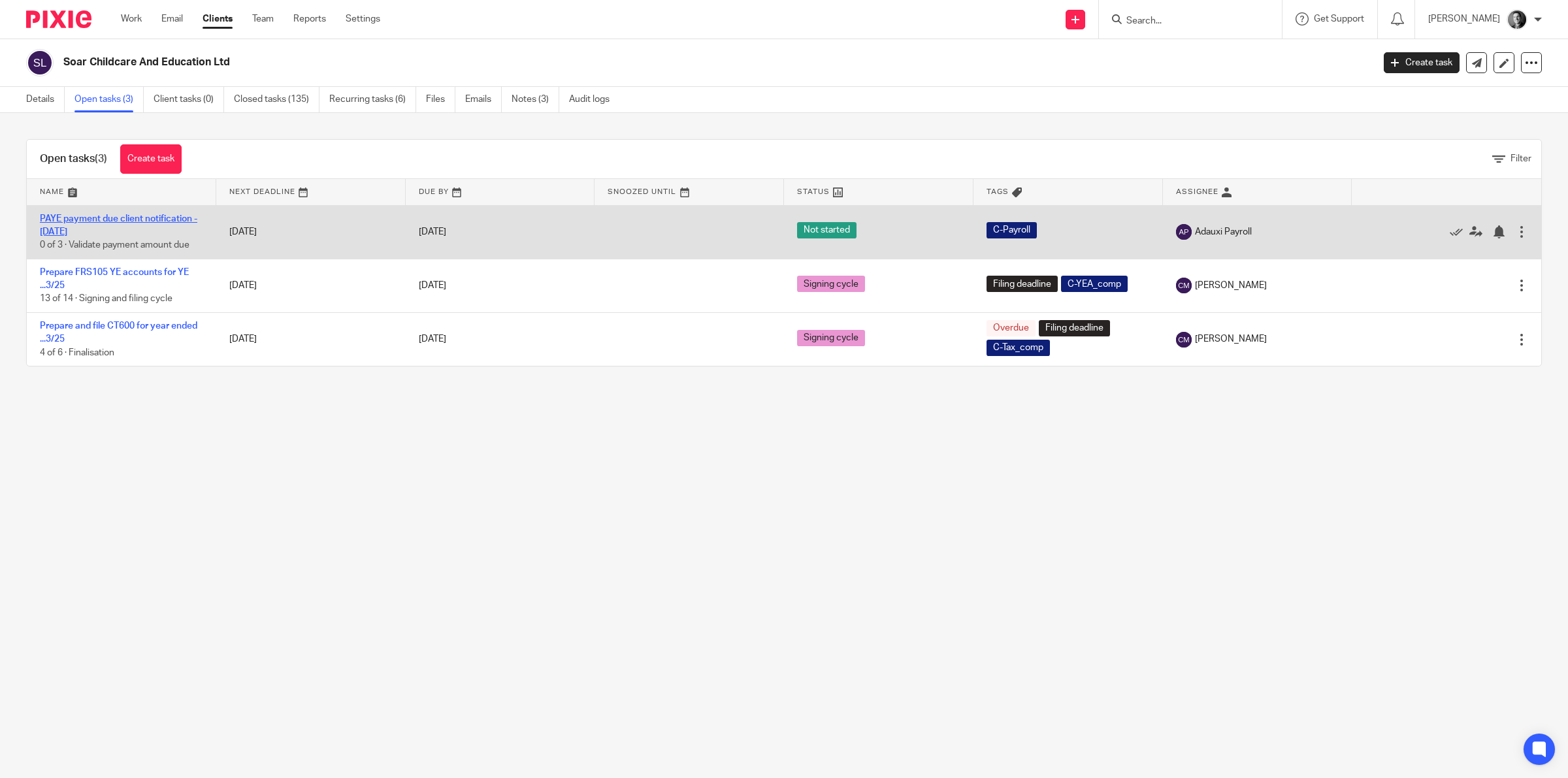
click at [82, 218] on link "PAYE payment due client notification - [DATE]" at bounding box center [118, 225] width 157 height 22
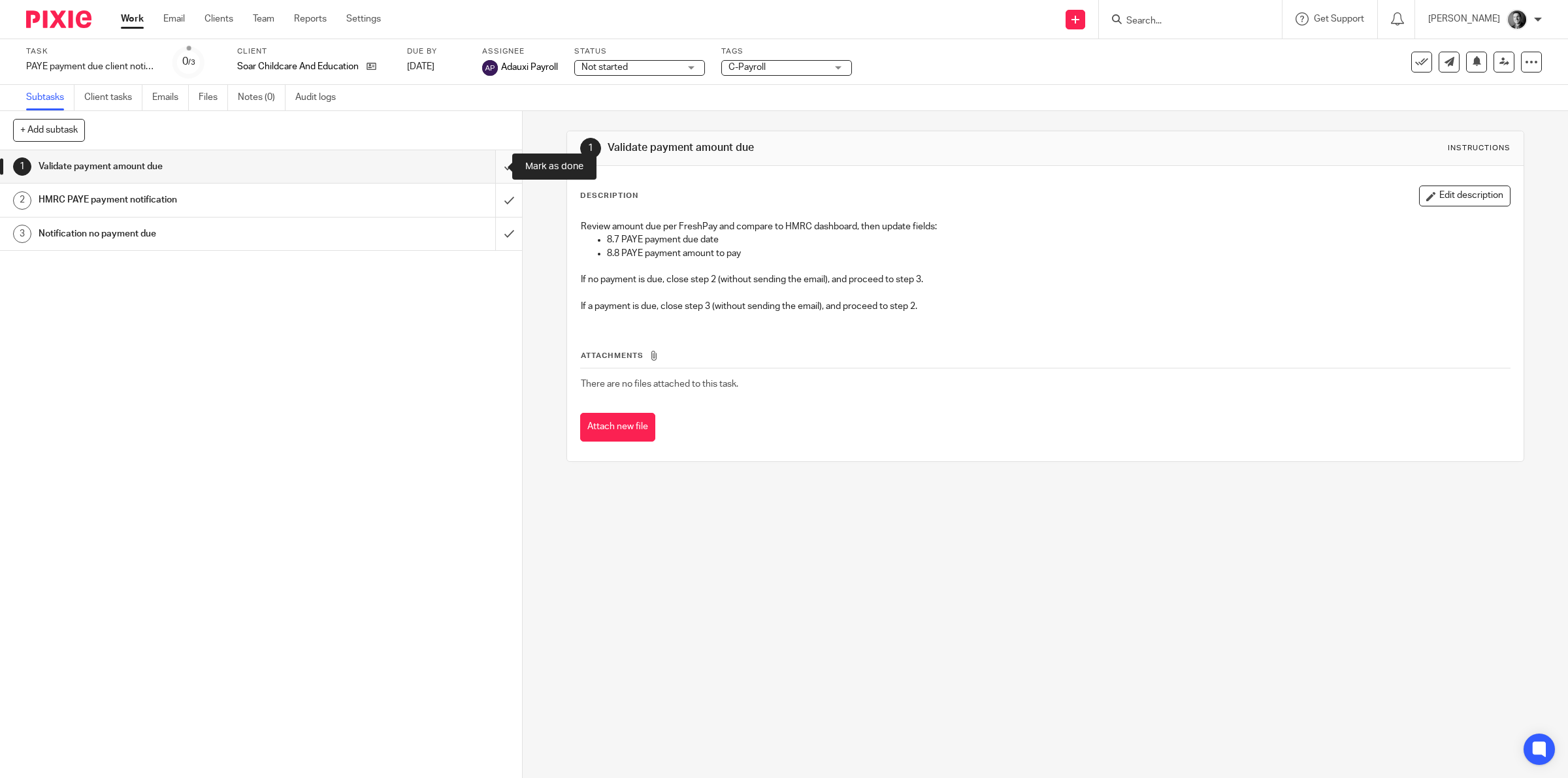
click at [491, 162] on input "submit" at bounding box center [261, 166] width 522 height 33
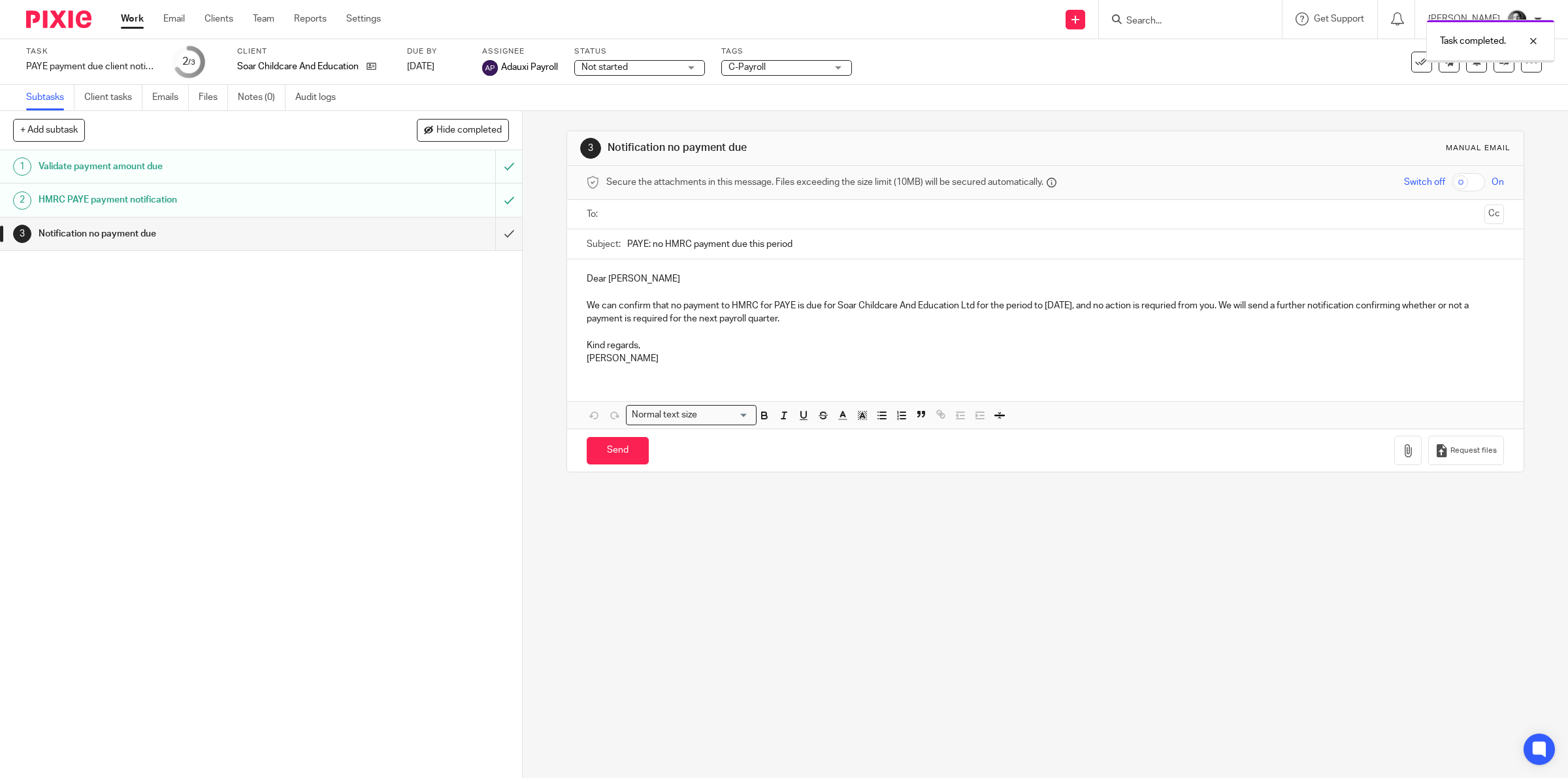
click at [611, 215] on input "text" at bounding box center [1045, 214] width 868 height 15
click at [641, 278] on p "Dear Graeme" at bounding box center [1045, 282] width 918 height 13
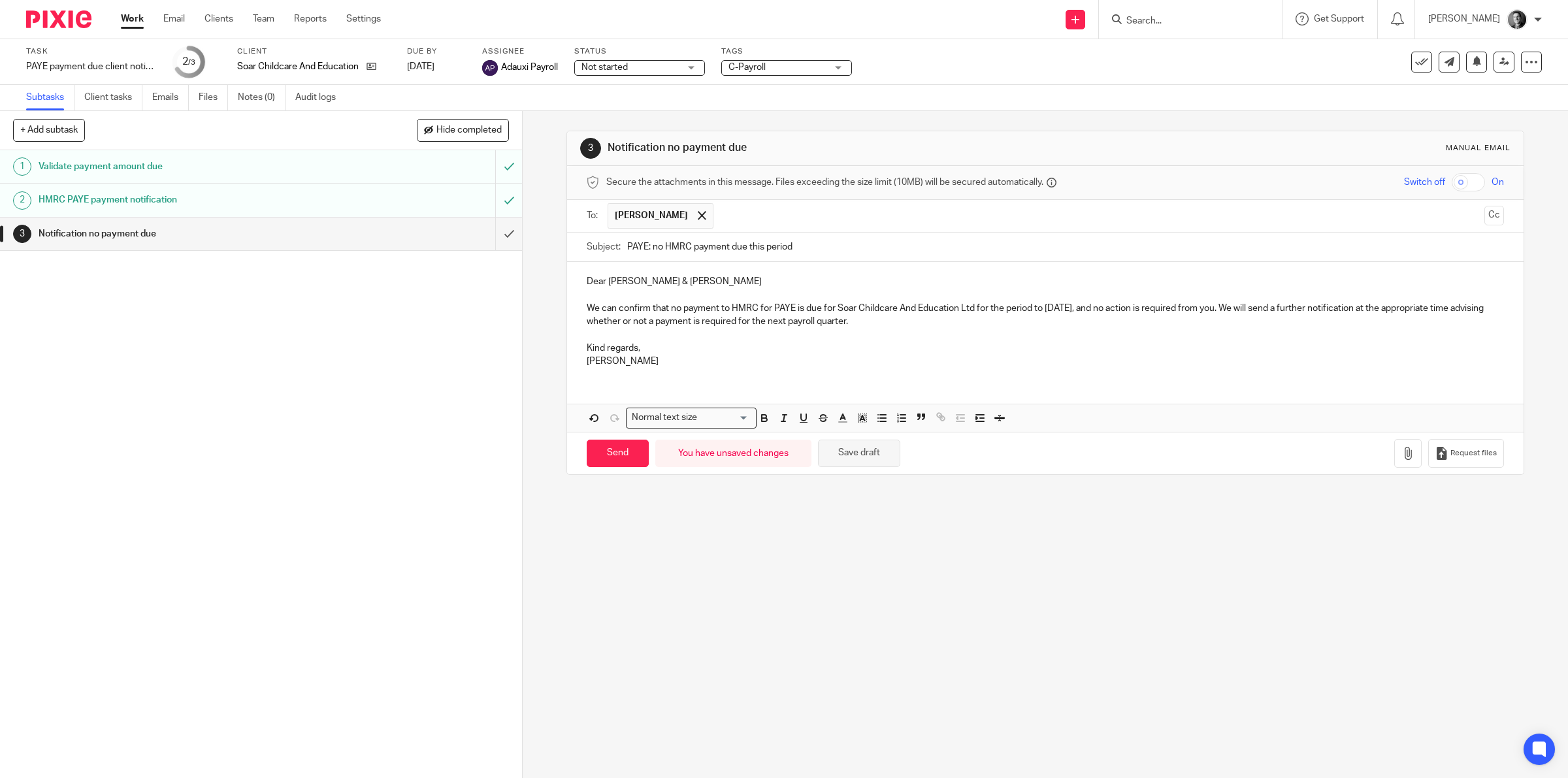
click at [840, 452] on button "Save draft" at bounding box center [859, 454] width 82 height 28
click at [624, 456] on input "Send" at bounding box center [617, 454] width 62 height 28
type input "Sent"
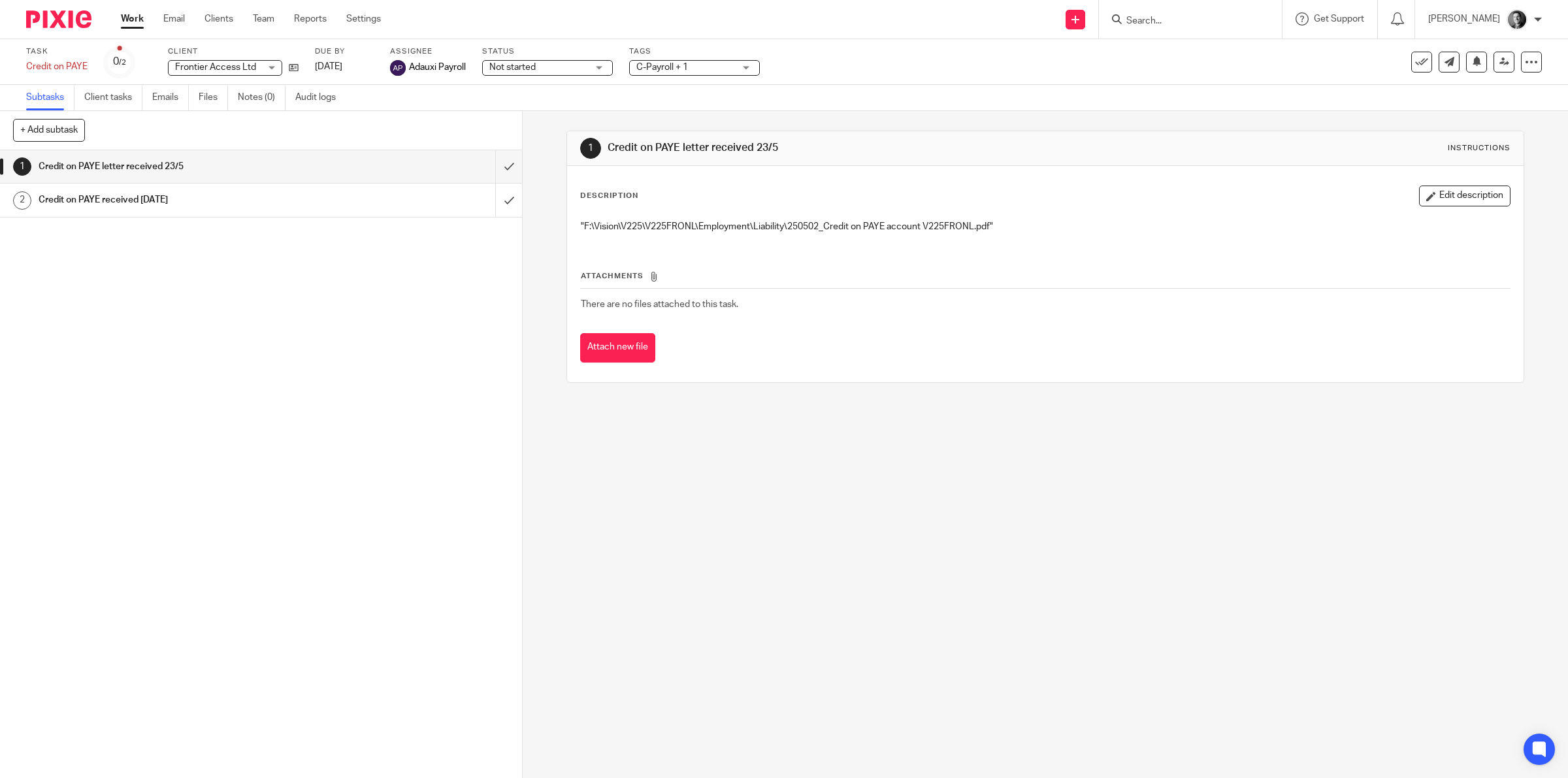
click at [353, 194] on div "Credit on PAYE received [DATE]" at bounding box center [260, 200] width 444 height 20
